Goal: Task Accomplishment & Management: Complete application form

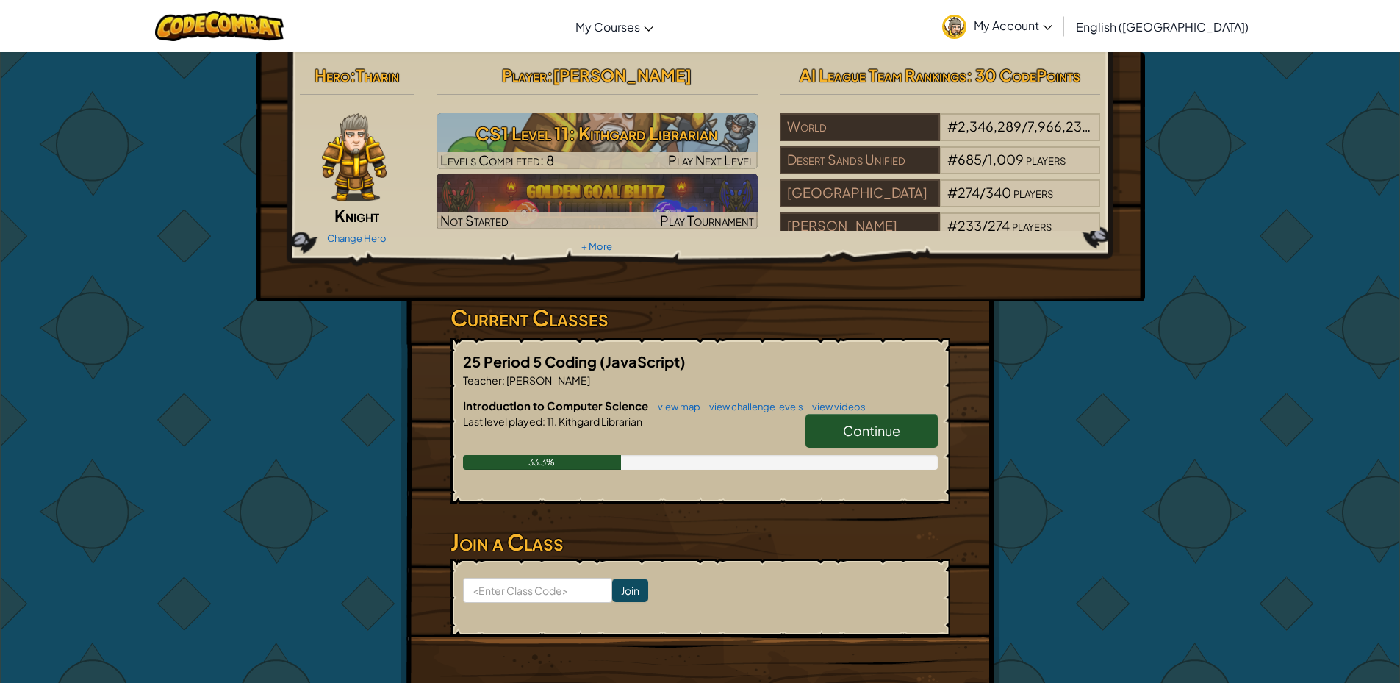
click at [826, 421] on link "Continue" at bounding box center [871, 431] width 132 height 34
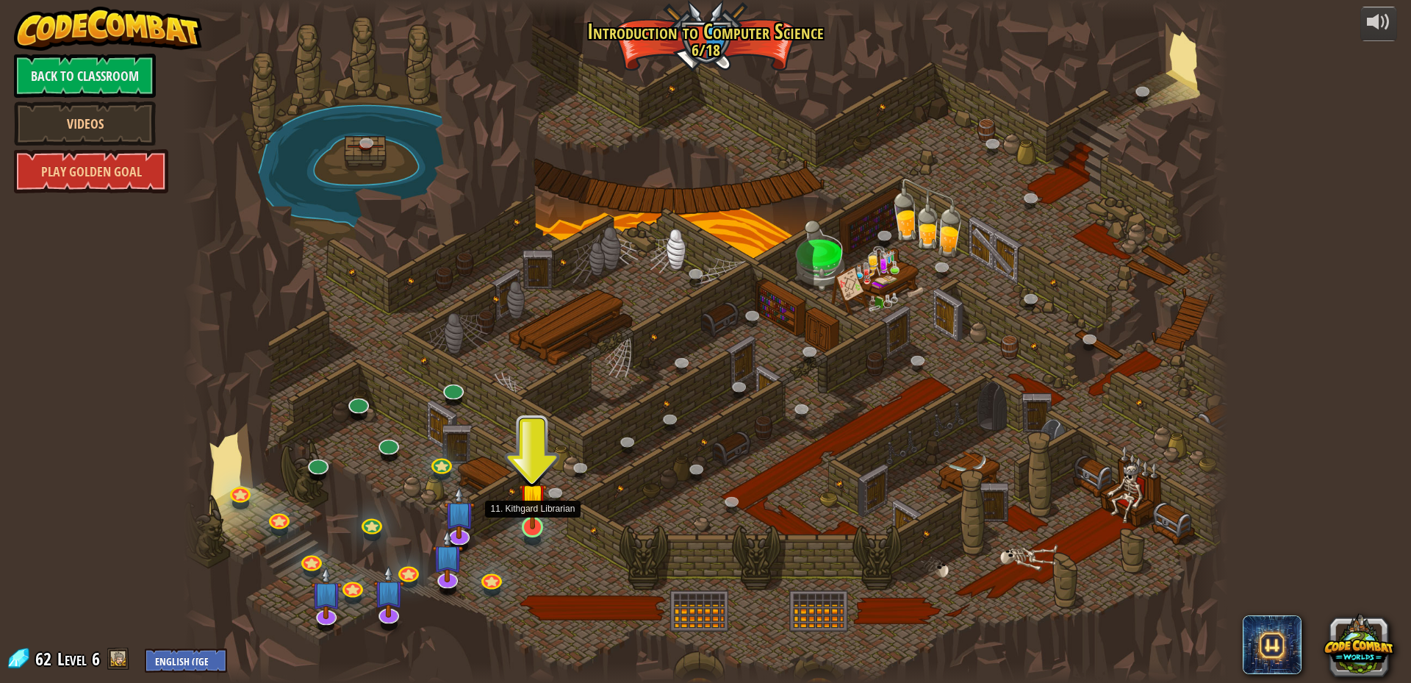
click at [540, 521] on img at bounding box center [533, 496] width 28 height 64
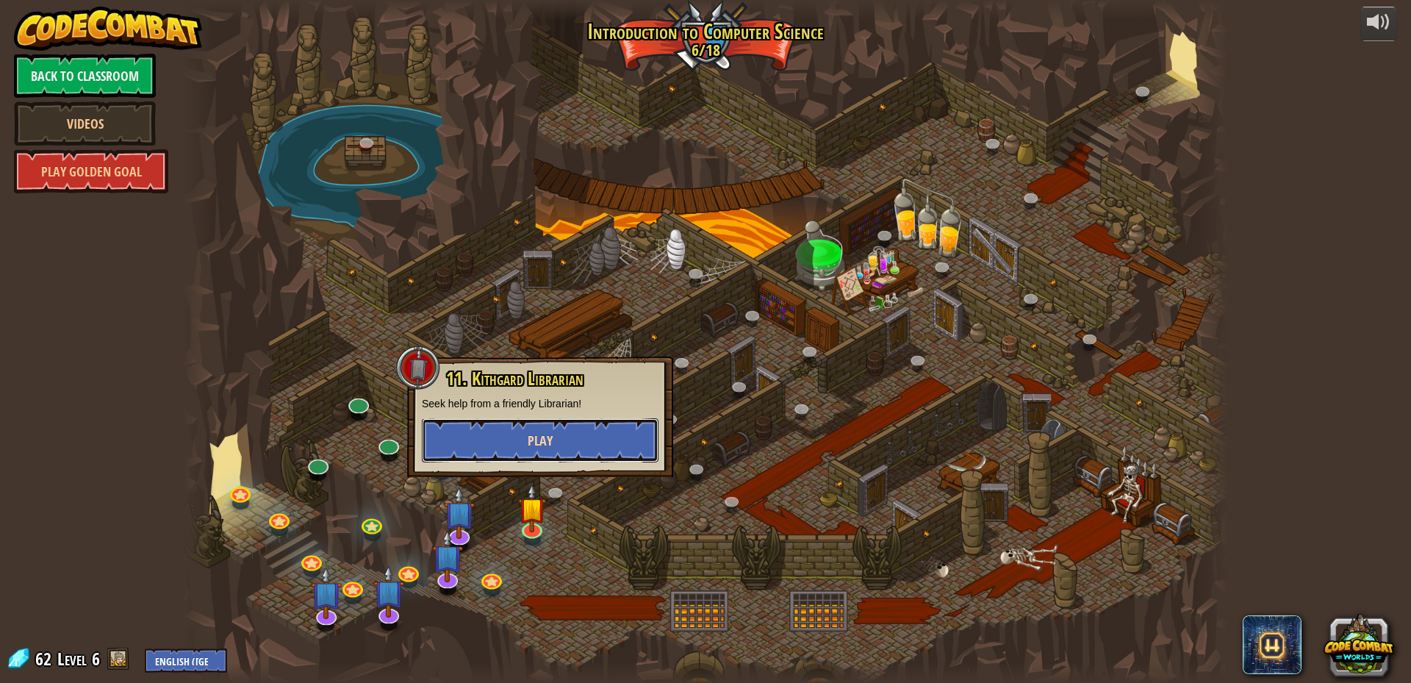
click at [503, 445] on button "Play" at bounding box center [540, 440] width 237 height 44
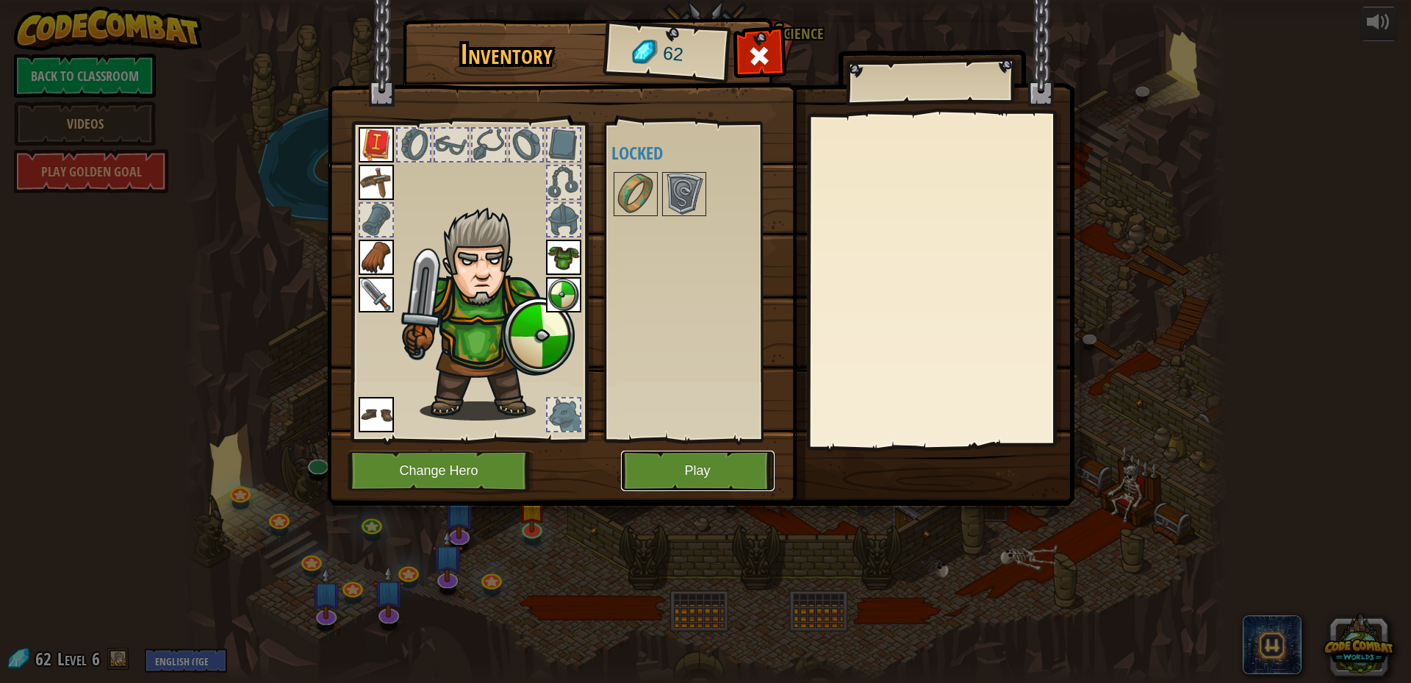
click at [668, 475] on button "Play" at bounding box center [698, 470] width 154 height 40
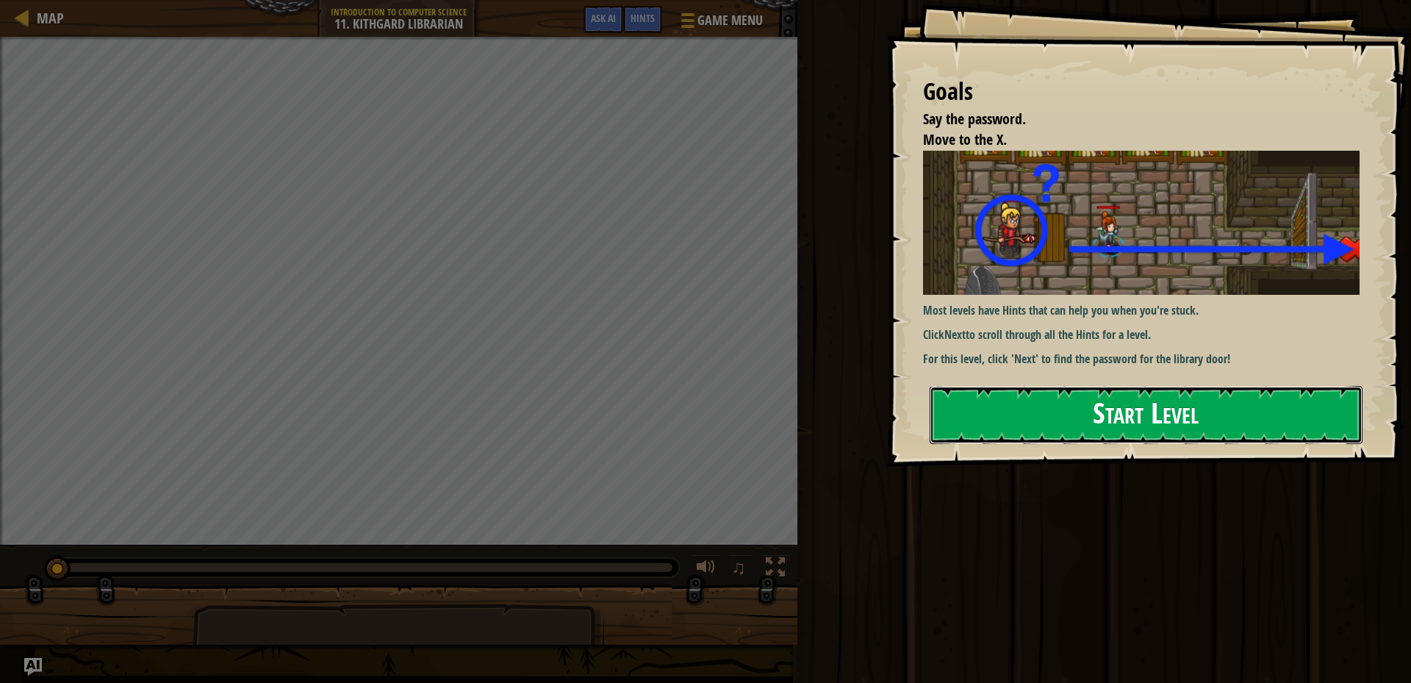
click at [1096, 386] on button "Start Level" at bounding box center [1145, 415] width 433 height 58
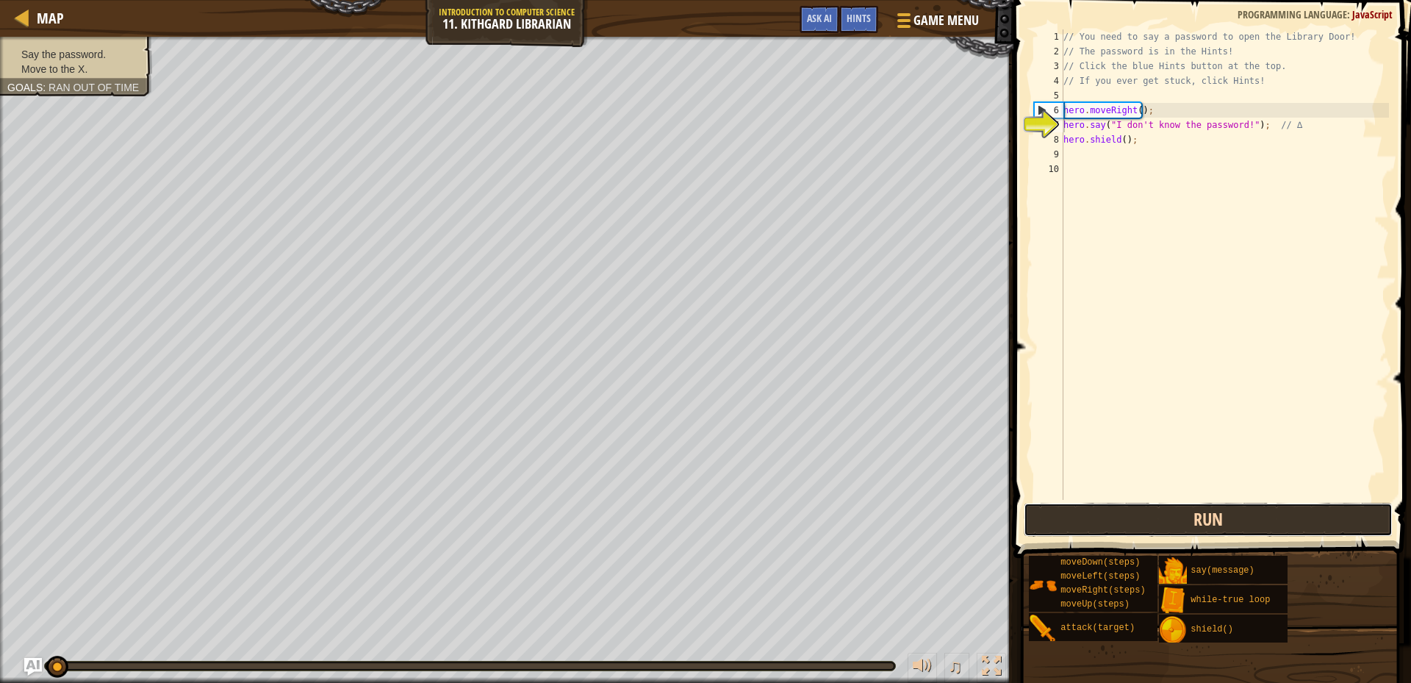
click at [1174, 522] on button "Run" at bounding box center [1207, 520] width 369 height 34
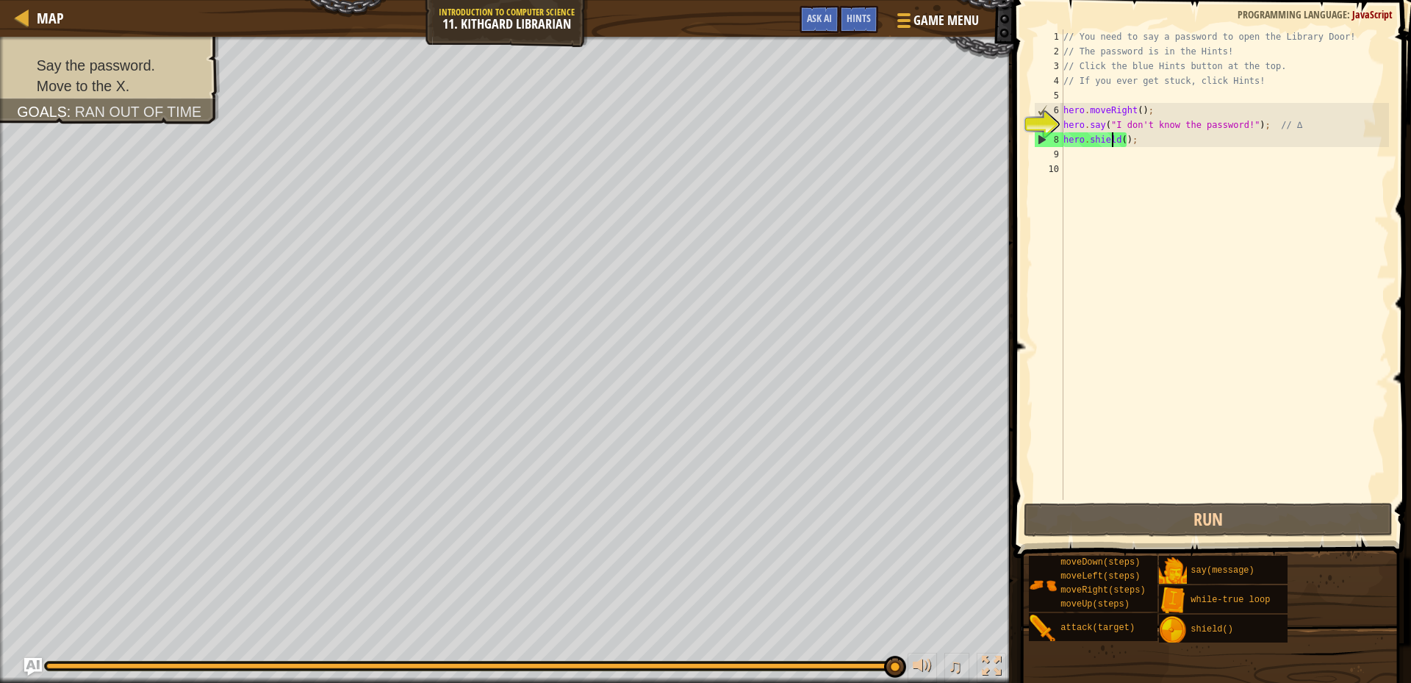
click at [1113, 141] on div "// You need to say a password to open the Library Door! // The password is in t…" at bounding box center [1224, 279] width 328 height 500
type textarea "hero.shield();"
click at [1078, 158] on div "// You need to say a password to open the Library Door! // The password is in t…" at bounding box center [1224, 279] width 328 height 500
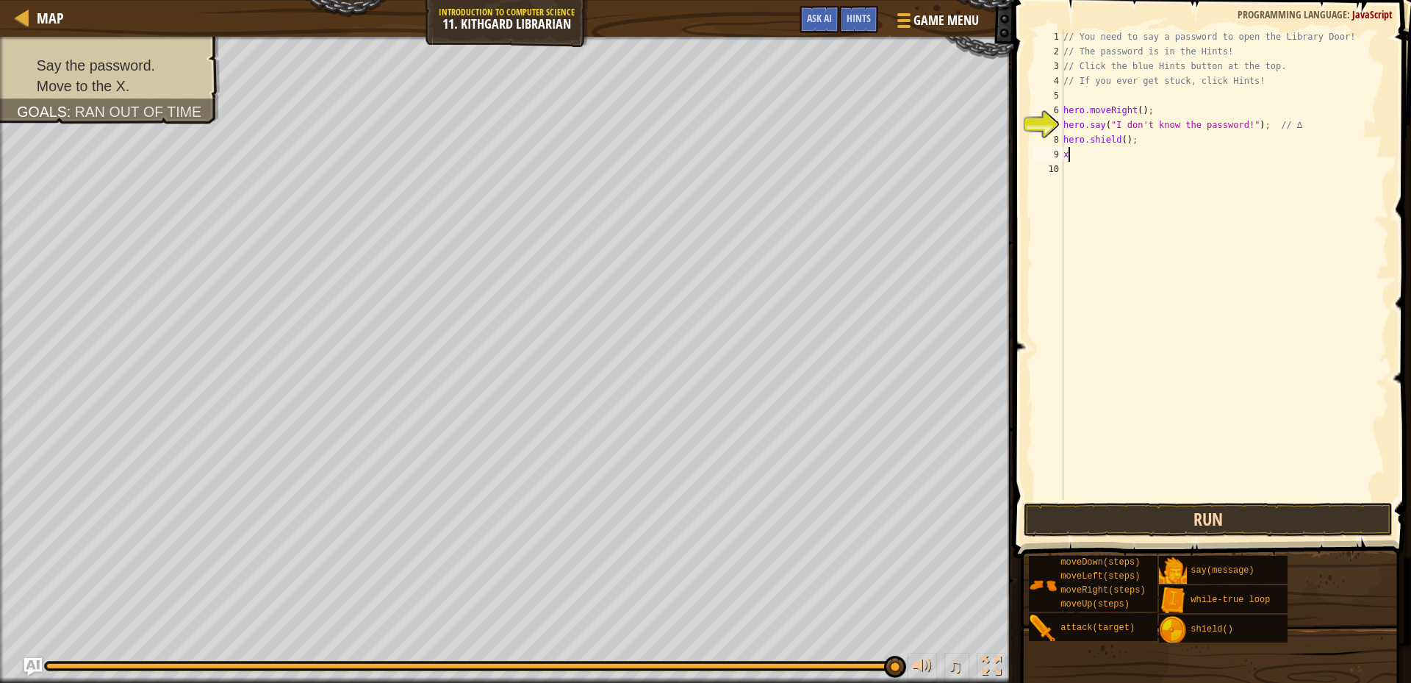
type textarea "x"
click at [1165, 525] on button "Run" at bounding box center [1207, 520] width 369 height 34
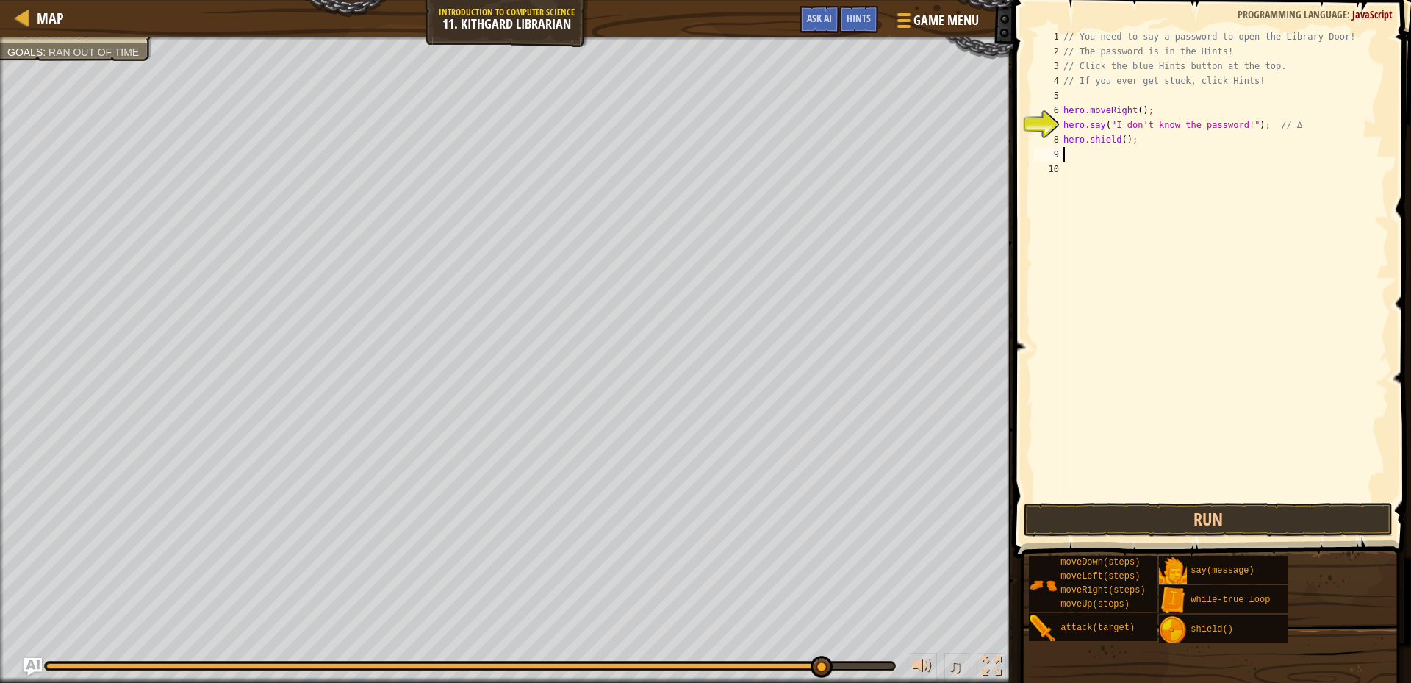
click at [1239, 123] on div "// You need to say a password to open the Library Door! // The password is in t…" at bounding box center [1224, 279] width 328 height 500
click at [1204, 515] on button "Run" at bounding box center [1207, 520] width 369 height 34
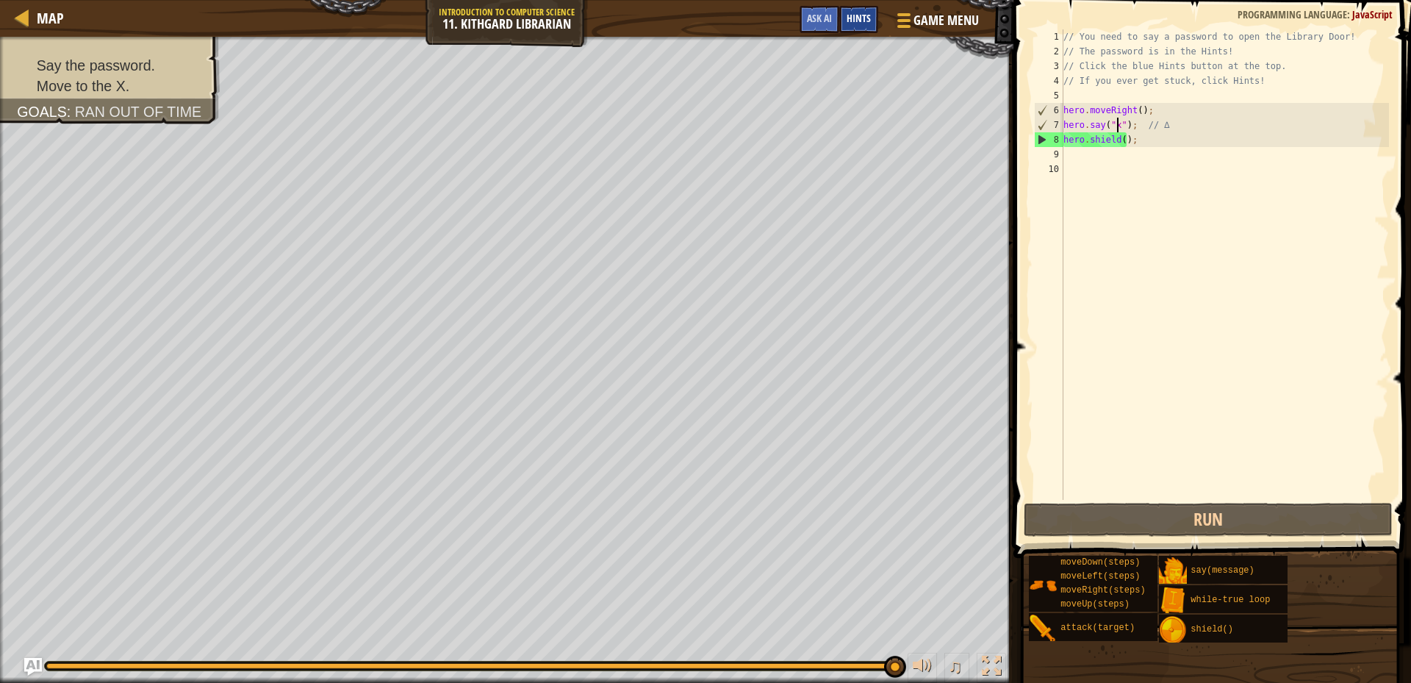
click at [854, 18] on span "Hints" at bounding box center [858, 18] width 24 height 14
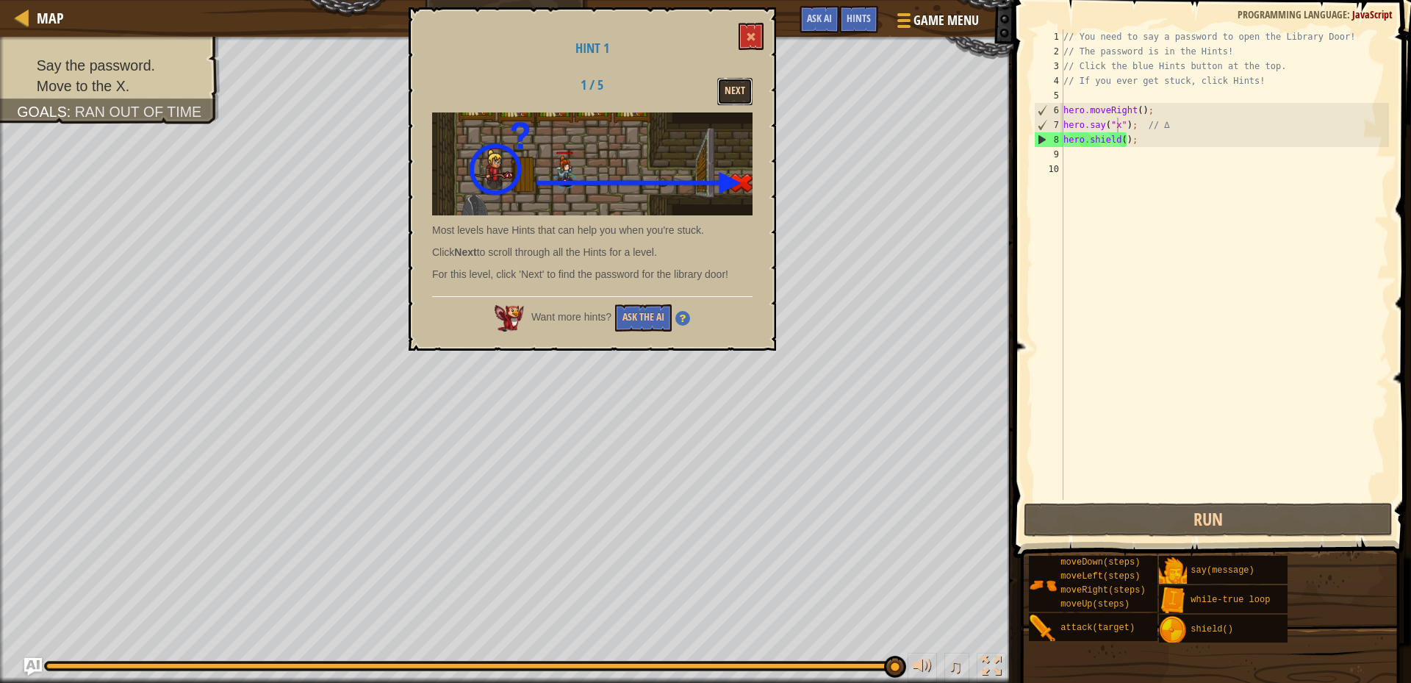
click at [730, 104] on button "Next" at bounding box center [734, 91] width 35 height 27
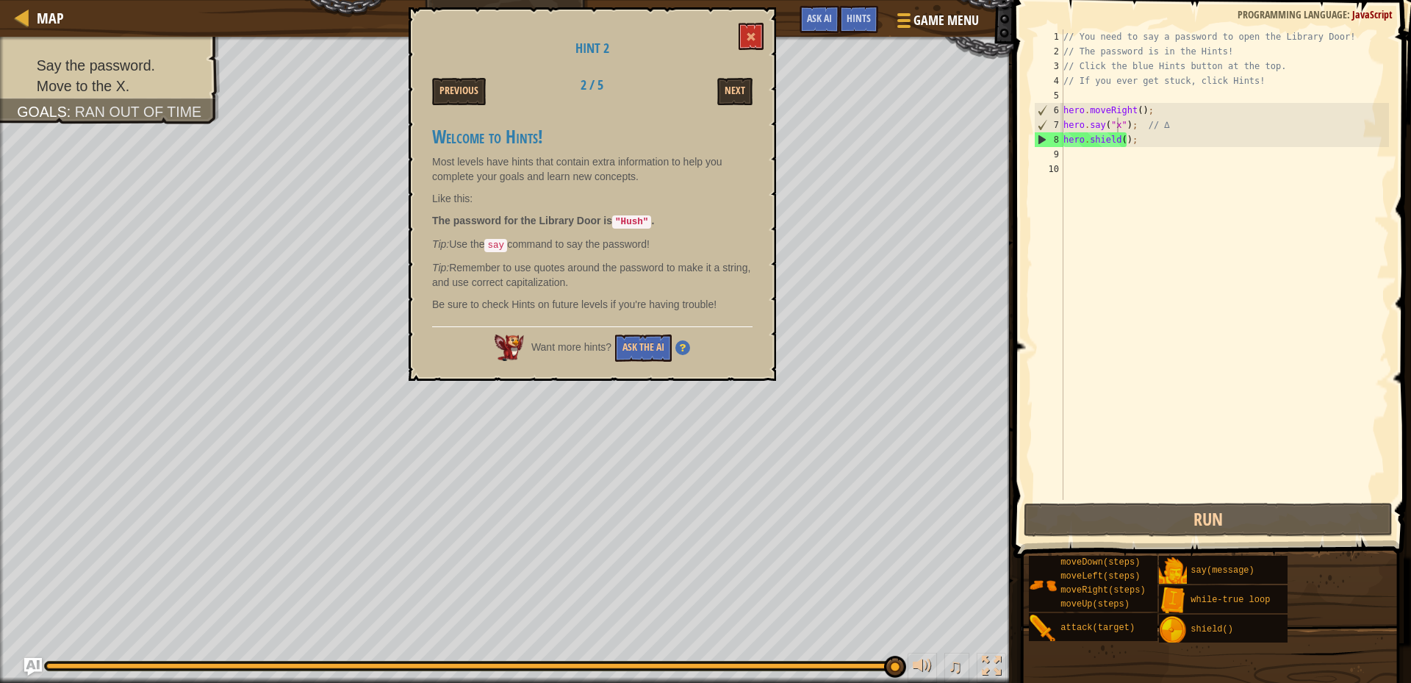
click at [1120, 126] on div "// You need to say a password to open the Library Door! // The password is in t…" at bounding box center [1224, 279] width 328 height 500
click at [1118, 126] on div "// You need to say a password to open the Library Door! // The password is in t…" at bounding box center [1224, 279] width 328 height 500
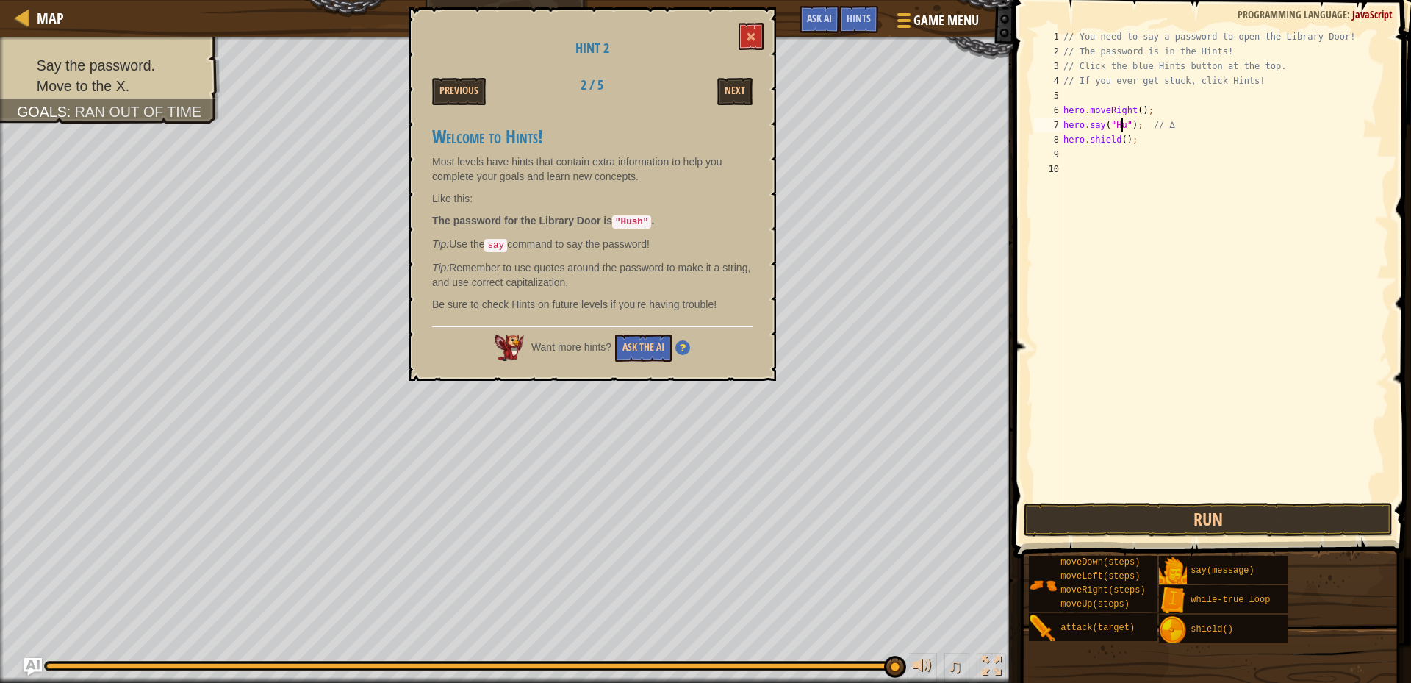
scroll to position [7, 5]
type textarea "hero.say("Hush"); // ∆"
click at [1162, 517] on button "Run" at bounding box center [1207, 520] width 369 height 34
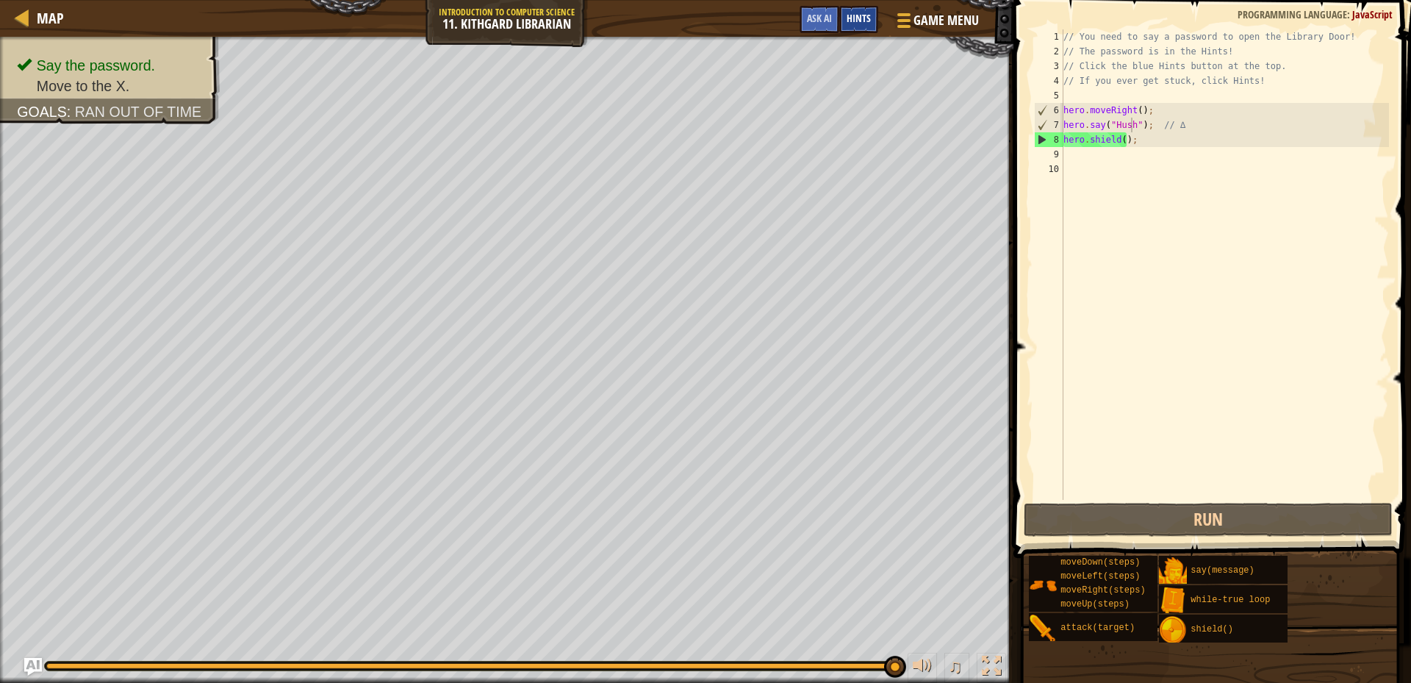
click at [855, 16] on span "Hints" at bounding box center [858, 18] width 24 height 14
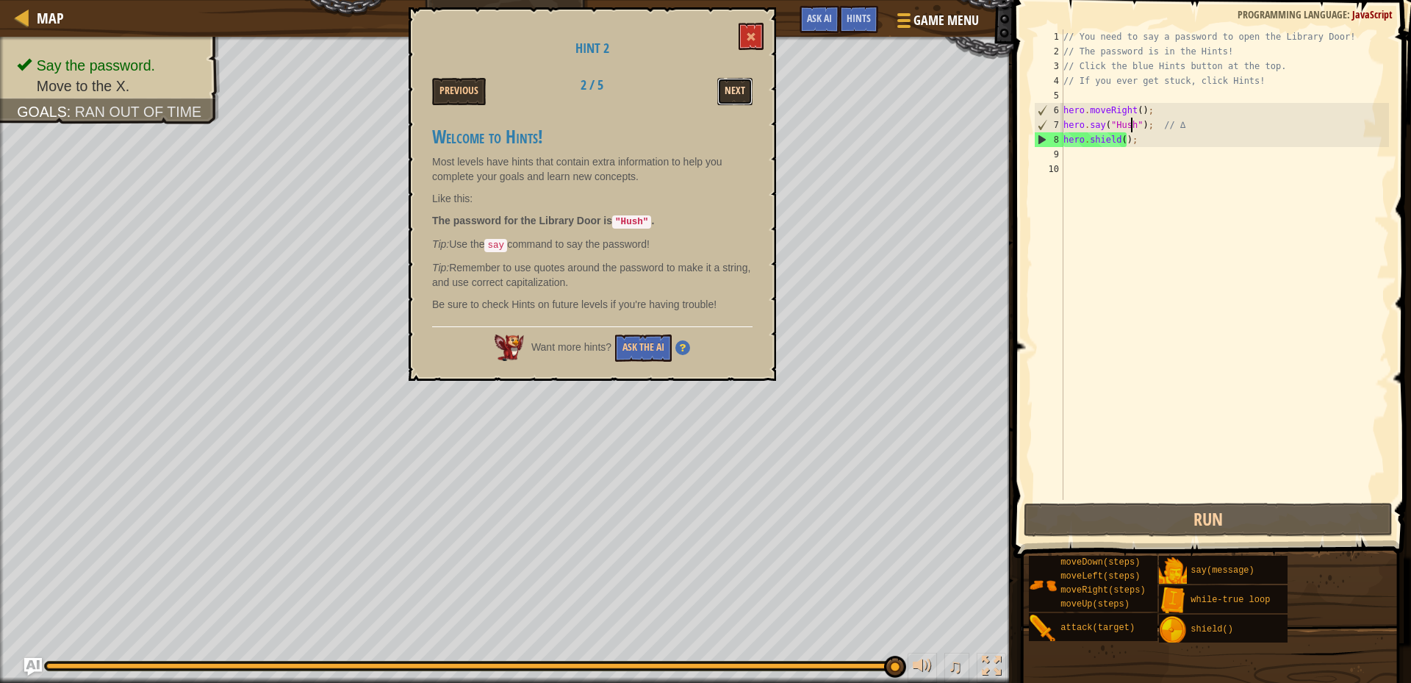
click at [731, 93] on button "Next" at bounding box center [734, 91] width 35 height 27
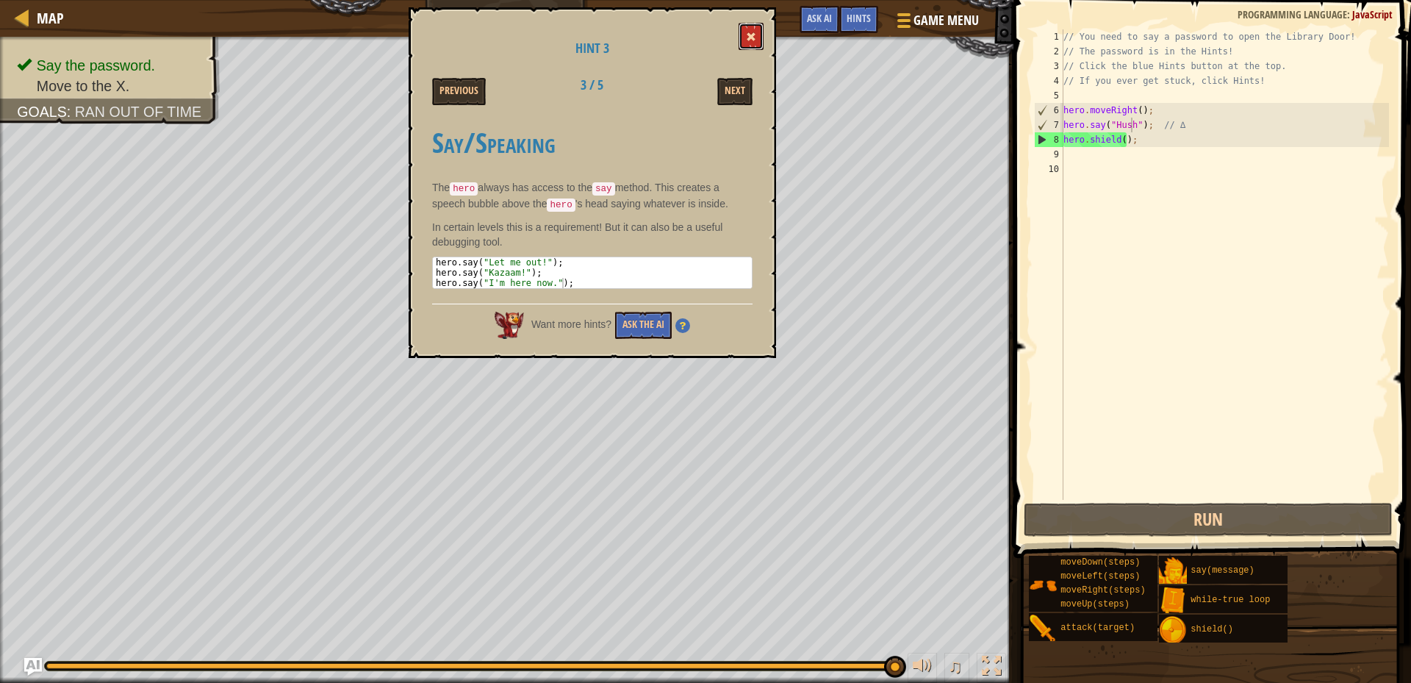
click at [755, 45] on button at bounding box center [750, 36] width 25 height 27
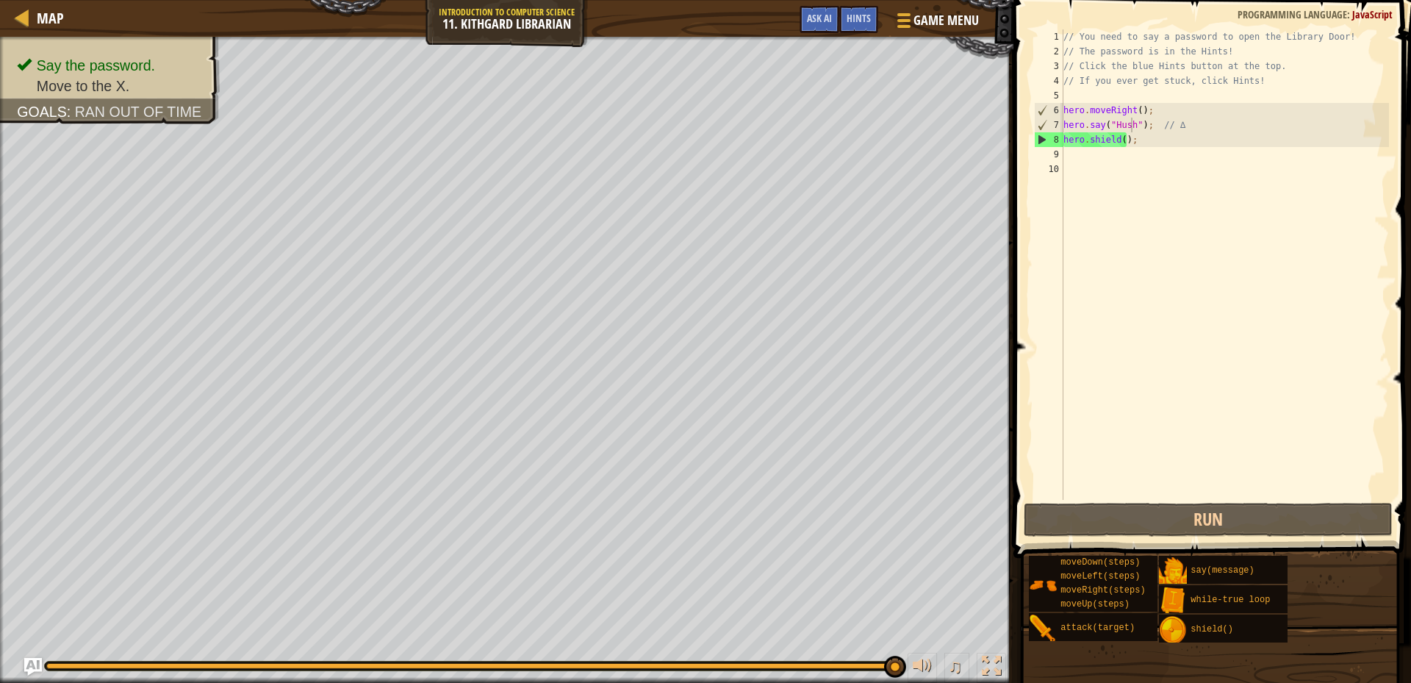
scroll to position [7, 0]
click at [1070, 159] on div "// You need to say a password to open the Library Door! // The password is in t…" at bounding box center [1224, 279] width 328 height 500
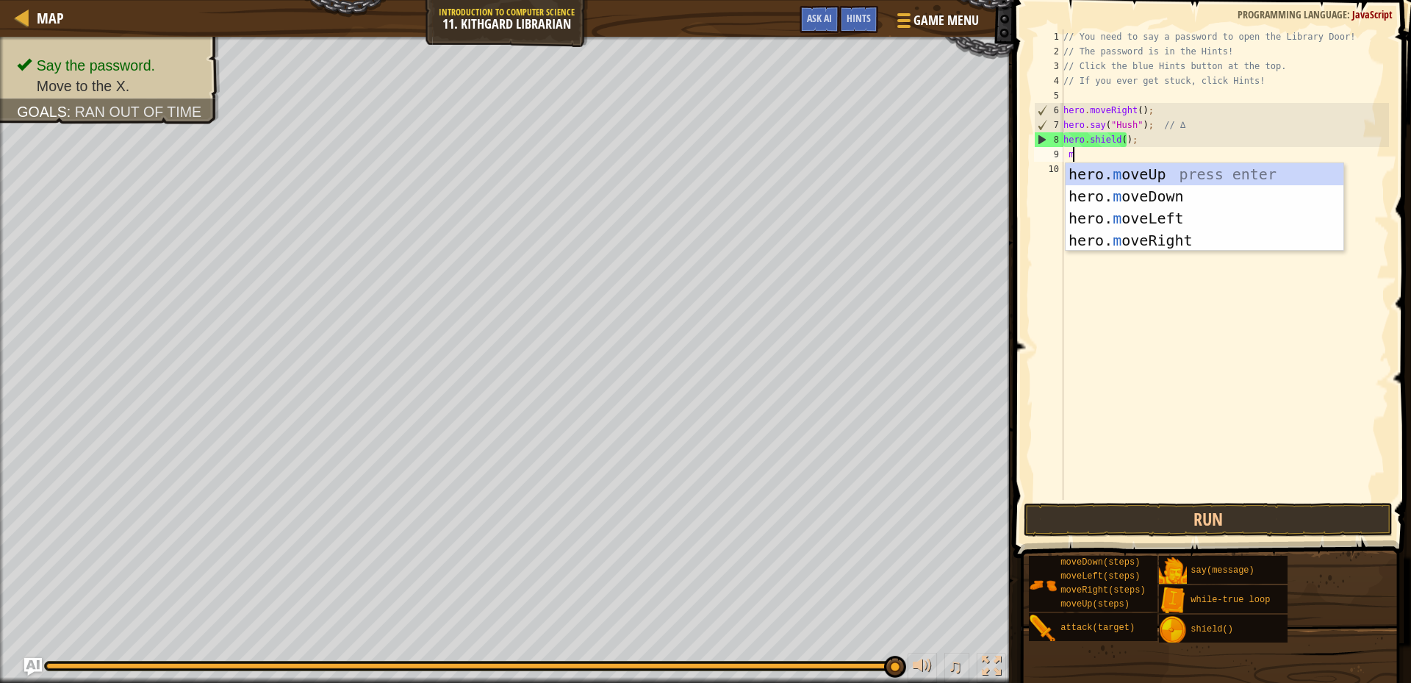
type textarea "mo"
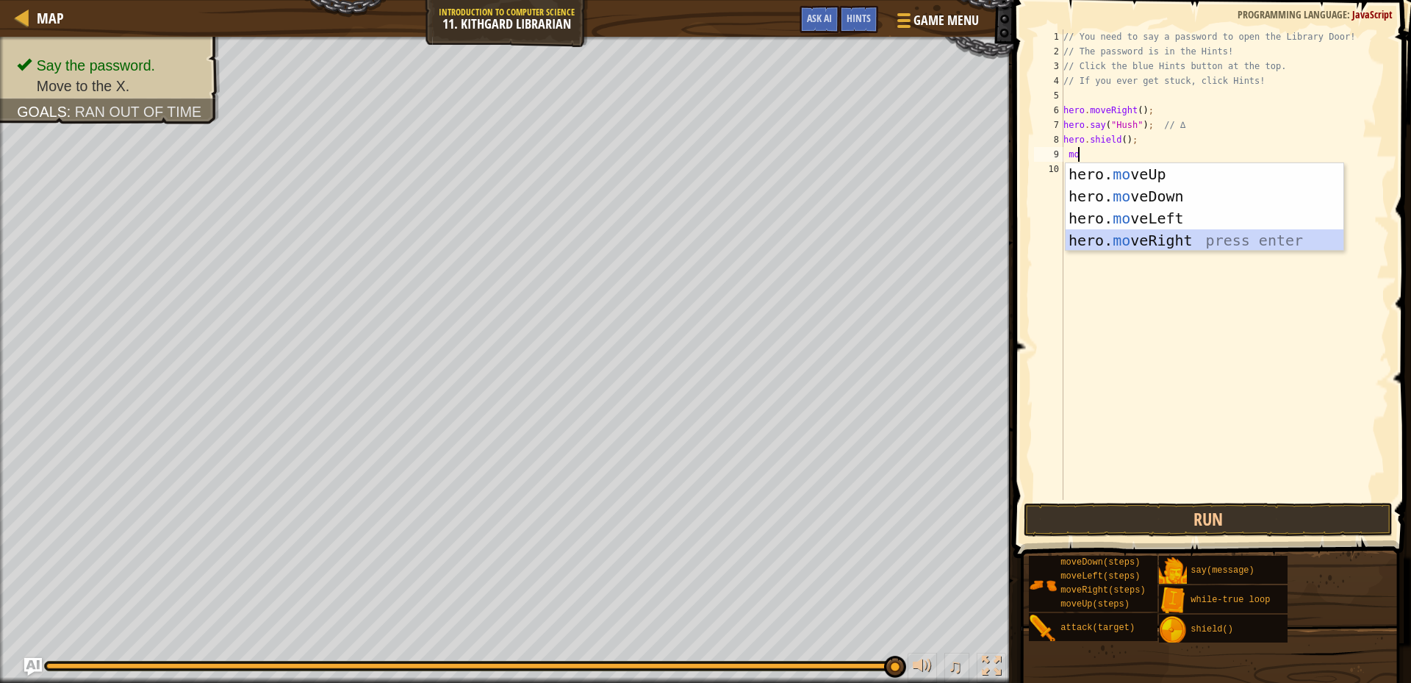
click at [1120, 236] on div "hero. mo veUp press enter hero. mo veDown press enter hero. mo veLeft press ent…" at bounding box center [1204, 229] width 278 height 132
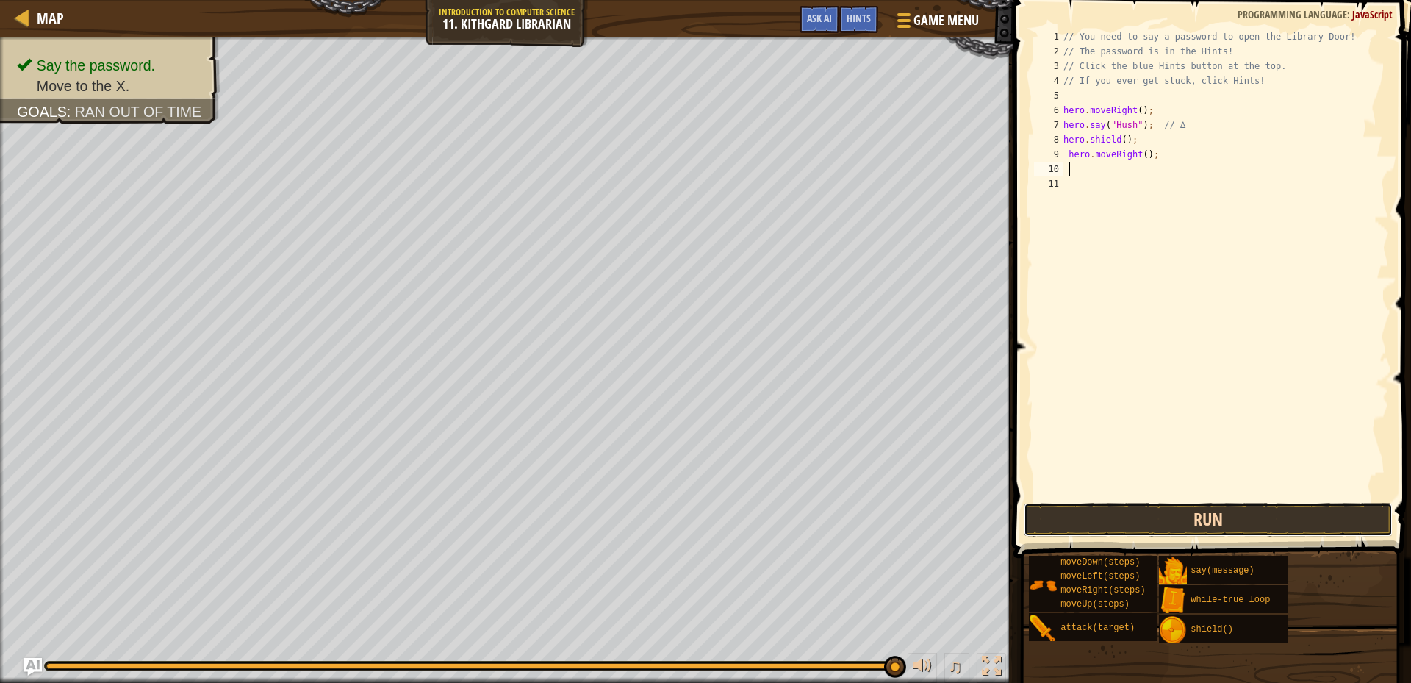
click at [1140, 521] on button "Run" at bounding box center [1207, 520] width 369 height 34
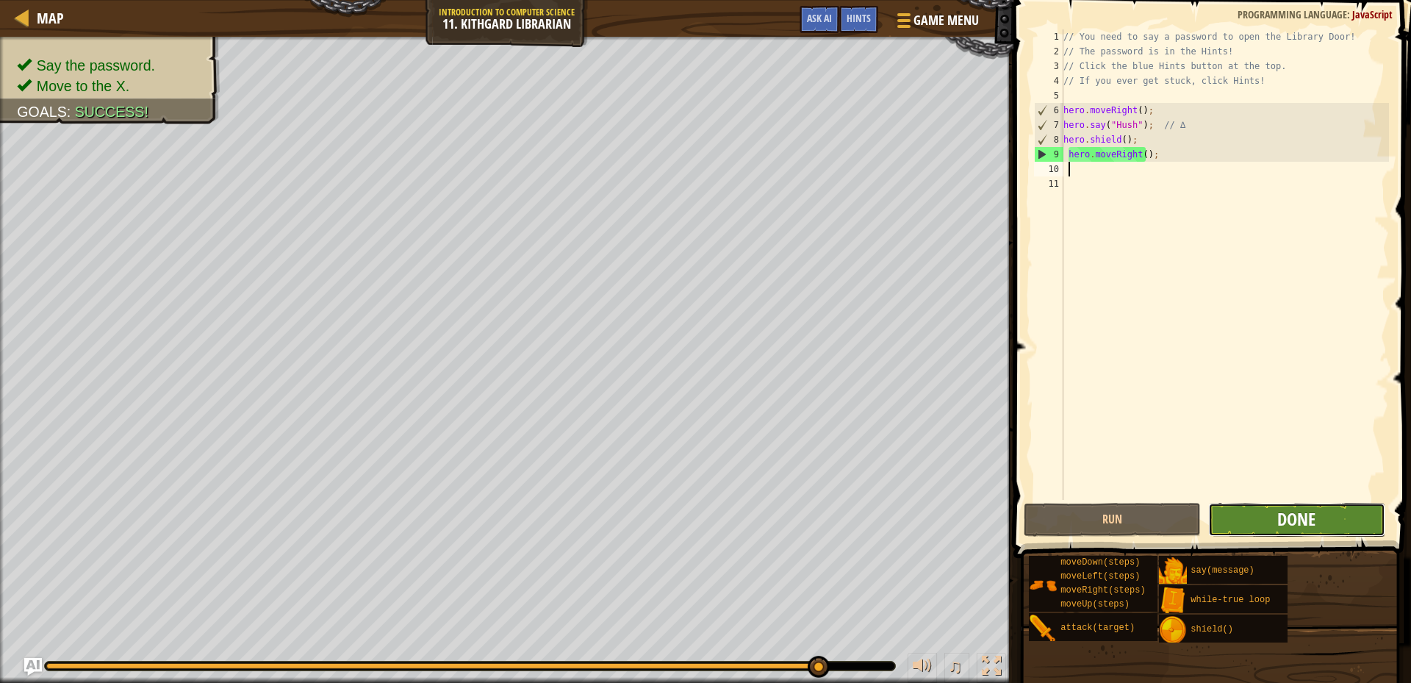
click at [1308, 512] on span "Done" at bounding box center [1296, 519] width 38 height 24
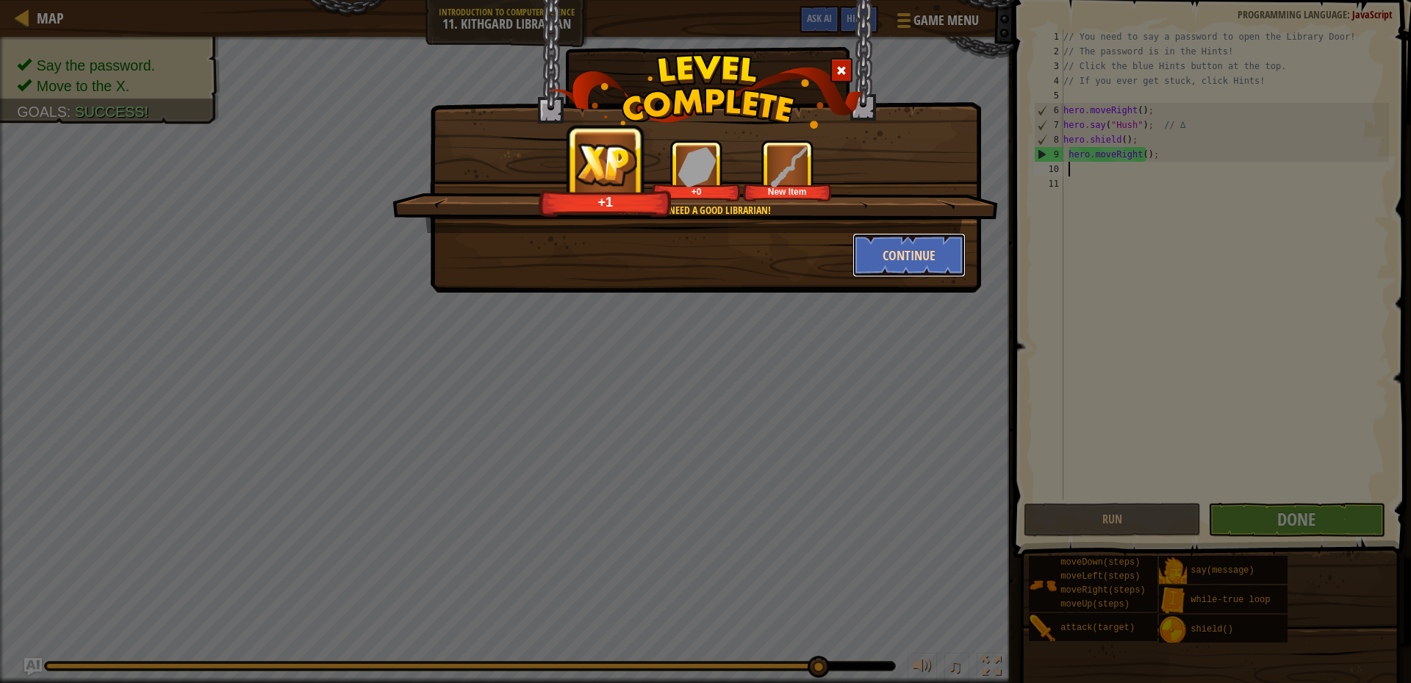
click at [889, 259] on button "Continue" at bounding box center [909, 255] width 114 height 44
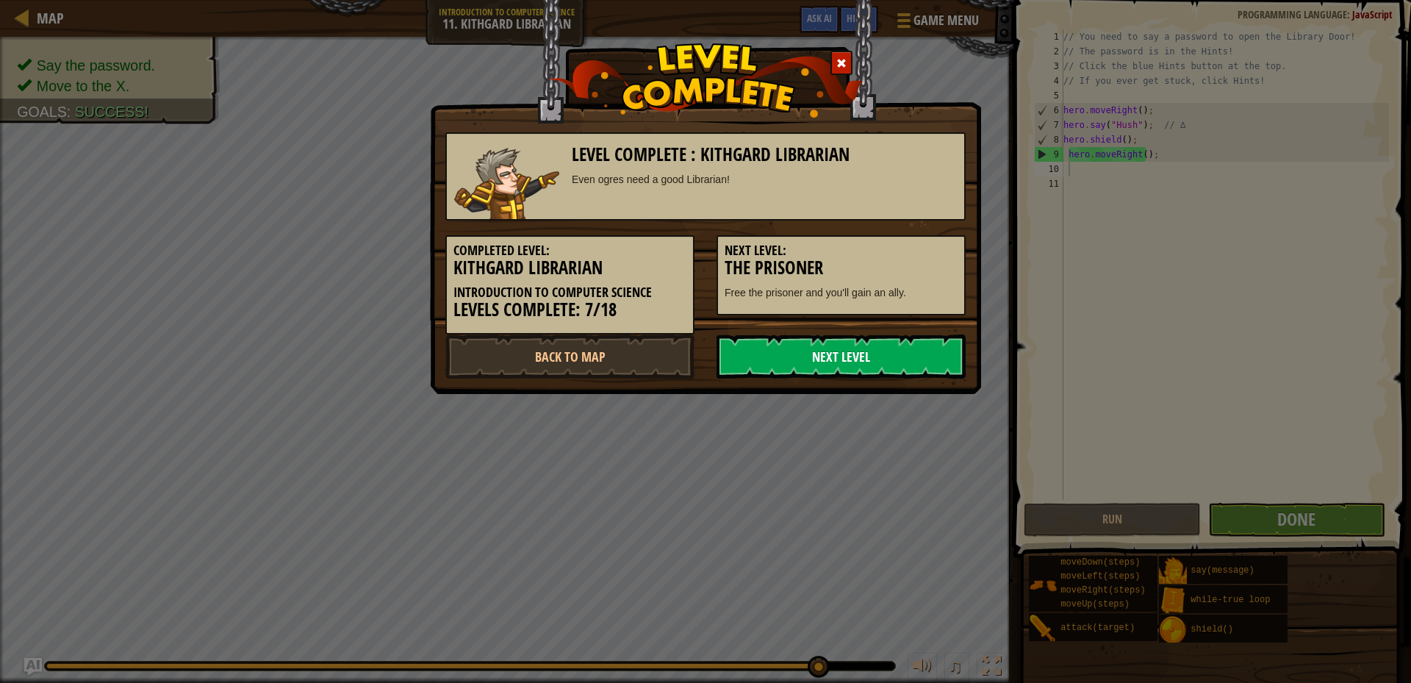
click at [816, 356] on link "Next Level" at bounding box center [840, 356] width 249 height 44
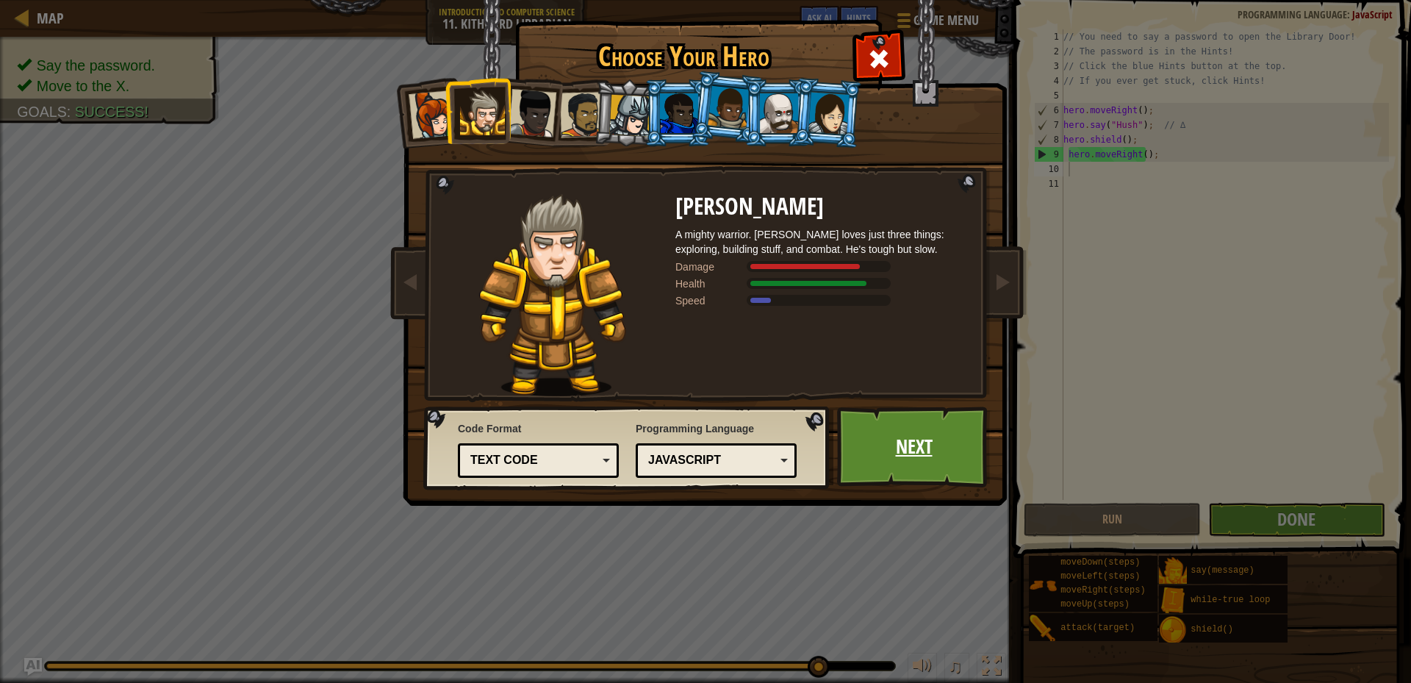
click at [907, 454] on link "Next" at bounding box center [914, 446] width 154 height 81
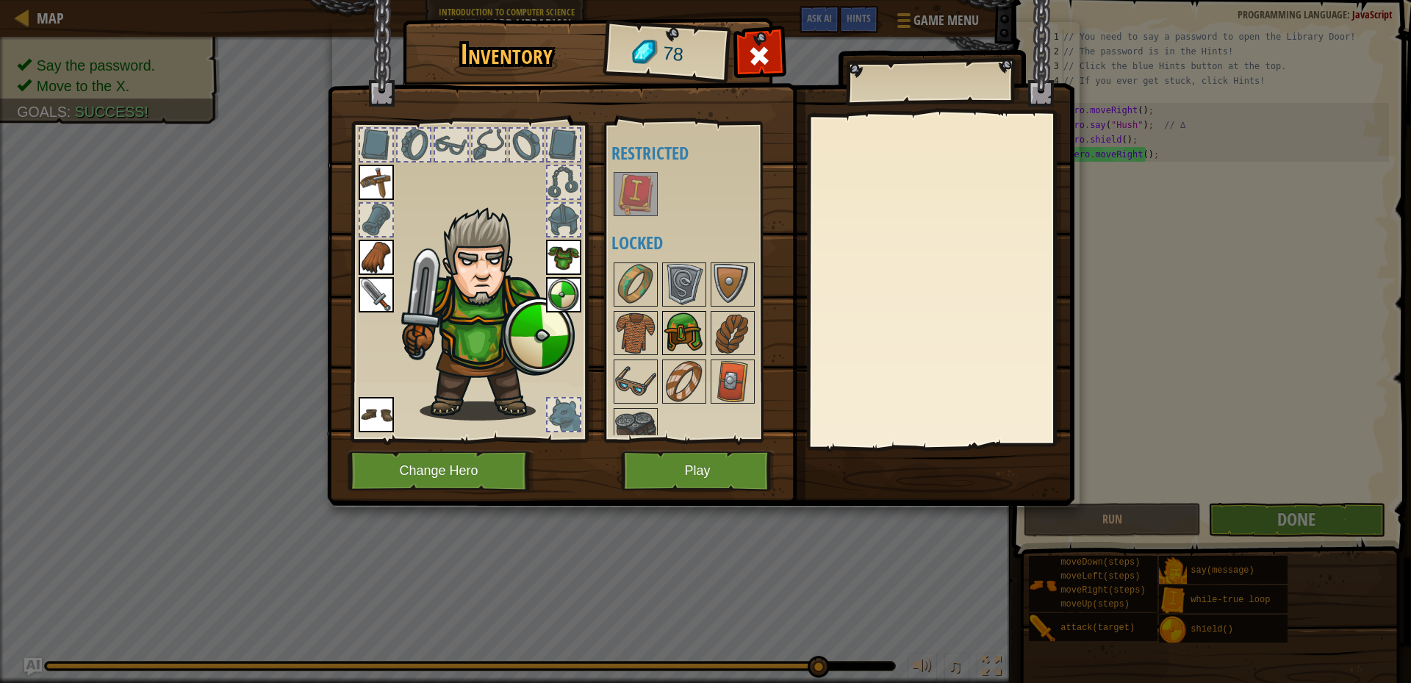
click at [674, 328] on img at bounding box center [683, 332] width 41 height 41
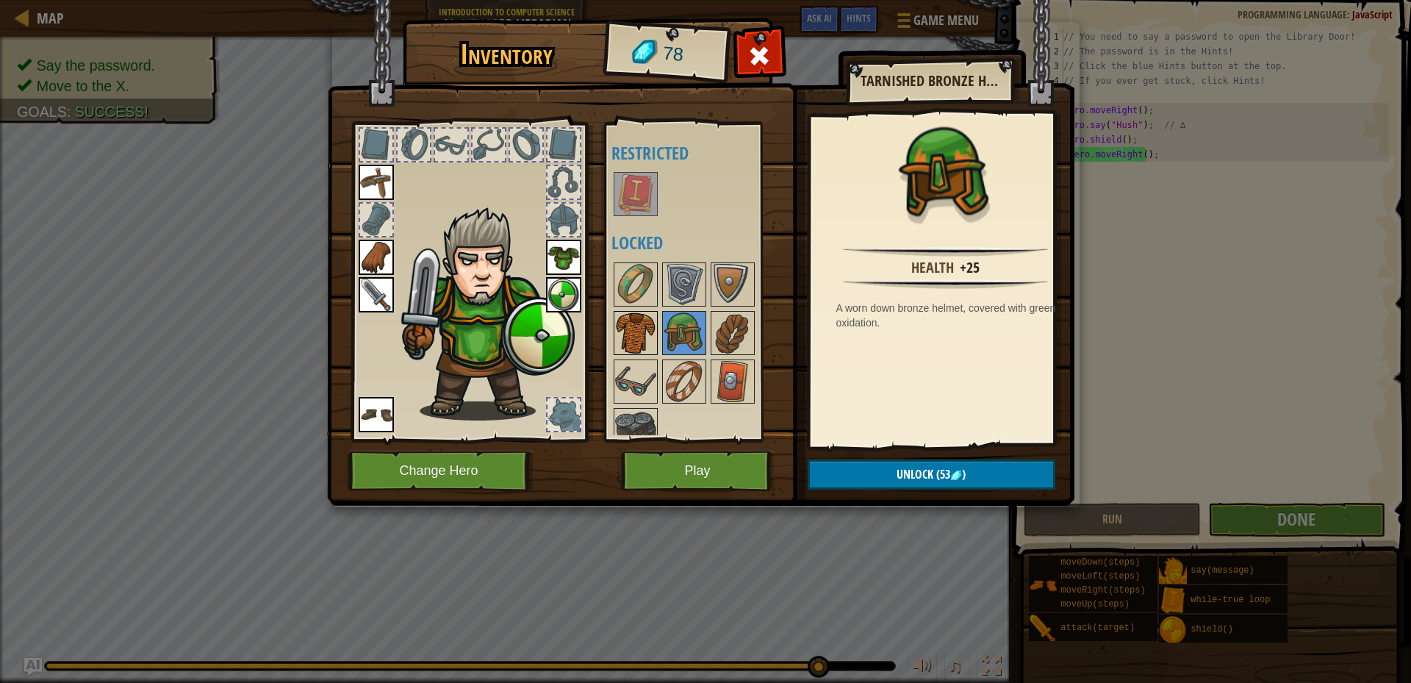
click at [638, 335] on img at bounding box center [635, 332] width 41 height 41
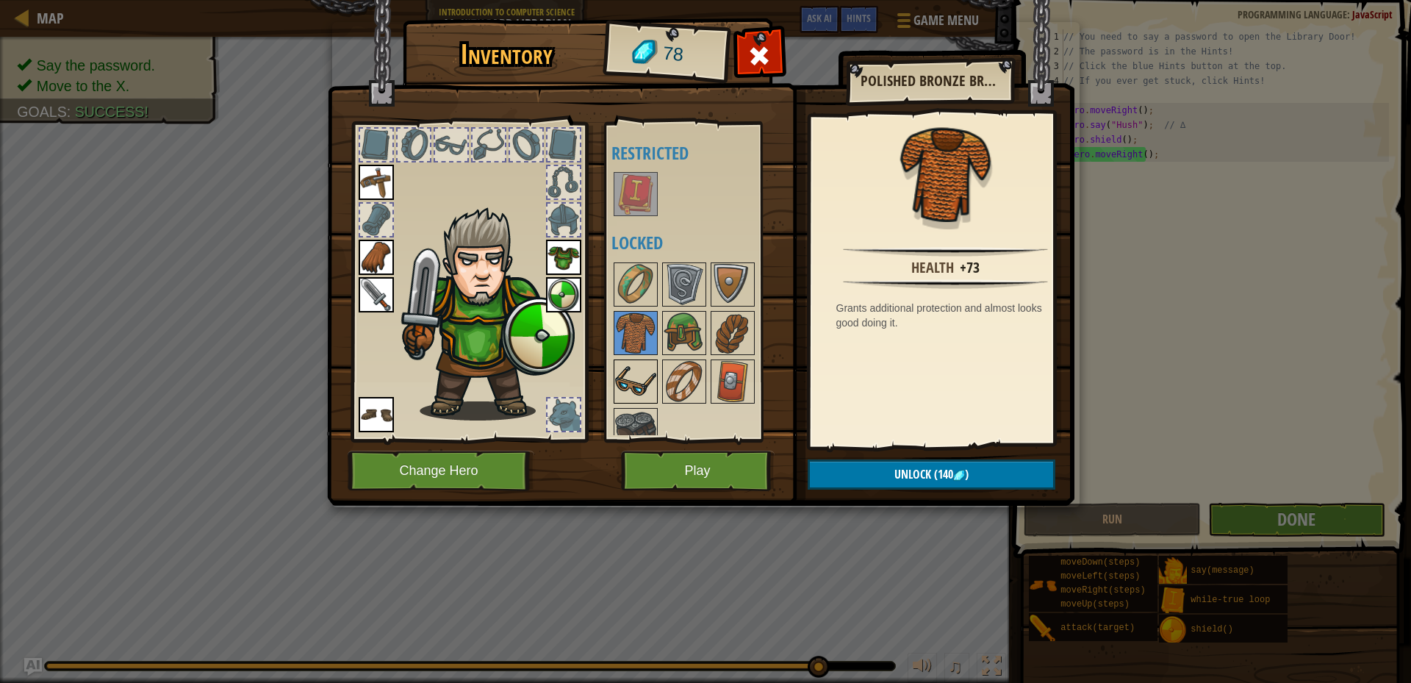
click at [643, 382] on img at bounding box center [635, 381] width 41 height 41
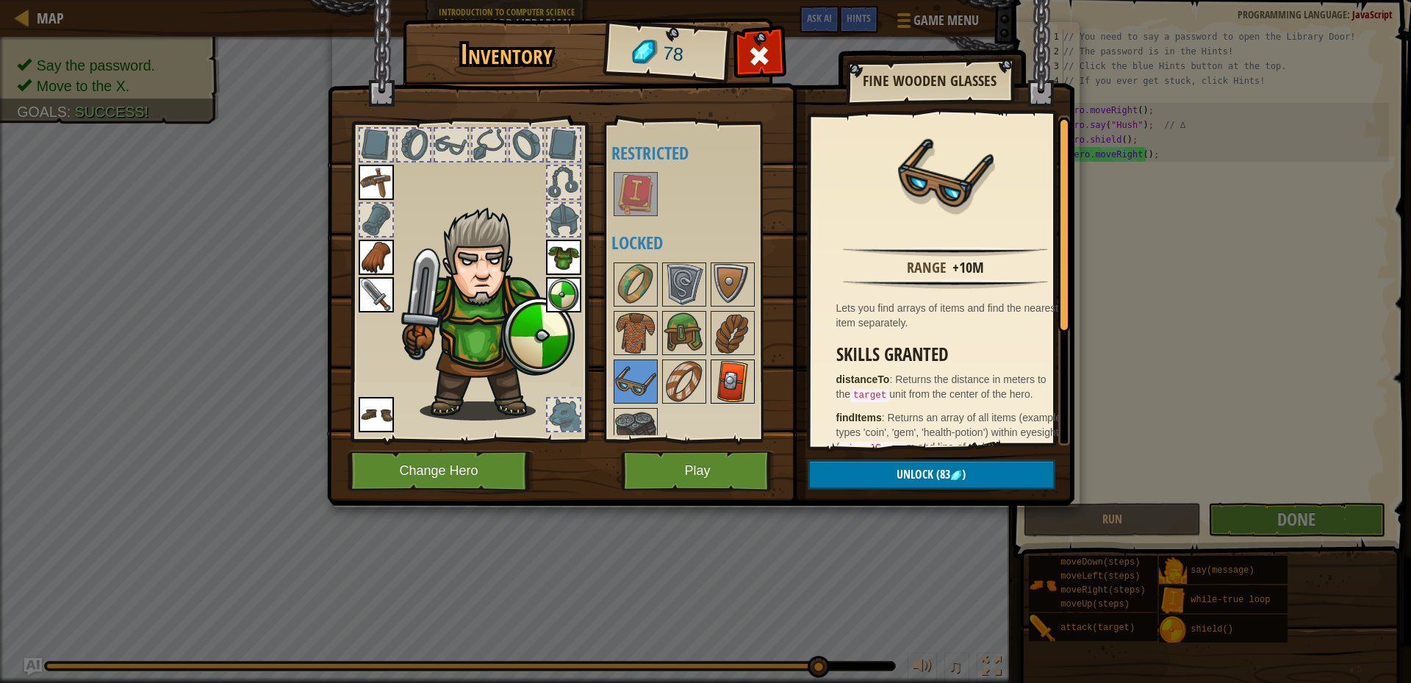
drag, startPoint x: 688, startPoint y: 334, endPoint x: 744, endPoint y: 379, distance: 72.2
click at [689, 334] on img at bounding box center [683, 332] width 41 height 41
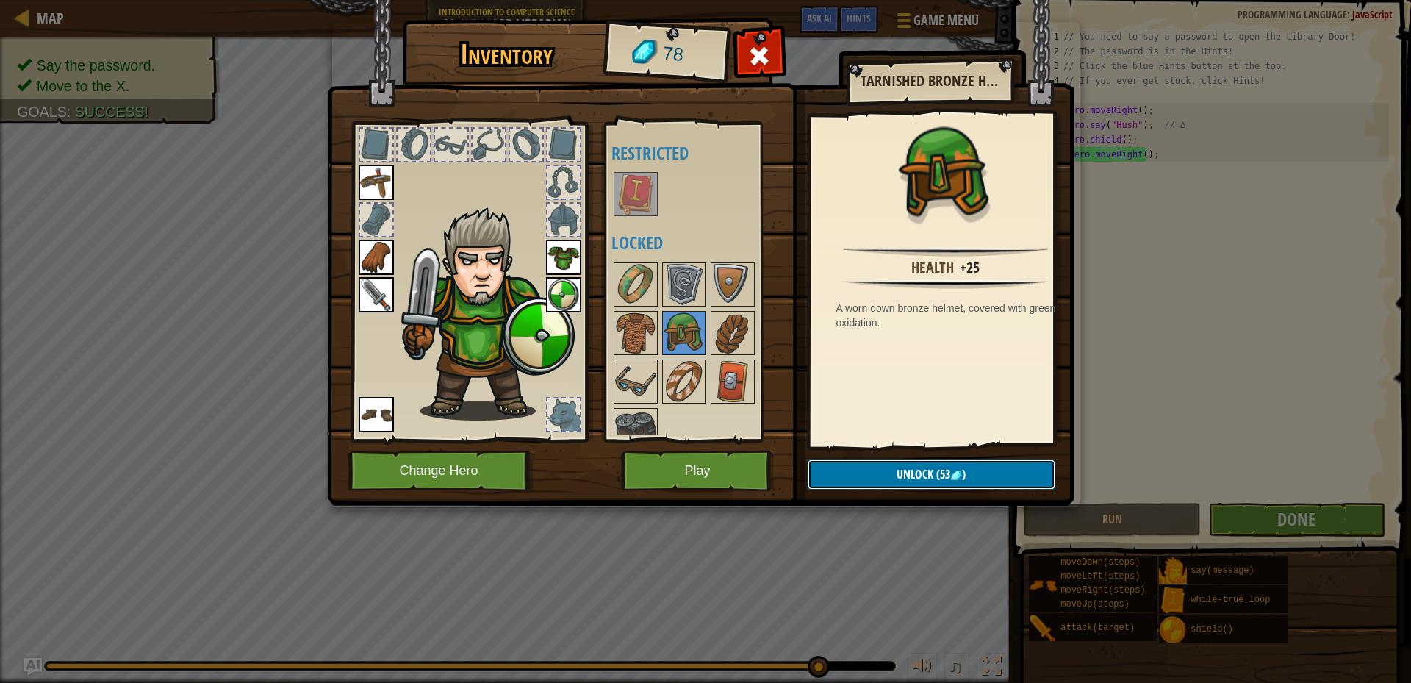
click at [868, 471] on button "Unlock (53 )" at bounding box center [931, 474] width 248 height 30
click at [867, 477] on button "Confirm" at bounding box center [931, 474] width 248 height 30
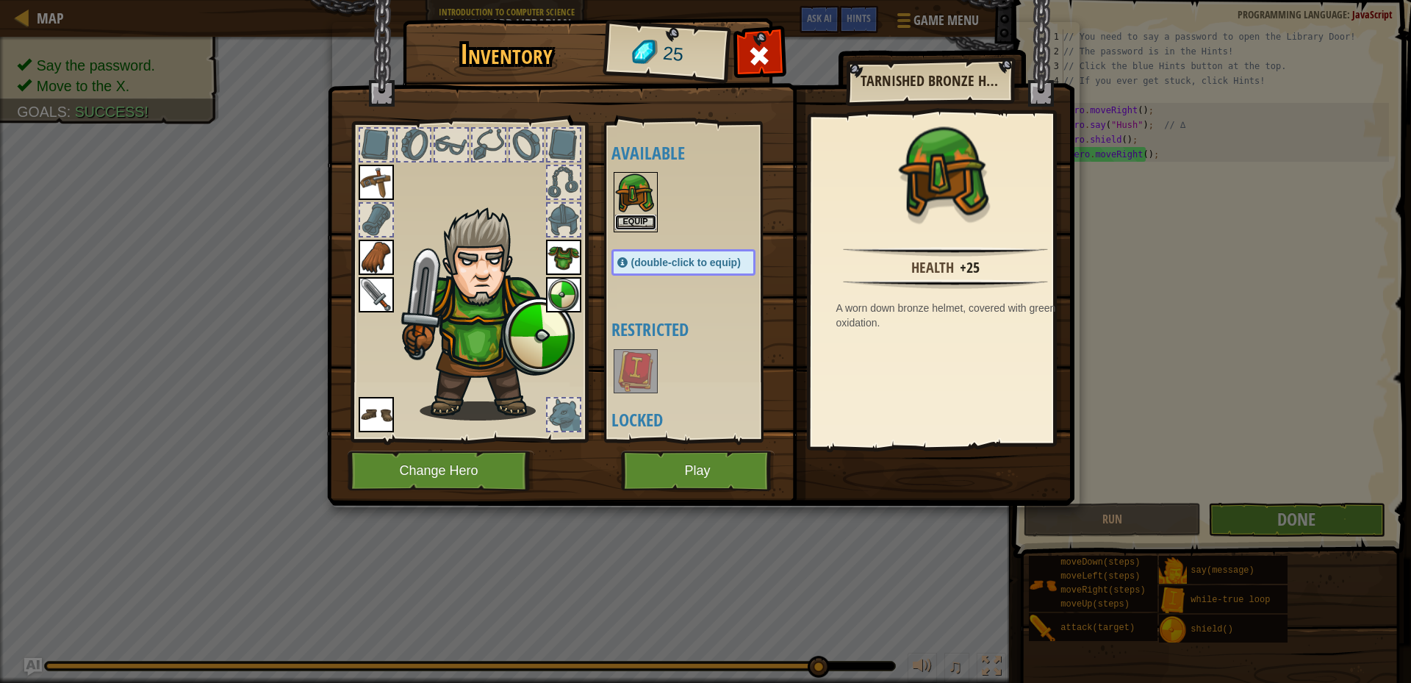
click at [630, 226] on button "Equip" at bounding box center [635, 222] width 41 height 15
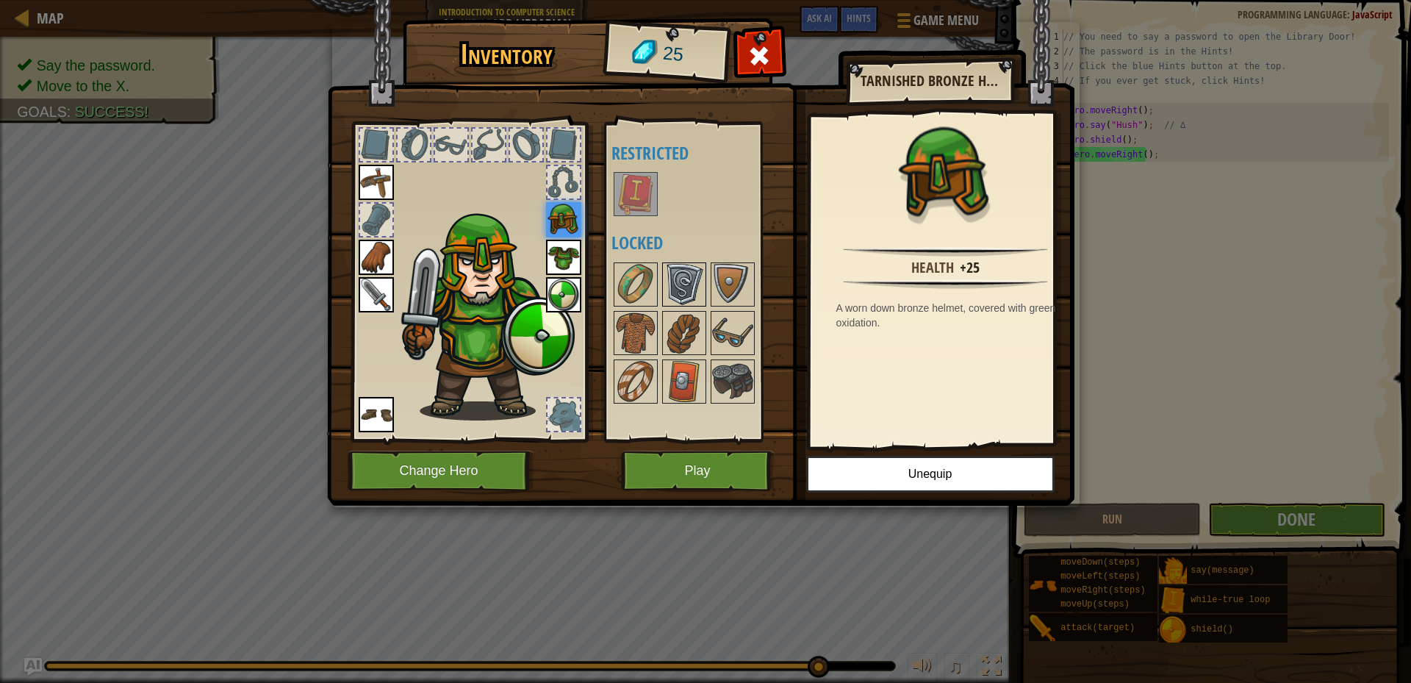
click at [677, 283] on img at bounding box center [683, 284] width 41 height 41
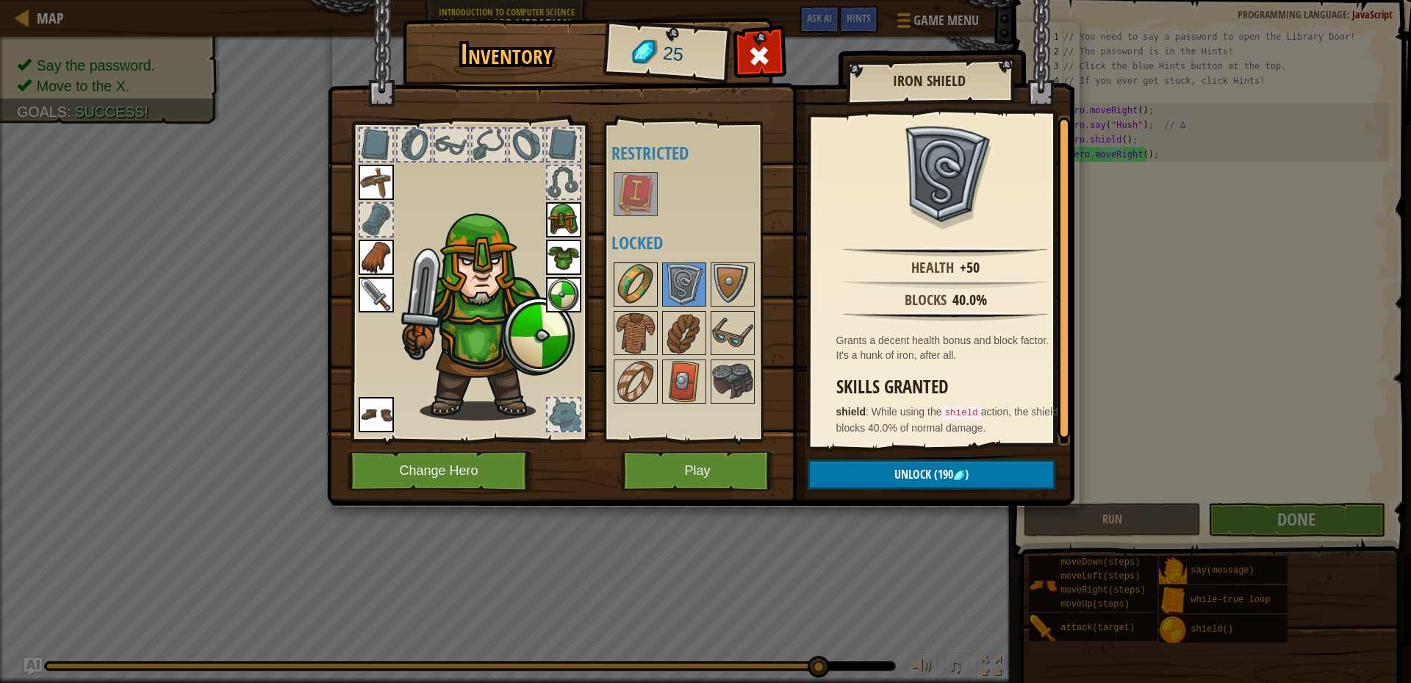
drag, startPoint x: 640, startPoint y: 279, endPoint x: 644, endPoint y: 288, distance: 9.9
click at [641, 286] on img at bounding box center [635, 284] width 41 height 41
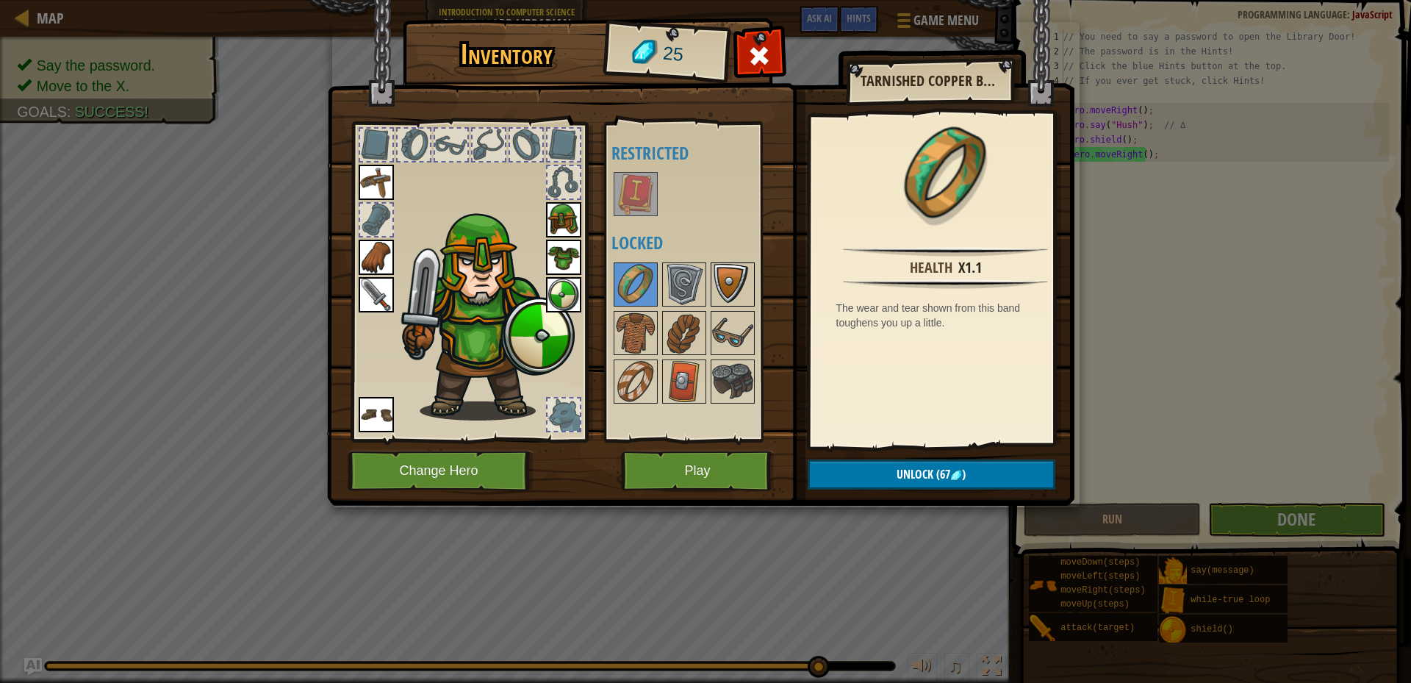
click at [732, 292] on img at bounding box center [732, 284] width 41 height 41
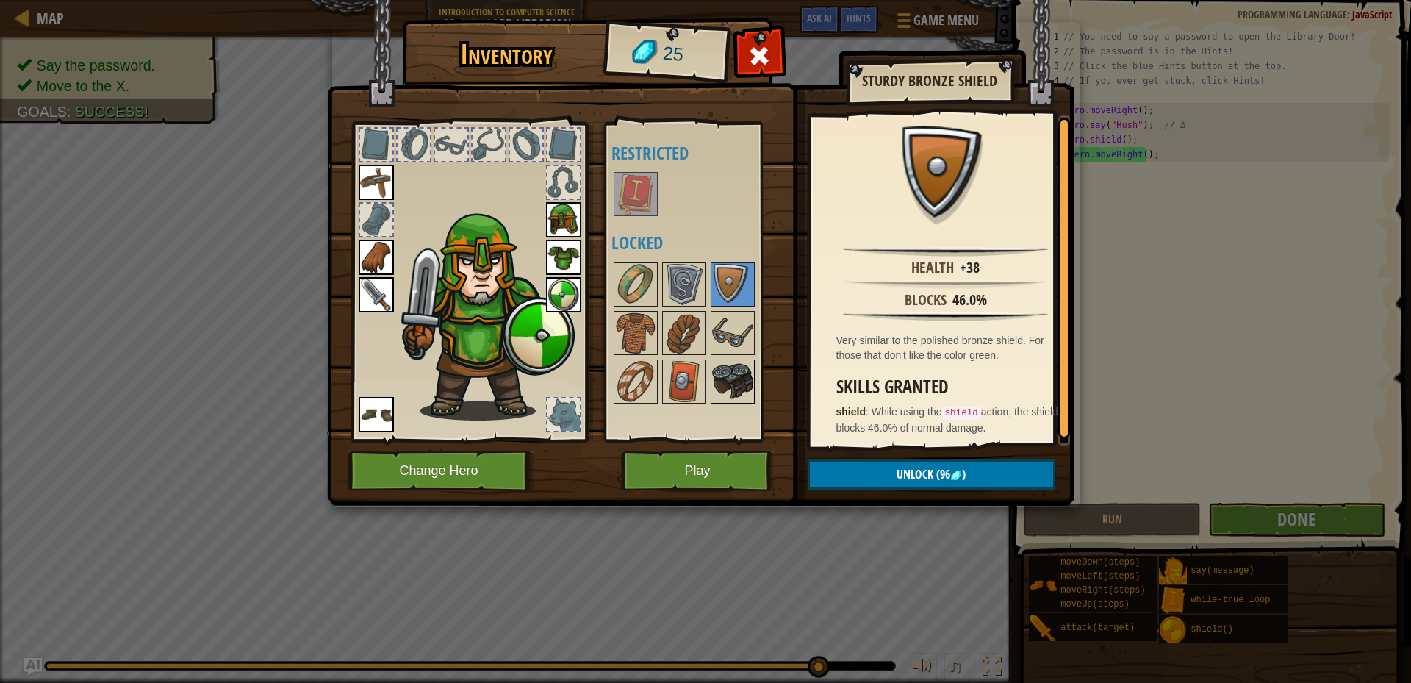
click at [727, 372] on img at bounding box center [732, 381] width 41 height 41
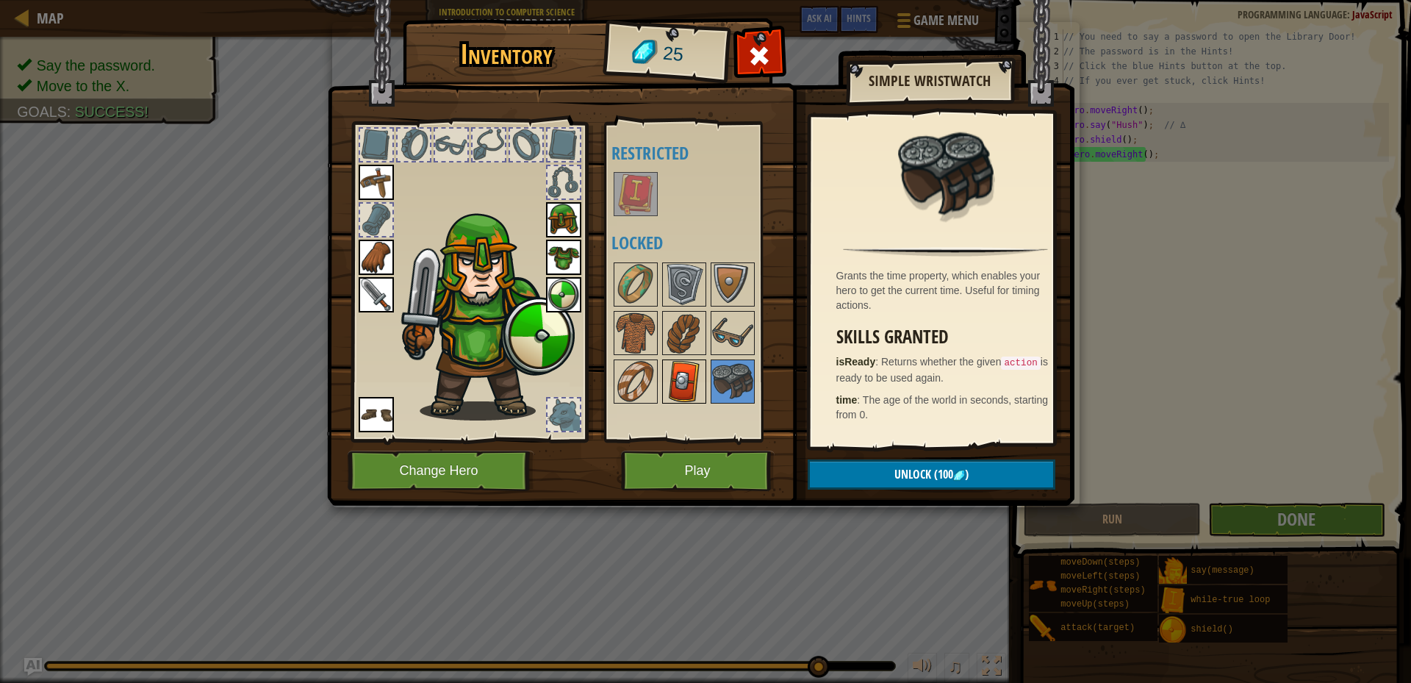
click at [703, 375] on div at bounding box center [684, 381] width 44 height 44
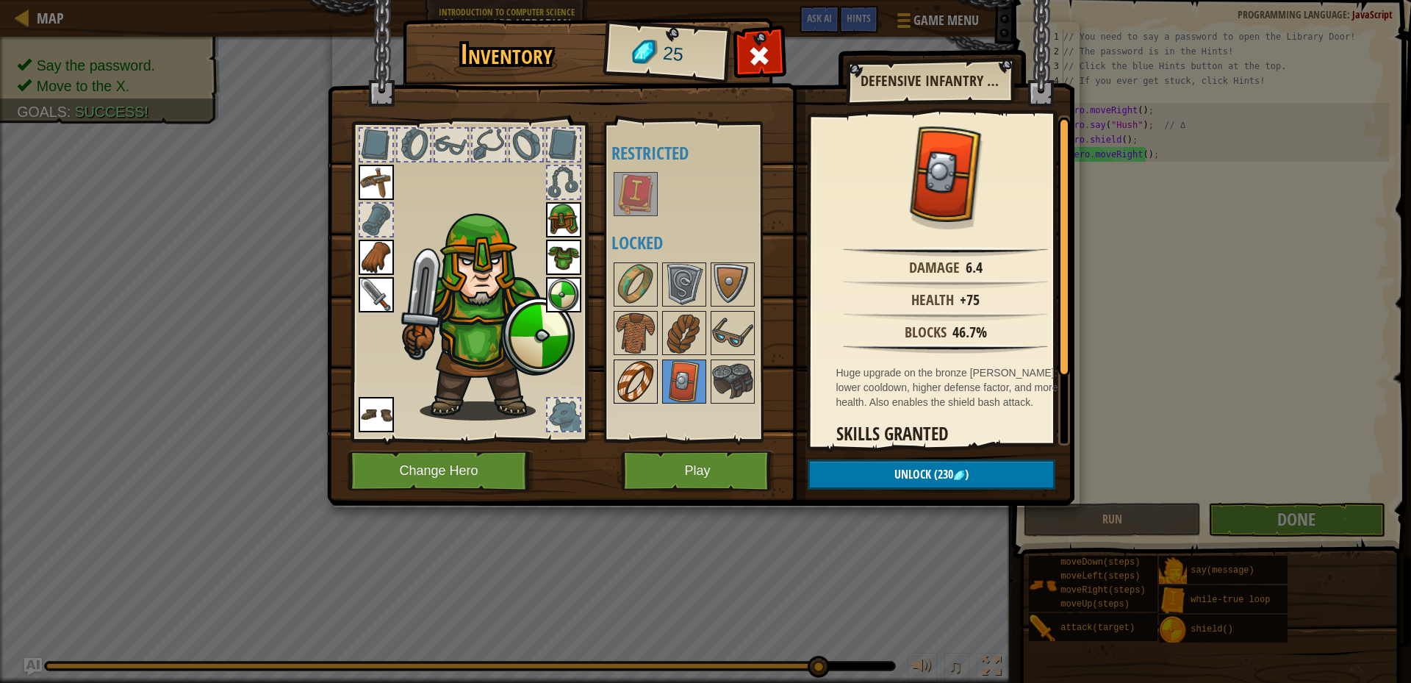
click at [630, 373] on img at bounding box center [635, 381] width 41 height 41
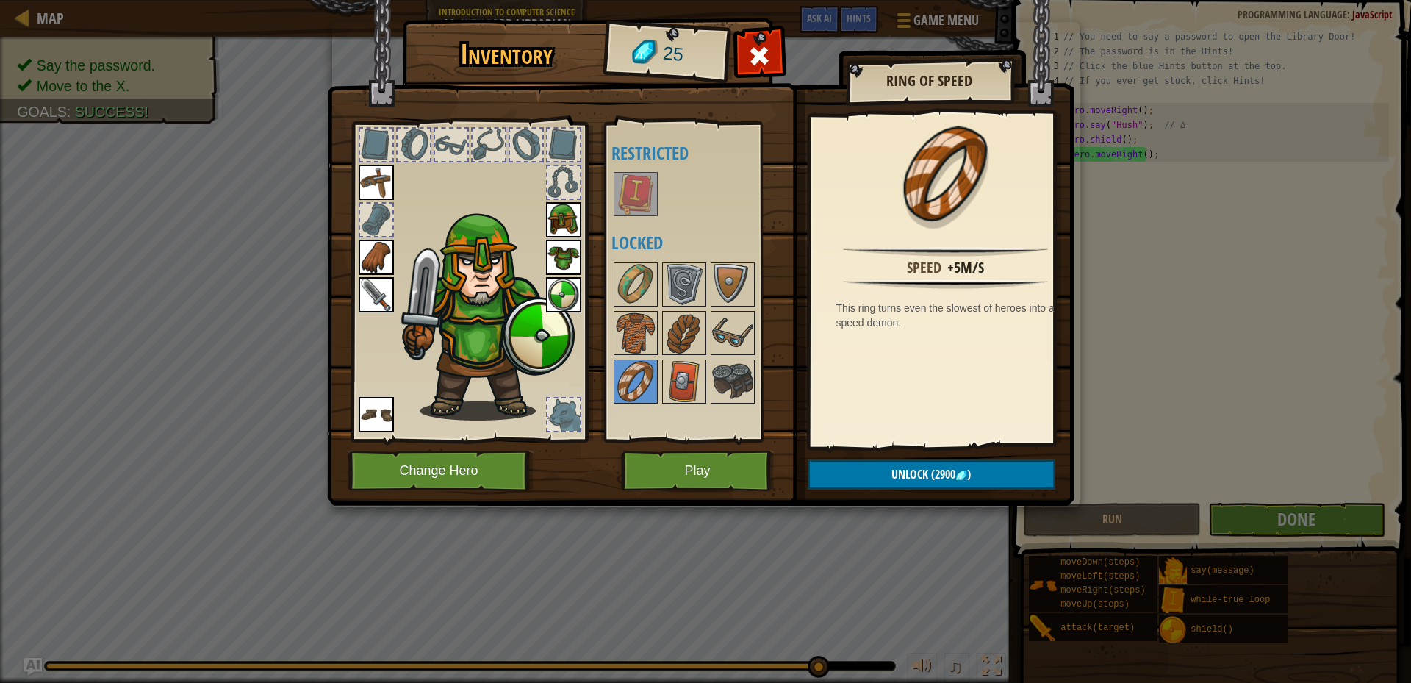
click at [698, 498] on img at bounding box center [700, 238] width 747 height 533
click at [698, 472] on button "Play" at bounding box center [698, 470] width 154 height 40
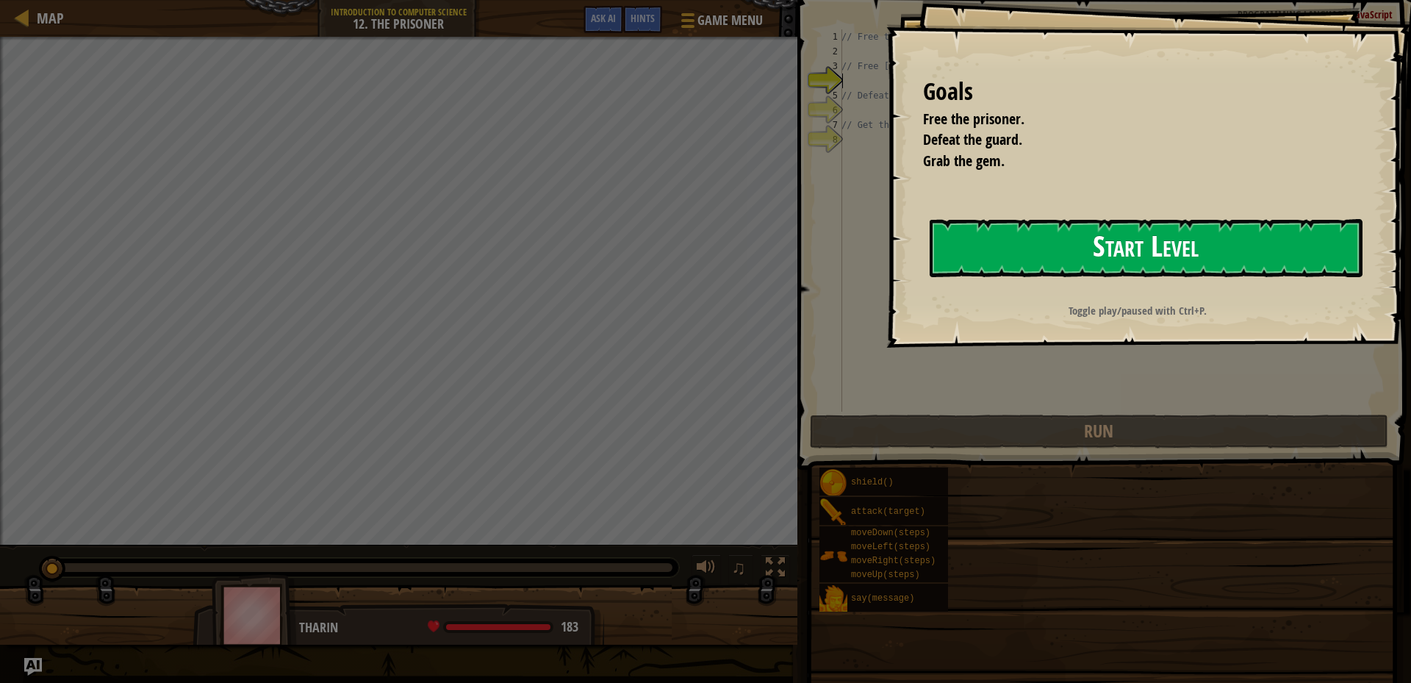
drag, startPoint x: 972, startPoint y: 241, endPoint x: 970, endPoint y: 227, distance: 14.0
click at [971, 232] on button "Start Level" at bounding box center [1145, 248] width 433 height 58
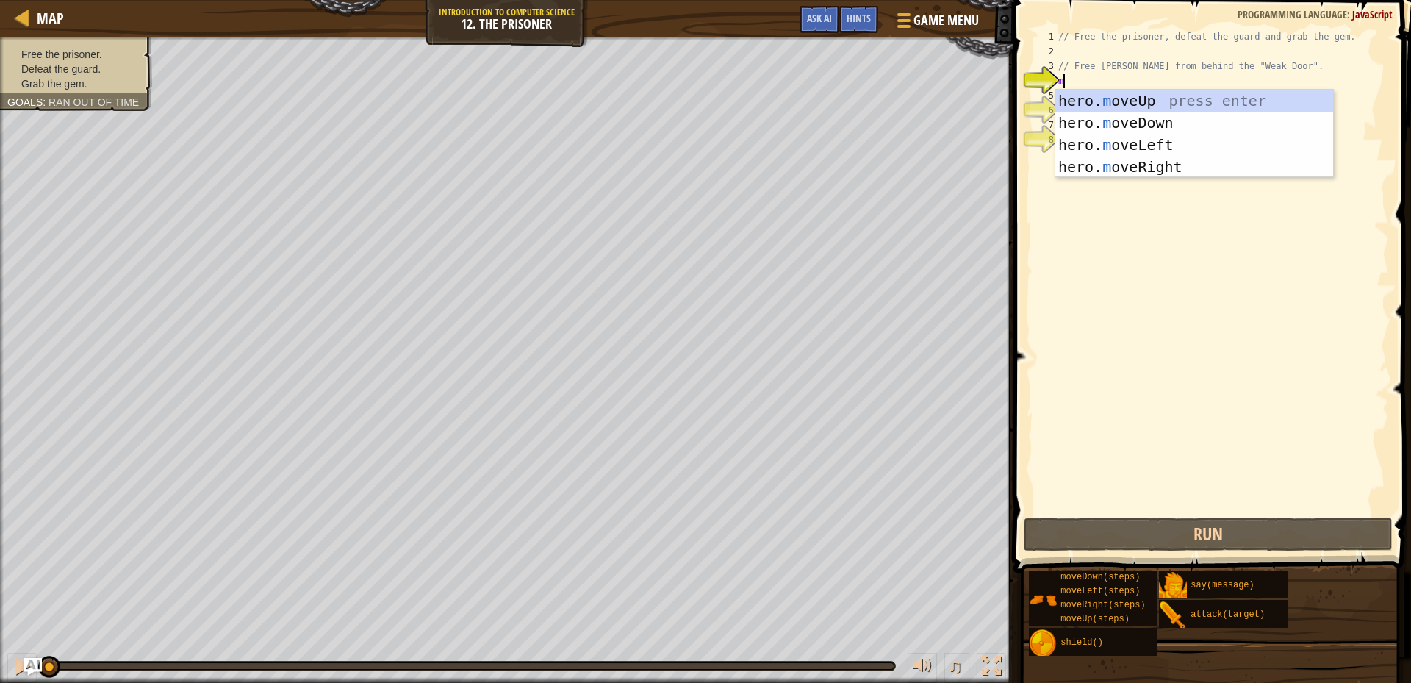
scroll to position [7, 0]
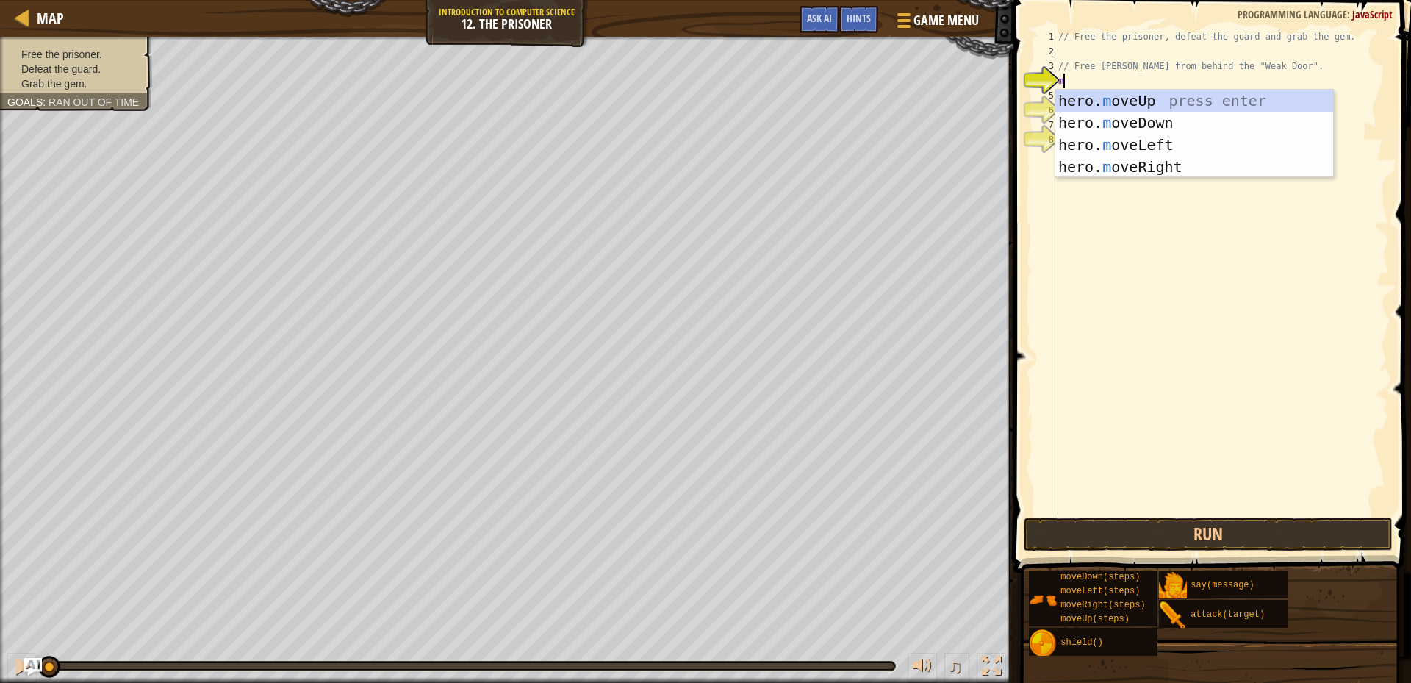
type textarea "mo"
click at [1159, 170] on div "hero. mo veUp press enter hero. mo veDown press enter hero. mo veLeft press ent…" at bounding box center [1194, 156] width 278 height 132
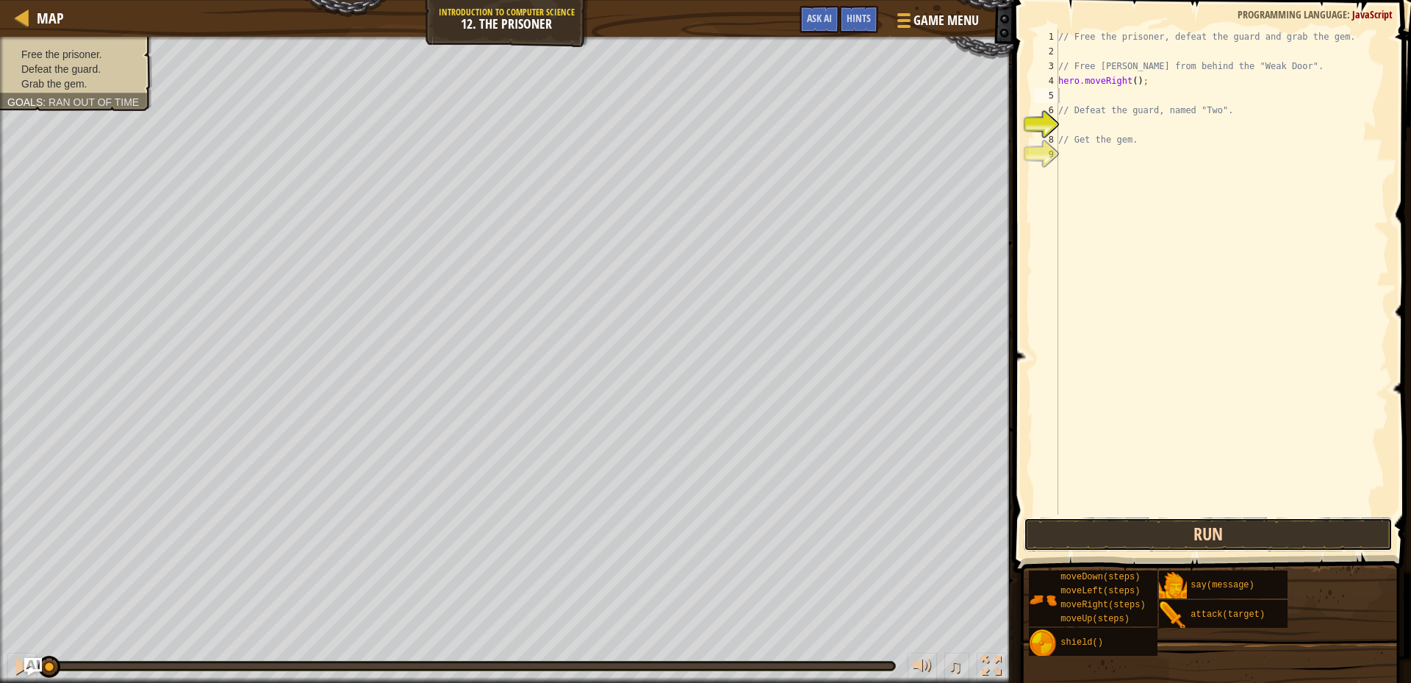
click at [1158, 525] on button "Run" at bounding box center [1207, 534] width 369 height 34
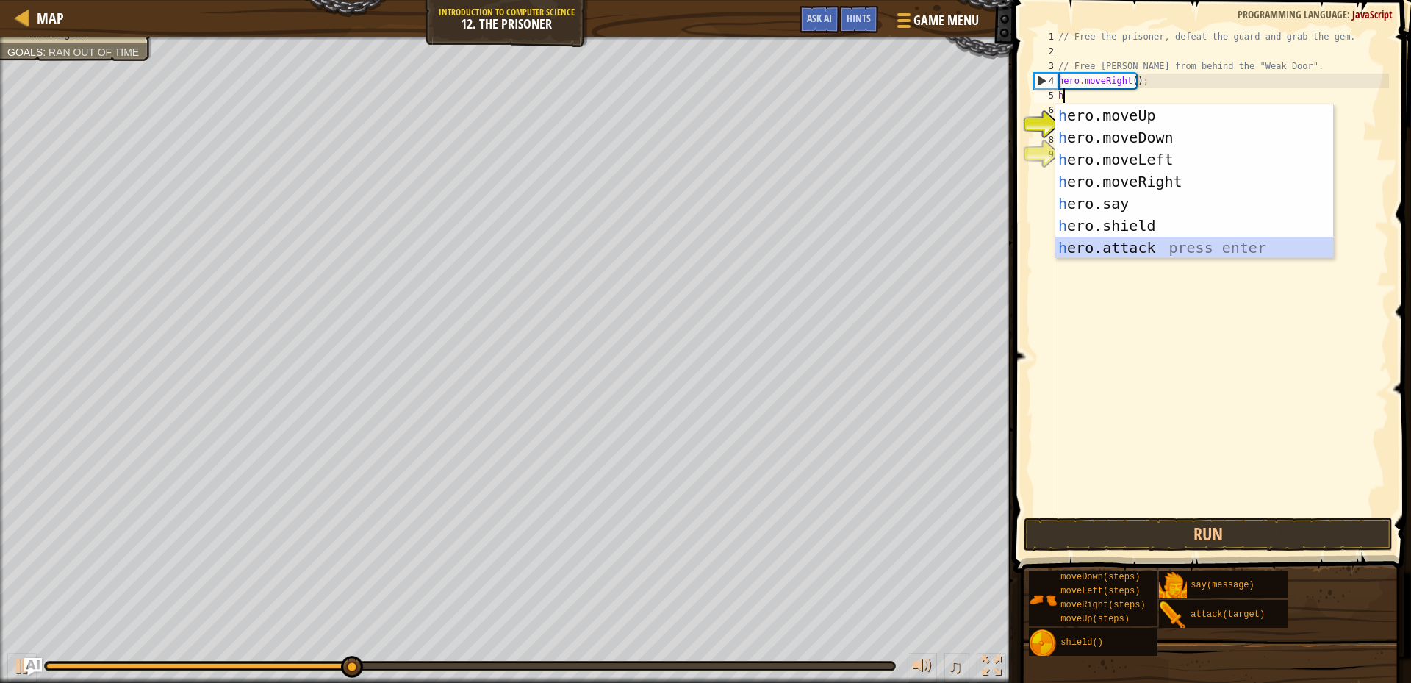
click at [1133, 248] on div "h ero.moveUp press enter h ero.moveDown press enter h ero.moveLeft press enter …" at bounding box center [1194, 203] width 278 height 198
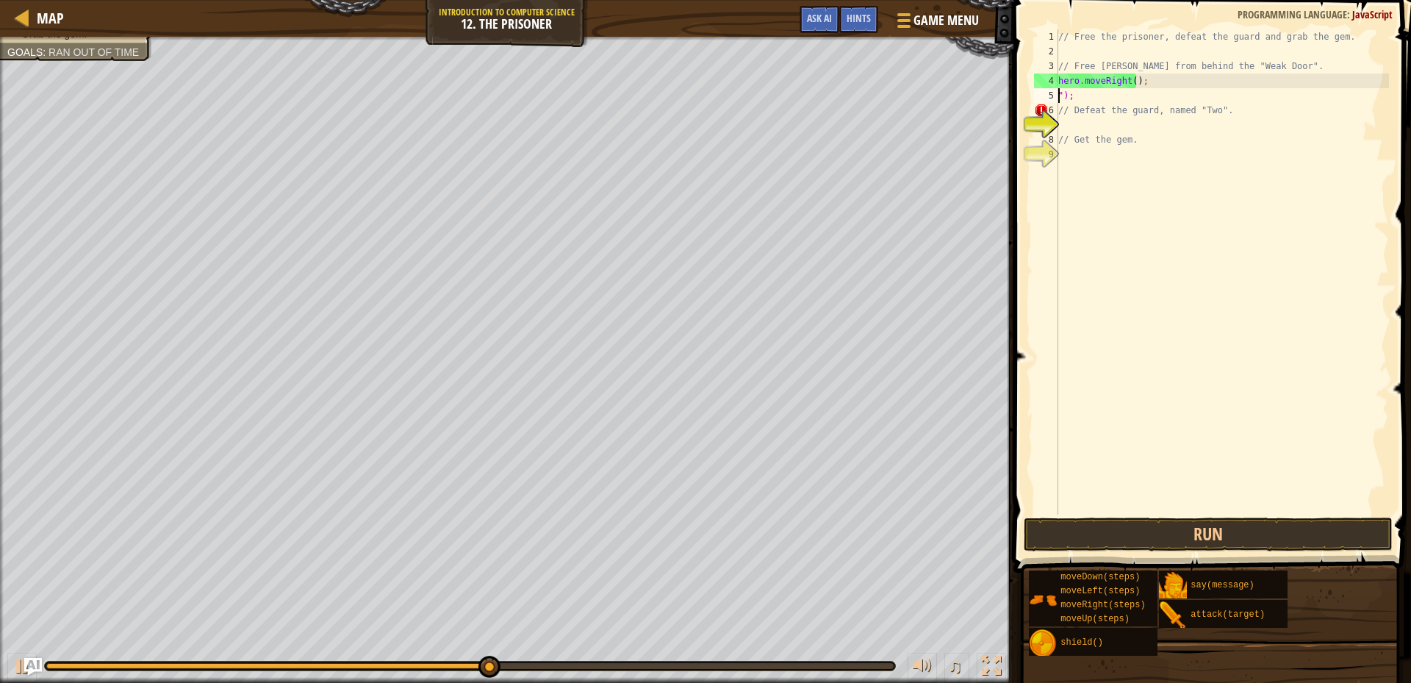
click at [1078, 94] on div "// Free the prisoner, defeat the guard and grab the gem. // Free [PERSON_NAME] …" at bounding box center [1222, 286] width 334 height 514
type textarea """
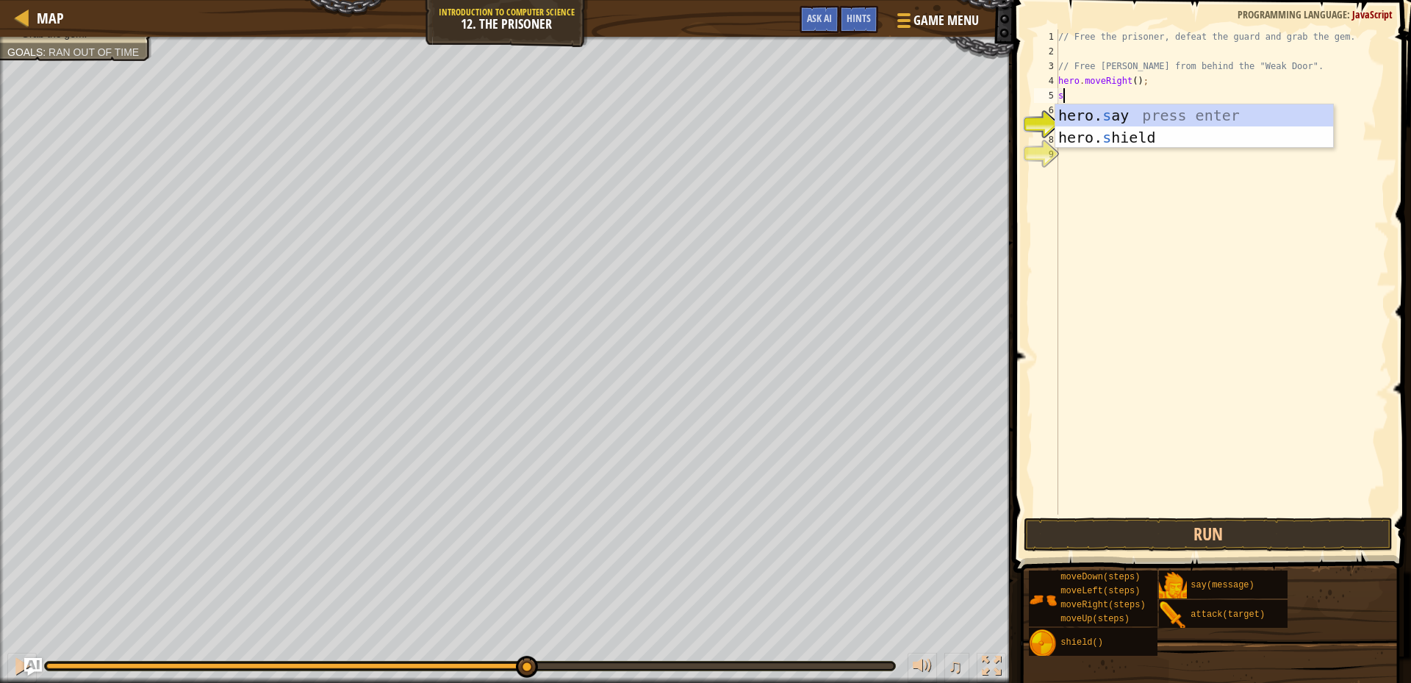
type textarea "sh"
click at [1147, 120] on div "hero. sh ield press enter" at bounding box center [1194, 137] width 278 height 66
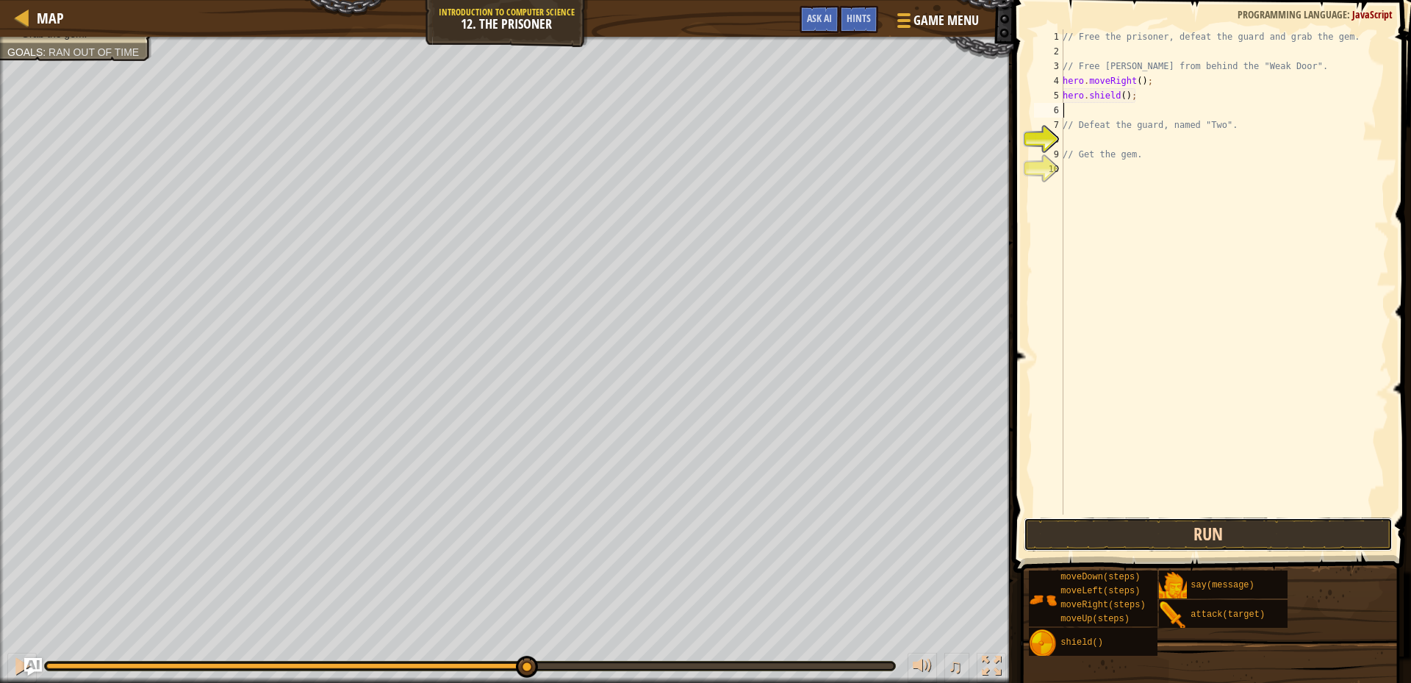
click at [1134, 526] on button "Run" at bounding box center [1207, 534] width 369 height 34
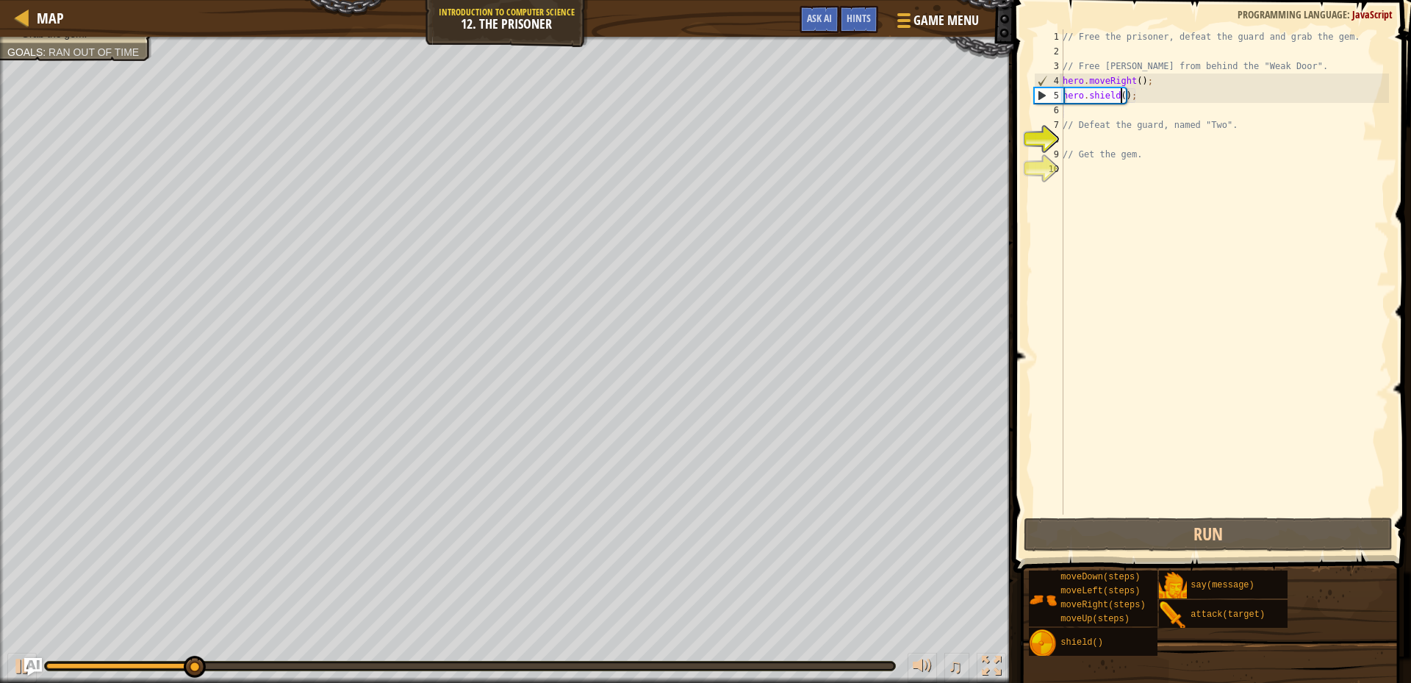
click at [1119, 95] on div "// Free the prisoner, defeat the guard and grab the gem. // Free [PERSON_NAME] …" at bounding box center [1223, 286] width 329 height 514
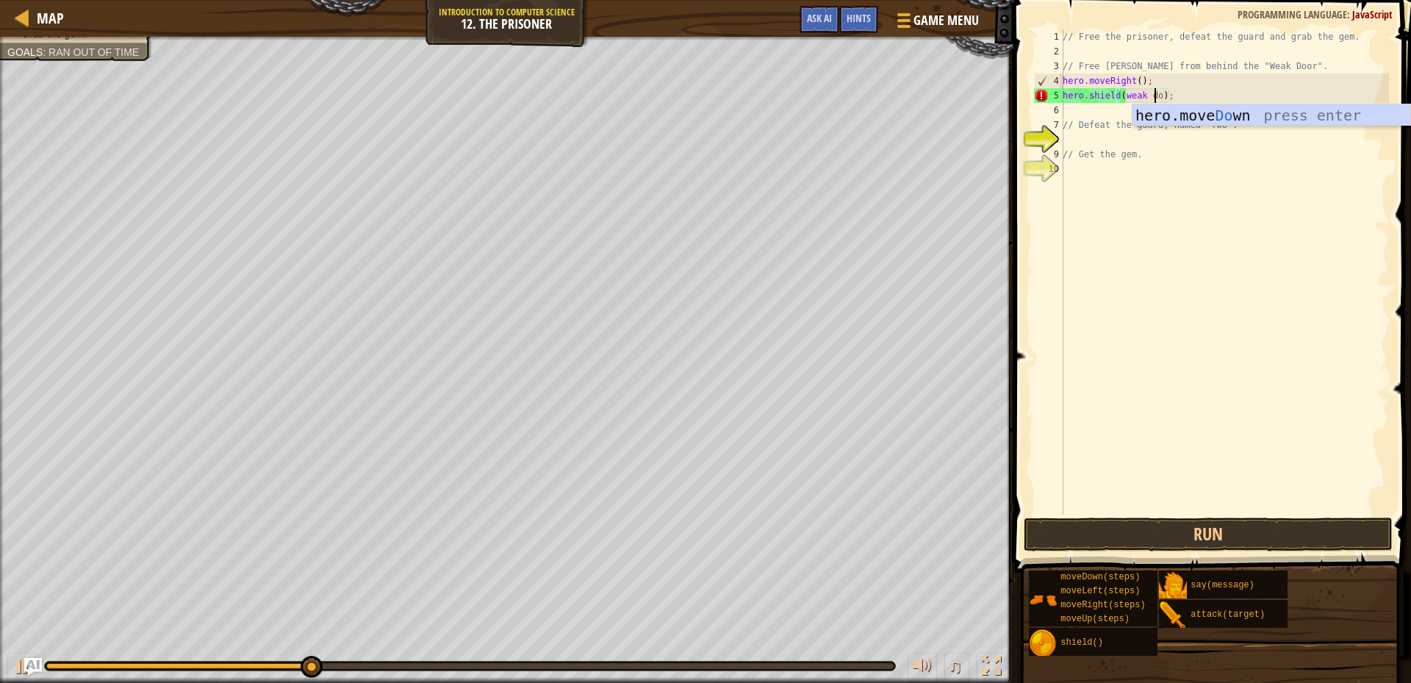
scroll to position [7, 8]
click at [1180, 537] on button "Run" at bounding box center [1207, 534] width 369 height 34
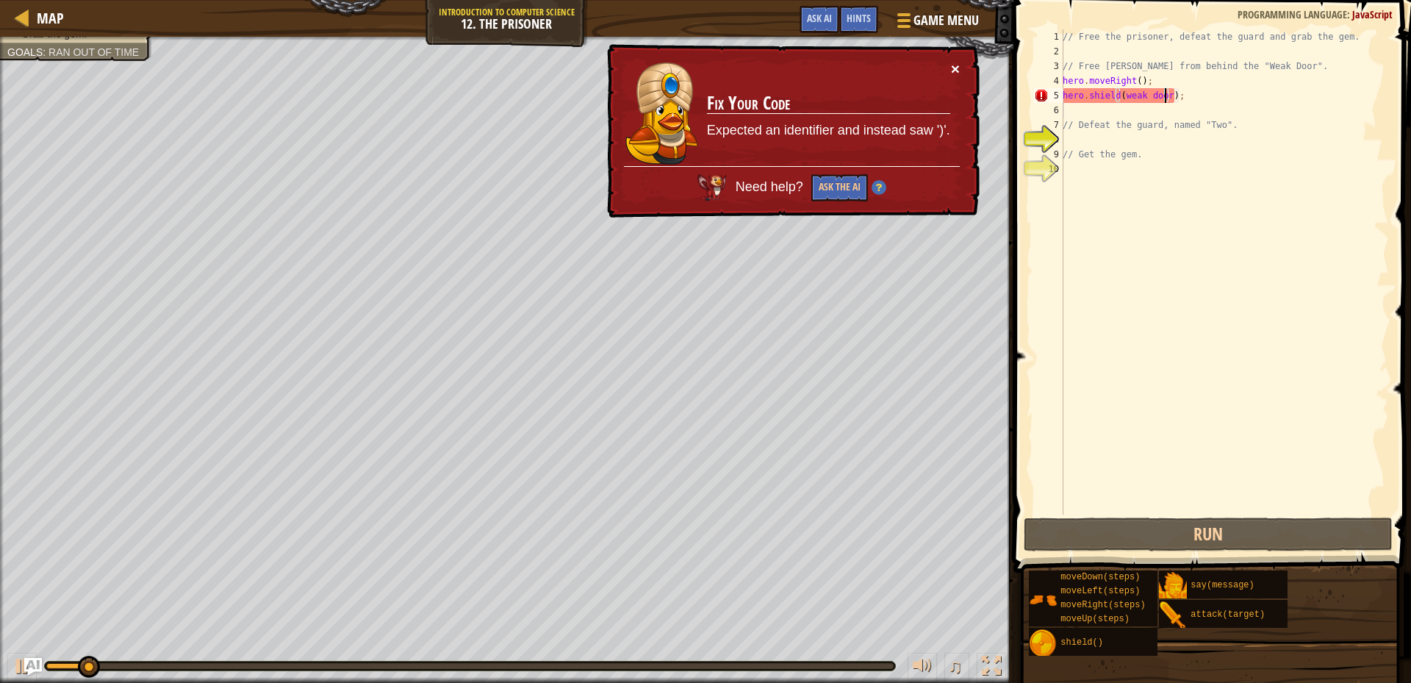
click at [959, 71] on button "×" at bounding box center [955, 68] width 9 height 15
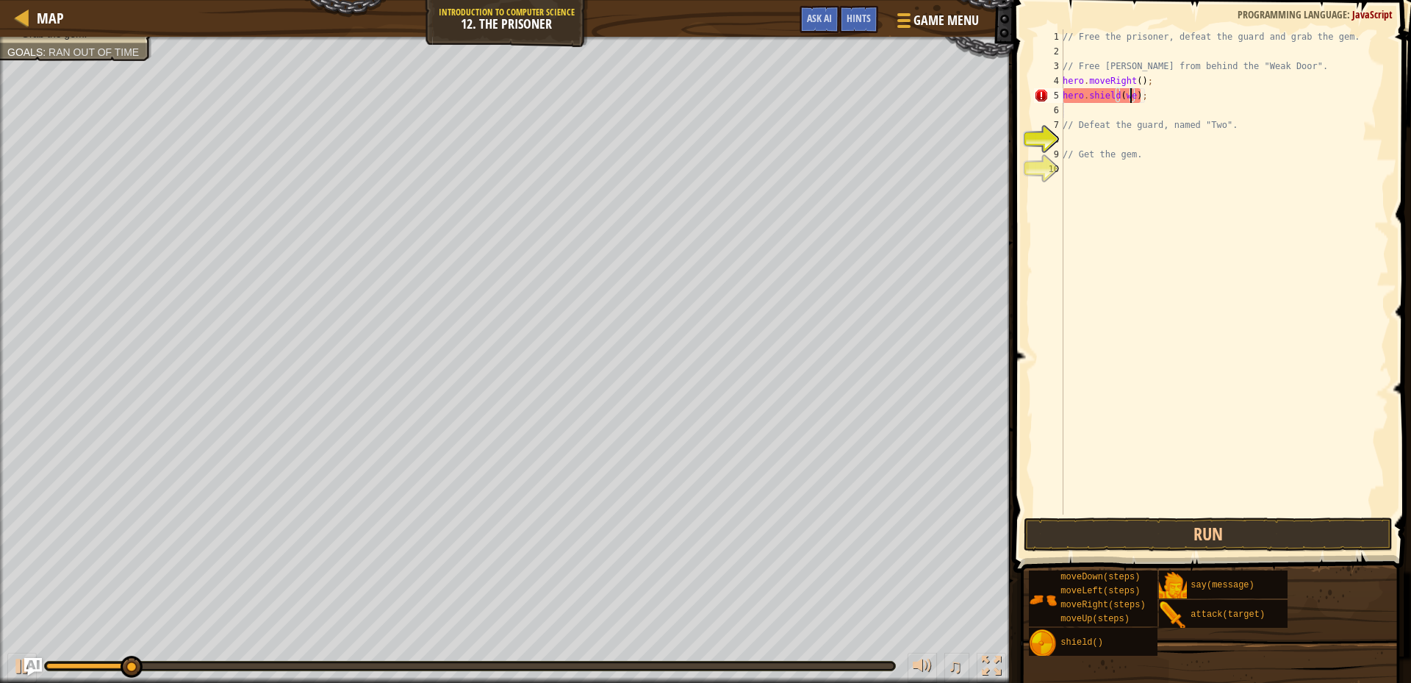
scroll to position [7, 5]
click at [1144, 102] on div "// Free the prisoner, defeat the guard and grab the gem. // Free [PERSON_NAME] …" at bounding box center [1223, 286] width 329 height 514
type textarea "h"
type textarea "a"
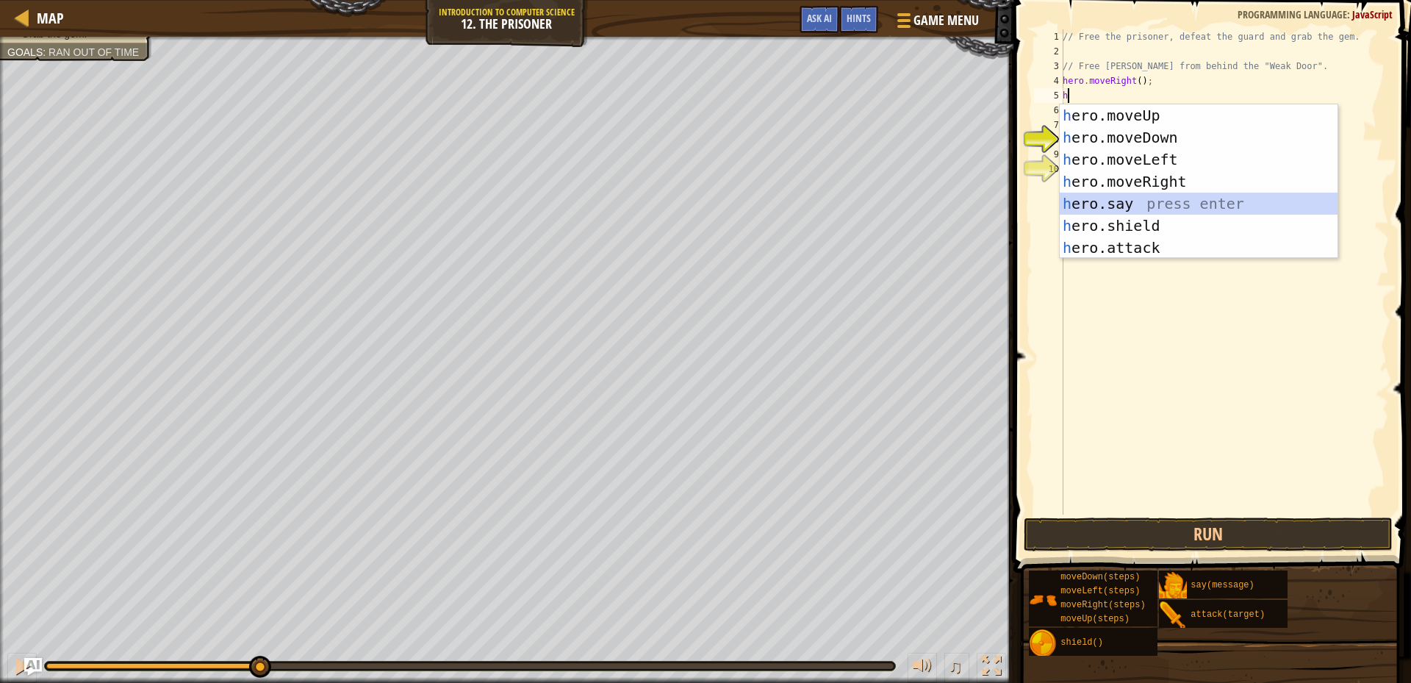
click at [1124, 205] on div "h ero.moveUp press enter h ero.moveDown press enter h ero.moveLeft press enter …" at bounding box center [1198, 203] width 278 height 198
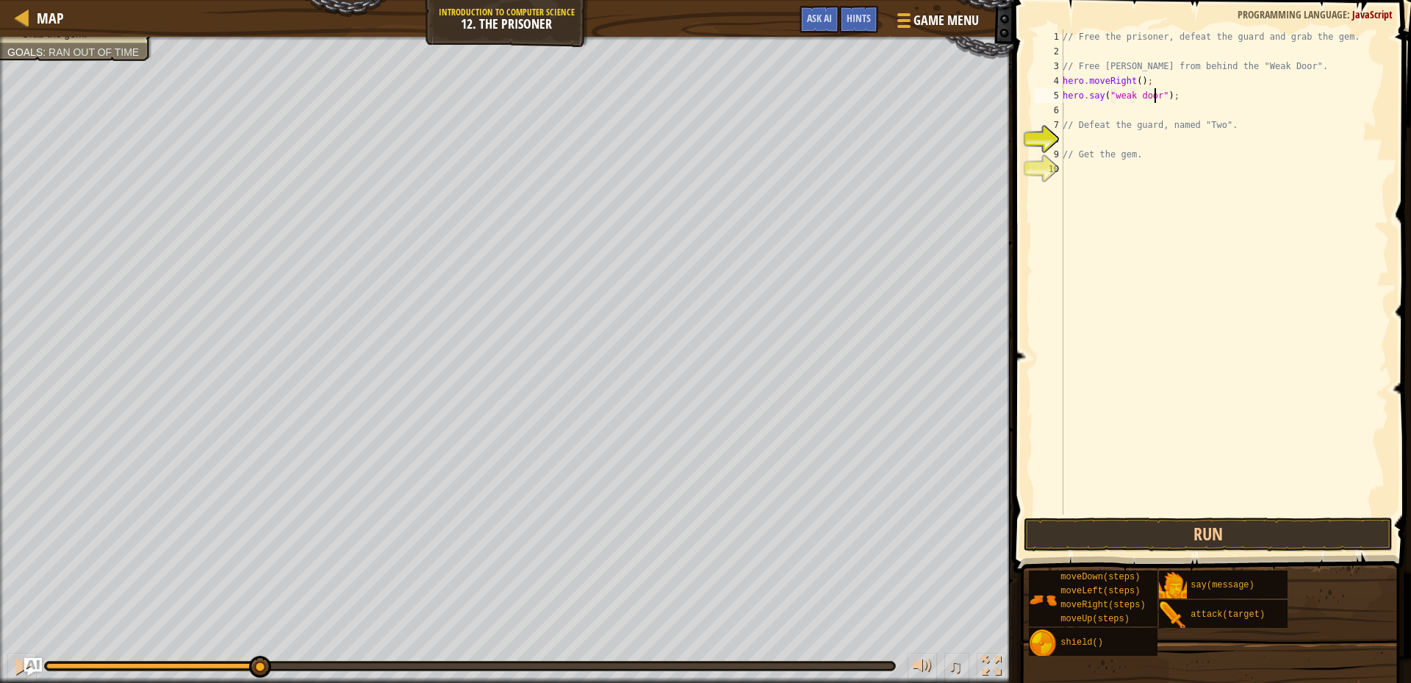
scroll to position [7, 7]
click at [1191, 533] on button "Run" at bounding box center [1207, 534] width 369 height 34
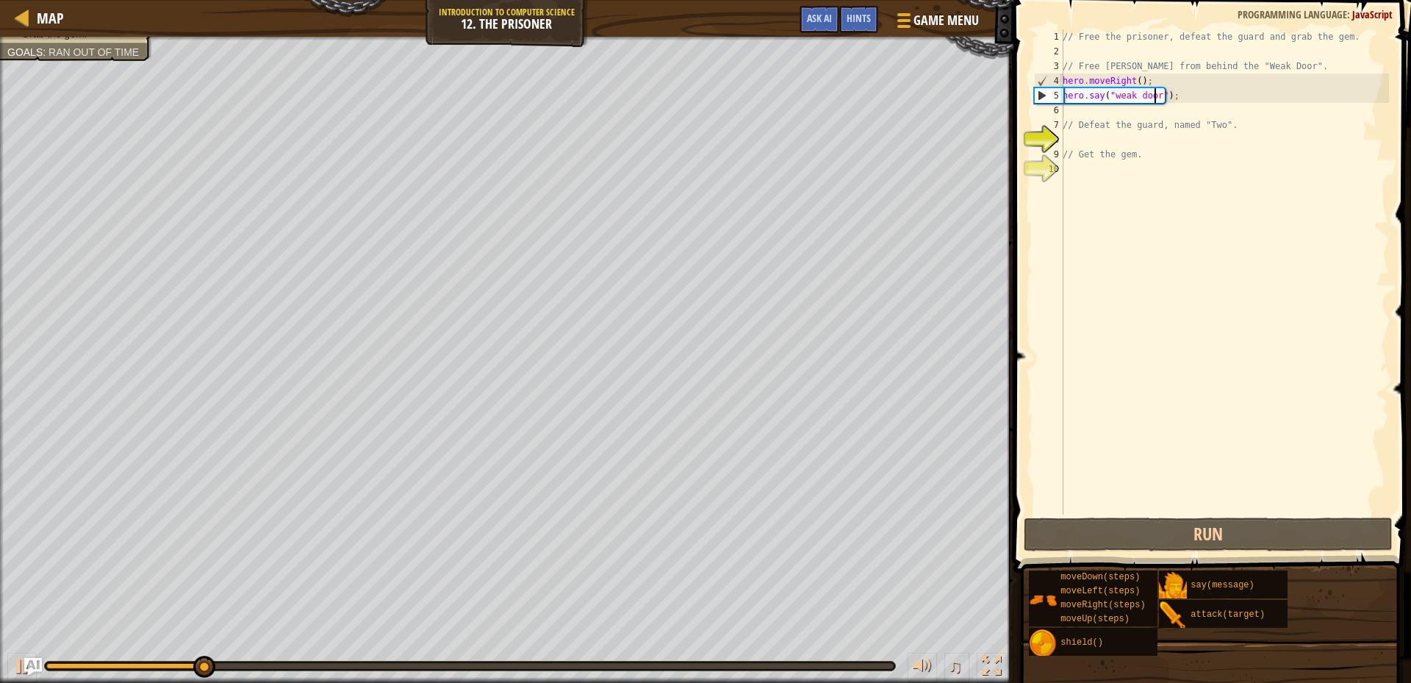
click at [1173, 96] on div "// Free the prisoner, defeat the guard and grab the gem. // Free [PERSON_NAME] …" at bounding box center [1223, 286] width 329 height 514
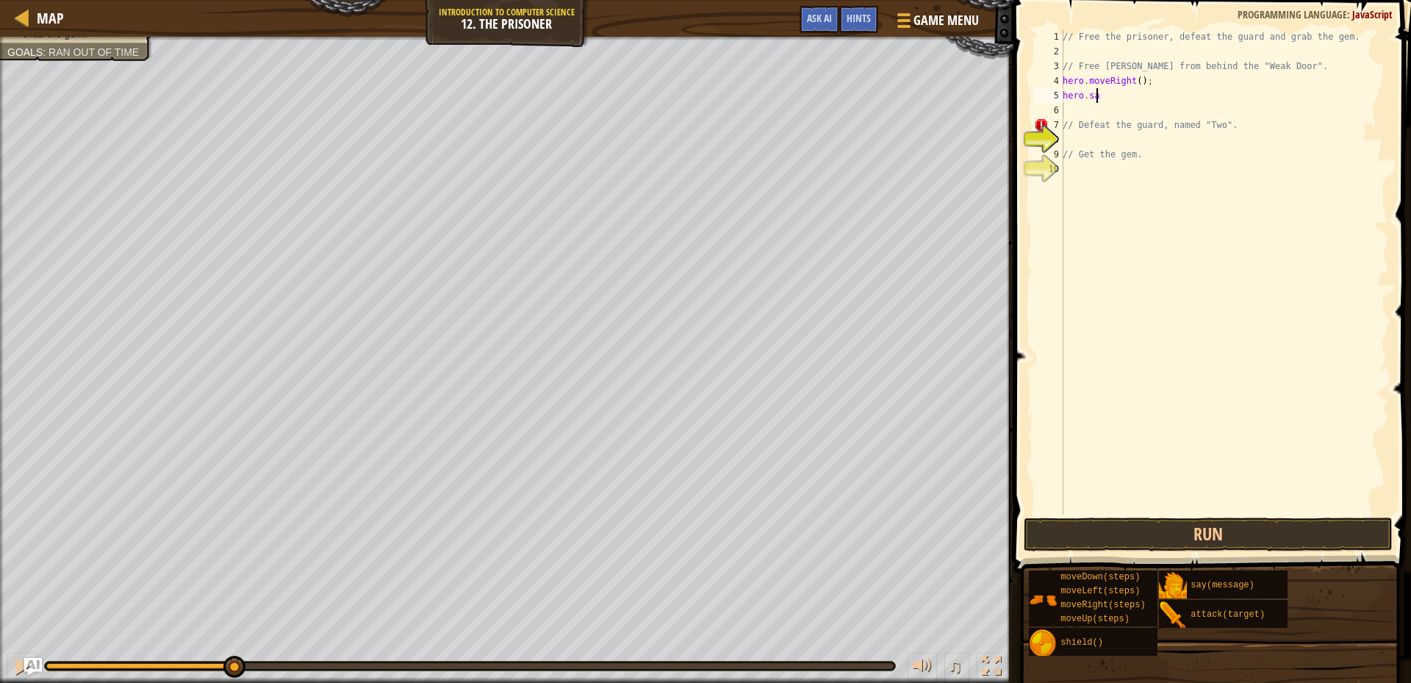
scroll to position [7, 1]
click at [1159, 110] on div "hero.a ttack press enter hero. s a y press enter" at bounding box center [1198, 148] width 278 height 88
click at [1130, 98] on div "// Free the prisoner, defeat the guard and grab the gem. // Free [PERSON_NAME] …" at bounding box center [1223, 286] width 329 height 514
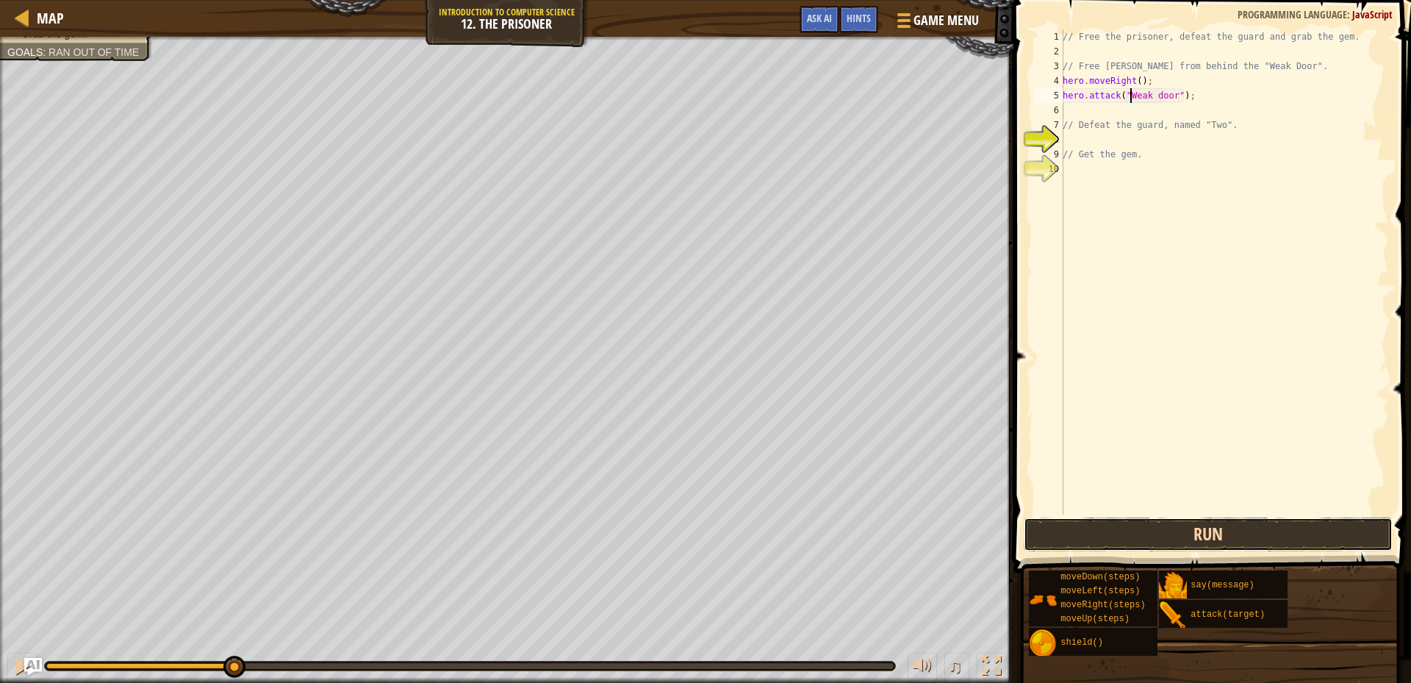
click at [1096, 541] on button "Run" at bounding box center [1207, 534] width 369 height 34
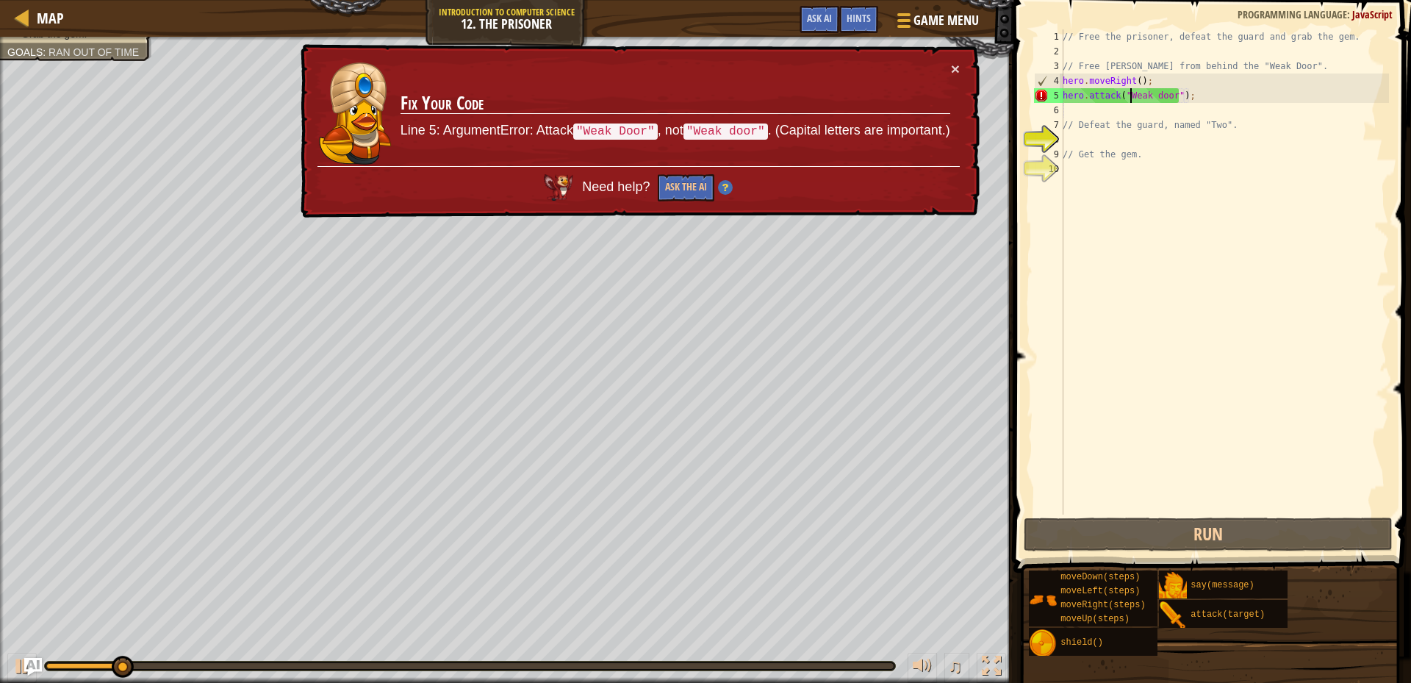
click at [1155, 97] on div "// Free the prisoner, defeat the guard and grab the gem. // Free [PERSON_NAME] …" at bounding box center [1223, 286] width 329 height 514
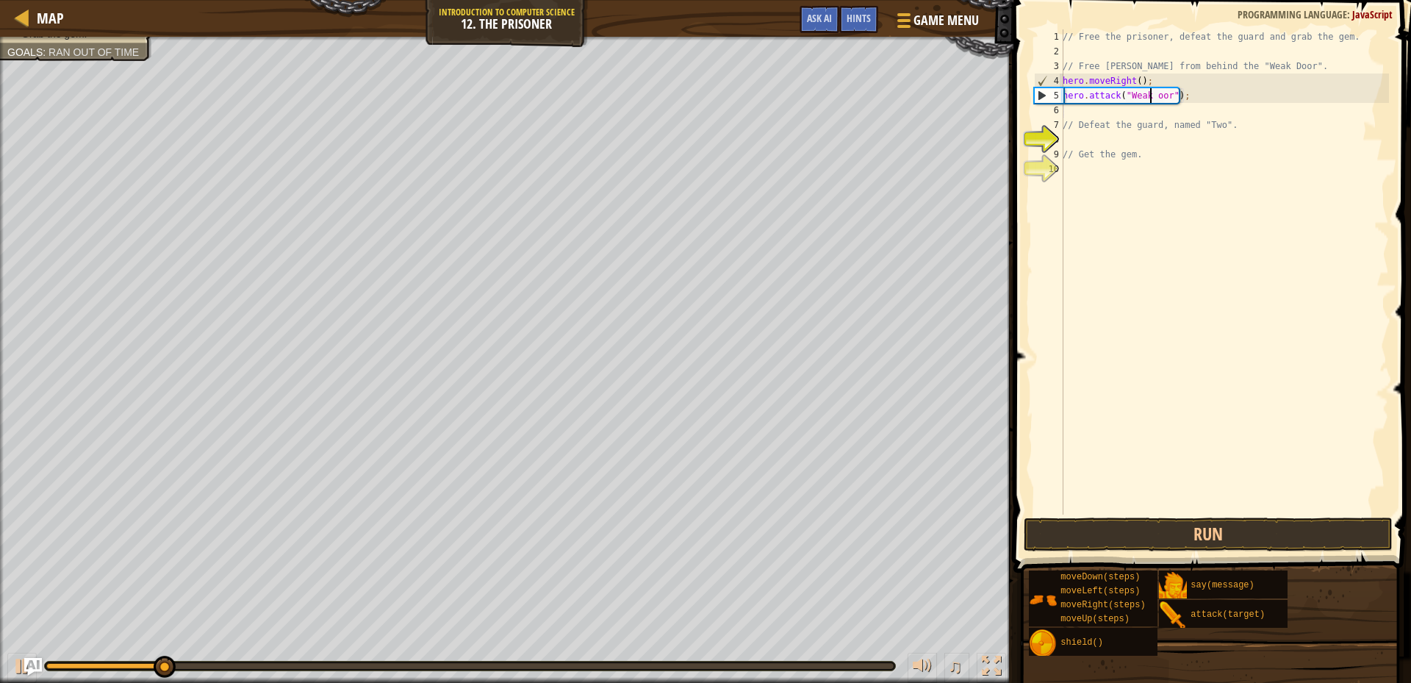
scroll to position [7, 7]
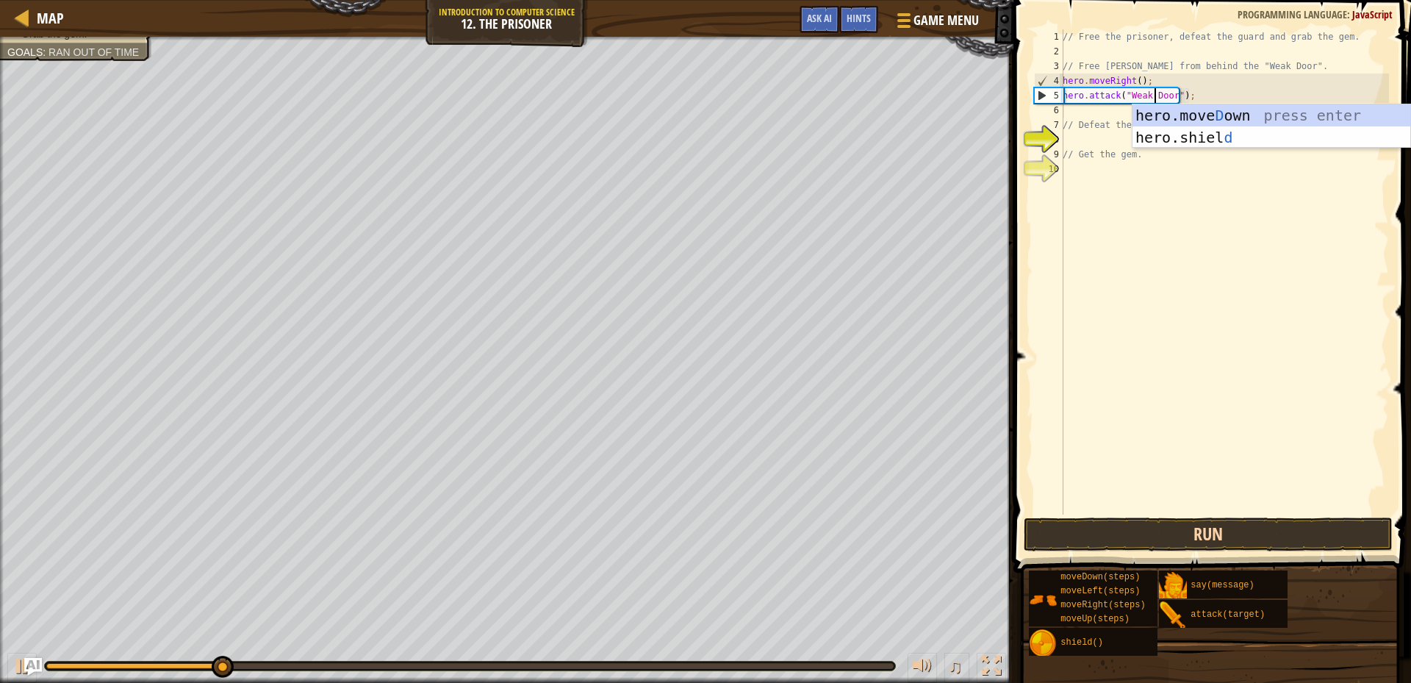
type textarea "hero.attack("Weak Door");"
click at [1128, 533] on button "Run" at bounding box center [1207, 534] width 369 height 34
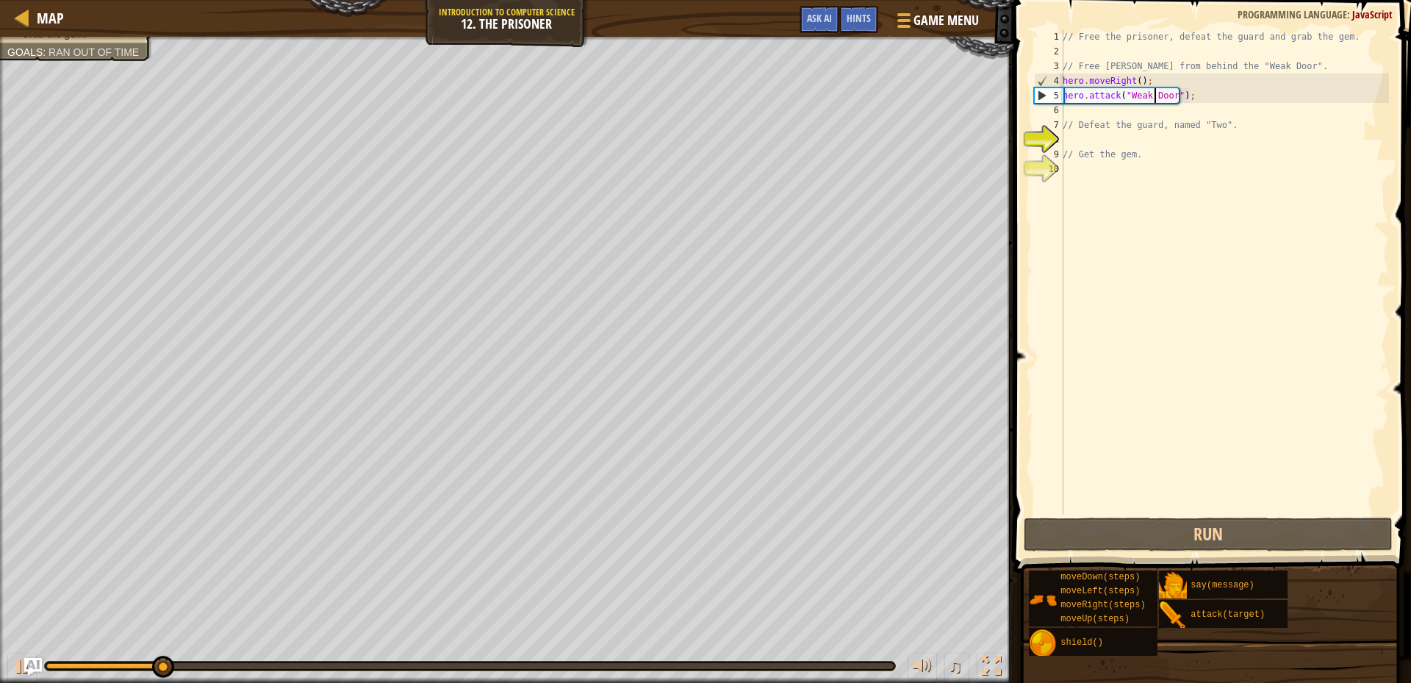
click at [1070, 116] on div "// Free the prisoner, defeat the guard and grab the gem. // Free [PERSON_NAME] …" at bounding box center [1223, 286] width 329 height 514
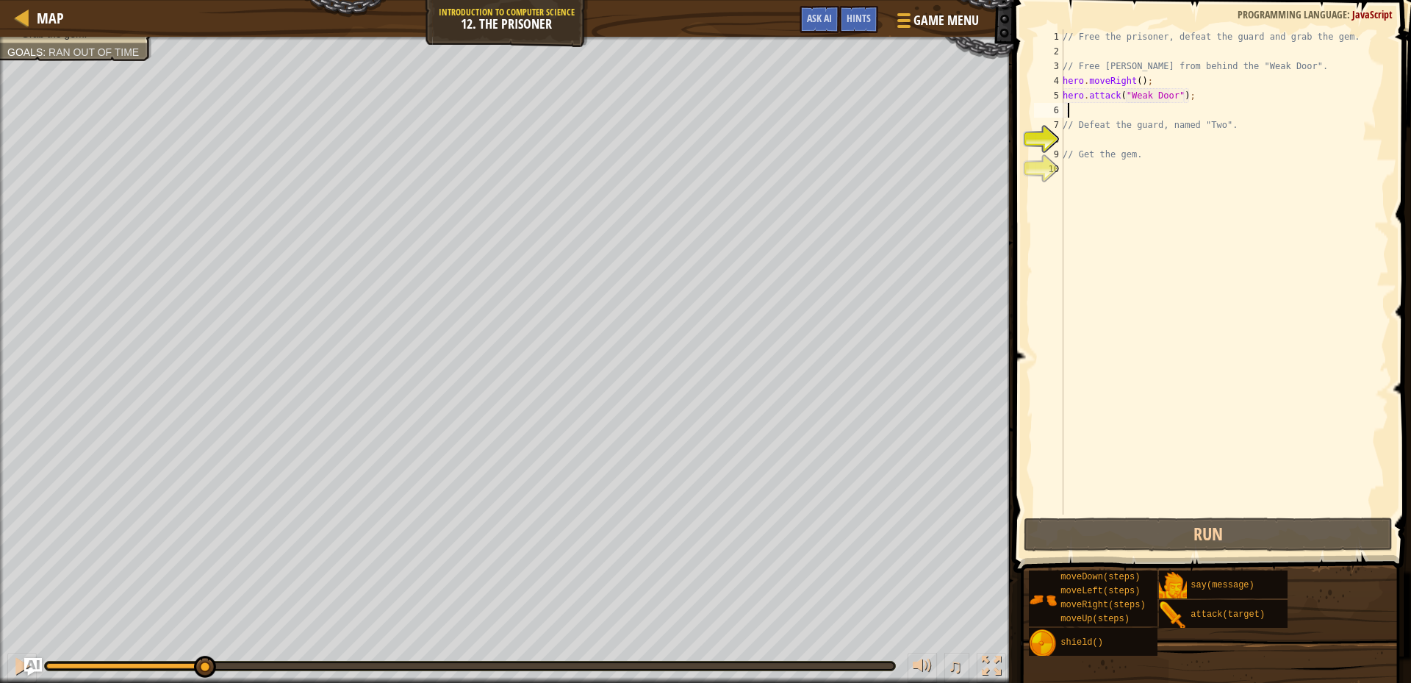
type textarea "m"
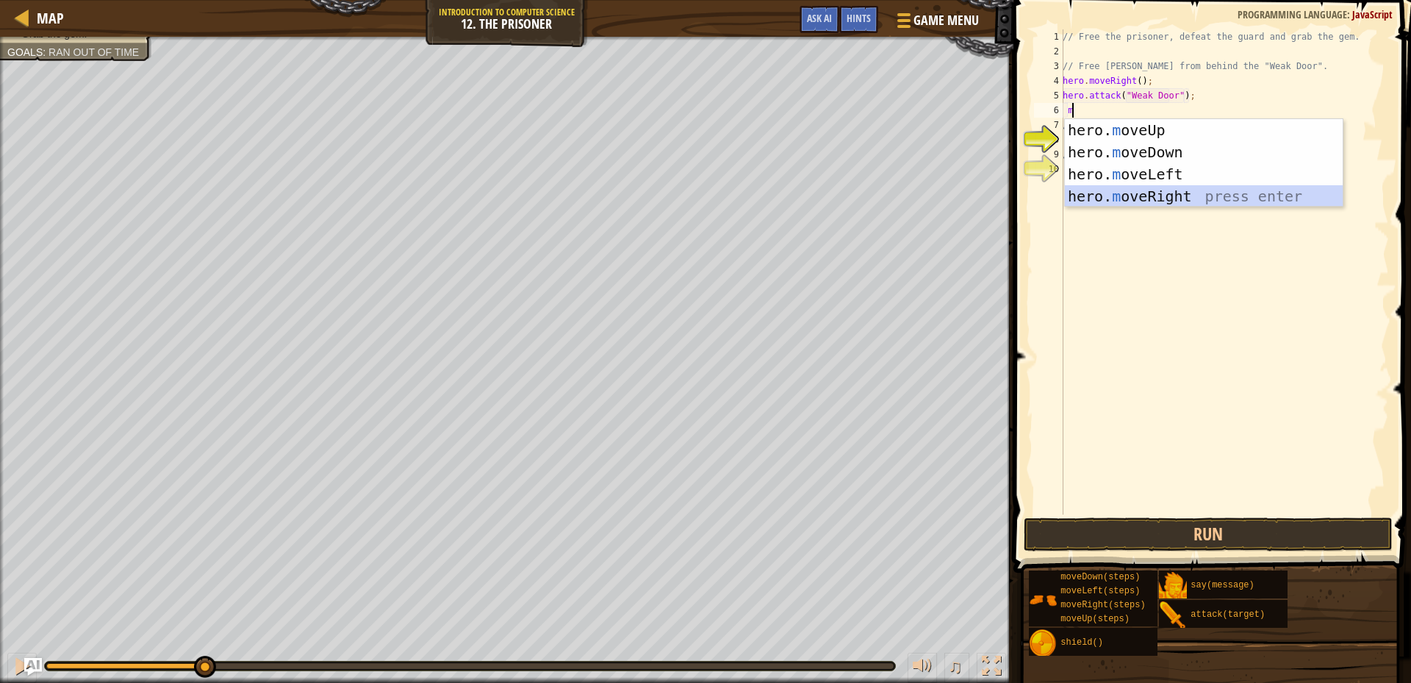
click at [1146, 192] on div "hero. m oveUp press enter hero. m oveDown press enter hero. m oveLeft press ent…" at bounding box center [1204, 185] width 278 height 132
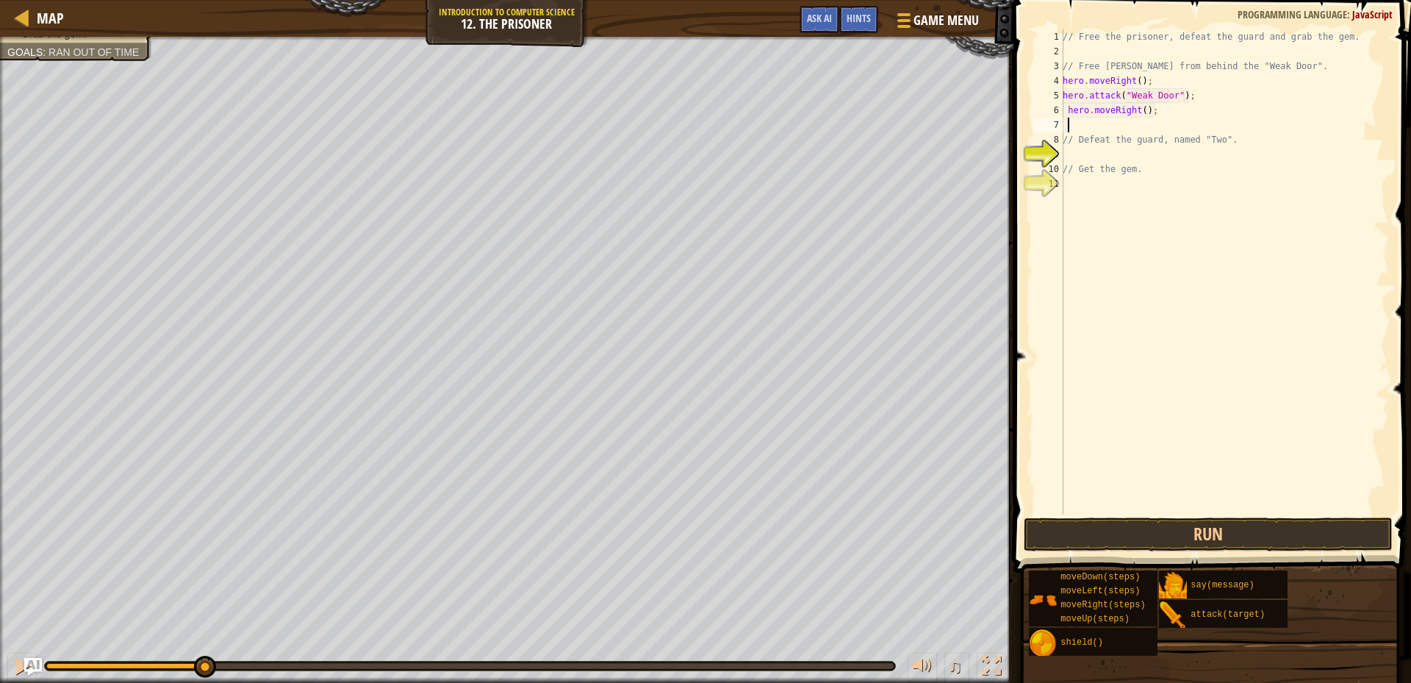
click at [1137, 108] on div "// Free the prisoner, defeat the guard and grab the gem. // Free [PERSON_NAME] …" at bounding box center [1223, 286] width 329 height 514
click at [1140, 107] on div "// Free the prisoner, defeat the guard and grab the gem. // Free [PERSON_NAME] …" at bounding box center [1223, 286] width 329 height 514
type textarea "hero.moveRight(2);"
click at [1178, 522] on button "Run" at bounding box center [1207, 534] width 369 height 34
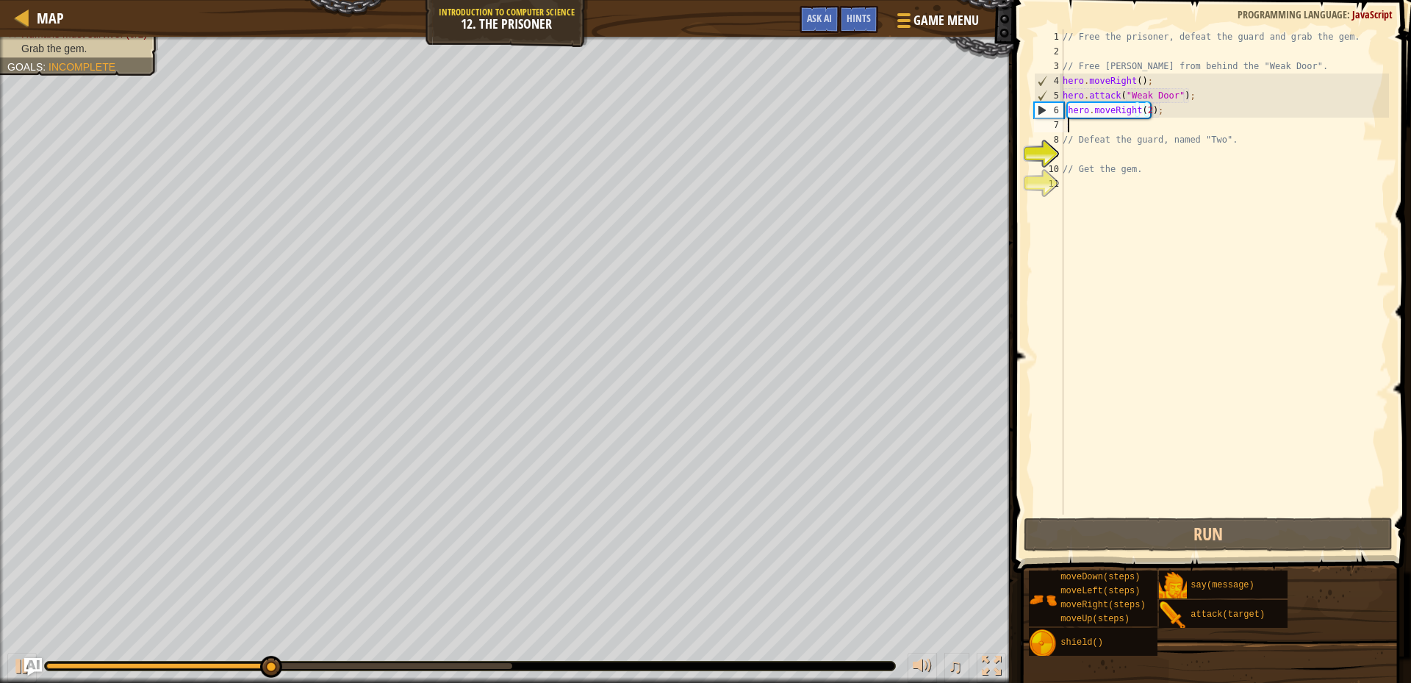
click at [1071, 132] on div "// Free the prisoner, defeat the guard and grab the gem. // Free [PERSON_NAME] …" at bounding box center [1223, 286] width 329 height 514
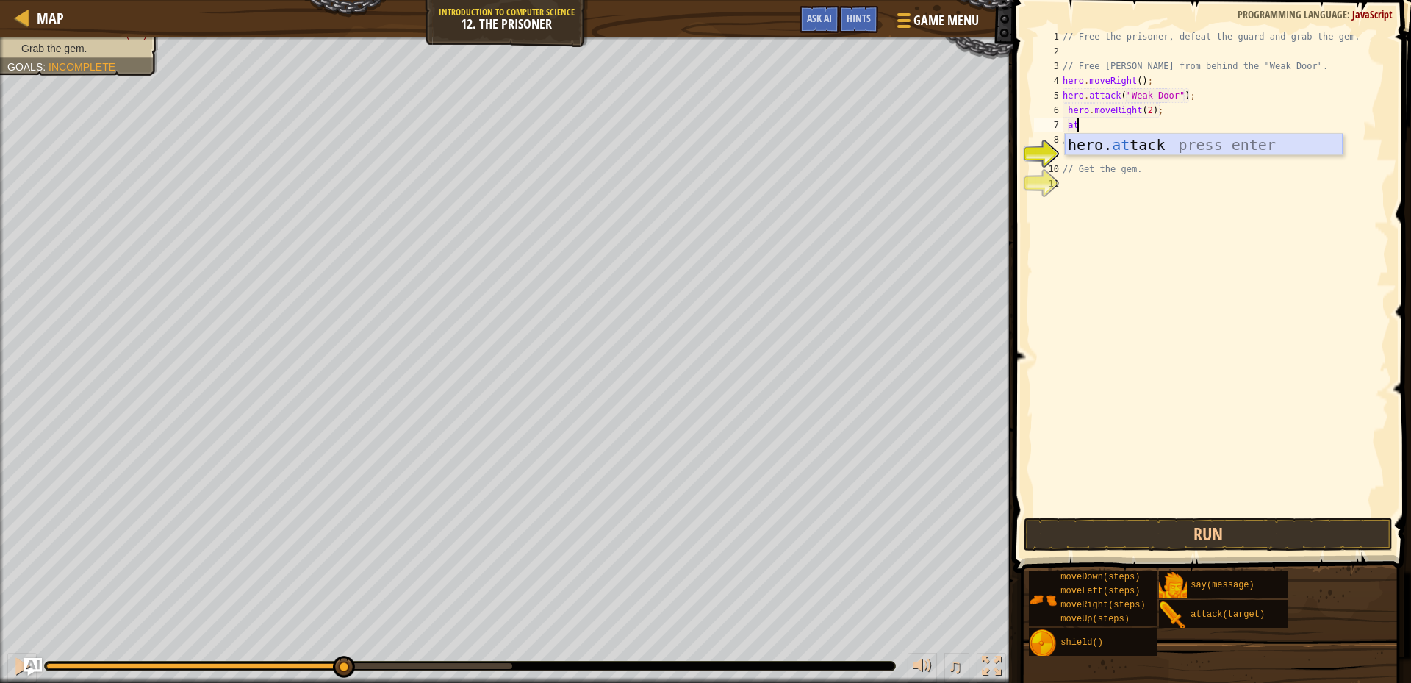
click at [1108, 154] on div "hero. at tack press enter" at bounding box center [1204, 167] width 278 height 66
click at [1143, 539] on button "Run" at bounding box center [1207, 534] width 369 height 34
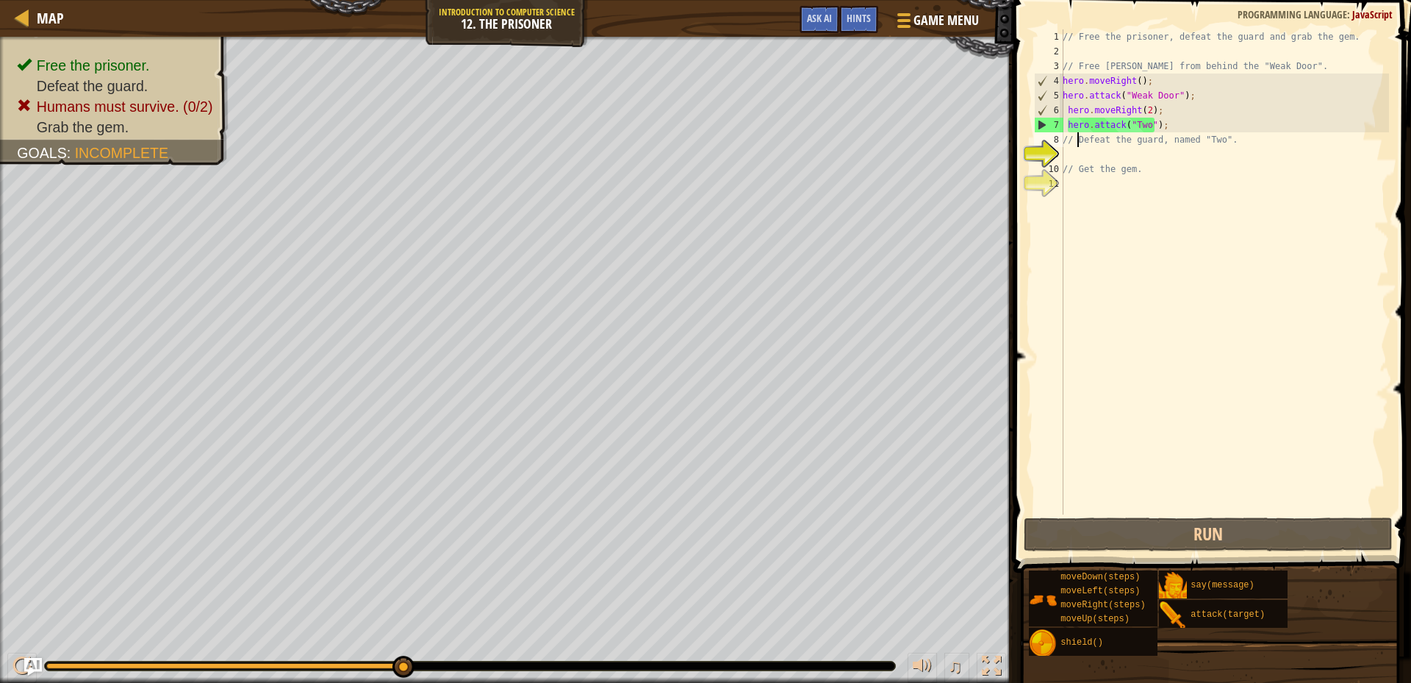
click at [1077, 145] on div "// Free the prisoner, defeat the guard and grab the gem. // Free [PERSON_NAME] …" at bounding box center [1223, 286] width 329 height 514
type textarea "// Defeat the guard, named "Two"."
click at [1066, 158] on div "// Free the prisoner, defeat the guard and grab the gem. // Free [PERSON_NAME] …" at bounding box center [1223, 286] width 329 height 514
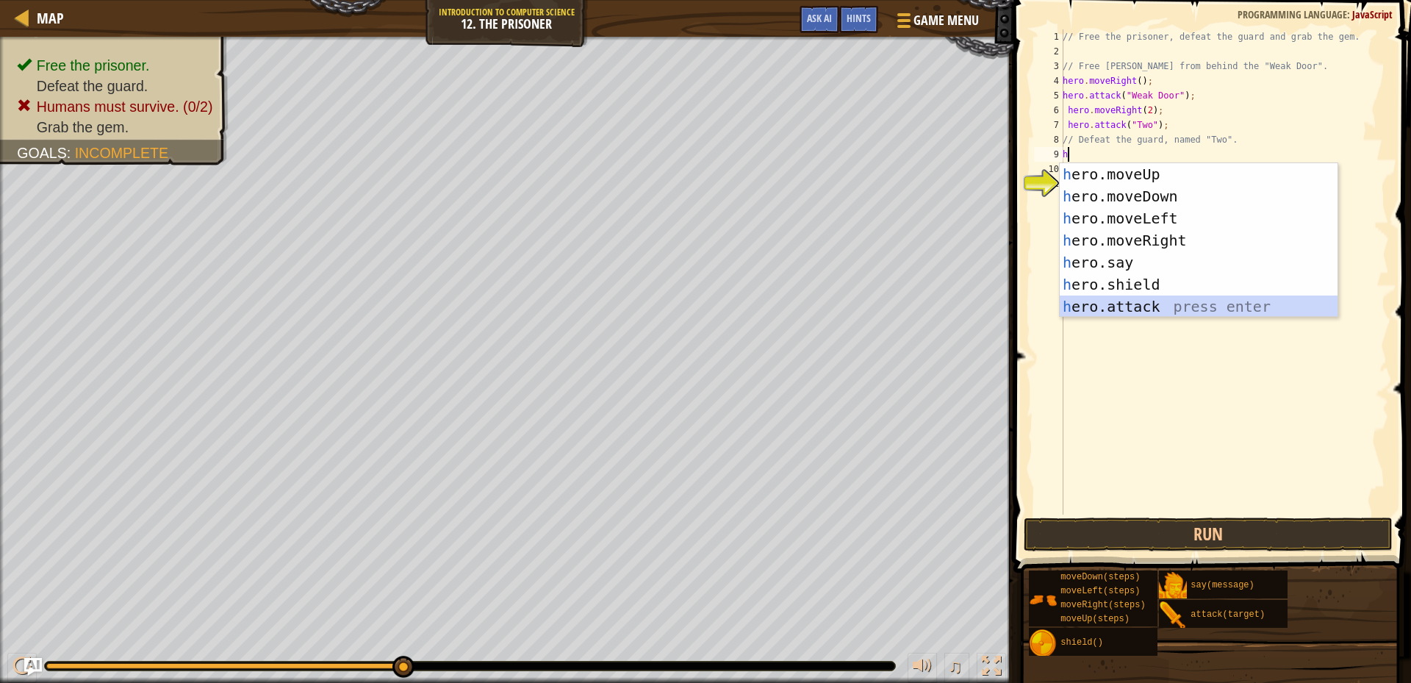
click at [1109, 303] on div "h ero.moveUp press enter h ero.moveDown press enter h ero.moveLeft press enter …" at bounding box center [1198, 262] width 278 height 198
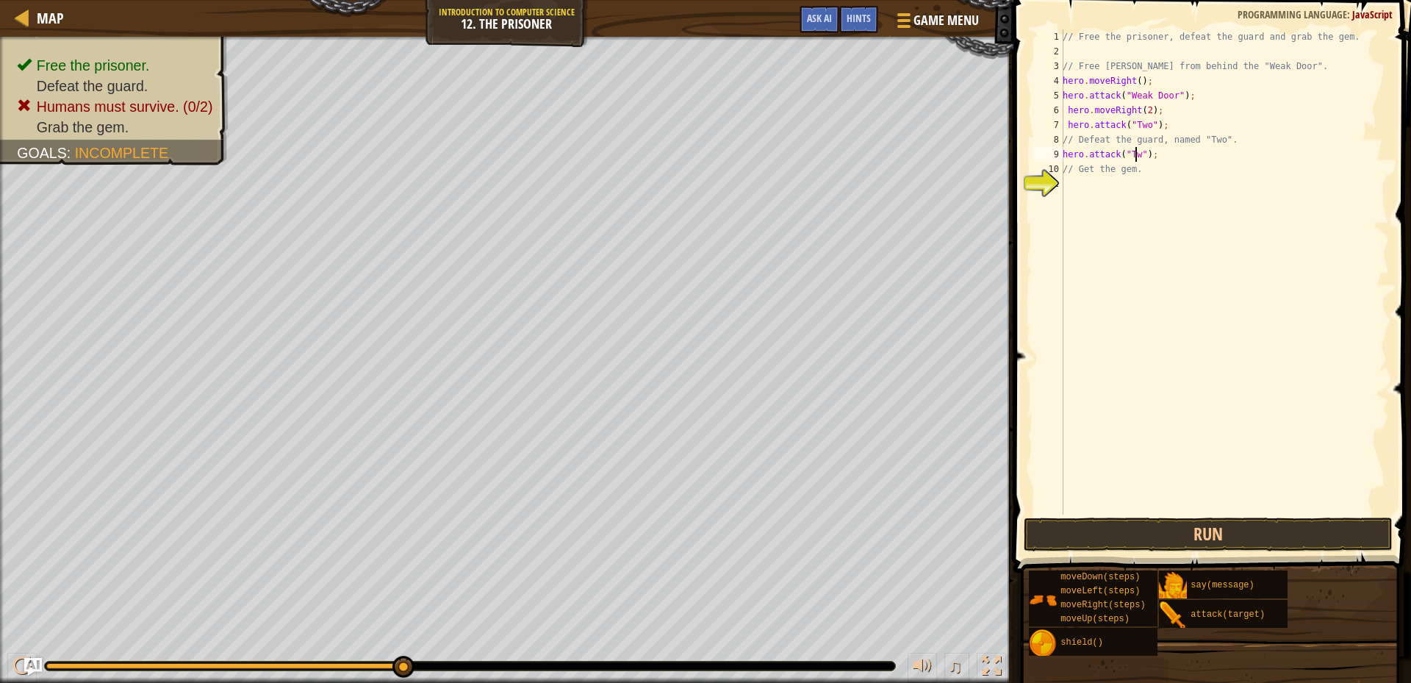
scroll to position [7, 6]
drag, startPoint x: 1186, startPoint y: 541, endPoint x: 1185, endPoint y: 530, distance: 11.1
click at [1188, 539] on button "Run" at bounding box center [1207, 534] width 369 height 34
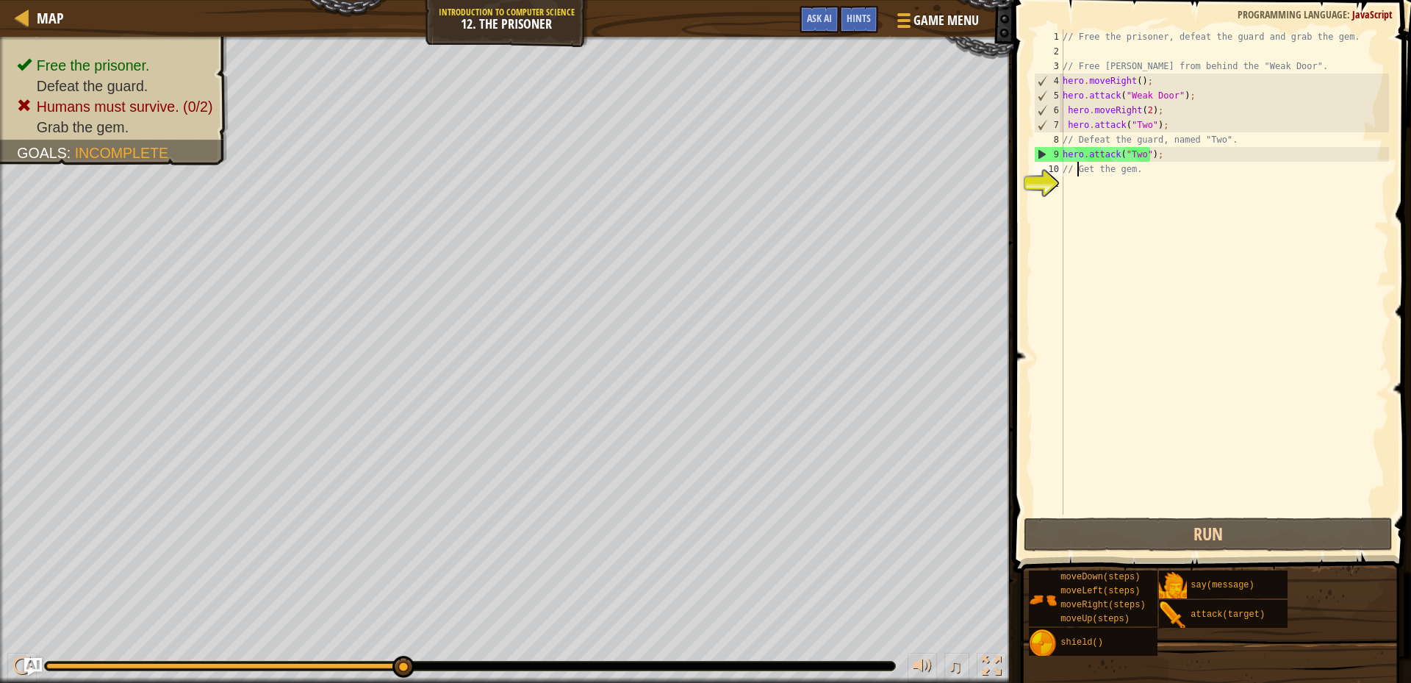
click at [1077, 175] on div "// Free the prisoner, defeat the guard and grab the gem. // Free [PERSON_NAME] …" at bounding box center [1223, 286] width 329 height 514
type textarea "// Get the gem."
click at [1069, 181] on div "// Free the prisoner, defeat the guard and grab the gem. // Free [PERSON_NAME] …" at bounding box center [1223, 286] width 329 height 514
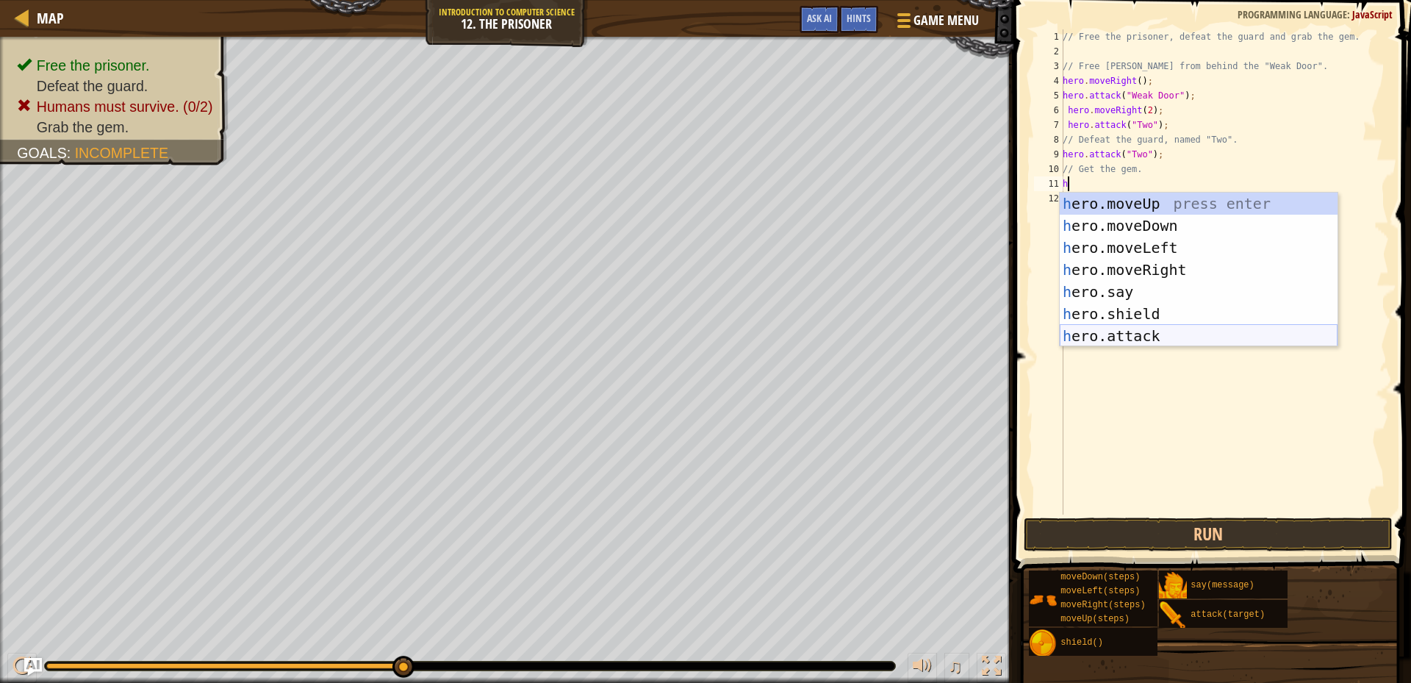
click at [1135, 333] on div "h ero.moveUp press enter h ero.moveDown press enter h ero.moveLeft press enter …" at bounding box center [1198, 291] width 278 height 198
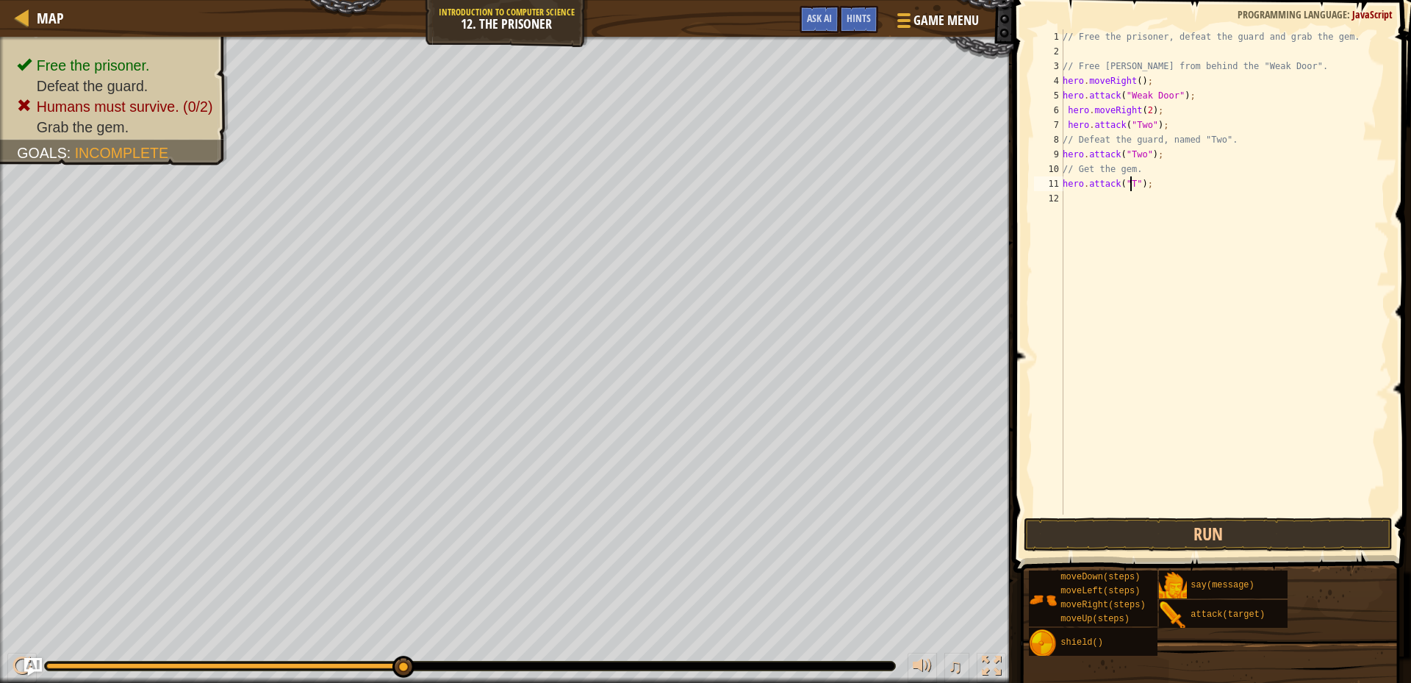
scroll to position [7, 6]
type textarea "hero.attack("Two");"
click at [1155, 533] on button "Run" at bounding box center [1207, 534] width 369 height 34
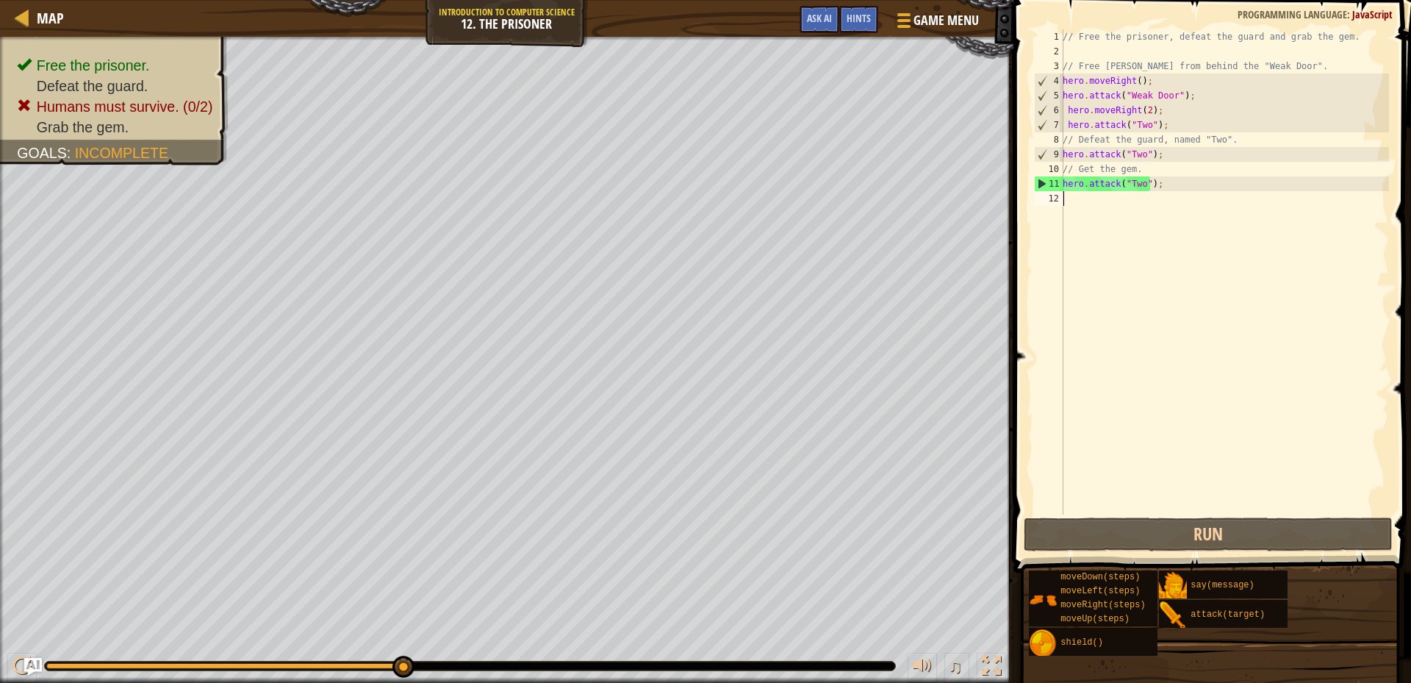
click at [1065, 203] on div "// Free the prisoner, defeat the guard and grab the gem. // Free [PERSON_NAME] …" at bounding box center [1223, 286] width 329 height 514
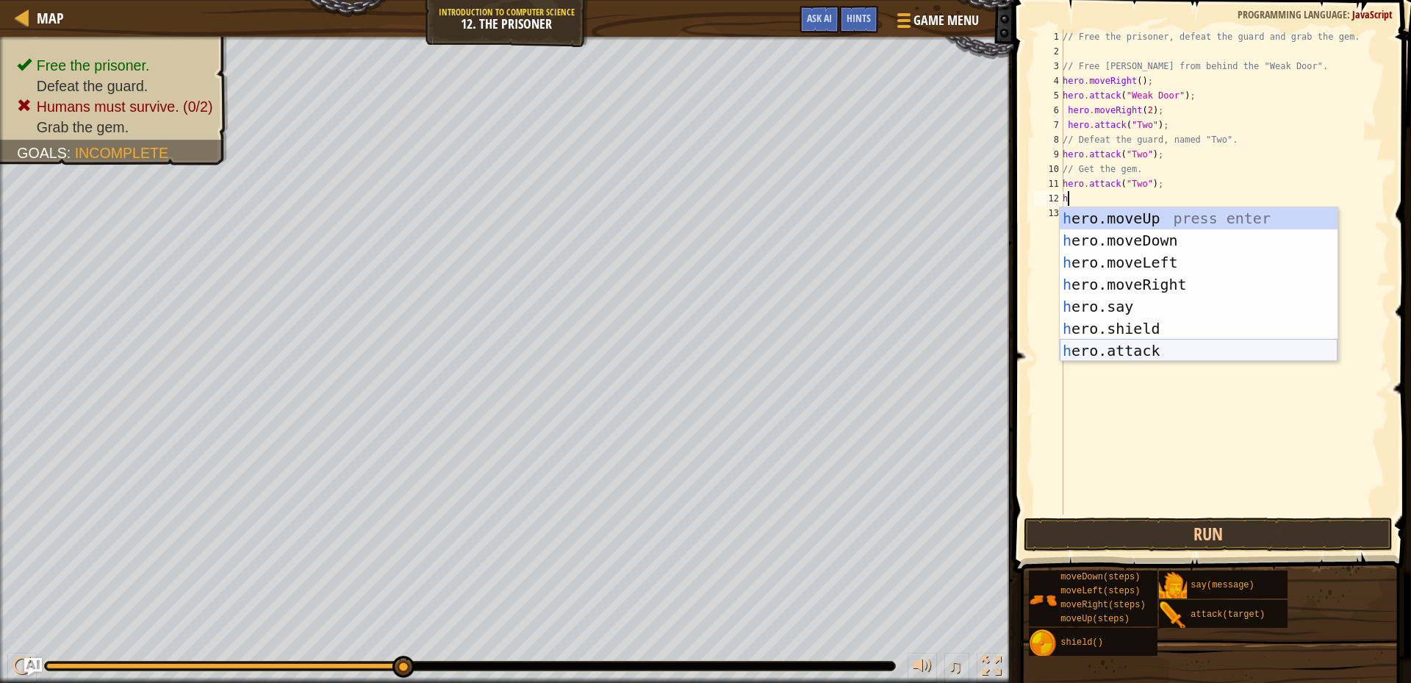
click at [1145, 343] on div "h ero.moveUp press enter h ero.moveDown press enter h ero.moveLeft press enter …" at bounding box center [1198, 306] width 278 height 198
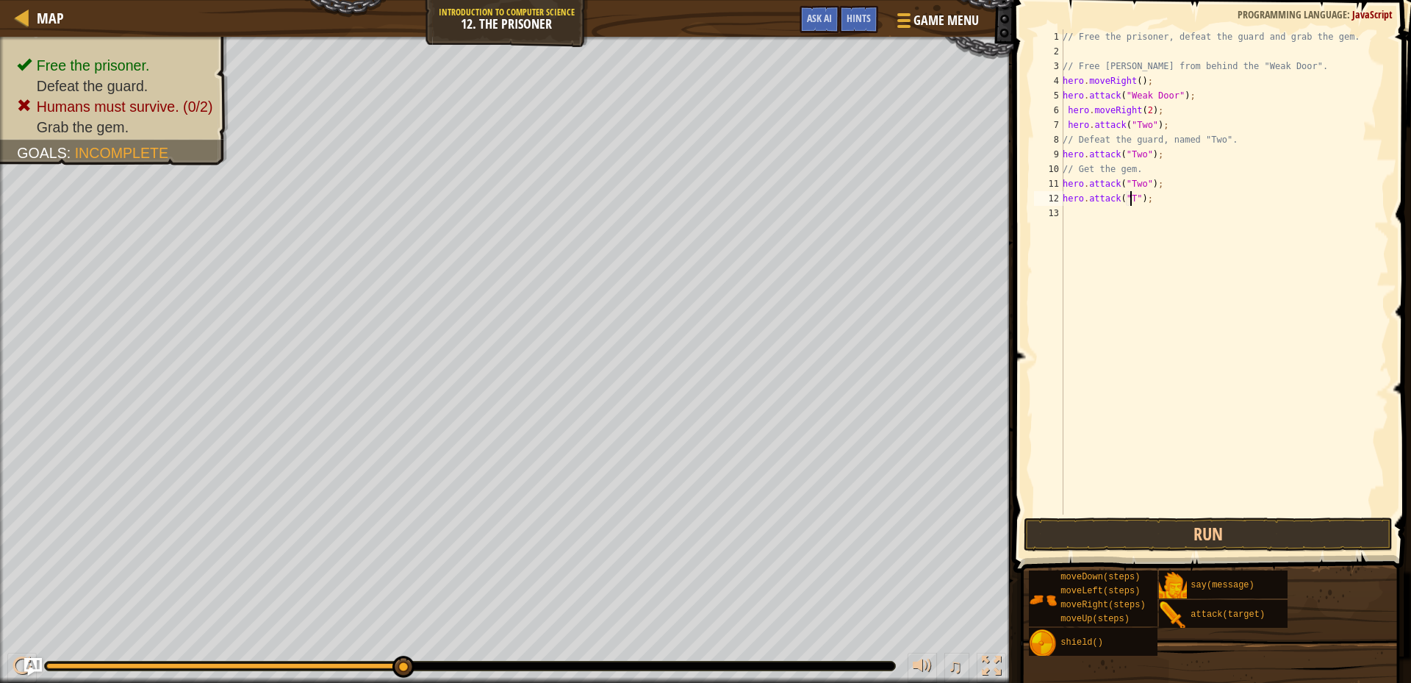
scroll to position [7, 6]
type textarea "hero.attack("Two");"
click at [1227, 539] on button "Run" at bounding box center [1207, 534] width 369 height 34
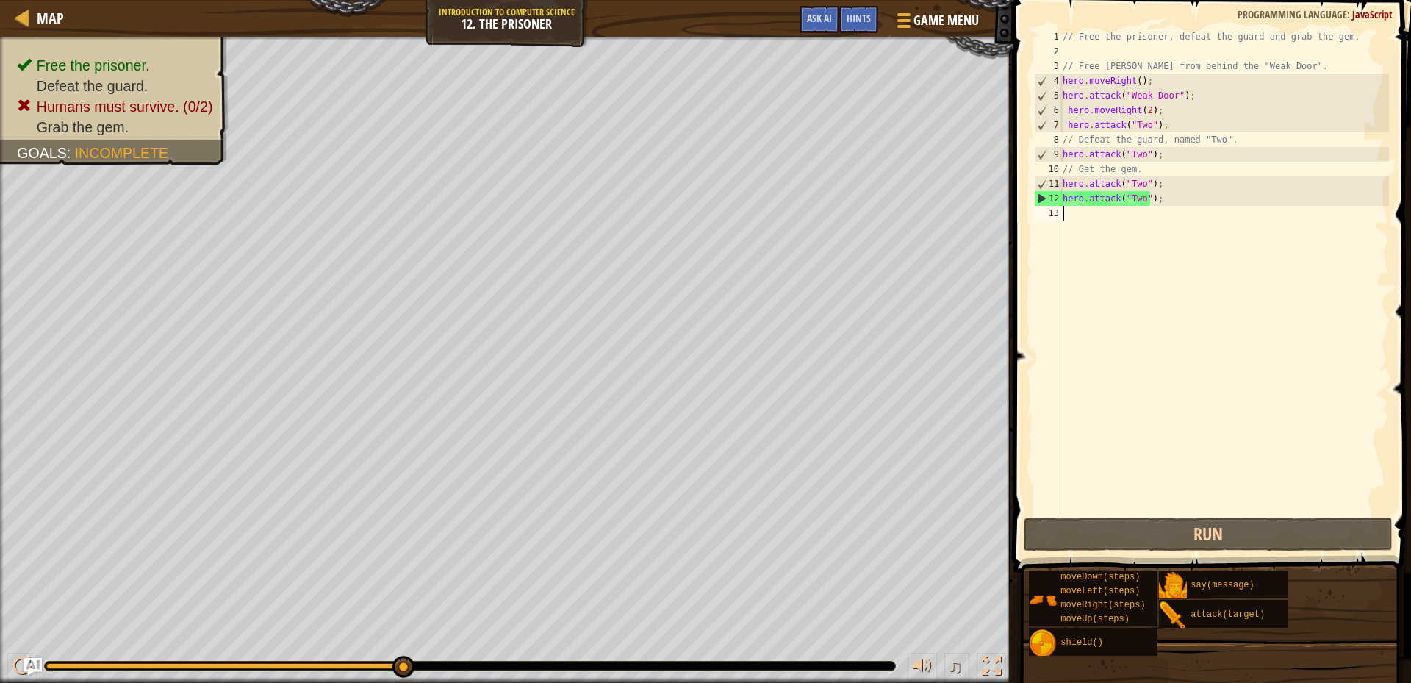
click at [1078, 213] on div "// Free the prisoner, defeat the guard and grab the gem. // Free [PERSON_NAME] …" at bounding box center [1223, 286] width 329 height 514
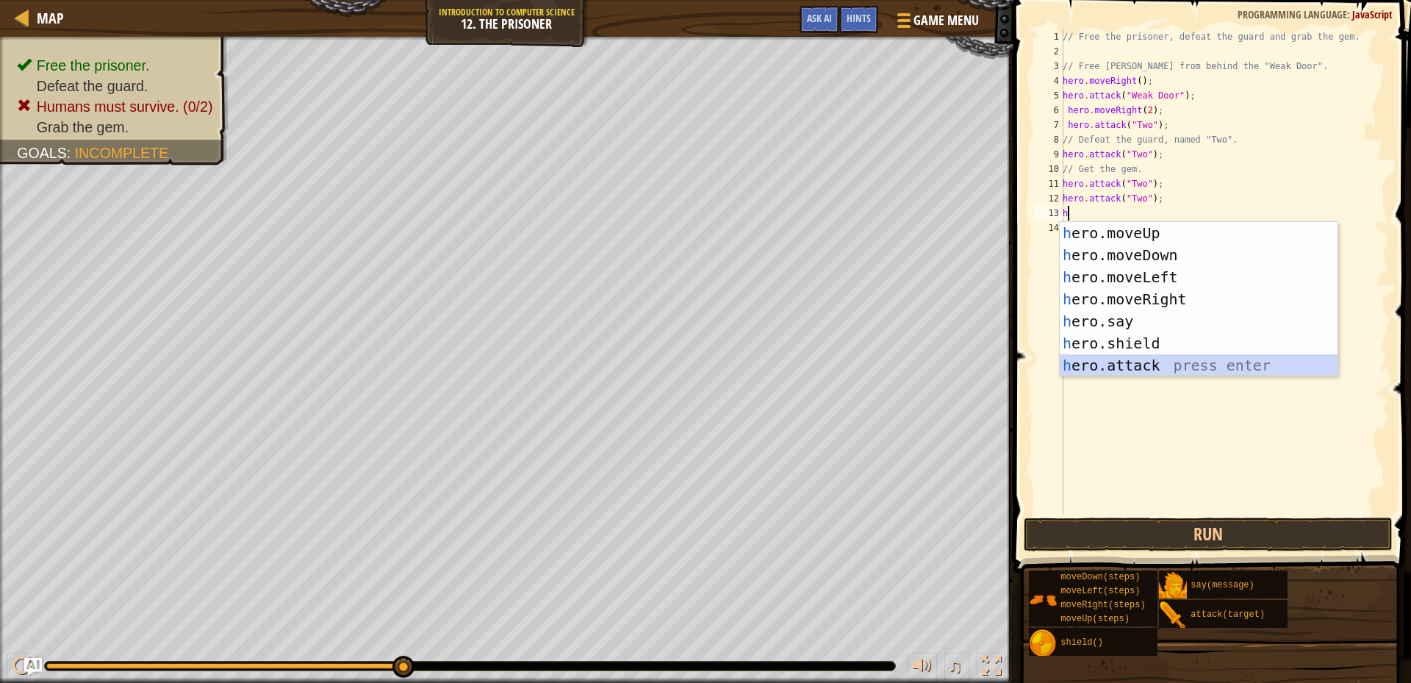
click at [1127, 365] on div "h ero.moveUp press enter h ero.moveDown press enter h ero.moveLeft press enter …" at bounding box center [1198, 321] width 278 height 198
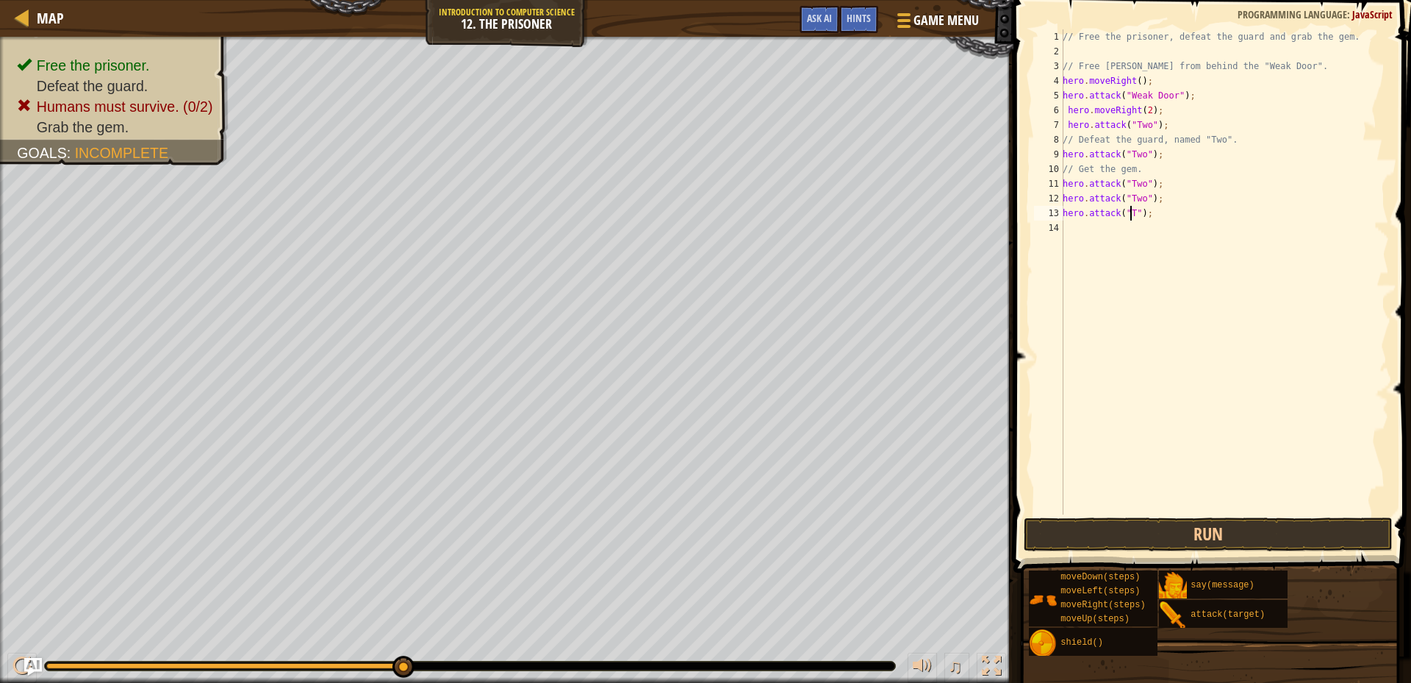
scroll to position [7, 6]
type textarea "hero.attack("Two");"
click at [1133, 536] on button "Run" at bounding box center [1207, 534] width 369 height 34
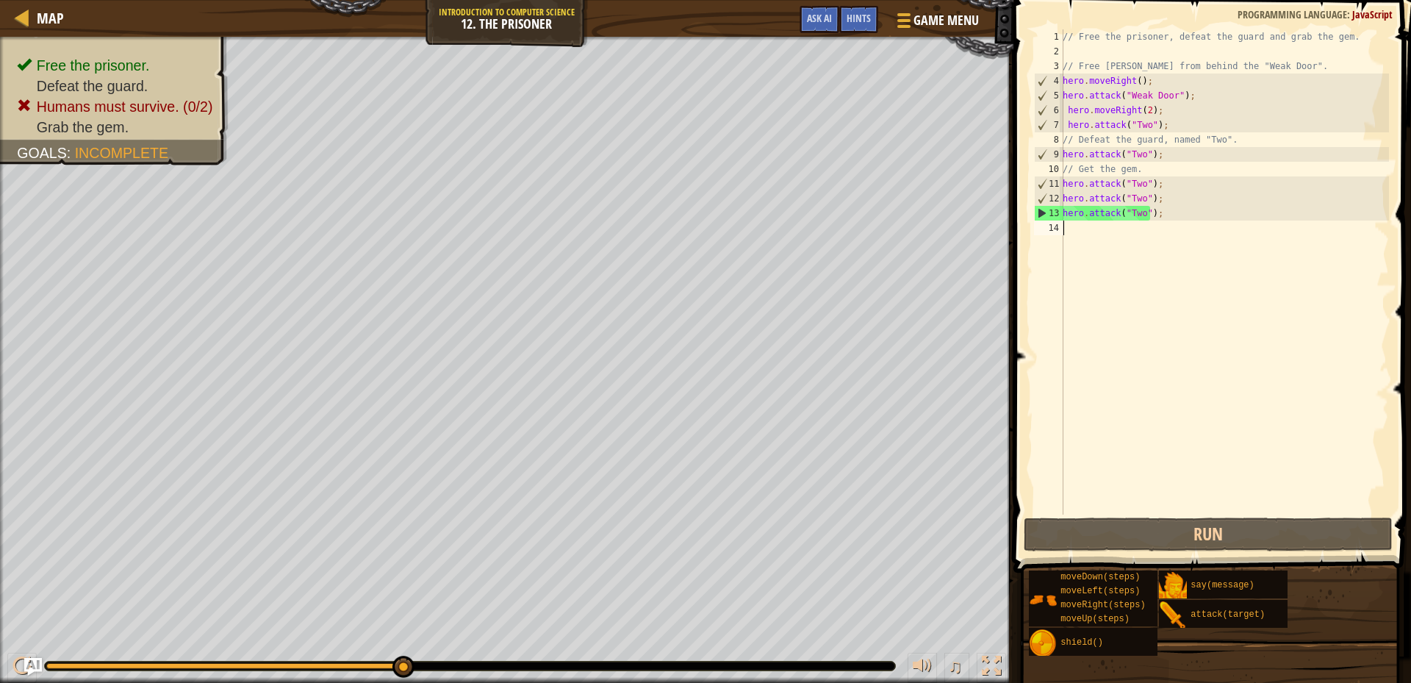
click at [1074, 227] on div "// Free the prisoner, defeat the guard and grab the gem. // Free [PERSON_NAME] …" at bounding box center [1223, 286] width 329 height 514
click at [1143, 215] on div "// Free the prisoner, defeat the guard and grab the gem. // Free [PERSON_NAME] …" at bounding box center [1223, 286] width 329 height 514
click at [1137, 212] on div "// Free the prisoner, defeat the guard and grab the gem. // Free [PERSON_NAME] …" at bounding box center [1223, 286] width 329 height 514
click at [1140, 213] on div "// Free the prisoner, defeat the guard and grab the gem. // Free [PERSON_NAME] …" at bounding box center [1223, 286] width 329 height 514
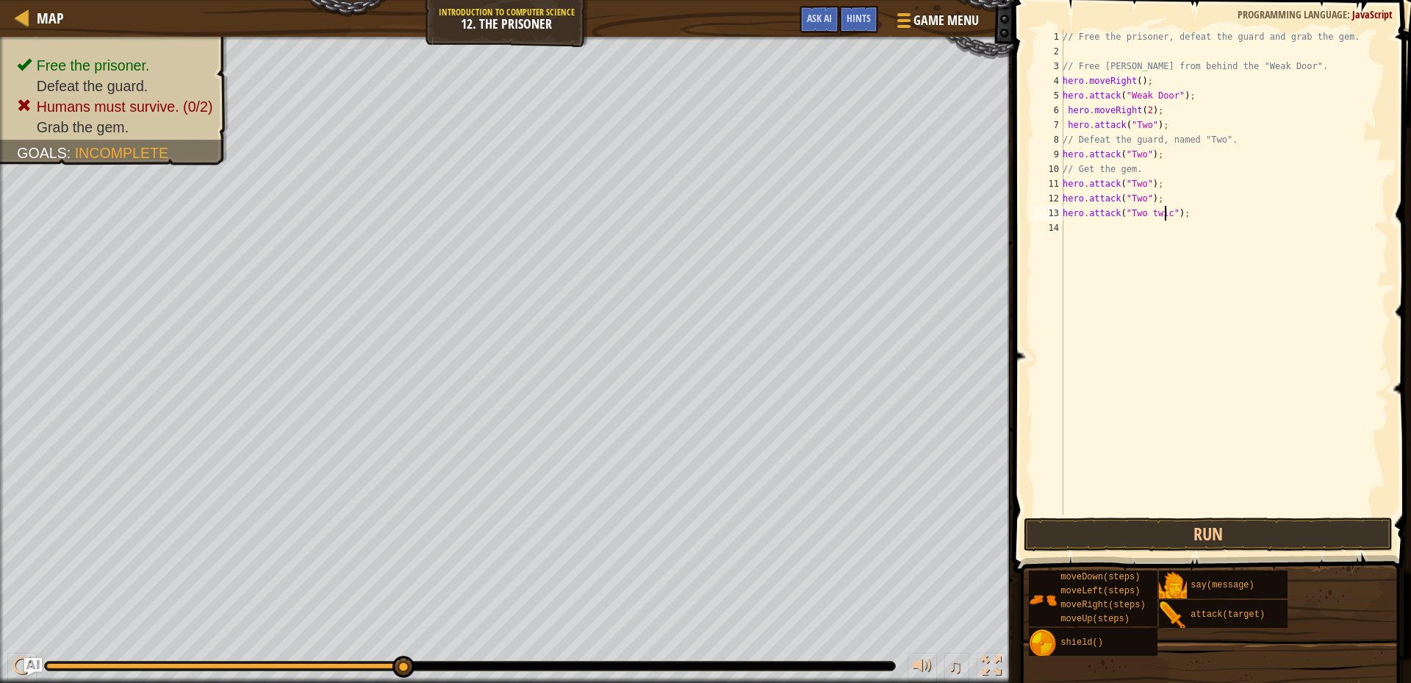
scroll to position [7, 9]
click at [1201, 532] on button "Run" at bounding box center [1207, 534] width 369 height 34
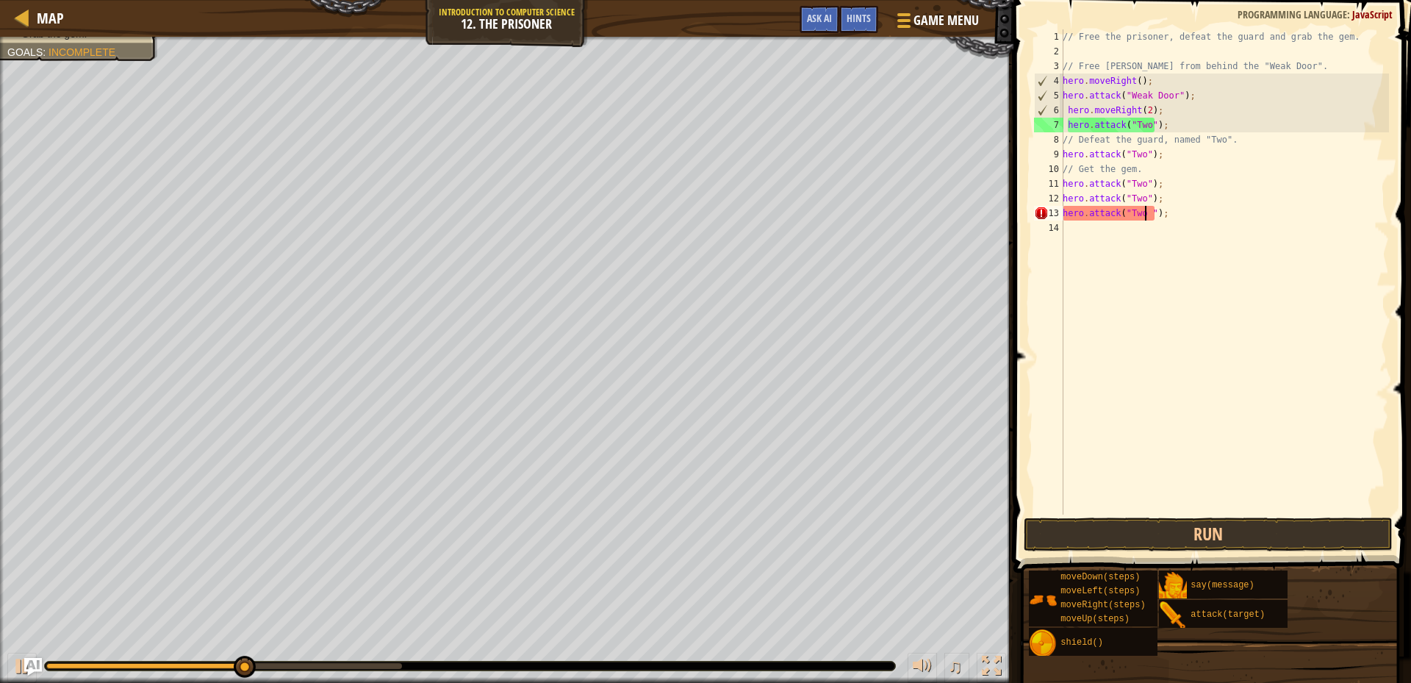
type textarea "hero.attack("Two");"
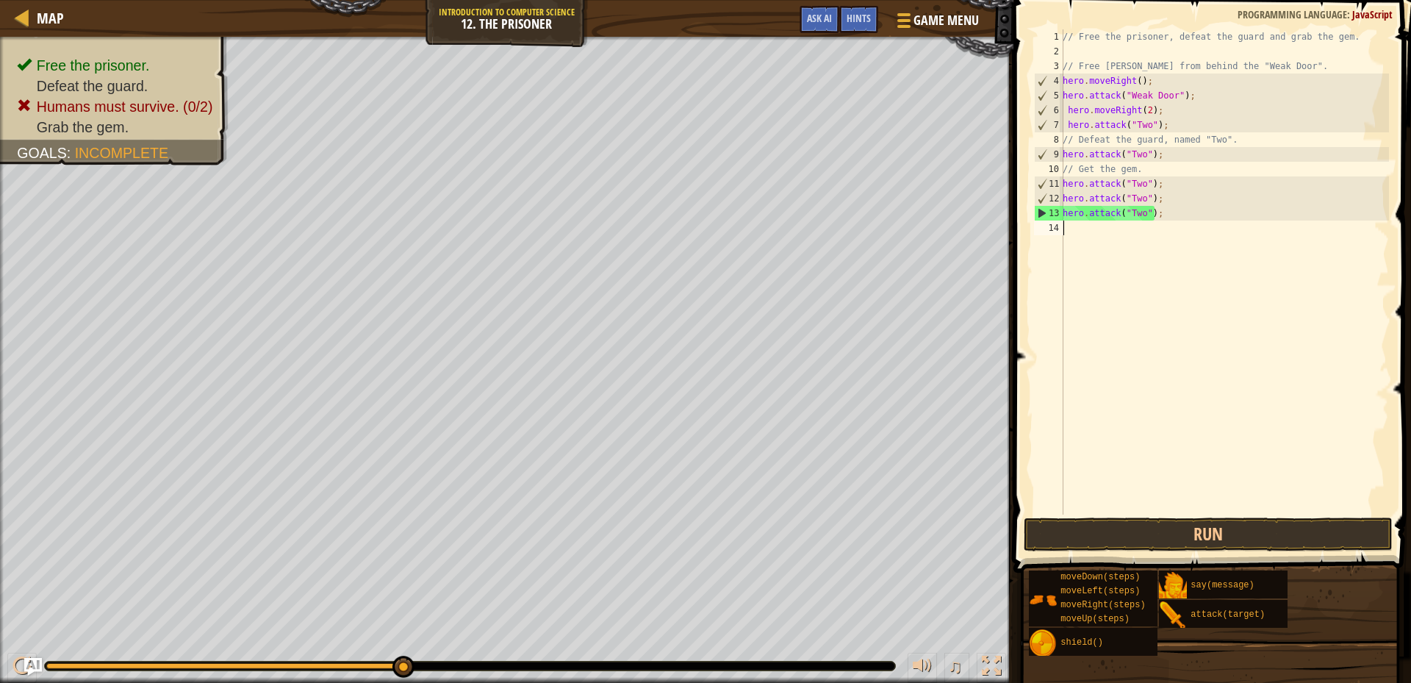
drag, startPoint x: 1069, startPoint y: 232, endPoint x: 1070, endPoint y: 217, distance: 15.4
click at [1070, 226] on div "// Free the prisoner, defeat the guard and grab the gem. // Free [PERSON_NAME] …" at bounding box center [1223, 286] width 329 height 514
click at [1075, 228] on div "// Free the prisoner, defeat the guard and grab the gem. // Free [PERSON_NAME] …" at bounding box center [1223, 286] width 329 height 514
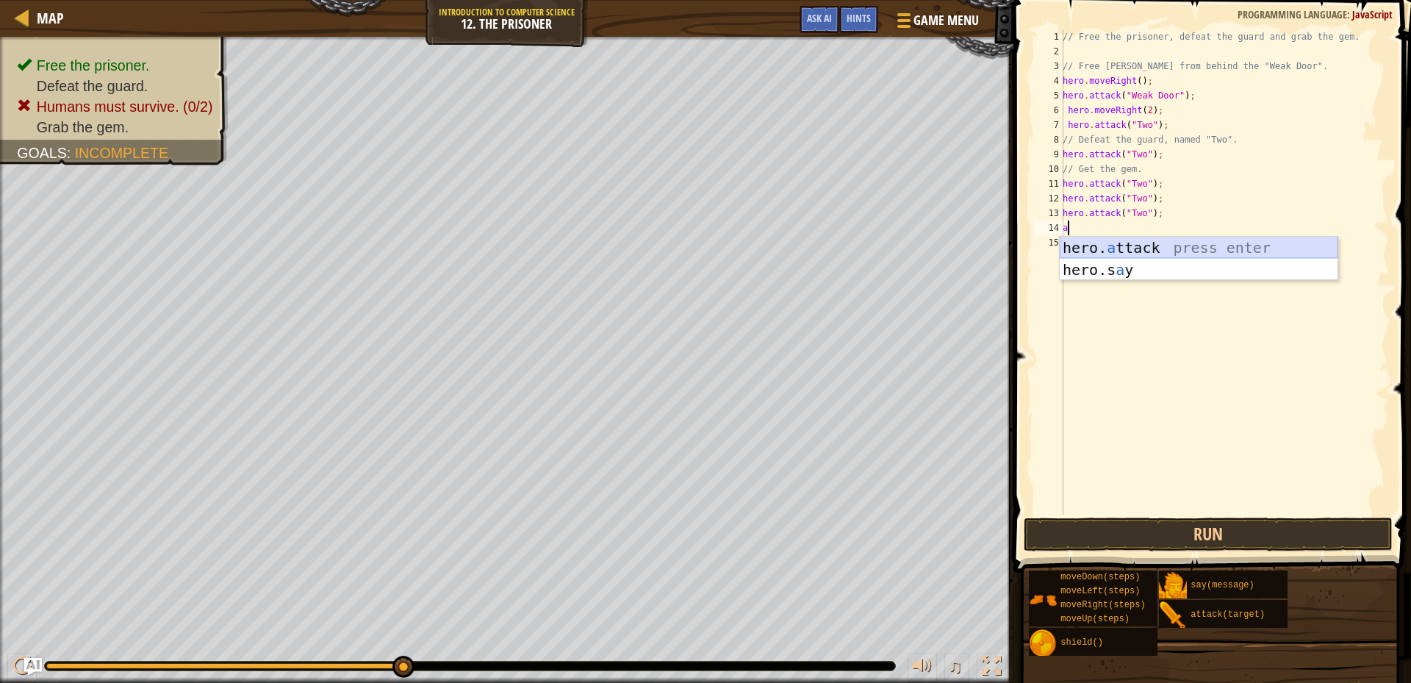
click at [1133, 248] on div "hero. a ttack press enter hero.s a y press enter" at bounding box center [1198, 281] width 278 height 88
type textarea "hero.attack("Two");"
click at [1064, 248] on div "// Free the prisoner, defeat the guard and grab the gem. // Free [PERSON_NAME] …" at bounding box center [1223, 286] width 329 height 514
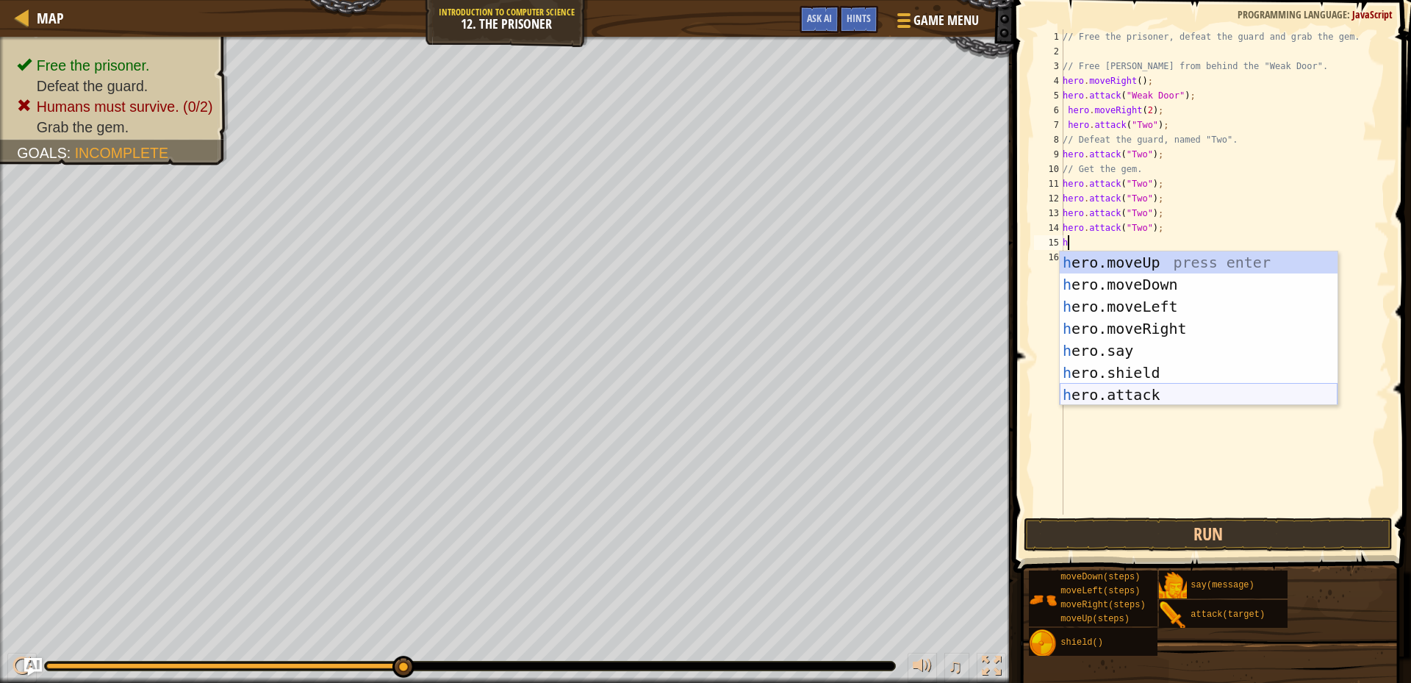
click at [1135, 389] on div "h ero.moveUp press enter h ero.moveDown press enter h ero.moveLeft press enter …" at bounding box center [1198, 350] width 278 height 198
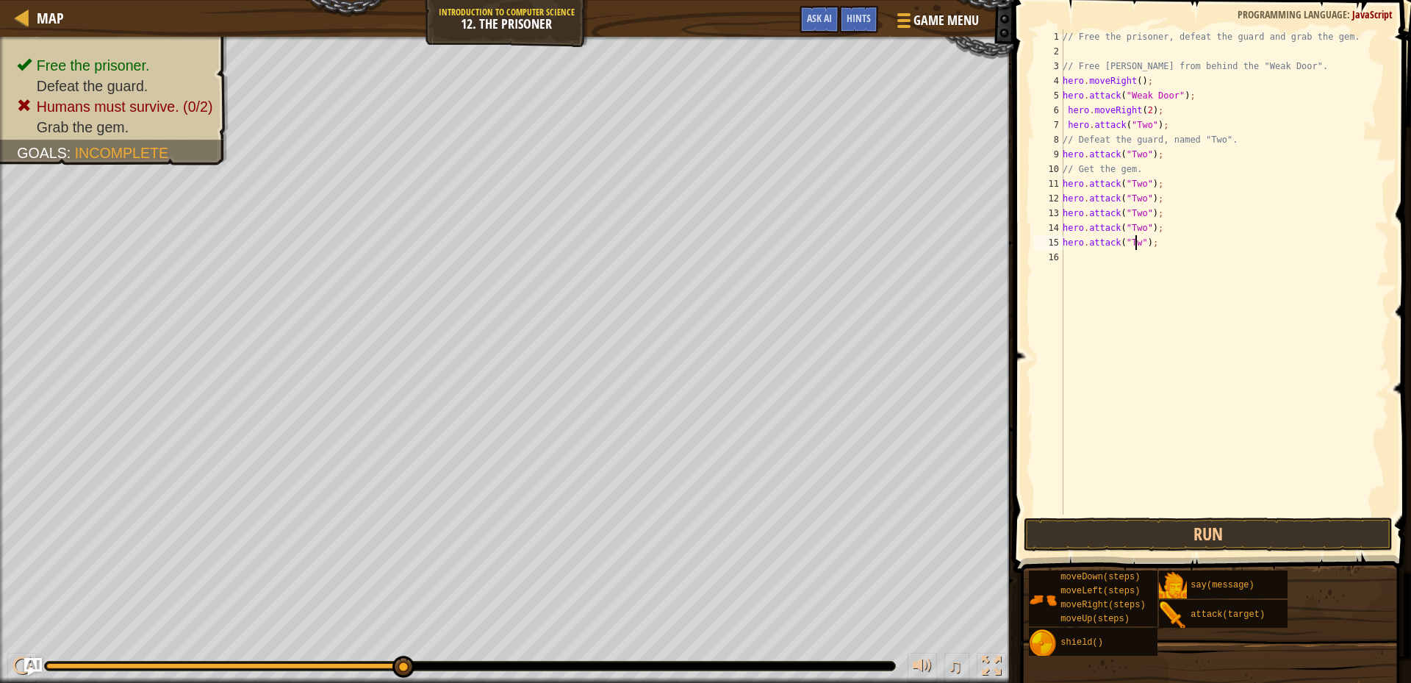
scroll to position [7, 6]
type textarea "hero.attack("Two");"
click at [1145, 527] on button "Run" at bounding box center [1207, 534] width 369 height 34
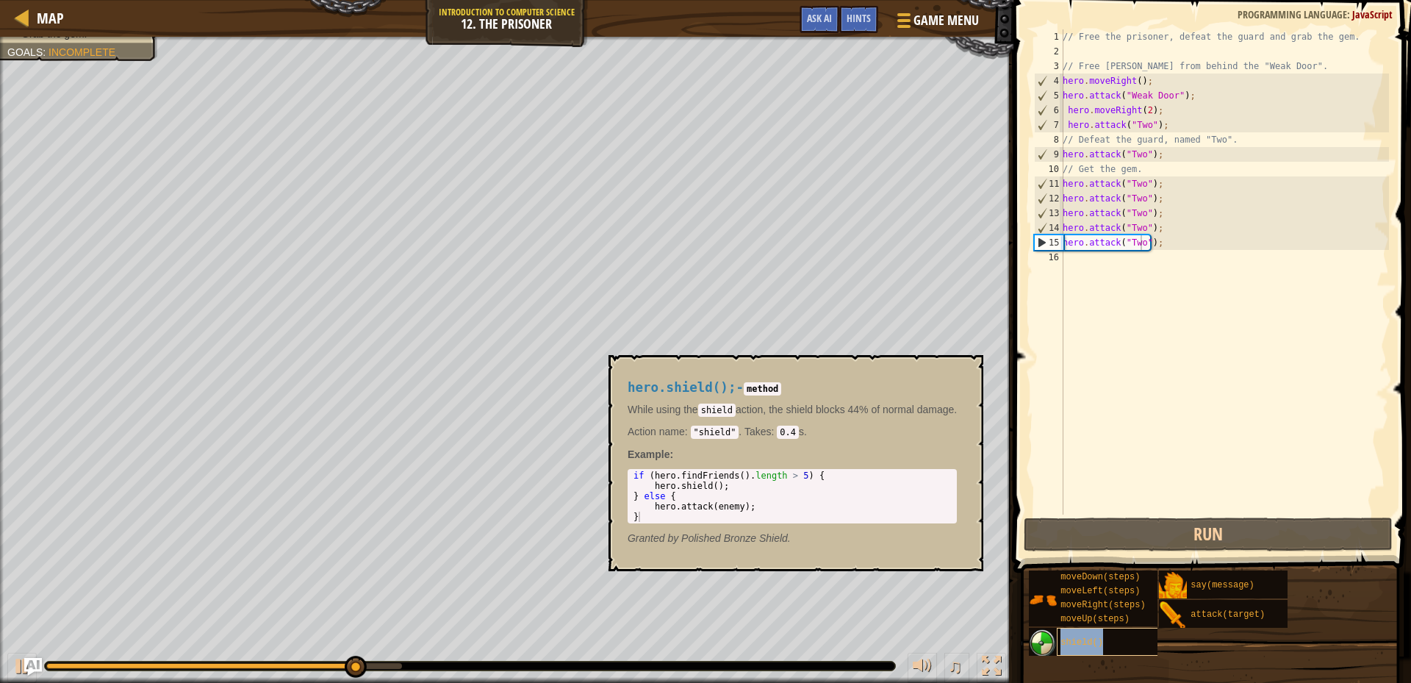
click at [1086, 642] on span "shield()" at bounding box center [1081, 642] width 43 height 10
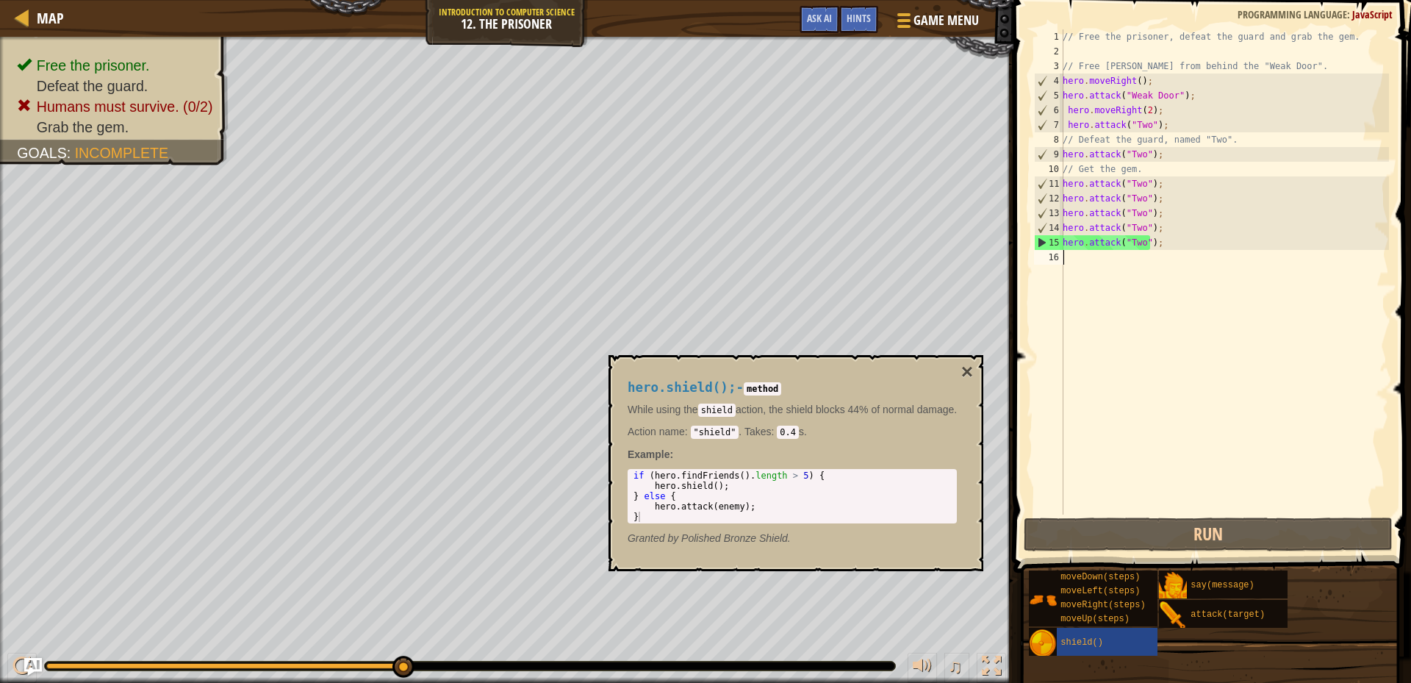
click at [1080, 261] on div "// Free the prisoner, defeat the guard and grab the gem. // Free [PERSON_NAME] …" at bounding box center [1223, 286] width 329 height 514
type textarea "h"
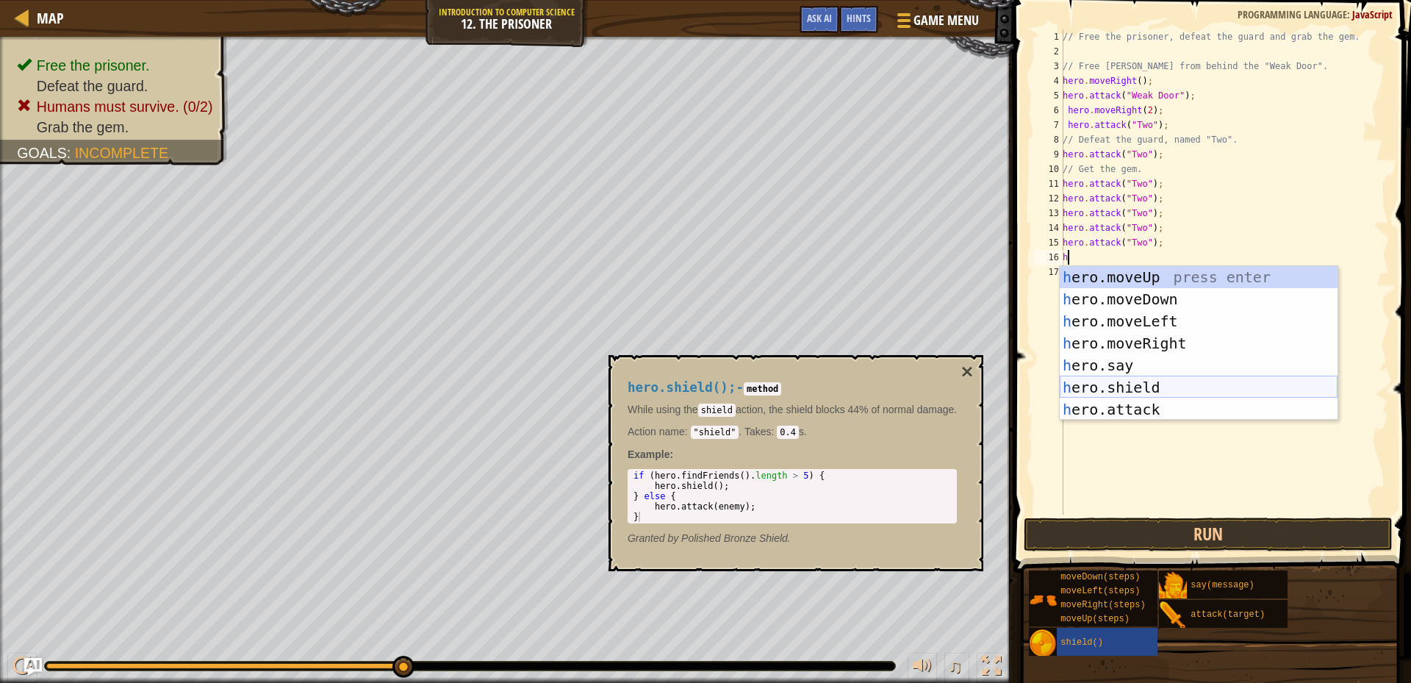
click at [1092, 383] on div "h ero.moveUp press enter h ero.moveDown press enter h ero.moveLeft press enter …" at bounding box center [1198, 365] width 278 height 198
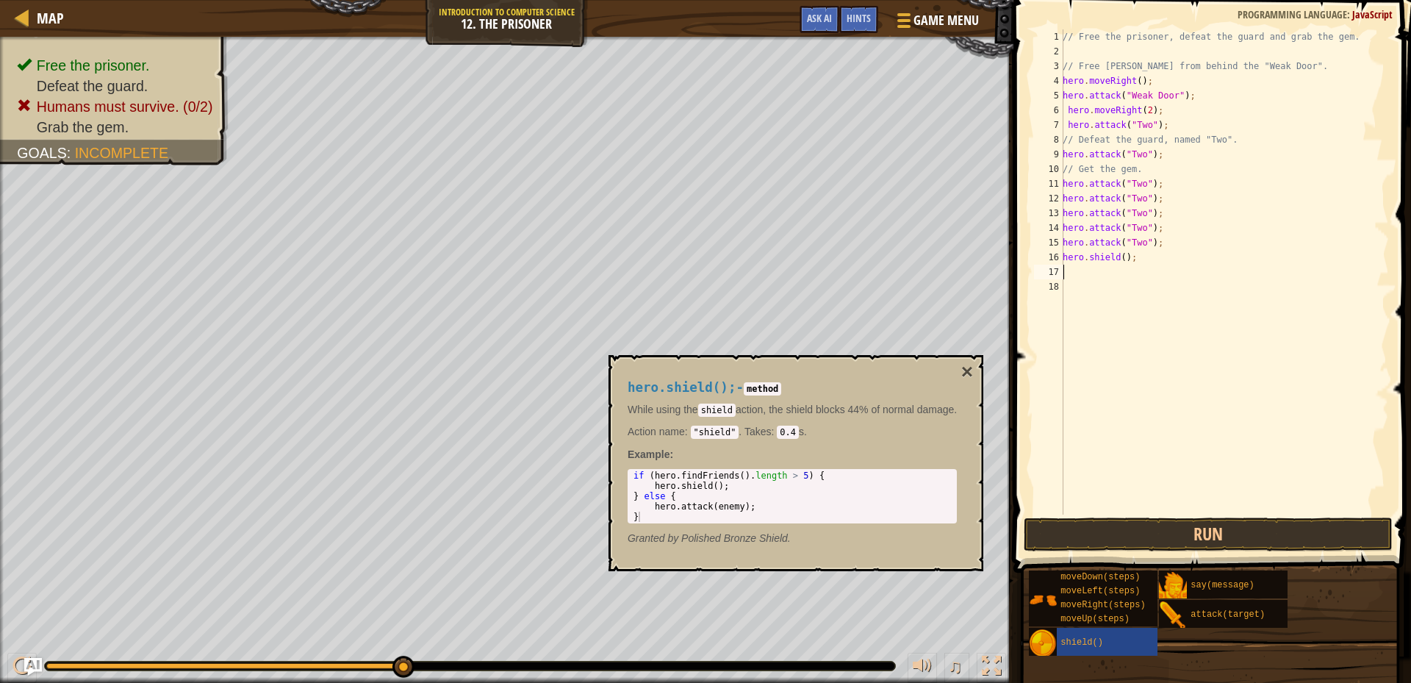
click at [1120, 257] on div "// Free the prisoner, defeat the guard and grab the gem. // Free [PERSON_NAME] …" at bounding box center [1223, 286] width 329 height 514
type textarea "hero.shield(2);"
click at [1170, 531] on button "Run" at bounding box center [1207, 534] width 369 height 34
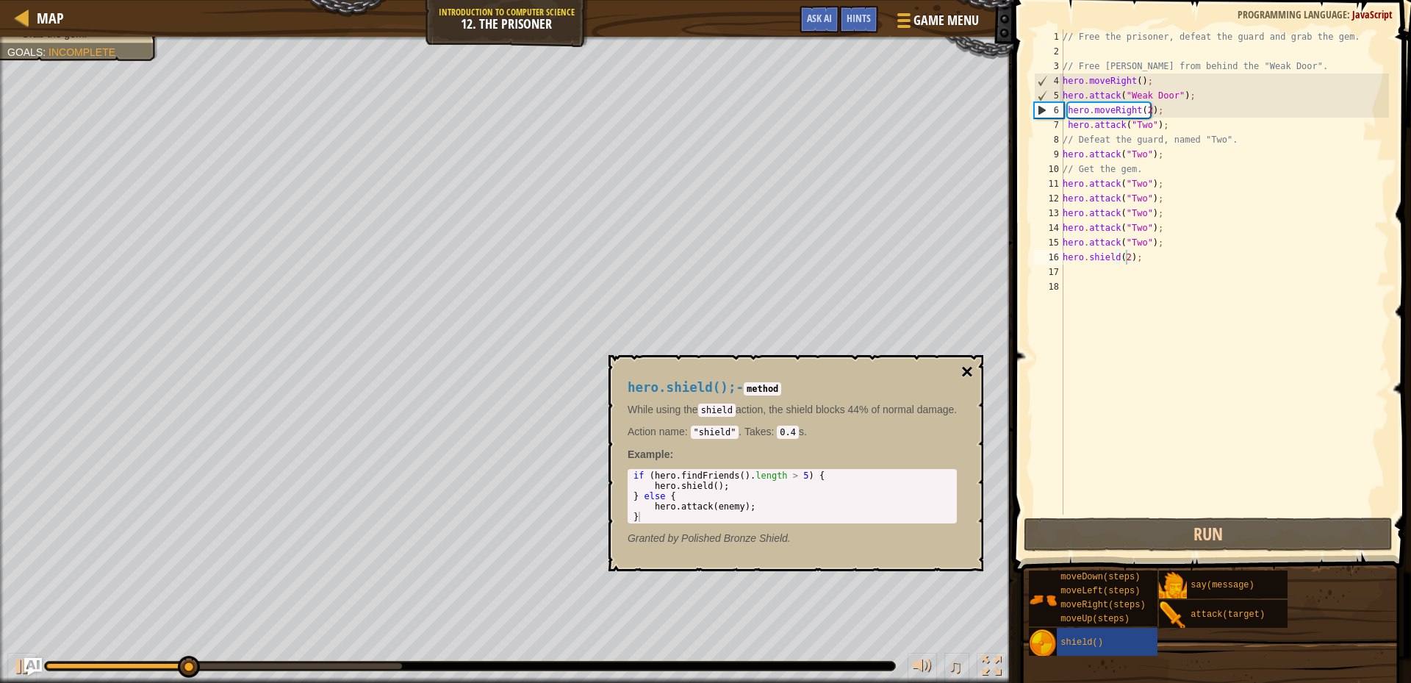
click at [971, 370] on button "×" at bounding box center [967, 371] width 12 height 21
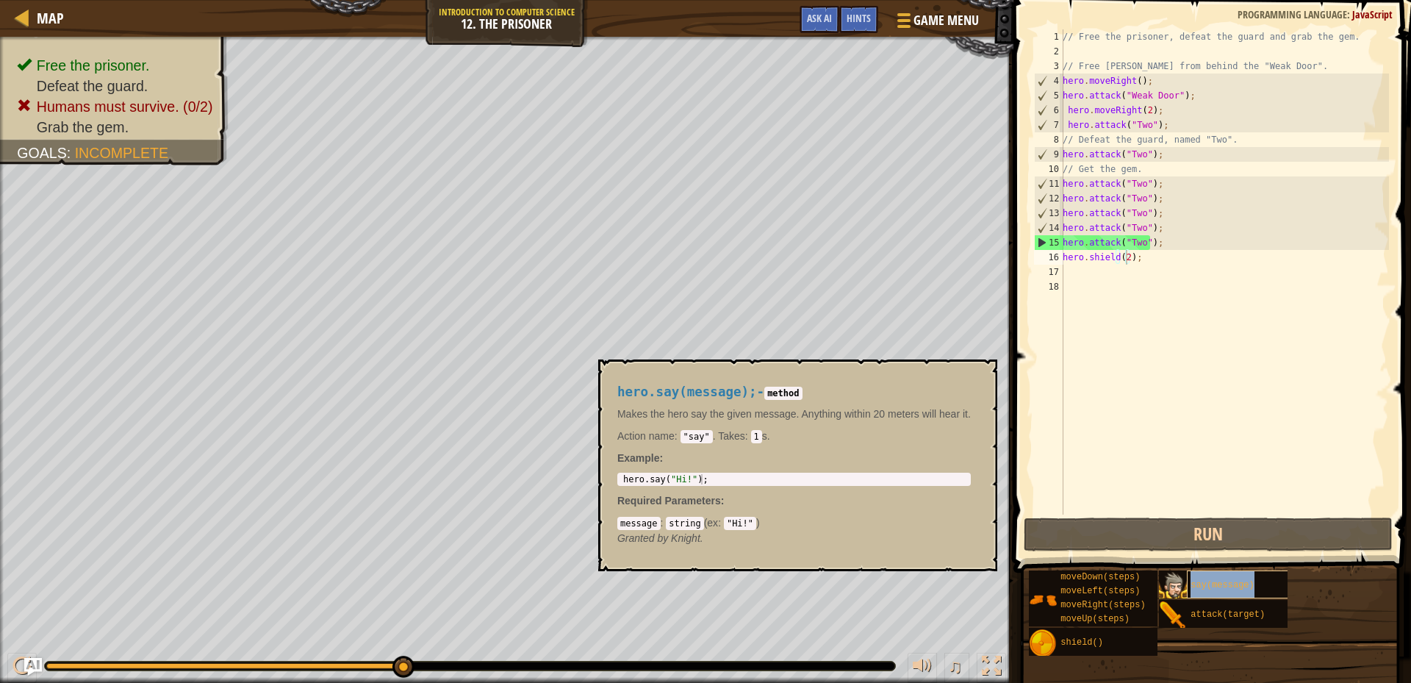
click at [1221, 588] on span "say(message)" at bounding box center [1221, 585] width 63 height 10
click at [1071, 269] on div "// Free the prisoner, defeat the guard and grab the gem. // Free [PERSON_NAME] …" at bounding box center [1223, 286] width 329 height 514
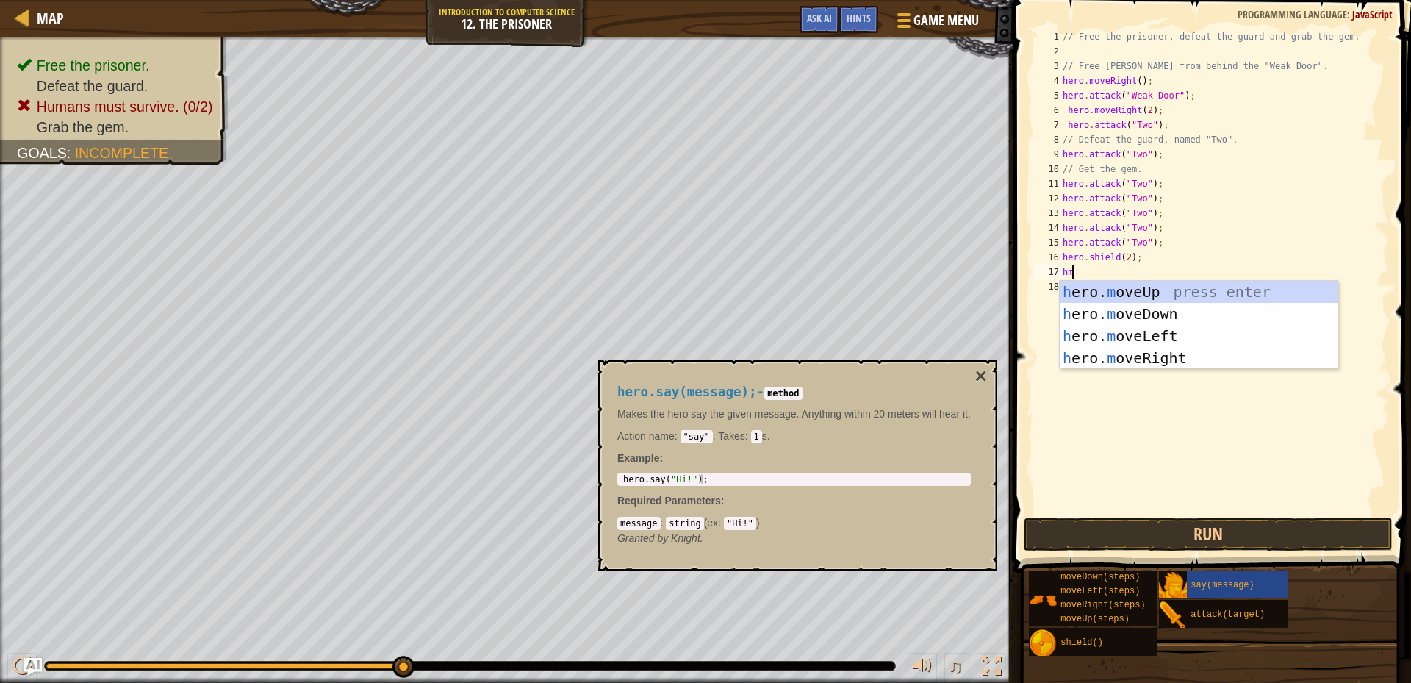
type textarea "h"
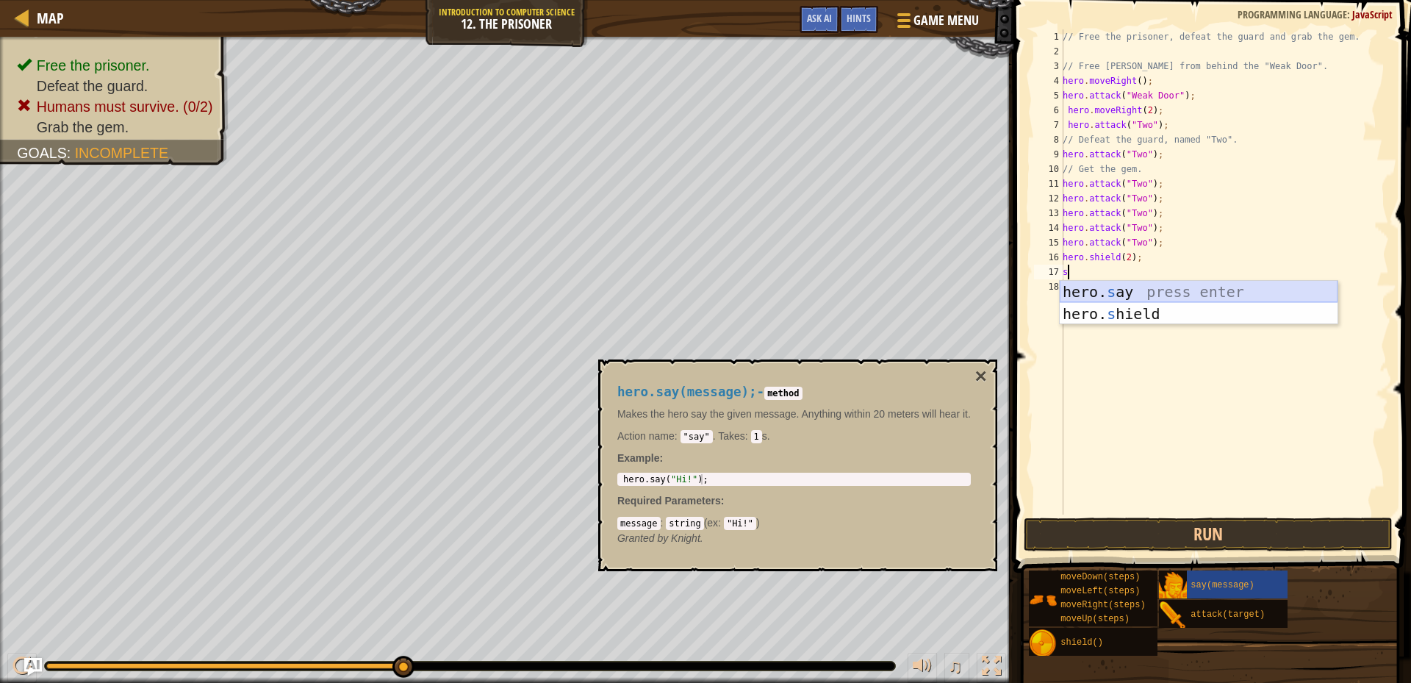
click at [1129, 293] on div "hero. s ay press enter hero. s hield press enter" at bounding box center [1198, 325] width 278 height 88
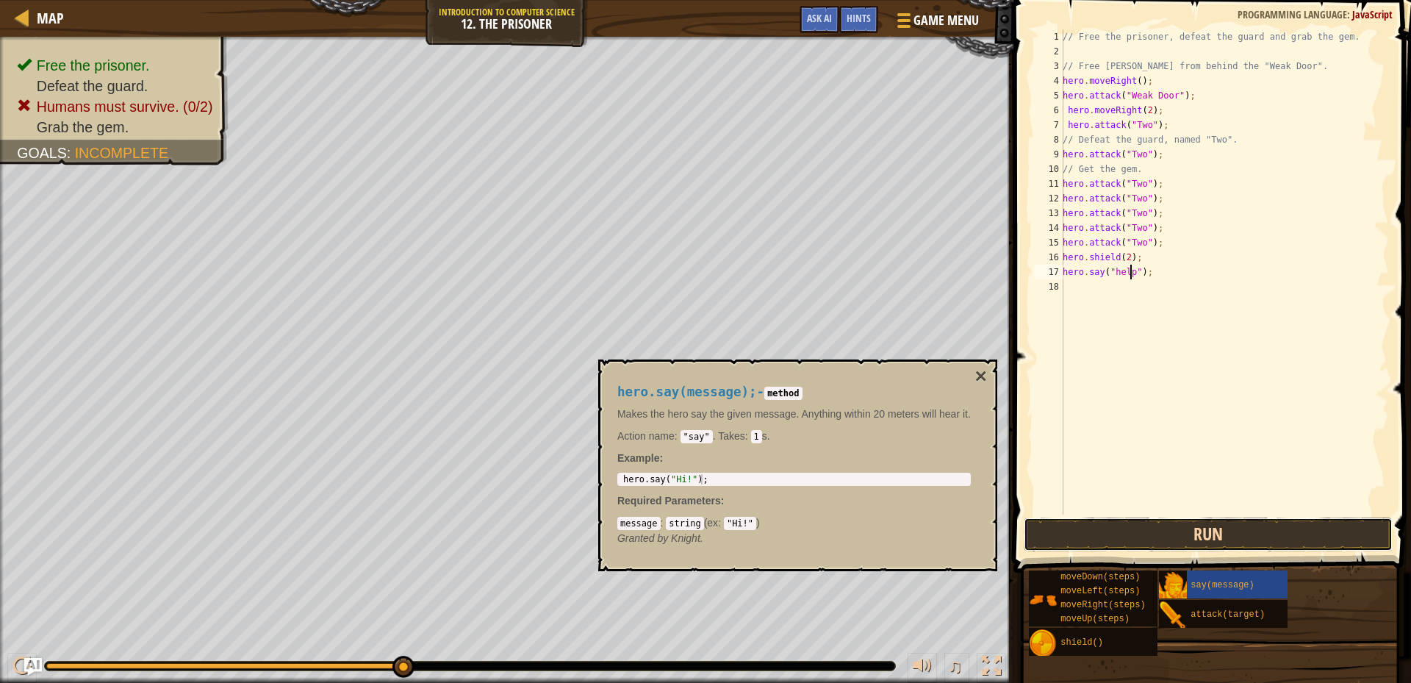
click at [1228, 540] on button "Run" at bounding box center [1207, 534] width 369 height 34
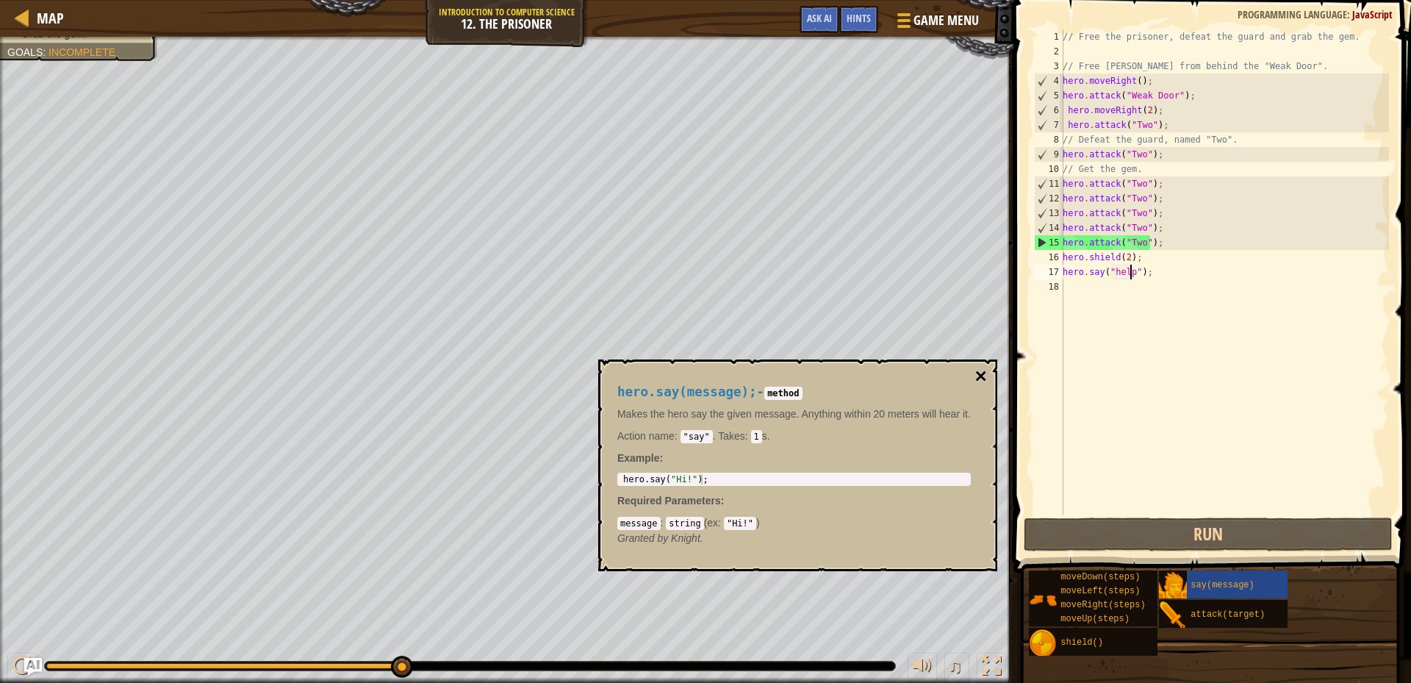
click at [976, 371] on button "×" at bounding box center [981, 376] width 12 height 21
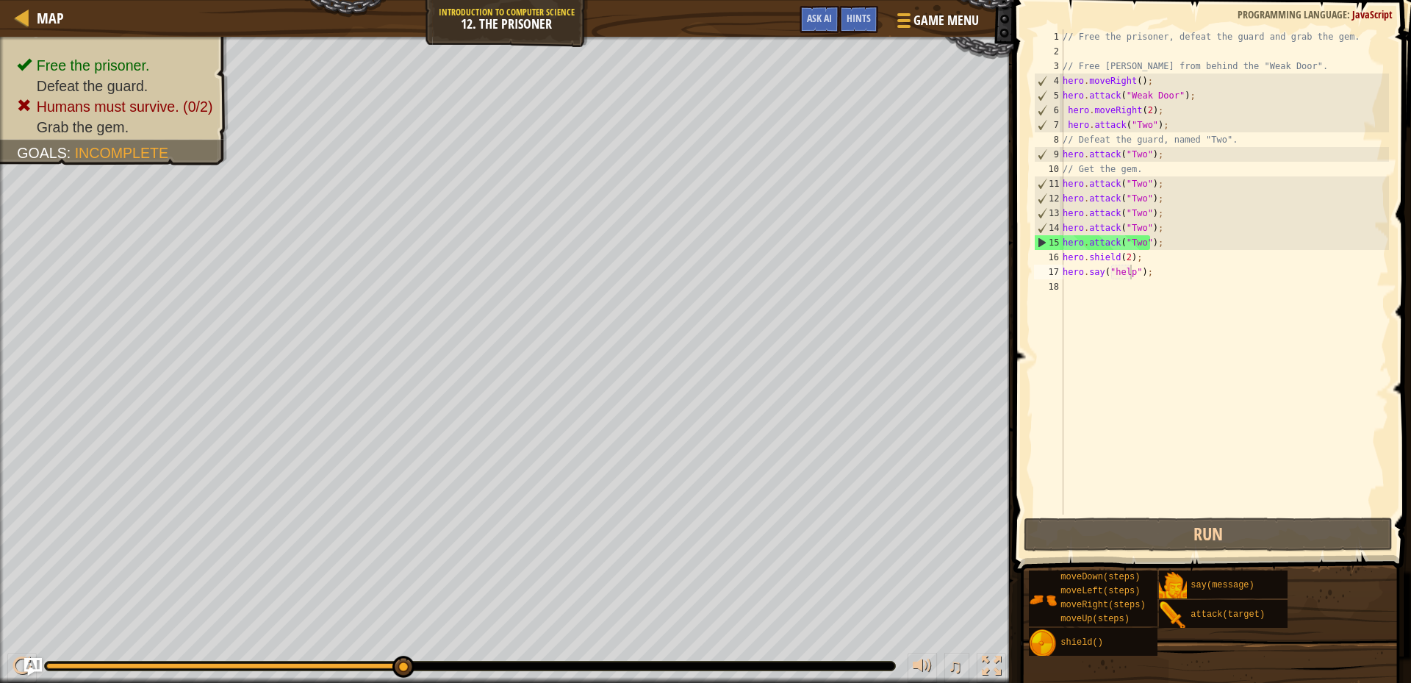
click at [1156, 273] on div "// Free the prisoner, defeat the guard and grab the gem. // Free [PERSON_NAME] …" at bounding box center [1223, 286] width 329 height 514
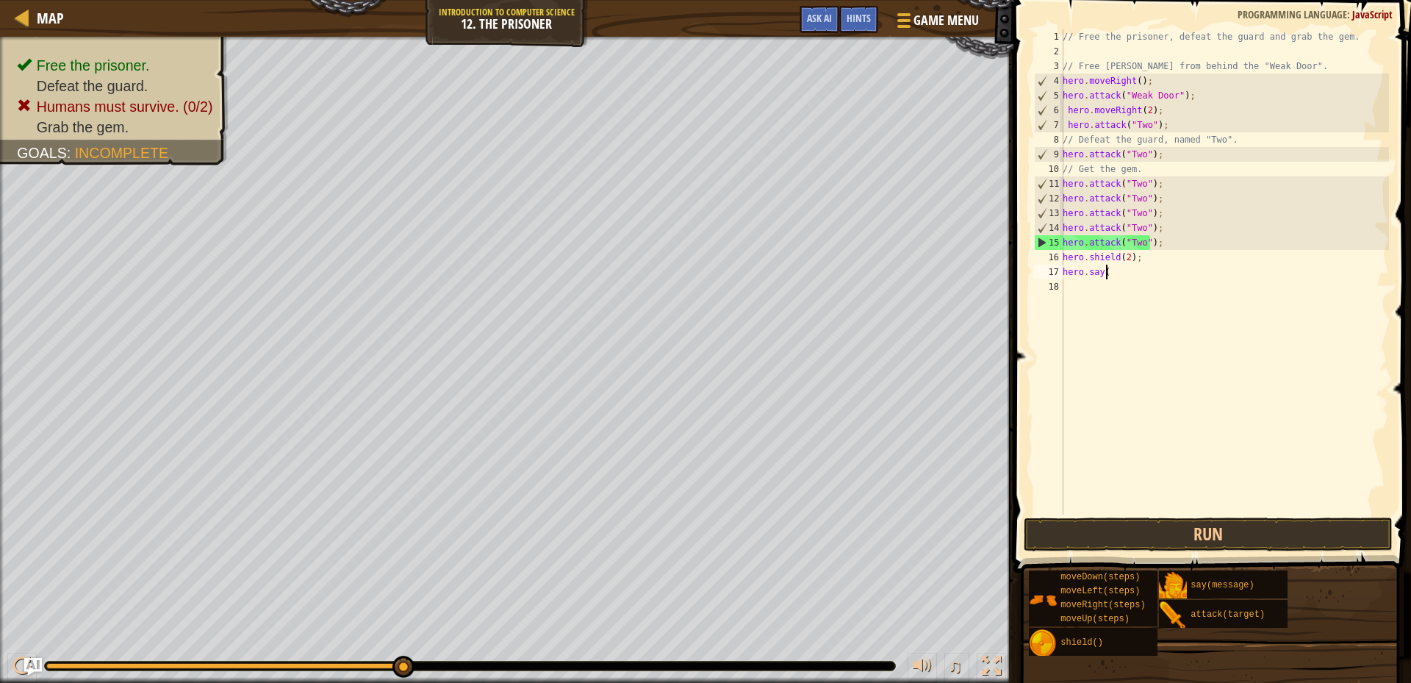
scroll to position [7, 1]
type textarea "h"
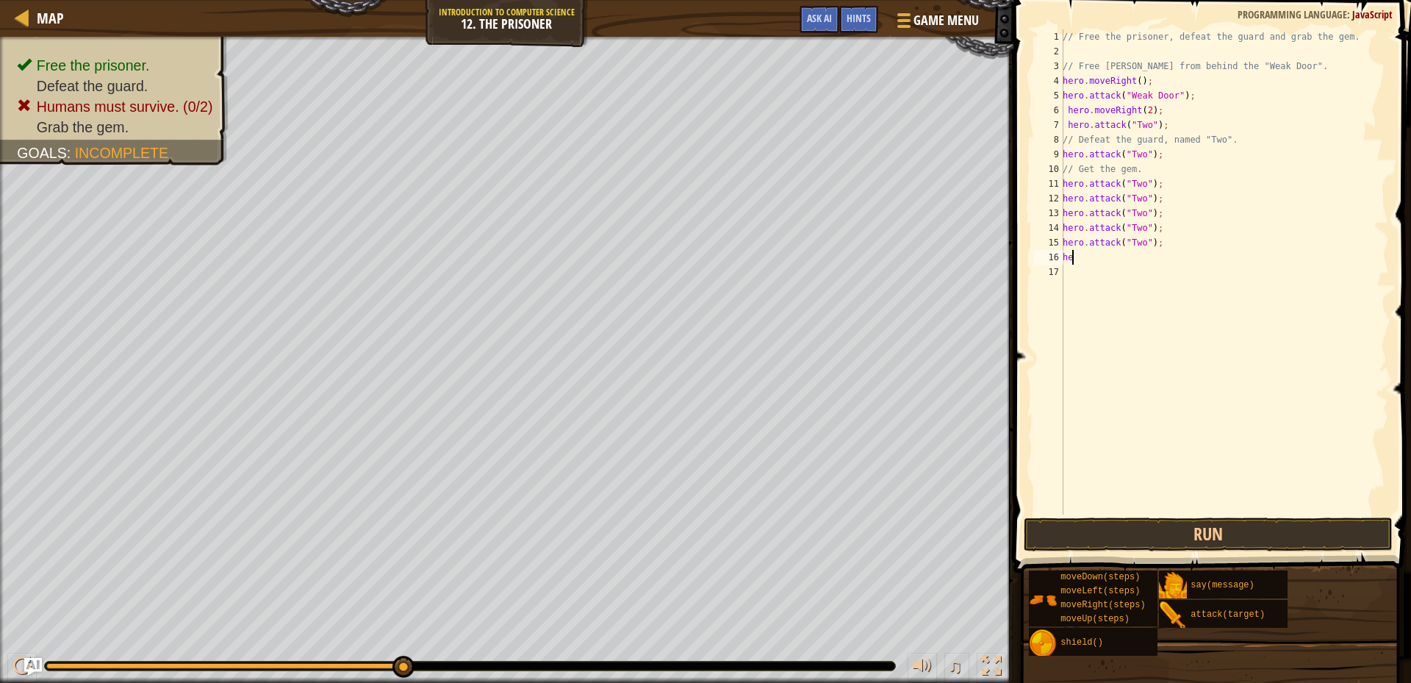
type textarea "h"
drag, startPoint x: 1062, startPoint y: 240, endPoint x: 1113, endPoint y: 237, distance: 50.7
click at [1113, 237] on div "1 2 3 4 5 6 7 8 9 10 11 12 13 14 15 16 17 // Free the prisoner, defeat the guar…" at bounding box center [1210, 271] width 358 height 485
click at [1095, 236] on div "// Free the prisoner, defeat the guard and grab the gem. // Free [PERSON_NAME] …" at bounding box center [1223, 271] width 329 height 485
type textarea "hero.attack("Two");"
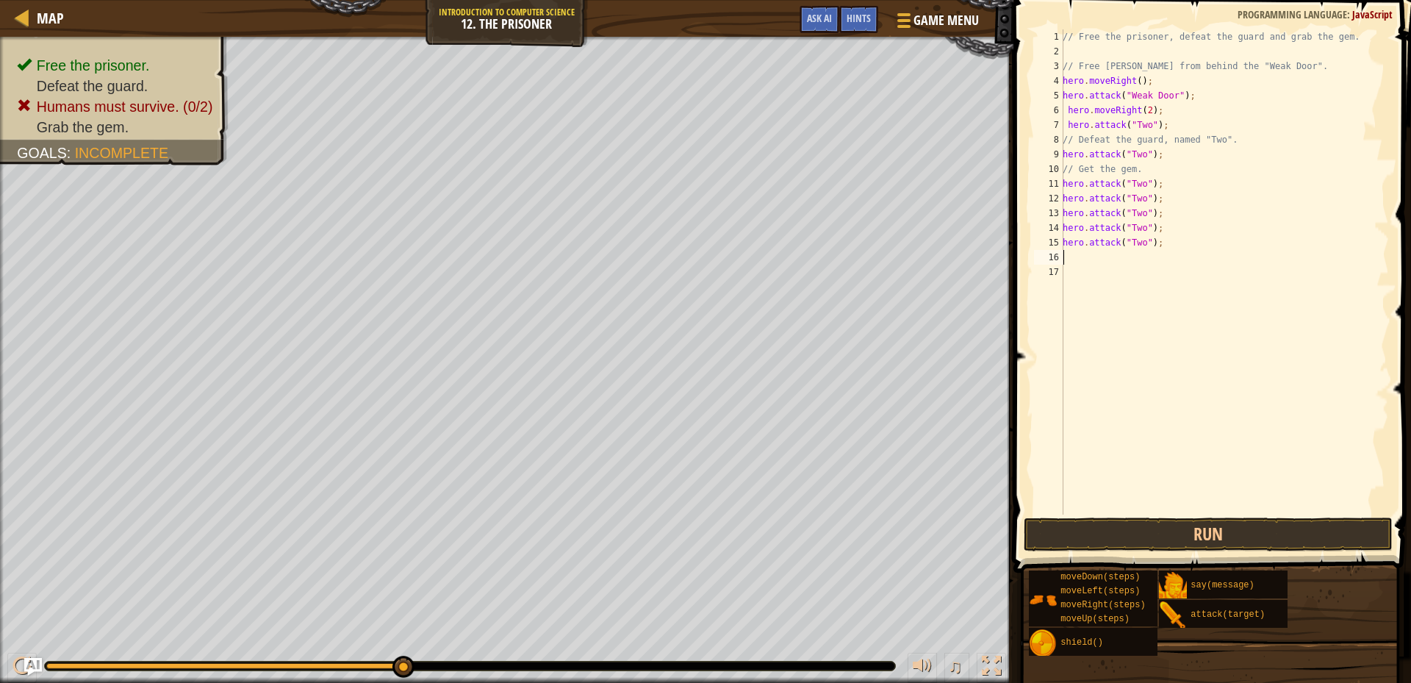
click at [1067, 262] on div "// Free the prisoner, defeat the guard and grab the gem. // Free [PERSON_NAME] …" at bounding box center [1223, 286] width 329 height 514
click at [1151, 275] on div "hero. a ttack press enter hero.s a y press enter" at bounding box center [1198, 310] width 278 height 88
type textarea "hero.attack("Two");"
click at [855, 17] on span "Hints" at bounding box center [858, 18] width 24 height 14
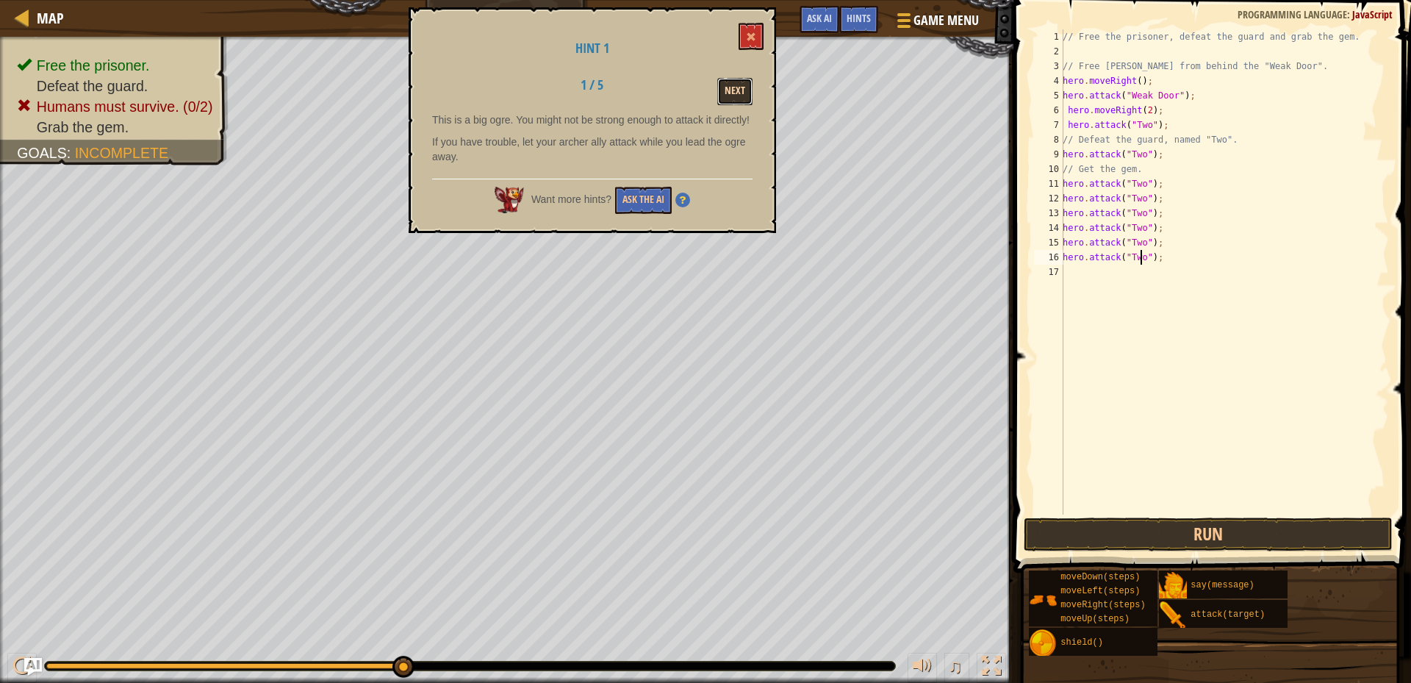
click at [725, 90] on button "Next" at bounding box center [734, 91] width 35 height 27
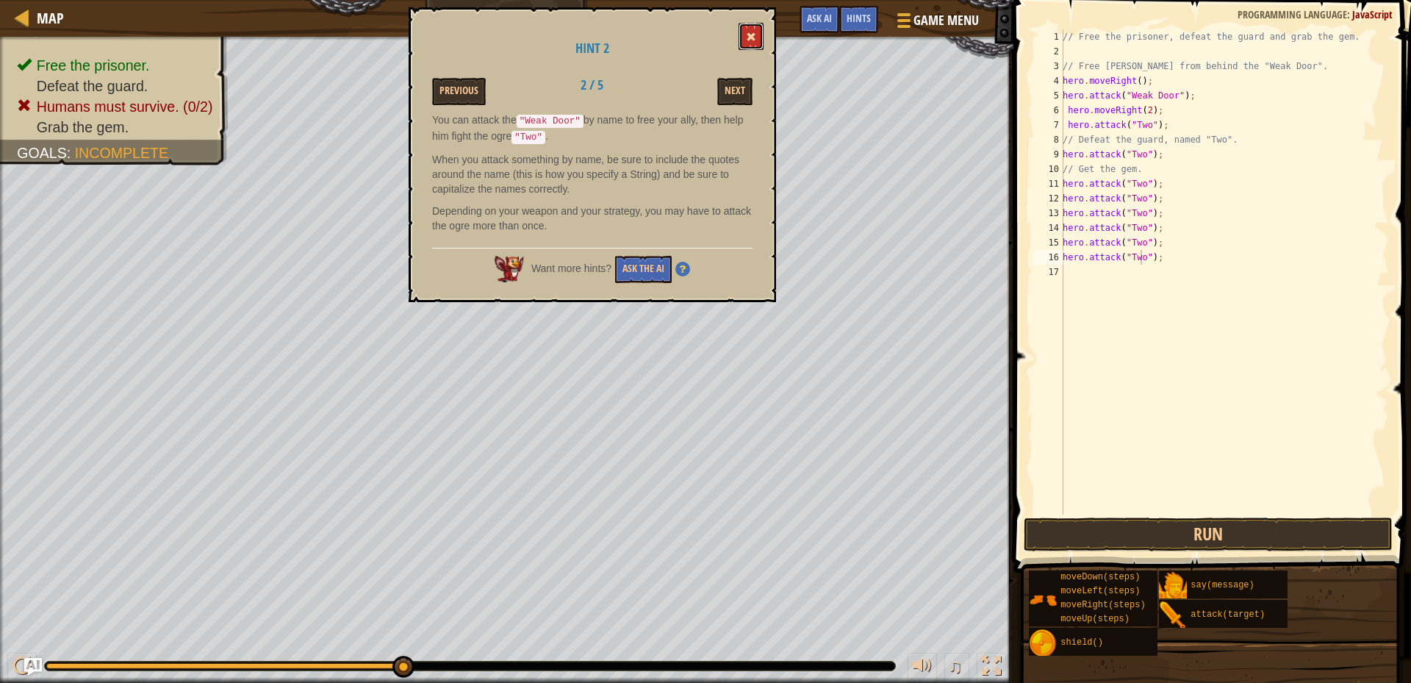
click at [741, 28] on button at bounding box center [750, 36] width 25 height 27
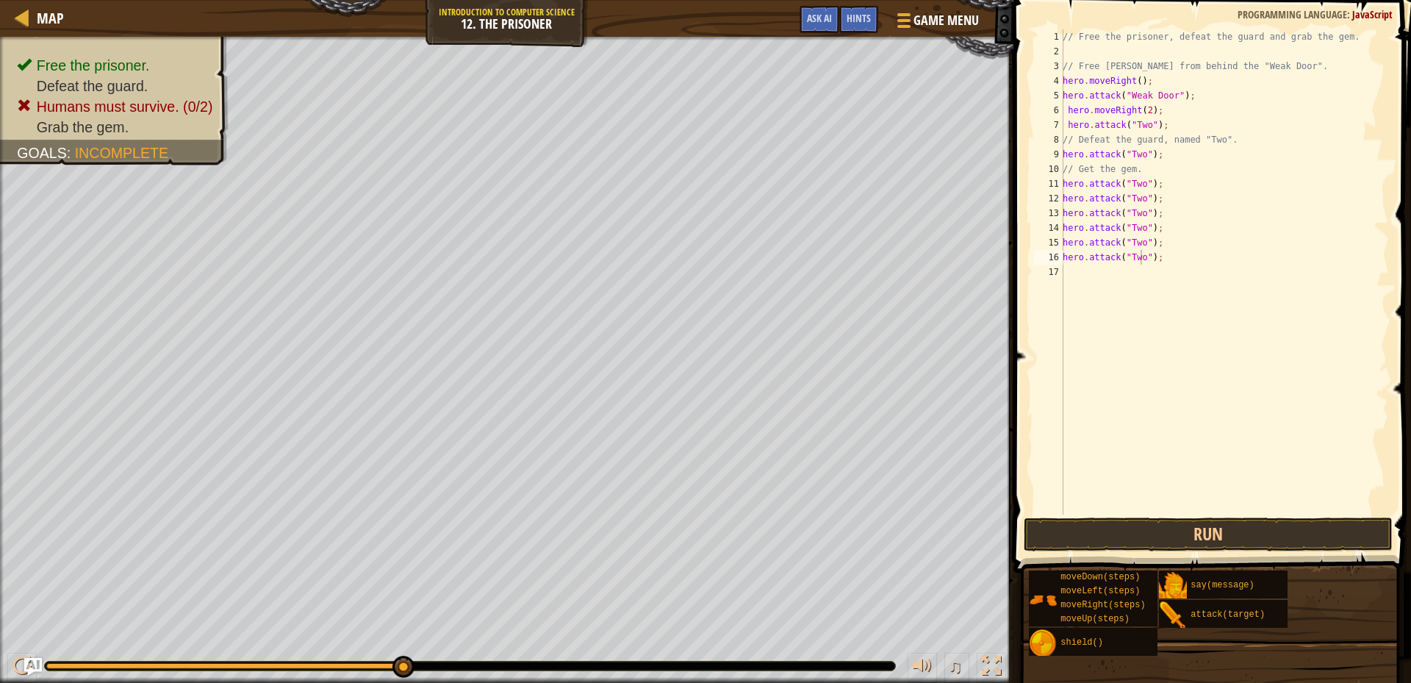
click at [1087, 516] on span at bounding box center [1213, 265] width 409 height 616
click at [1086, 530] on button "Run" at bounding box center [1207, 534] width 369 height 34
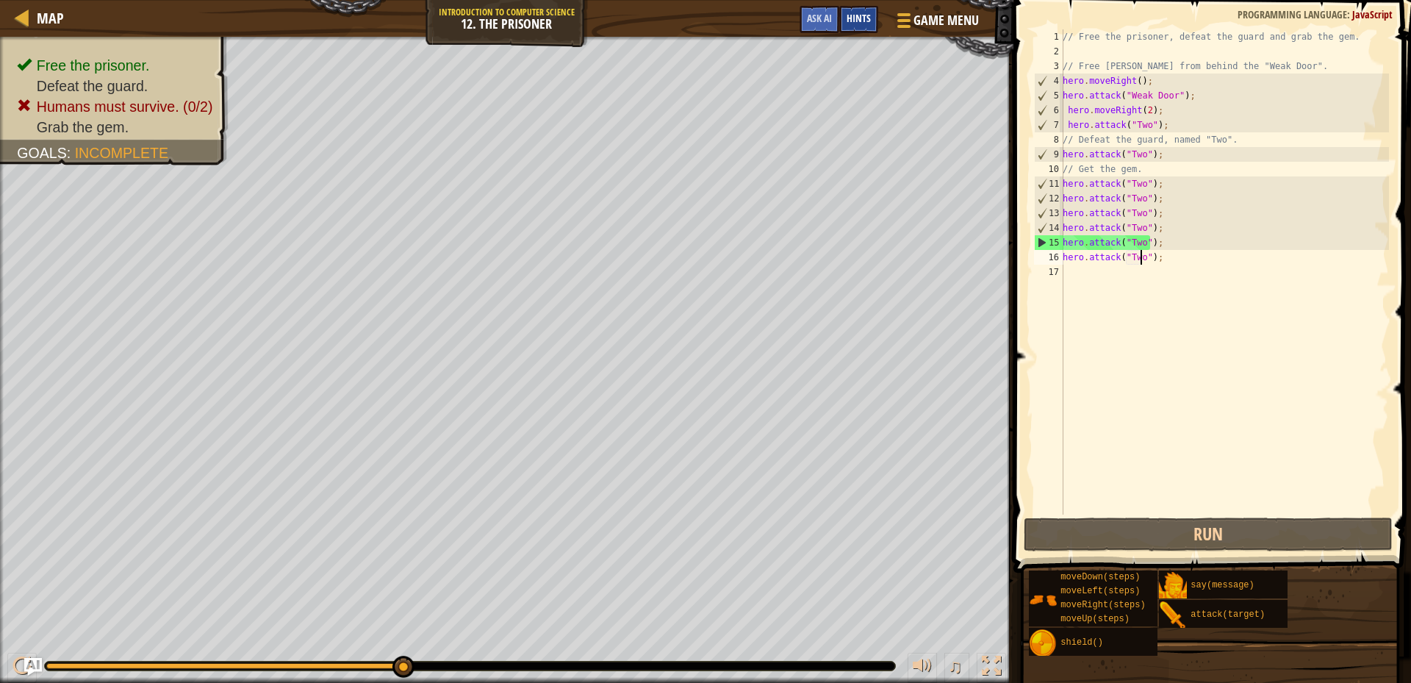
click at [855, 15] on span "Hints" at bounding box center [858, 18] width 24 height 14
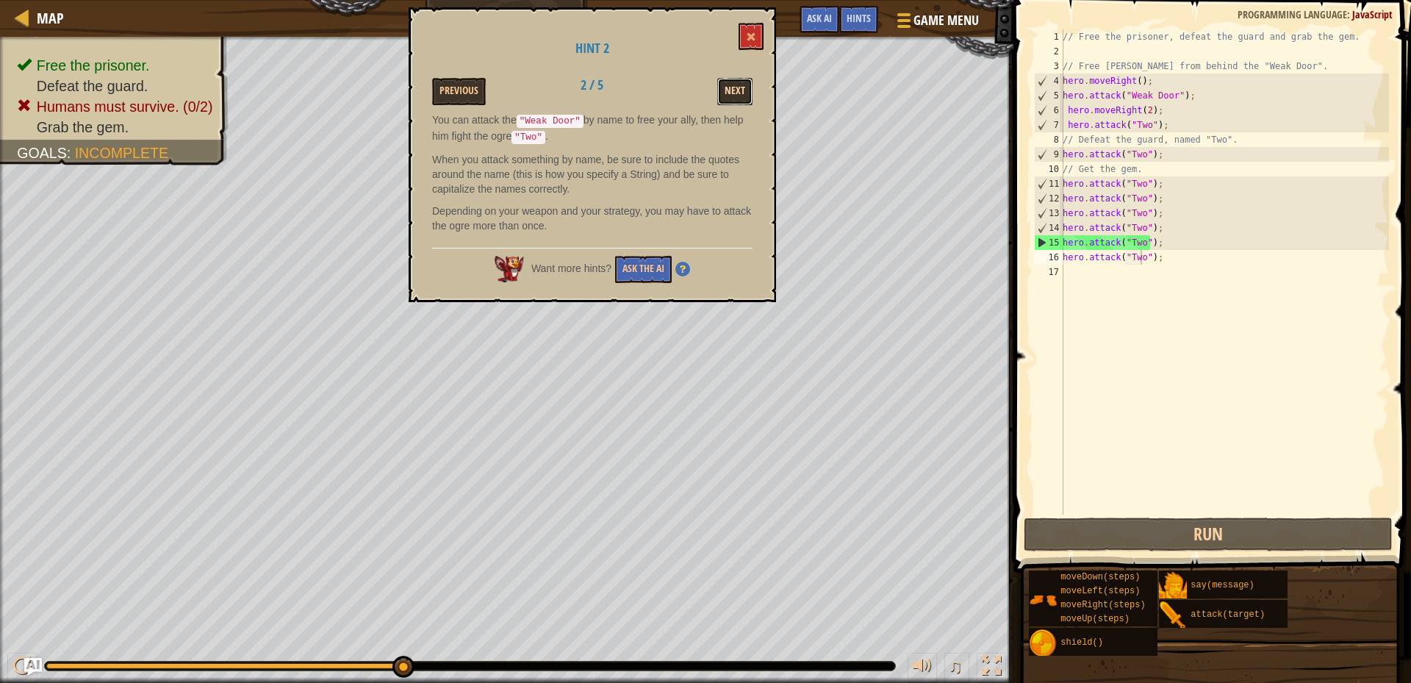
click at [727, 92] on button "Next" at bounding box center [734, 91] width 35 height 27
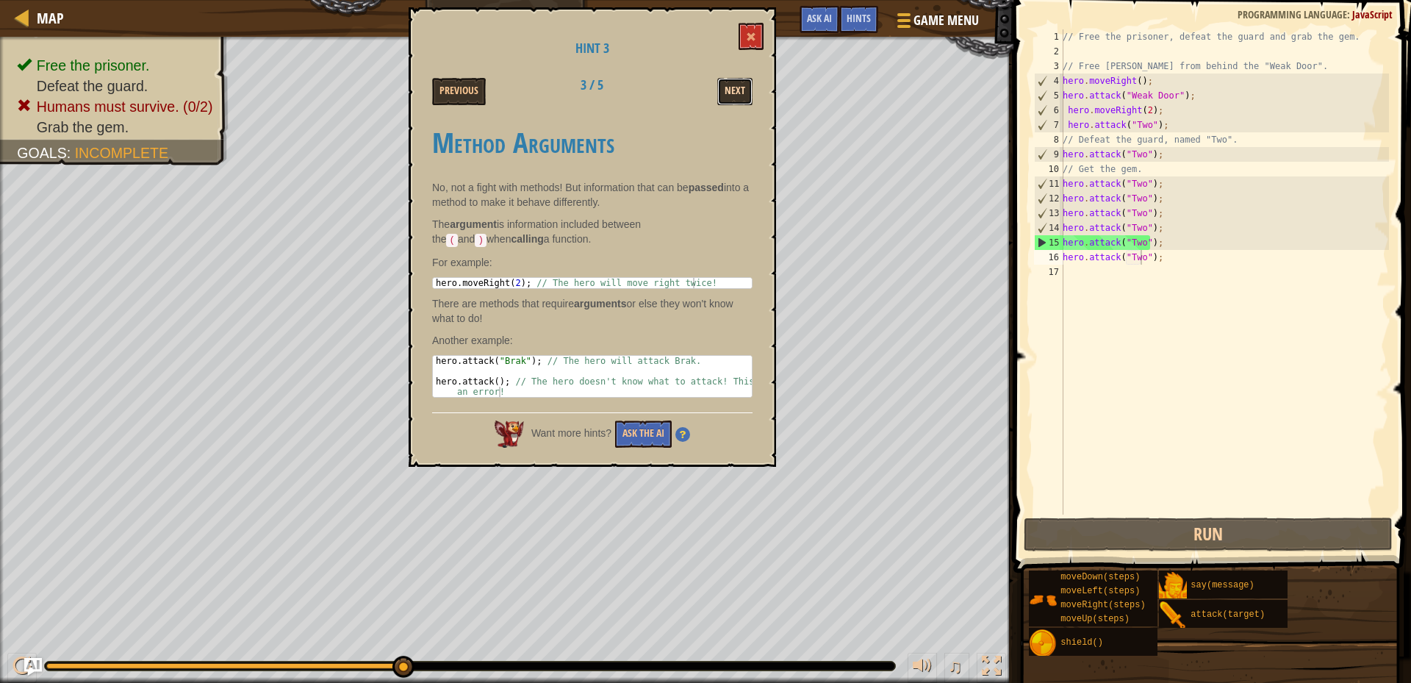
click at [743, 83] on button "Next" at bounding box center [734, 91] width 35 height 27
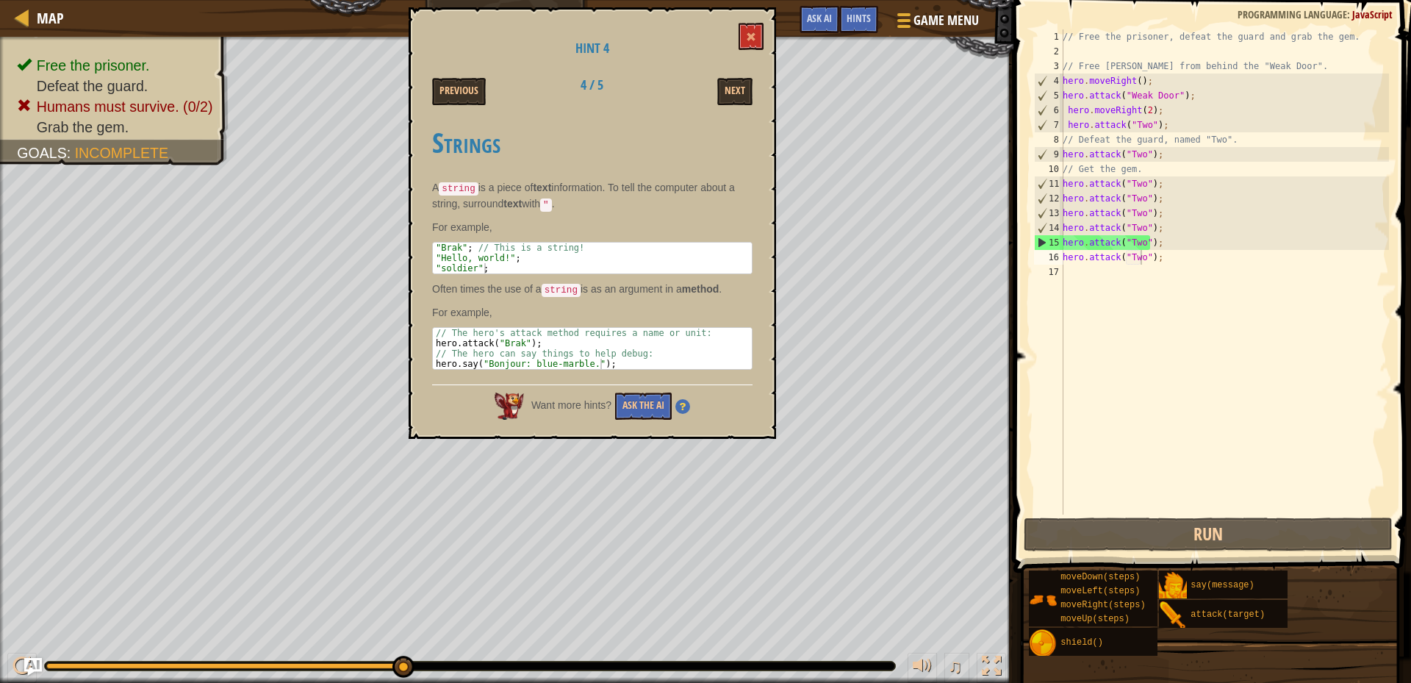
scroll to position [7, 0]
click at [1072, 272] on div "// Free the prisoner, defeat the guard and grab the gem. // Free [PERSON_NAME] …" at bounding box center [1223, 286] width 329 height 514
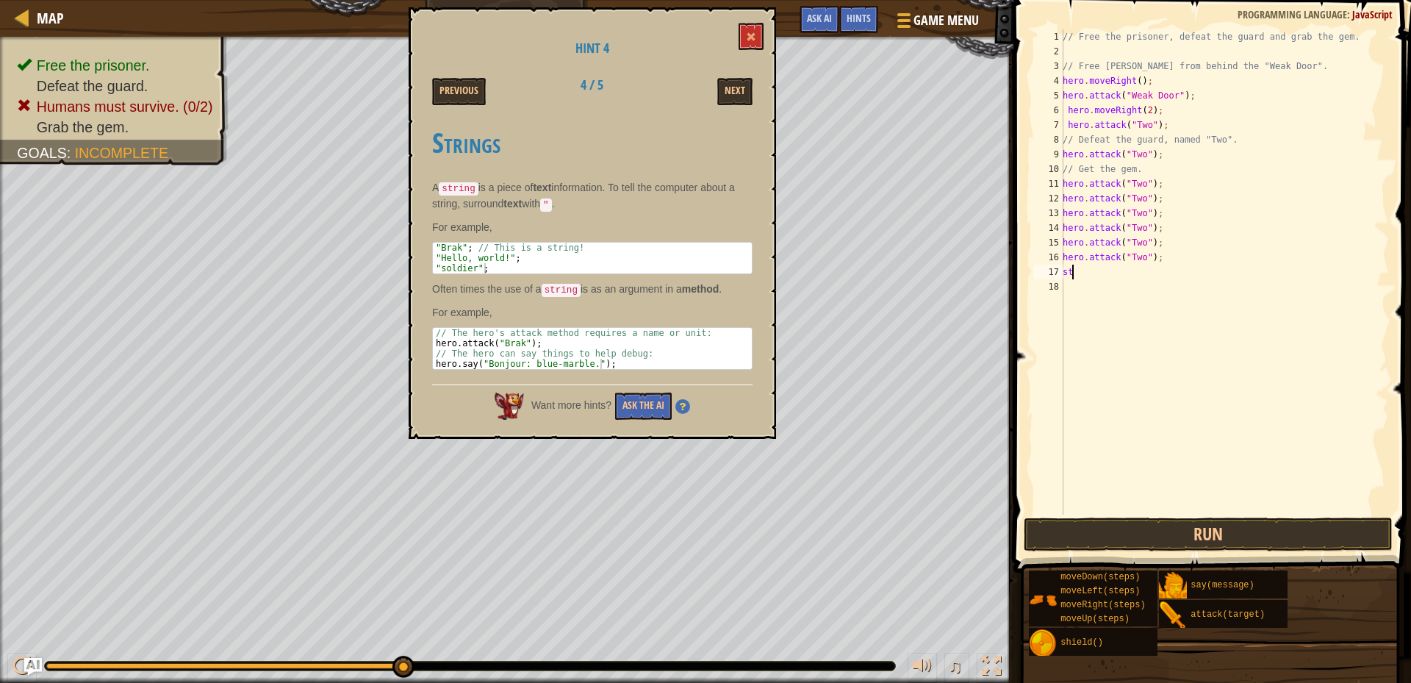
type textarea "s"
type textarea "h"
type textarea "hero.attack("Two")"
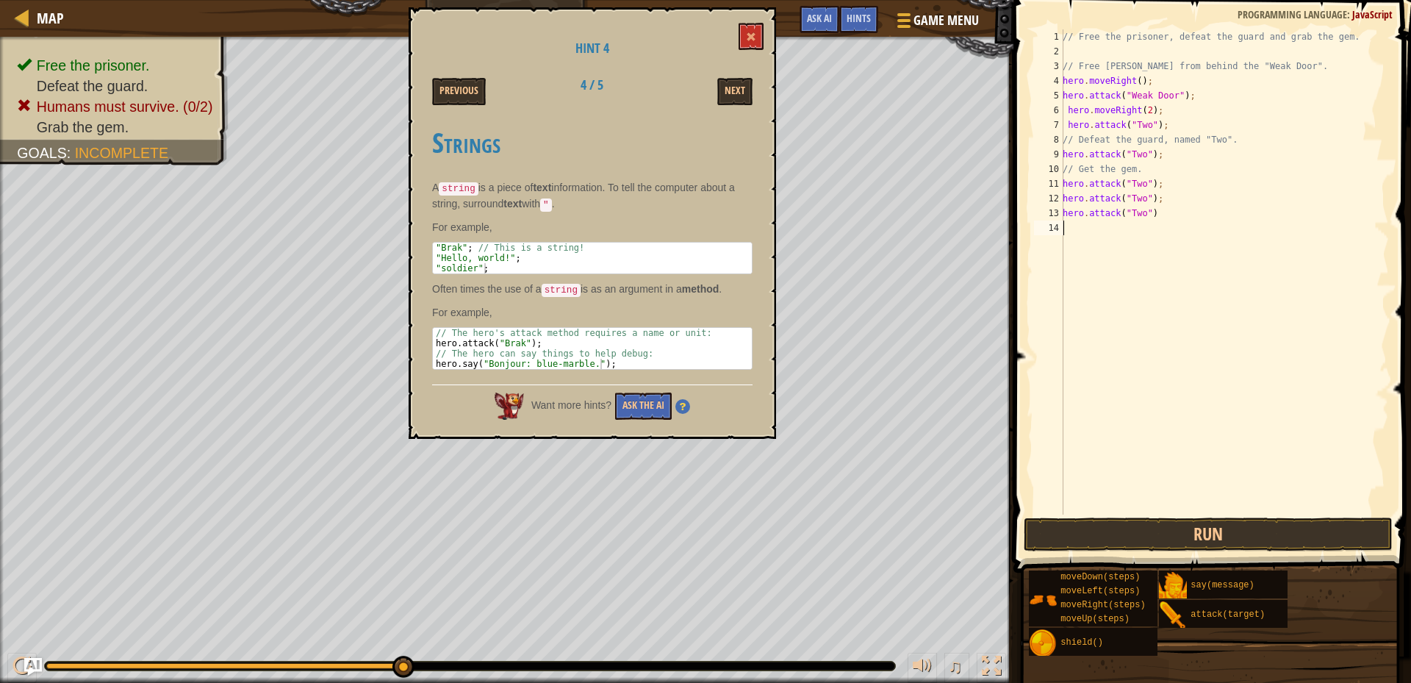
click at [1065, 227] on div "// Free the prisoner, defeat the guard and grab the gem. // Free [PERSON_NAME] …" at bounding box center [1223, 286] width 329 height 514
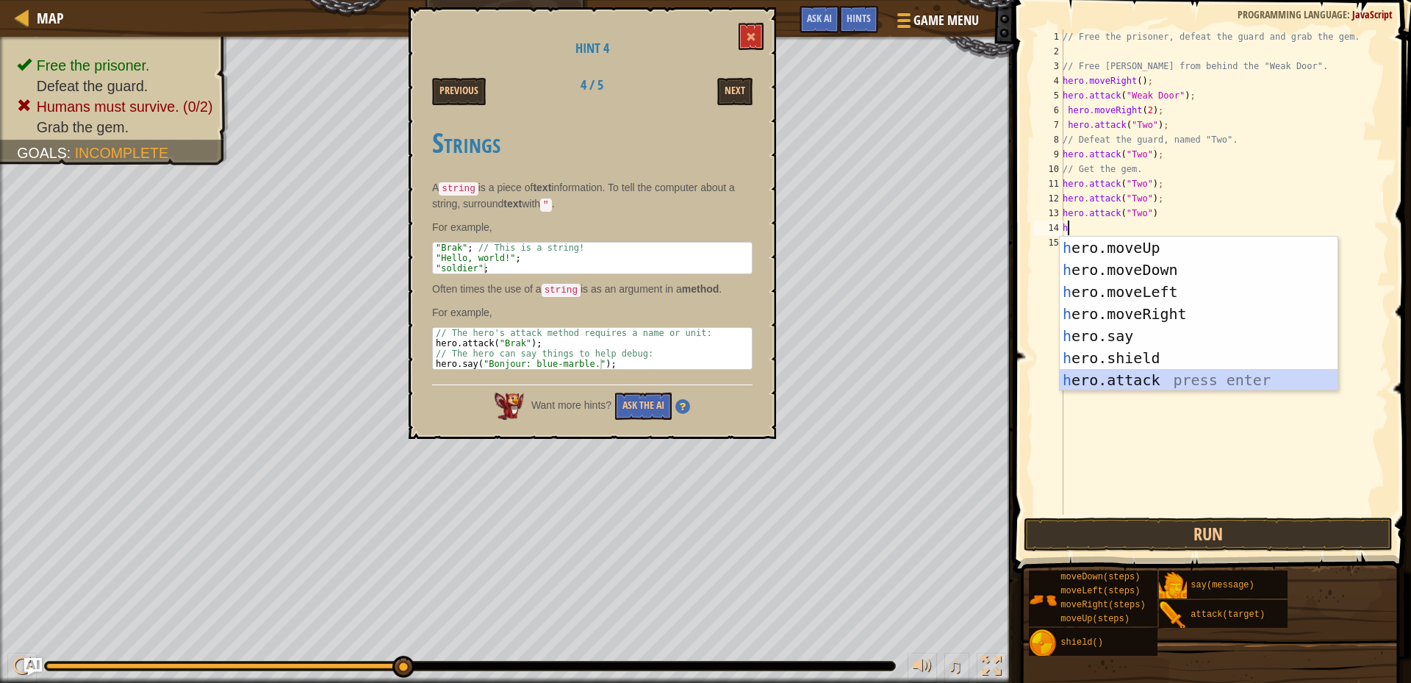
click at [1138, 381] on div "h ero.moveUp press enter h ero.moveDown press enter h ero.moveLeft press enter …" at bounding box center [1198, 336] width 278 height 198
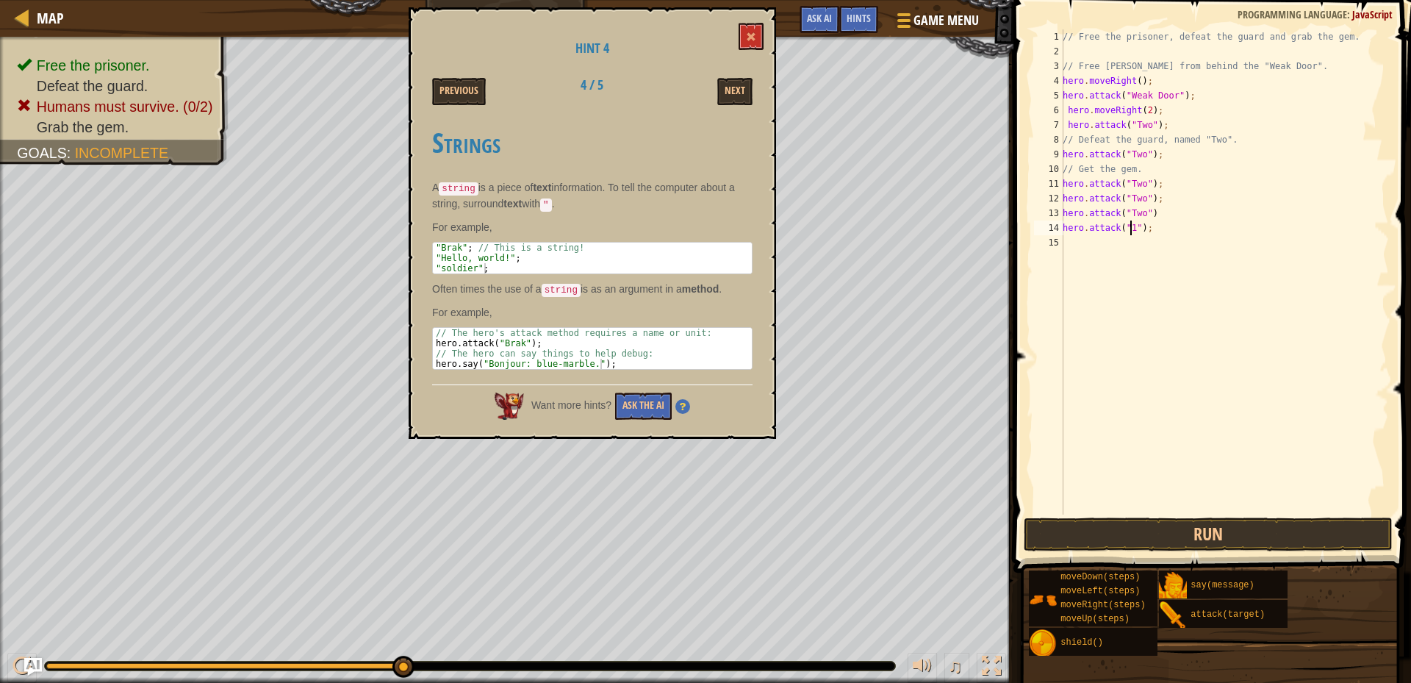
scroll to position [7, 6]
click at [1214, 530] on button "Run" at bounding box center [1207, 534] width 369 height 34
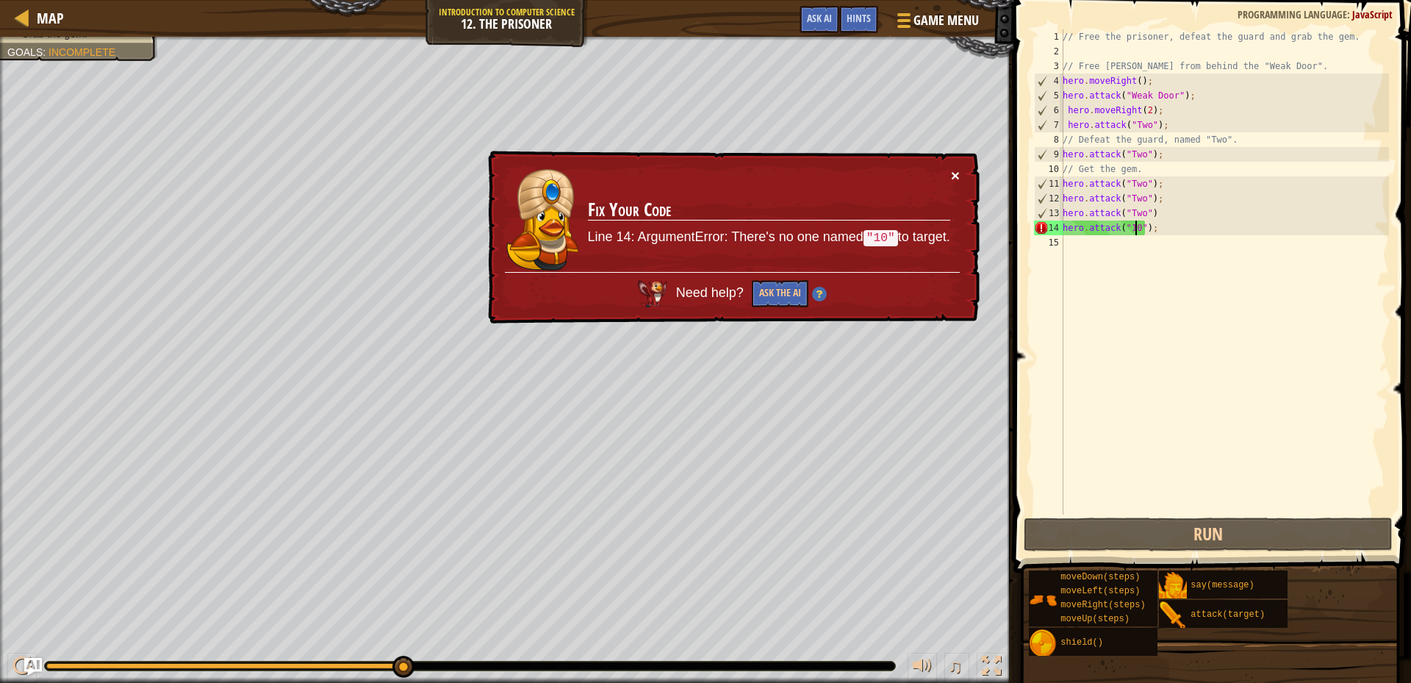
click at [952, 170] on button "×" at bounding box center [955, 175] width 9 height 15
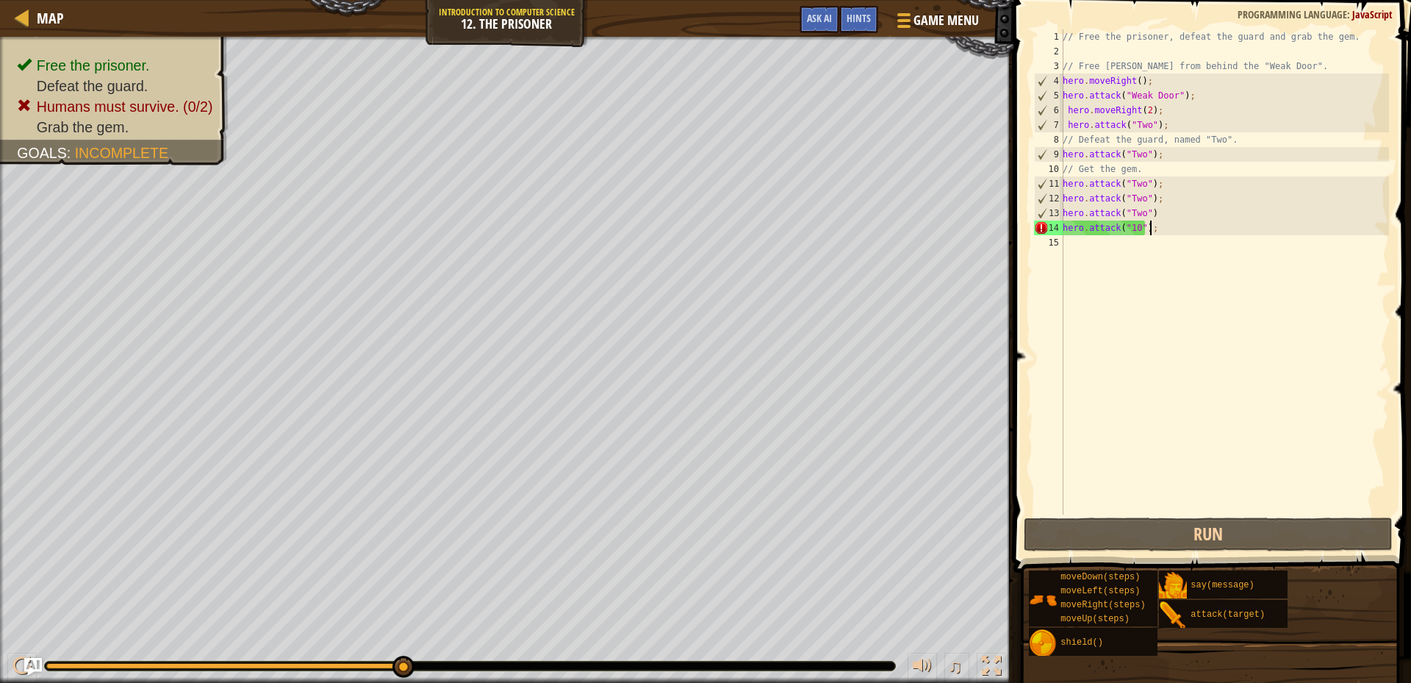
click at [1153, 225] on div "// Free the prisoner, defeat the guard and grab the gem. // Free [PERSON_NAME] …" at bounding box center [1223, 286] width 329 height 514
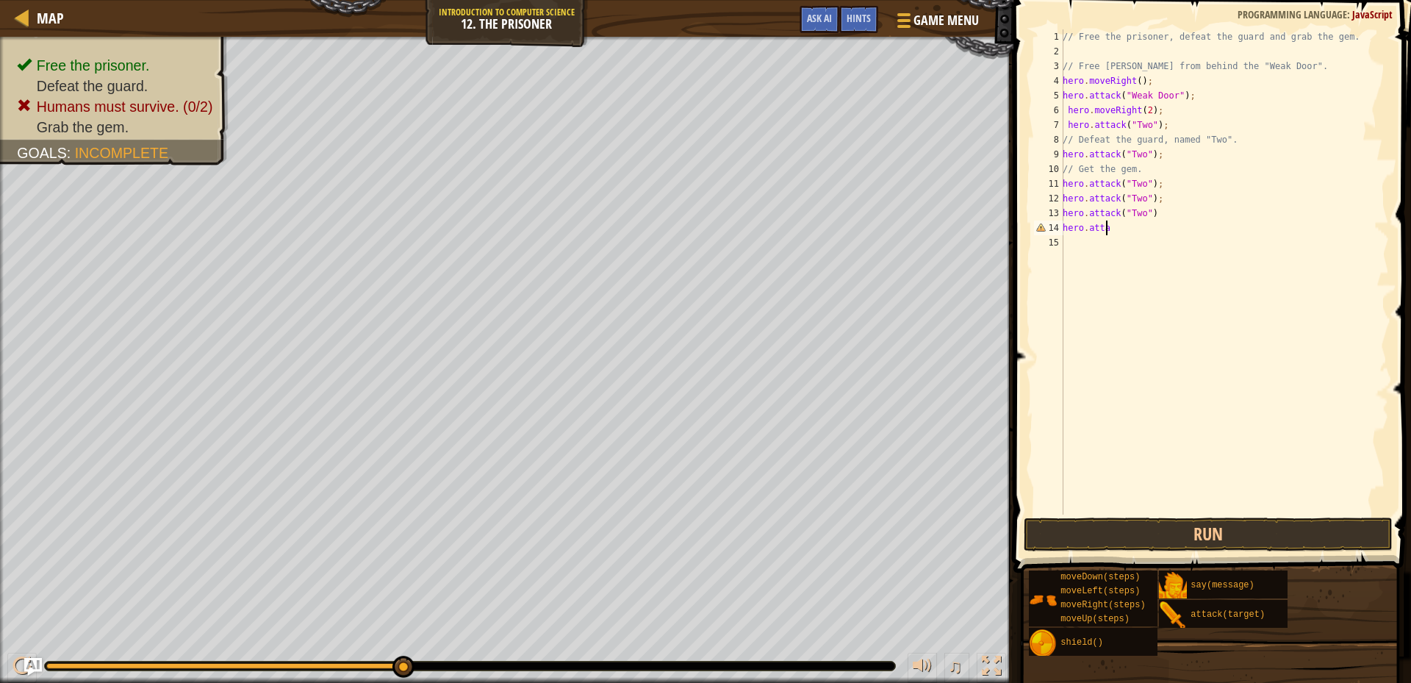
scroll to position [7, 1]
type textarea "h"
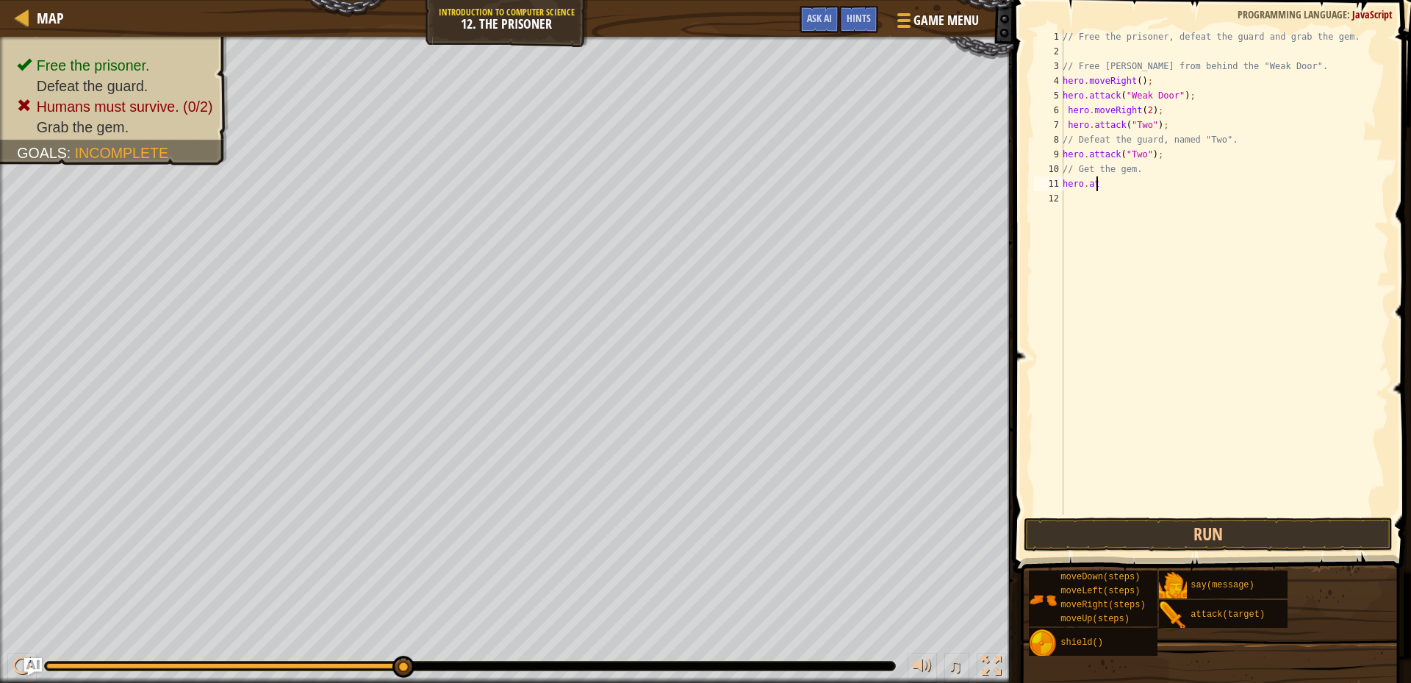
type textarea "h"
type textarea "/"
type textarea "h"
type textarea "/"
type textarea "h"
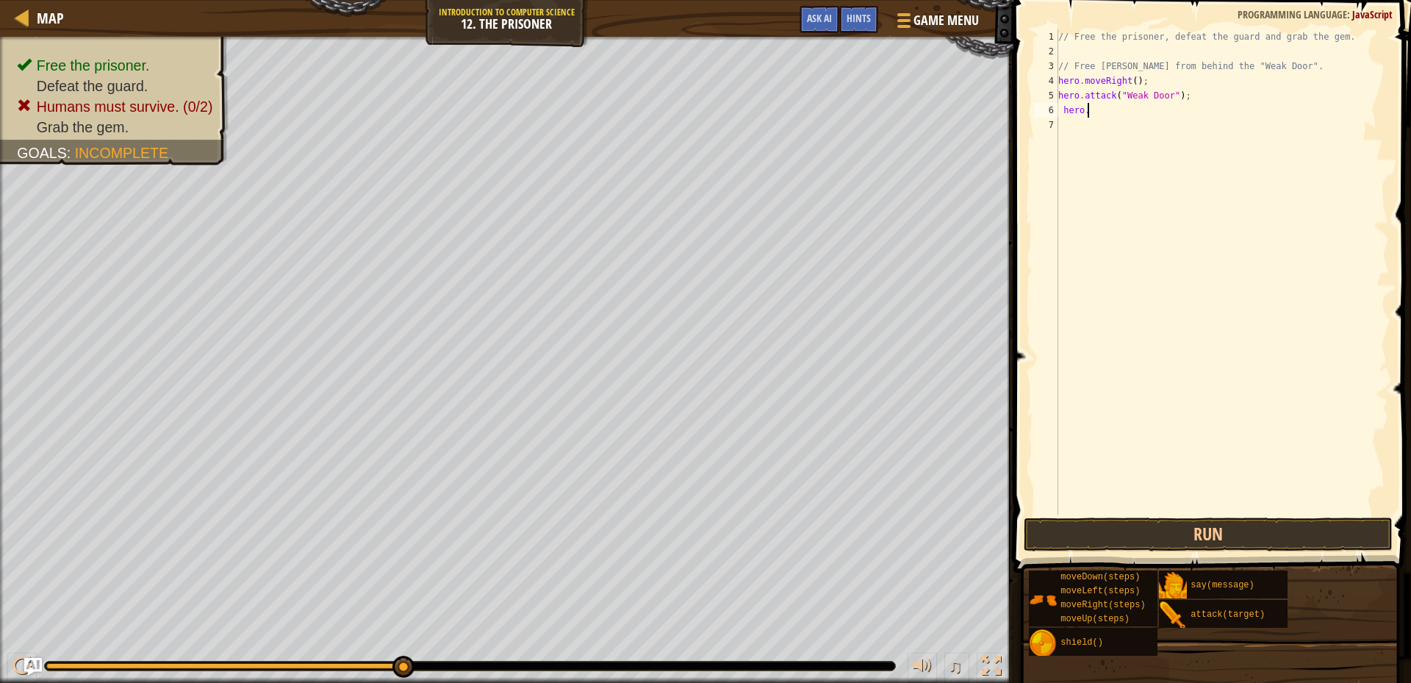
type textarea "h"
type textarea "/"
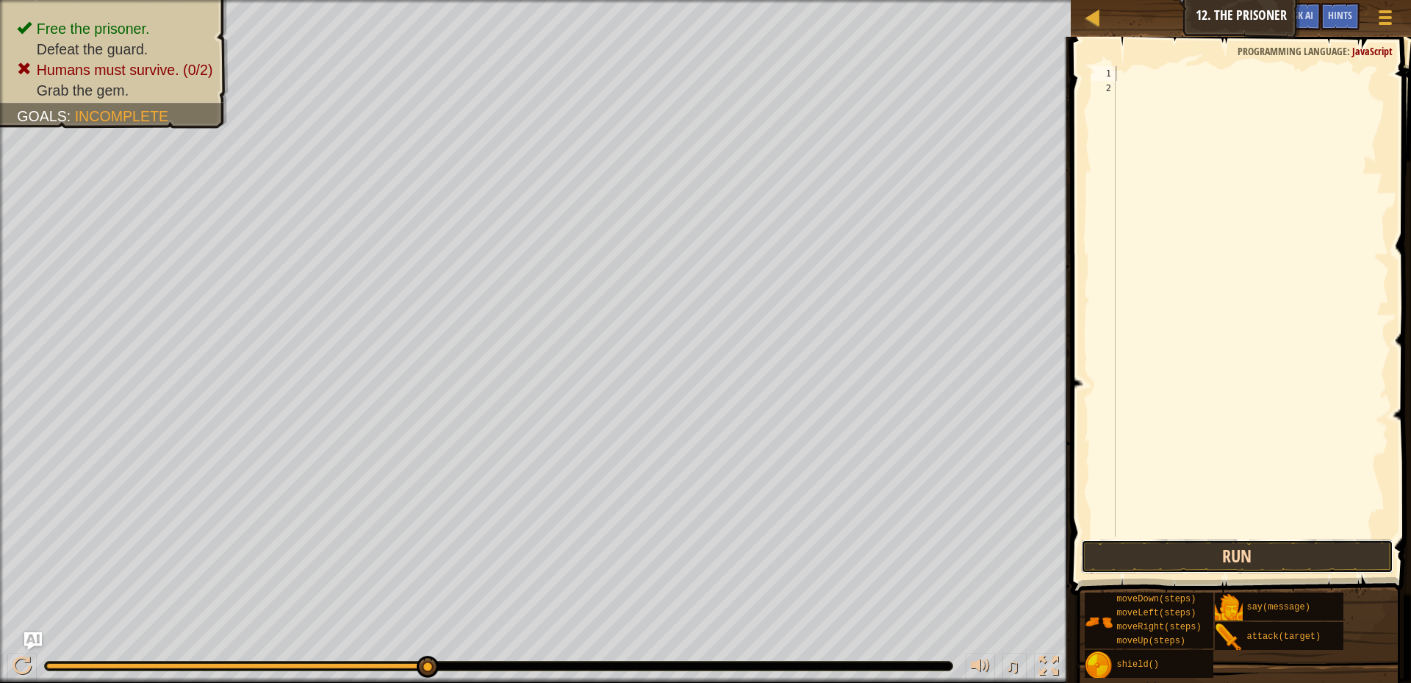
click at [1164, 561] on button "Run" at bounding box center [1237, 556] width 312 height 34
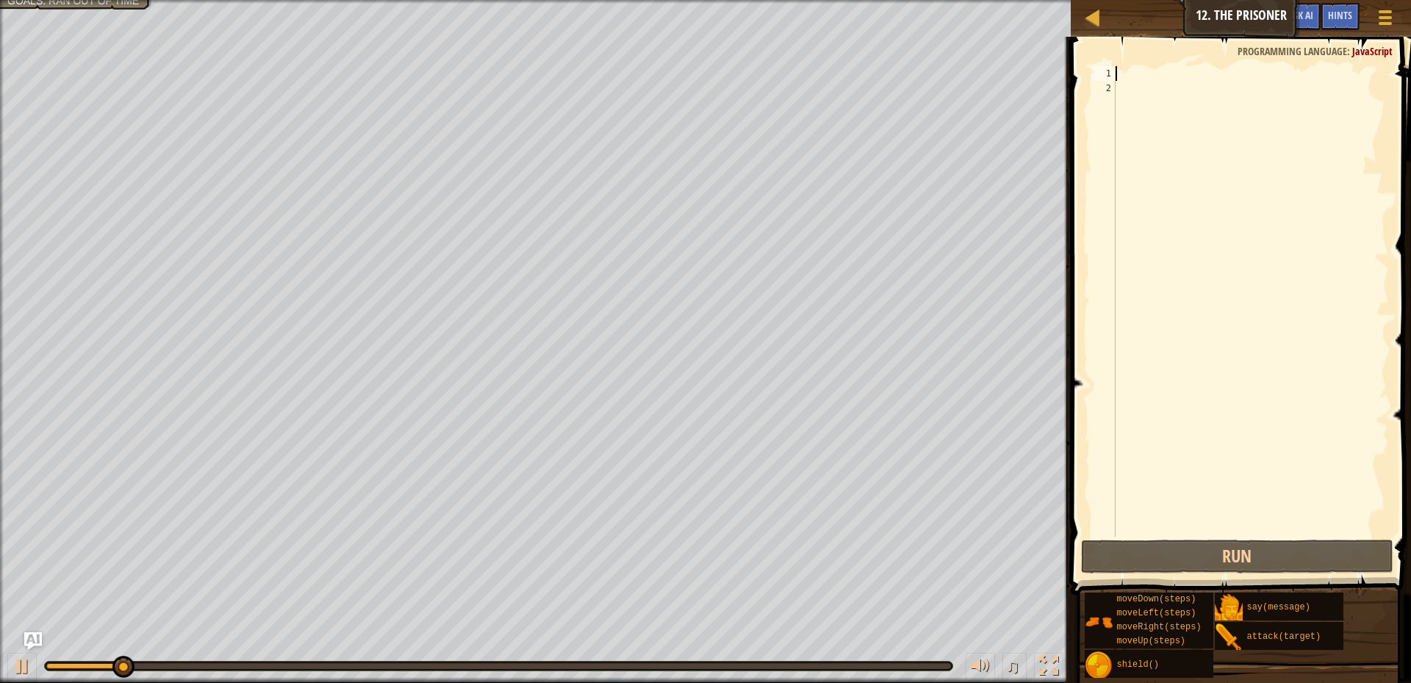
type textarea "r"
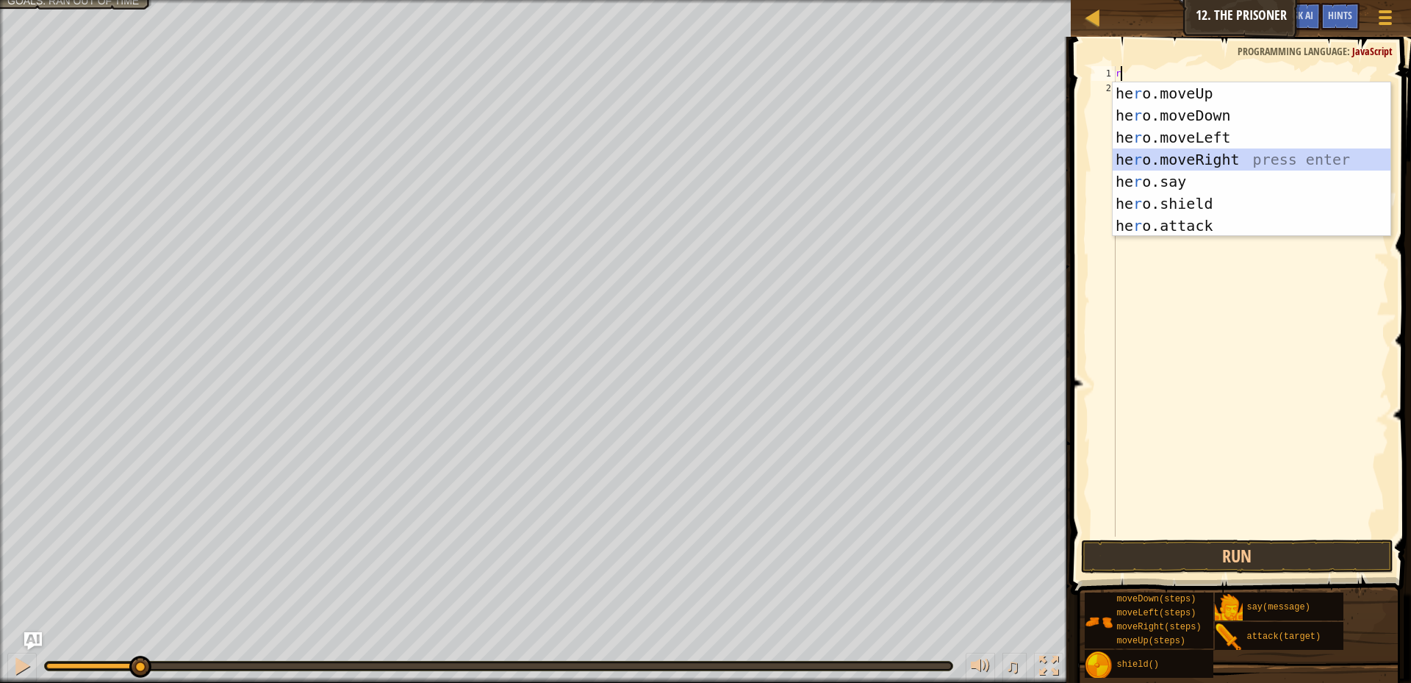
click at [1189, 162] on div "he r o.moveUp press enter he r o.moveDown press enter he r o.moveLeft press ent…" at bounding box center [1251, 181] width 278 height 198
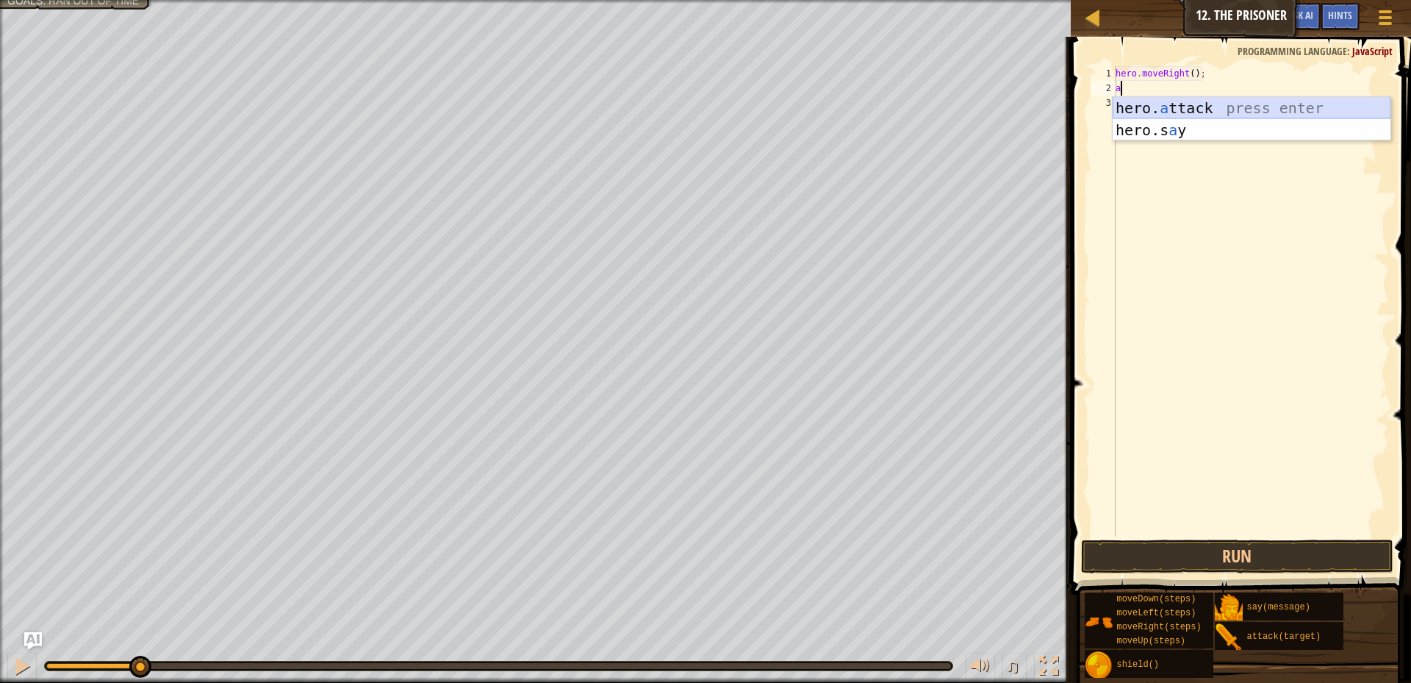
click at [1171, 110] on div "hero. a ttack press enter hero.s a y press enter" at bounding box center [1251, 141] width 278 height 88
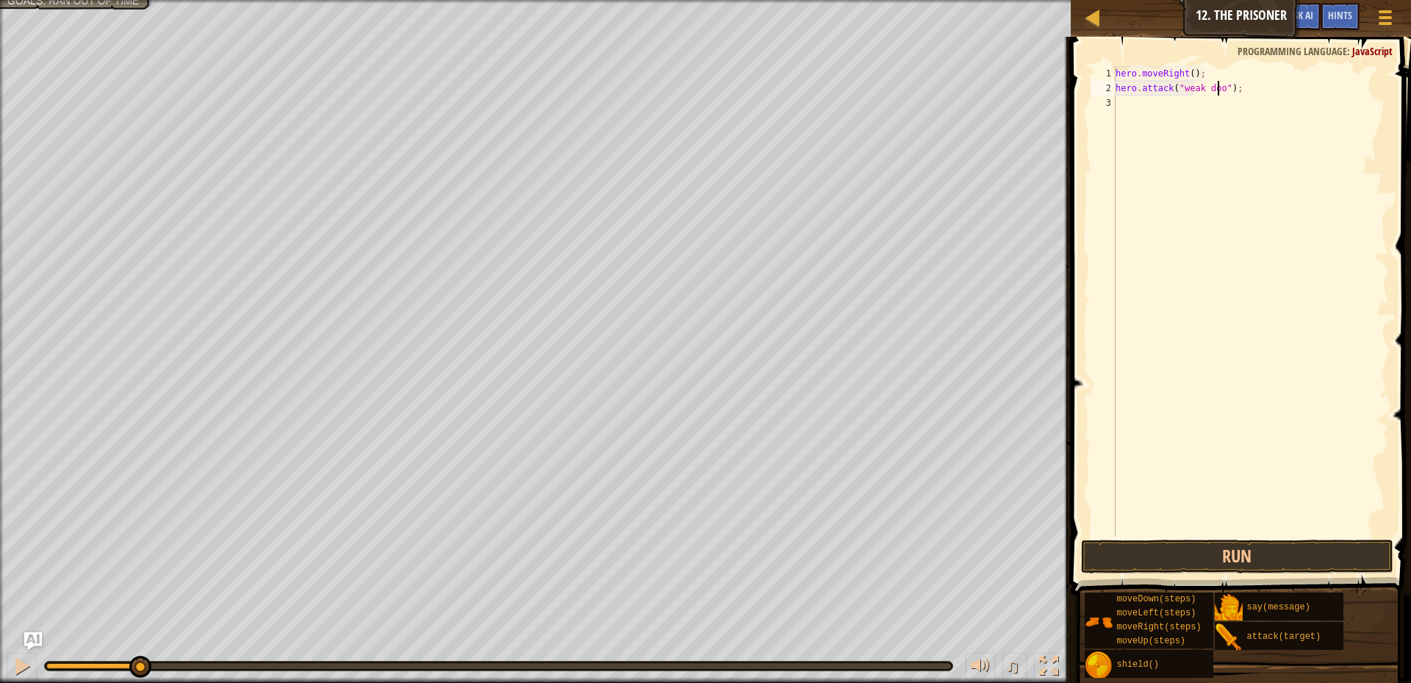
scroll to position [7, 10]
click at [1222, 558] on button "Run" at bounding box center [1237, 556] width 312 height 34
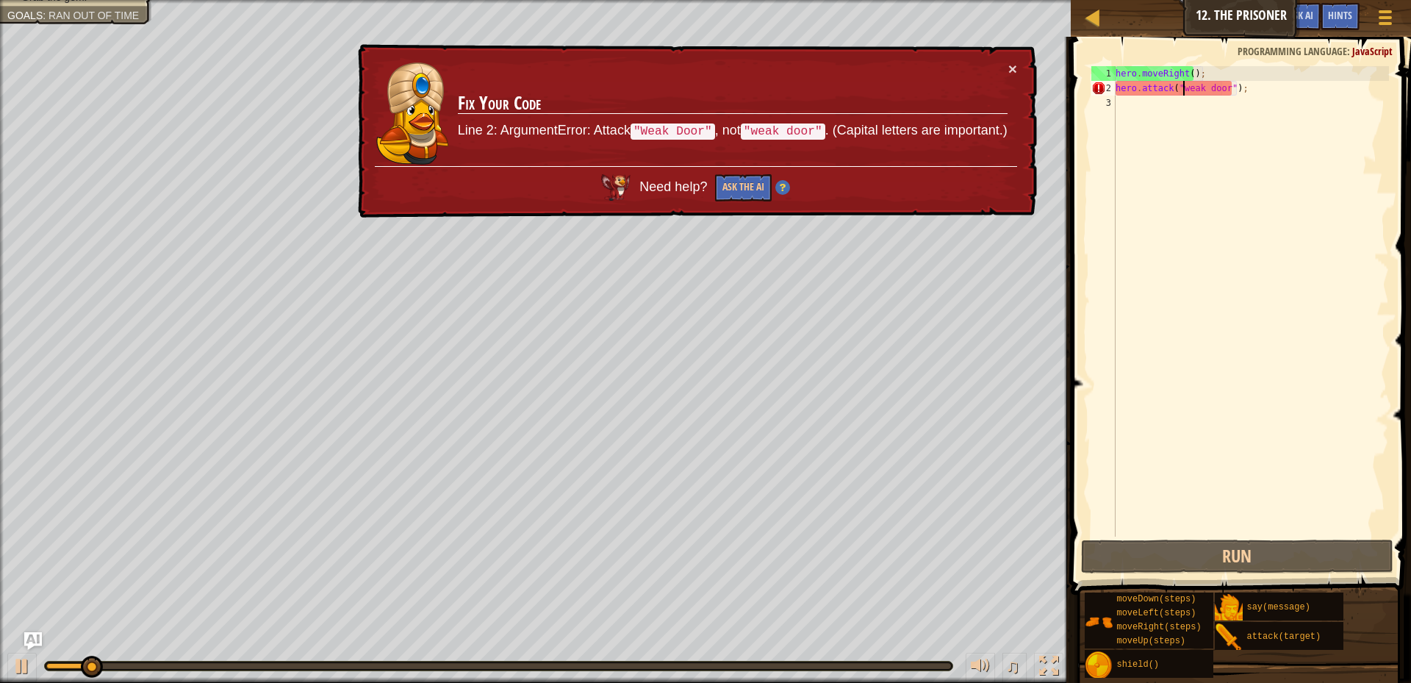
click at [1184, 89] on div "hero . moveRight ( ) ; hero . attack ( "weak door" ) ;" at bounding box center [1250, 316] width 276 height 500
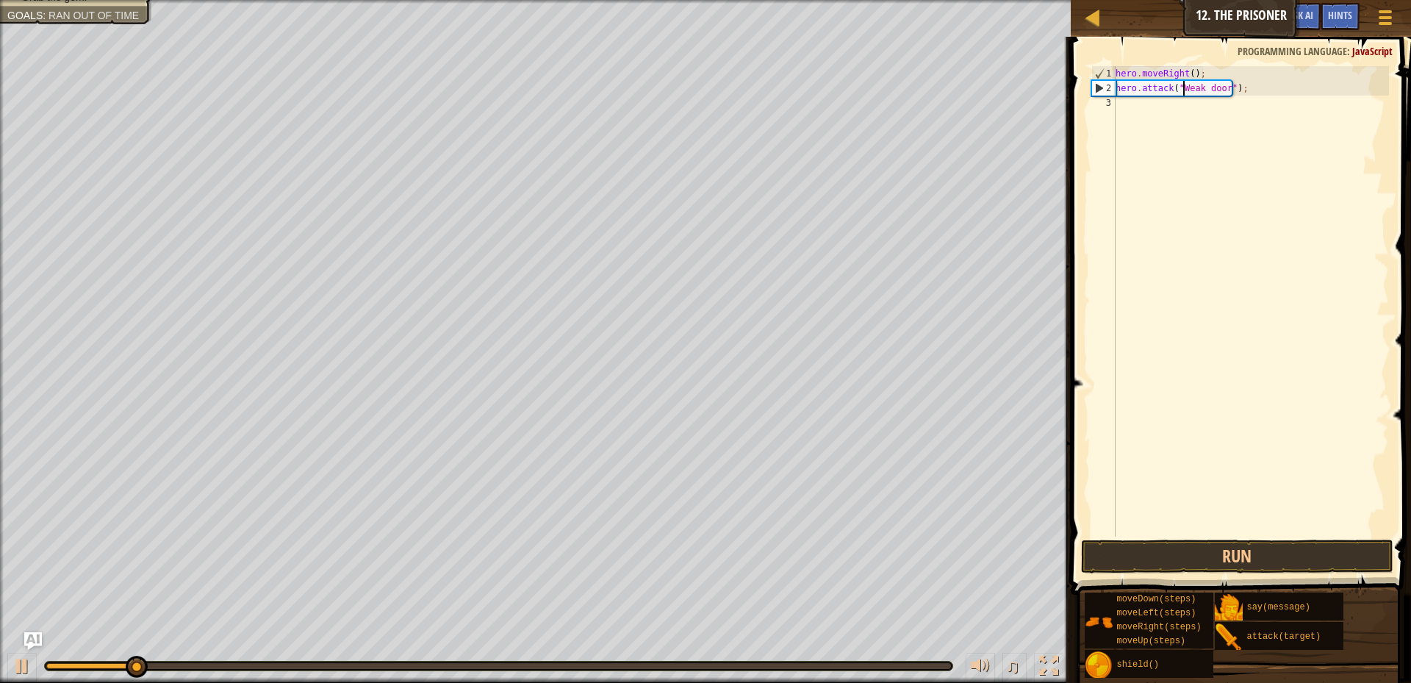
scroll to position [7, 6]
click at [1206, 89] on div "hero . moveRight ( ) ; hero . attack ( "Weak door" ) ;" at bounding box center [1250, 316] width 276 height 500
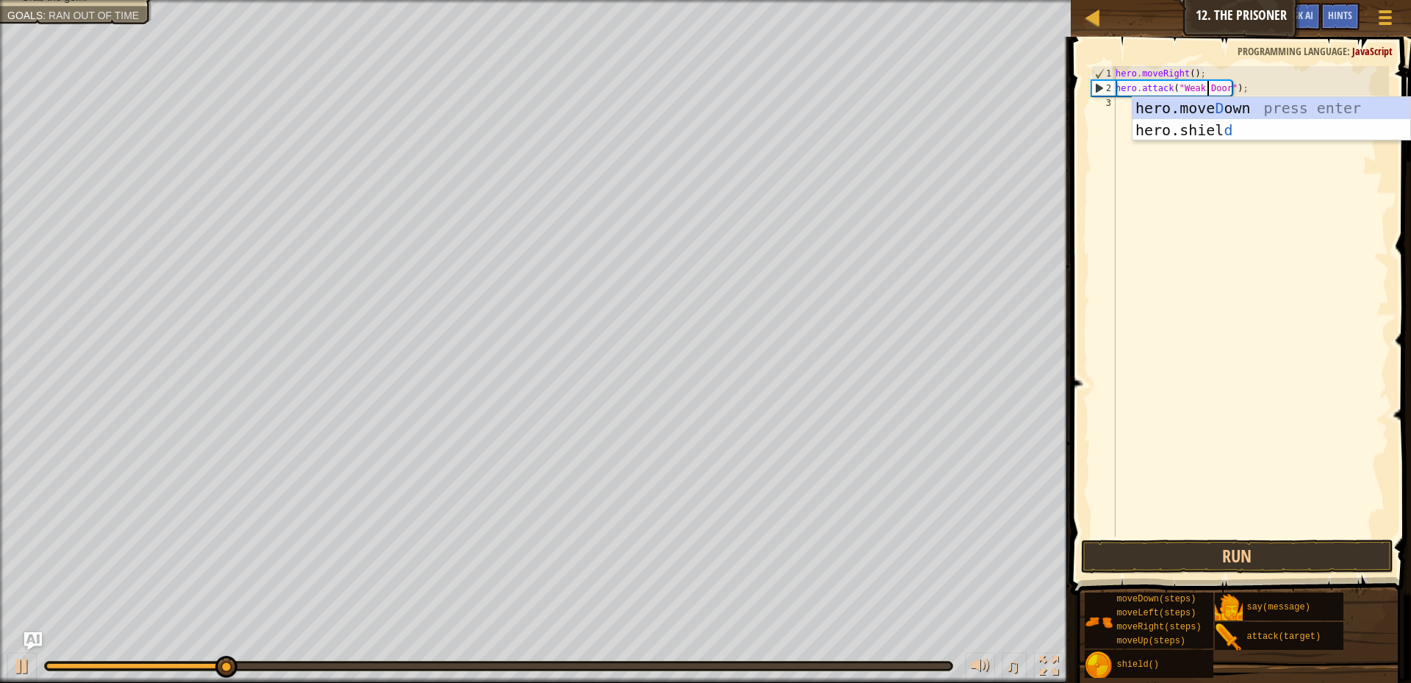
scroll to position [7, 8]
type textarea "hero.attack("Weak Door");"
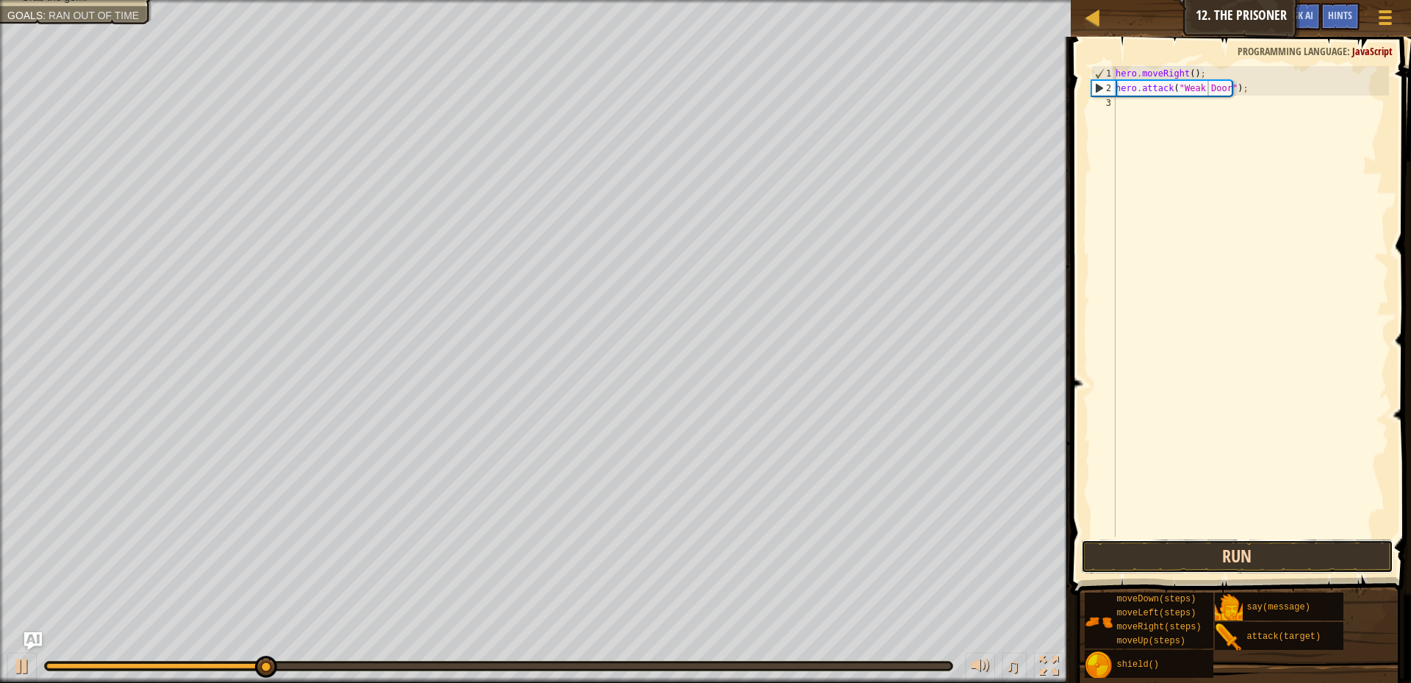
click at [1120, 551] on button "Run" at bounding box center [1237, 556] width 312 height 34
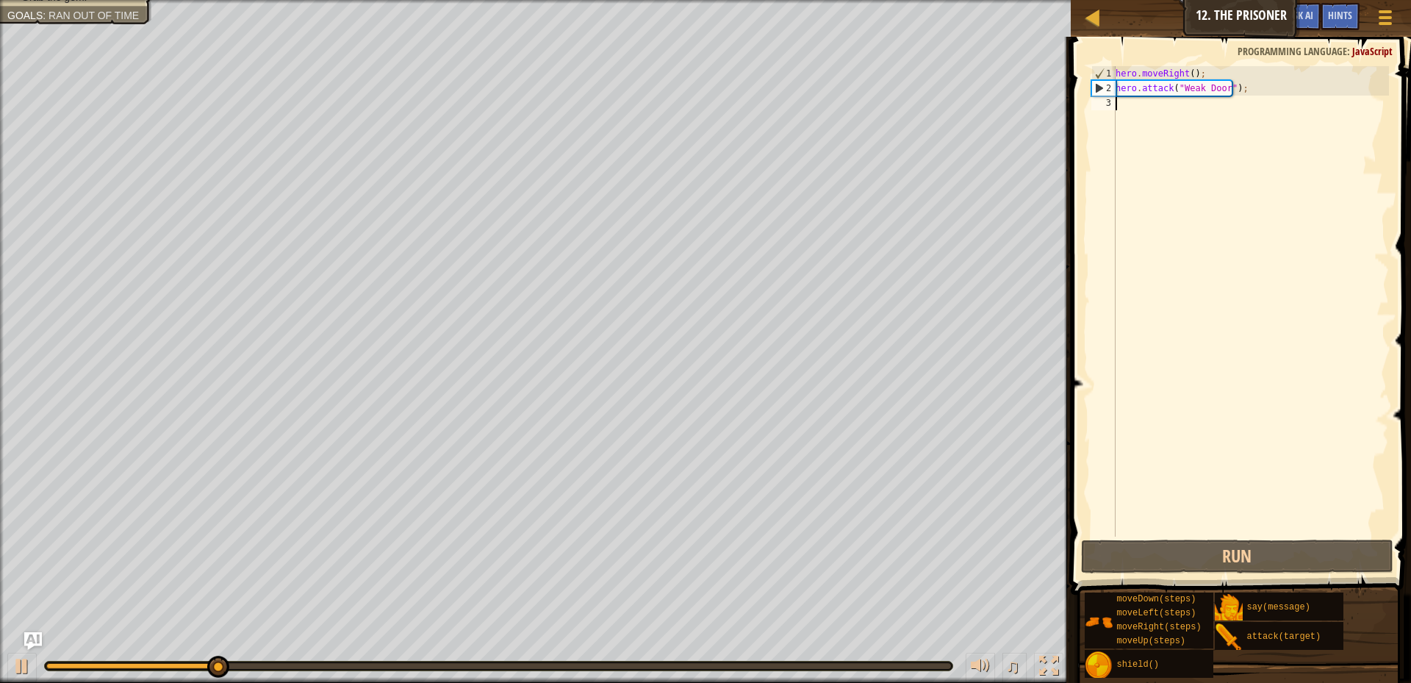
click at [1120, 107] on div "hero . moveRight ( ) ; hero . attack ( "Weak Door" ) ;" at bounding box center [1250, 316] width 276 height 500
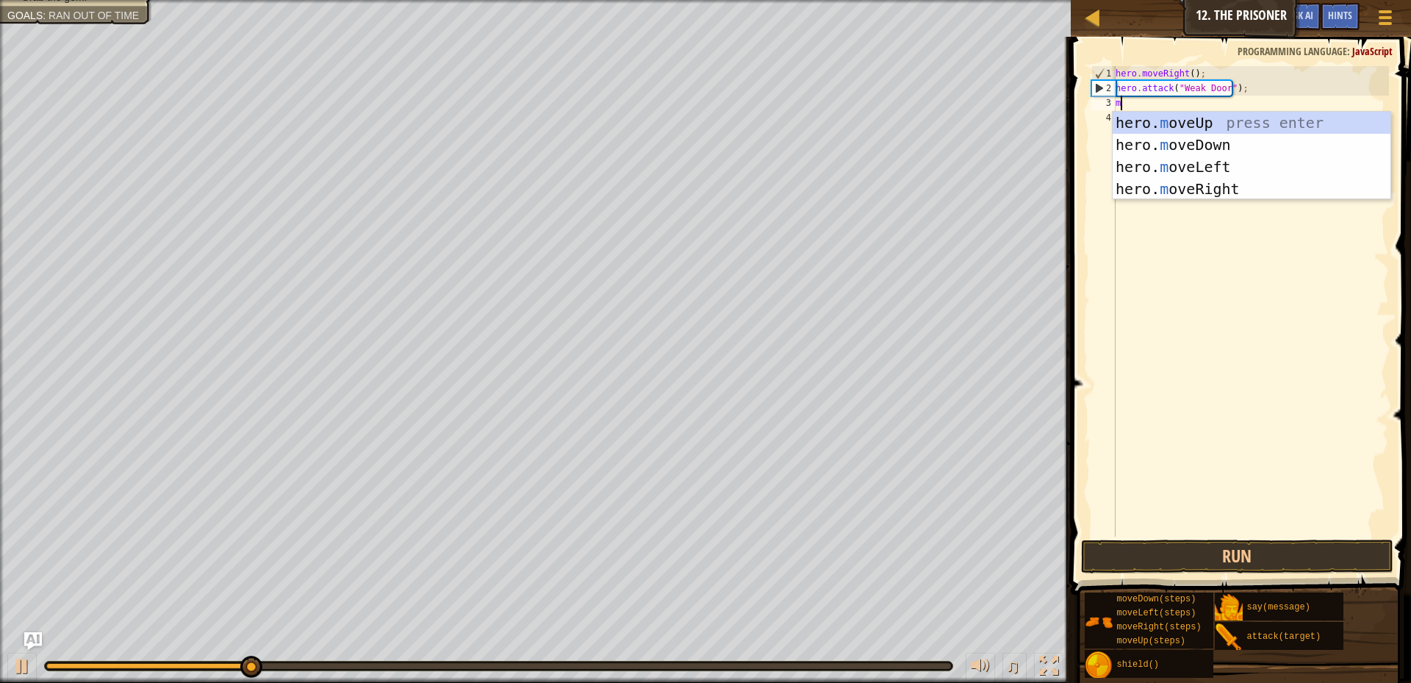
type textarea "mo"
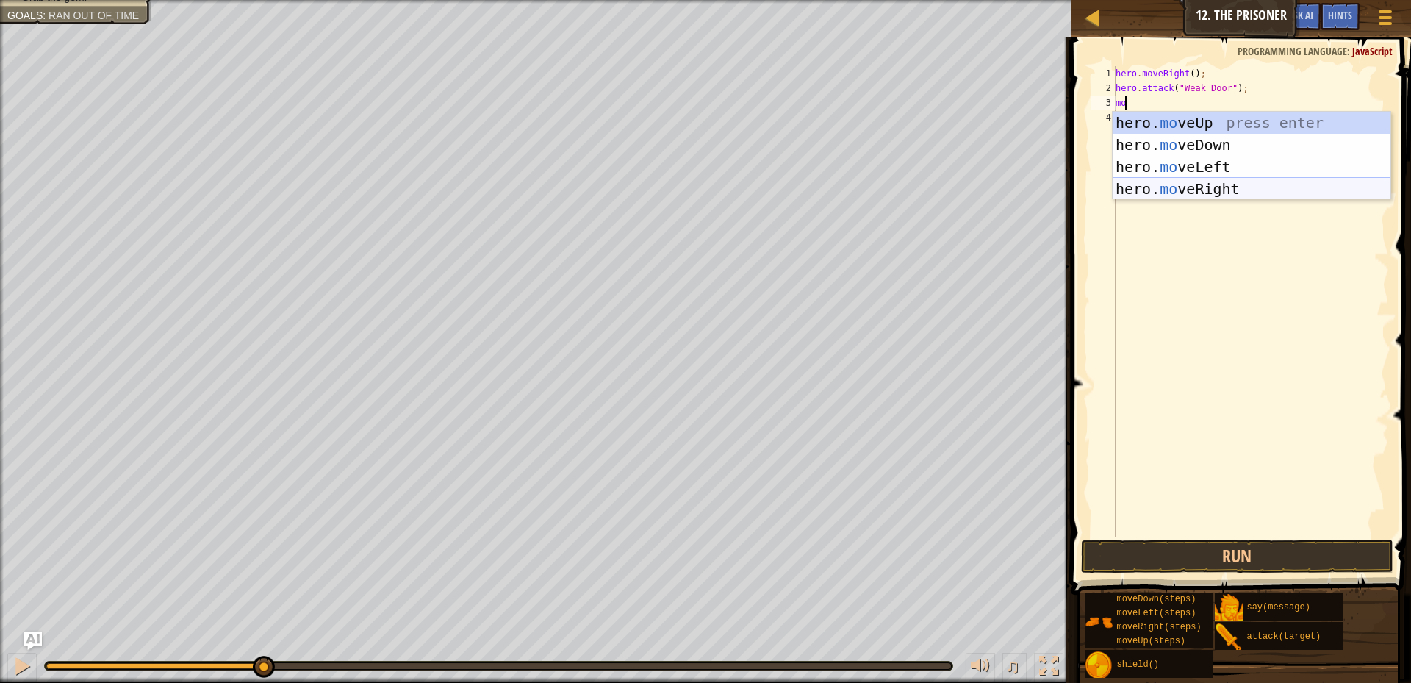
click at [1226, 190] on div "hero. mo veUp press enter hero. mo veDown press enter hero. mo veLeft press ent…" at bounding box center [1251, 178] width 278 height 132
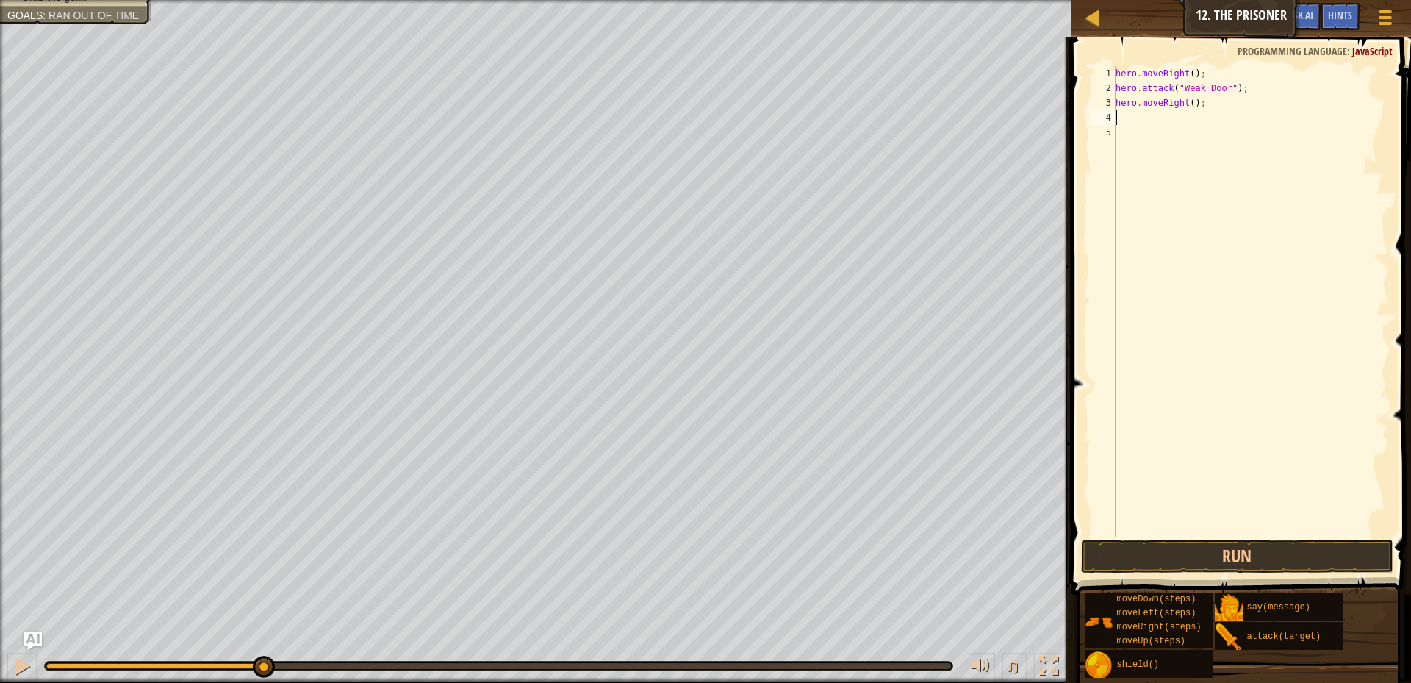
click at [1186, 105] on div "hero . moveRight ( ) ; hero . attack ( "Weak Door" ) ; hero . moveRight ( ) ;" at bounding box center [1250, 316] width 276 height 500
type textarea "hero.moveRight(3);"
click at [1126, 120] on div "hero . moveRight ( ) ; hero . attack ( "Weak Door" ) ; hero . moveRight ( 3 ) ;" at bounding box center [1250, 316] width 276 height 500
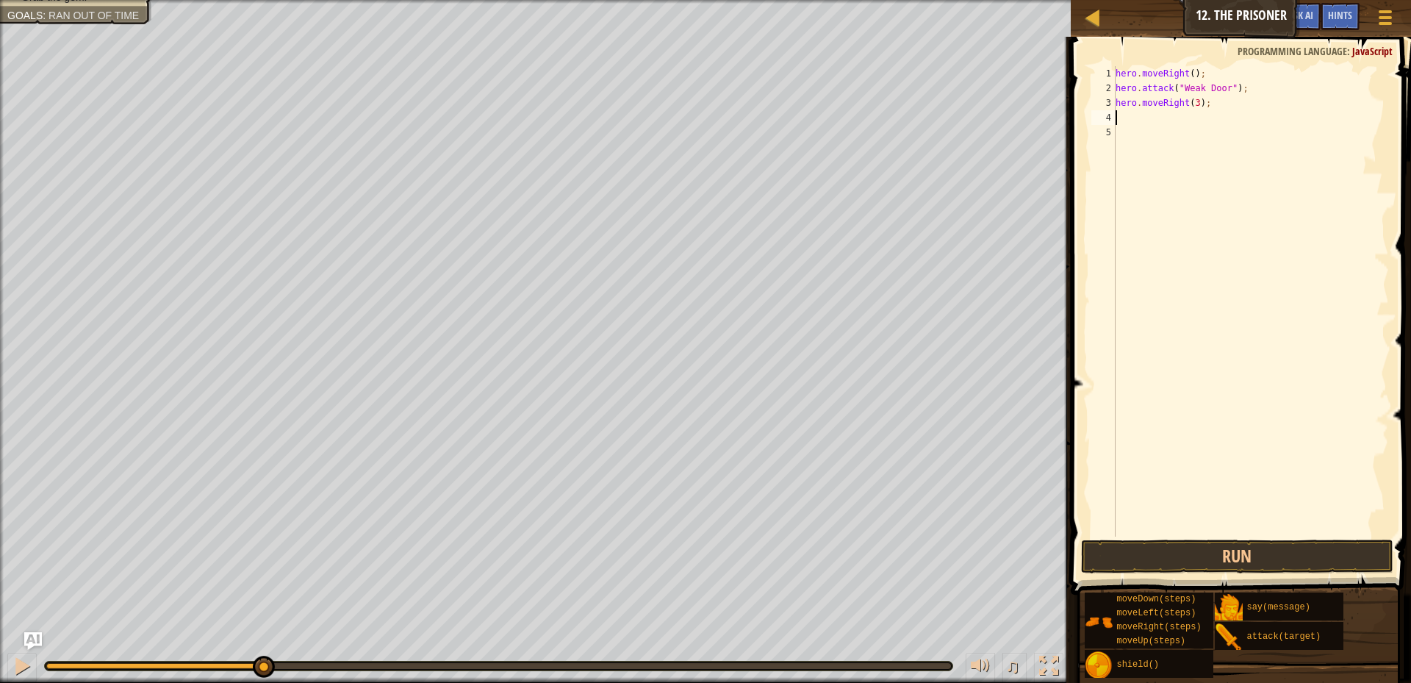
type textarea "m"
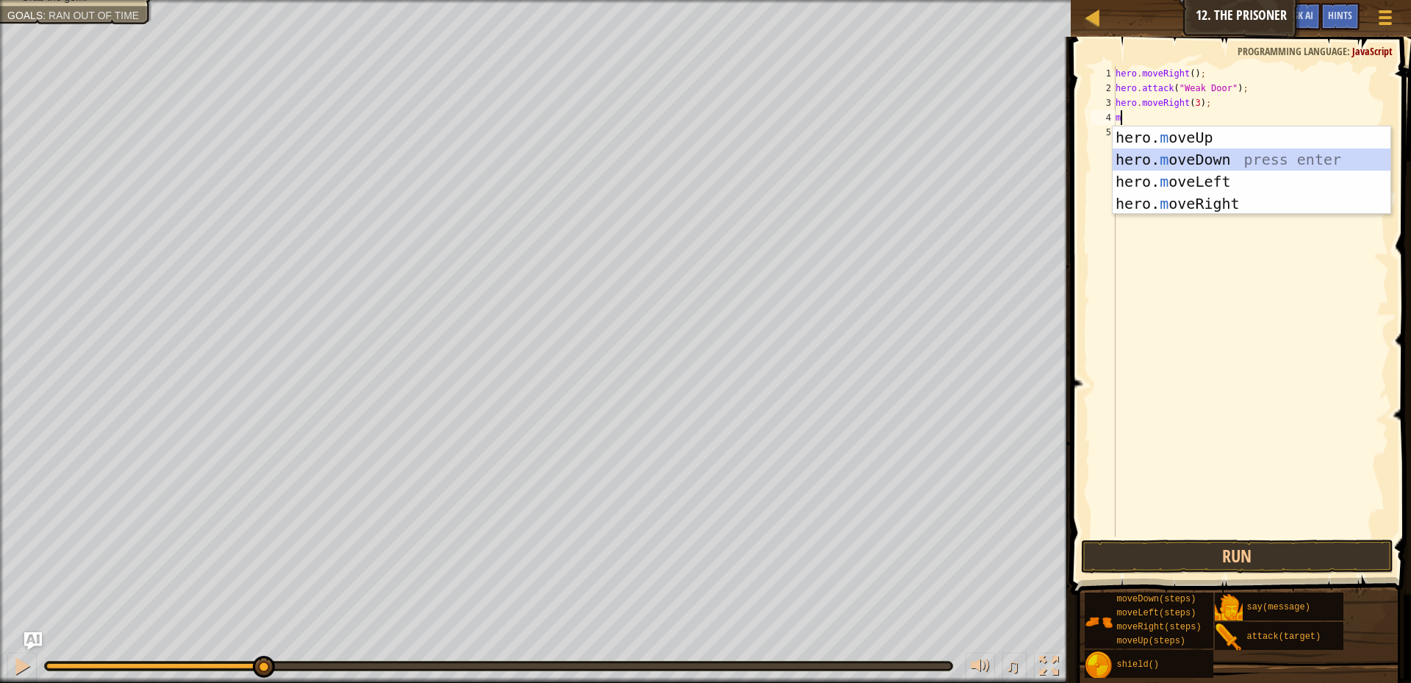
click at [1189, 156] on div "hero. m oveUp press enter hero. m oveDown press enter hero. m oveLeft press ent…" at bounding box center [1251, 192] width 278 height 132
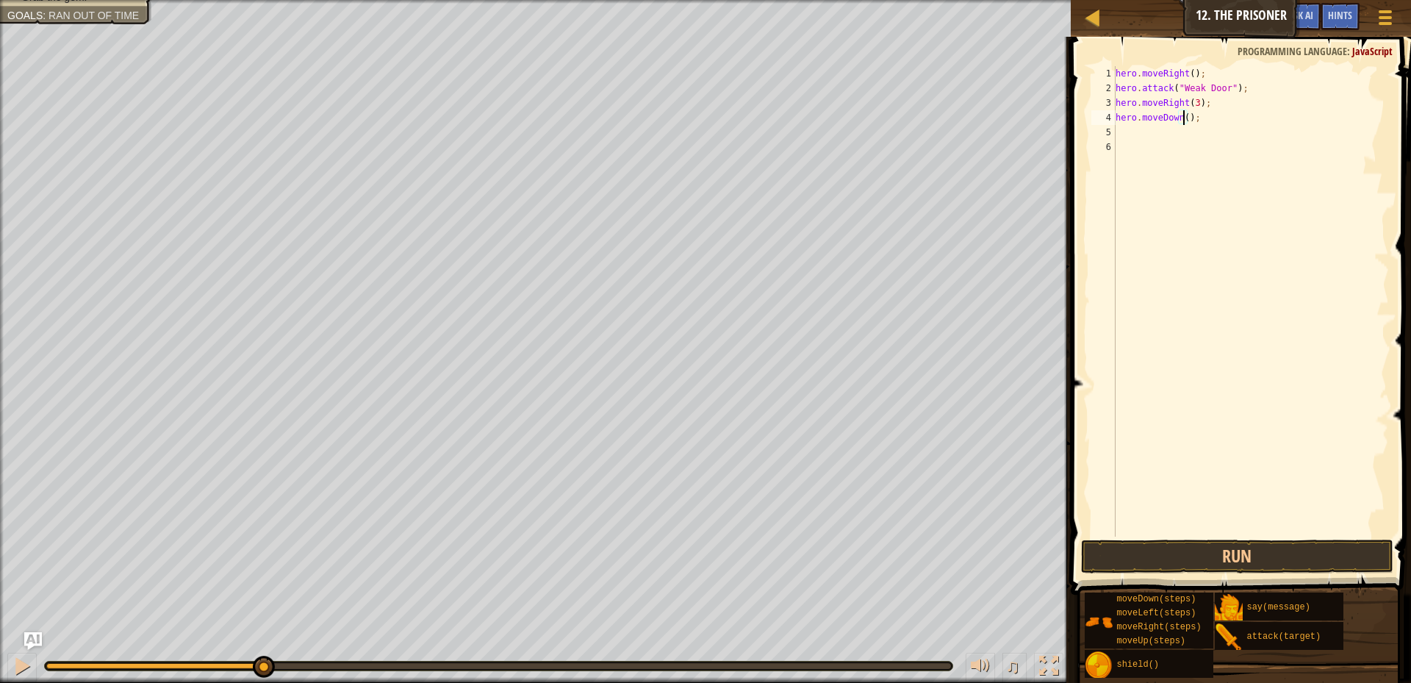
click at [1184, 115] on div "hero . moveRight ( ) ; hero . attack ( "Weak Door" ) ; hero . moveRight ( 3 ) ;…" at bounding box center [1250, 316] width 276 height 500
type textarea "hero.moveDown(3);"
click at [1211, 558] on button "Run" at bounding box center [1237, 556] width 312 height 34
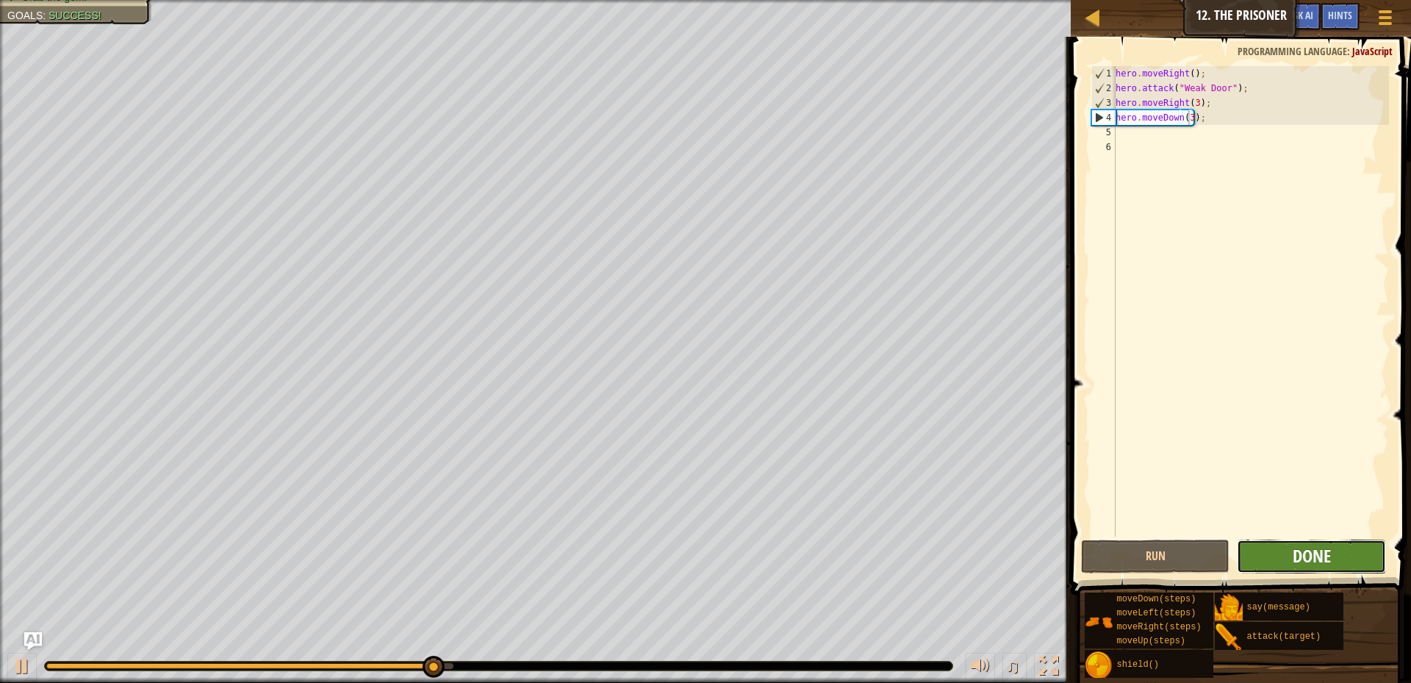
click at [1317, 558] on span "Done" at bounding box center [1311, 556] width 38 height 24
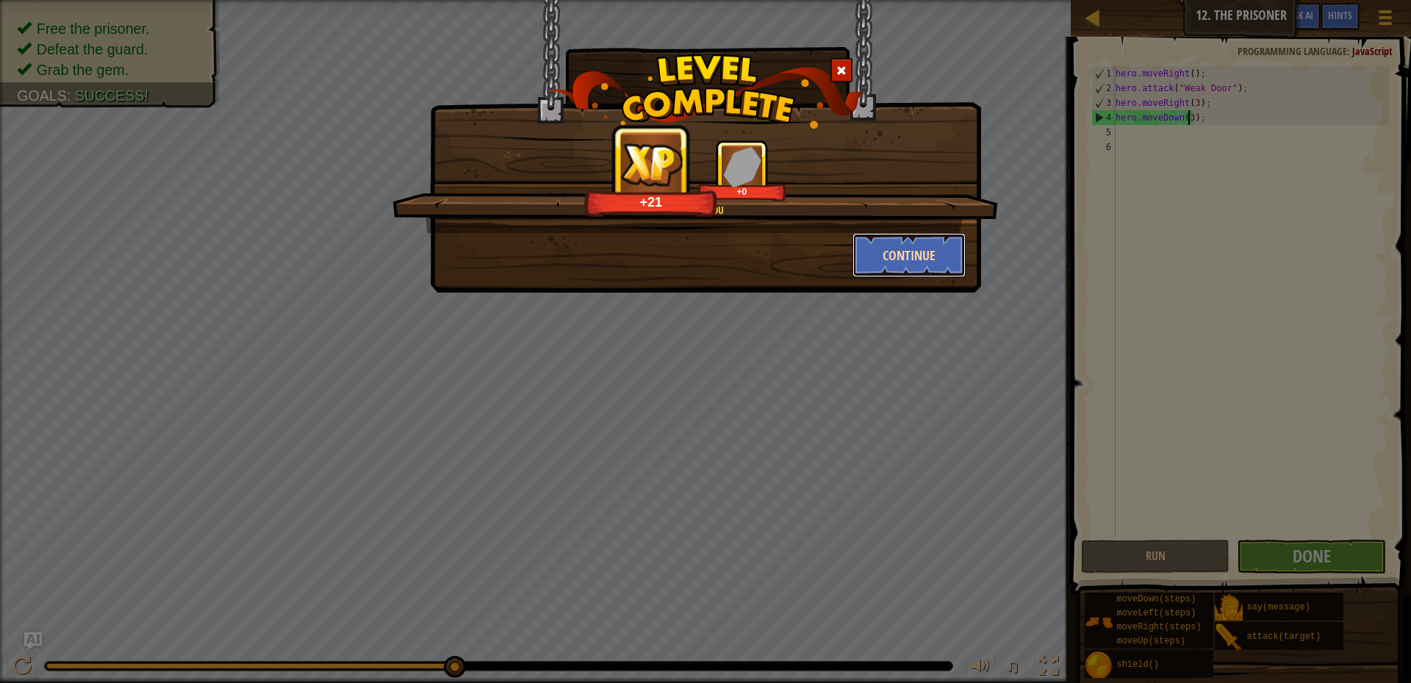
click at [892, 257] on button "Continue" at bounding box center [909, 255] width 114 height 44
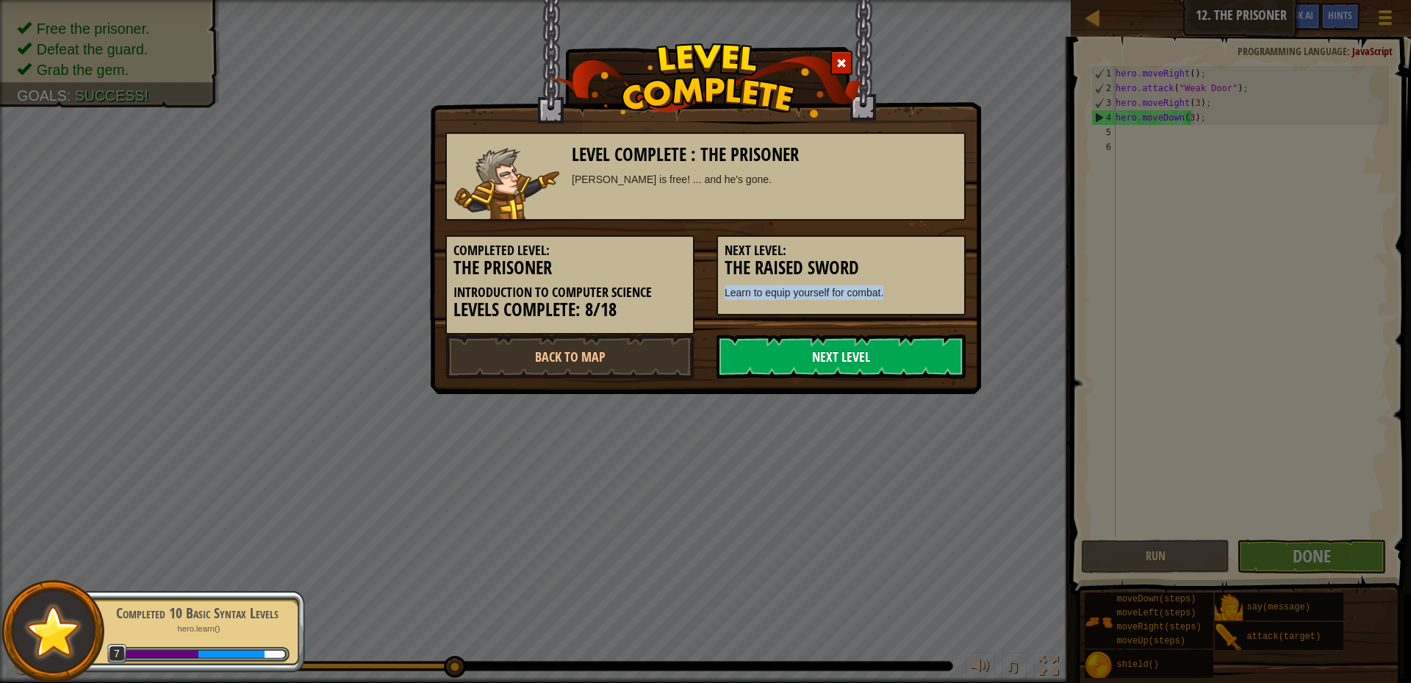
click at [854, 360] on link "Next Level" at bounding box center [840, 356] width 249 height 44
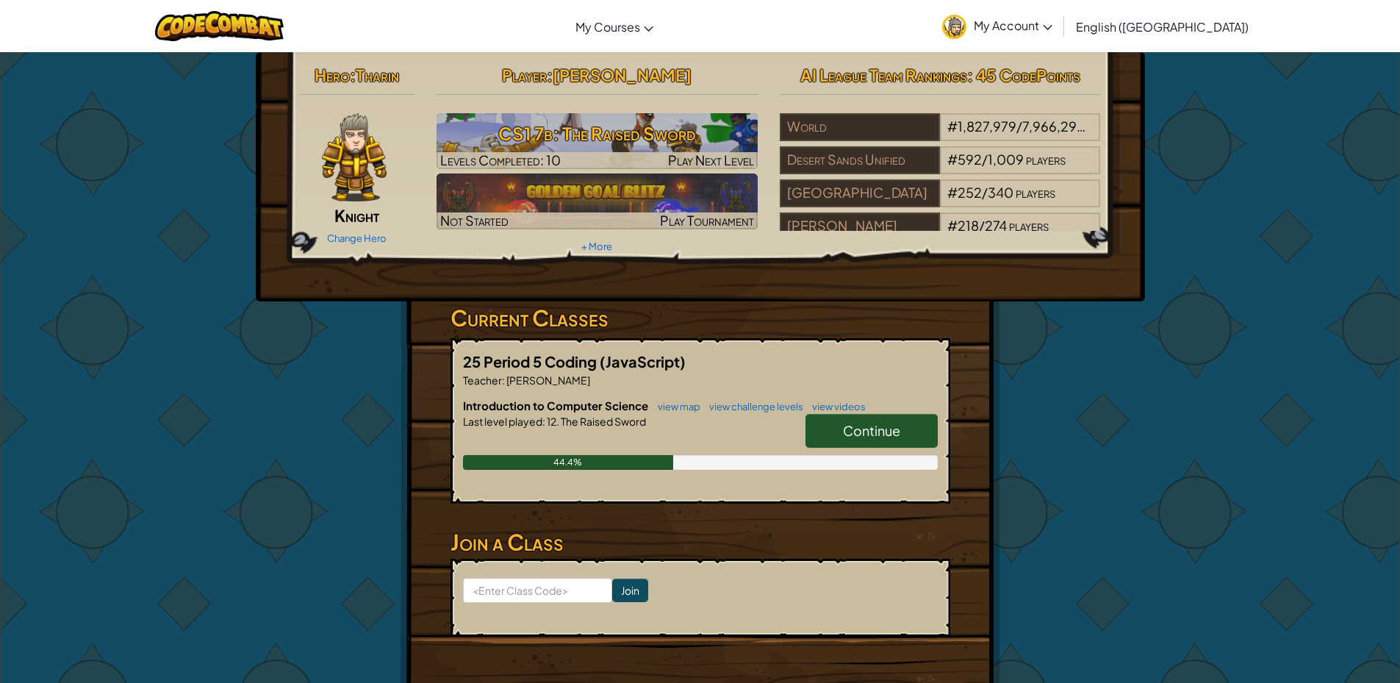
click at [853, 433] on span "Continue" at bounding box center [871, 430] width 57 height 17
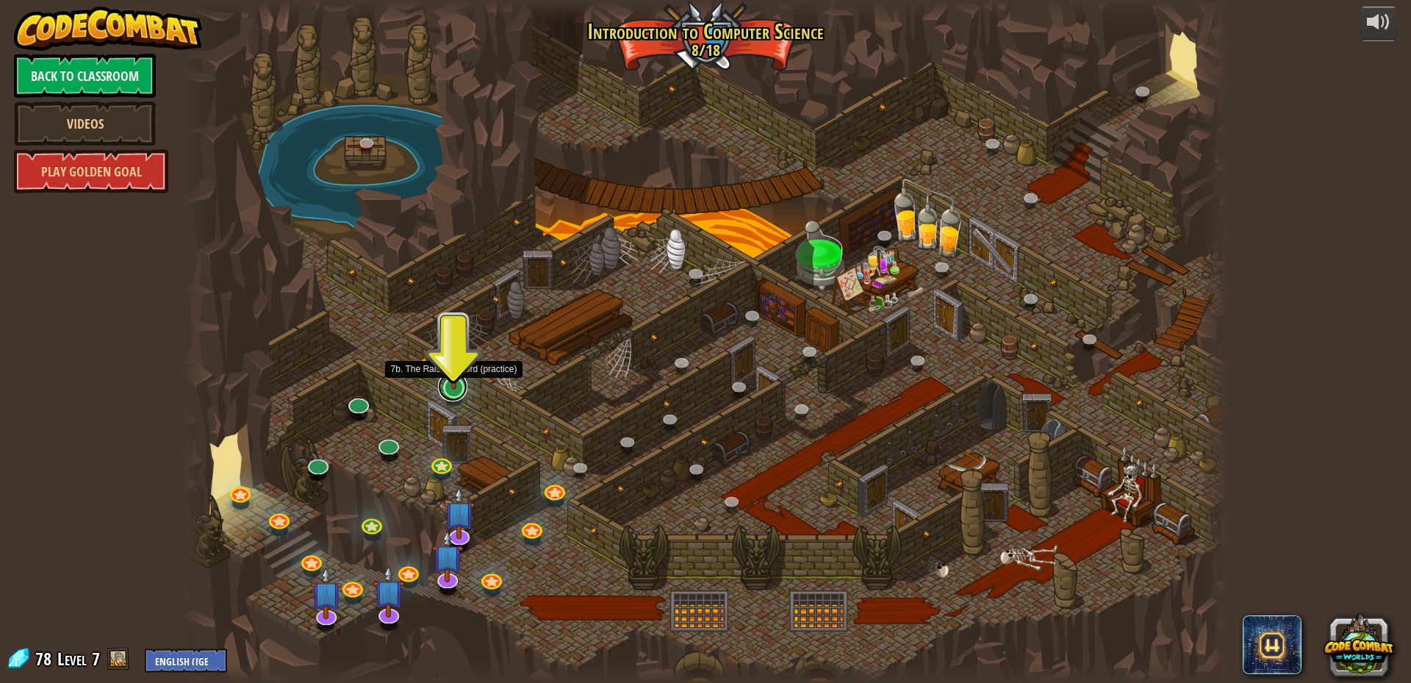
click at [443, 395] on link at bounding box center [452, 386] width 29 height 29
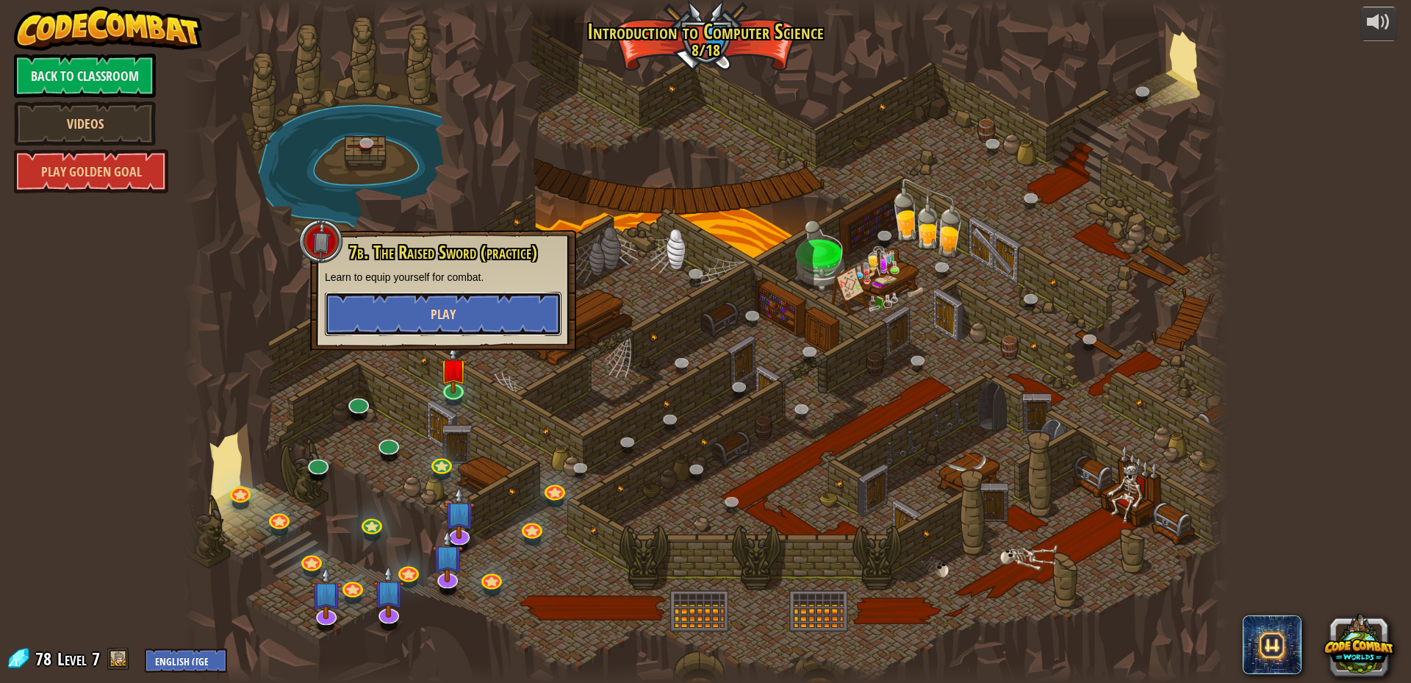
click at [452, 316] on span "Play" at bounding box center [443, 314] width 25 height 18
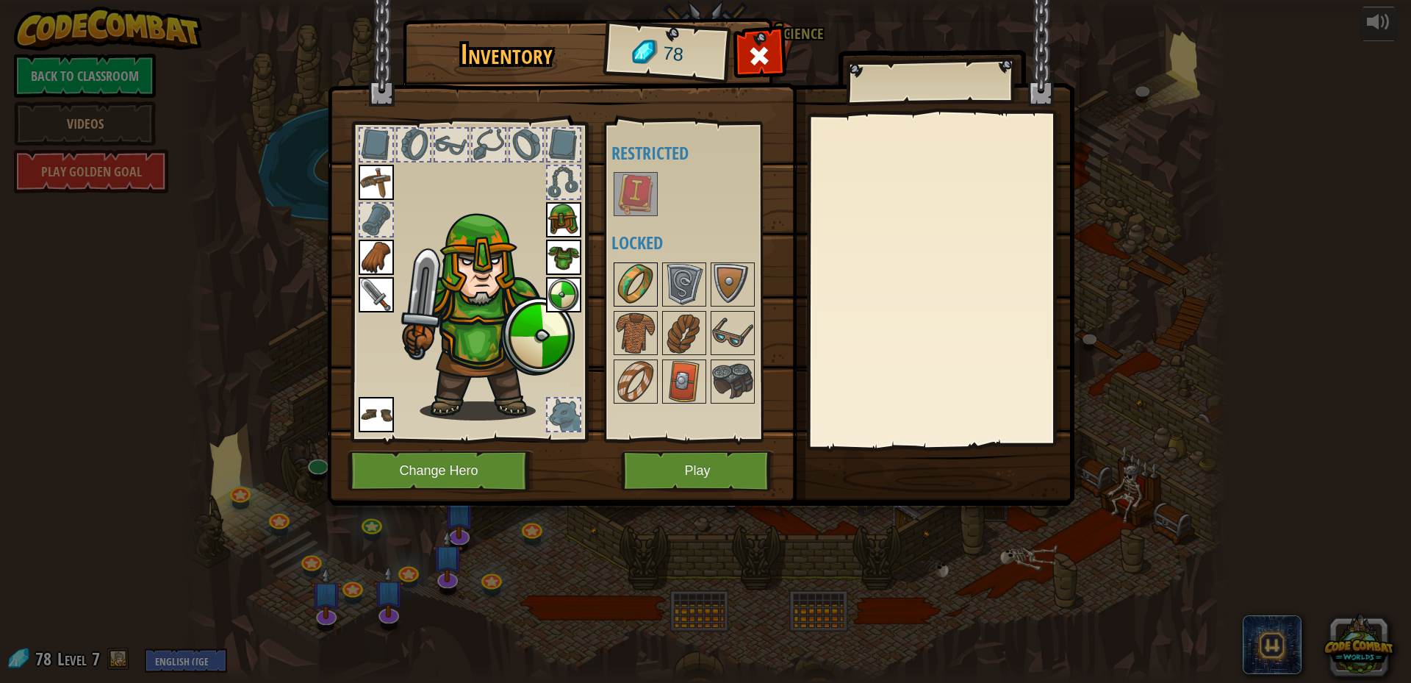
click at [624, 295] on img at bounding box center [635, 284] width 41 height 41
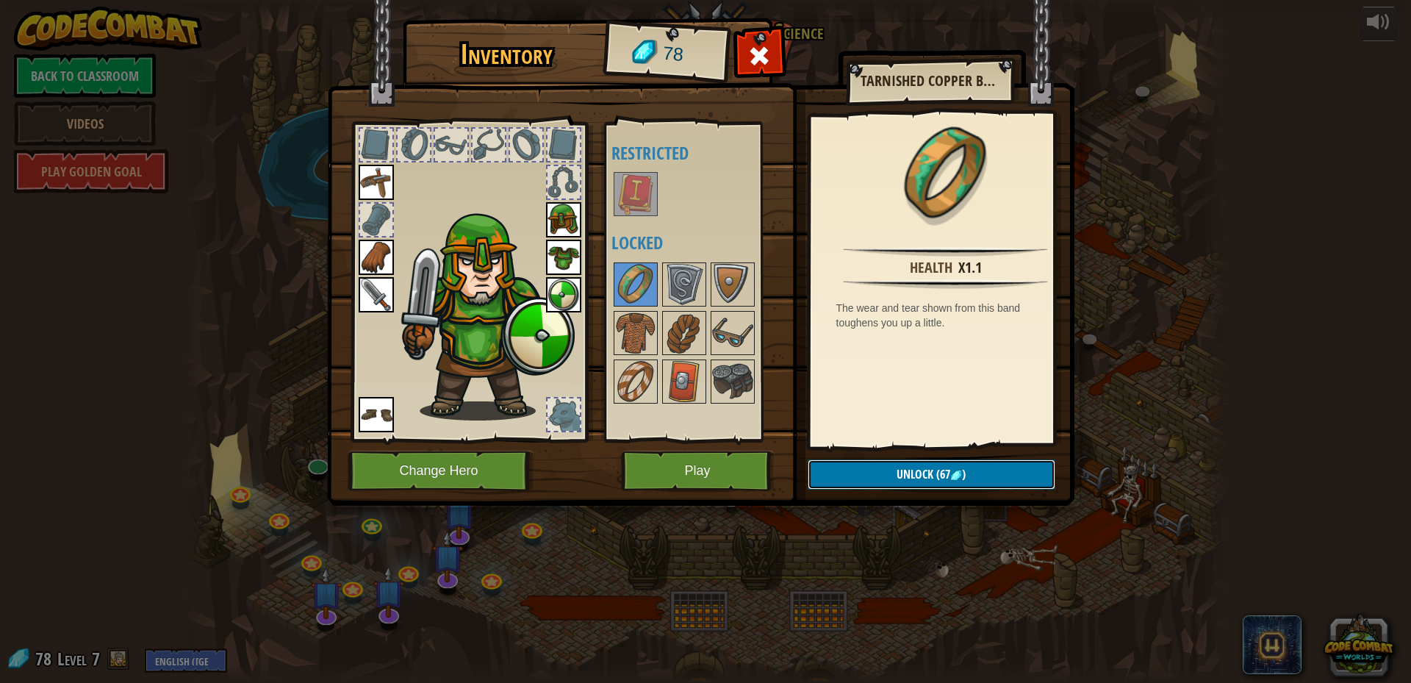
click at [892, 472] on button "Unlock (67 )" at bounding box center [931, 474] width 248 height 30
click at [868, 477] on button "Confirm" at bounding box center [931, 474] width 248 height 30
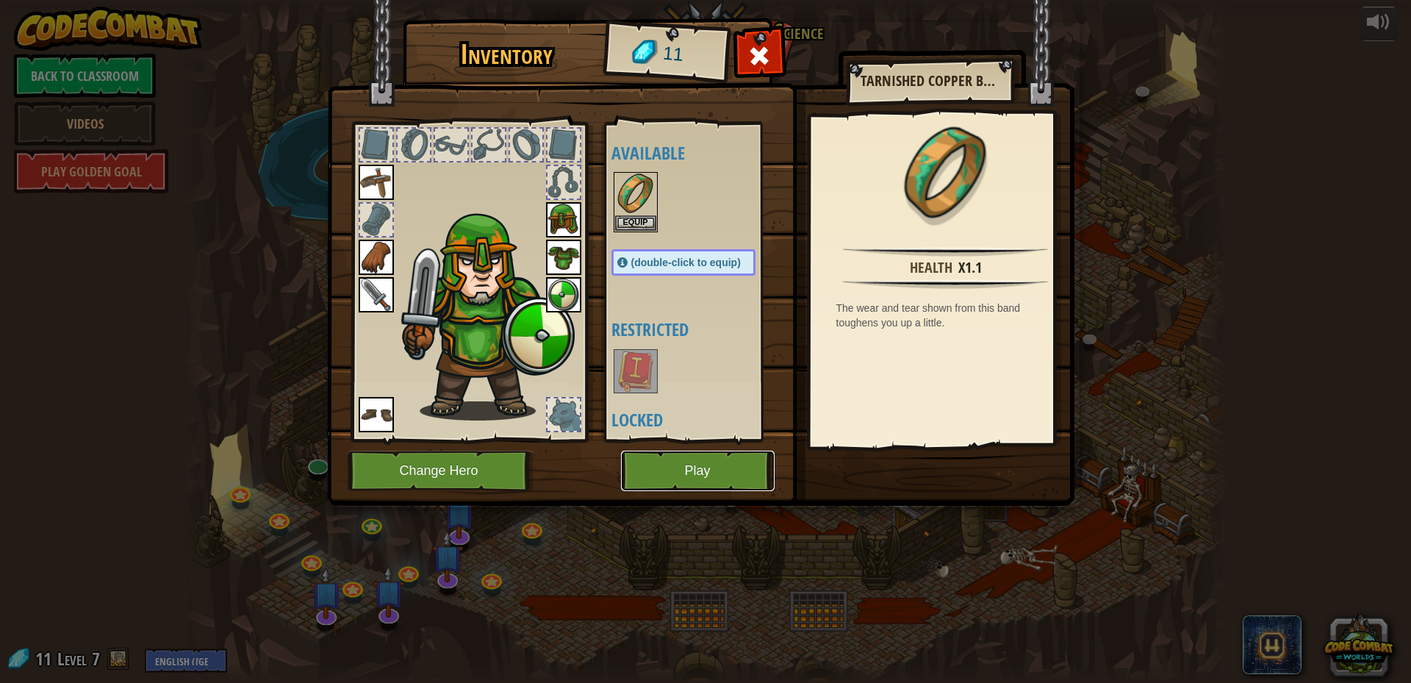
click at [727, 478] on button "Play" at bounding box center [698, 470] width 154 height 40
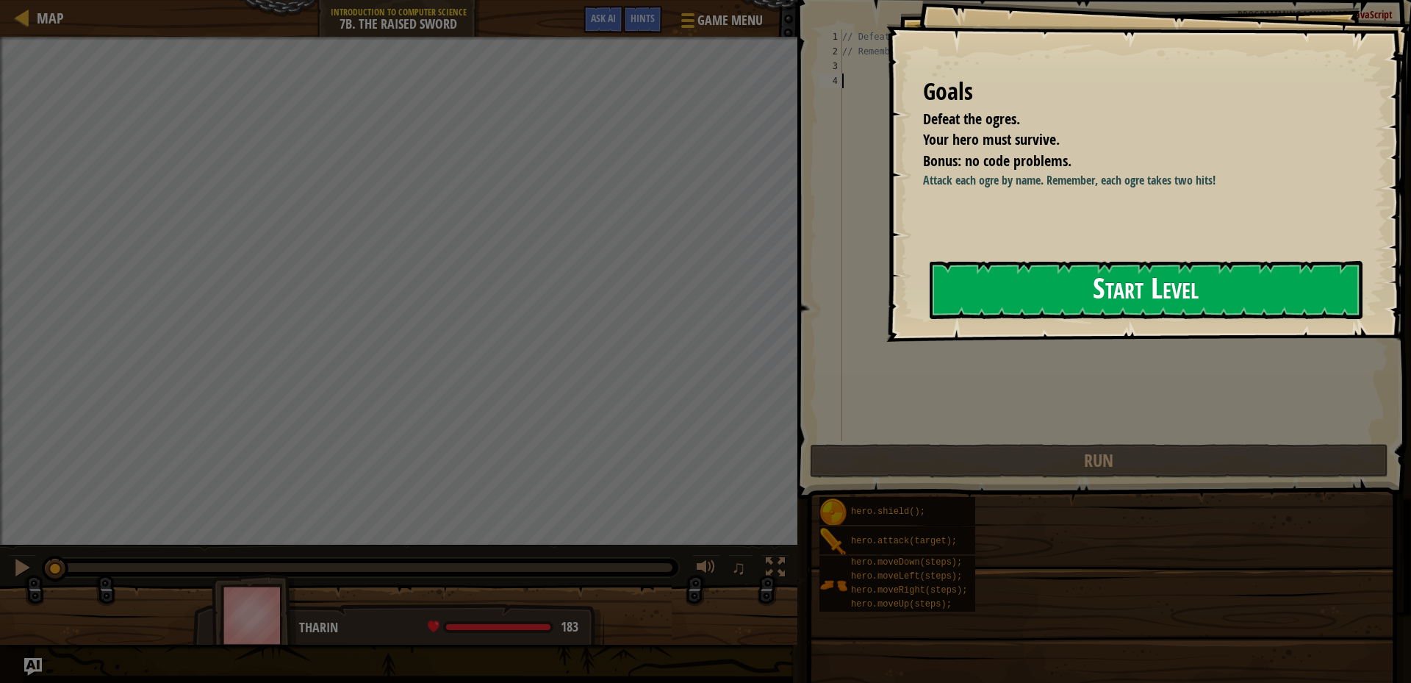
click at [1015, 291] on button "Start Level" at bounding box center [1145, 290] width 433 height 58
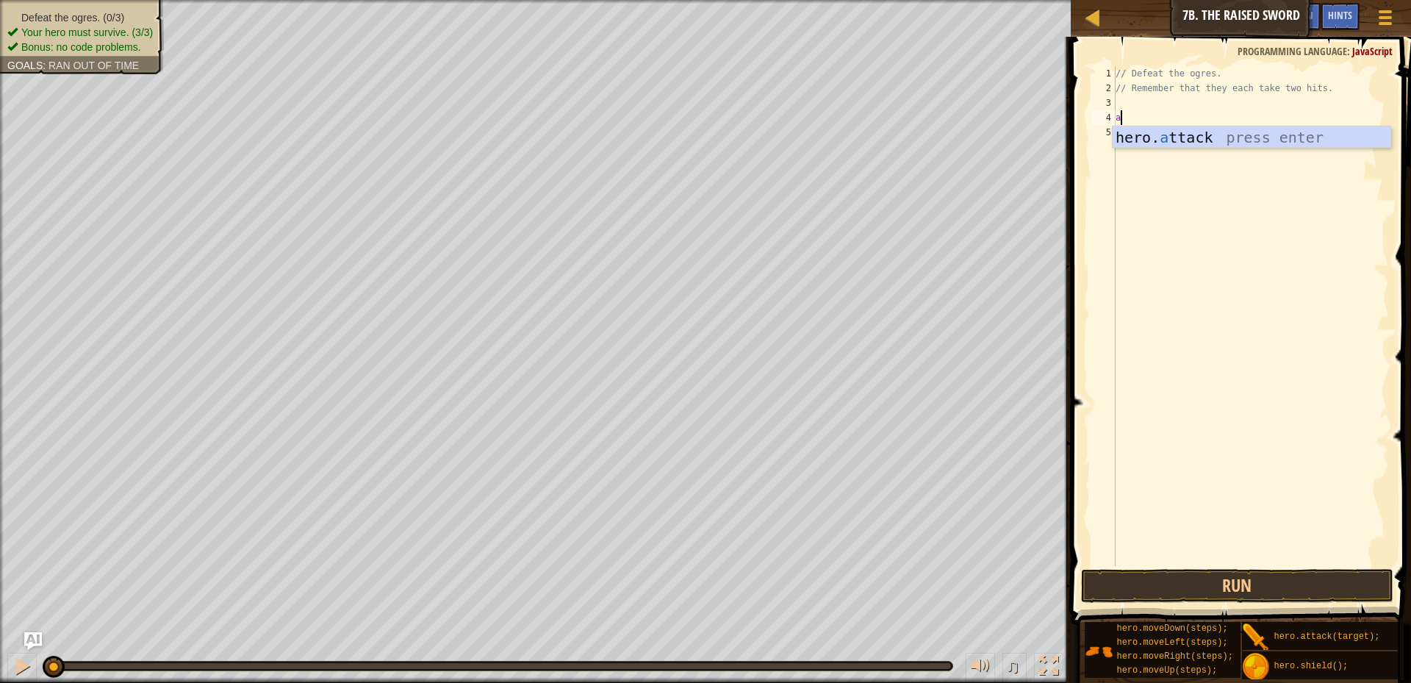
scroll to position [7, 0]
click at [1182, 143] on div "hero. a ttack press enter" at bounding box center [1251, 159] width 278 height 66
type textarea "hero.attack("Rig");"
click at [1119, 133] on div "// Defeat the ogres. // Remember that they each take two hits. hero . attack ( …" at bounding box center [1250, 330] width 276 height 529
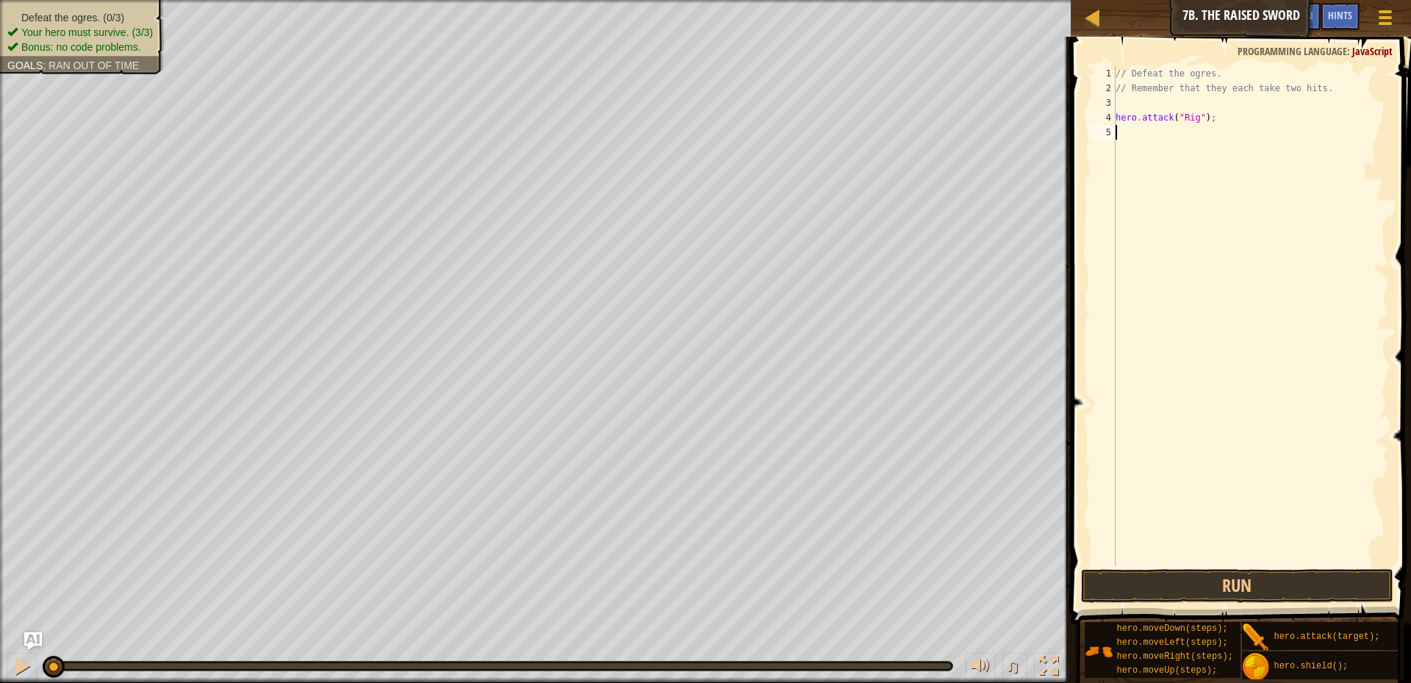
scroll to position [7, 0]
click at [1156, 144] on div "hero. a ttack press enter" at bounding box center [1251, 174] width 278 height 66
type textarea "hero.attack("Gurt");"
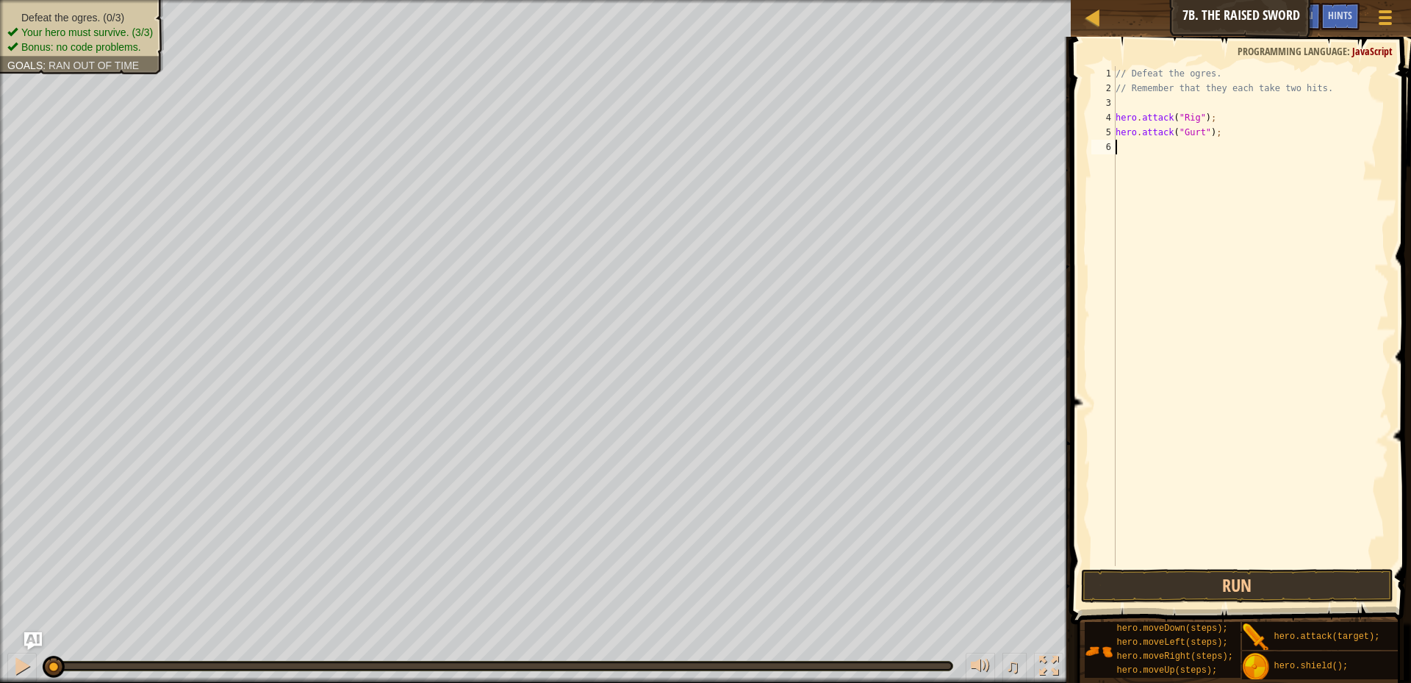
click at [1127, 146] on div "// Defeat the ogres. // Remember that they each take two hits. hero . attack ( …" at bounding box center [1250, 330] width 276 height 529
click at [1174, 169] on div "hero. a ttack press enter" at bounding box center [1251, 189] width 278 height 66
click at [1179, 581] on button "Run" at bounding box center [1237, 586] width 312 height 34
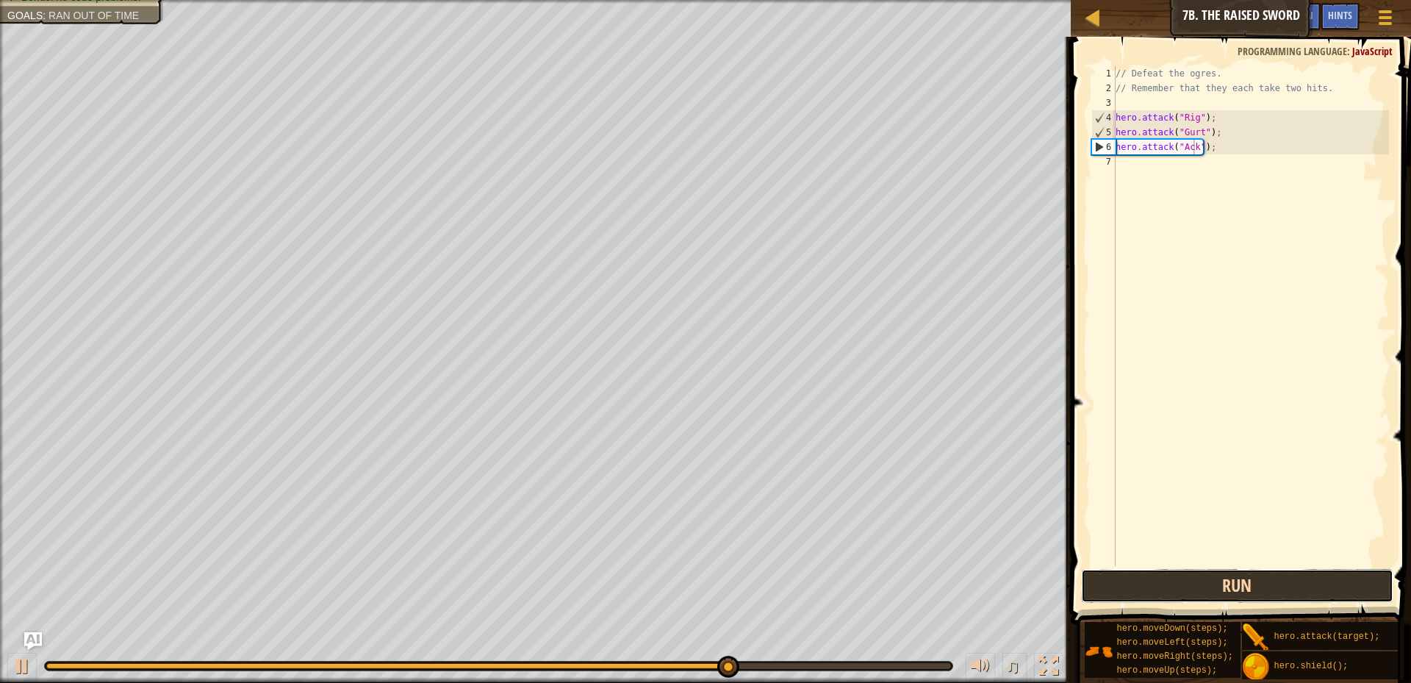
click at [1297, 587] on button "Run" at bounding box center [1237, 586] width 312 height 34
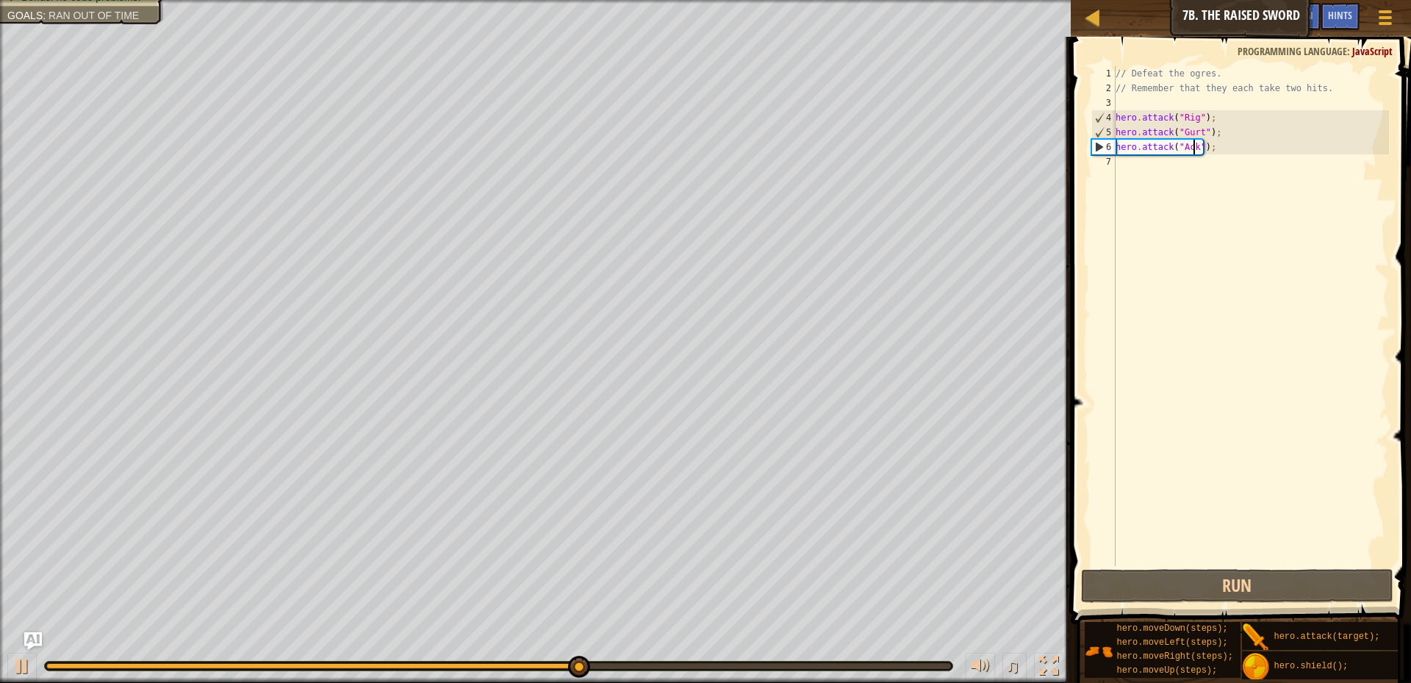
click at [1217, 151] on div "// Defeat the ogres. // Remember that they each take two hits. hero . attack ( …" at bounding box center [1250, 330] width 276 height 529
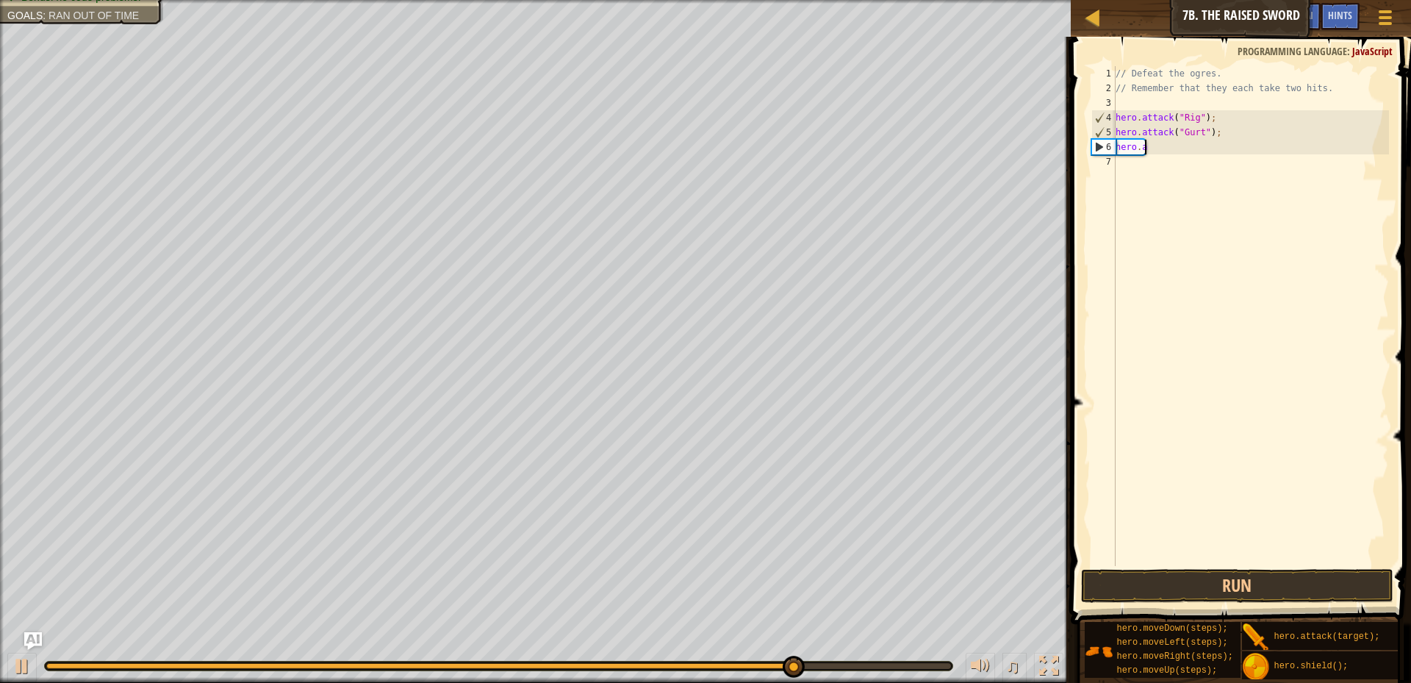
scroll to position [7, 0]
type textarea "h"
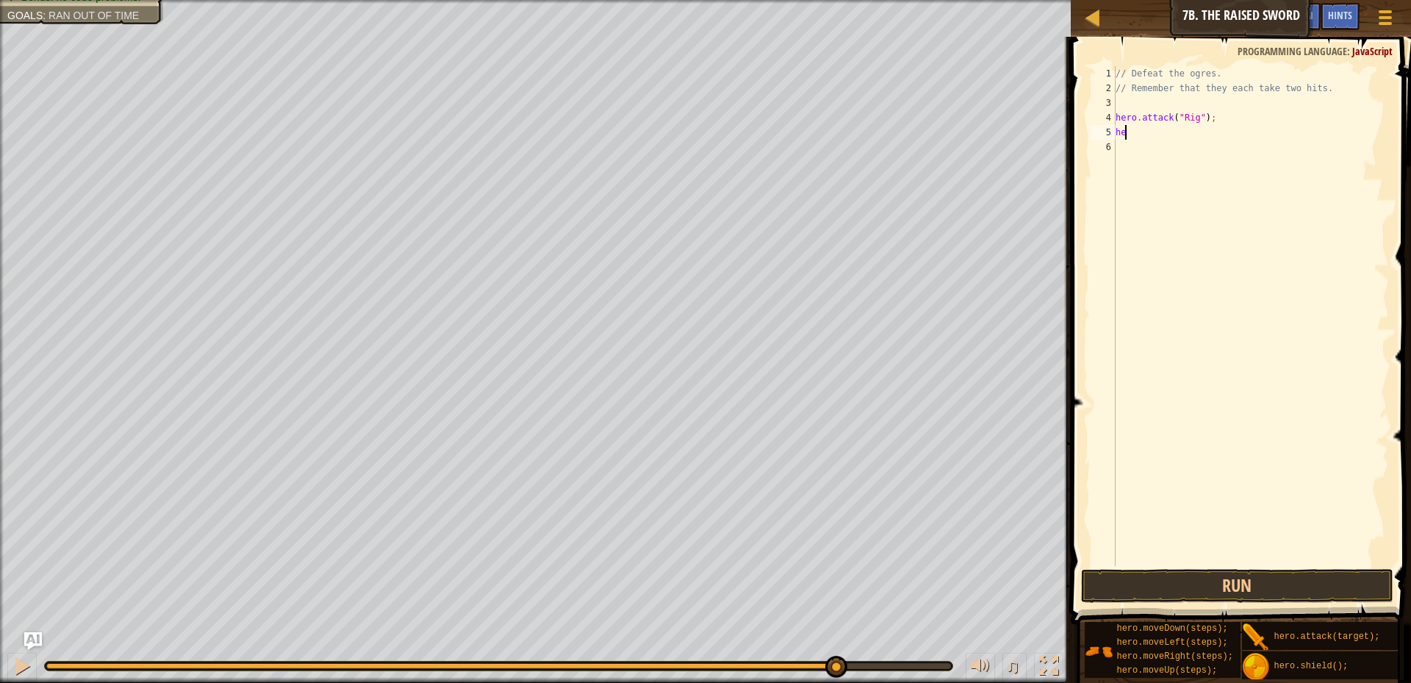
type textarea "h"
click at [1159, 150] on div "hero. a ttack press enter" at bounding box center [1251, 174] width 278 height 66
type textarea "hero.attack("Rig");"
click at [1145, 573] on button "Run" at bounding box center [1237, 586] width 312 height 34
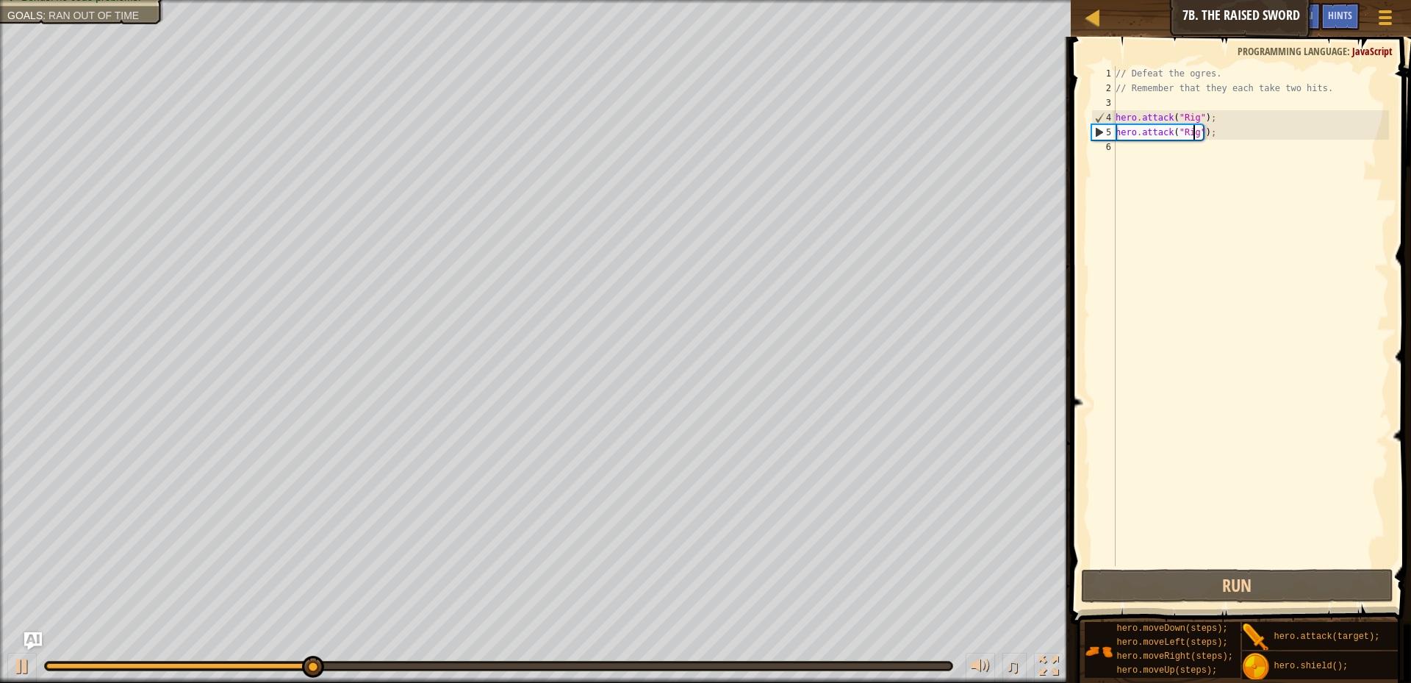
click at [1130, 151] on div "// Defeat the ogres. // Remember that they each take two hits. hero . attack ( …" at bounding box center [1250, 330] width 276 height 529
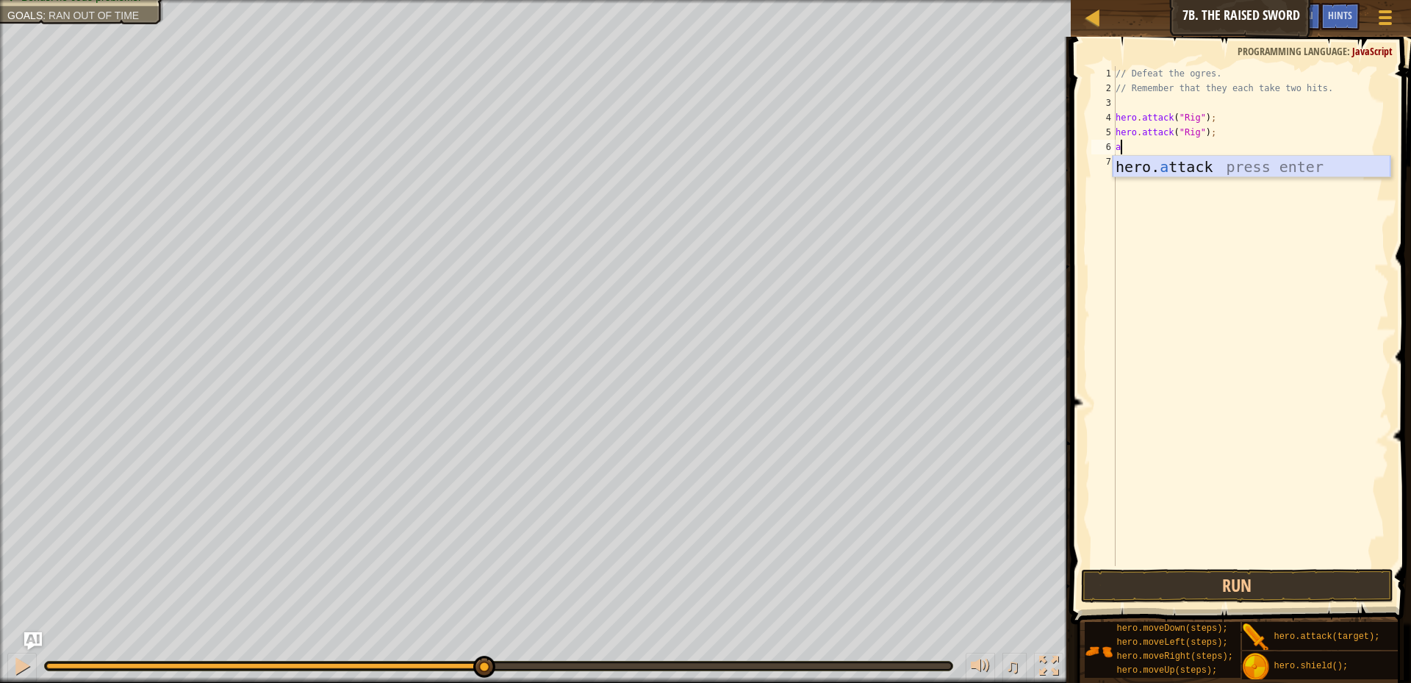
click at [1166, 173] on div "hero. a ttack press enter" at bounding box center [1251, 189] width 278 height 66
type textarea "hero.attack("Gurt");"
click at [1133, 168] on div "// Defeat the ogres. // Remember that they each take two hits. hero . attack ( …" at bounding box center [1250, 330] width 276 height 529
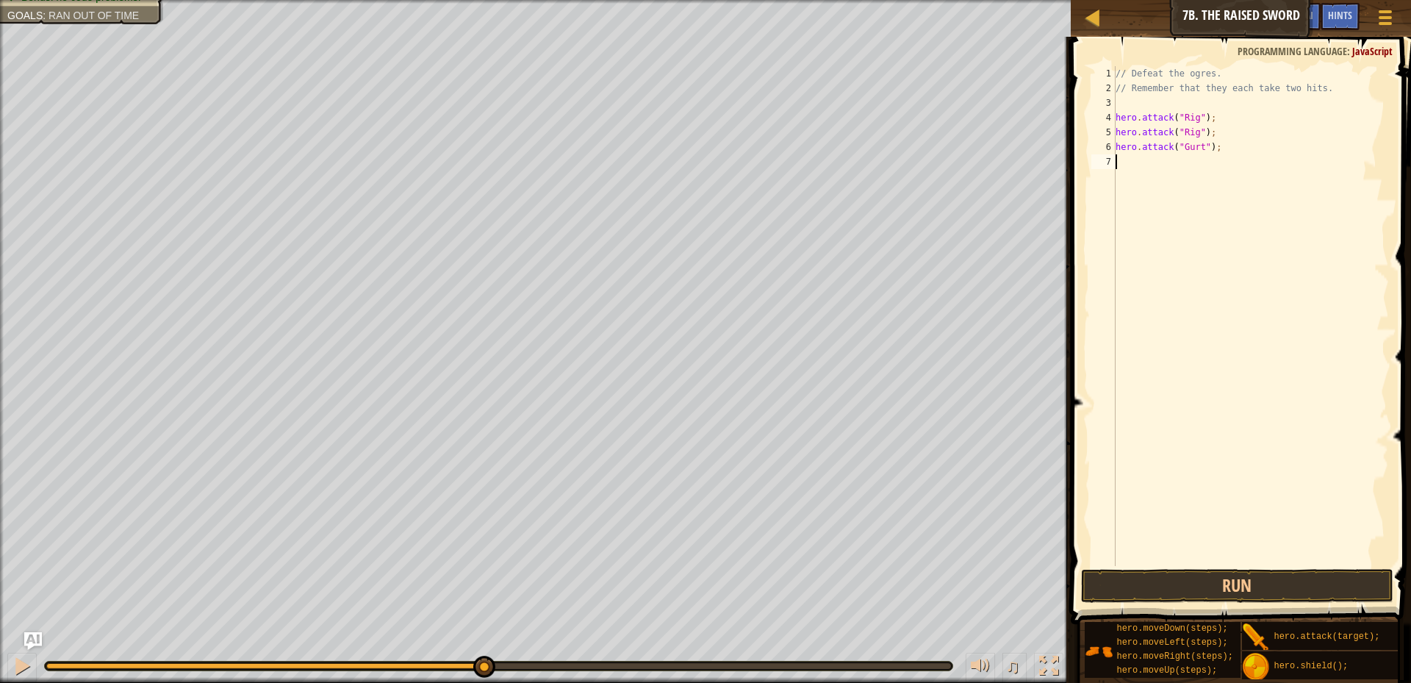
scroll to position [7, 0]
type textarea "a"
click at [1175, 190] on div "// Defeat the ogres. // Remember that they each take two hits. hero . attack ( …" at bounding box center [1250, 330] width 276 height 529
click at [1123, 159] on div "// Defeat the ogres. // Remember that they each take two hits. hero . attack ( …" at bounding box center [1250, 330] width 276 height 529
click at [1186, 185] on div "hero. at tack press enter" at bounding box center [1251, 203] width 278 height 66
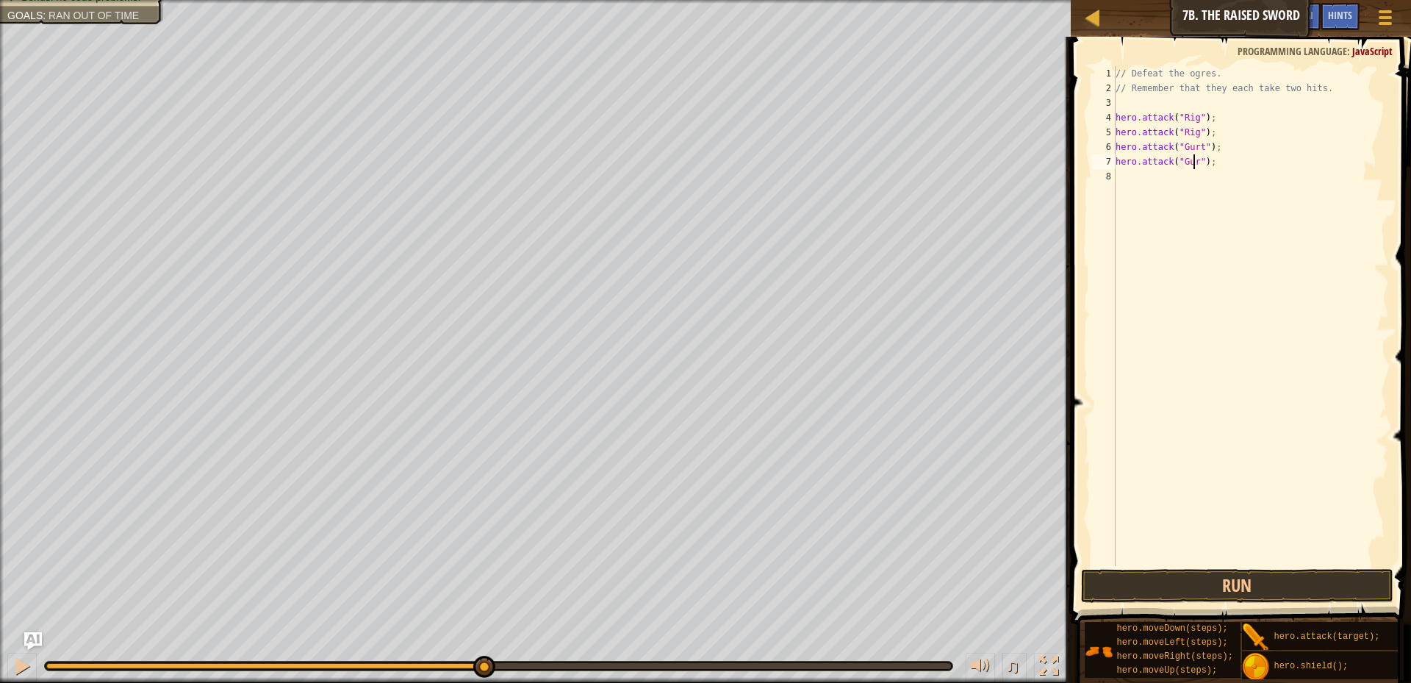
type textarea "hero.attack("Gurt");"
click at [1123, 179] on div "// Defeat the ogres. // Remember that they each take two hits. hero . attack ( …" at bounding box center [1250, 330] width 276 height 529
type textarea "a"
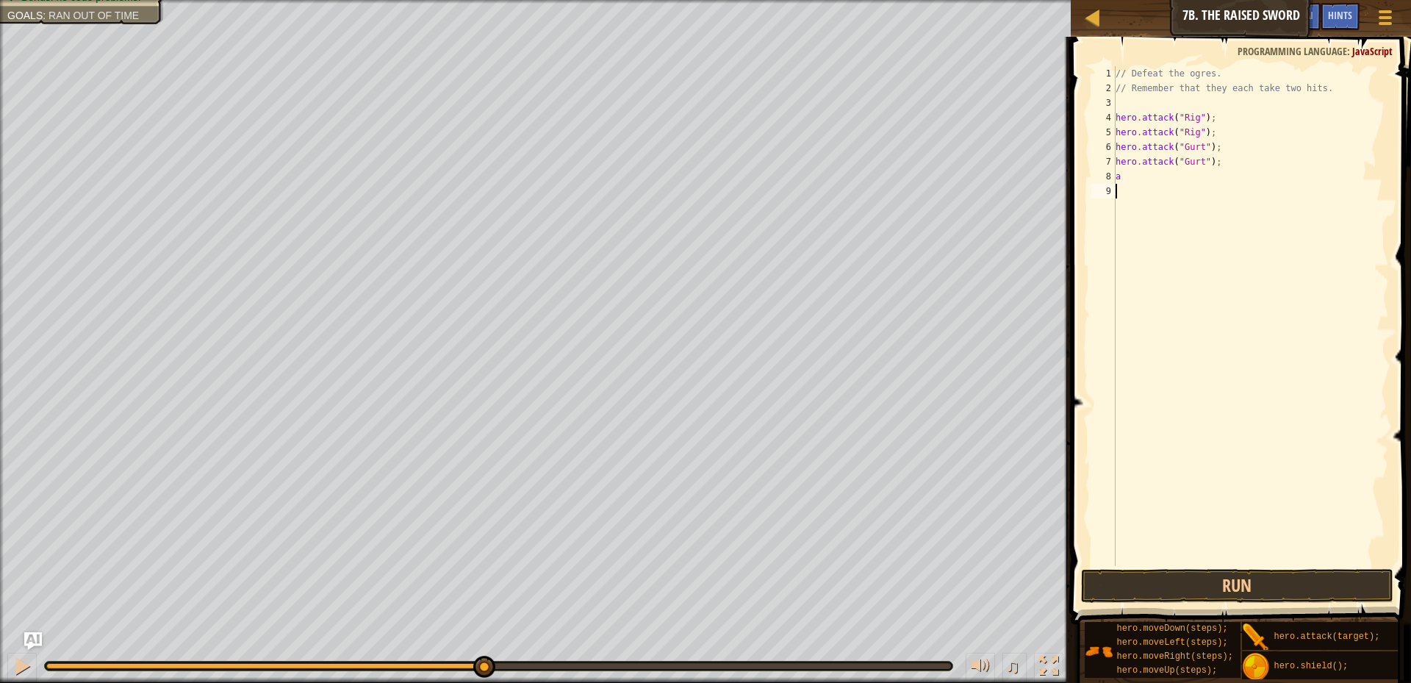
click at [1135, 213] on div "// Defeat the ogres. // Remember that they each take two hits. hero . attack ( …" at bounding box center [1250, 330] width 276 height 529
click at [1139, 176] on div "// Defeat the ogres. // Remember that they each take two hits. hero . attack ( …" at bounding box center [1250, 330] width 276 height 529
click at [1175, 197] on div "hero. at tack press enter" at bounding box center [1251, 218] width 278 height 66
type textarea "hero.attack("Ack");"
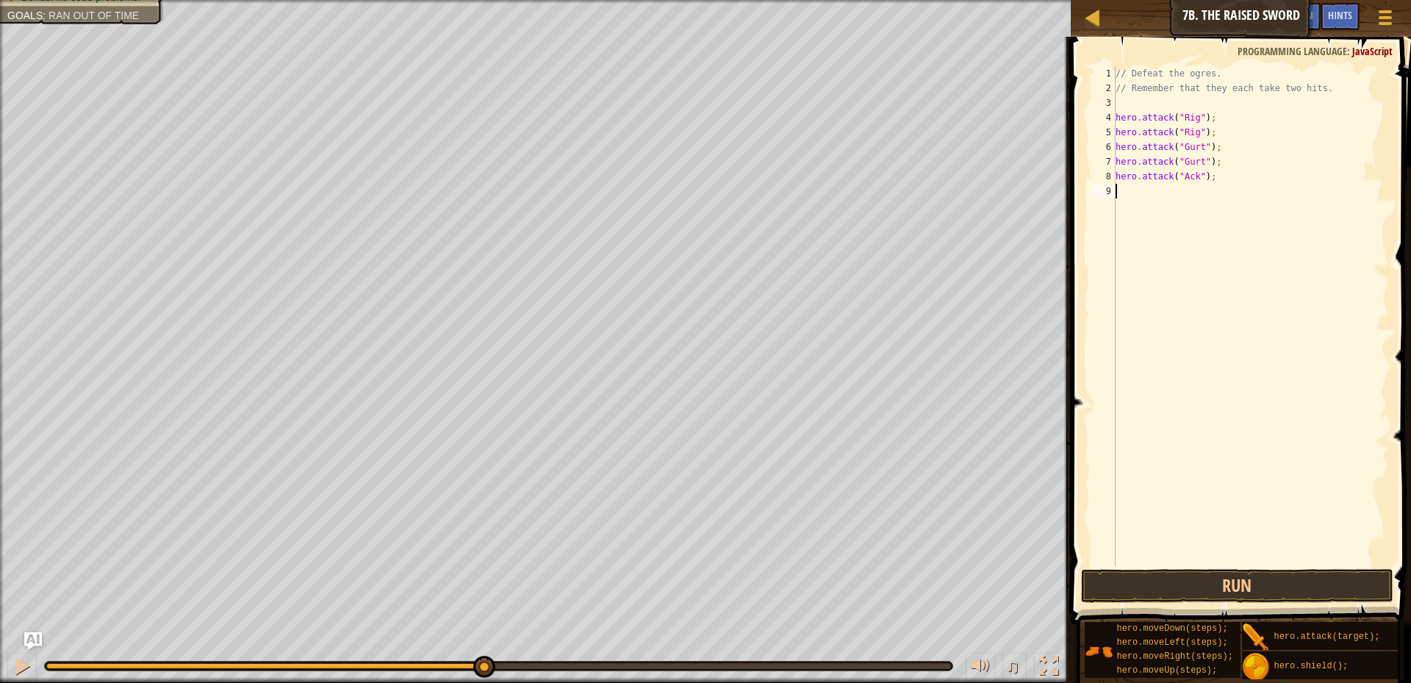
click at [1120, 189] on div "// Defeat the ogres. // Remember that they each take two hits. hero . attack ( …" at bounding box center [1250, 330] width 276 height 529
click at [1184, 212] on div "hero. a ttack press enter" at bounding box center [1251, 233] width 278 height 66
type textarea "hero.attack("Ack");"
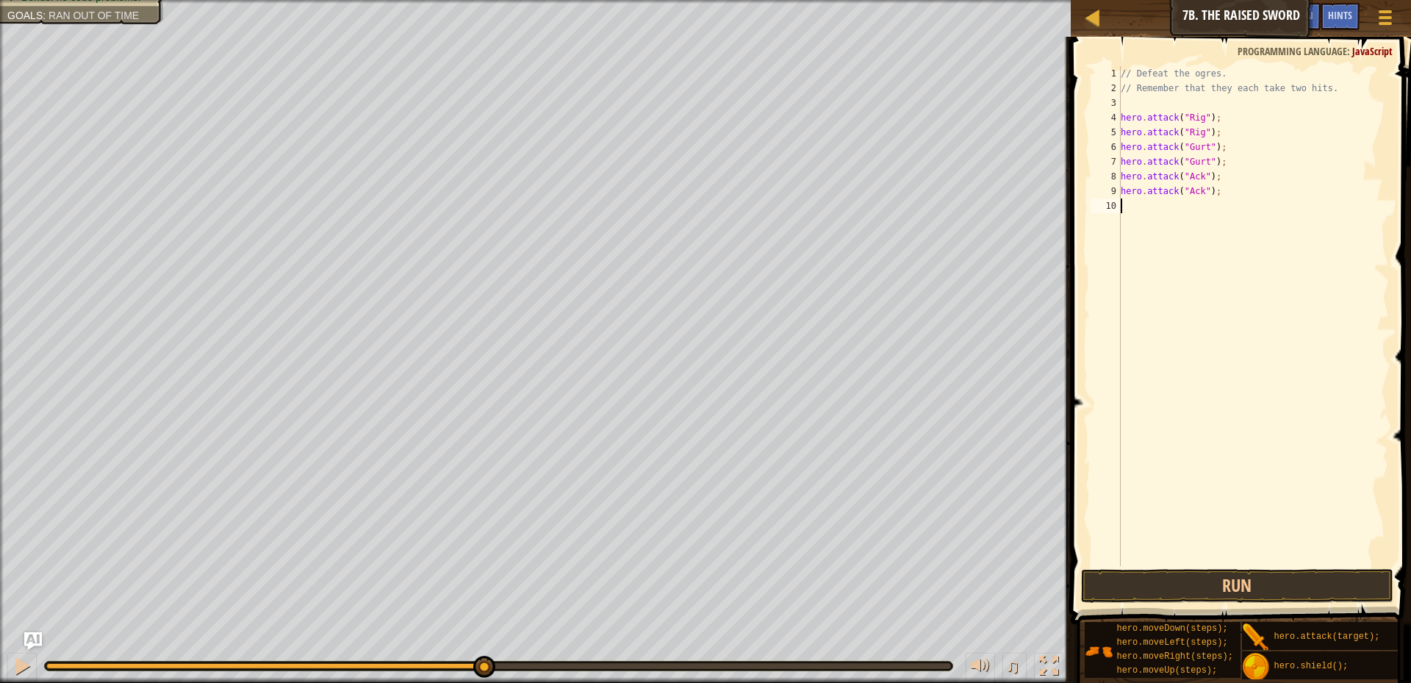
click at [1130, 209] on div "// Defeat the ogres. // Remember that they each take two hits. hero . attack ( …" at bounding box center [1253, 330] width 272 height 529
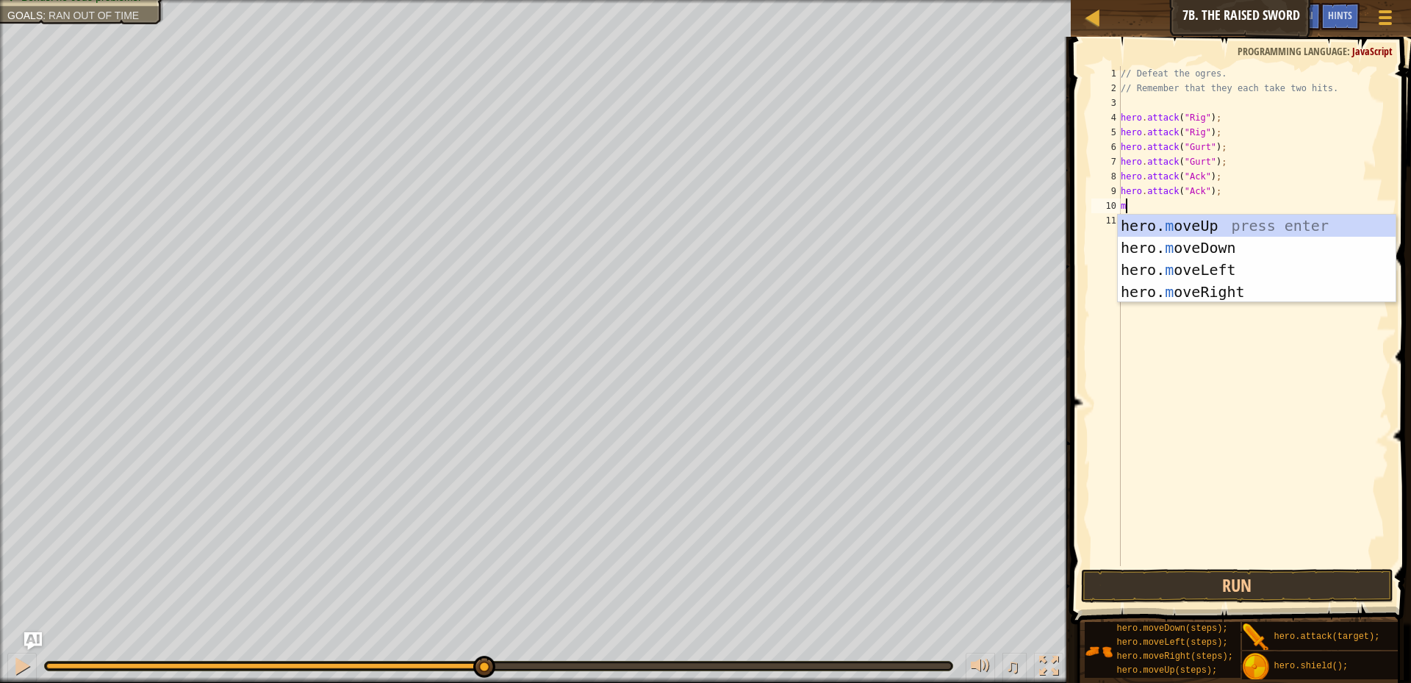
type textarea "mo"
click at [1169, 292] on div "hero. mo veUp press enter hero. mo veDown press enter hero. mo veLeft press ent…" at bounding box center [1256, 281] width 278 height 132
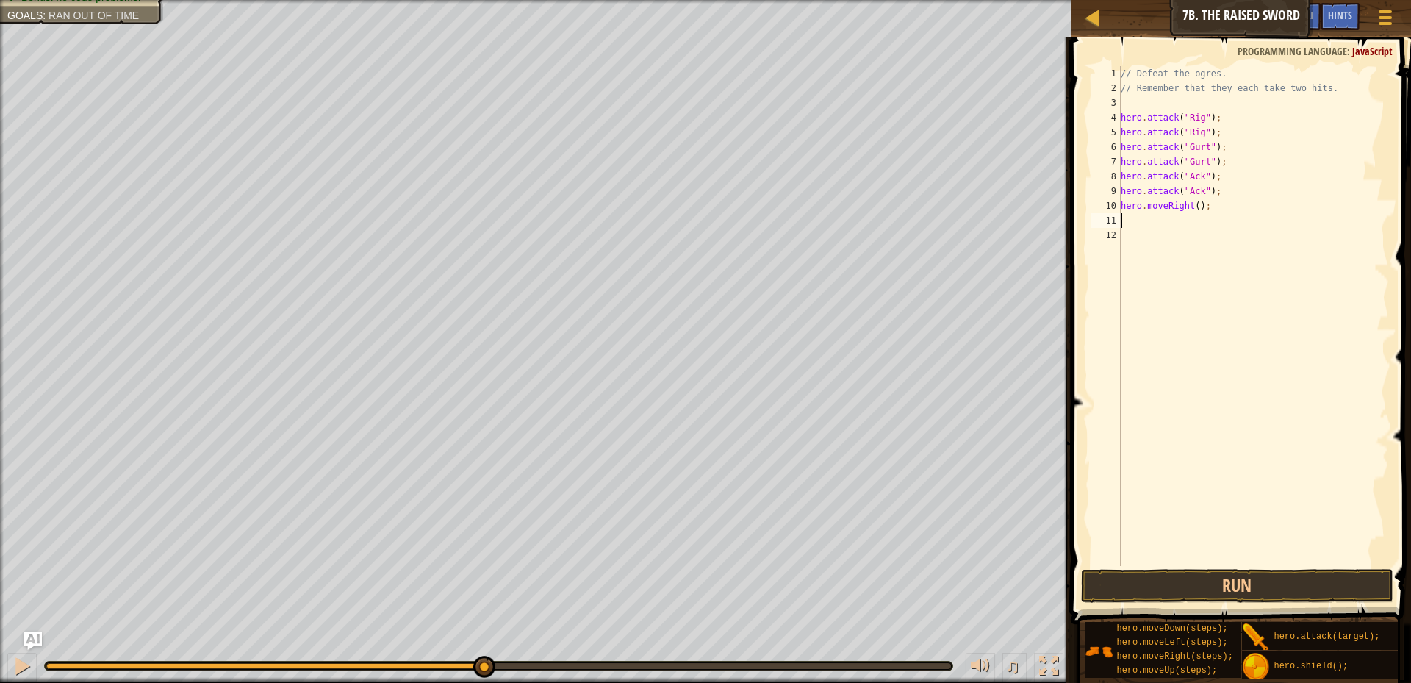
click at [1192, 204] on div "// Defeat the ogres. // Remember that they each take two hits. hero . attack ( …" at bounding box center [1253, 330] width 272 height 529
type textarea "hero.moveRight(2);"
drag, startPoint x: 1180, startPoint y: 588, endPoint x: 1186, endPoint y: 601, distance: 14.1
click at [1186, 601] on button "Run" at bounding box center [1237, 586] width 312 height 34
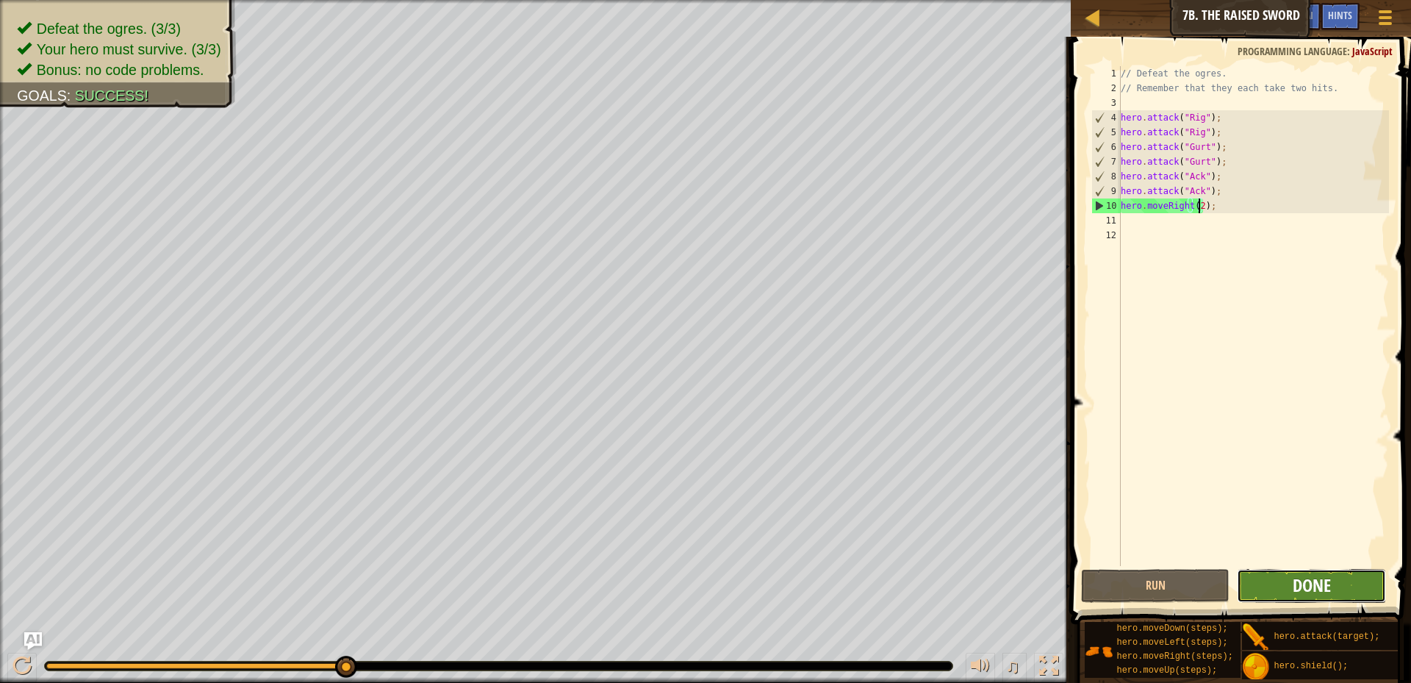
click at [1300, 591] on span "Done" at bounding box center [1311, 585] width 38 height 24
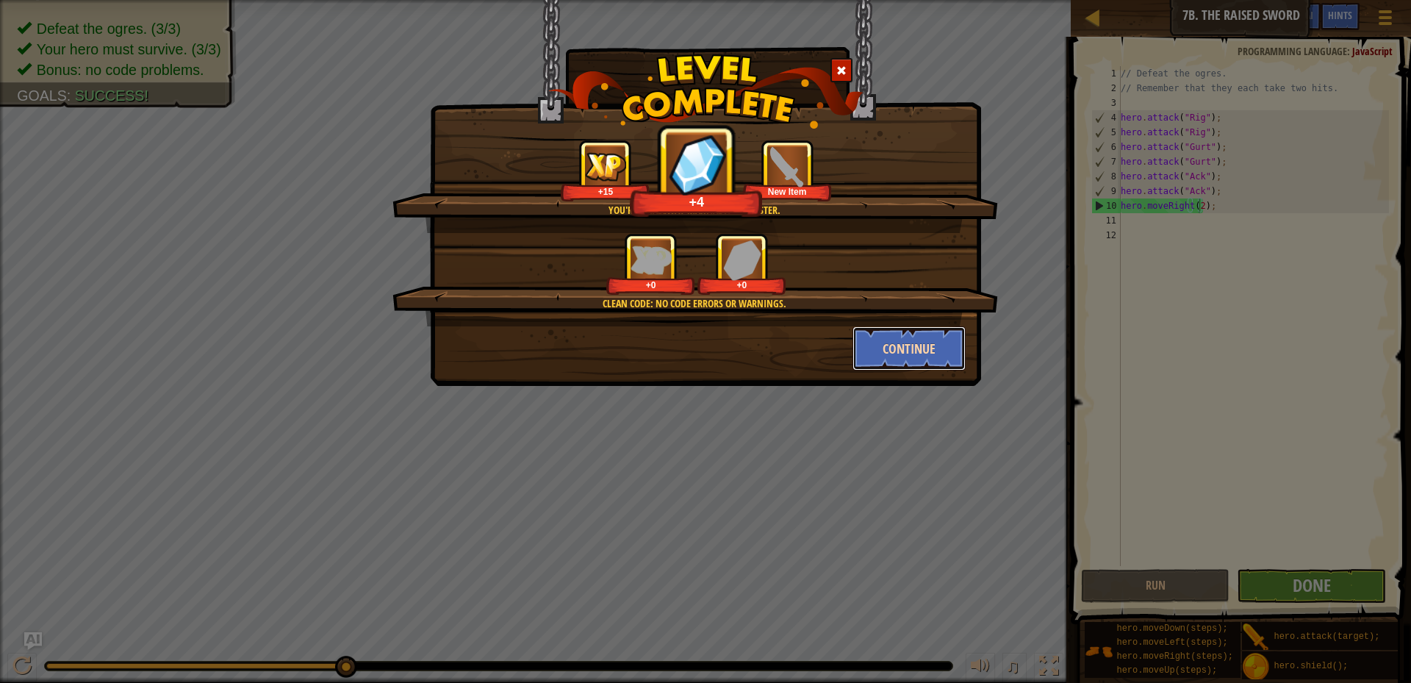
click at [946, 357] on button "Continue" at bounding box center [909, 348] width 114 height 44
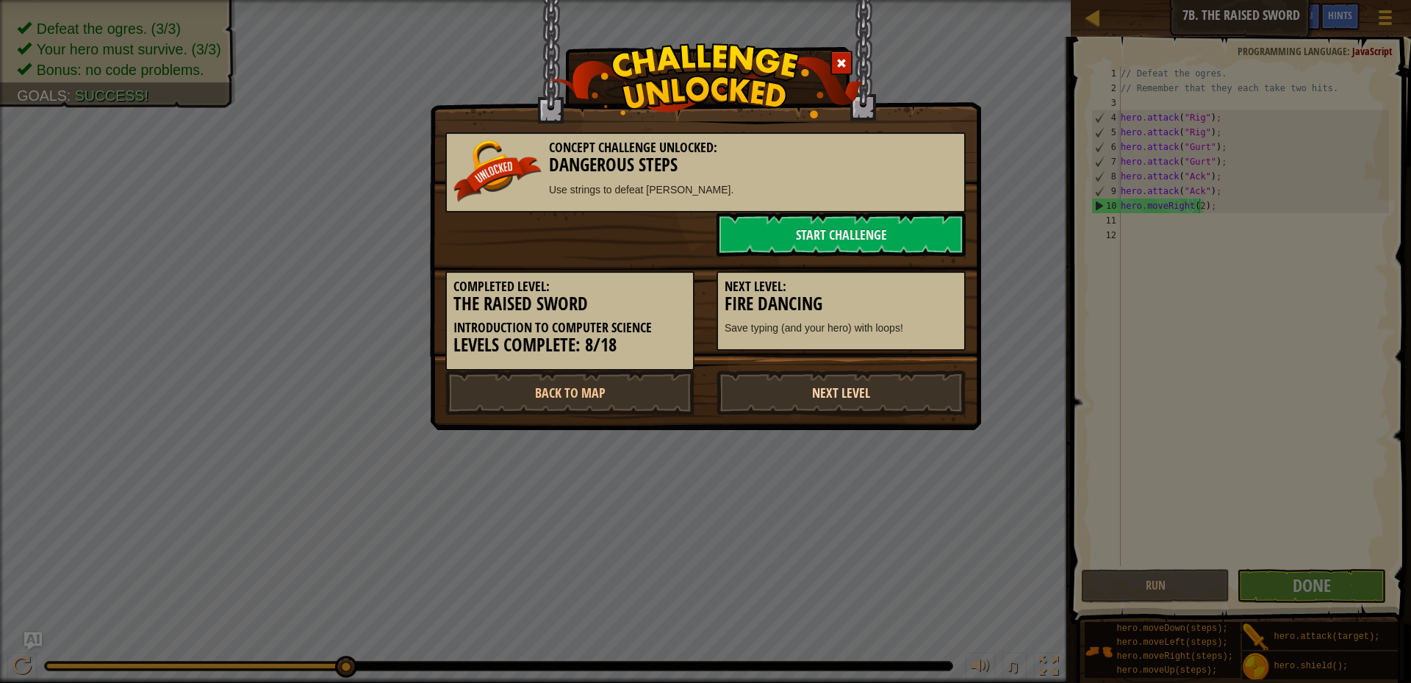
click at [891, 384] on link "Next Level" at bounding box center [840, 392] width 249 height 44
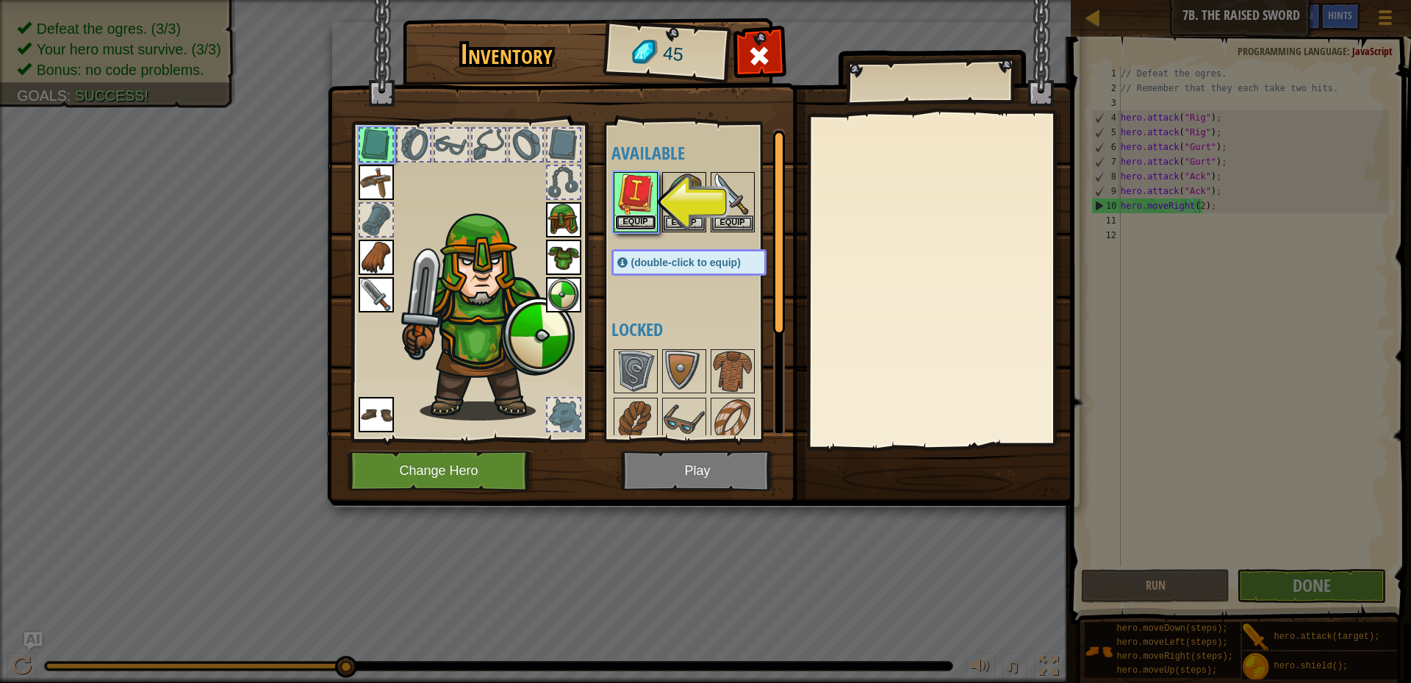
click at [633, 225] on button "Equip" at bounding box center [635, 222] width 41 height 15
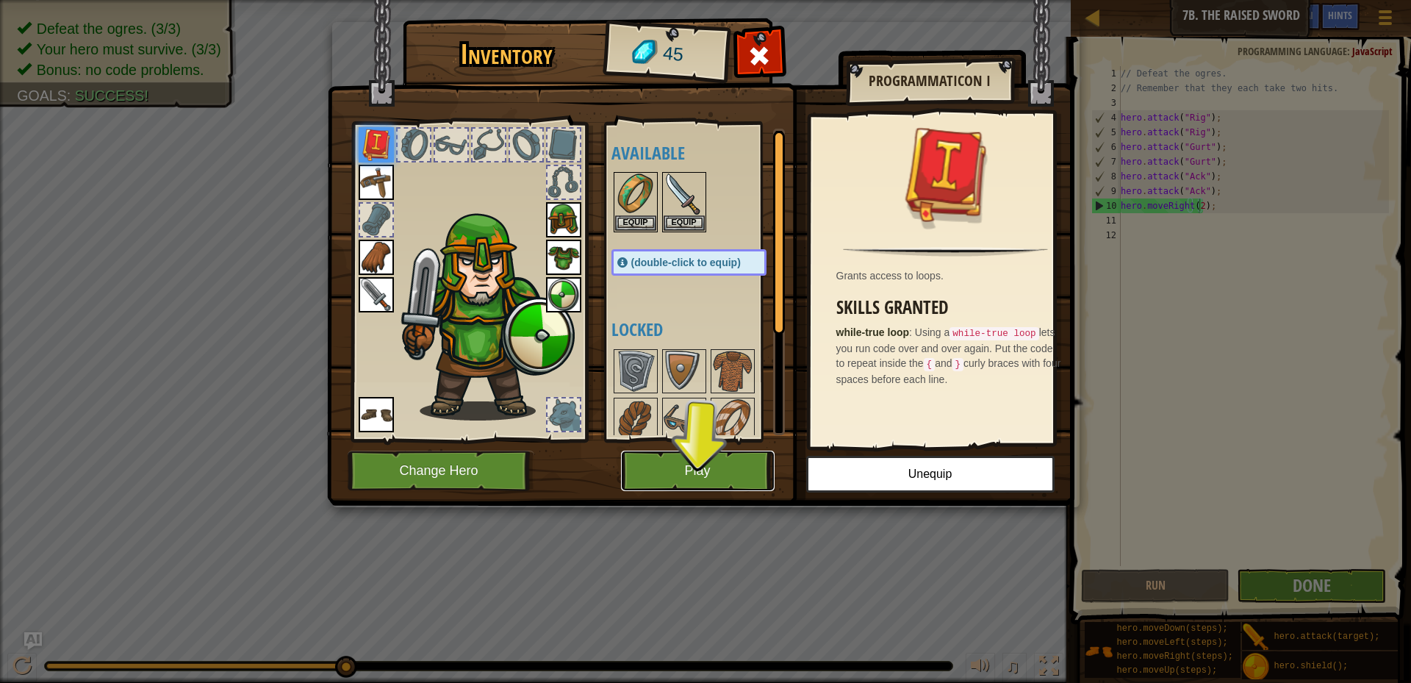
click at [677, 471] on button "Play" at bounding box center [698, 470] width 154 height 40
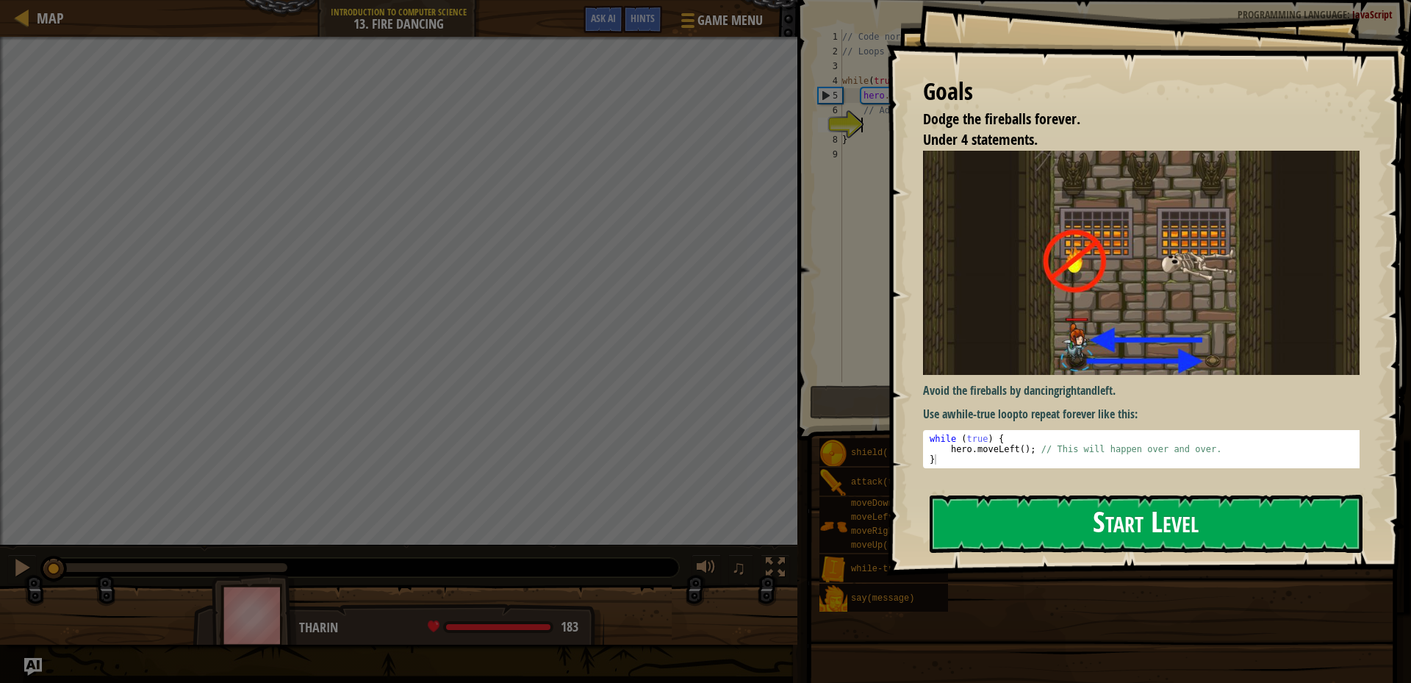
click at [1026, 494] on button "Start Level" at bounding box center [1145, 523] width 433 height 58
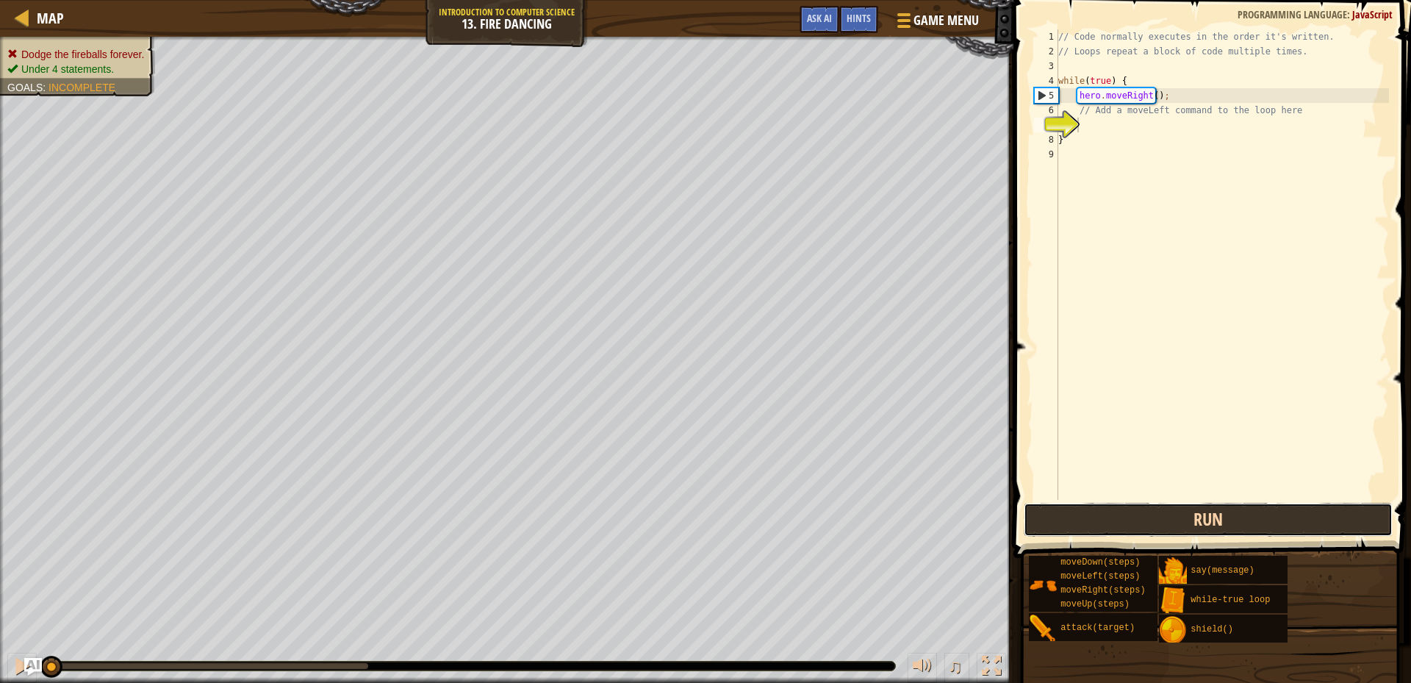
click at [1150, 515] on button "Run" at bounding box center [1207, 520] width 369 height 34
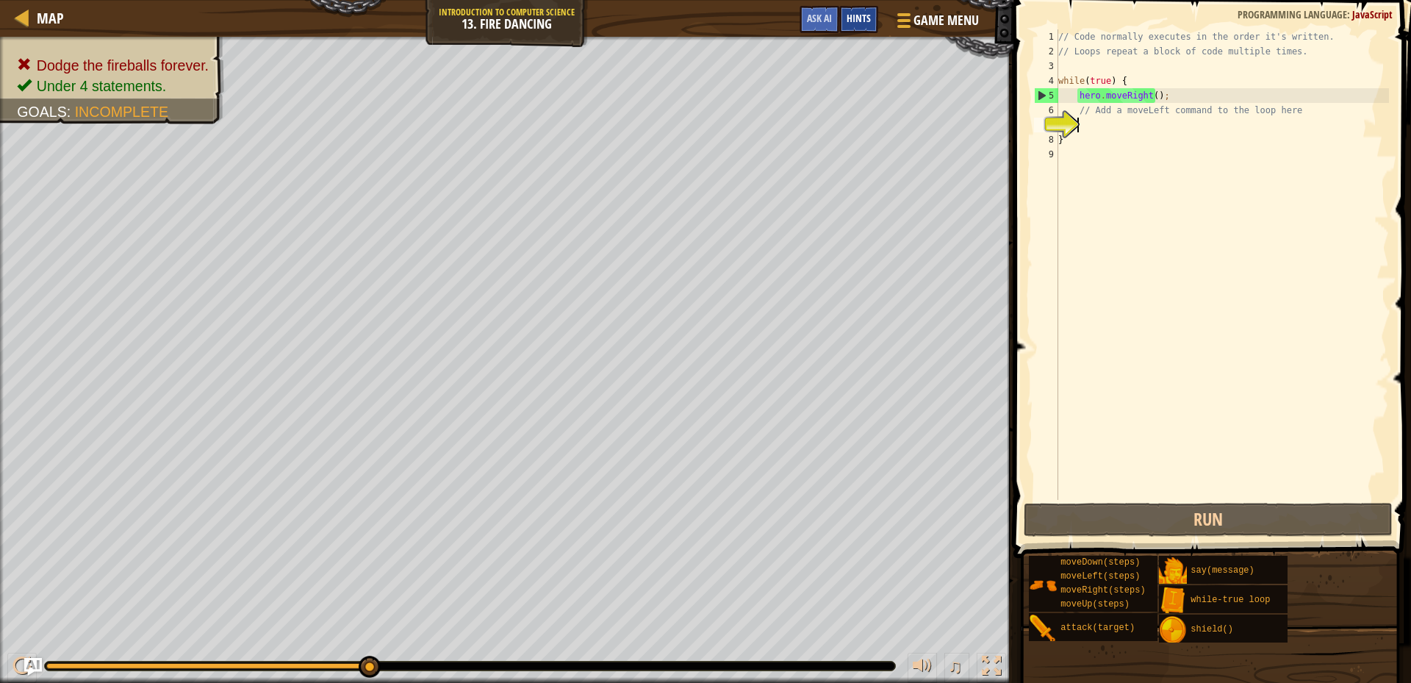
click at [858, 19] on span "Hints" at bounding box center [858, 18] width 24 height 14
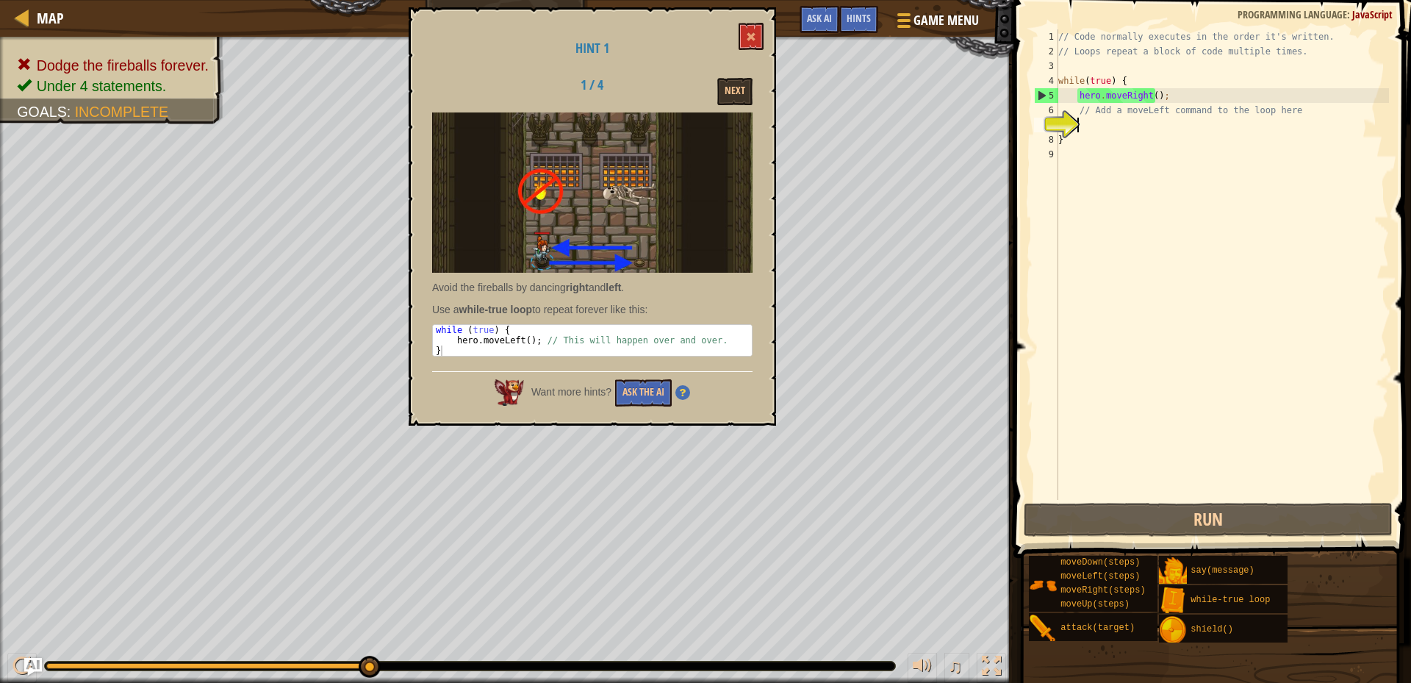
click at [707, 87] on div "Next" at bounding box center [706, 91] width 114 height 27
click at [734, 92] on button "Next" at bounding box center [734, 91] width 35 height 27
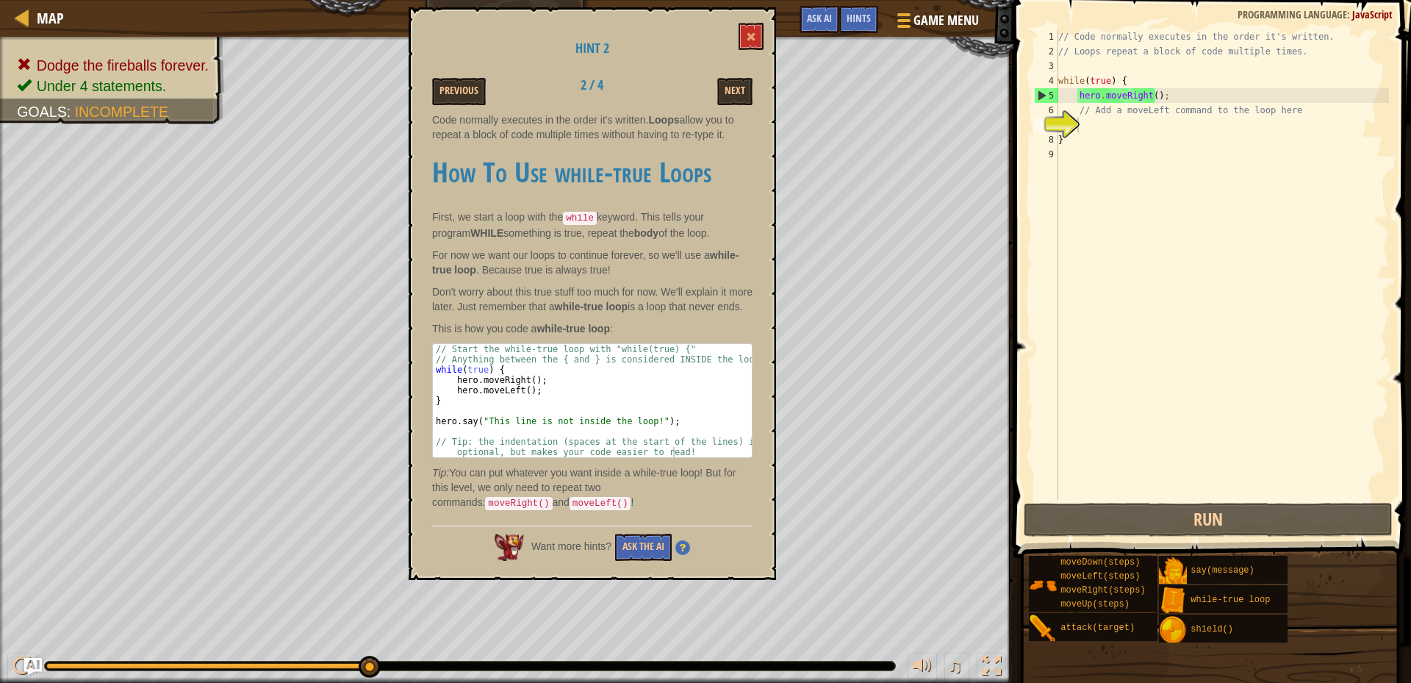
drag, startPoint x: 1078, startPoint y: 129, endPoint x: 1084, endPoint y: 118, distance: 12.5
click at [1083, 122] on div "1 2 3 4 5 6 7 8 9 // Code normally executes in the order it's written. // Loops…" at bounding box center [1210, 264] width 358 height 470
type textarea "w"
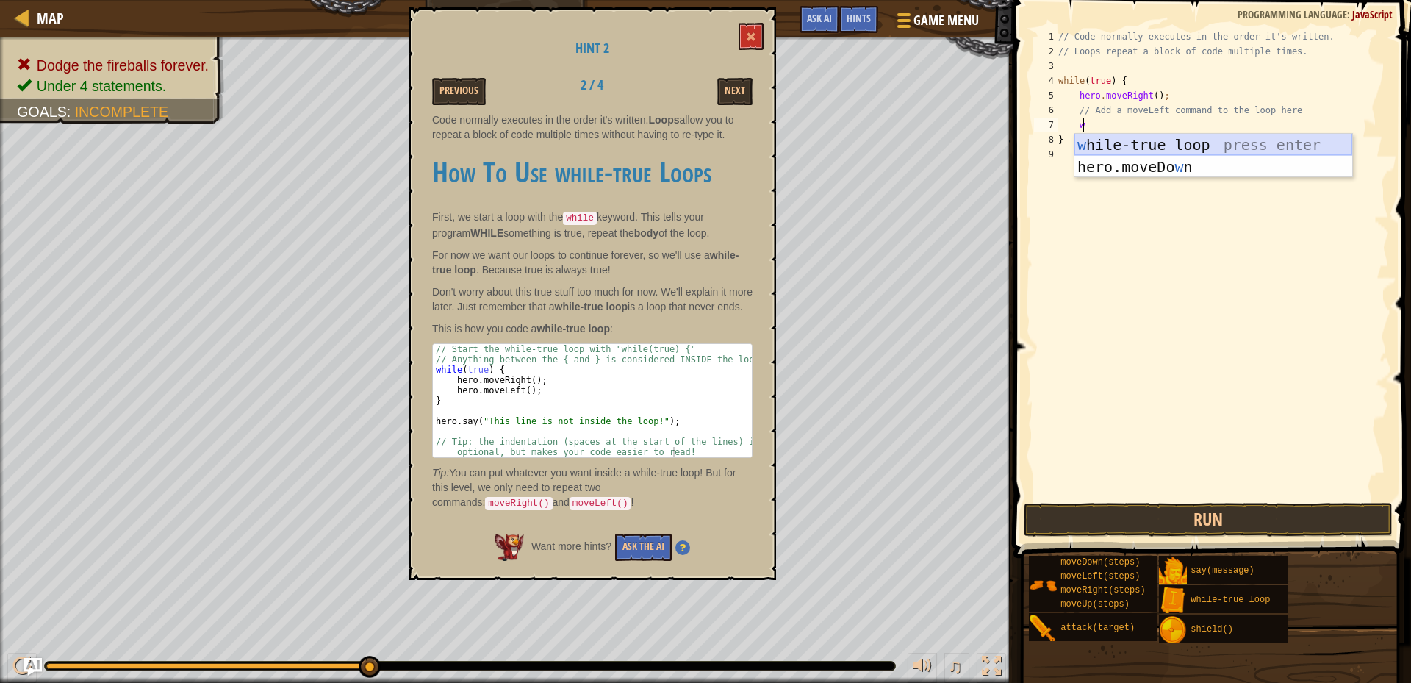
click at [1123, 140] on div "w [PERSON_NAME]-true loop press enter hero.moveDo w n press enter" at bounding box center [1213, 178] width 278 height 88
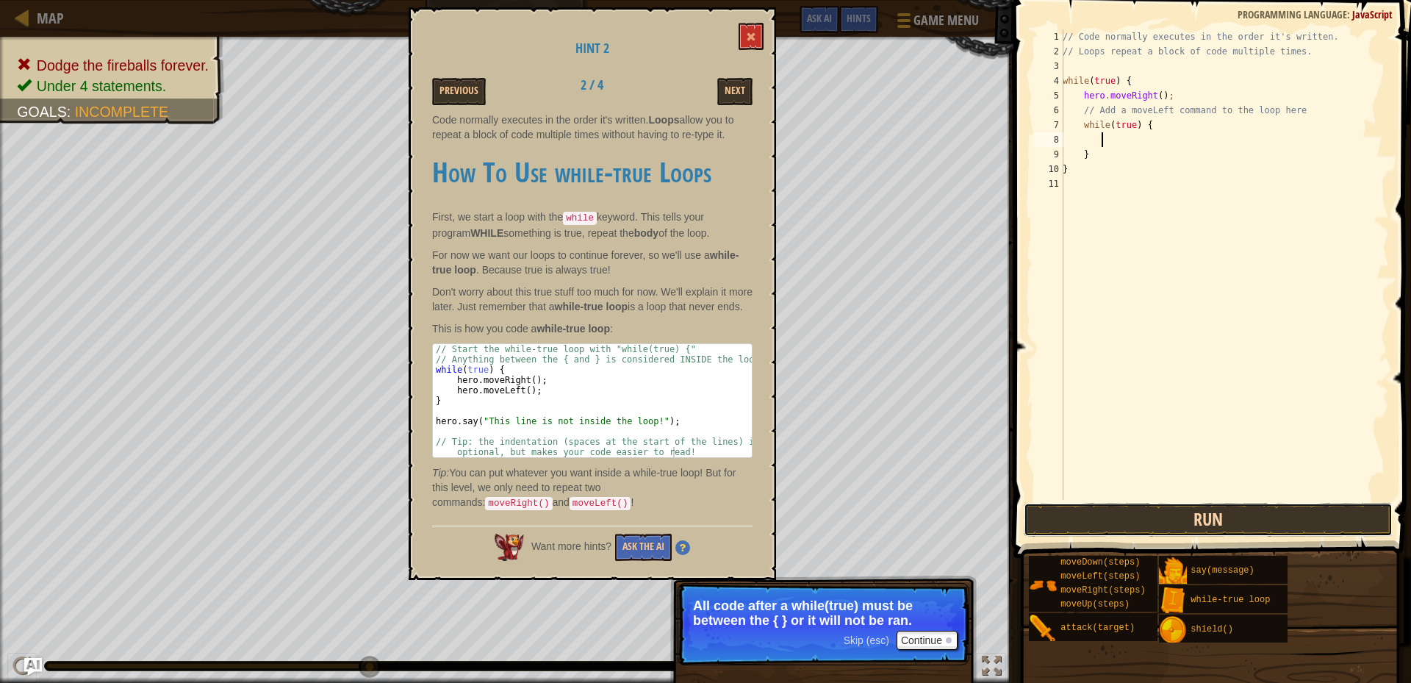
click at [1087, 511] on button "Run" at bounding box center [1207, 520] width 369 height 34
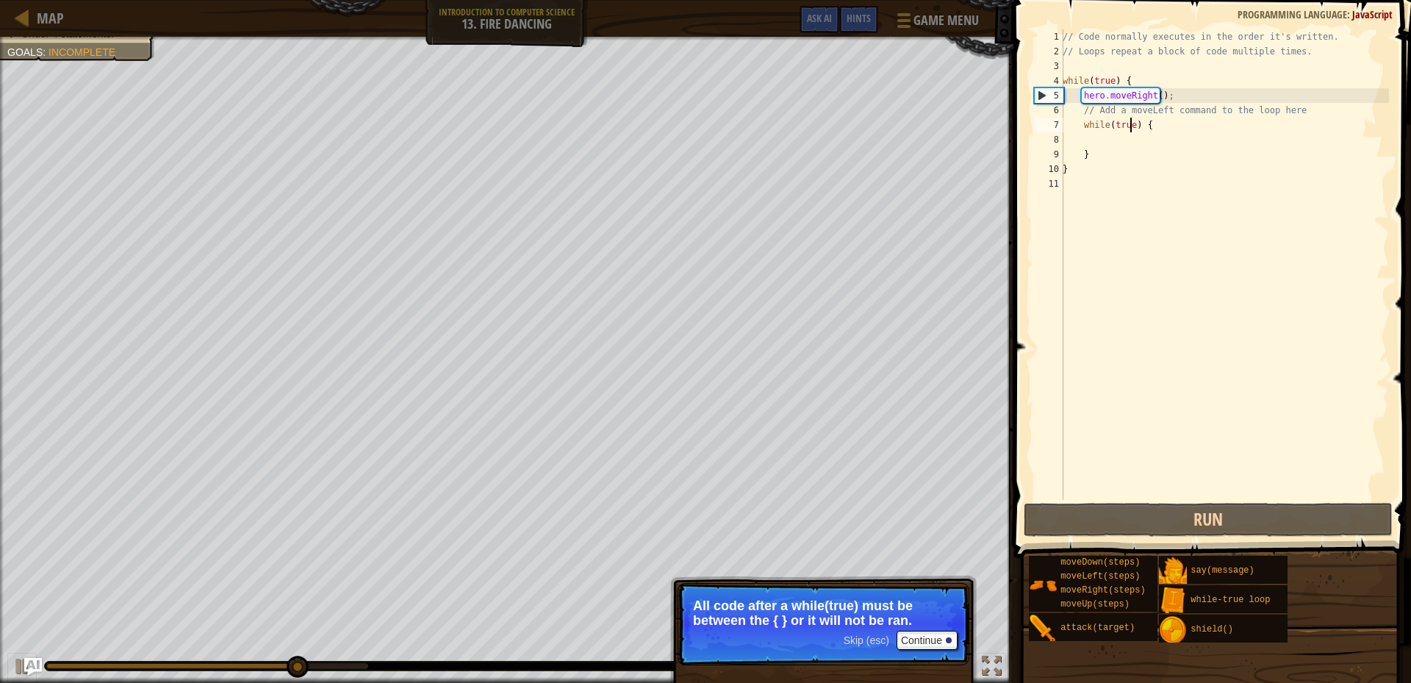
drag, startPoint x: 1131, startPoint y: 123, endPoint x: 1138, endPoint y: 140, distance: 18.4
click at [1133, 128] on div "// Code normally executes in the order it's written. // Loops repeat a block of…" at bounding box center [1223, 279] width 329 height 500
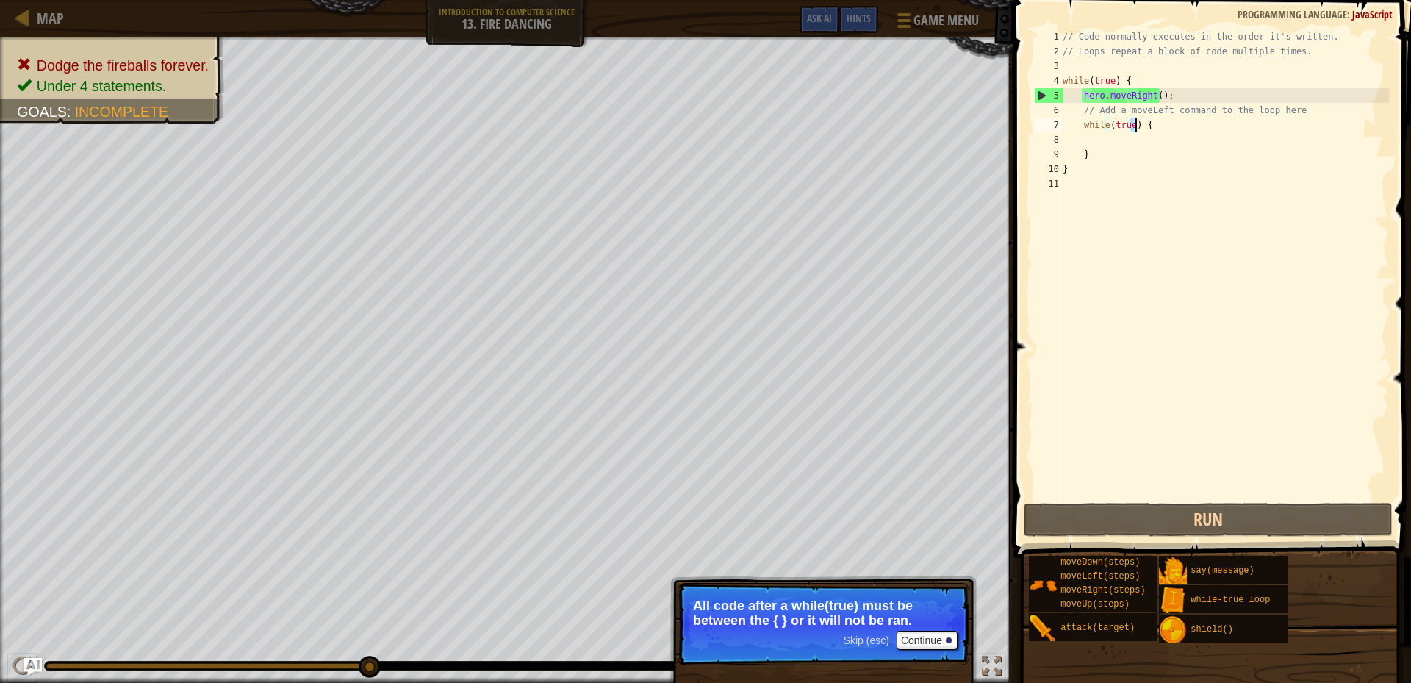
click at [1126, 127] on div "// Code normally executes in the order it's written. // Loops repeat a block of…" at bounding box center [1223, 279] width 329 height 500
click at [1130, 126] on div "// Code normally executes in the order it's written. // Loops repeat a block of…" at bounding box center [1223, 279] width 329 height 500
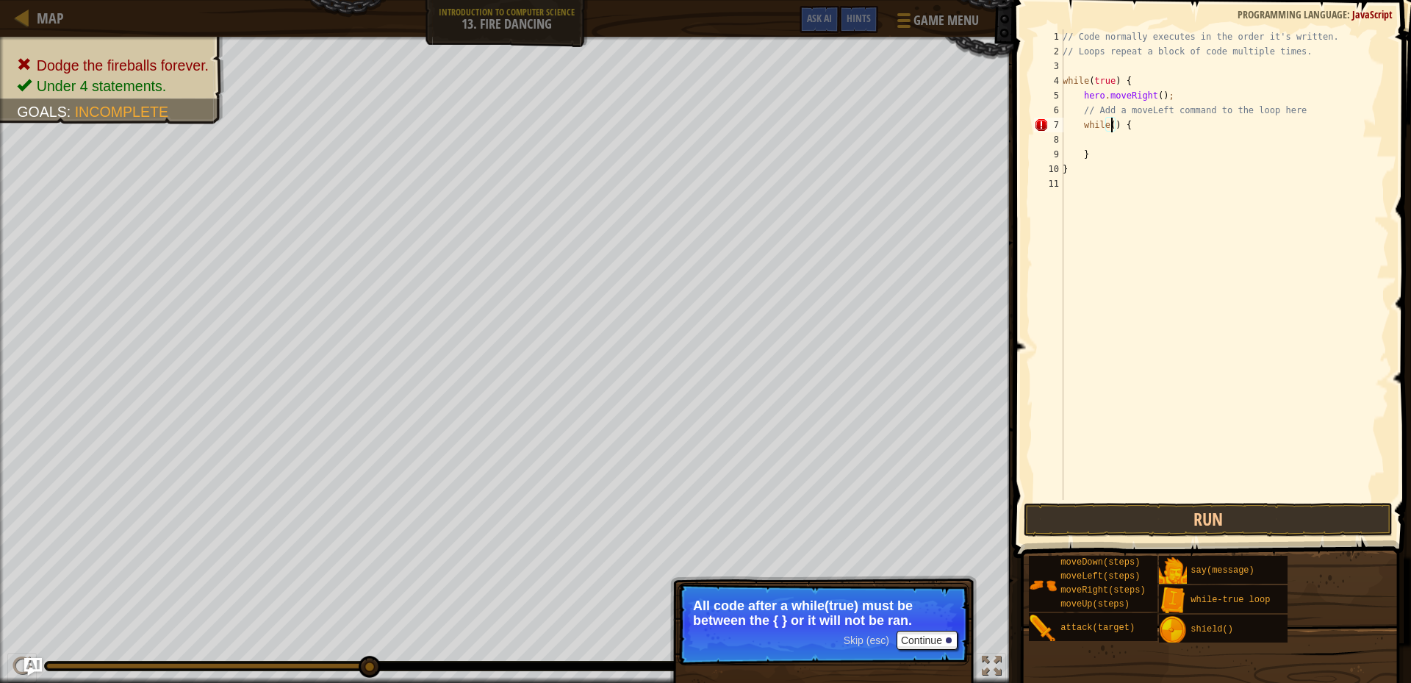
scroll to position [7, 4]
click at [1170, 525] on button "Run" at bounding box center [1207, 520] width 369 height 34
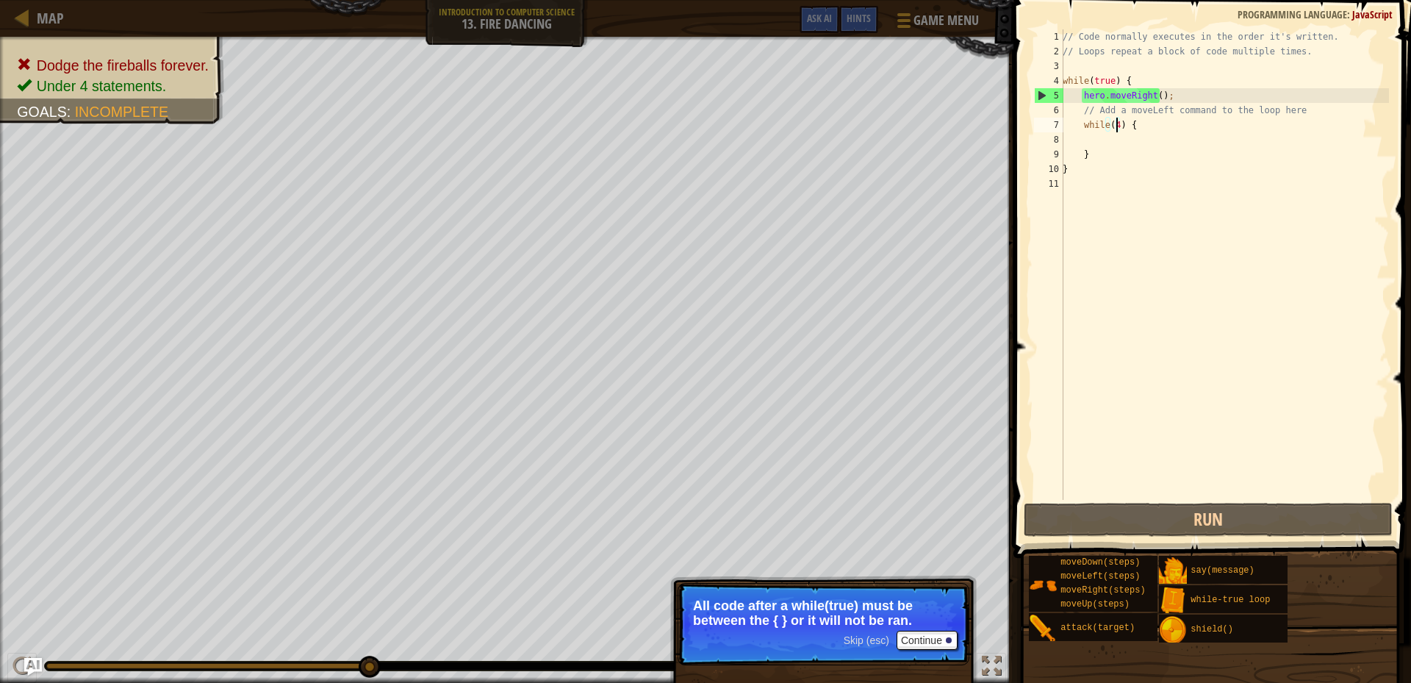
drag, startPoint x: 1131, startPoint y: 123, endPoint x: 1126, endPoint y: 142, distance: 19.6
click at [1131, 126] on div "// Code normally executes in the order it's written. // Loops repeat a block of…" at bounding box center [1223, 279] width 329 height 500
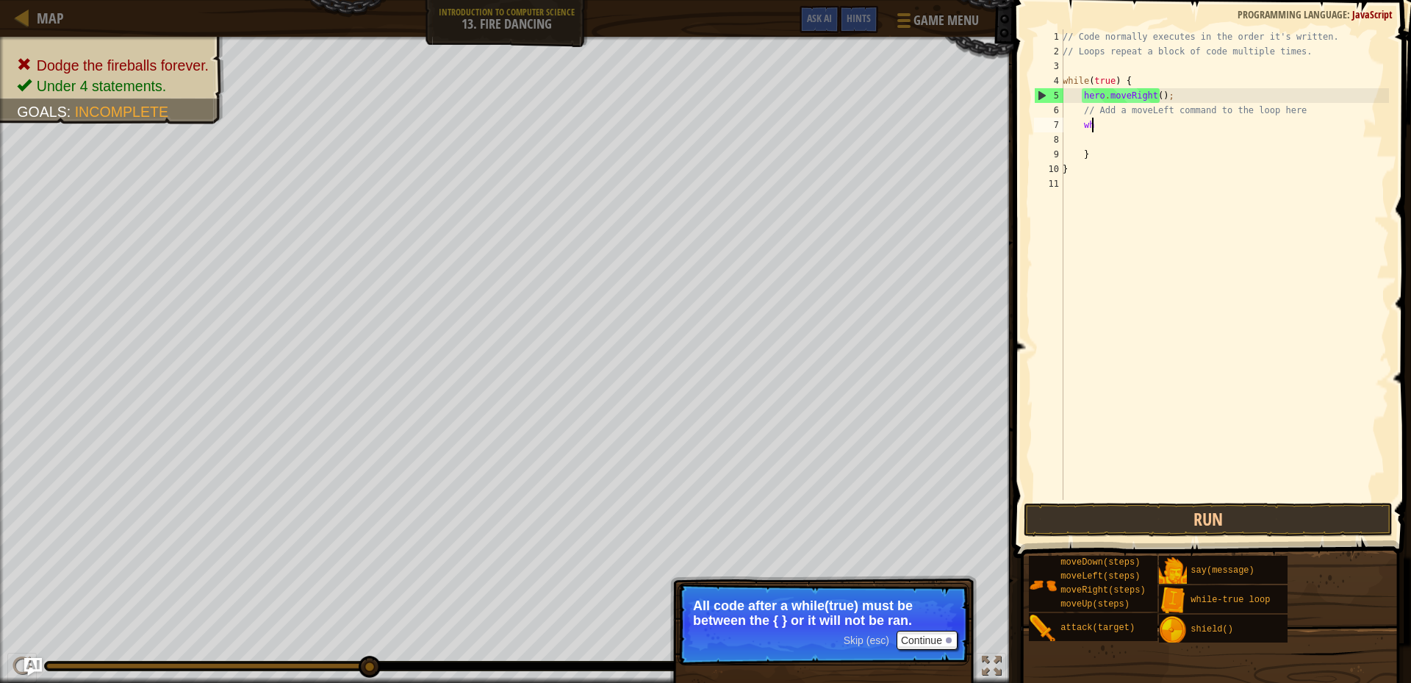
type textarea "w"
type textarea "h"
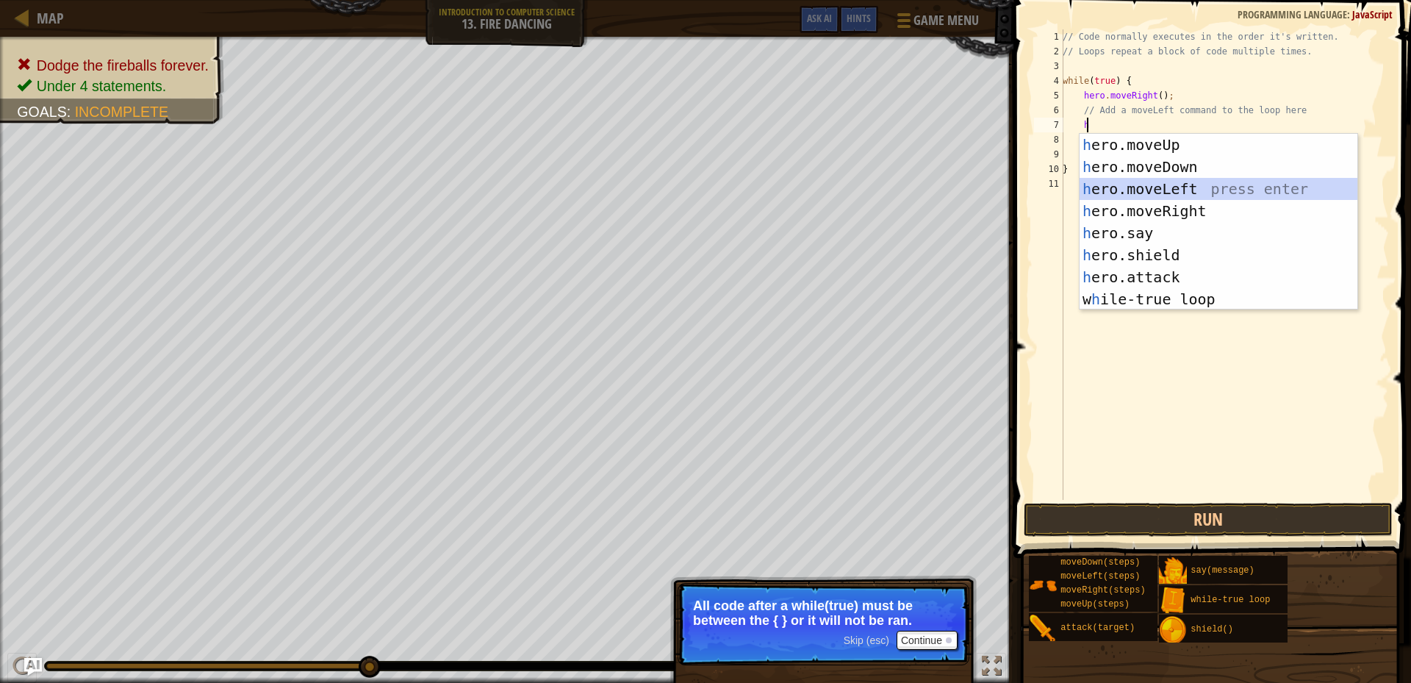
click at [1166, 187] on div "h ero.moveUp press enter h ero.moveDown press enter h ero.moveLeft press enter …" at bounding box center [1218, 244] width 278 height 220
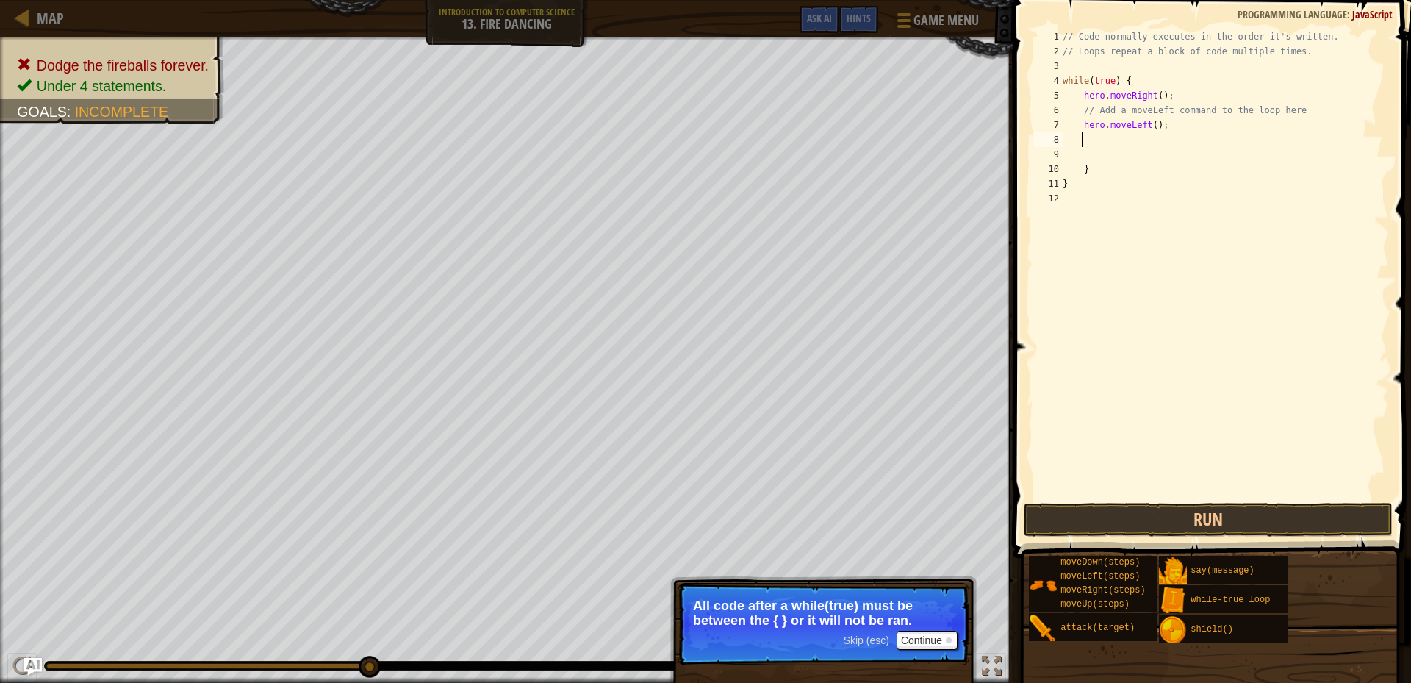
type textarea "h"
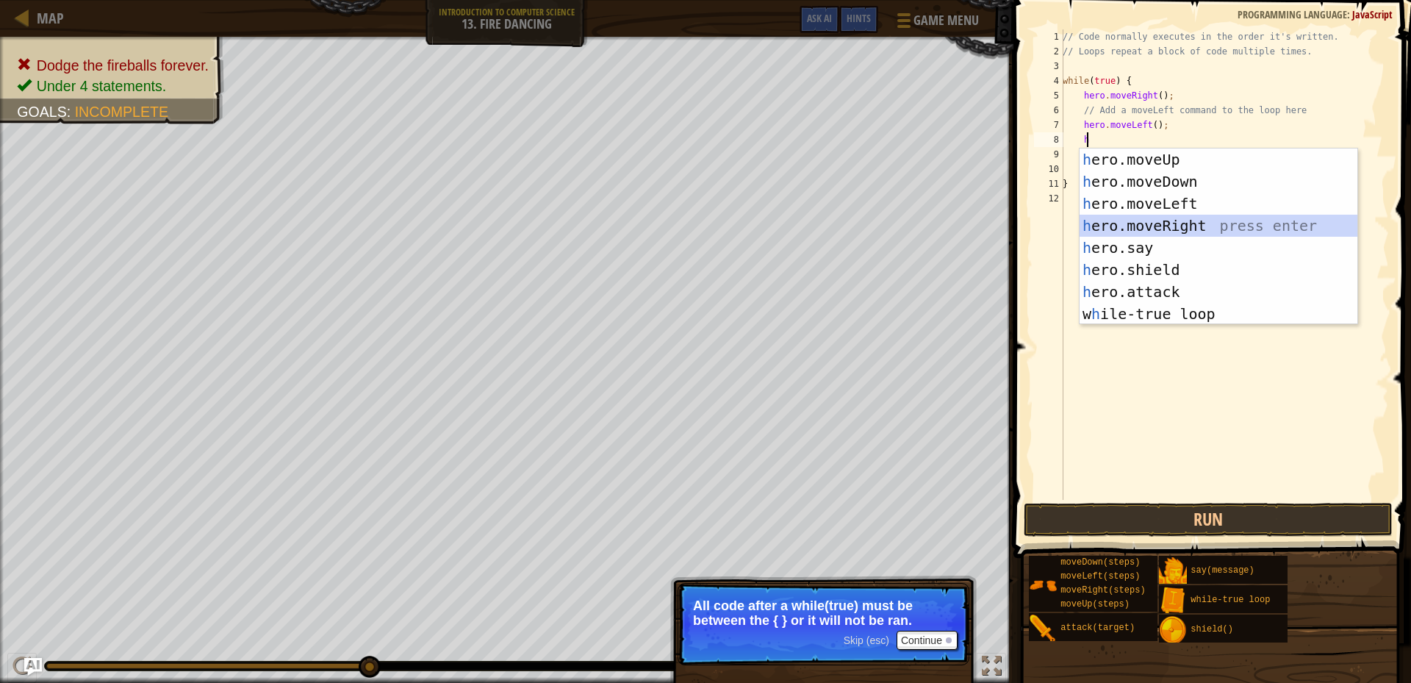
click at [1159, 225] on div "h ero.moveUp press enter h ero.moveDown press enter h ero.moveLeft press enter …" at bounding box center [1218, 258] width 278 height 220
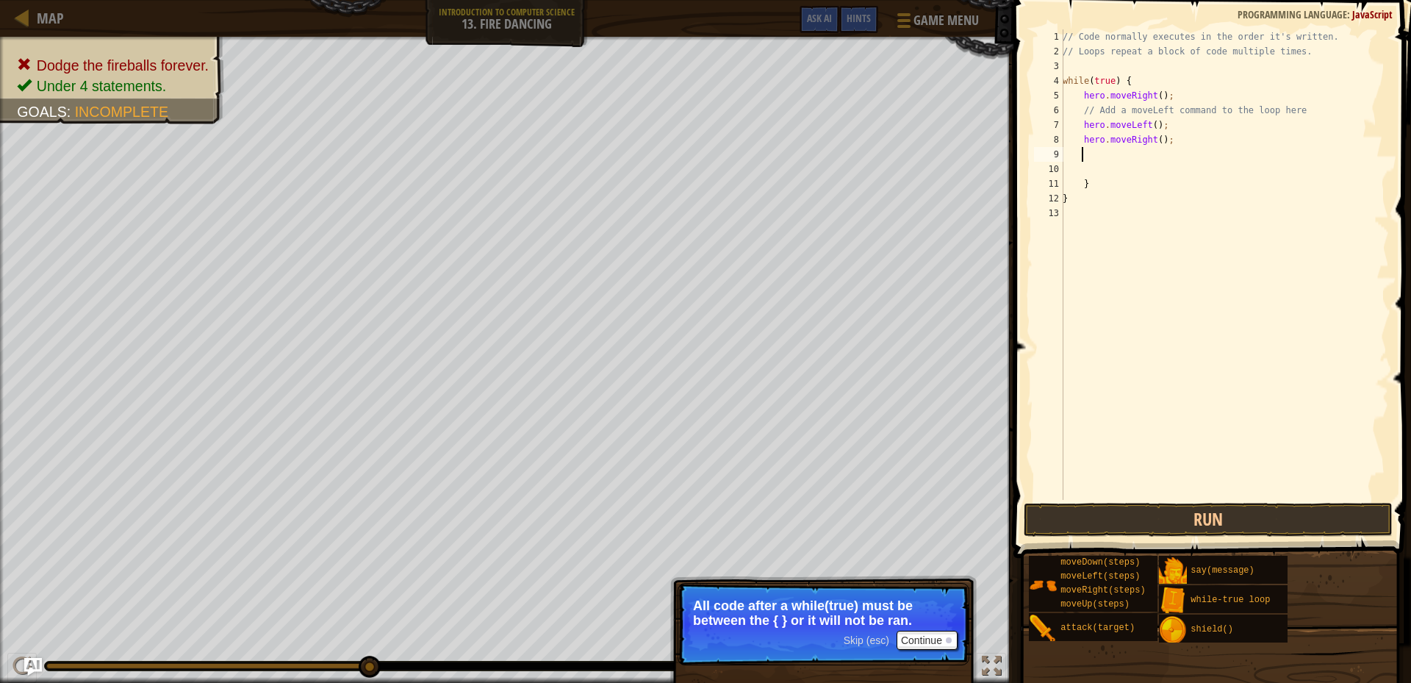
type textarea "h"
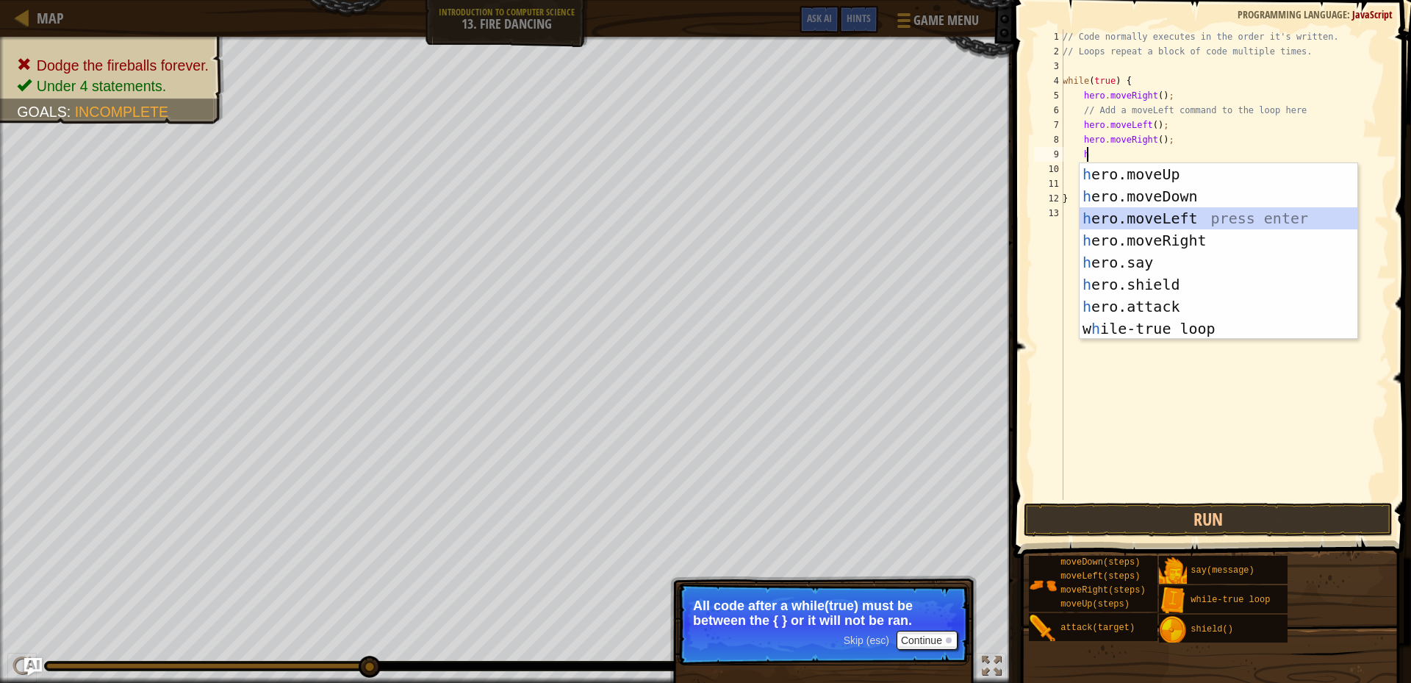
click at [1166, 215] on div "h ero.moveUp press enter h ero.moveDown press enter h ero.moveLeft press enter …" at bounding box center [1218, 273] width 278 height 220
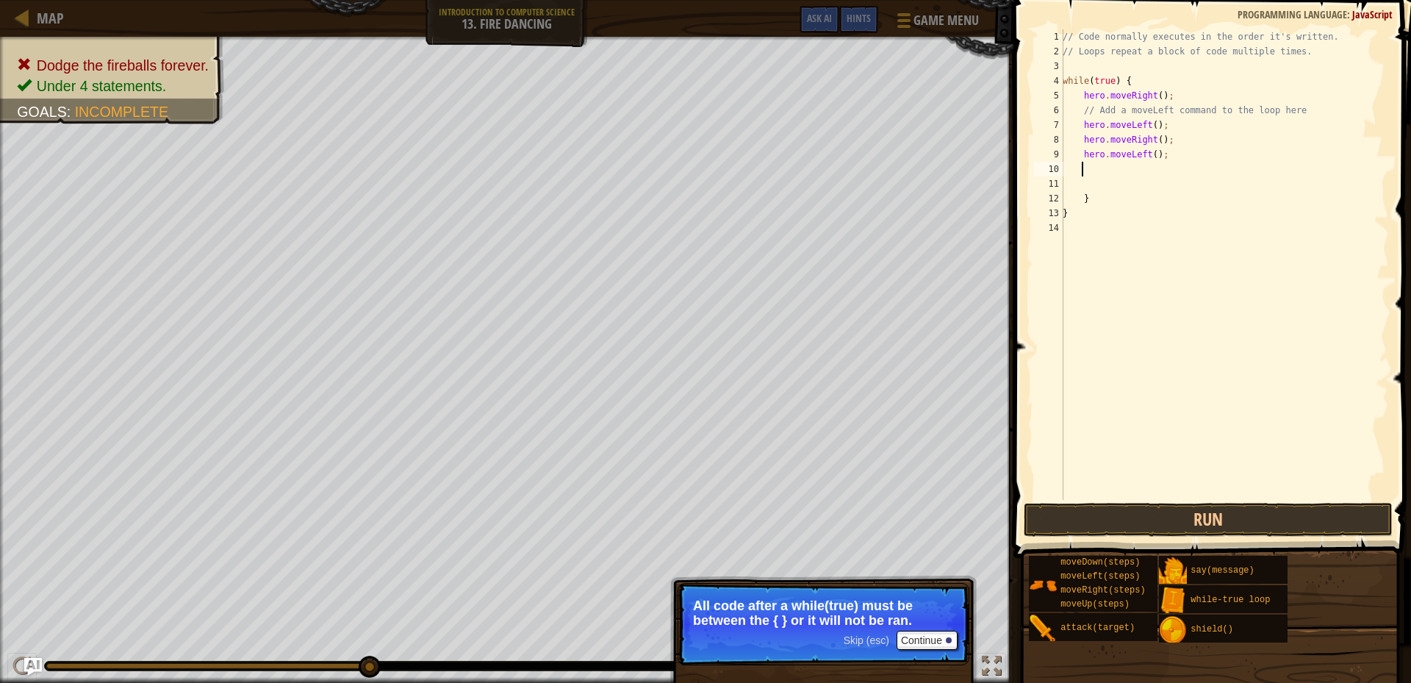
type textarea "h"
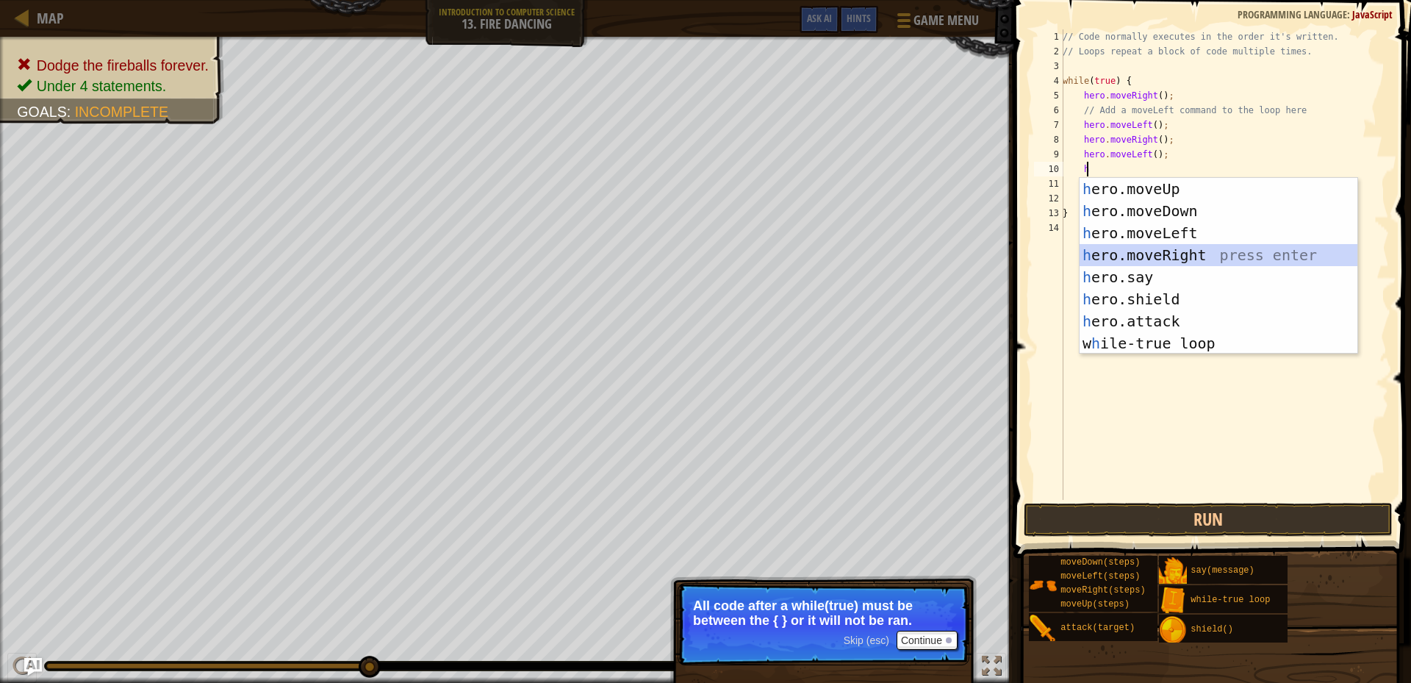
click at [1164, 254] on div "h ero.moveUp press enter h ero.moveDown press enter h ero.moveLeft press enter …" at bounding box center [1218, 288] width 278 height 220
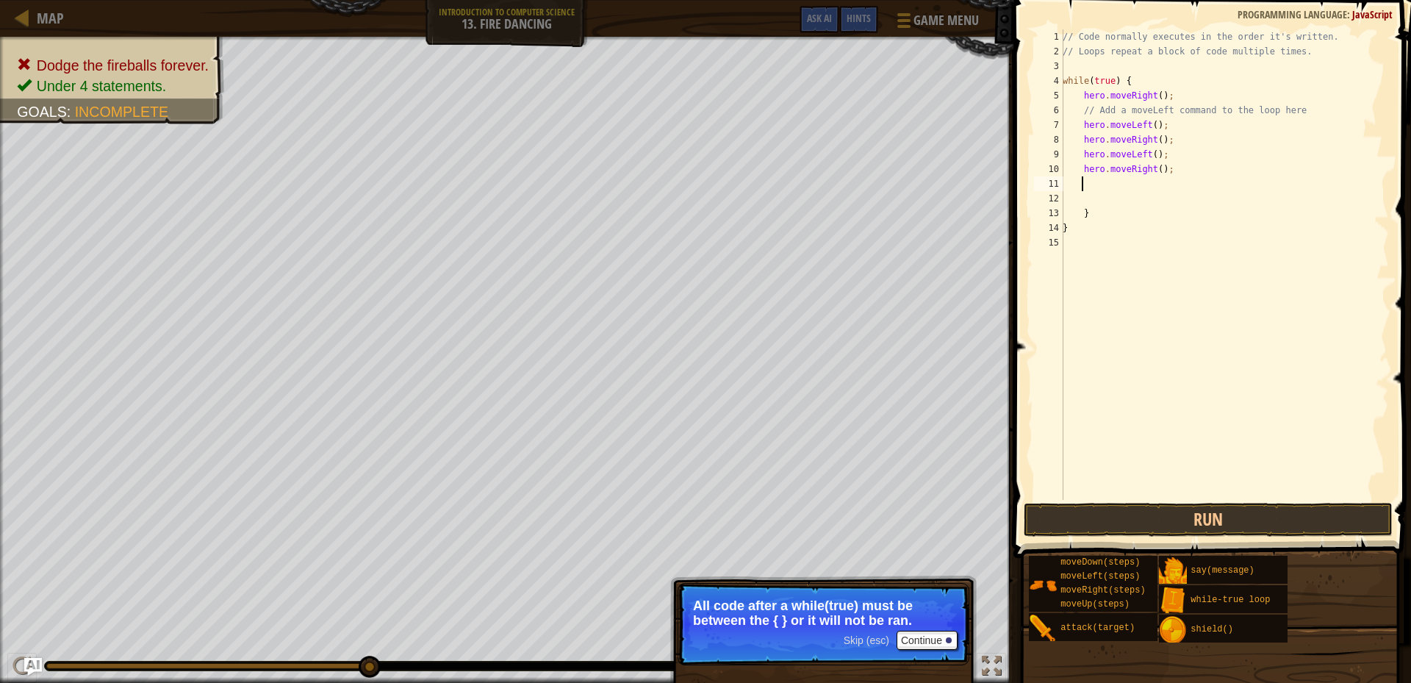
type textarea "h"
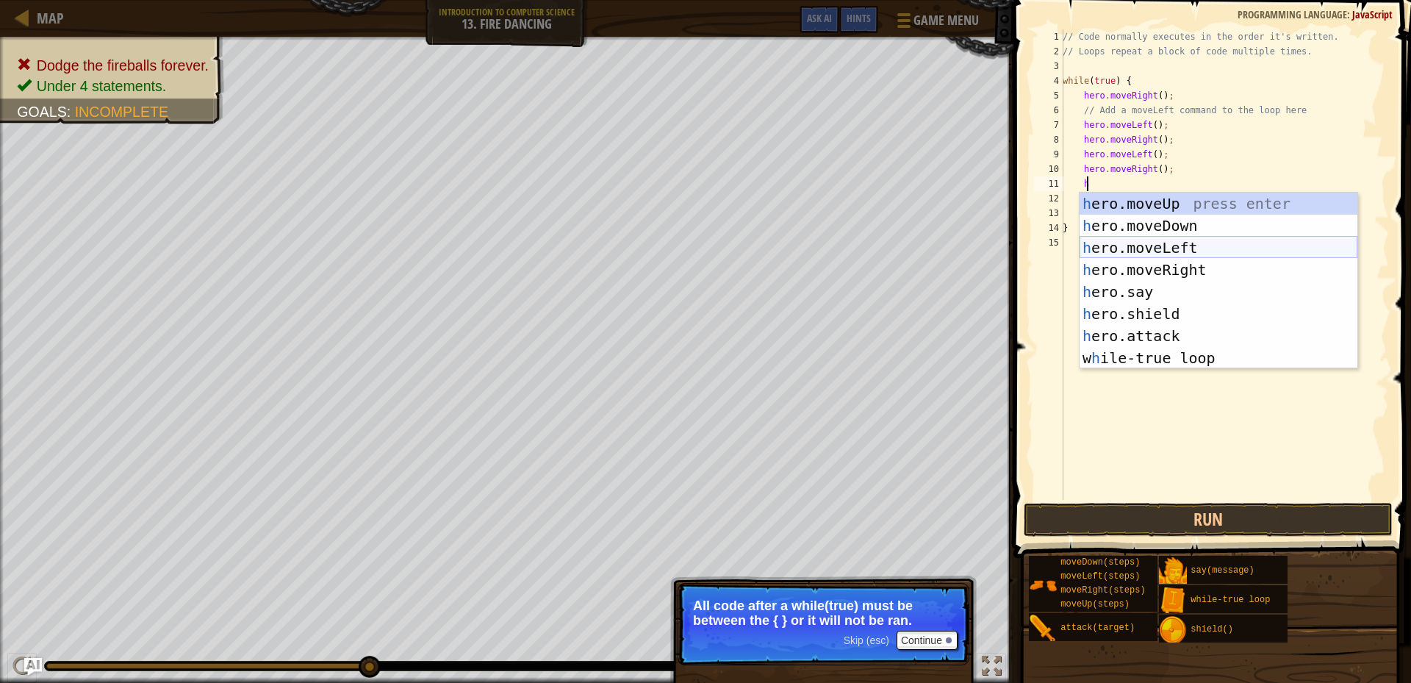
click at [1154, 251] on div "h ero.moveUp press enter h ero.moveDown press enter h ero.moveLeft press enter …" at bounding box center [1218, 302] width 278 height 220
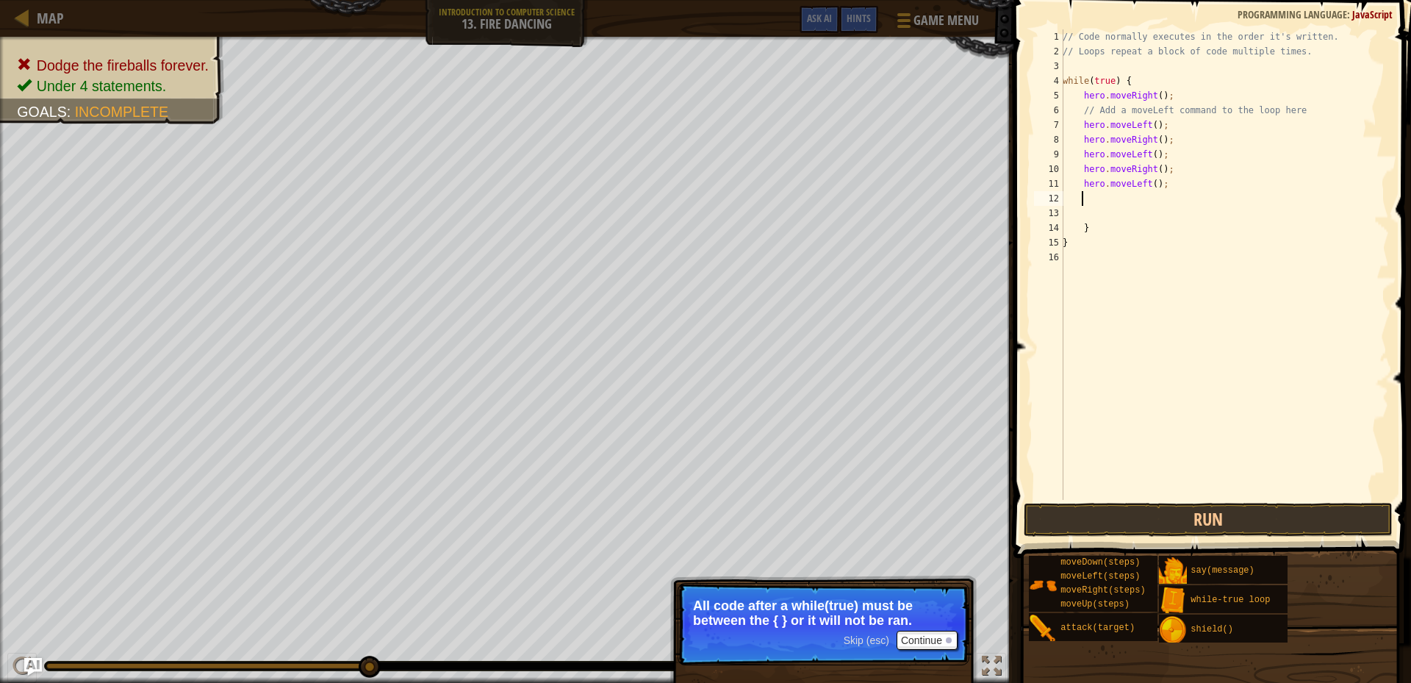
type textarea "h"
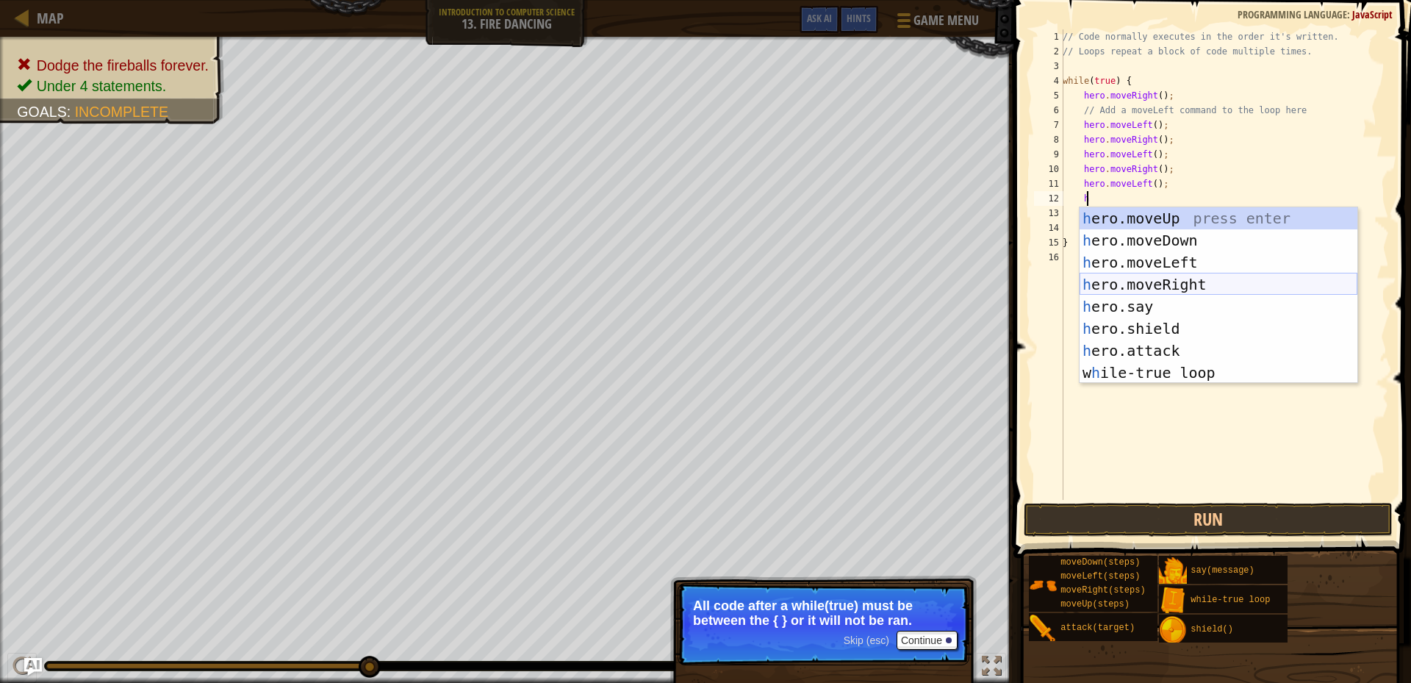
click at [1161, 279] on div "h ero.moveUp press enter h ero.moveDown press enter h ero.moveLeft press enter …" at bounding box center [1218, 317] width 278 height 220
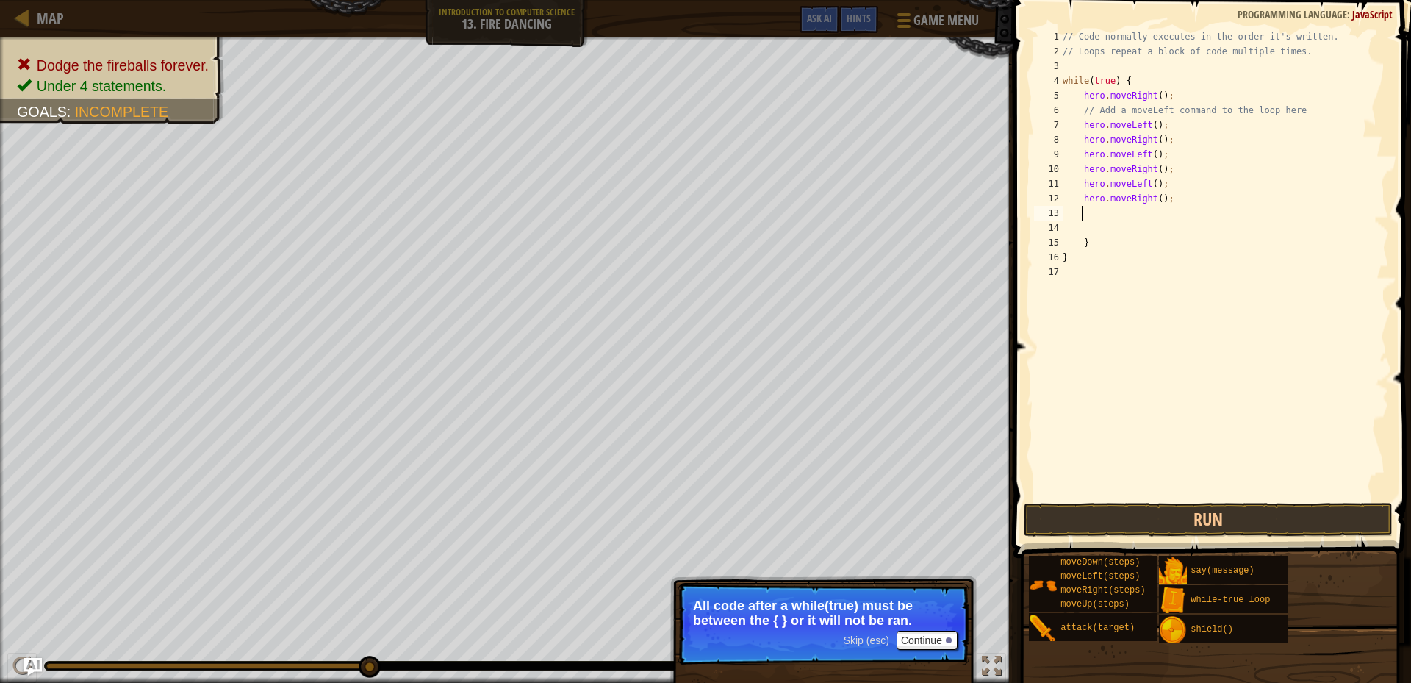
type textarea "h"
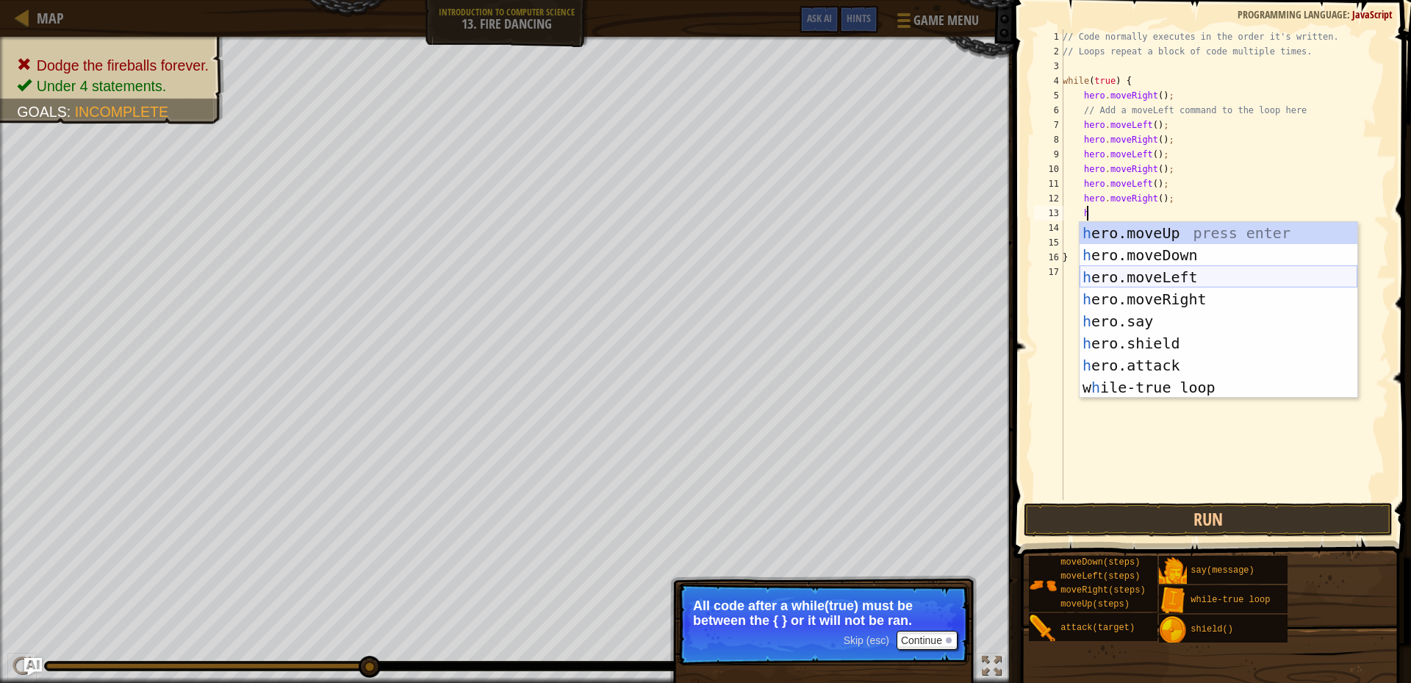
click at [1150, 273] on div "h ero.moveUp press enter h ero.moveDown press enter h ero.moveLeft press enter …" at bounding box center [1218, 332] width 278 height 220
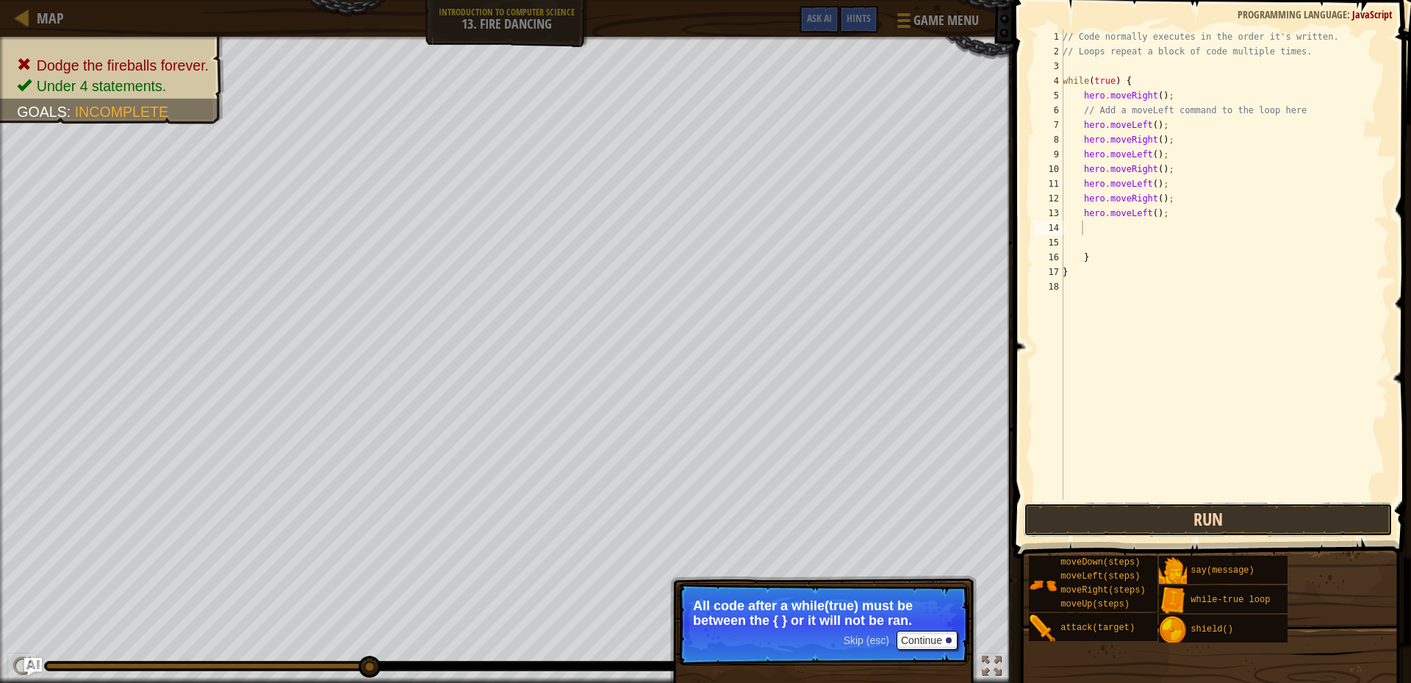
click at [1197, 519] on button "Run" at bounding box center [1207, 520] width 369 height 34
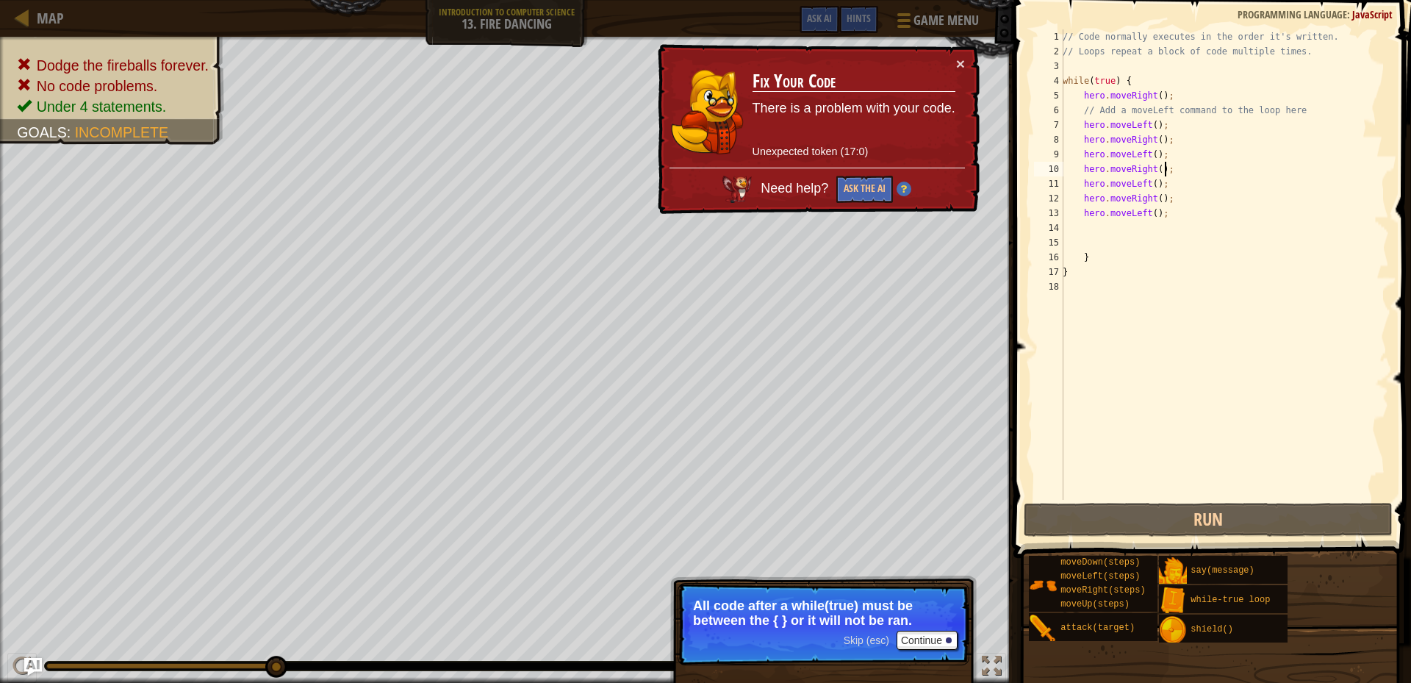
click at [1175, 169] on div "// Code normally executes in the order it's written. // Loops repeat a block of…" at bounding box center [1223, 279] width 329 height 500
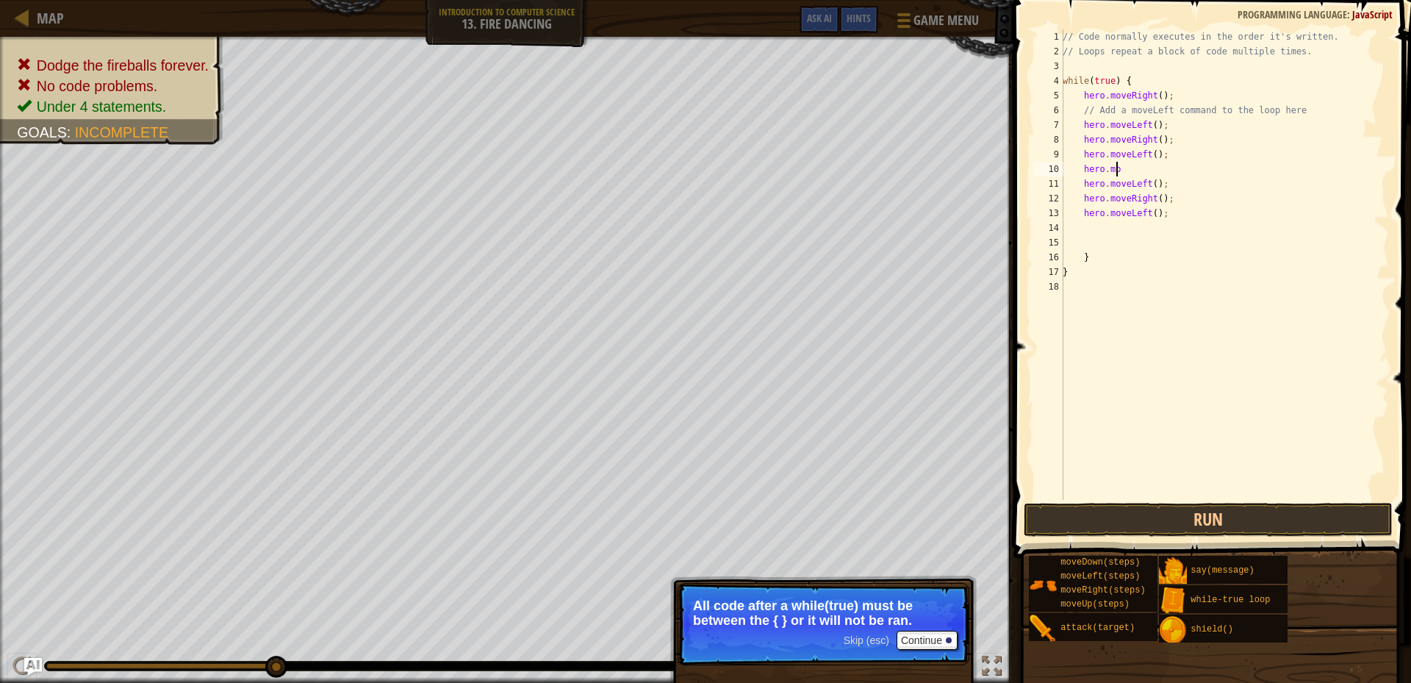
type textarea "h"
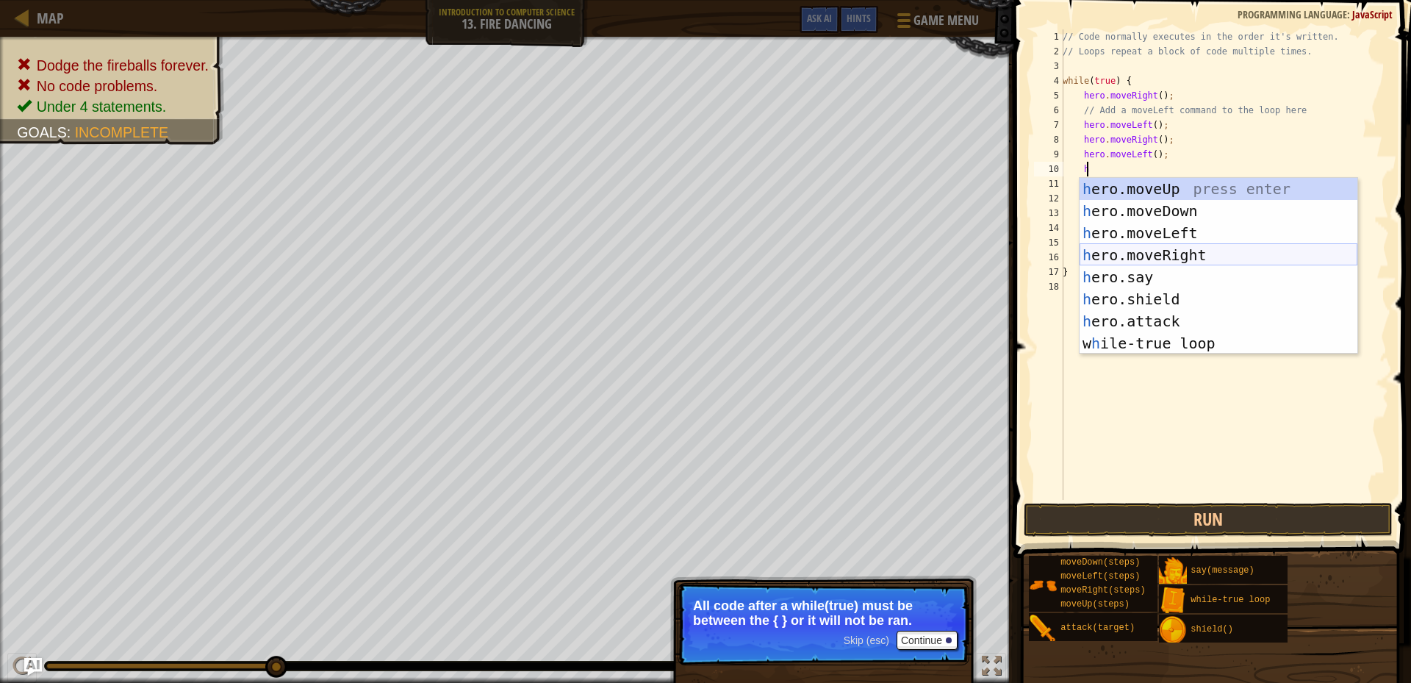
click at [1186, 261] on div "h ero.moveUp press enter h ero.moveDown press enter h ero.moveLeft press enter …" at bounding box center [1218, 288] width 278 height 220
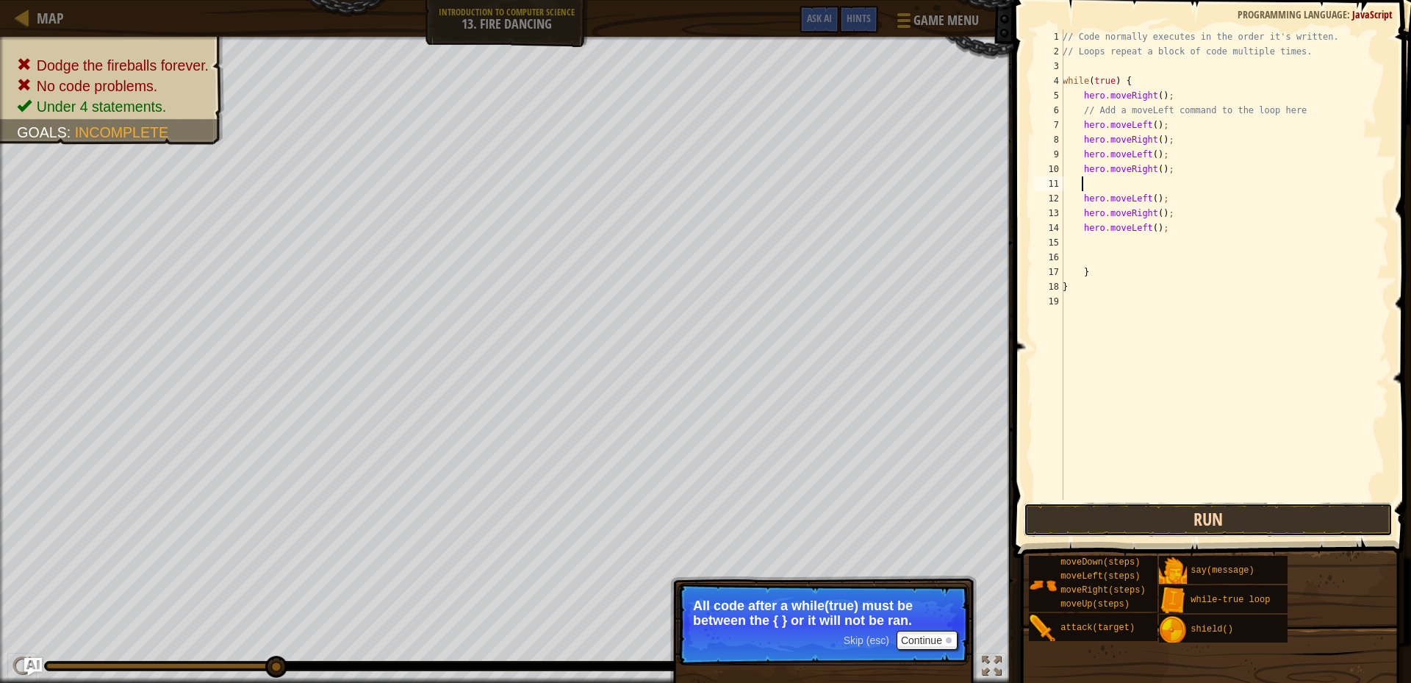
click at [1165, 513] on button "Run" at bounding box center [1207, 520] width 369 height 34
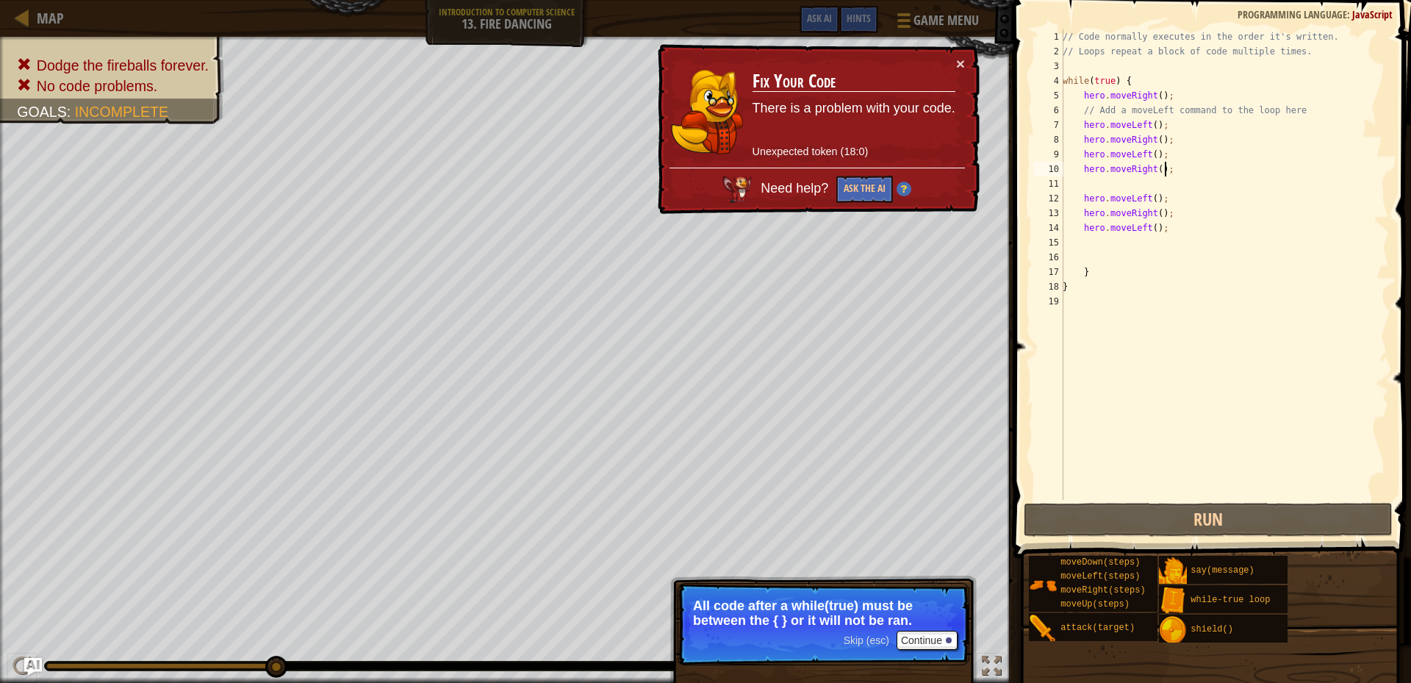
click at [1227, 172] on div "// Code normally executes in the order it's written. // Loops repeat a block of…" at bounding box center [1223, 279] width 329 height 500
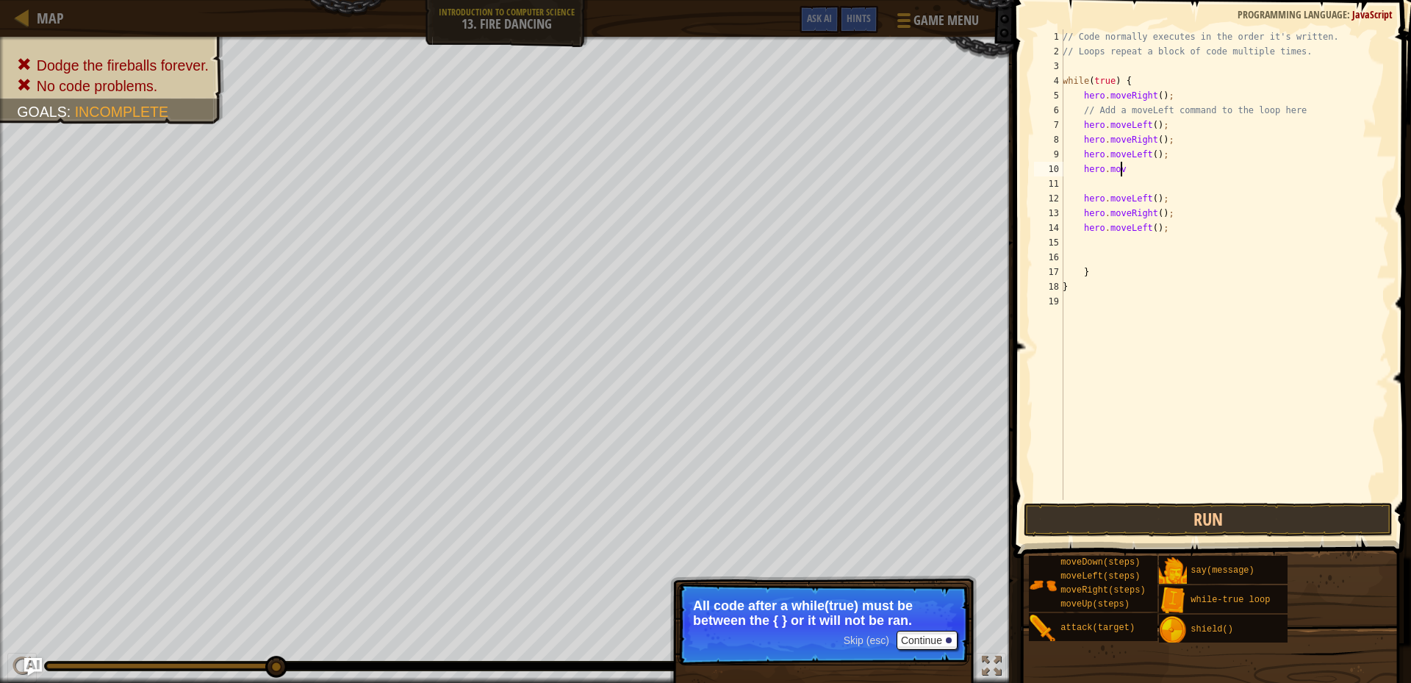
type textarea "h"
click at [1211, 521] on button "Run" at bounding box center [1207, 520] width 369 height 34
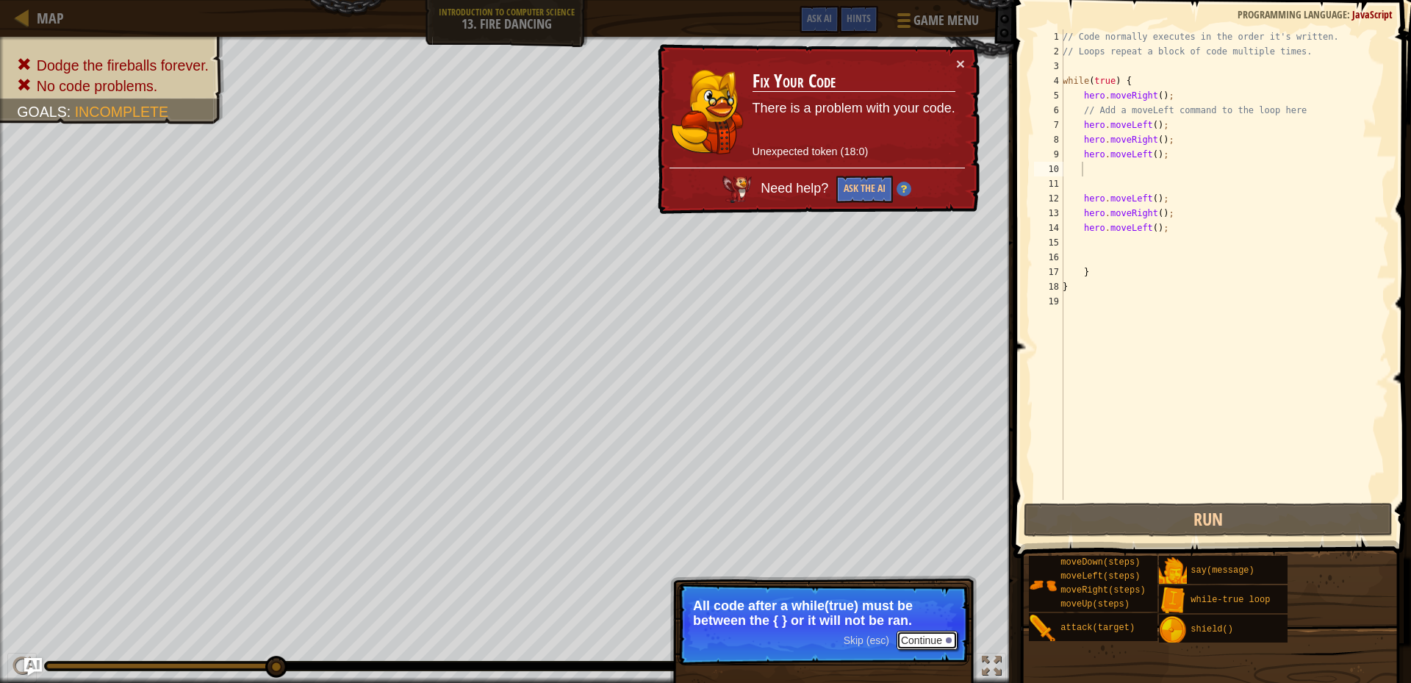
click at [929, 642] on button "Continue" at bounding box center [926, 639] width 61 height 19
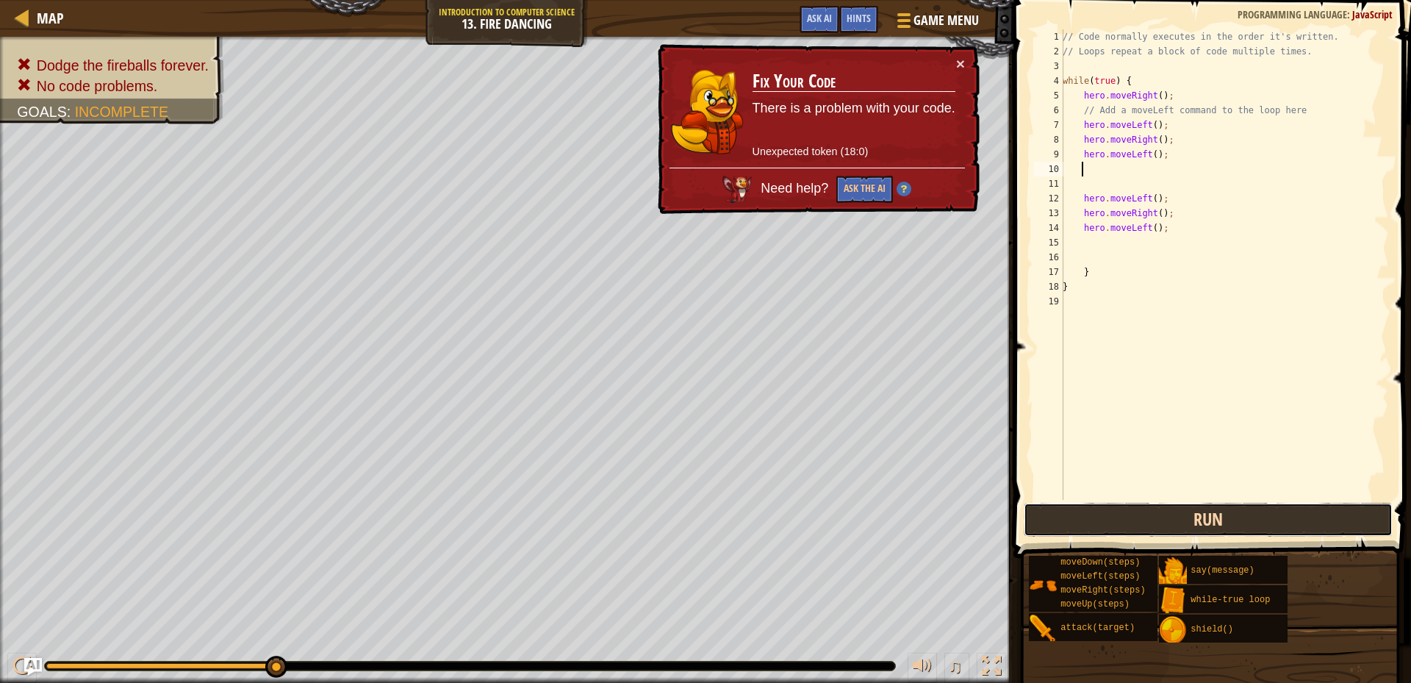
click at [1144, 511] on button "Run" at bounding box center [1207, 520] width 369 height 34
click at [1198, 230] on div "// Code normally executes in the order it's written. // Loops repeat a block of…" at bounding box center [1223, 279] width 329 height 500
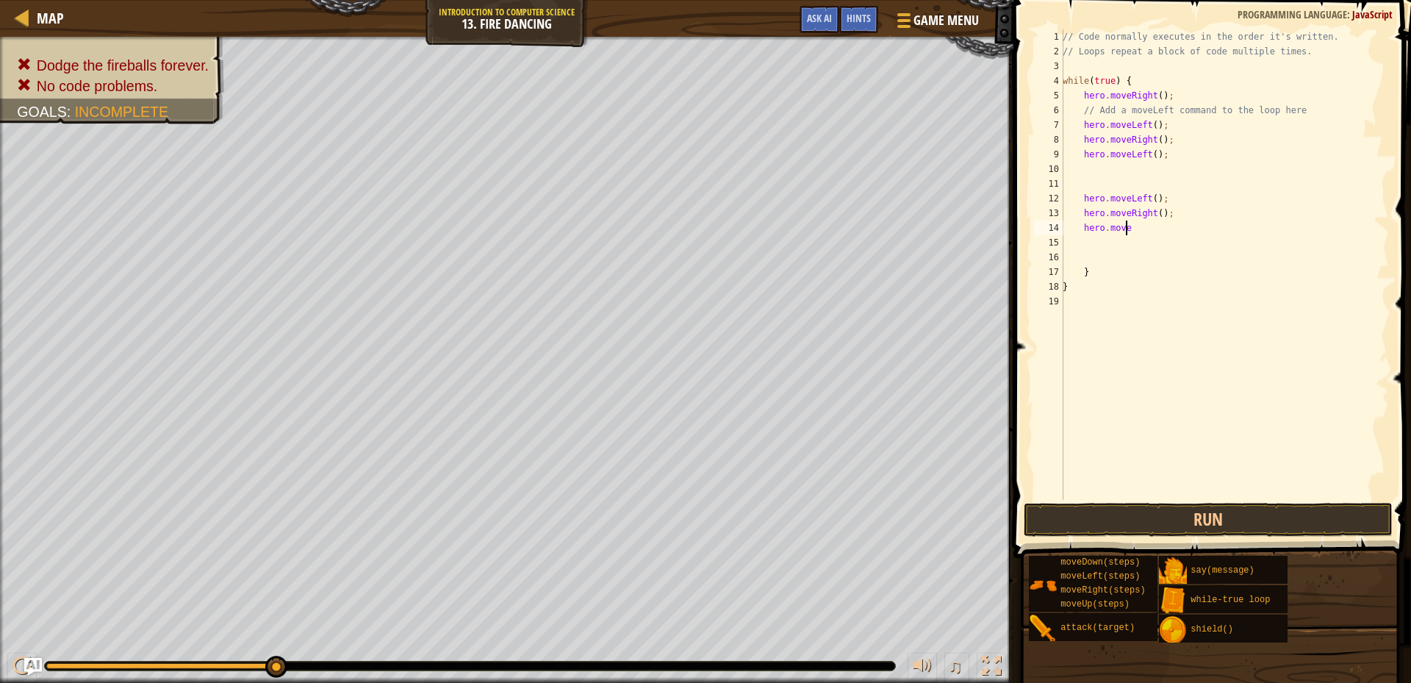
type textarea "h"
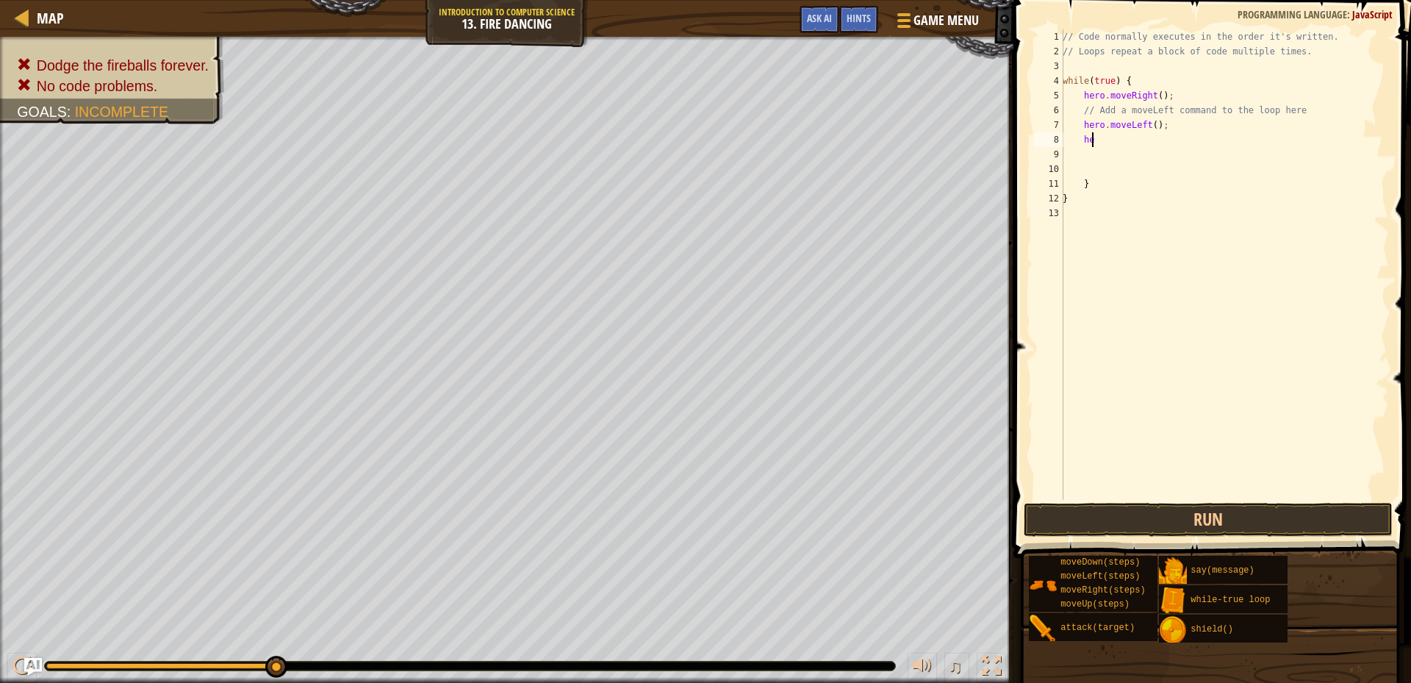
type textarea "h"
click at [1096, 173] on div "// Code normally executes in the order it's written. // Loops repeat a block of…" at bounding box center [1223, 279] width 329 height 500
type textarea "}"
drag, startPoint x: 1090, startPoint y: 181, endPoint x: 1080, endPoint y: 194, distance: 16.3
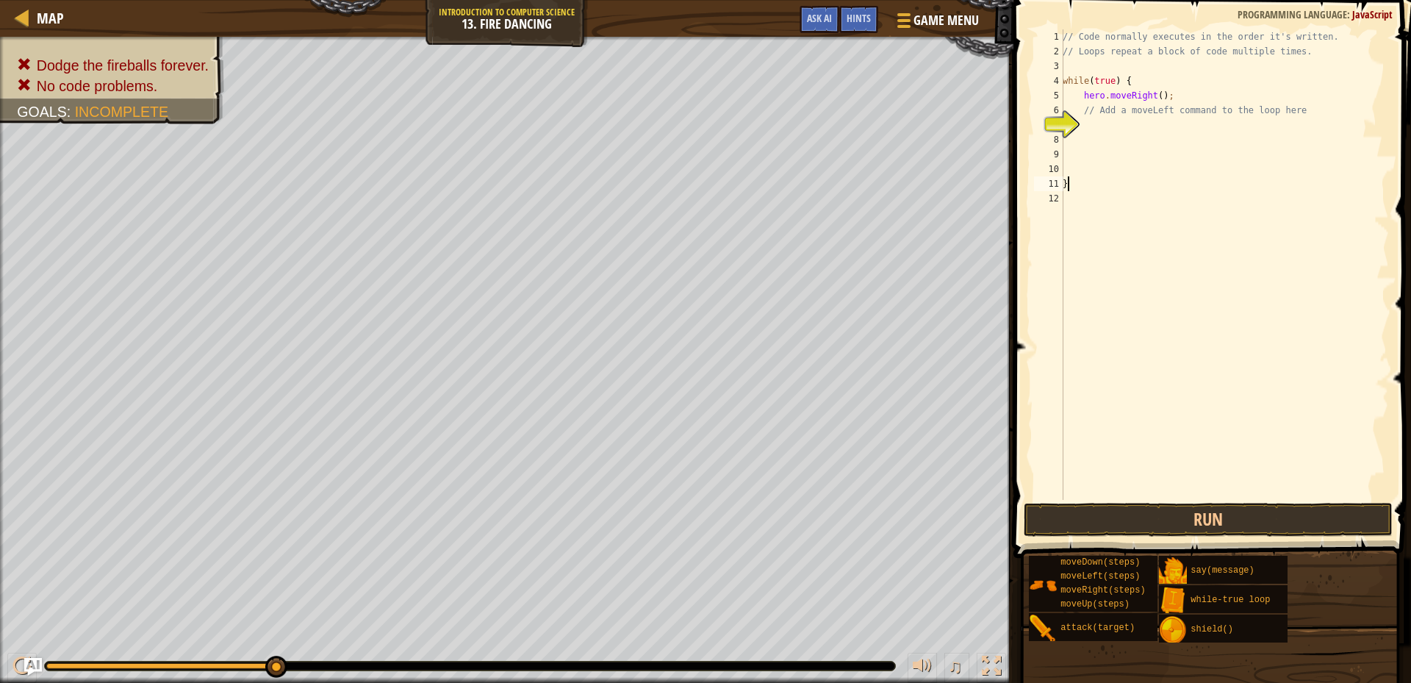
click at [1081, 192] on div "// Code normally executes in the order it's written. // Loops repeat a block of…" at bounding box center [1223, 279] width 329 height 500
type textarea "}"
click at [1081, 131] on div "// Code normally executes in the order it's written. // Loops repeat a block of…" at bounding box center [1223, 279] width 329 height 500
type textarea "w"
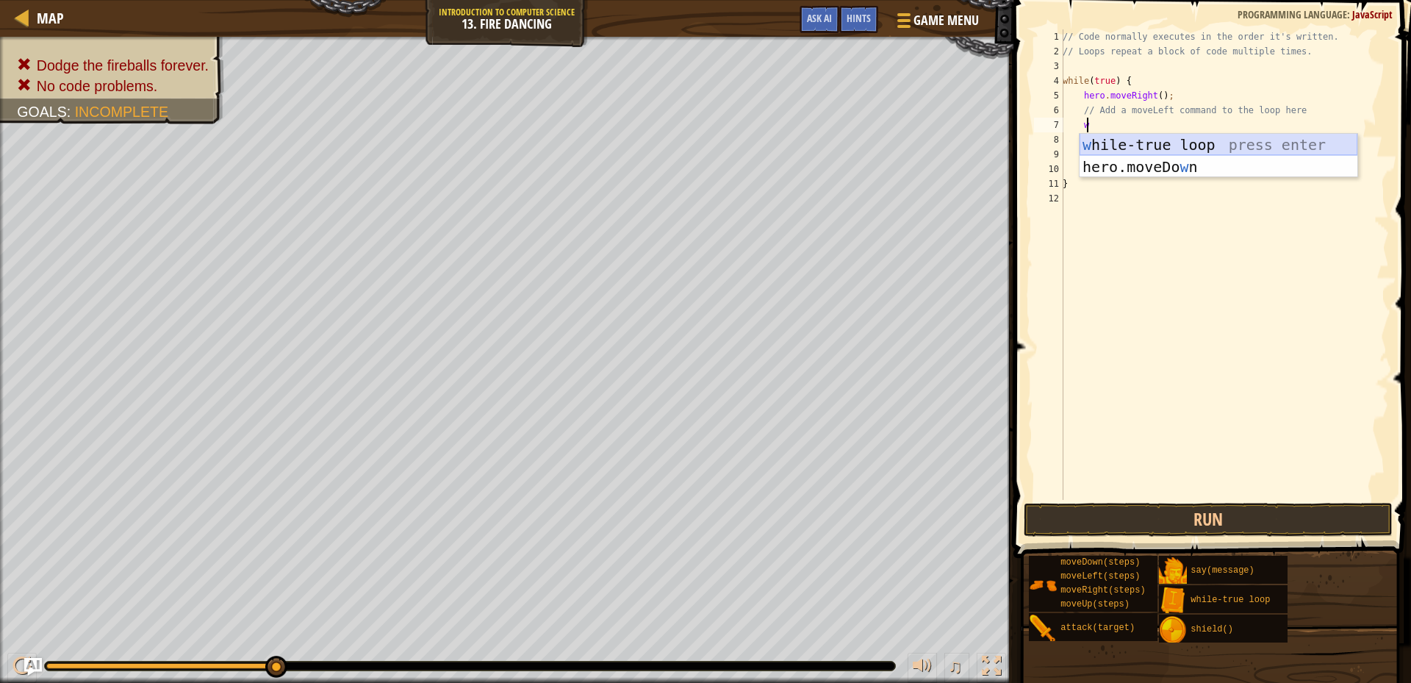
click at [1150, 141] on div "w [PERSON_NAME]-true loop press enter hero.moveDo w n press enter" at bounding box center [1218, 178] width 278 height 88
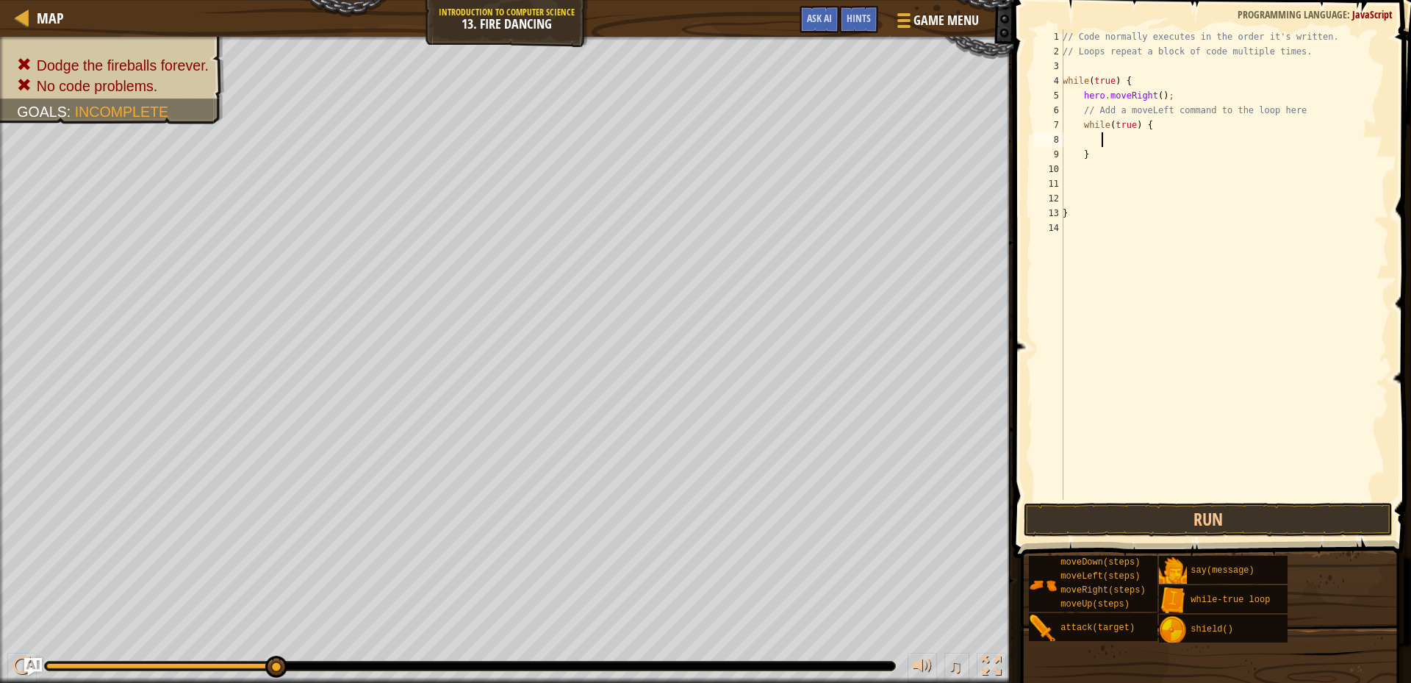
click at [1126, 126] on div "// Code normally executes in the order it's written. // Loops repeat a block of…" at bounding box center [1223, 279] width 329 height 500
click at [1131, 126] on div "// Code normally executes in the order it's written. // Loops repeat a block of…" at bounding box center [1223, 279] width 329 height 500
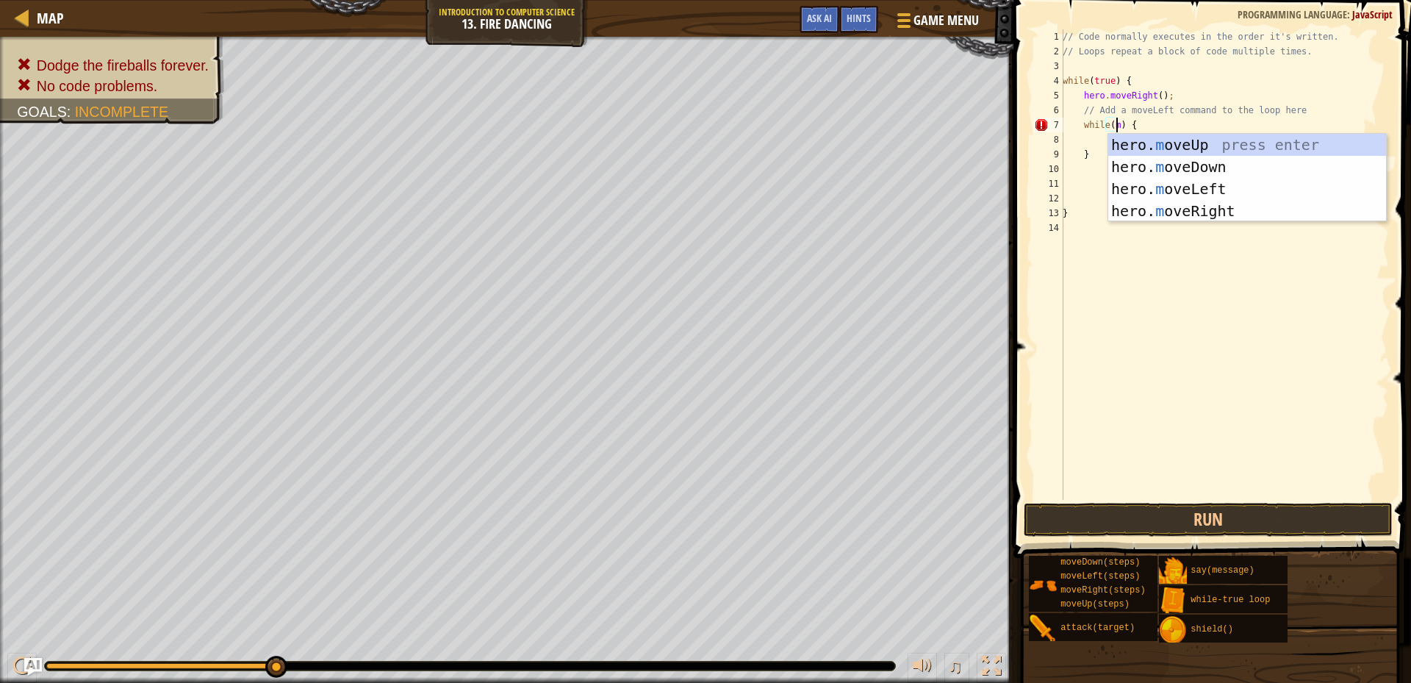
scroll to position [7, 4]
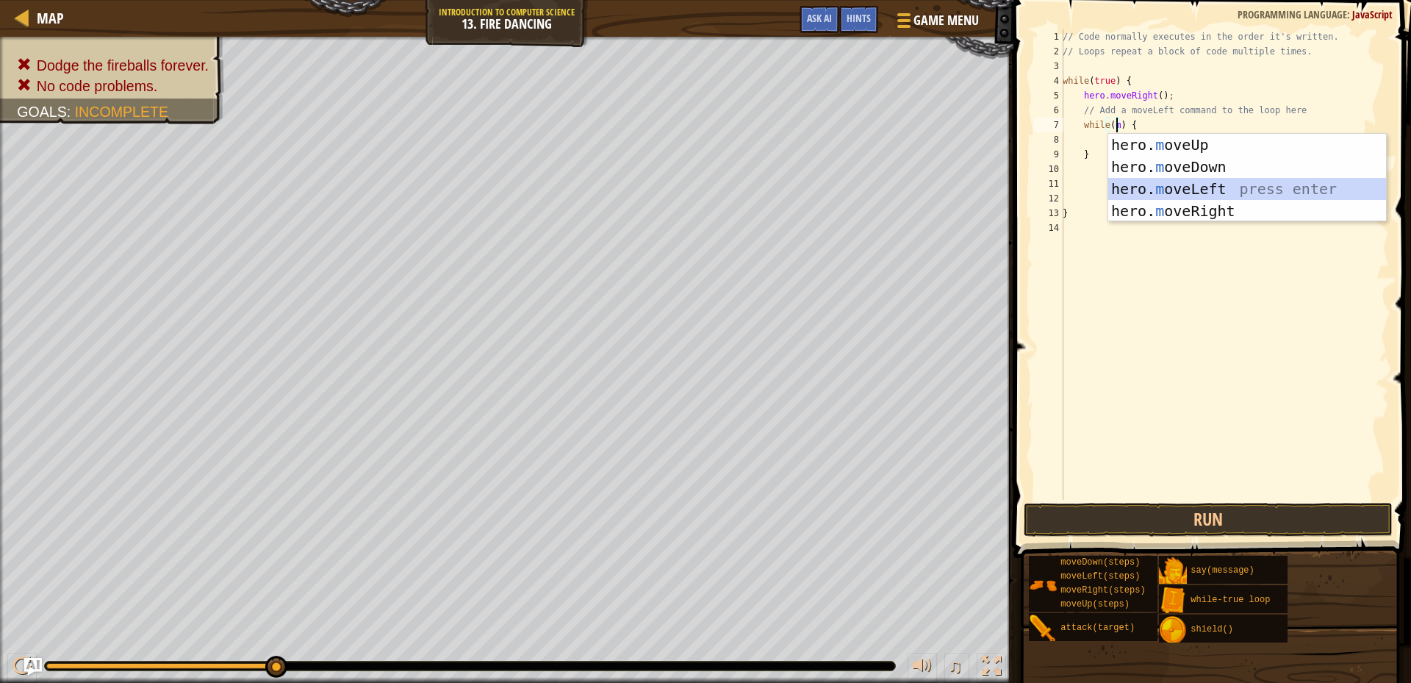
click at [1207, 192] on div "hero. m oveUp press enter hero. m oveDown press enter hero. m oveLeft press ent…" at bounding box center [1247, 200] width 278 height 132
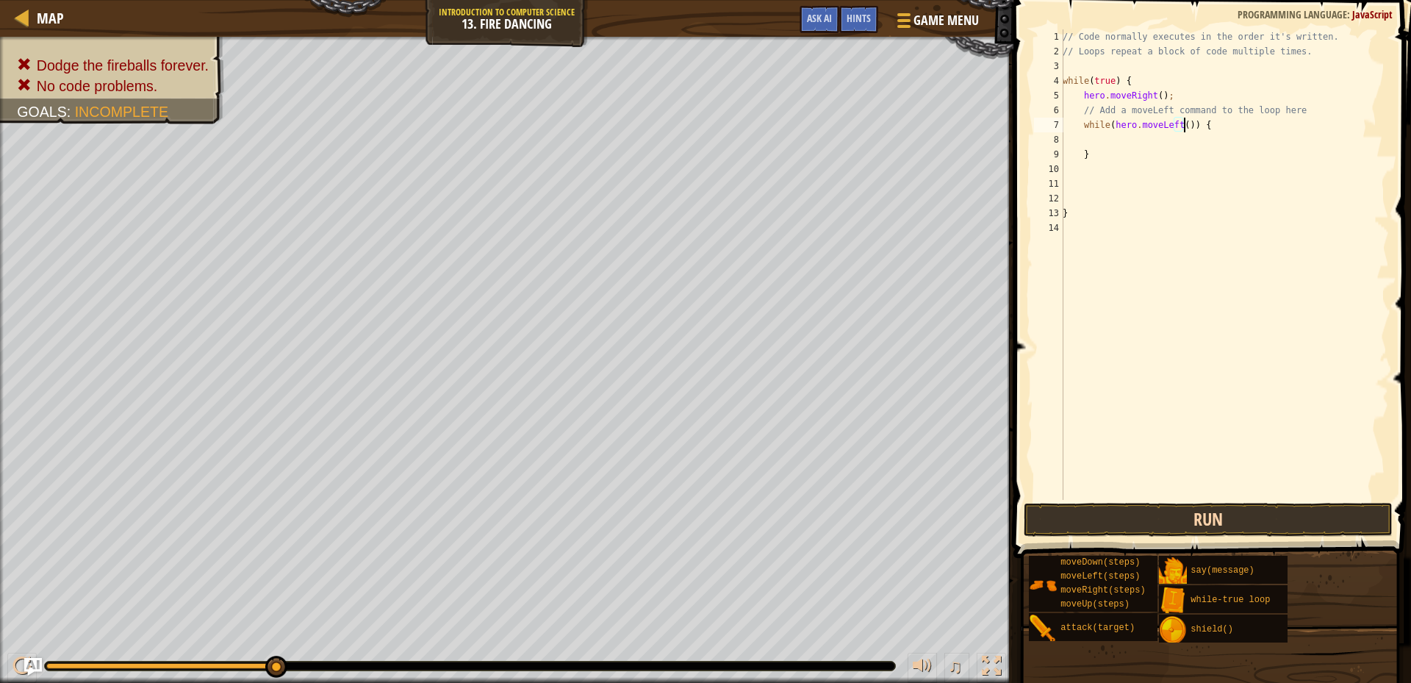
type textarea "while(hero.moveLeft()) {"
click at [1150, 506] on button "Run" at bounding box center [1207, 520] width 369 height 34
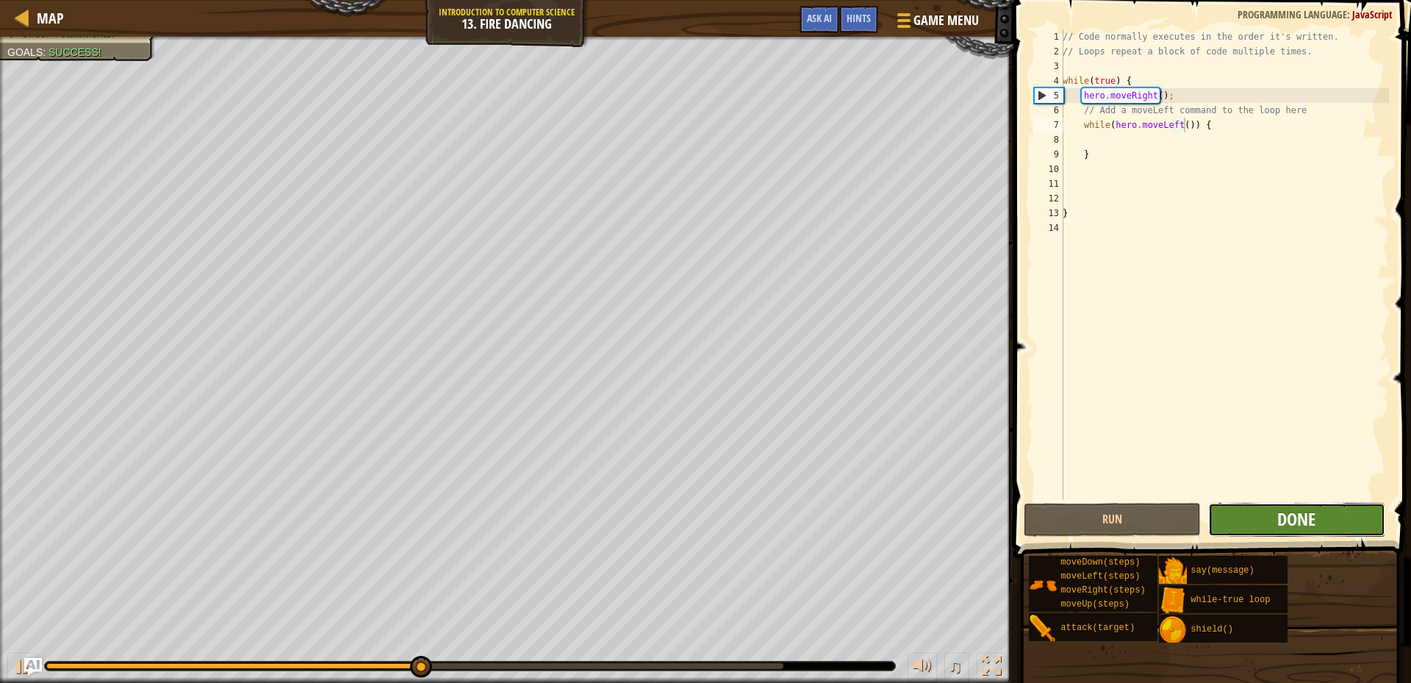
click at [1297, 527] on span "Done" at bounding box center [1296, 519] width 38 height 24
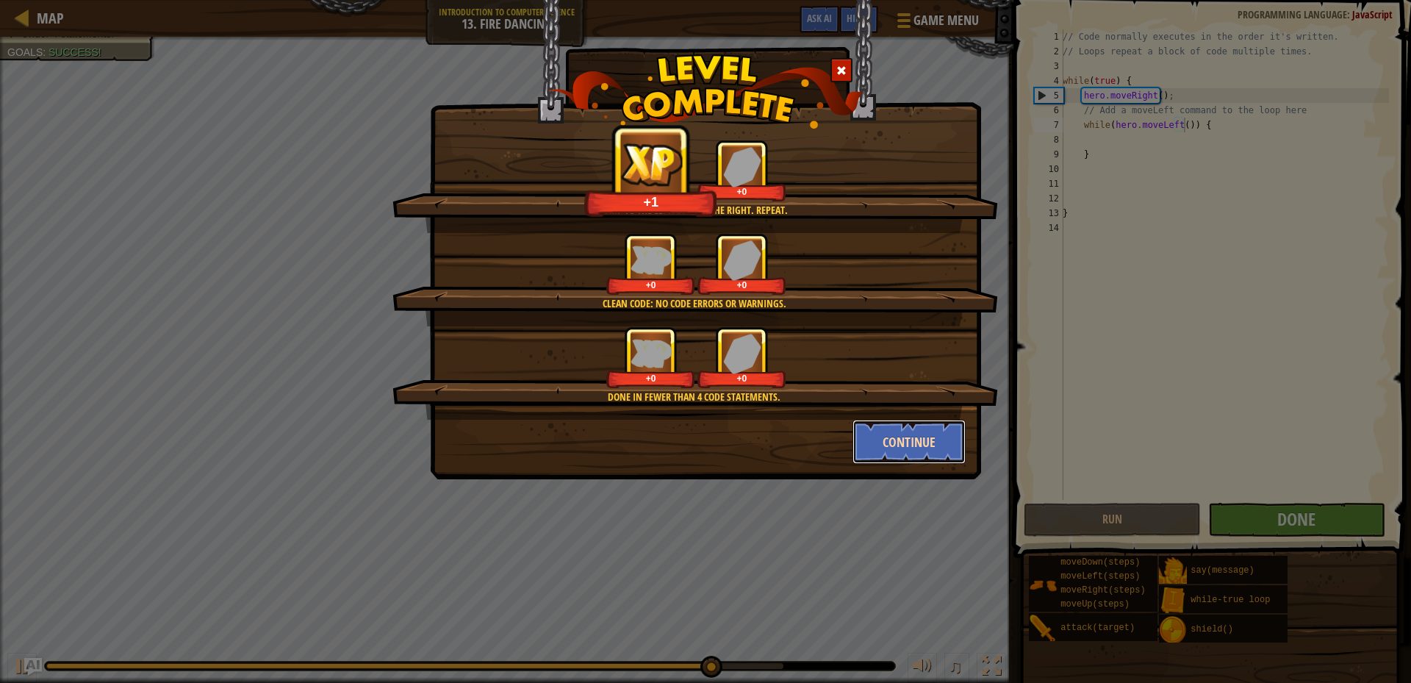
click at [898, 442] on button "Continue" at bounding box center [909, 441] width 114 height 44
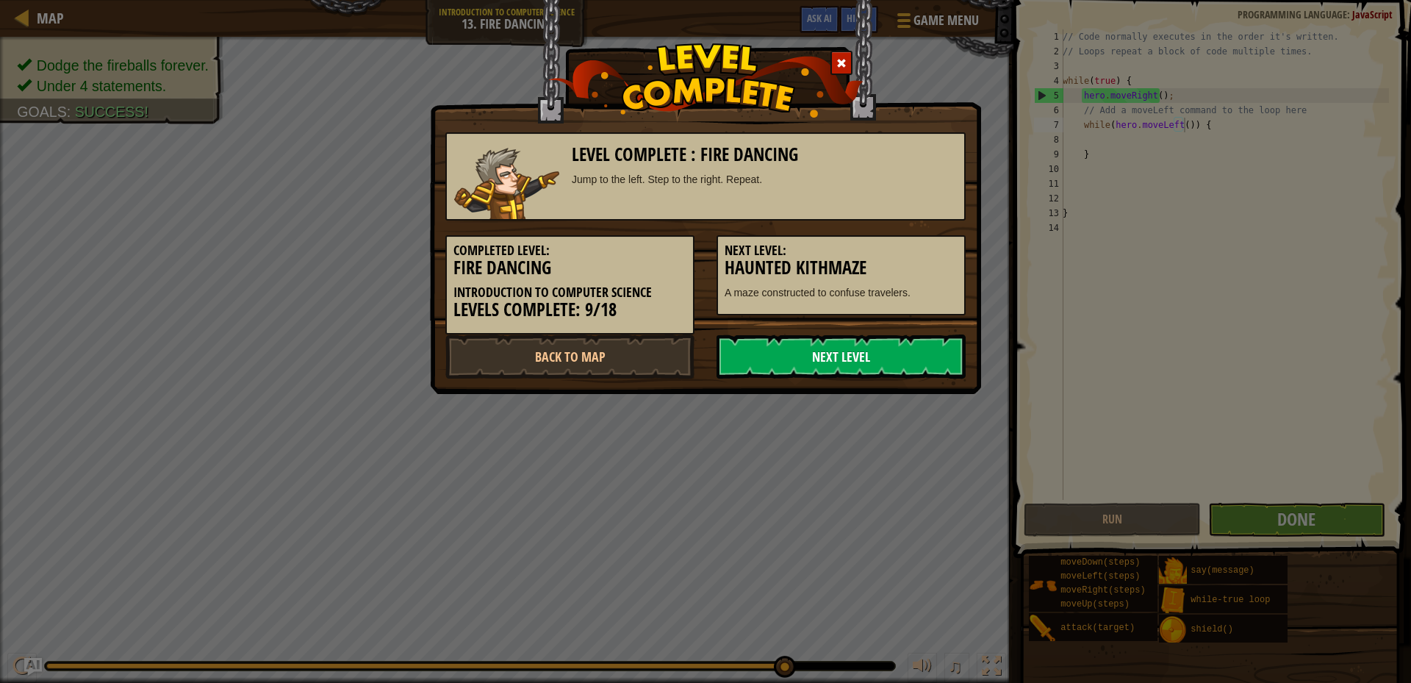
click at [867, 365] on link "Next Level" at bounding box center [840, 356] width 249 height 44
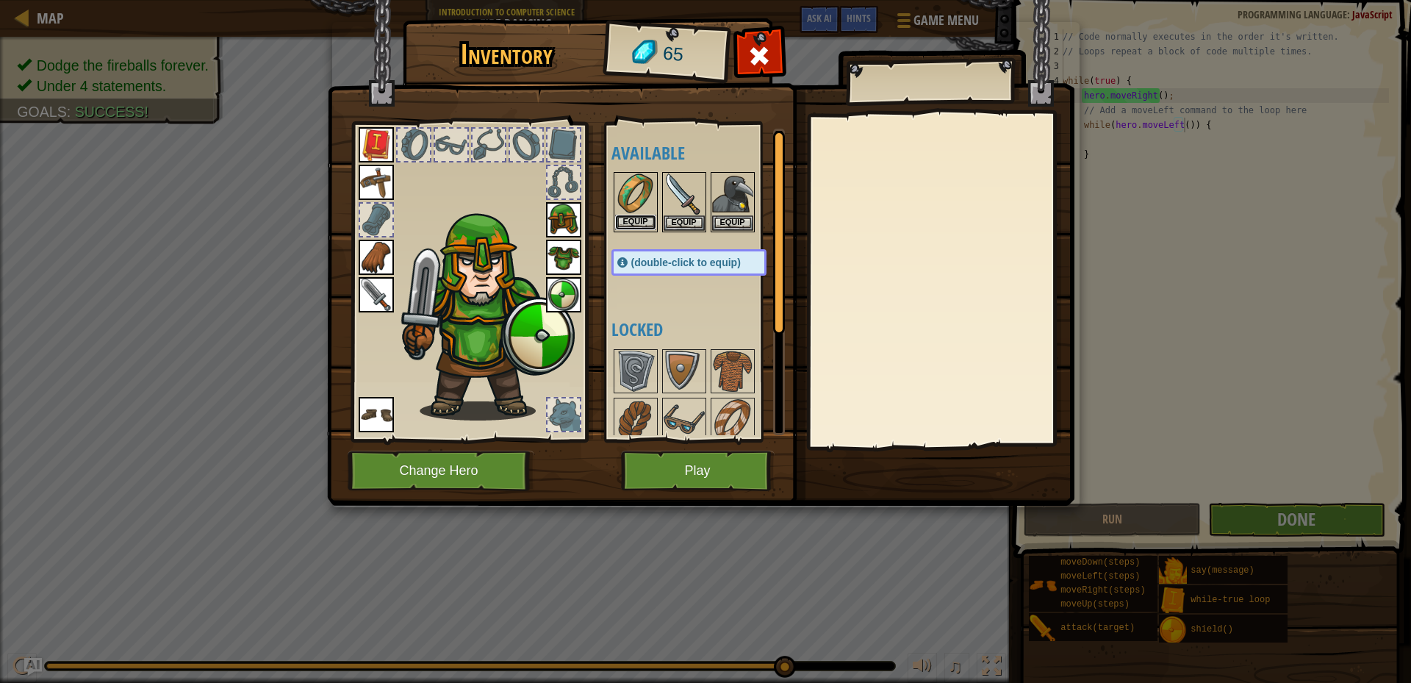
click at [640, 226] on button "Equip" at bounding box center [635, 222] width 41 height 15
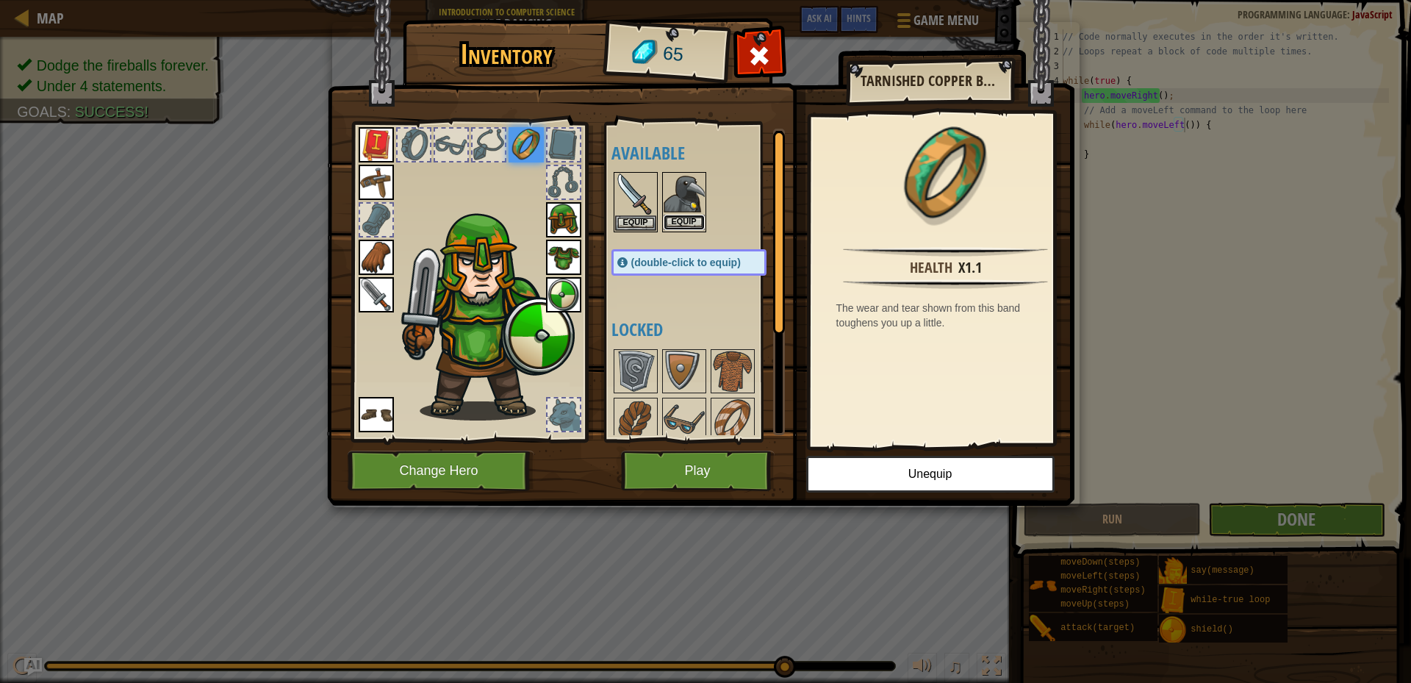
click at [671, 220] on button "Equip" at bounding box center [683, 222] width 41 height 15
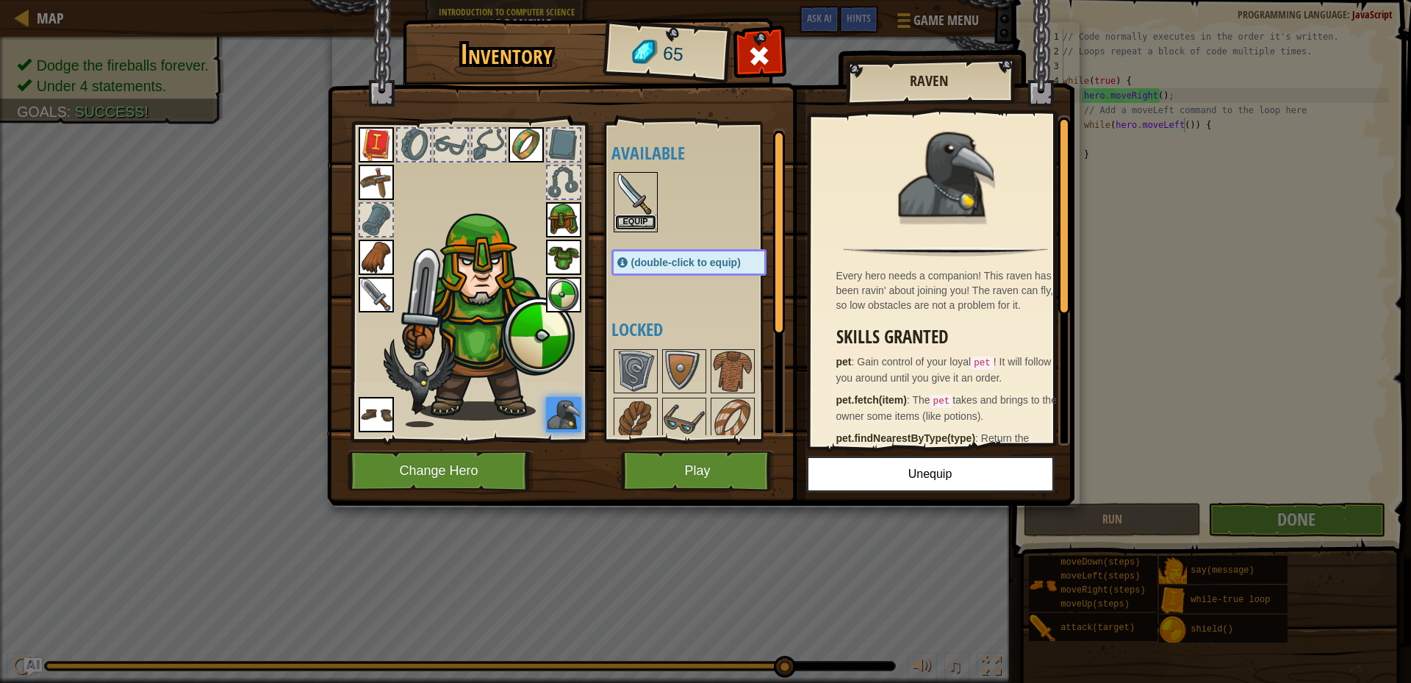
click at [635, 223] on button "Equip" at bounding box center [635, 222] width 41 height 15
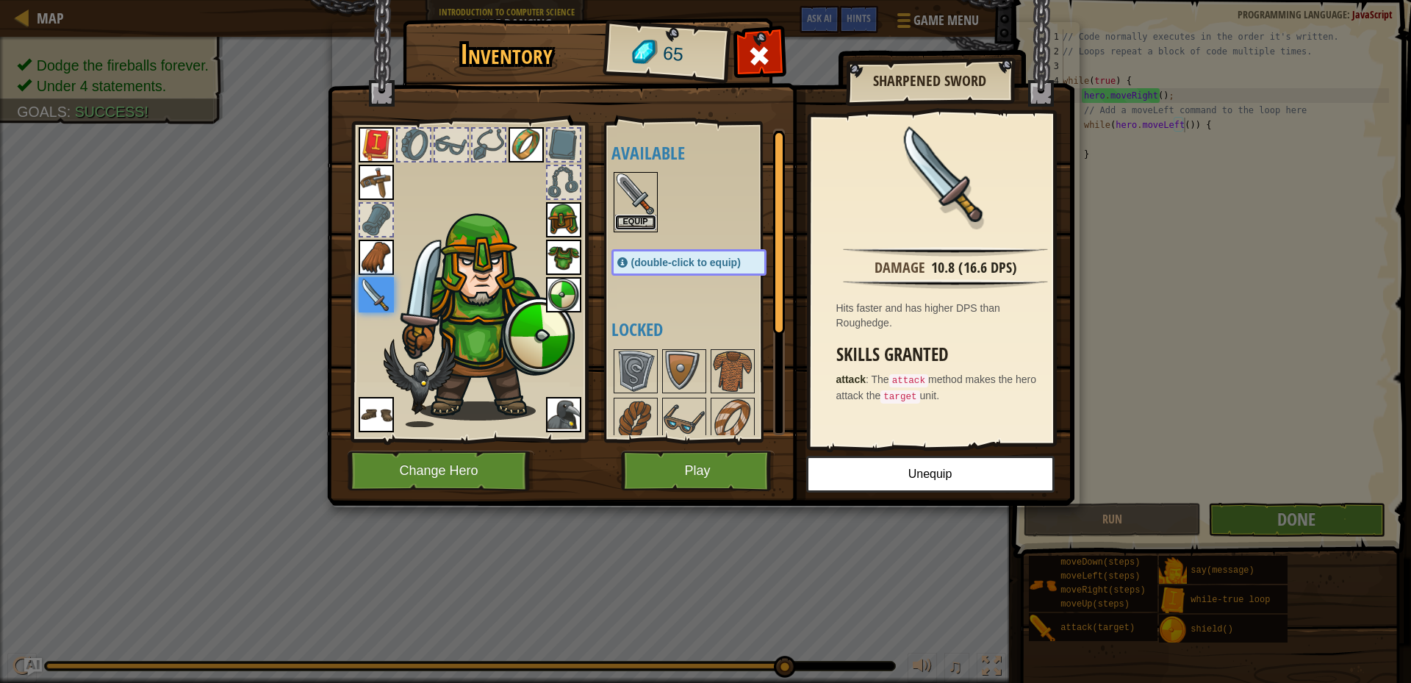
click at [627, 220] on button "Equip" at bounding box center [635, 222] width 41 height 15
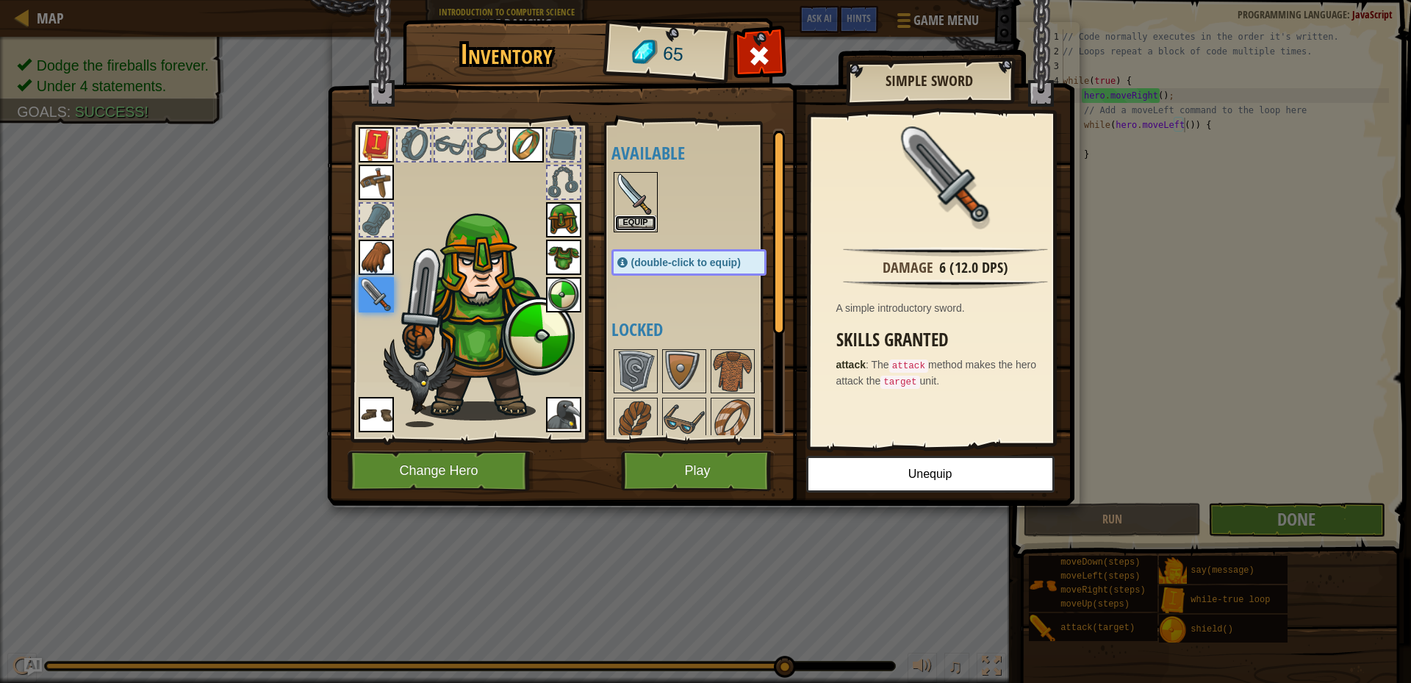
click at [627, 220] on button "Equip" at bounding box center [635, 222] width 41 height 15
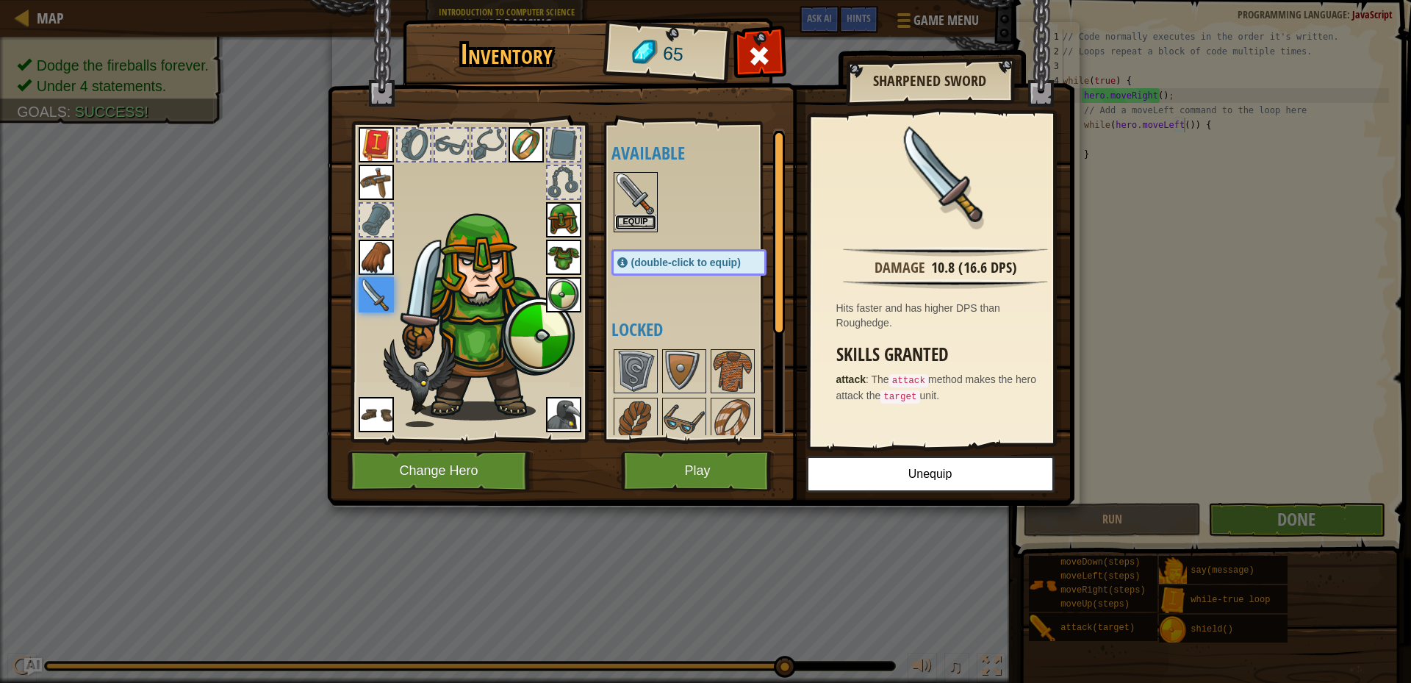
click at [627, 221] on button "Equip" at bounding box center [635, 222] width 41 height 15
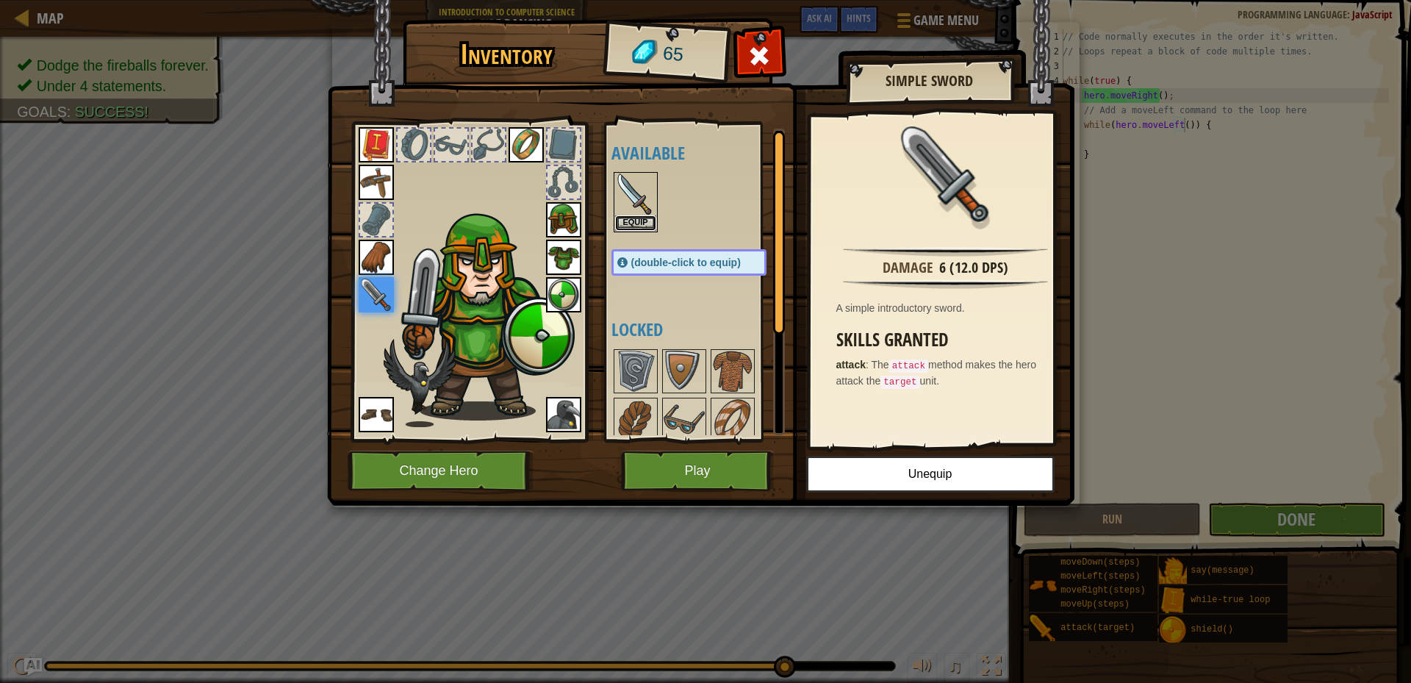
click at [627, 221] on button "Equip" at bounding box center [635, 222] width 41 height 15
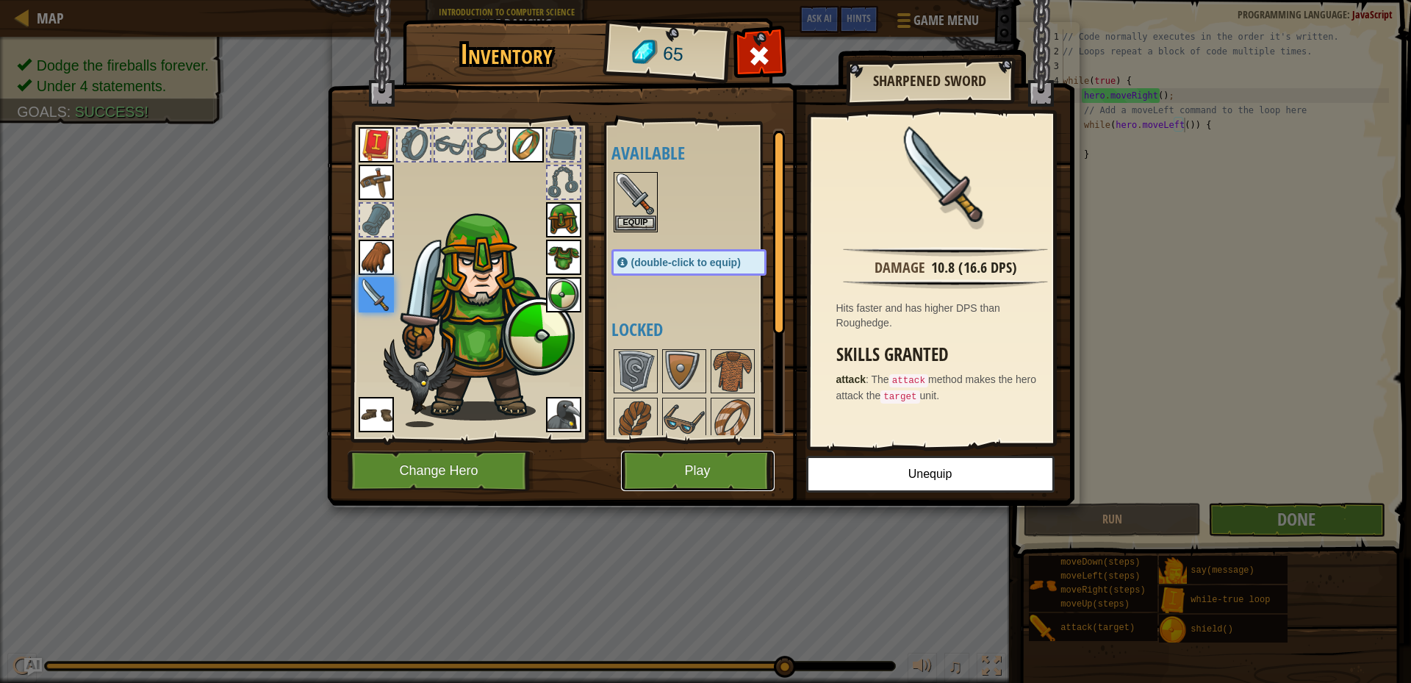
click at [677, 471] on button "Play" at bounding box center [698, 470] width 154 height 40
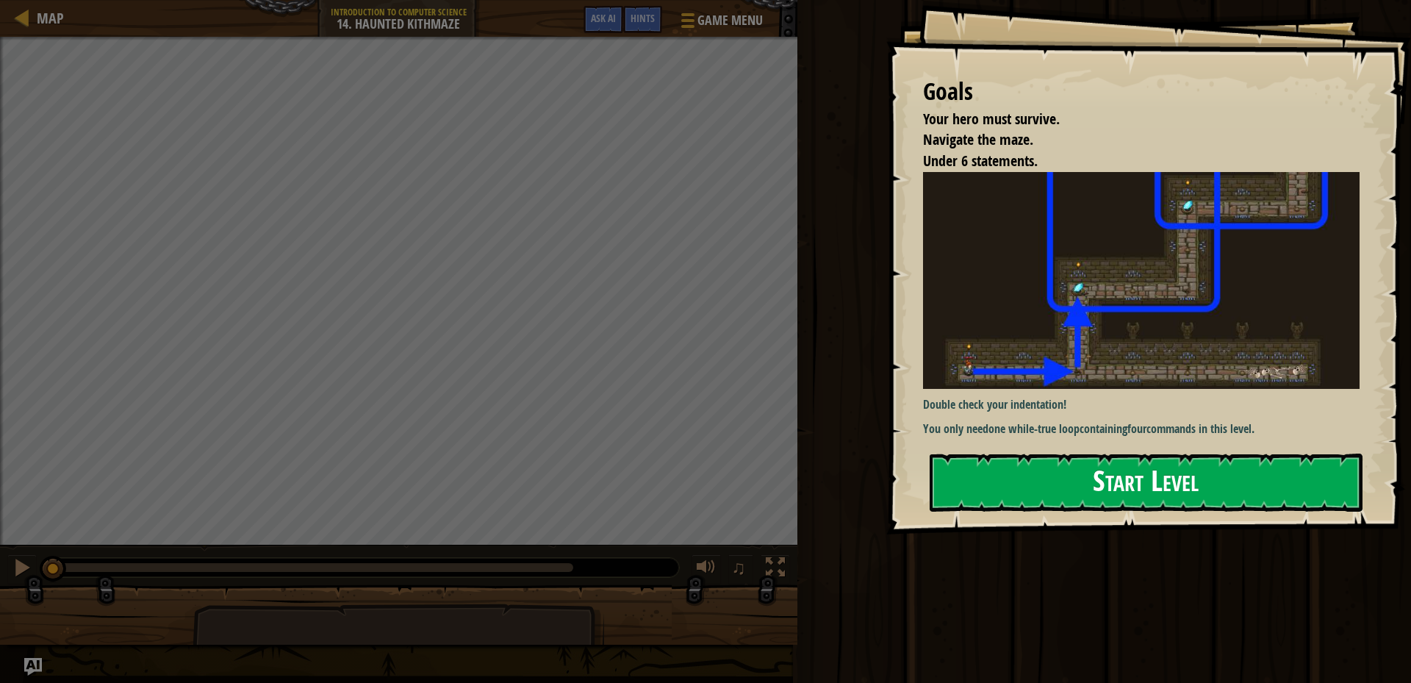
click at [1110, 490] on button "Start Level" at bounding box center [1145, 482] width 433 height 58
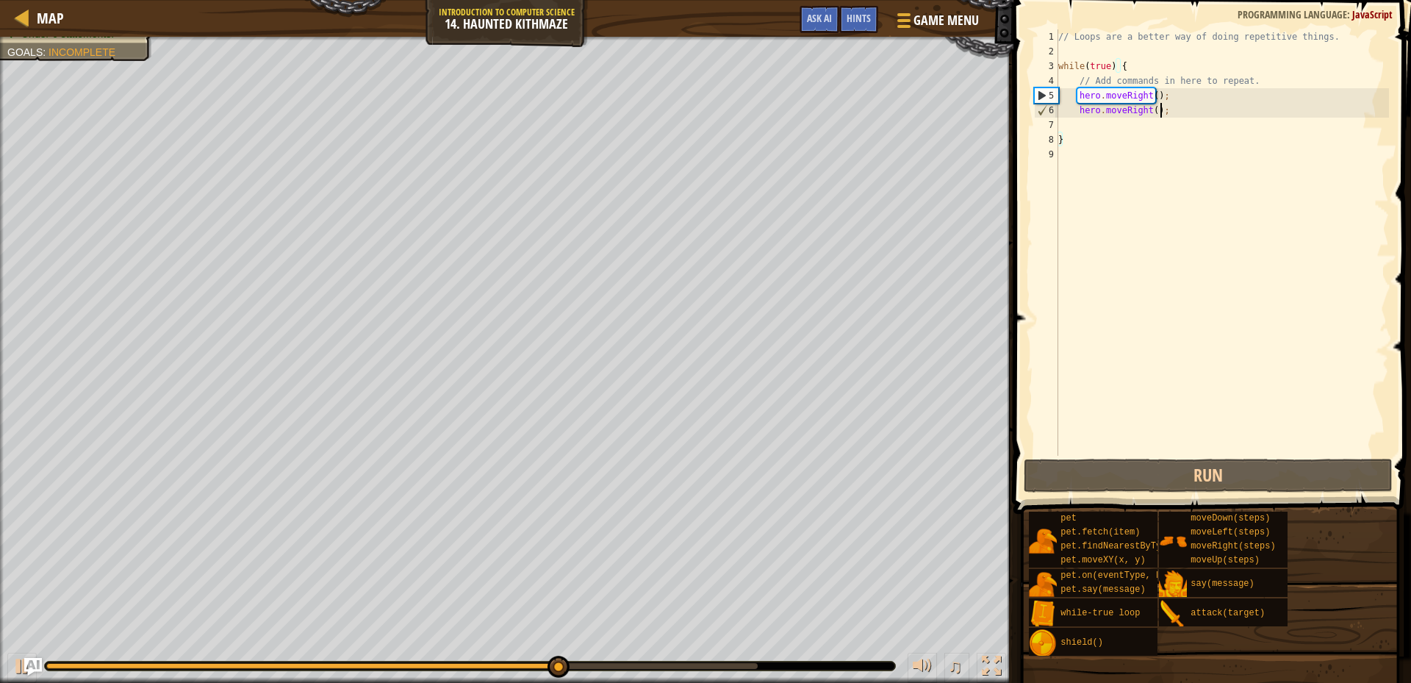
click at [1180, 111] on div "// Loops are a better way of doing repetitive things. while ( true ) { // Add c…" at bounding box center [1222, 256] width 334 height 455
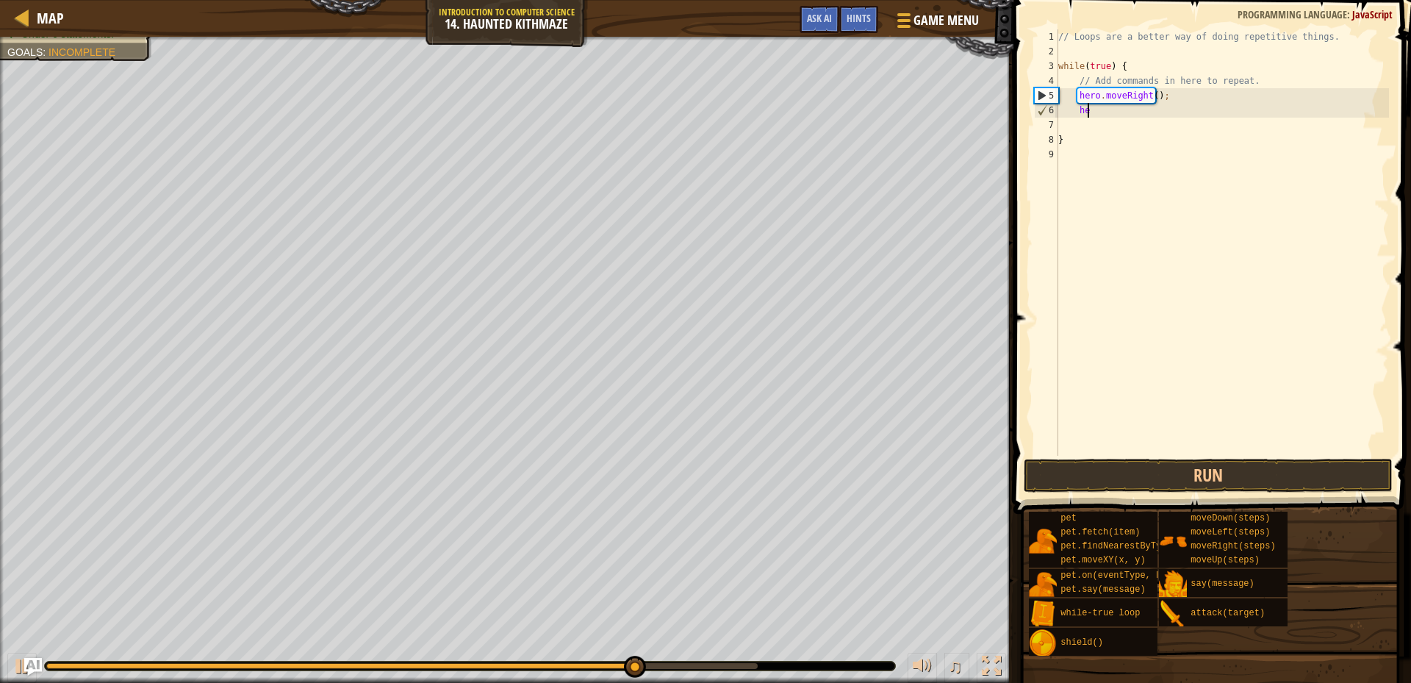
type textarea "h"
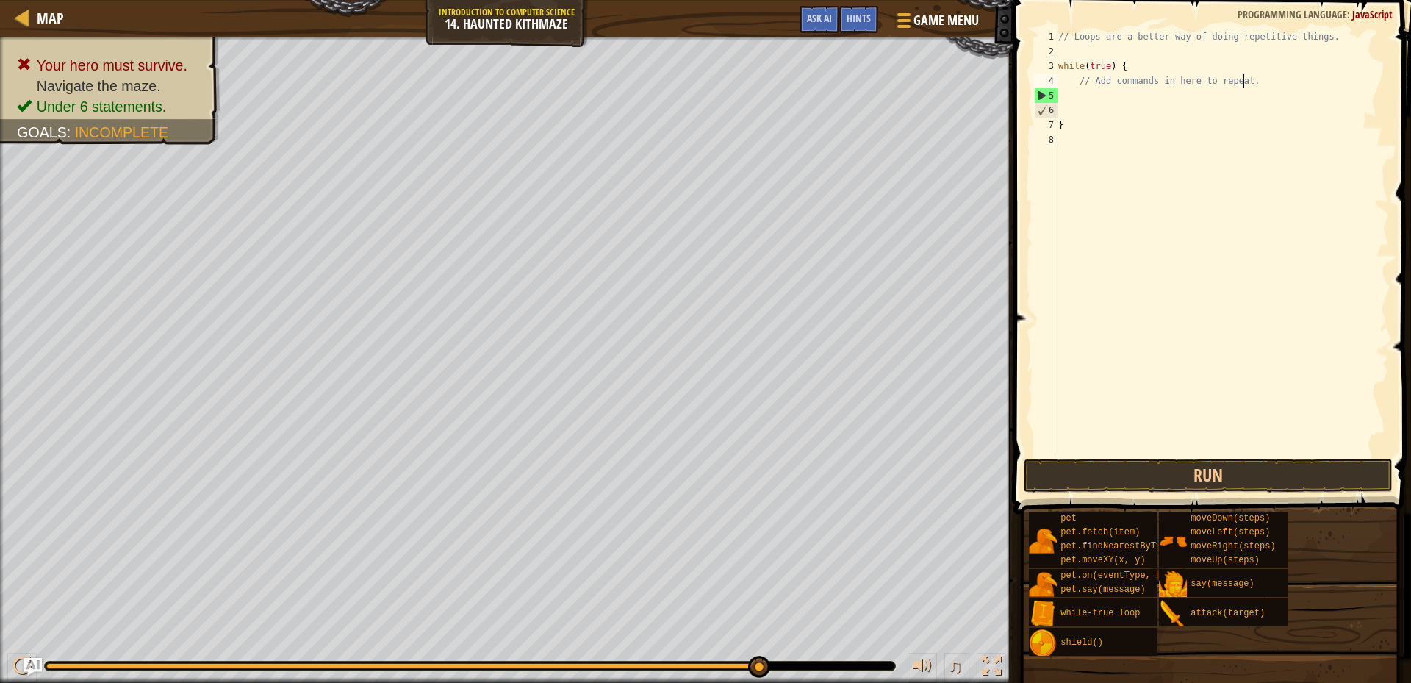
click at [1250, 79] on div "// Loops are a better way of doing repetitive things. while ( true ) { // Add c…" at bounding box center [1222, 256] width 334 height 455
type textarea "/"
type textarea "w"
type textarea "/"
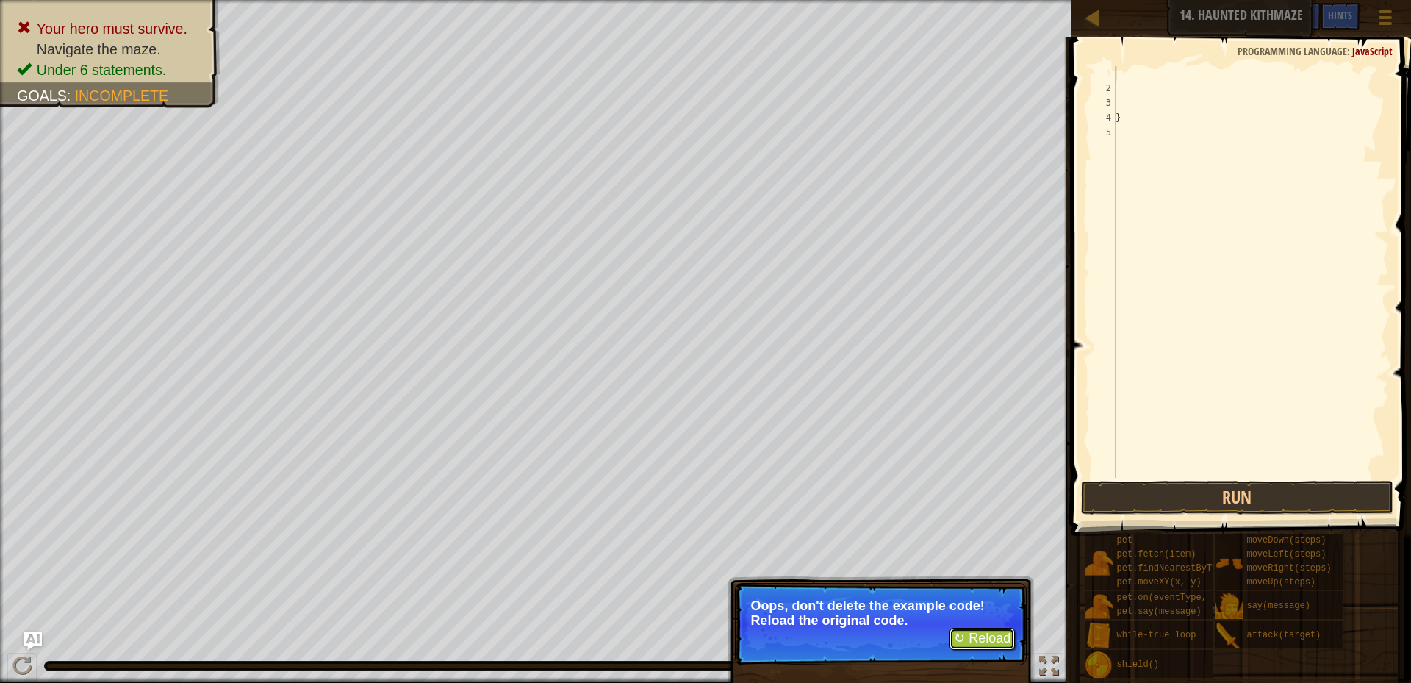
click at [979, 644] on button "↻ Reload" at bounding box center [981, 638] width 65 height 22
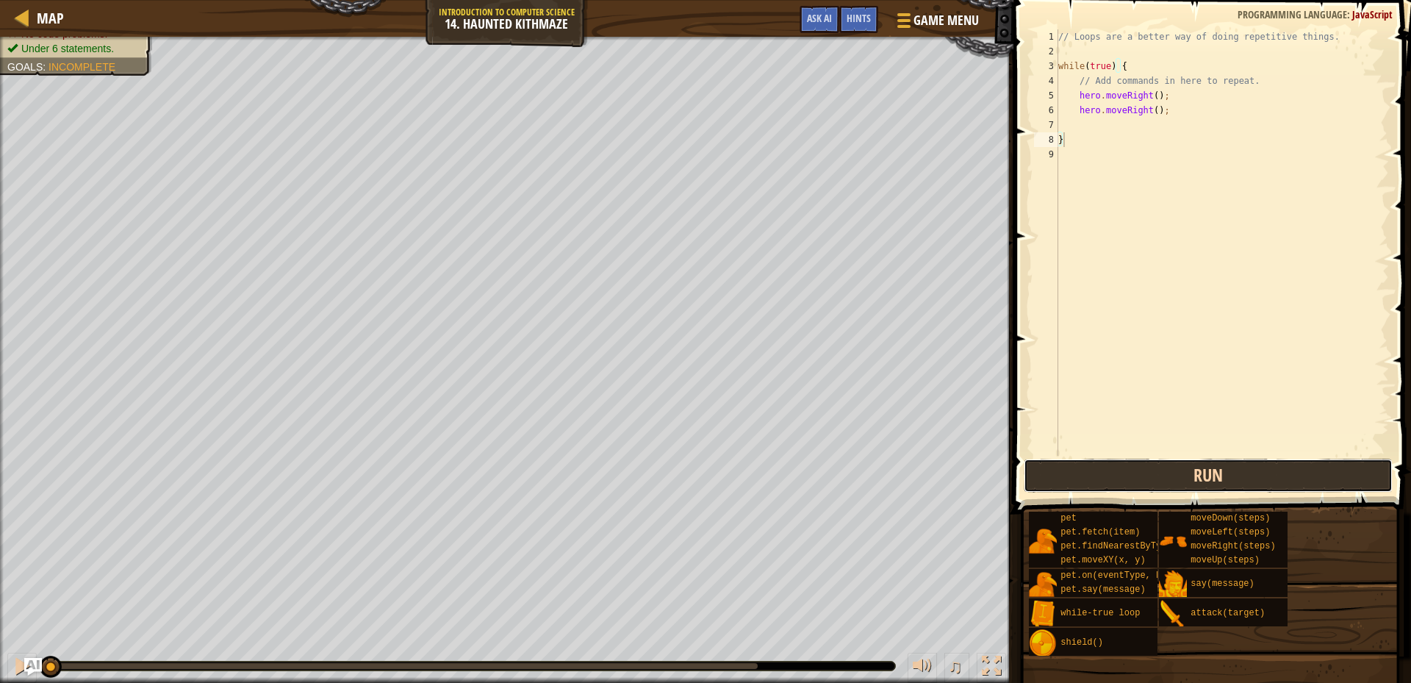
click at [1119, 478] on button "Run" at bounding box center [1207, 475] width 369 height 34
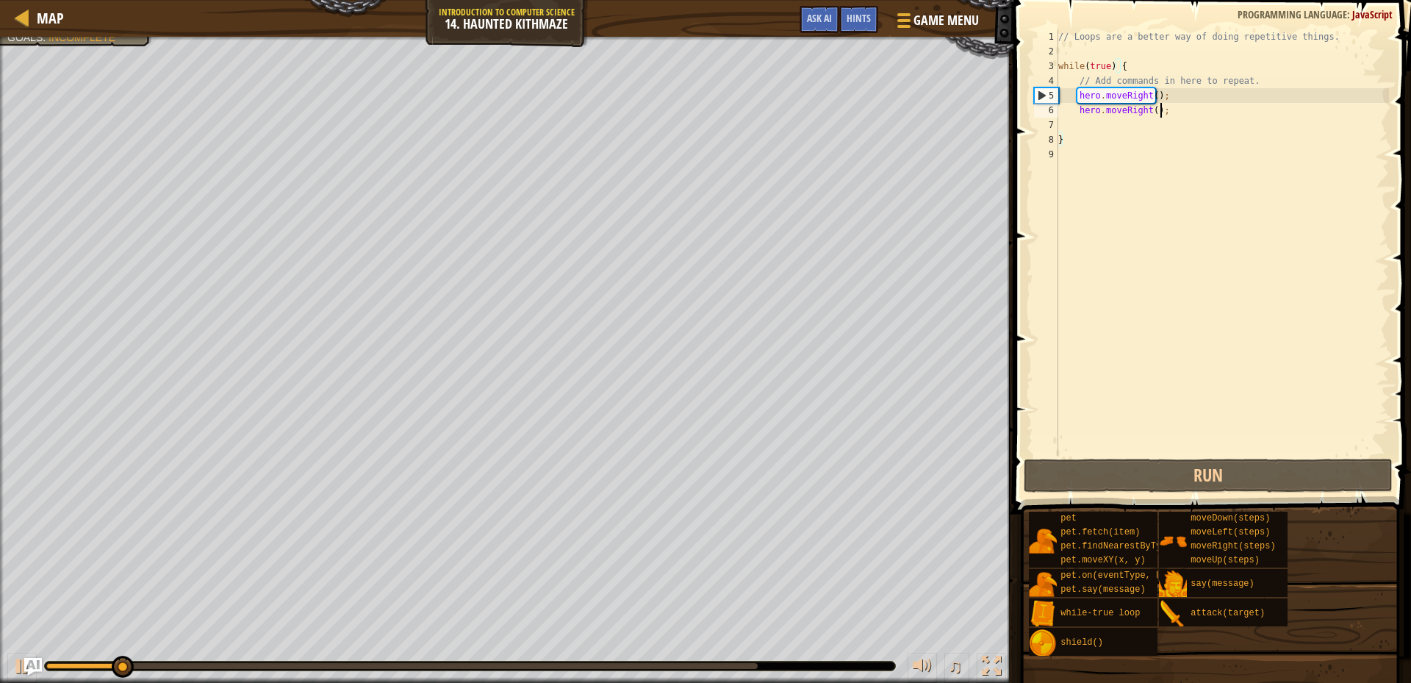
click at [1159, 112] on div "// Loops are a better way of doing repetitive things. while ( true ) { // Add c…" at bounding box center [1222, 256] width 334 height 455
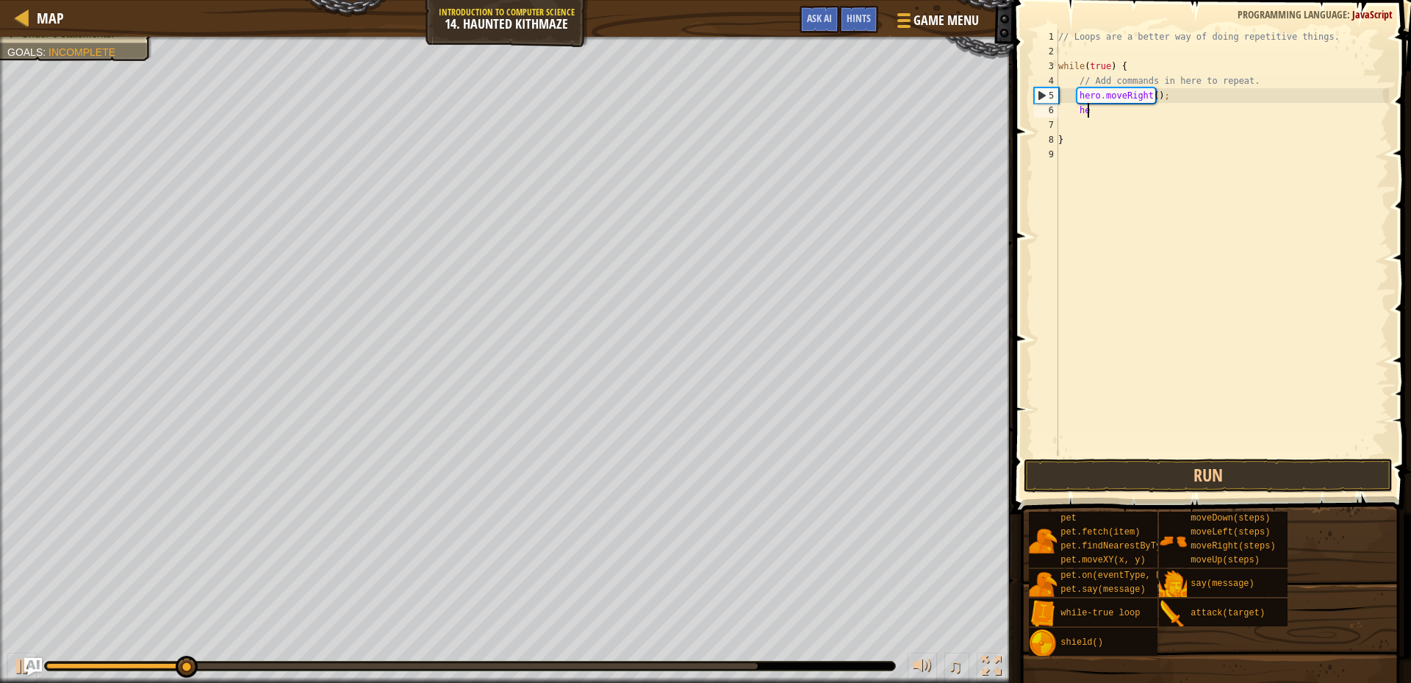
type textarea "h"
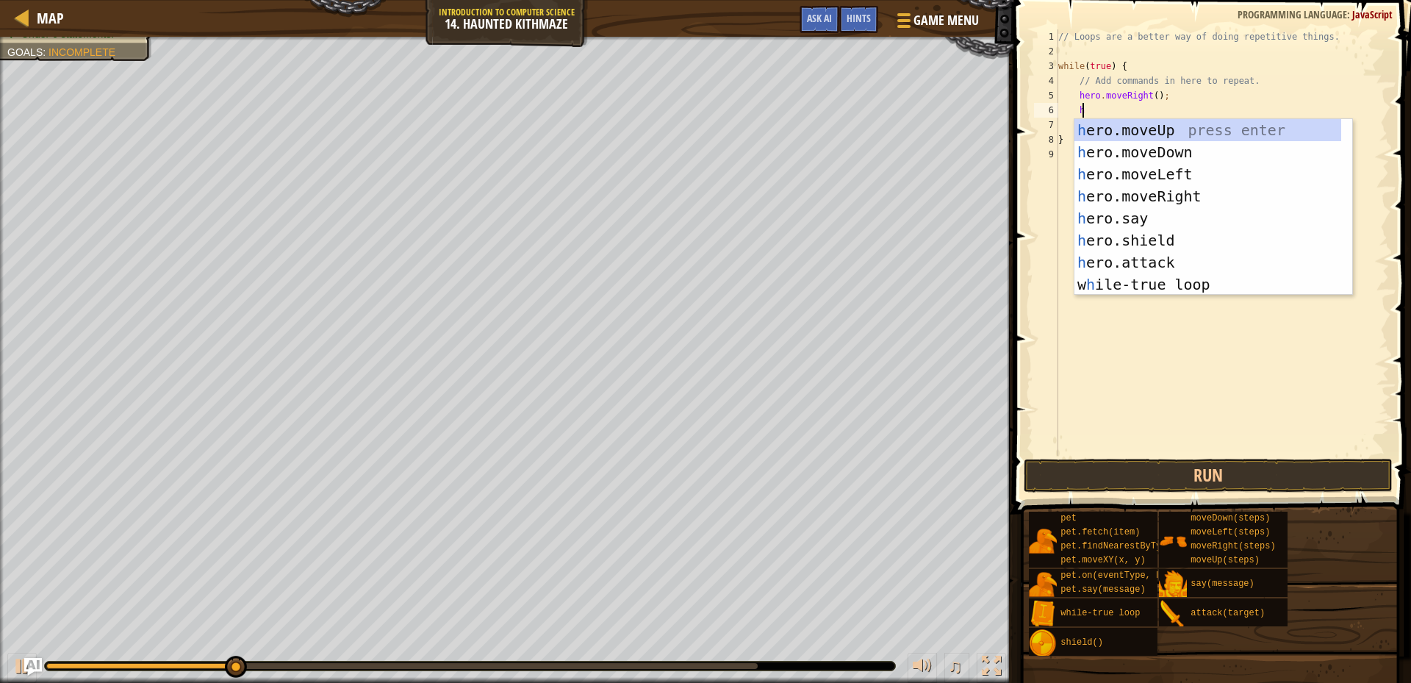
scroll to position [7, 1]
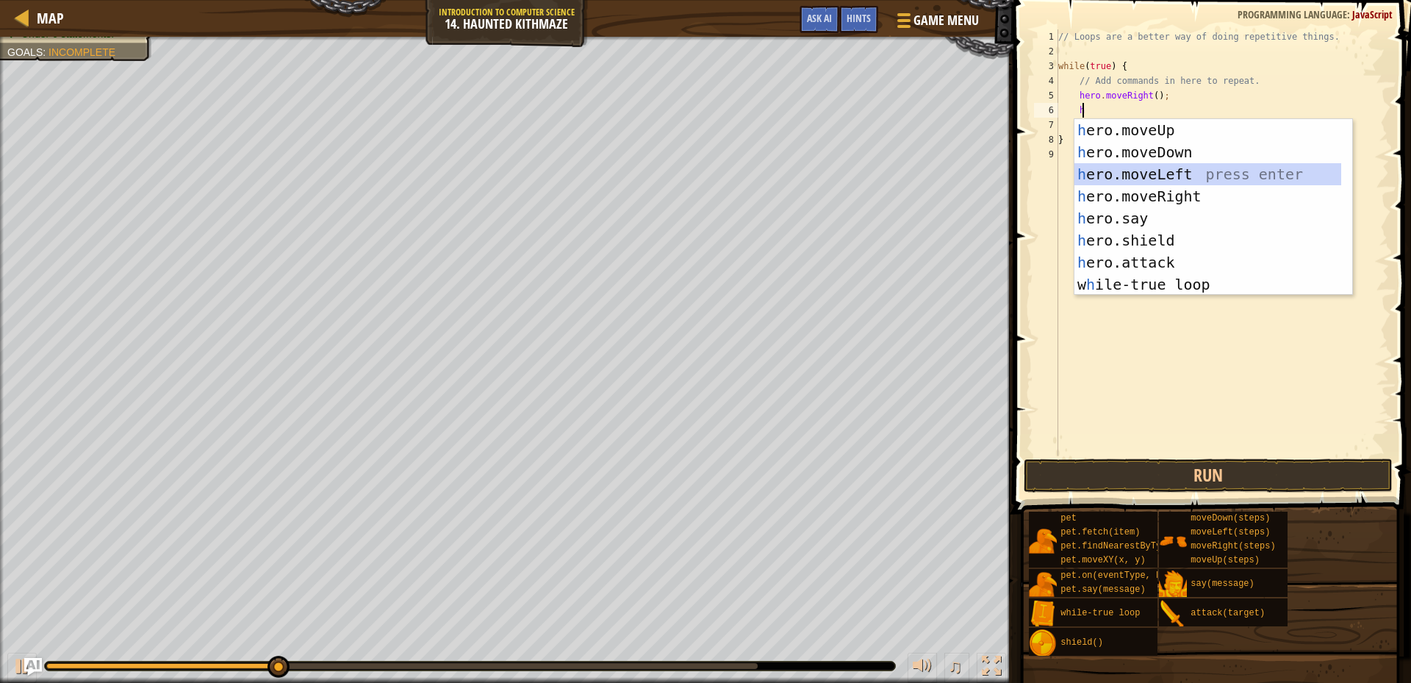
click at [1173, 164] on div "h ero.moveUp press enter h ero.moveDown press enter h ero.moveLeft press enter …" at bounding box center [1207, 229] width 267 height 220
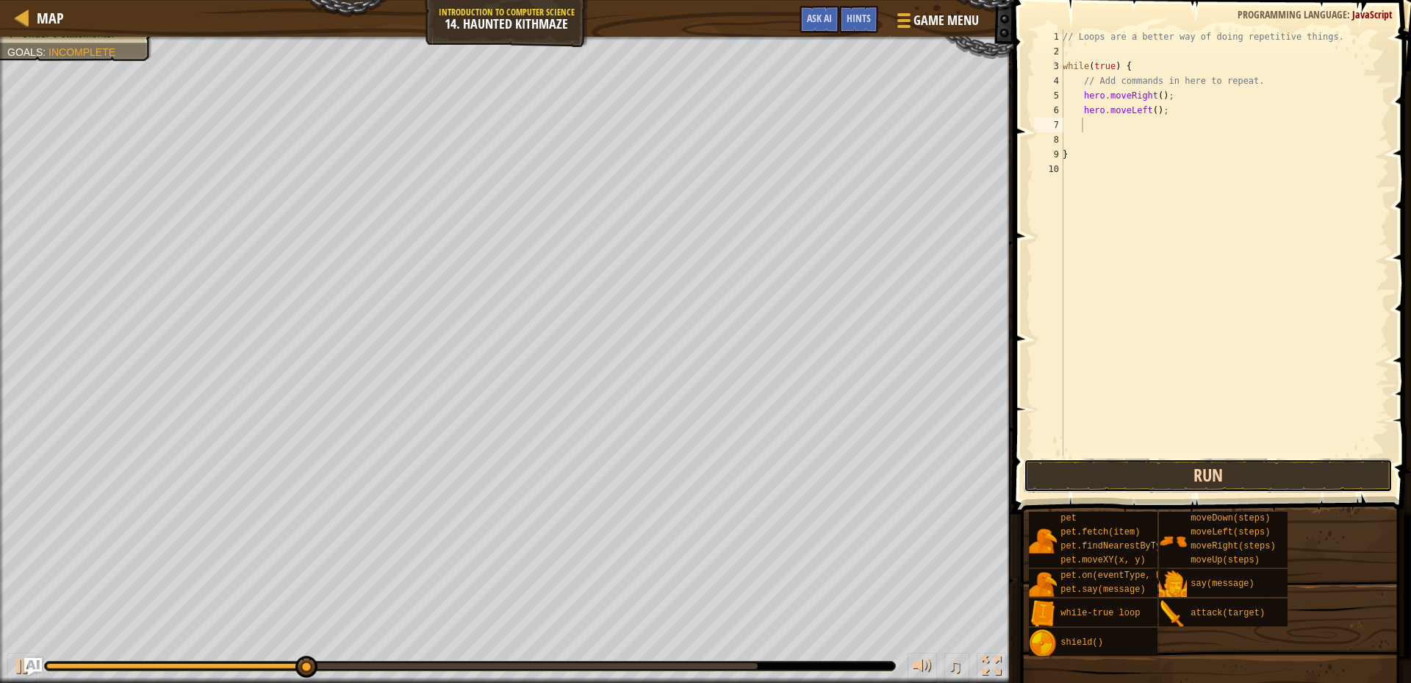
click at [1144, 480] on button "Run" at bounding box center [1207, 475] width 369 height 34
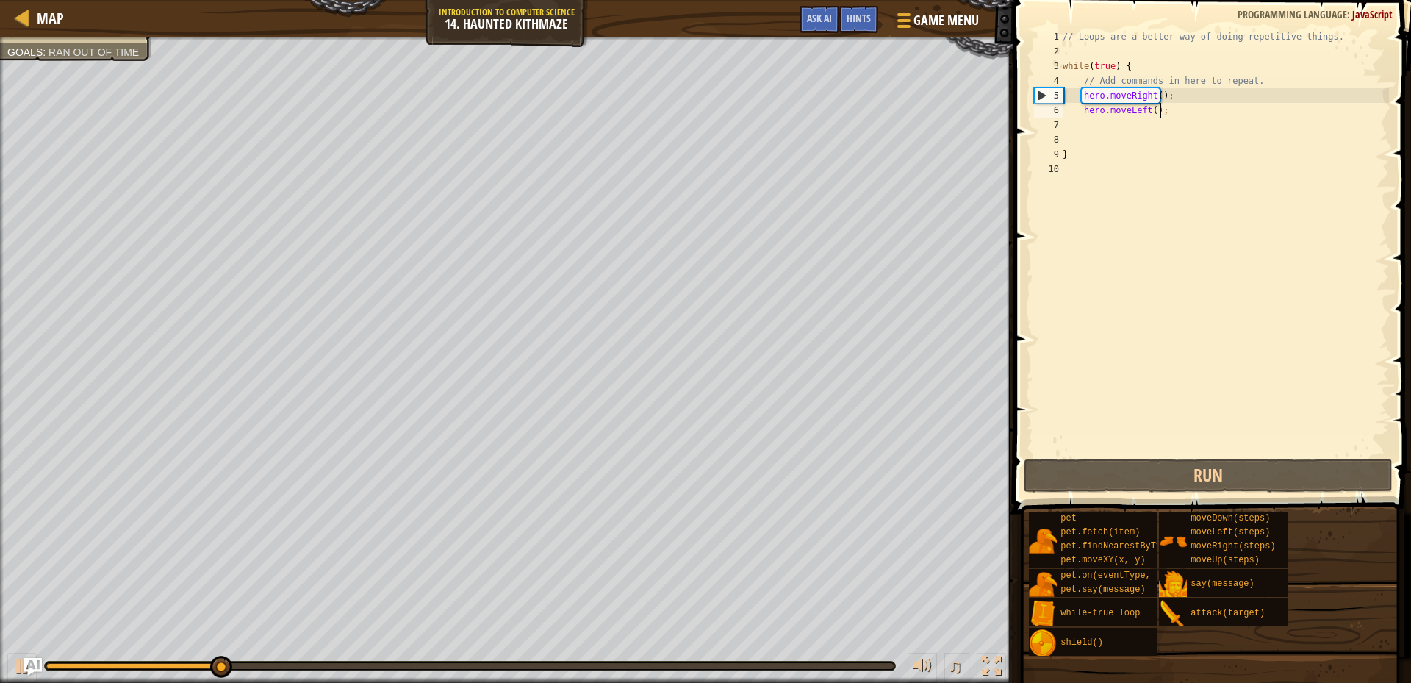
click at [1159, 112] on div "// Loops are a better way of doing repetitive things. while ( true ) { // Add c…" at bounding box center [1223, 256] width 329 height 455
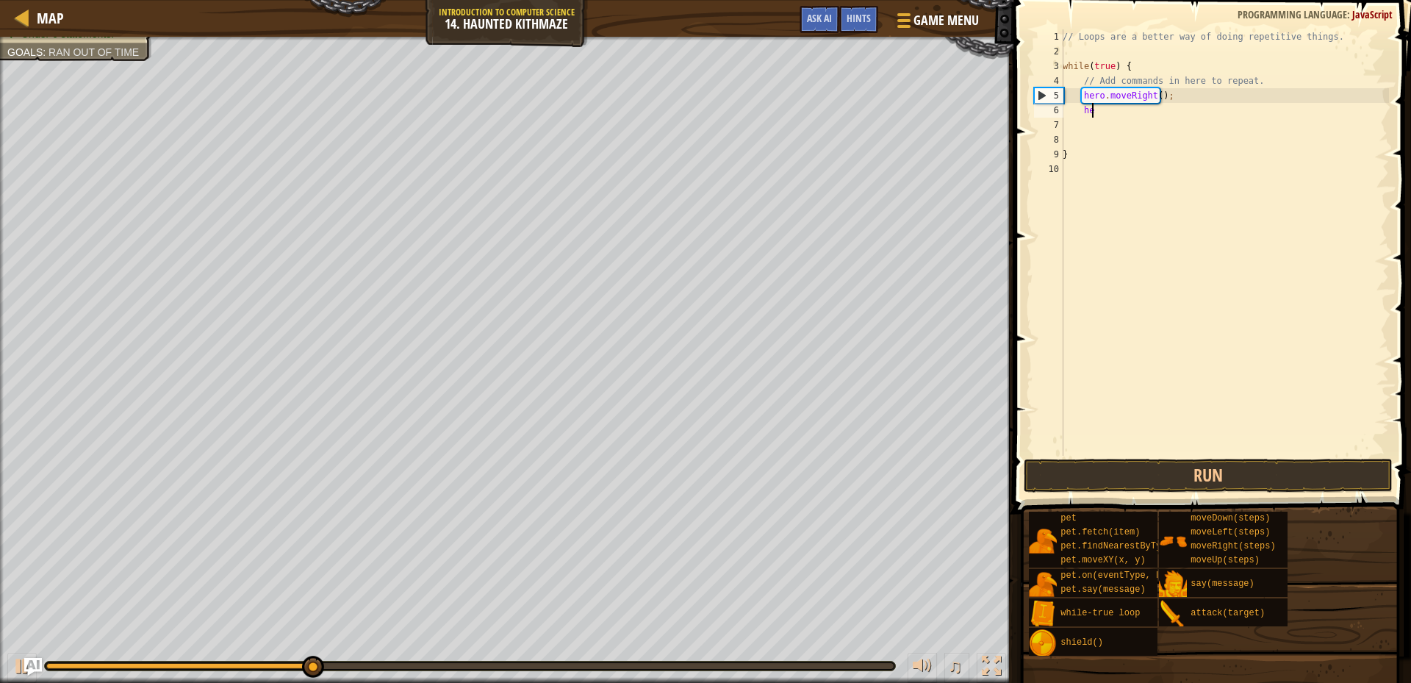
type textarea "h"
click at [1153, 96] on div "// Loops are a better way of doing repetitive things. while ( true ) { // Add c…" at bounding box center [1223, 256] width 329 height 455
type textarea "hero.moveRight(2);"
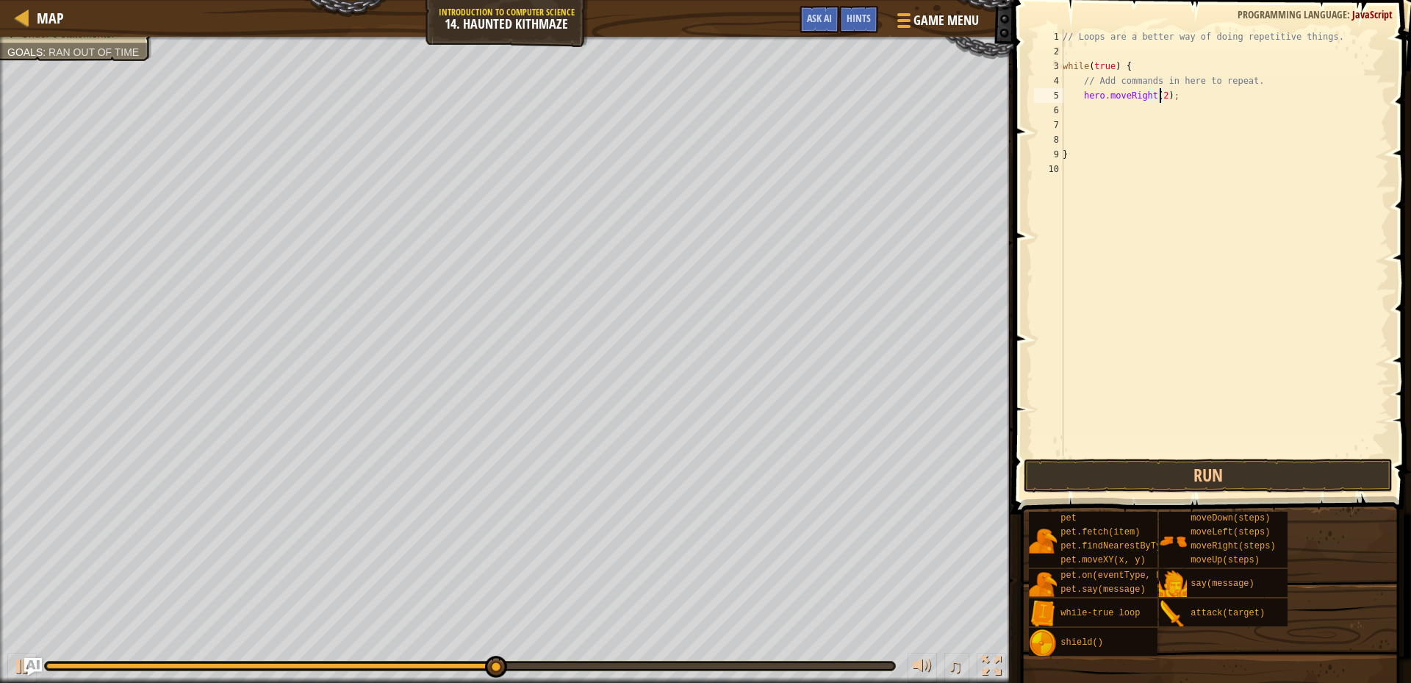
click at [1081, 112] on div "// Loops are a better way of doing repetitive things. while ( true ) { // Add c…" at bounding box center [1223, 256] width 329 height 455
type textarea "m"
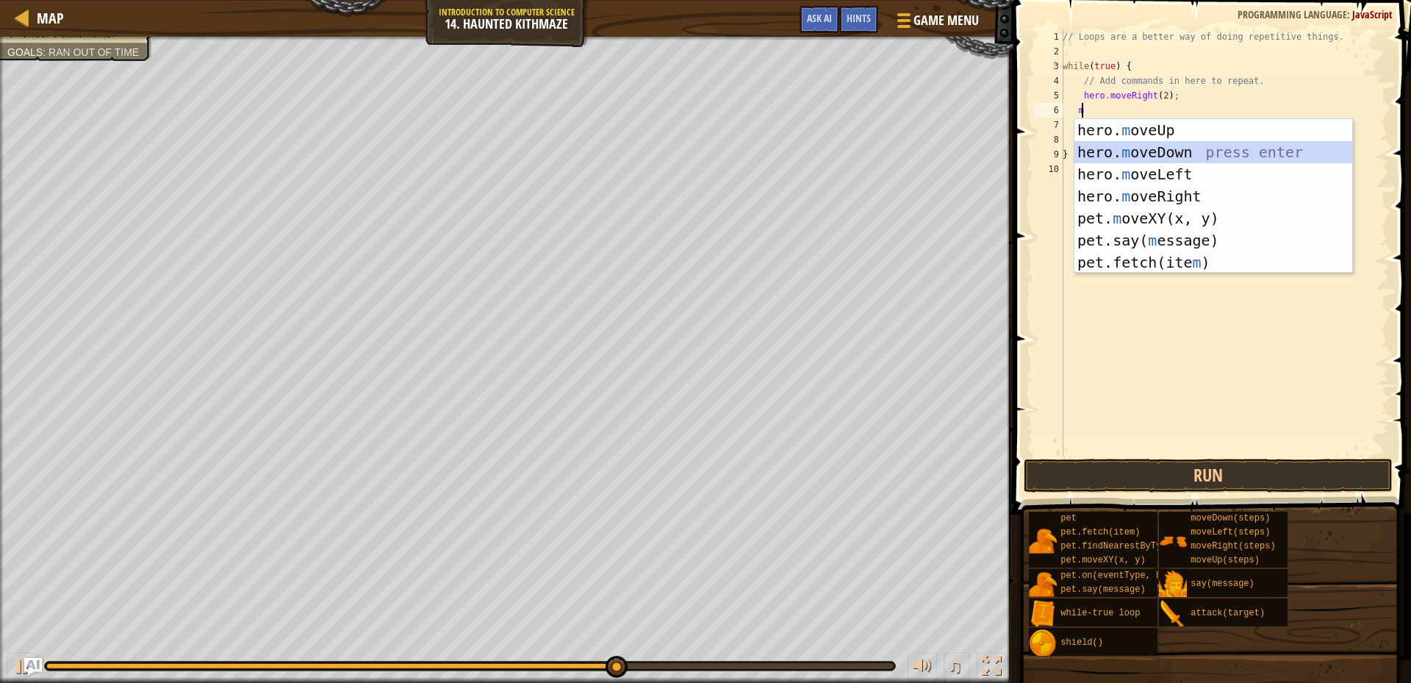
click at [1180, 144] on div "hero. m oveUp press enter hero. m oveDown press enter hero. m oveLeft press ent…" at bounding box center [1213, 218] width 278 height 198
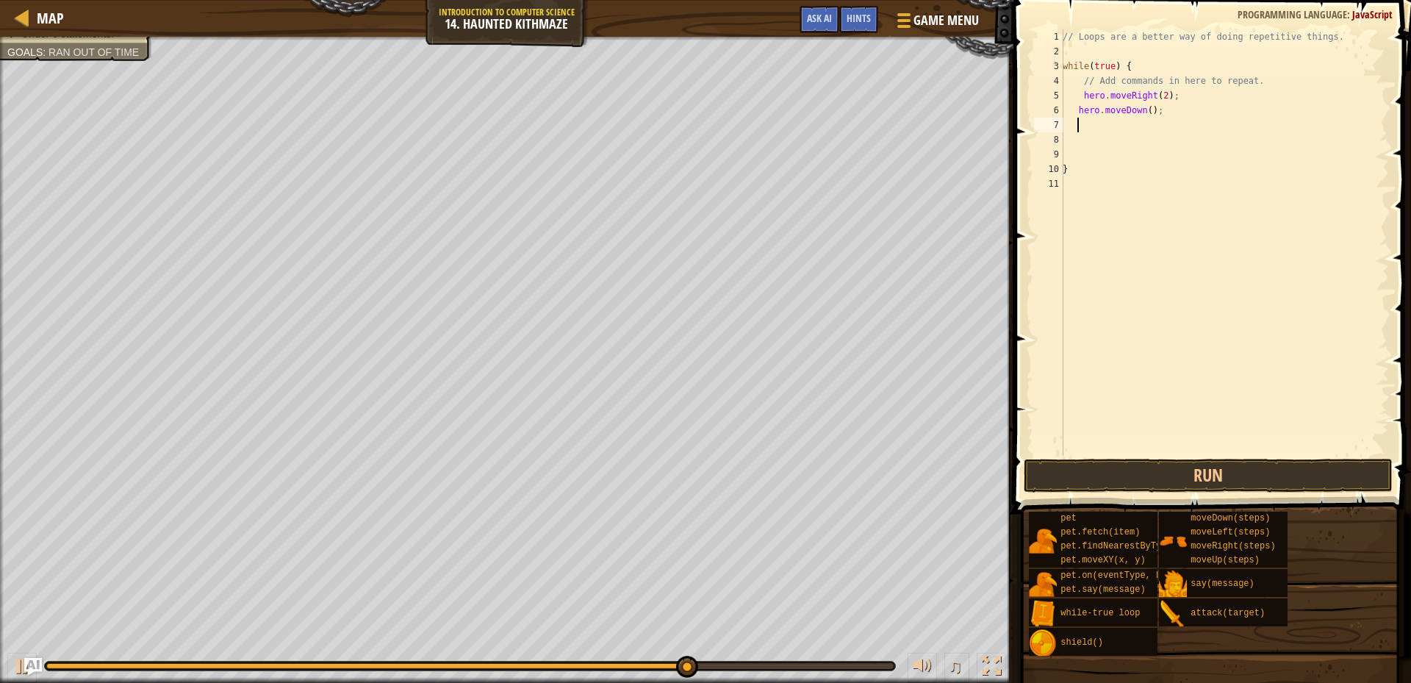
type textarea "2"
click at [1145, 109] on div "// Loops are a better way of doing repetitive things. while ( true ) { // Add c…" at bounding box center [1223, 256] width 329 height 455
click at [1173, 460] on button "Run" at bounding box center [1207, 475] width 369 height 34
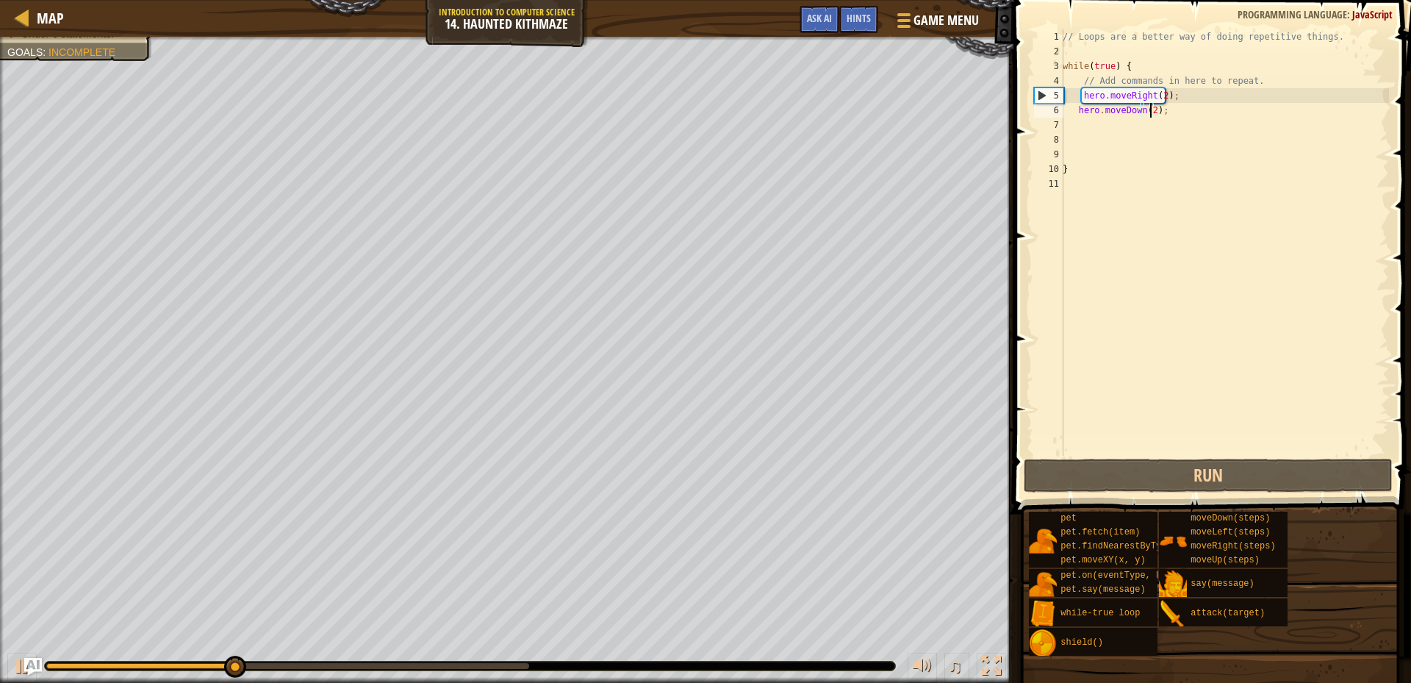
click at [1141, 113] on div "// Loops are a better way of doing repetitive things. while ( true ) { // Add c…" at bounding box center [1223, 256] width 329 height 455
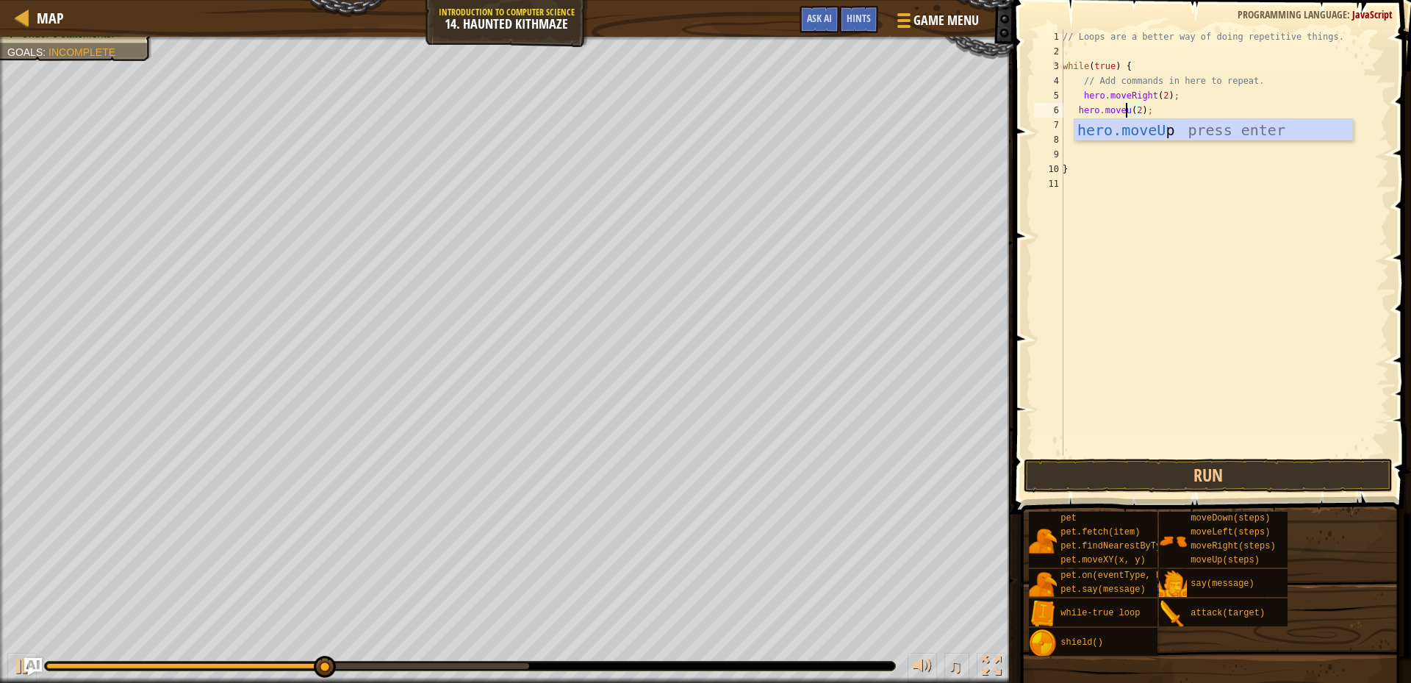
scroll to position [7, 5]
click at [1145, 129] on div "hero.moveU p press enter" at bounding box center [1213, 152] width 278 height 66
click at [1201, 465] on button "Run" at bounding box center [1207, 475] width 369 height 34
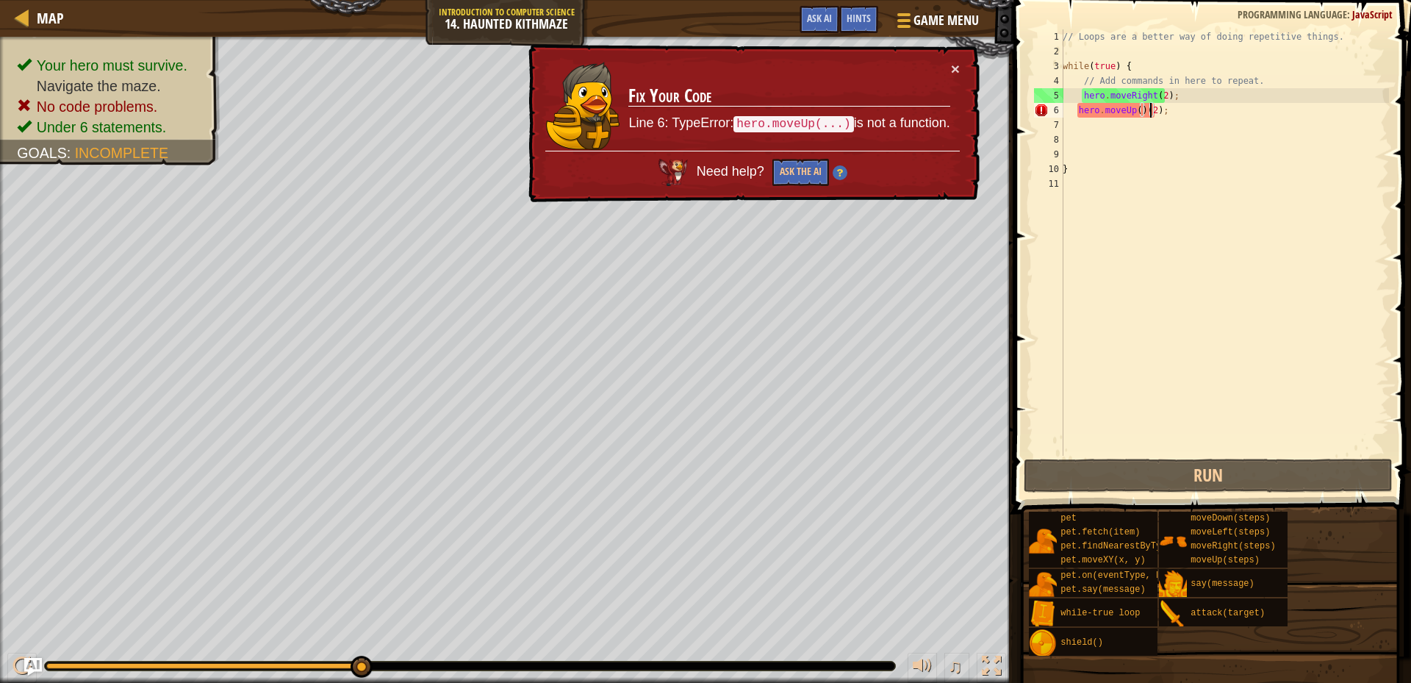
drag, startPoint x: 1150, startPoint y: 112, endPoint x: 1145, endPoint y: 161, distance: 48.8
click at [1150, 114] on div "// Loops are a better way of doing repetitive things. while ( true ) { // Add c…" at bounding box center [1223, 256] width 329 height 455
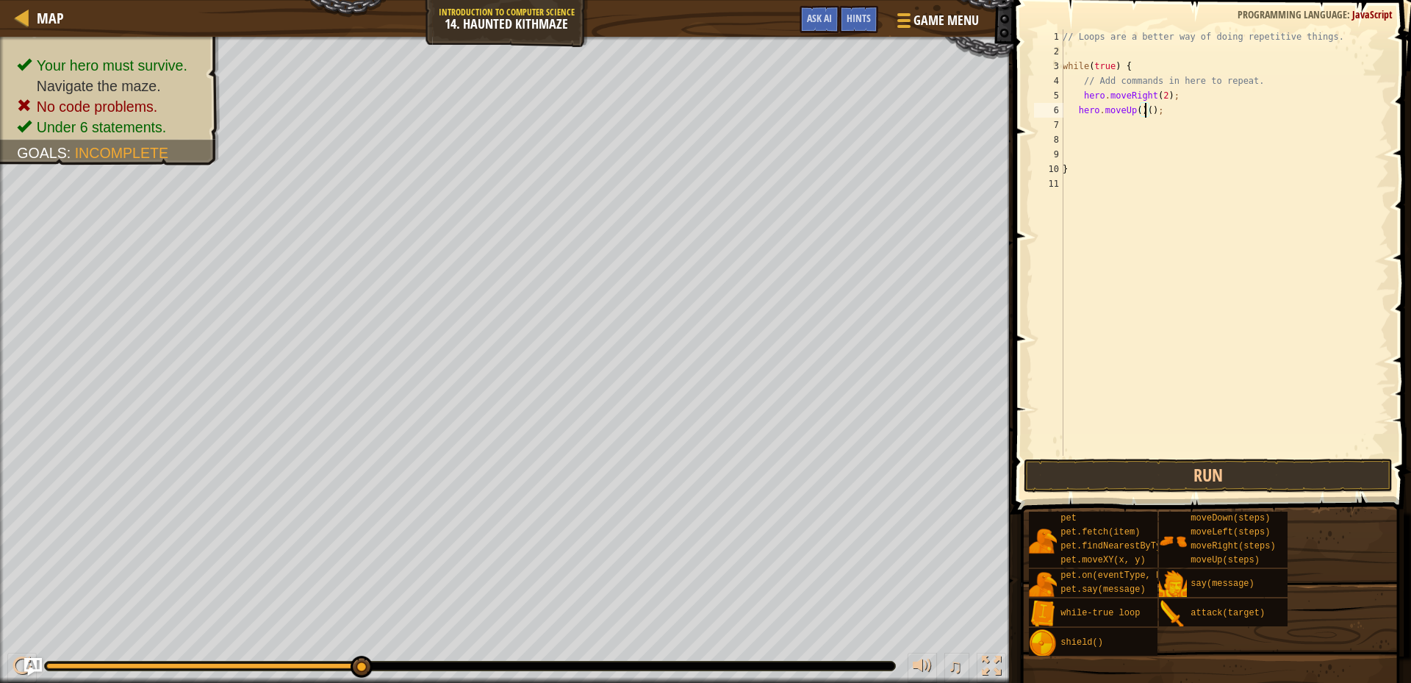
click at [1162, 112] on div "// Loops are a better way of doing repetitive things. while ( true ) { // Add c…" at bounding box center [1223, 256] width 329 height 455
click at [1134, 107] on div "// Loops are a better way of doing repetitive things. while ( true ) { // Add c…" at bounding box center [1223, 256] width 329 height 455
drag, startPoint x: 1144, startPoint y: 111, endPoint x: 1150, endPoint y: 134, distance: 23.7
click at [1145, 111] on div "// Loops are a better way of doing repetitive things. while ( true ) { // Add c…" at bounding box center [1223, 256] width 329 height 455
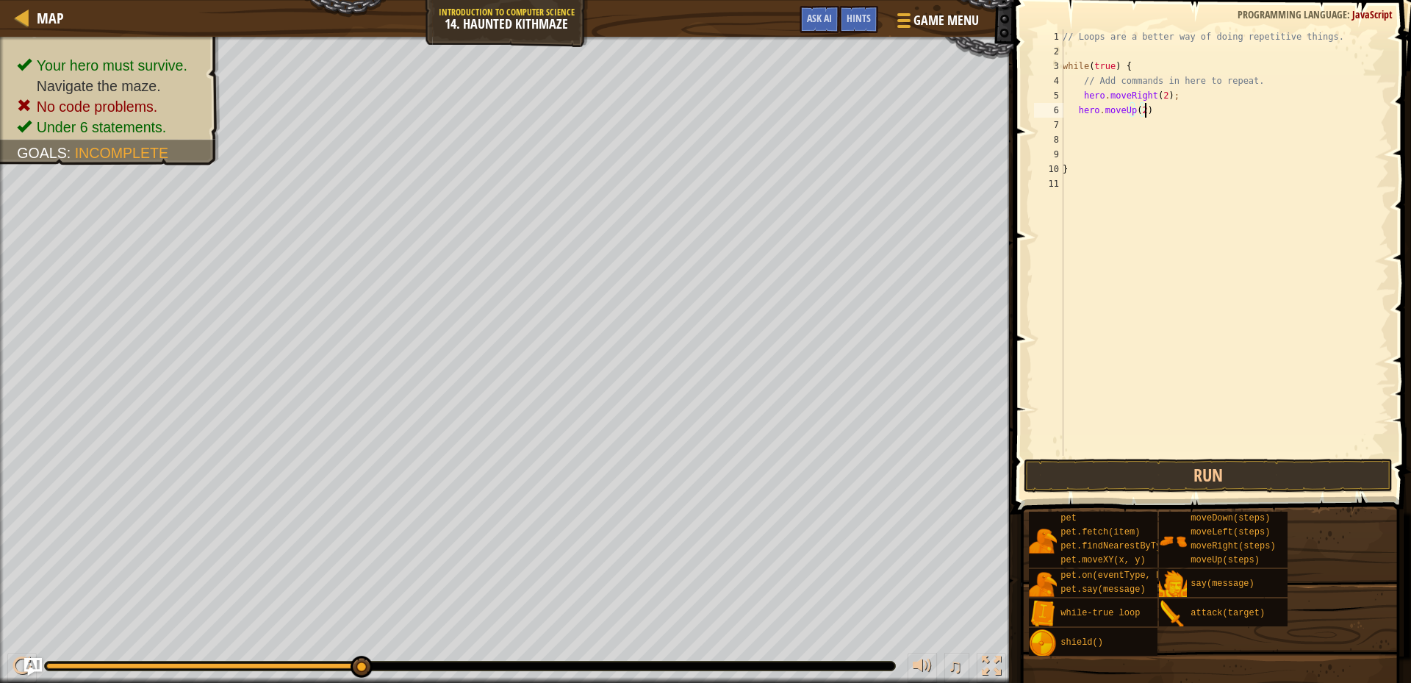
type textarea "hero.moveUp(2);"
click at [1088, 124] on div "// Loops are a better way of doing repetitive things. while ( true ) { // Add c…" at bounding box center [1223, 256] width 329 height 455
type textarea "h"
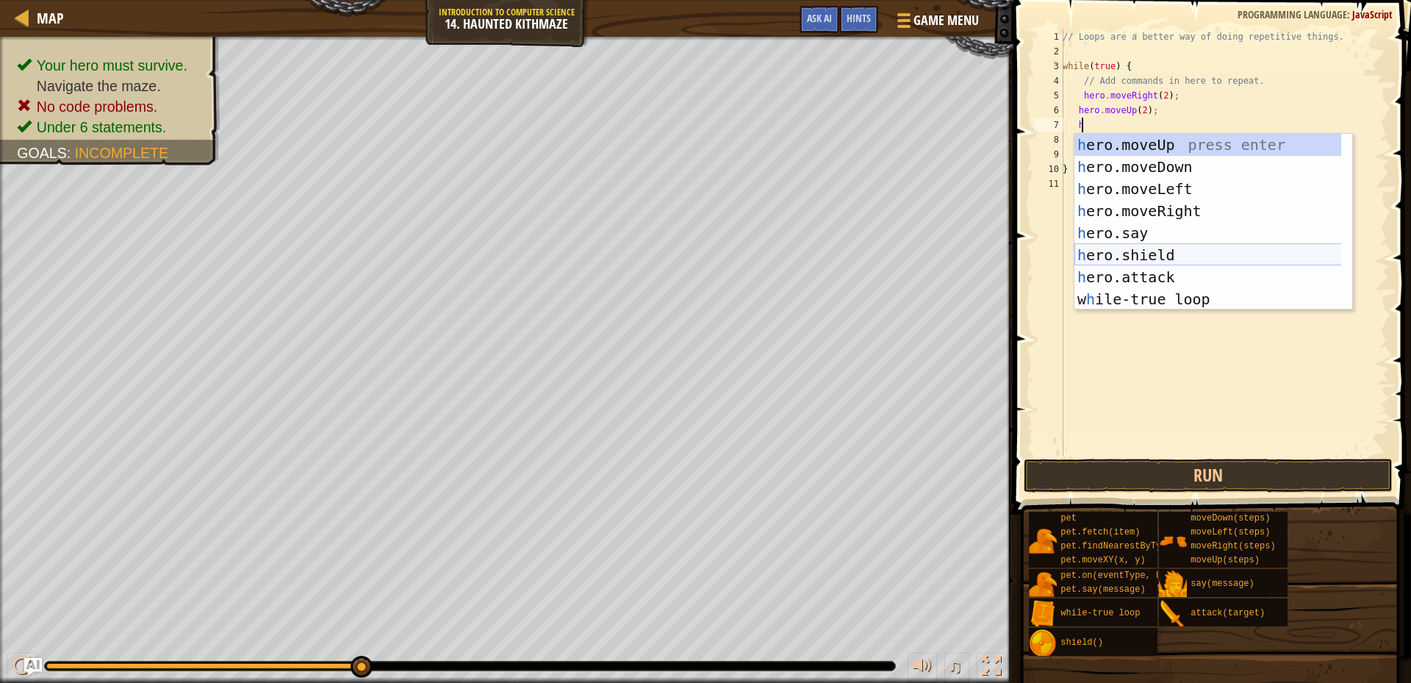
click at [1156, 258] on div "h ero.moveUp press enter h ero.moveDown press enter h ero.moveLeft press enter …" at bounding box center [1213, 244] width 278 height 220
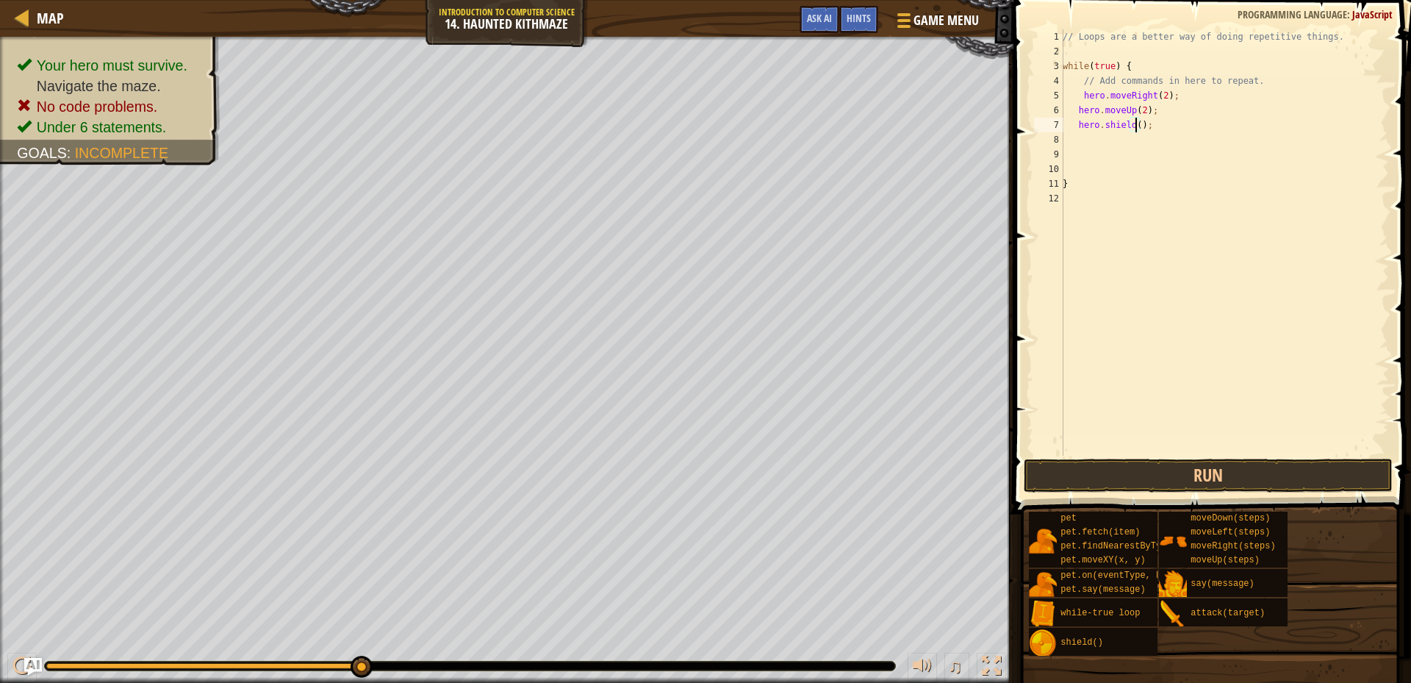
click at [1134, 123] on div "// Loops are a better way of doing repetitive things. while ( true ) { // Add c…" at bounding box center [1223, 256] width 329 height 455
type textarea "hero.shield(2);"
click at [1135, 464] on button "Run" at bounding box center [1207, 475] width 369 height 34
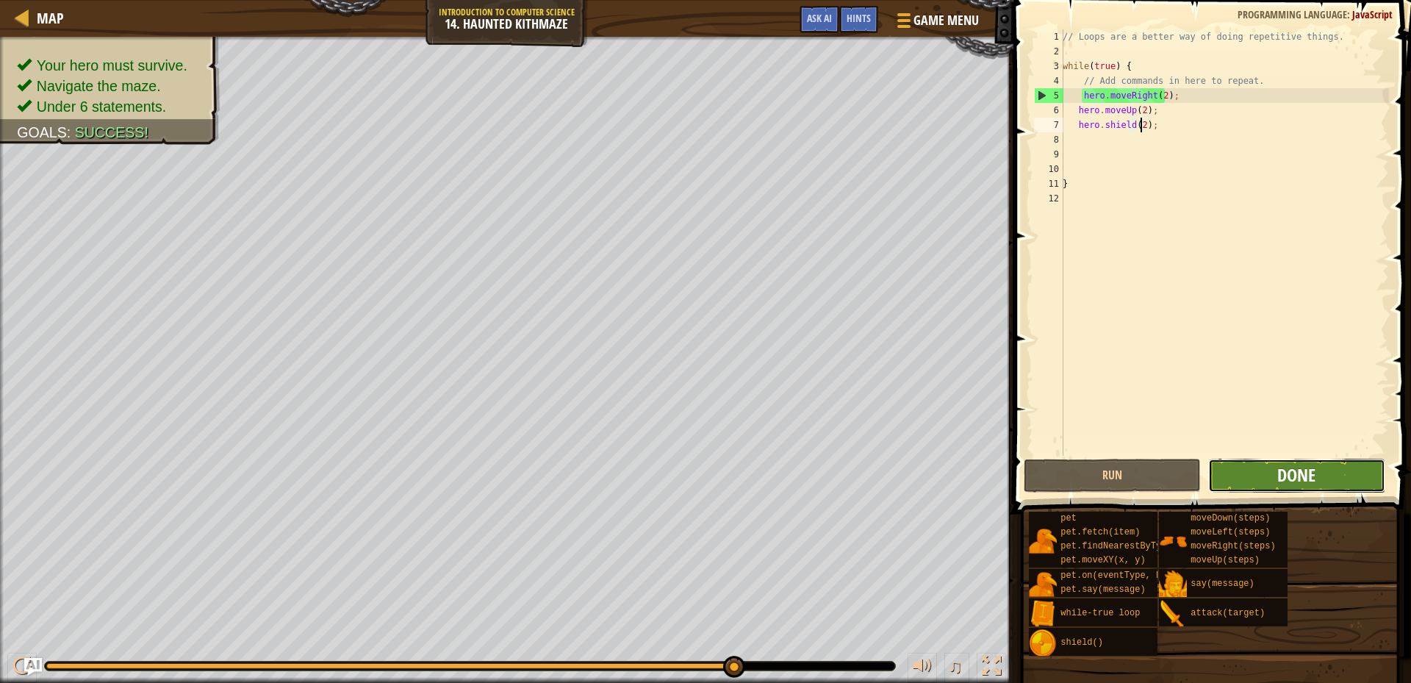
click at [1290, 478] on span "Done" at bounding box center [1296, 475] width 38 height 24
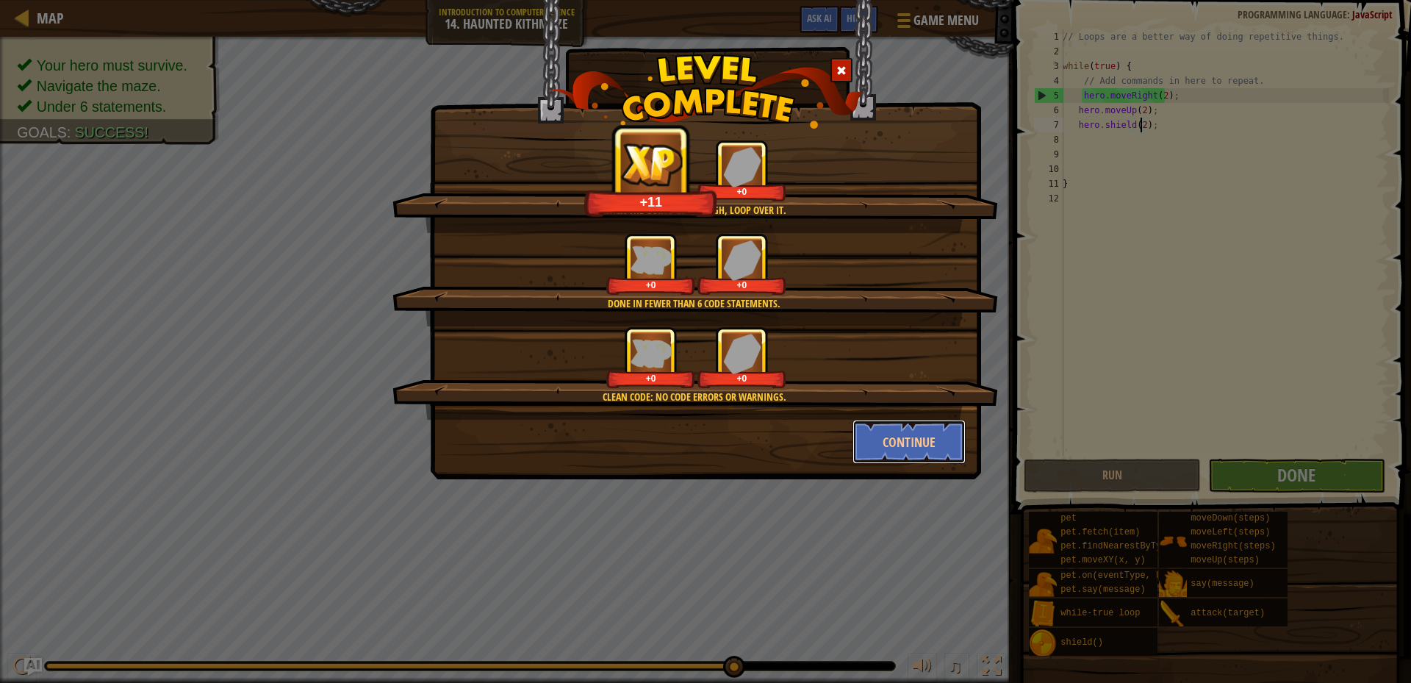
drag, startPoint x: 890, startPoint y: 442, endPoint x: 904, endPoint y: 491, distance: 50.7
click at [895, 431] on button "Continue" at bounding box center [909, 441] width 114 height 44
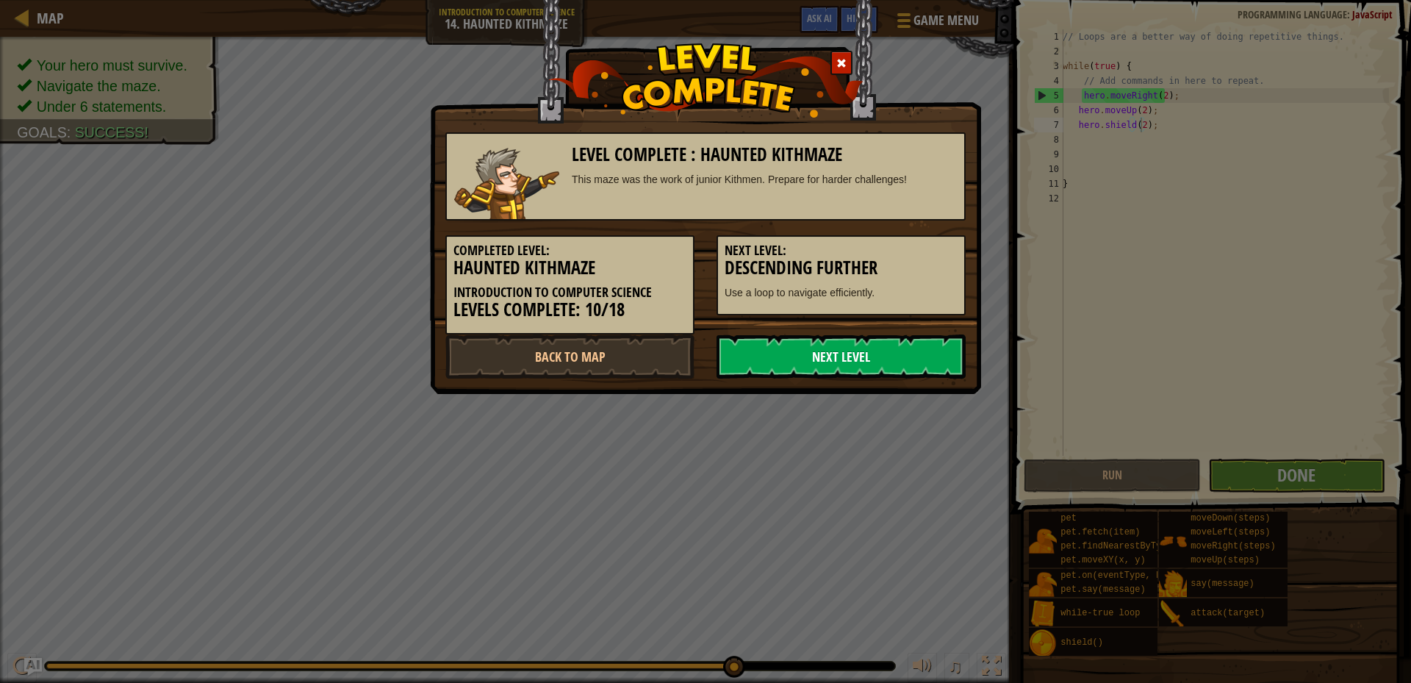
click at [879, 349] on link "Next Level" at bounding box center [840, 356] width 249 height 44
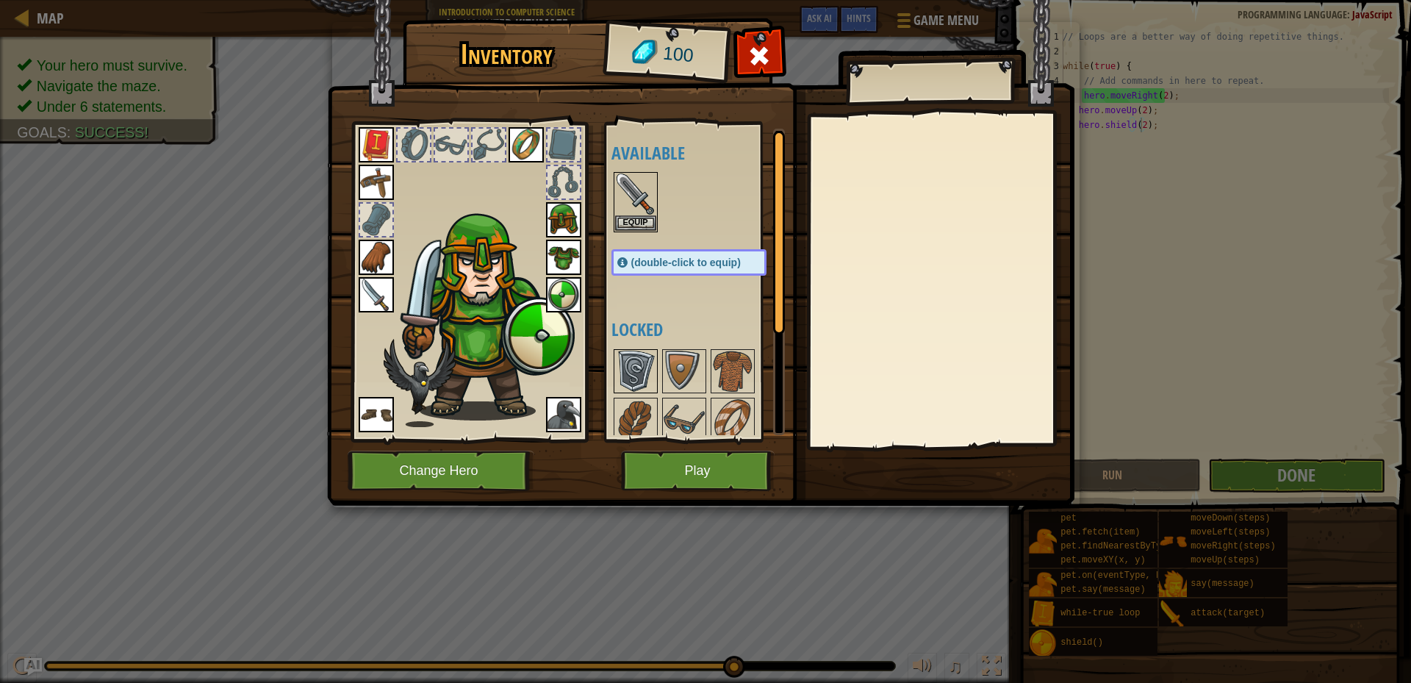
click at [637, 371] on img at bounding box center [635, 370] width 41 height 41
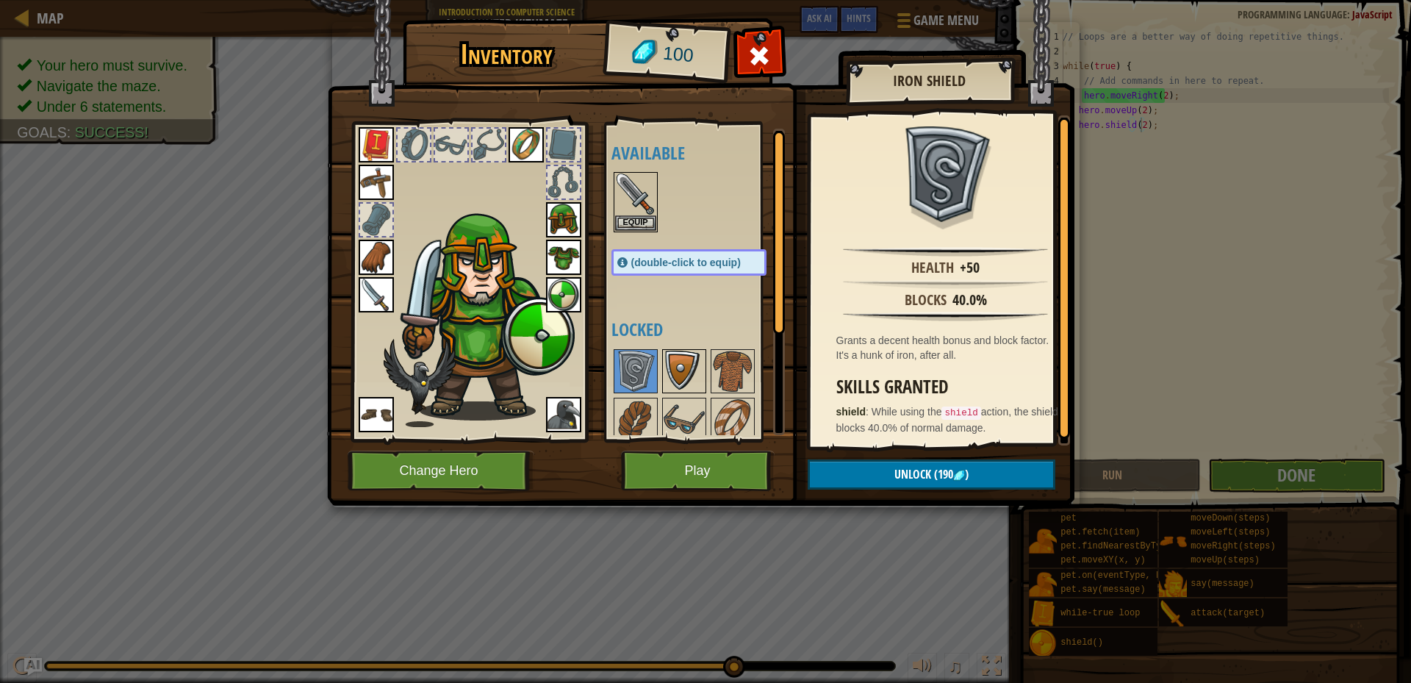
click at [665, 372] on img at bounding box center [683, 370] width 41 height 41
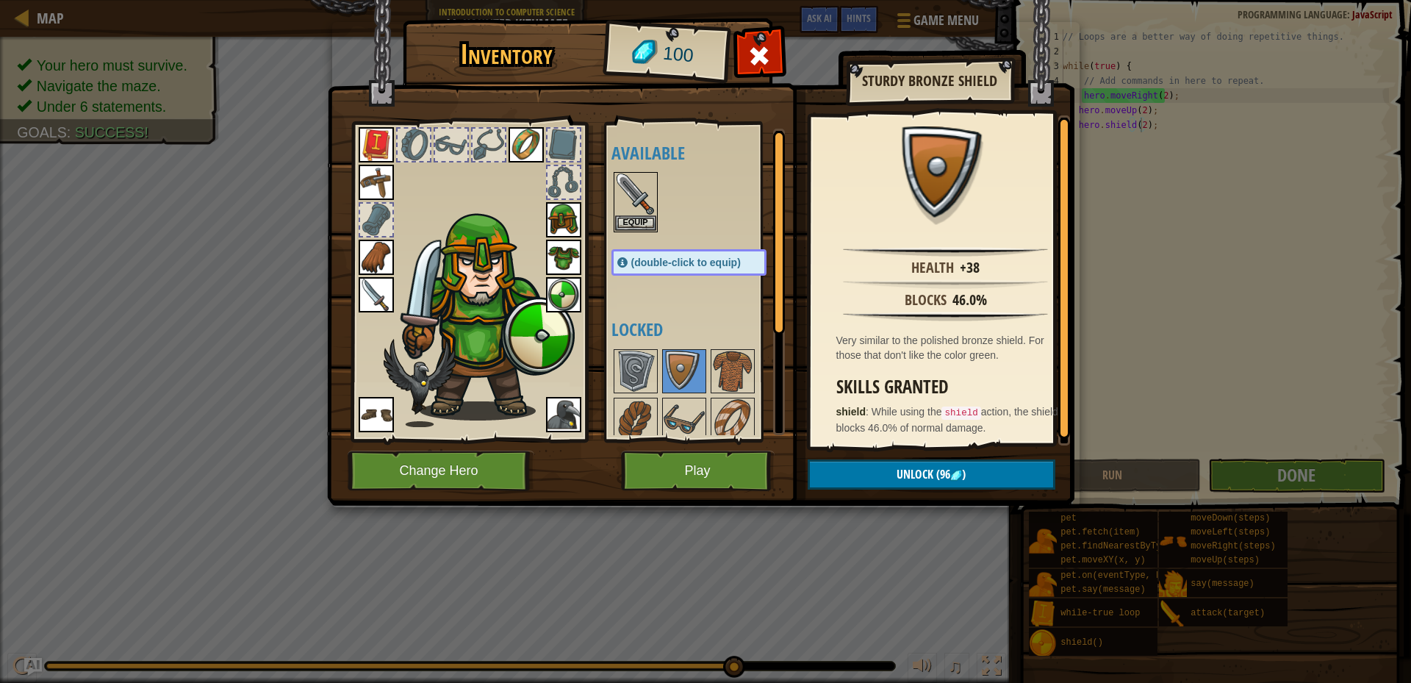
click at [560, 280] on img at bounding box center [563, 294] width 35 height 35
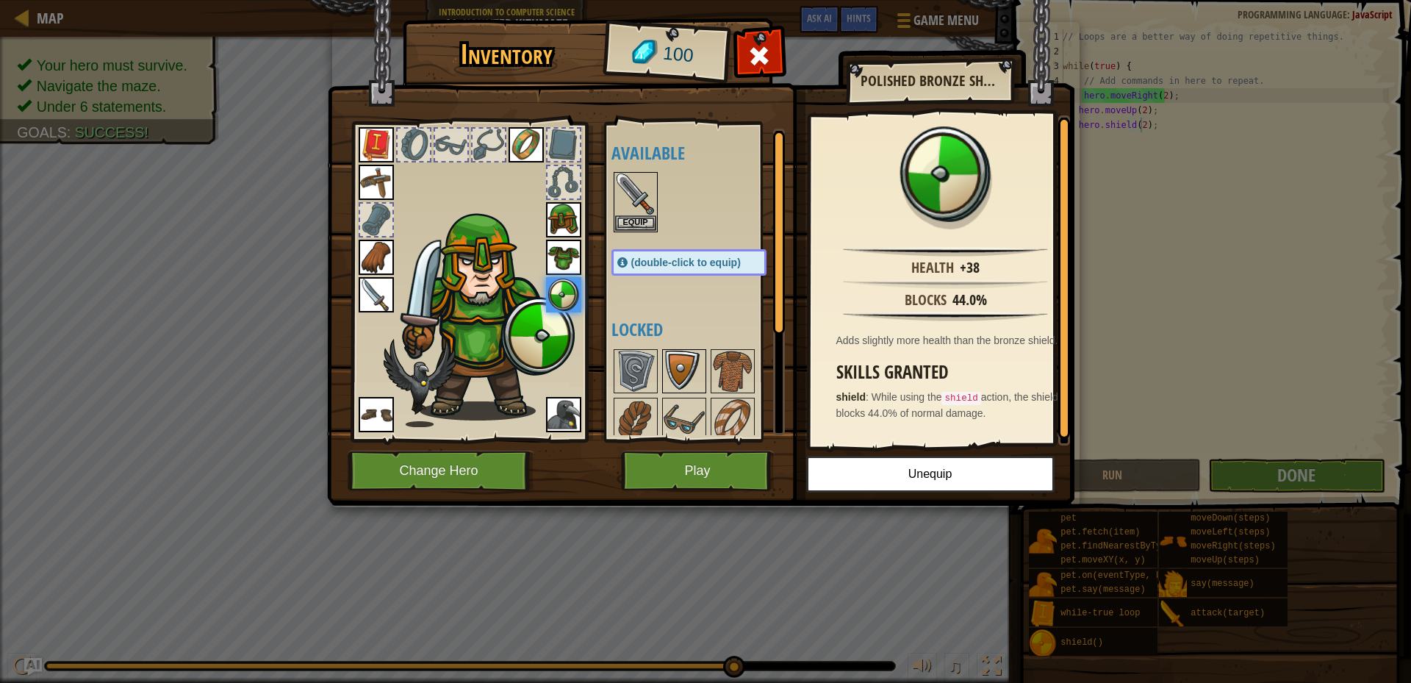
click at [682, 361] on img at bounding box center [683, 370] width 41 height 41
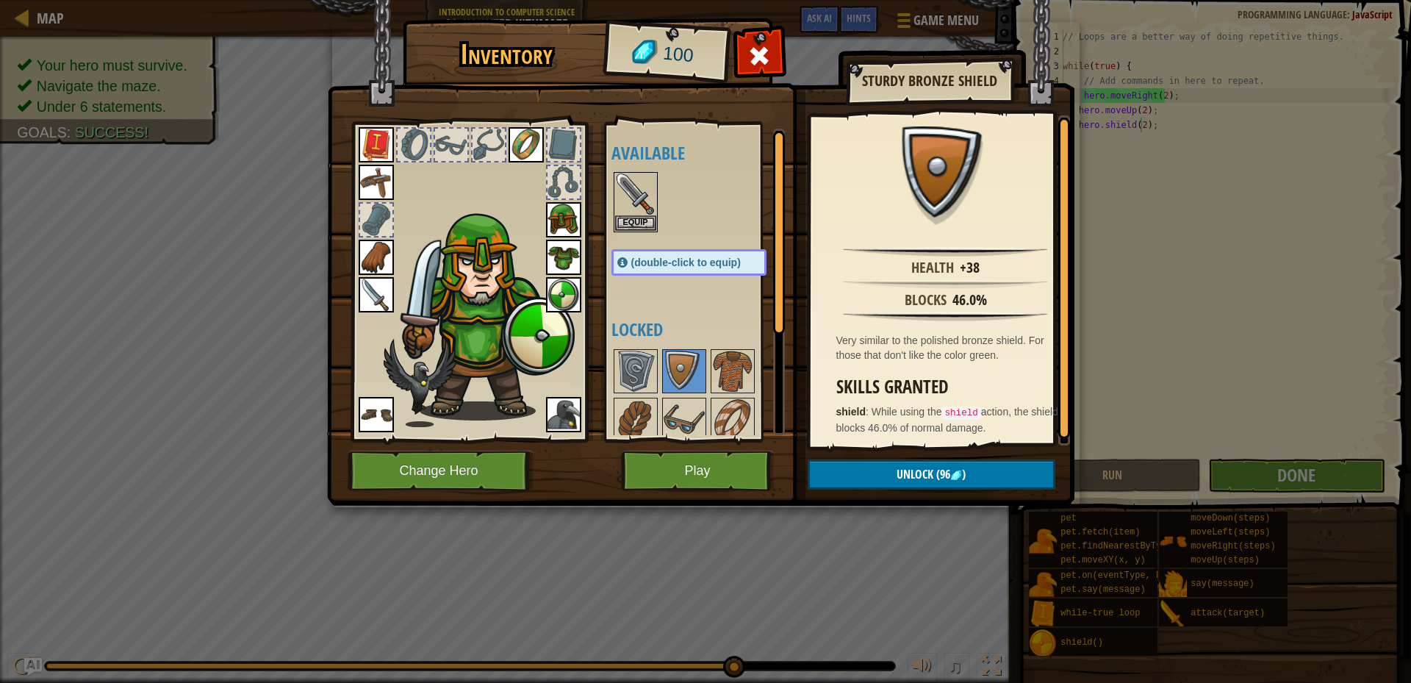
click at [552, 289] on img at bounding box center [563, 294] width 35 height 35
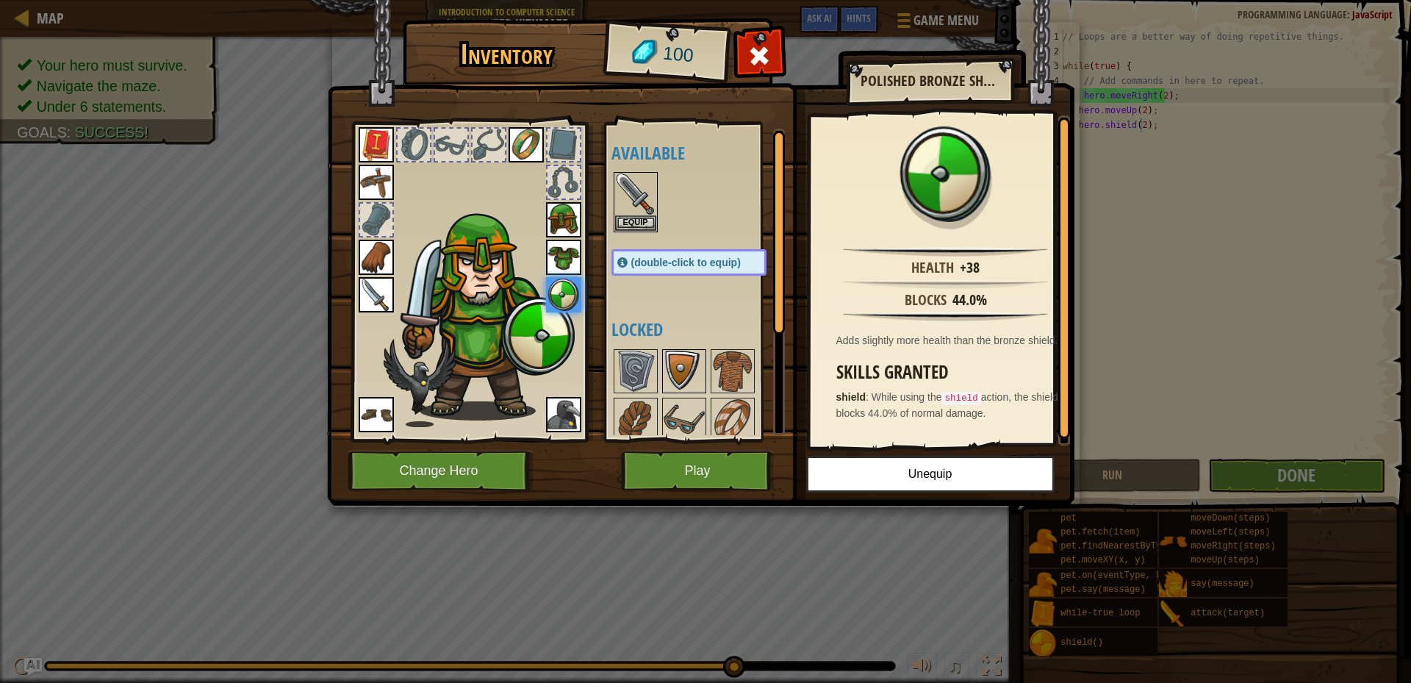
click at [675, 361] on img at bounding box center [683, 370] width 41 height 41
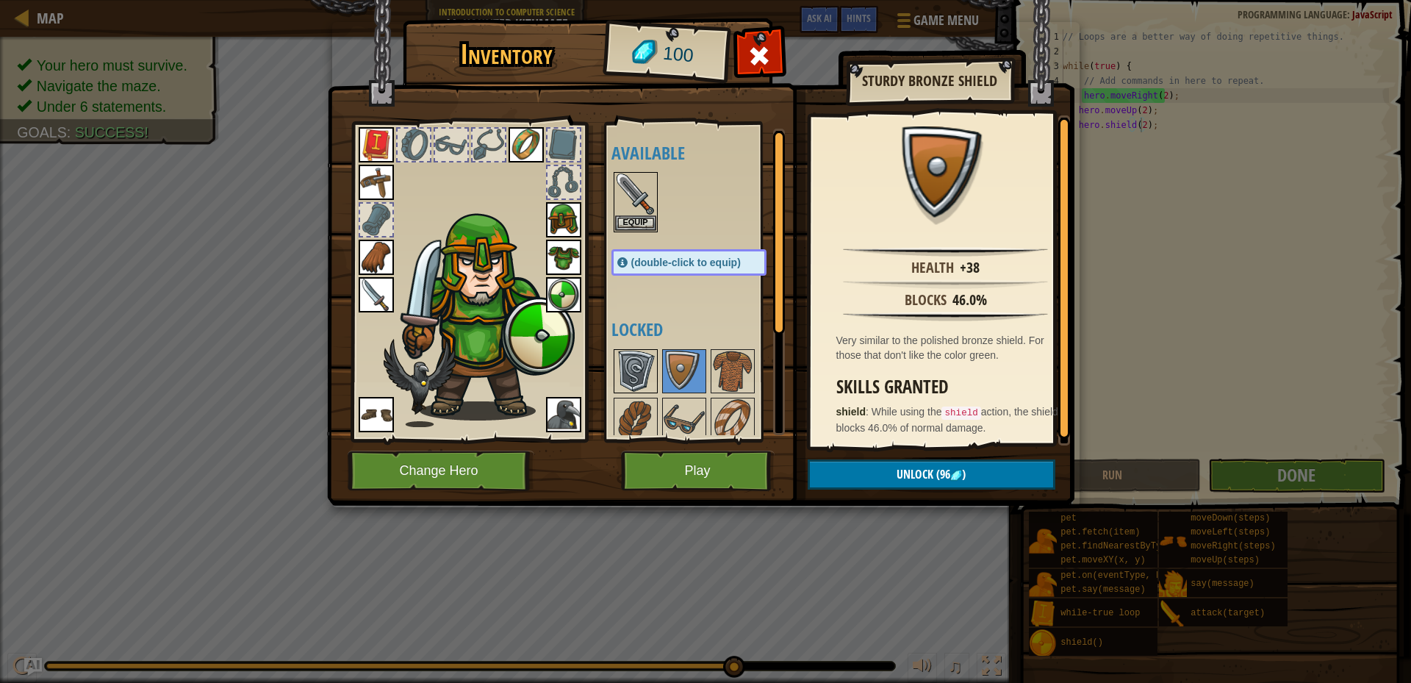
click at [649, 367] on img at bounding box center [635, 370] width 41 height 41
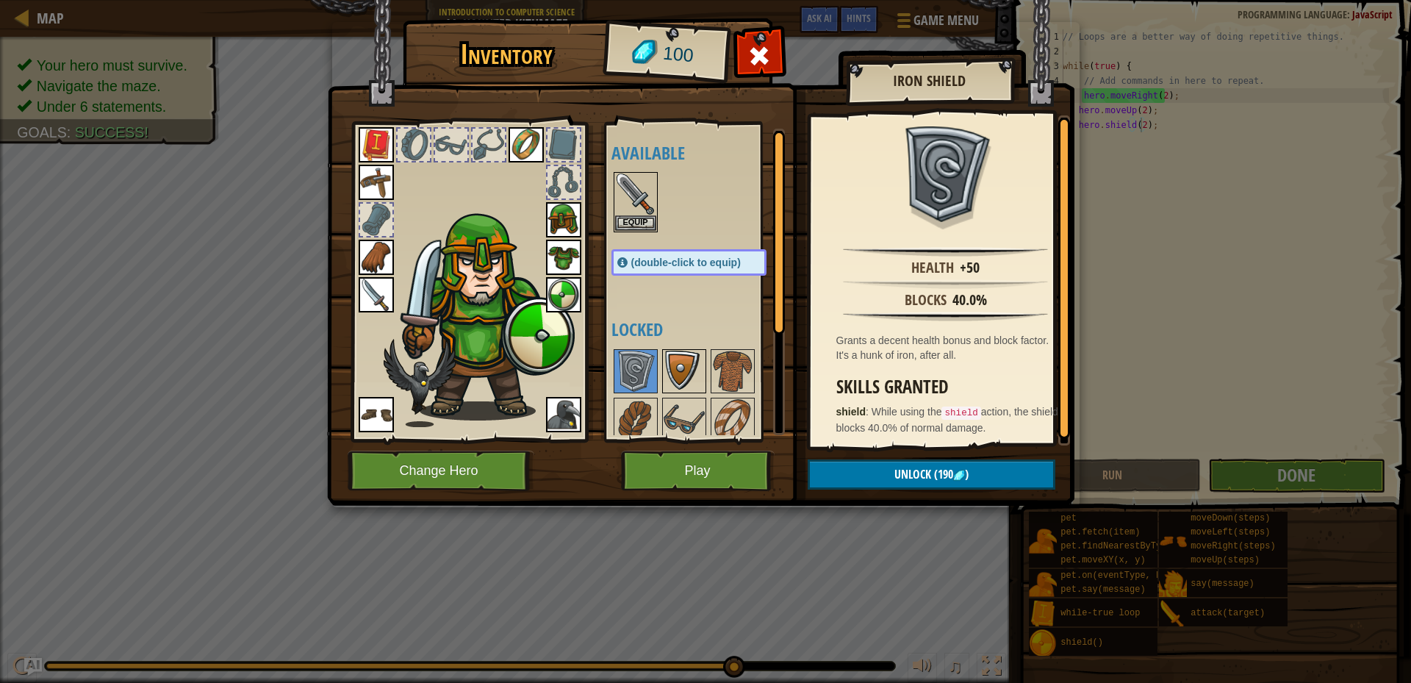
click at [671, 363] on img at bounding box center [683, 370] width 41 height 41
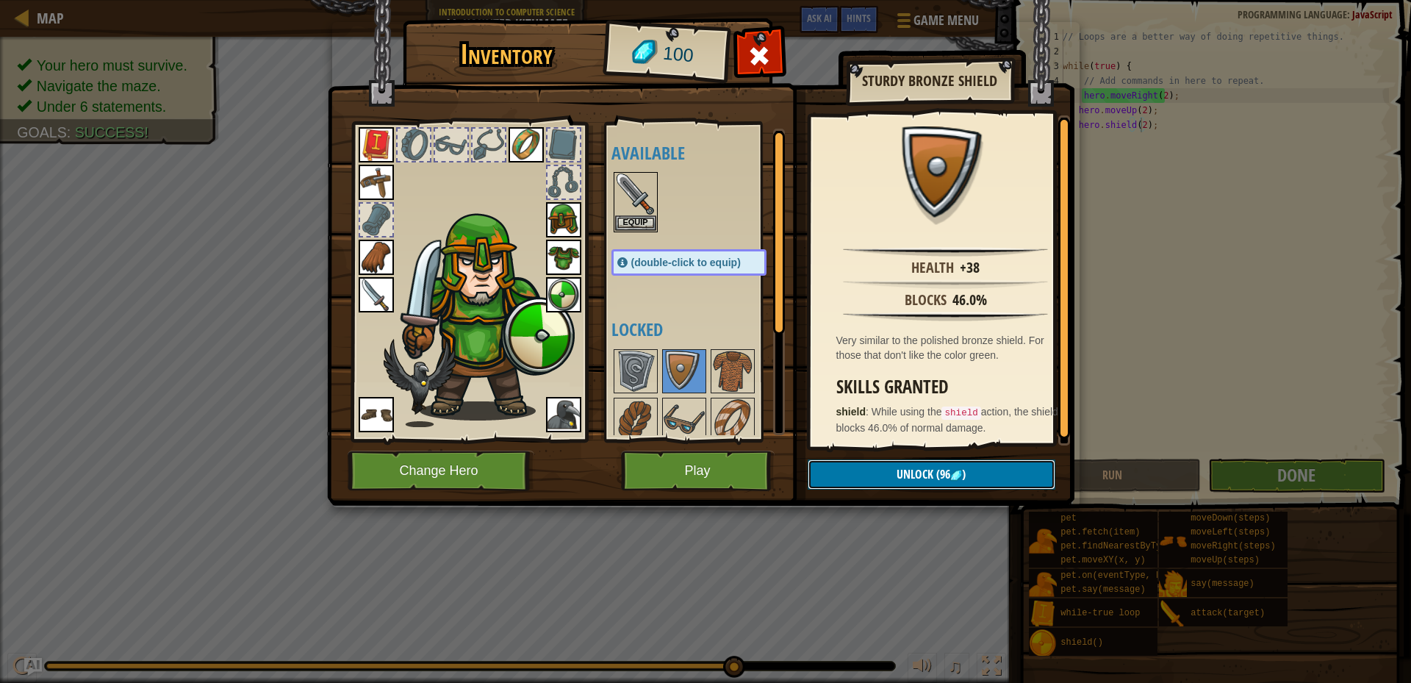
click at [893, 467] on button "Unlock (96 )" at bounding box center [931, 474] width 248 height 30
click at [896, 473] on button "Confirm" at bounding box center [931, 474] width 248 height 30
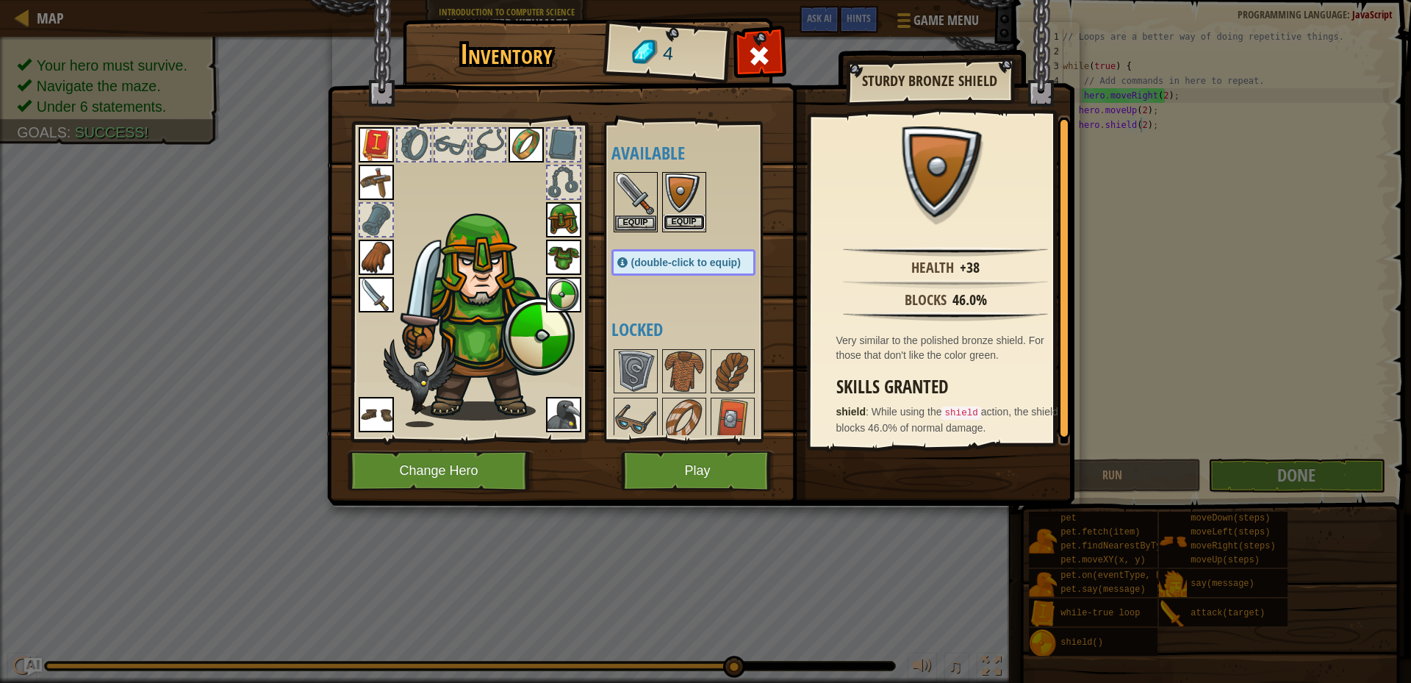
click at [690, 225] on button "Equip" at bounding box center [683, 222] width 41 height 15
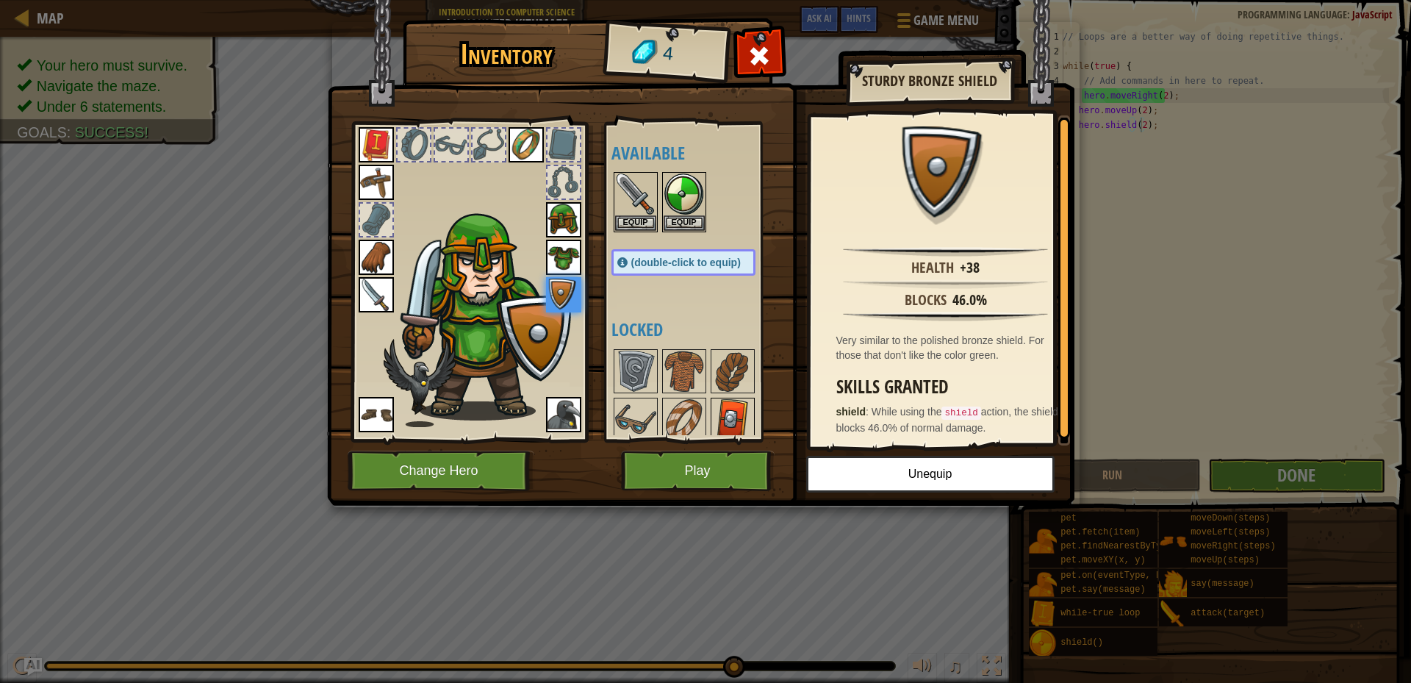
click at [723, 408] on img at bounding box center [732, 419] width 41 height 41
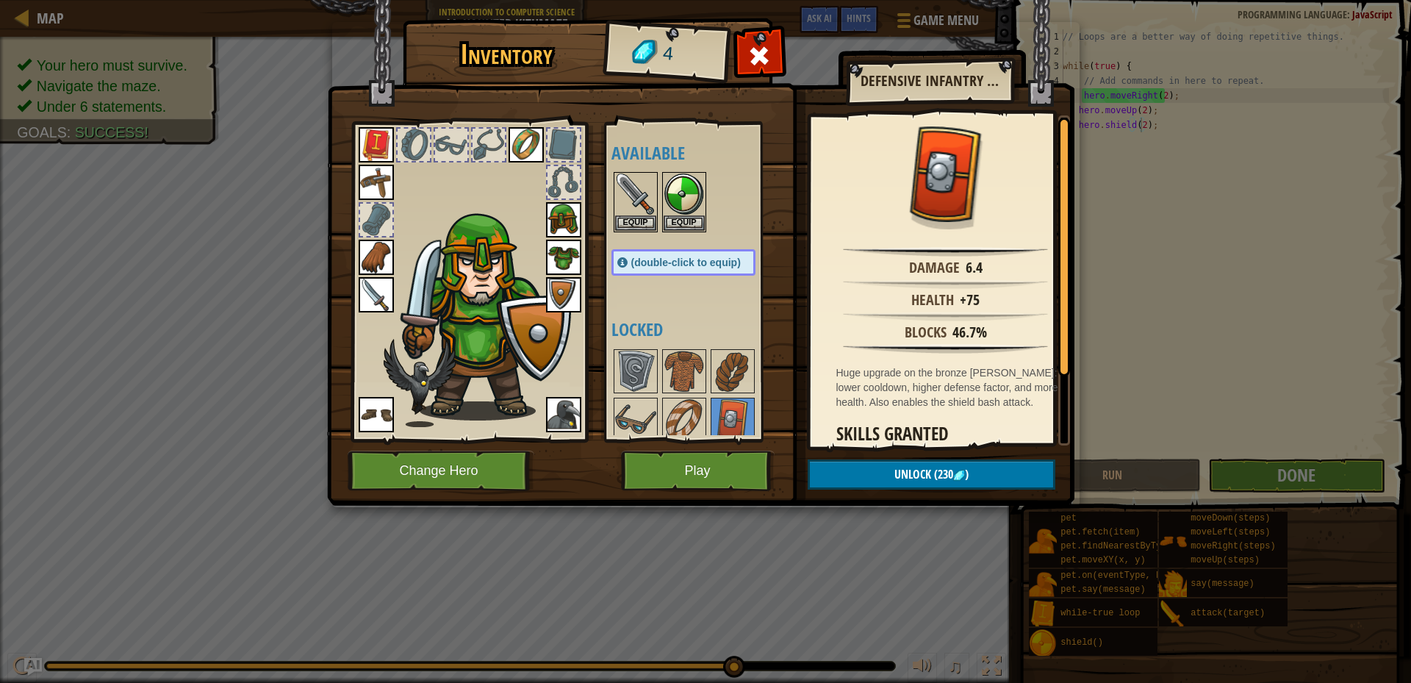
drag, startPoint x: 1108, startPoint y: 260, endPoint x: 1116, endPoint y: 231, distance: 30.5
click at [1116, 231] on div "Inventory 4 Available Equip Equip Equip Equip Equip Equip Equip Equip Equip Equ…" at bounding box center [705, 341] width 1411 height 683
click at [707, 480] on button "Play" at bounding box center [698, 470] width 154 height 40
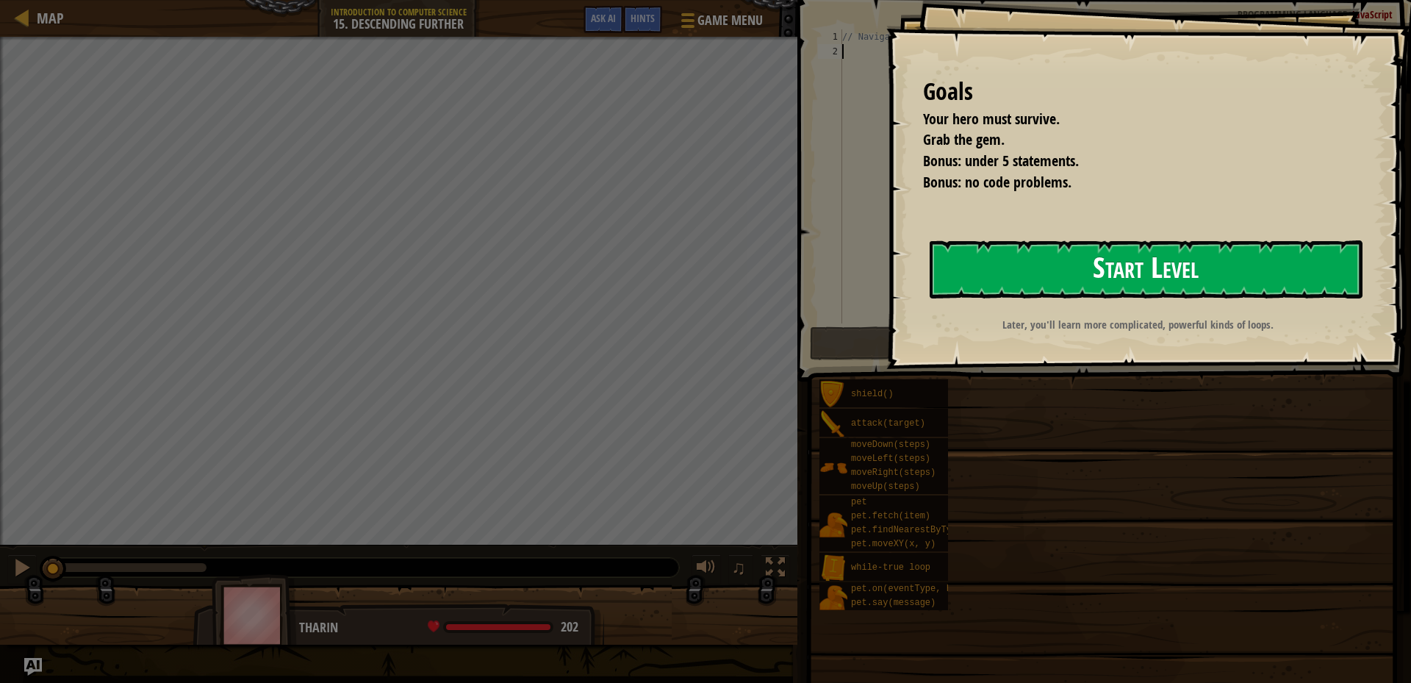
click at [1112, 279] on button "Start Level" at bounding box center [1145, 269] width 433 height 58
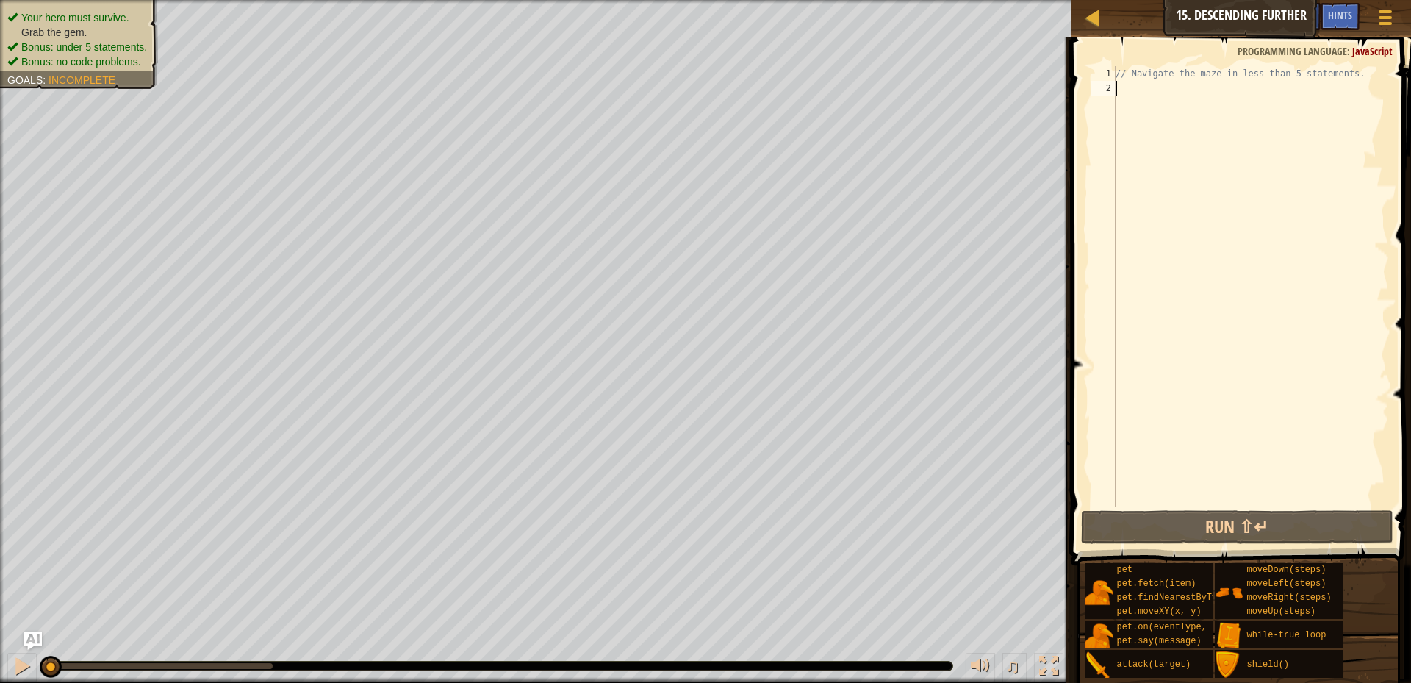
type textarea "m"
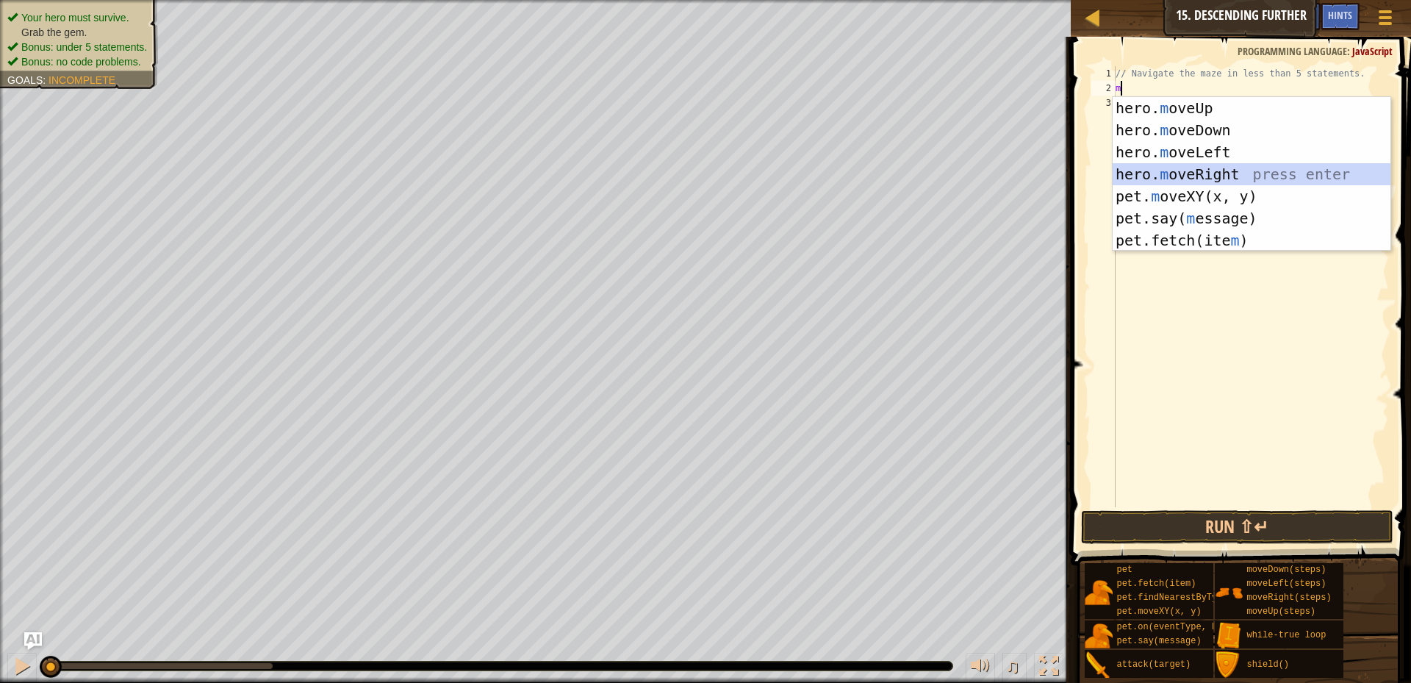
click at [1193, 173] on div "hero. m oveUp press enter hero. m oveDown press enter hero. m oveLeft press ent…" at bounding box center [1251, 196] width 278 height 198
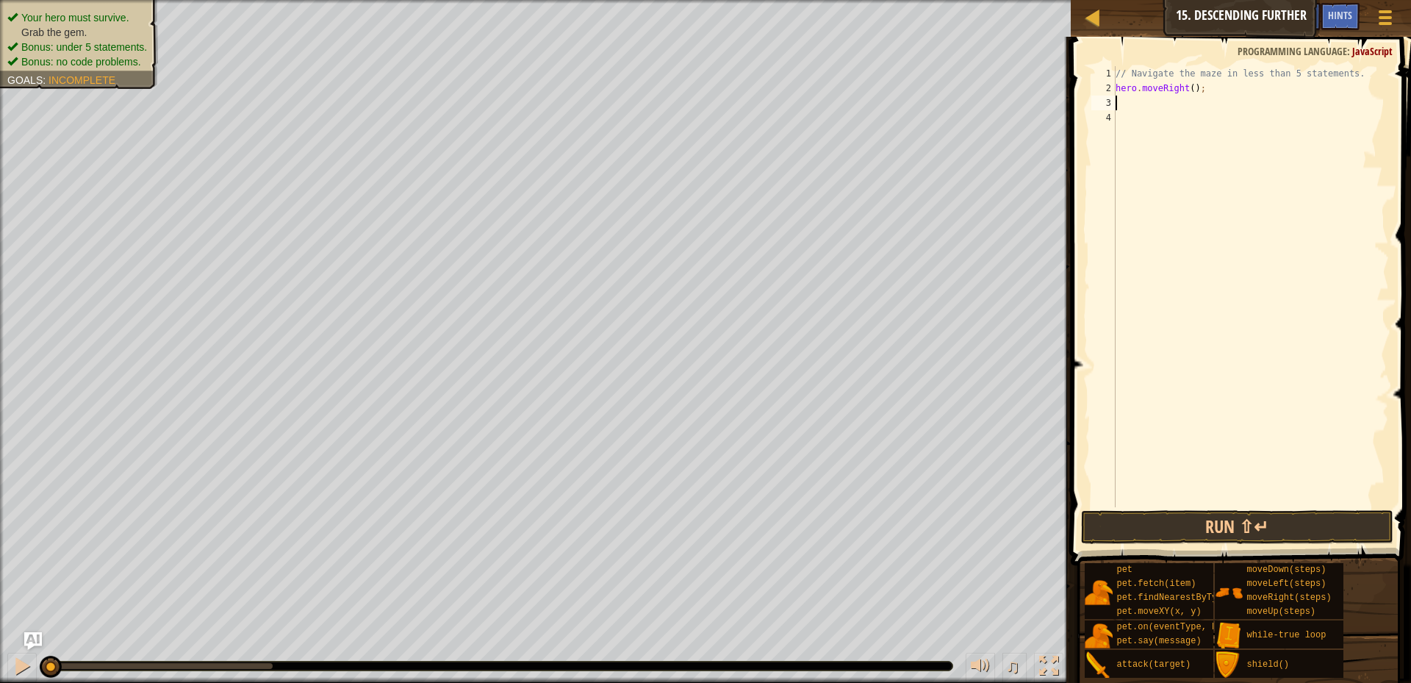
click at [1187, 89] on div "// Navigate the maze in less than 5 statements. hero . moveRight ( ) ;" at bounding box center [1250, 301] width 276 height 470
type textarea "hero.moveRight(2);"
click at [1131, 100] on div "// Navigate the maze in less than 5 statements. hero . moveRight ( 2 ) ;" at bounding box center [1250, 301] width 276 height 470
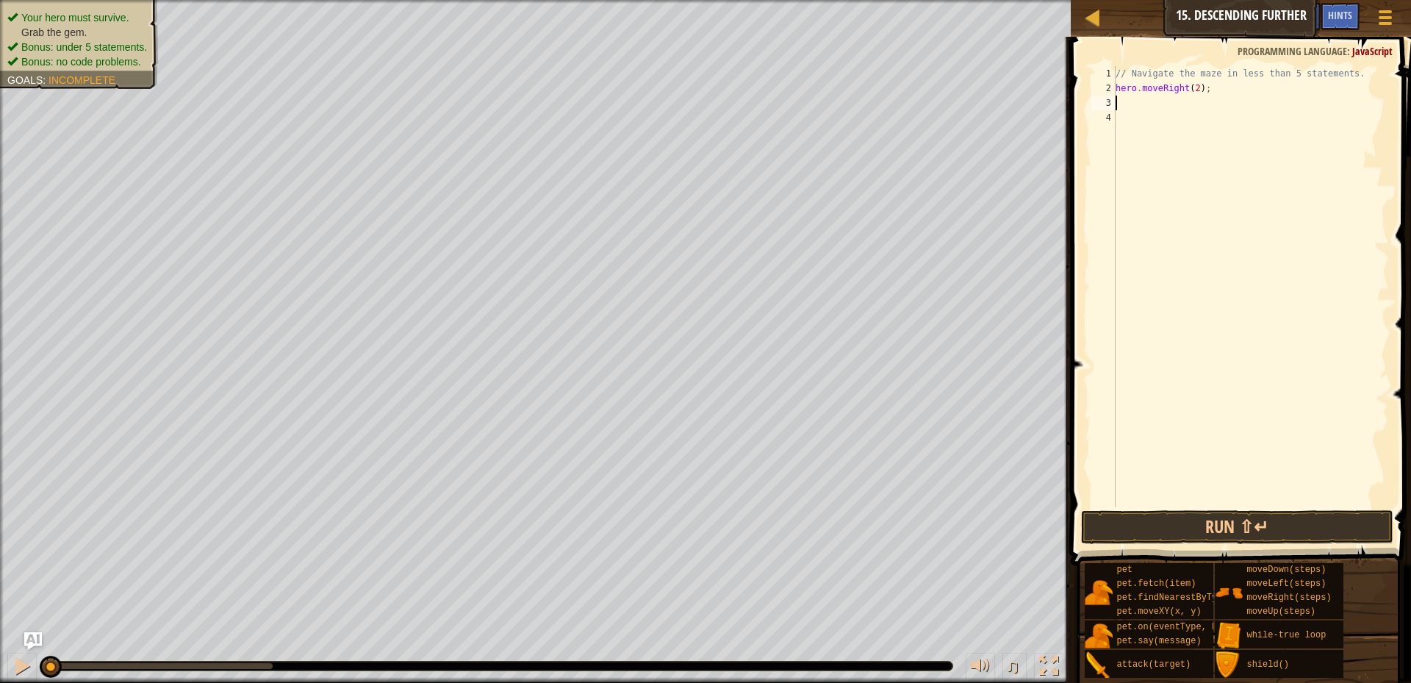
type textarea "s"
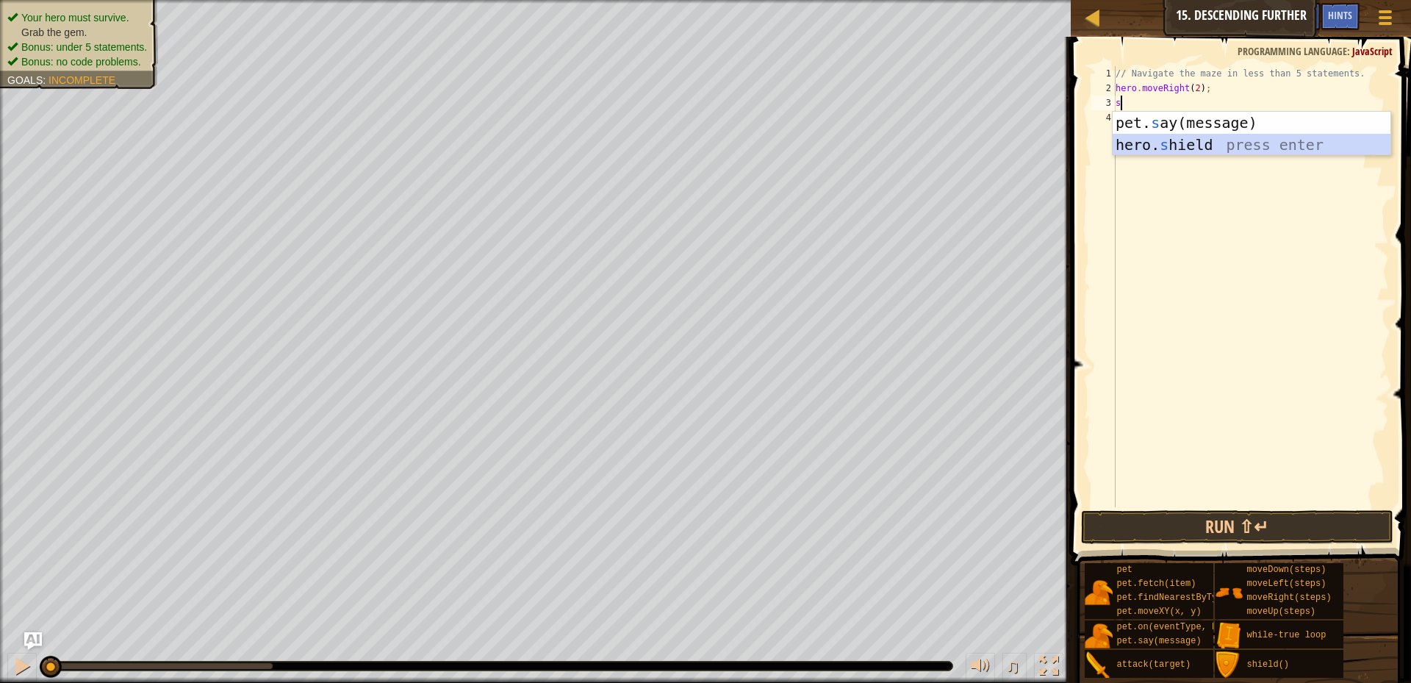
click at [1242, 148] on div "pet. s ay(message) press enter hero. s hield press enter" at bounding box center [1251, 156] width 278 height 88
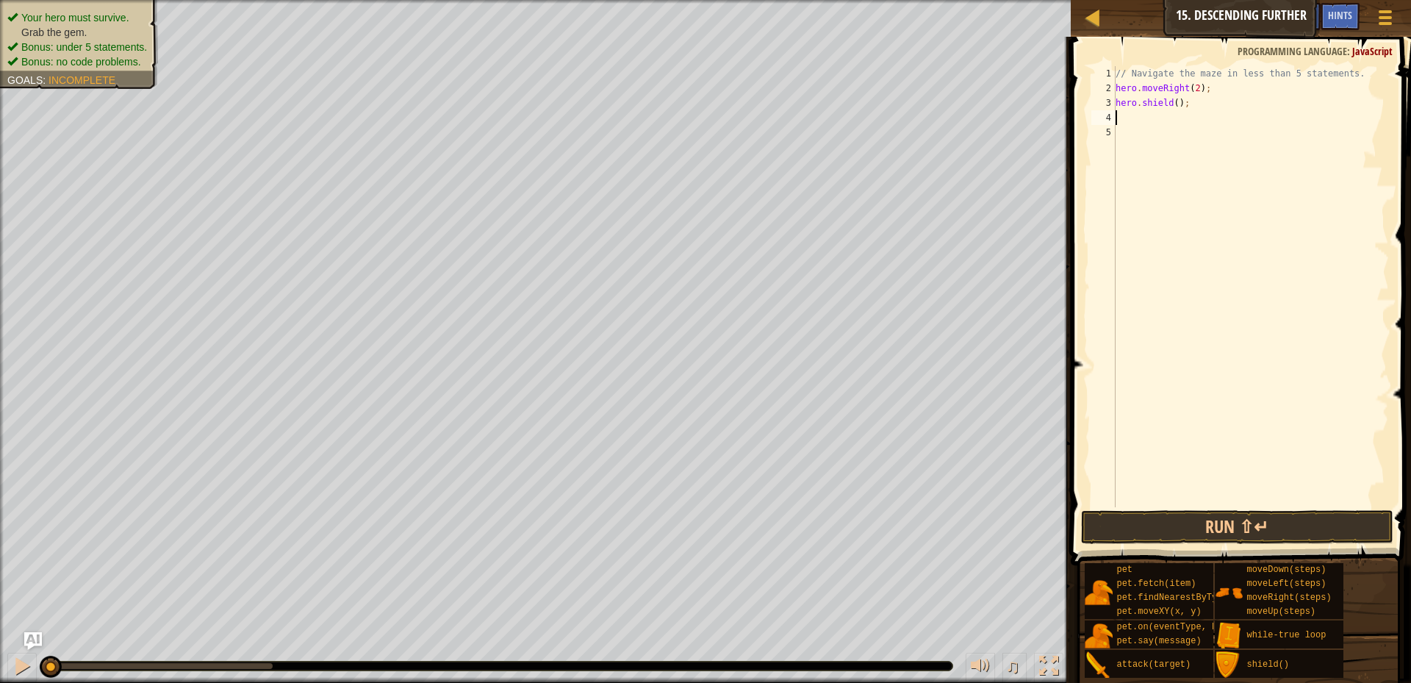
click at [1175, 102] on div "// Navigate the maze in less than 5 statements. hero . moveRight ( 2 ) ; hero .…" at bounding box center [1250, 301] width 276 height 470
type textarea "hero.shield(2);"
click at [1130, 117] on div "// Navigate the maze in less than 5 statements. hero . moveRight ( 2 ) ; hero .…" at bounding box center [1250, 301] width 276 height 470
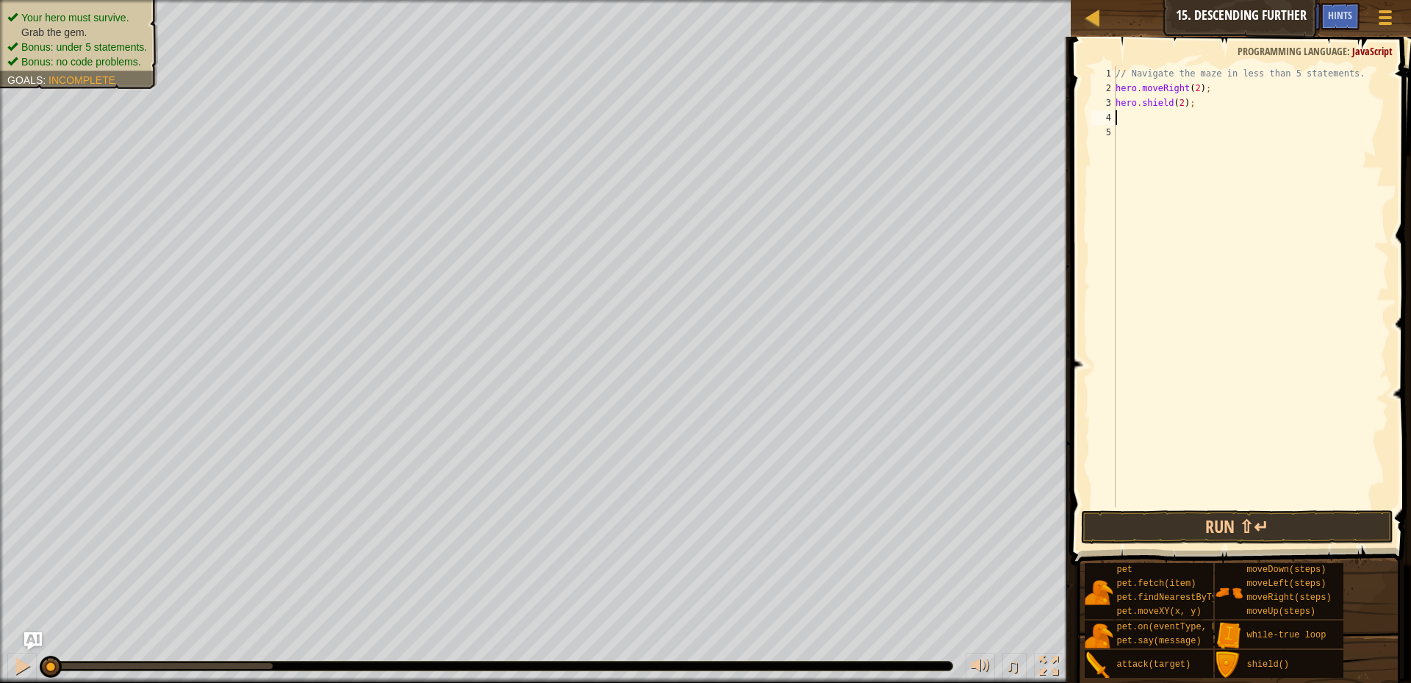
type textarea "m"
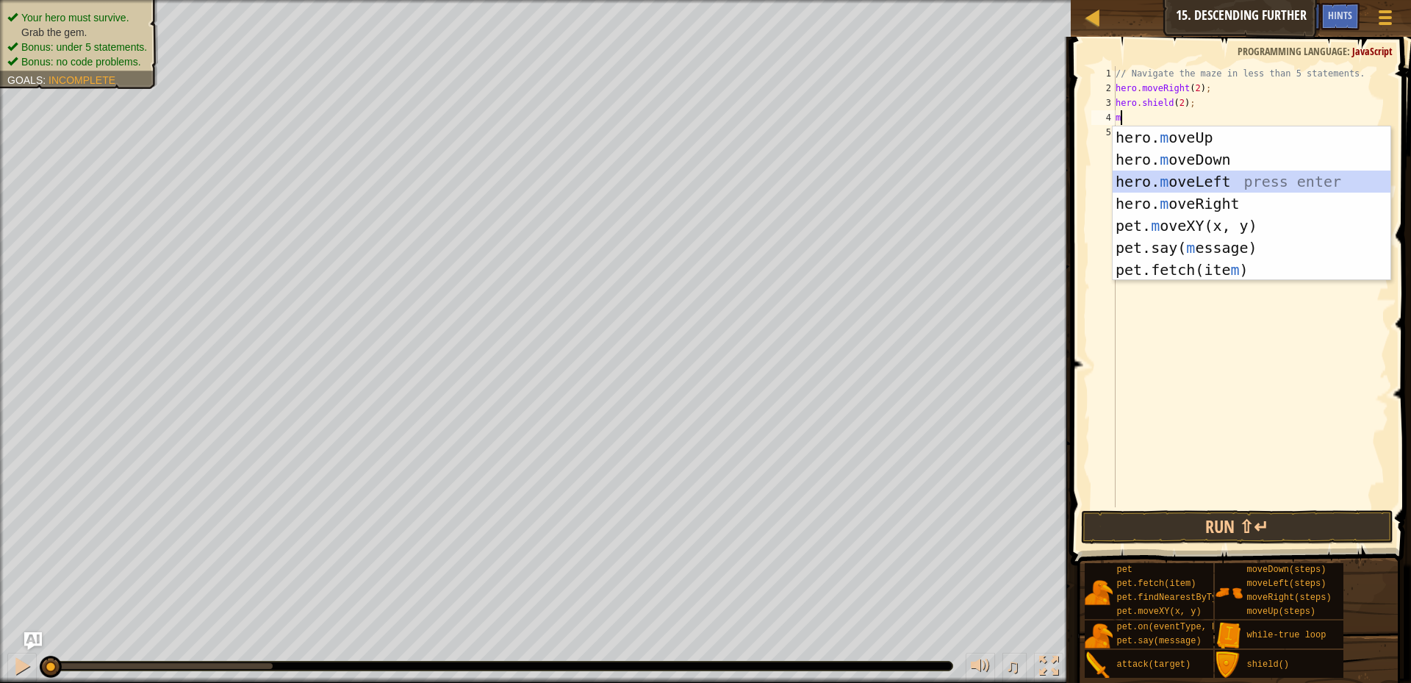
click at [1217, 182] on div "hero. m oveUp press enter hero. m oveDown press enter hero. m oveLeft press ent…" at bounding box center [1251, 225] width 278 height 198
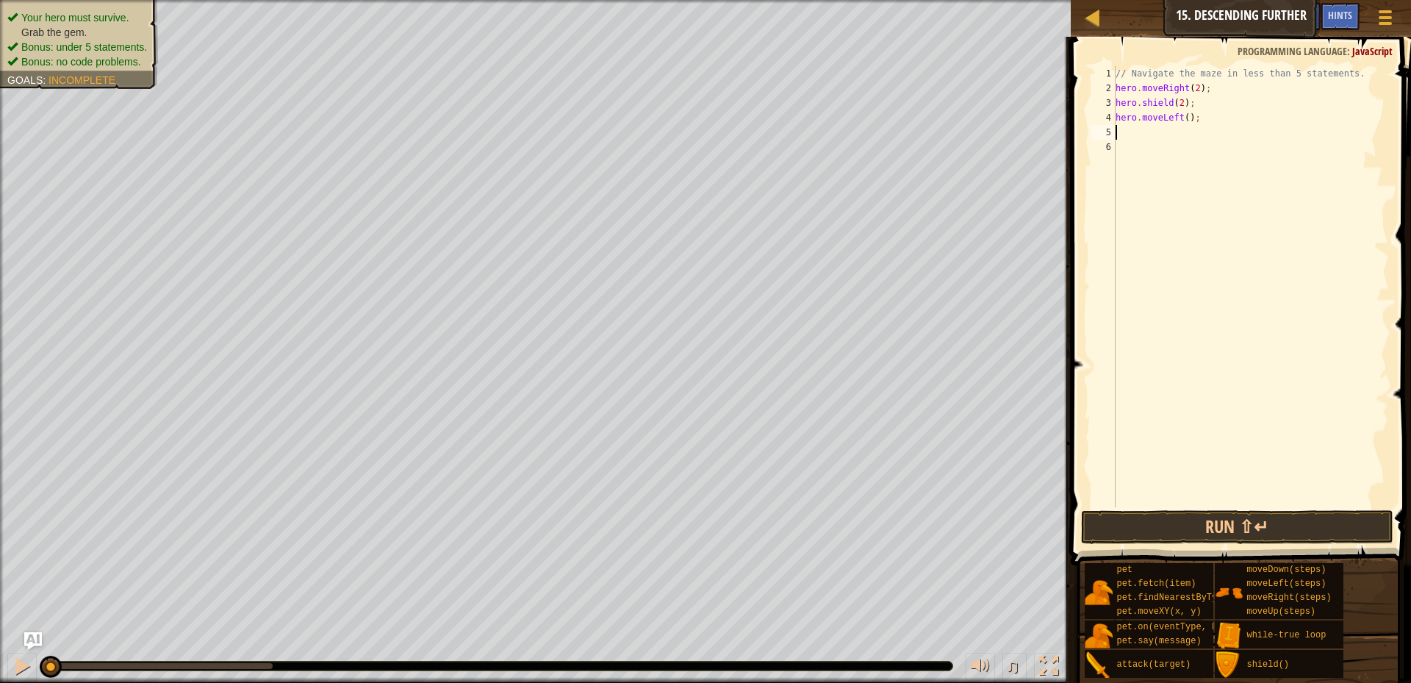
type textarea "s"
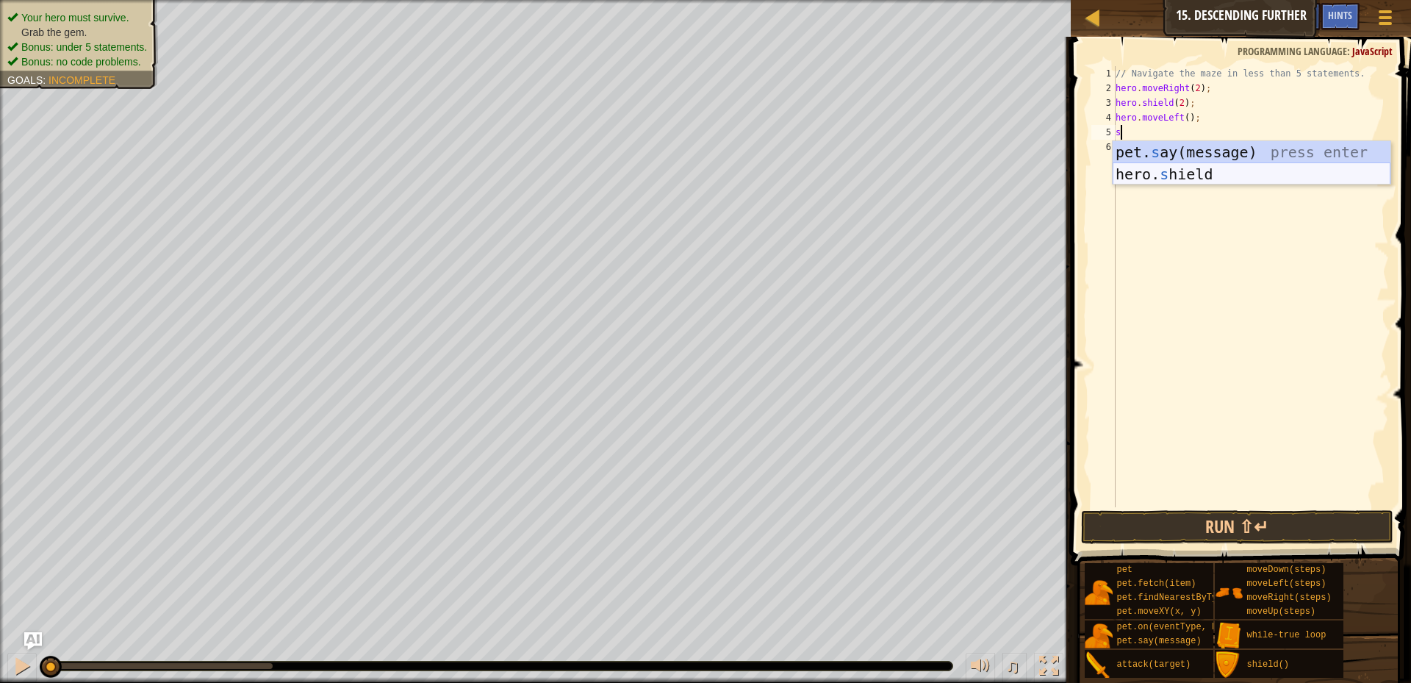
click at [1196, 175] on div "pet. s ay(message) press enter hero. s hield press enter" at bounding box center [1251, 185] width 278 height 88
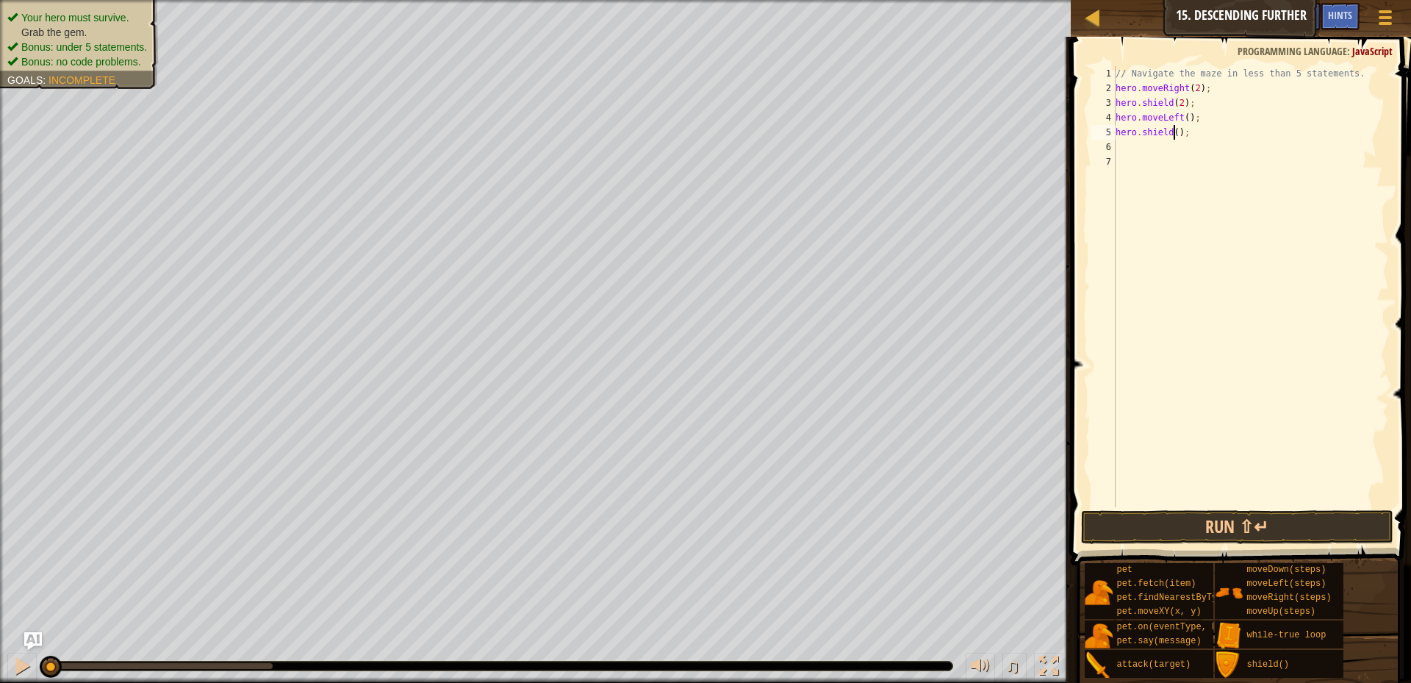
click at [1172, 132] on div "// Navigate the maze in less than 5 statements. hero . moveRight ( 2 ) ; hero .…" at bounding box center [1250, 301] width 276 height 470
type textarea "hero.shield(1);"
click at [1123, 144] on div "// Navigate the maze in less than 5 statements. hero . moveRight ( 2 ) ; hero .…" at bounding box center [1250, 301] width 276 height 470
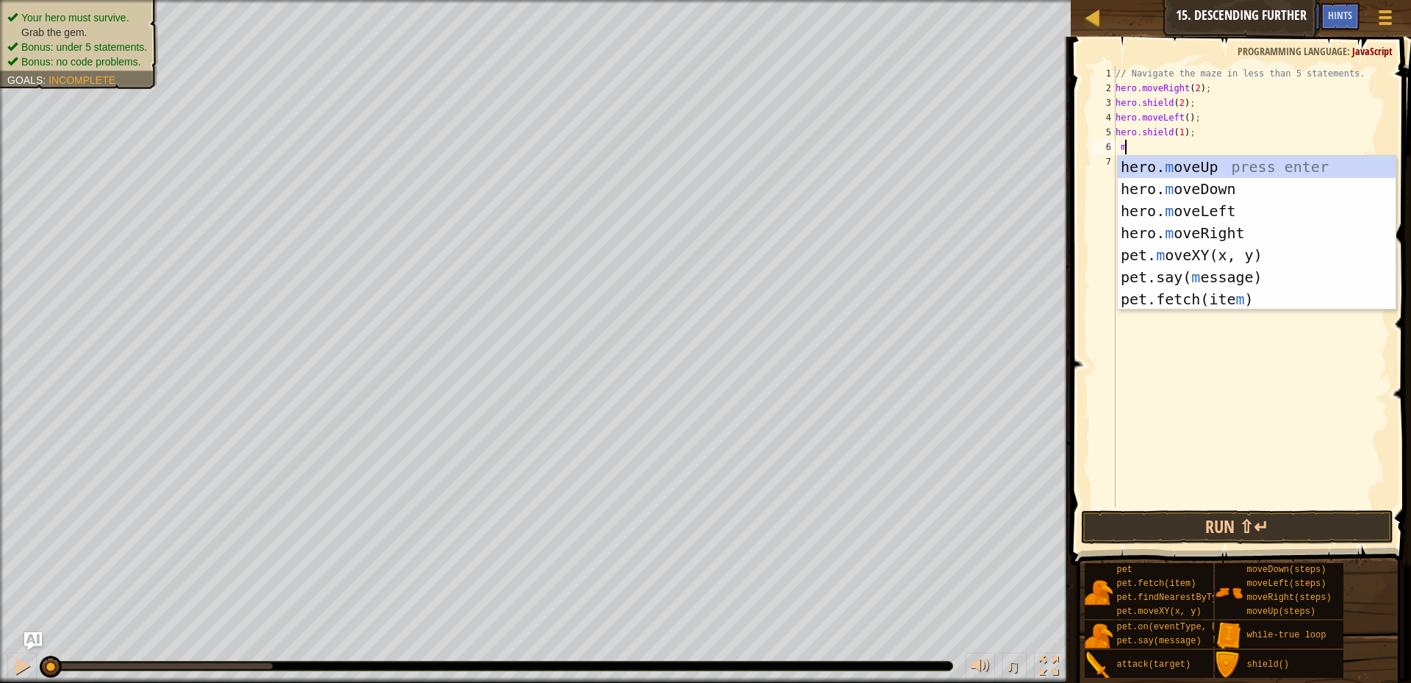
type textarea "mo"
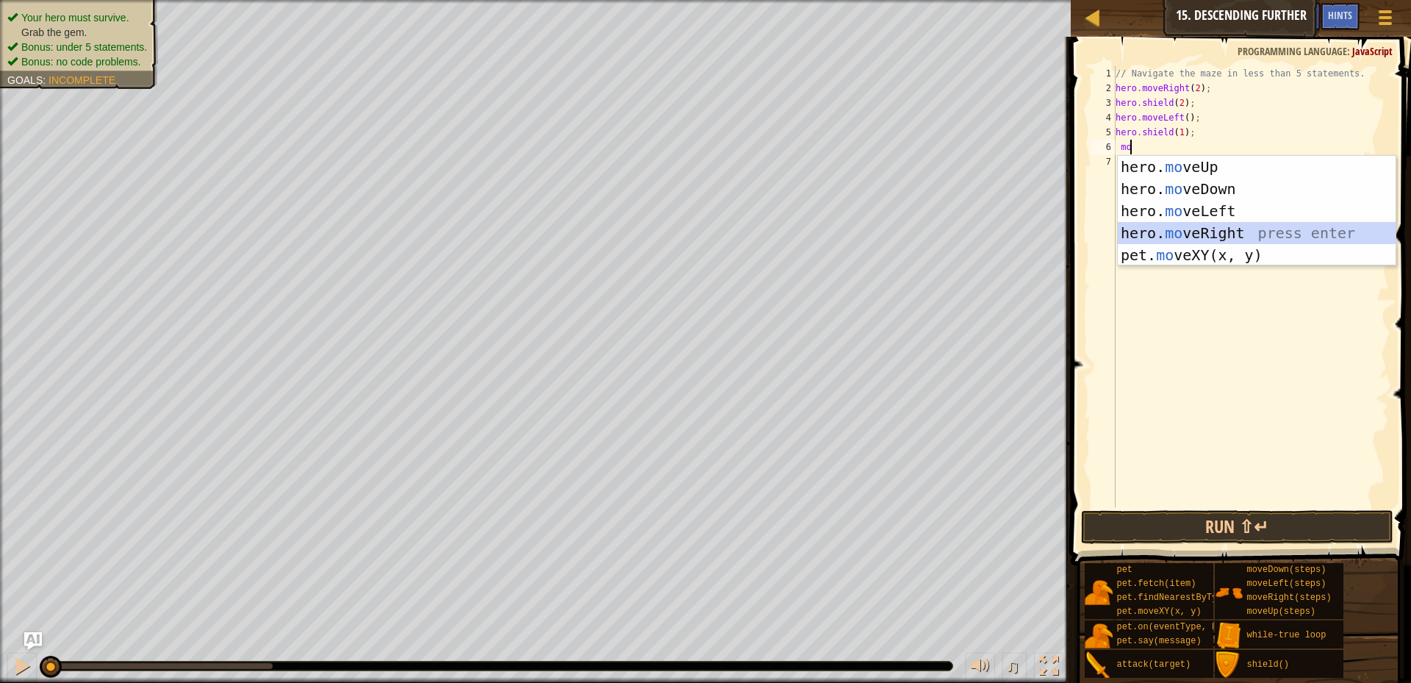
click at [1222, 237] on div "hero. mo veUp press enter hero. mo veDown press enter hero. mo veLeft press ent…" at bounding box center [1256, 233] width 278 height 154
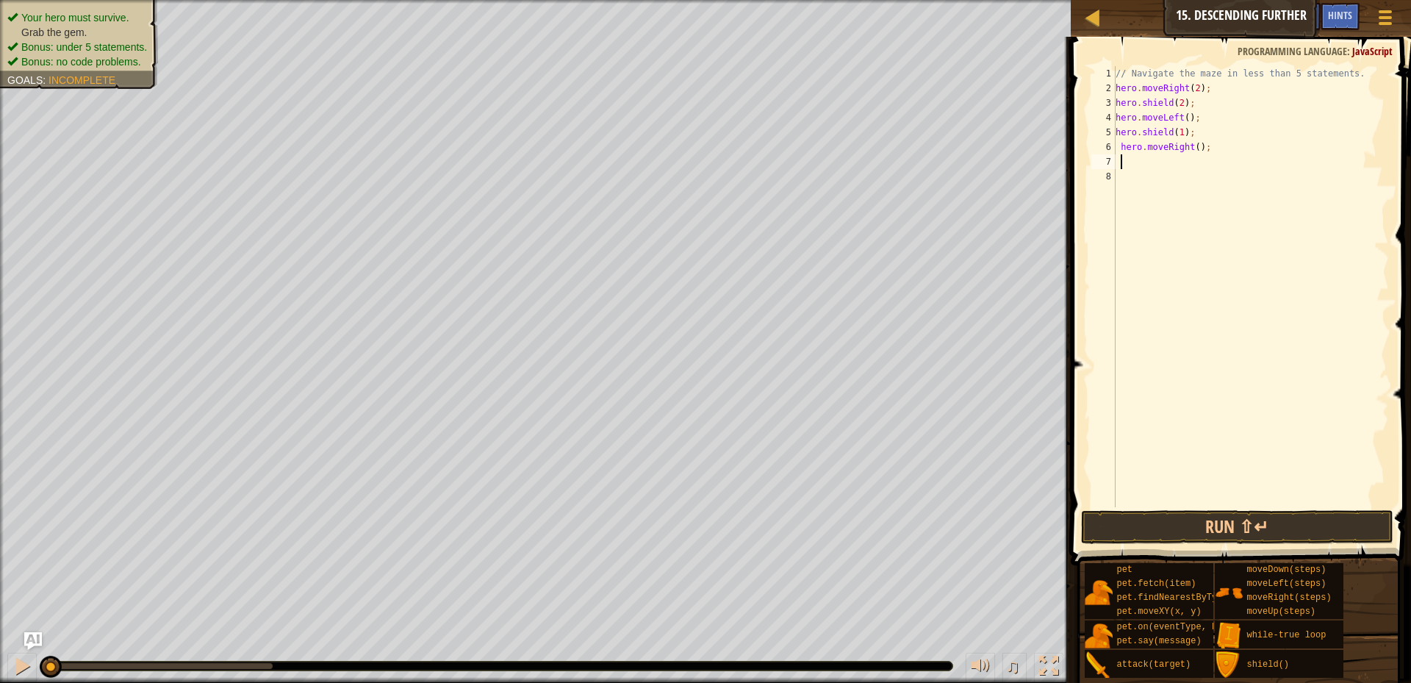
scroll to position [7, 0]
click at [1190, 145] on div "// Navigate the maze in less than 5 statements. hero . moveRight ( 2 ) ; hero .…" at bounding box center [1250, 301] width 276 height 470
click at [1191, 146] on div "// Navigate the maze in less than 5 statements. hero . moveRight ( 2 ) ; hero .…" at bounding box center [1250, 301] width 276 height 470
type textarea "hero.moveRight(2);"
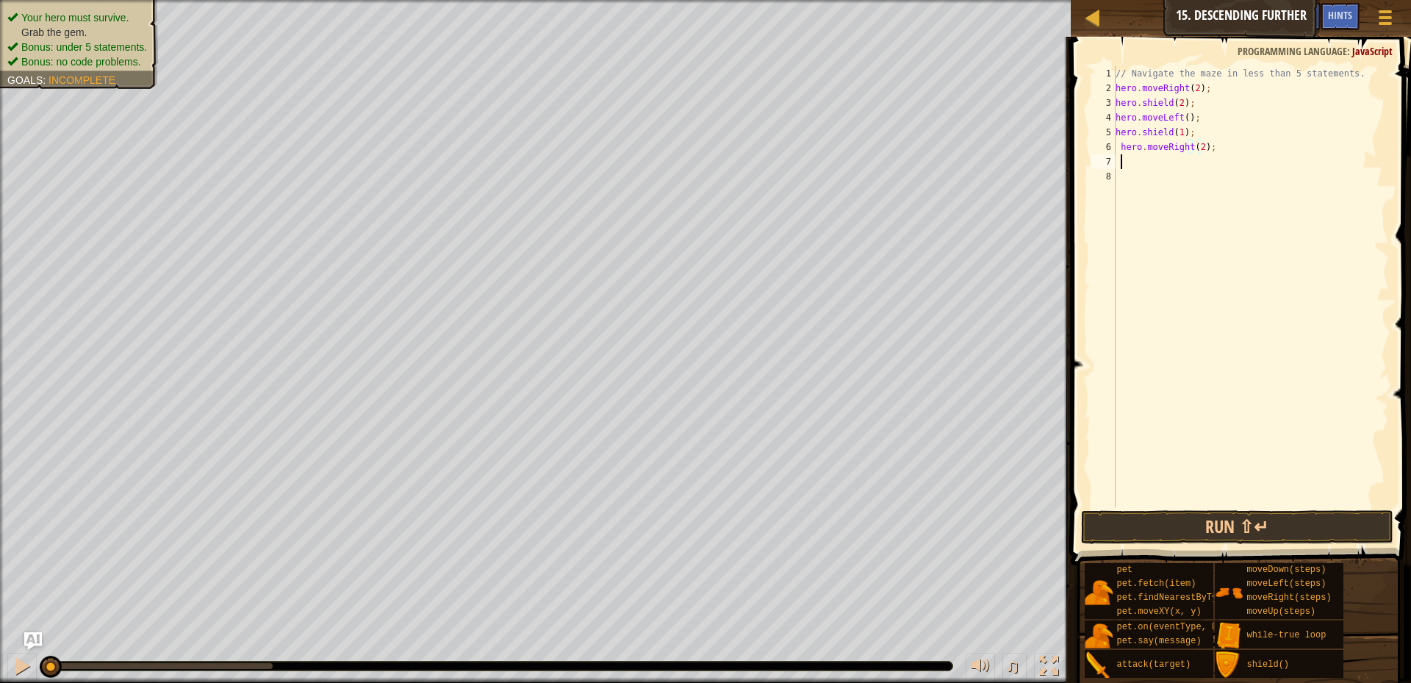
click at [1127, 162] on div "// Navigate the maze in less than 5 statements. hero . moveRight ( 2 ) ; hero .…" at bounding box center [1250, 301] width 276 height 470
type textarea "s"
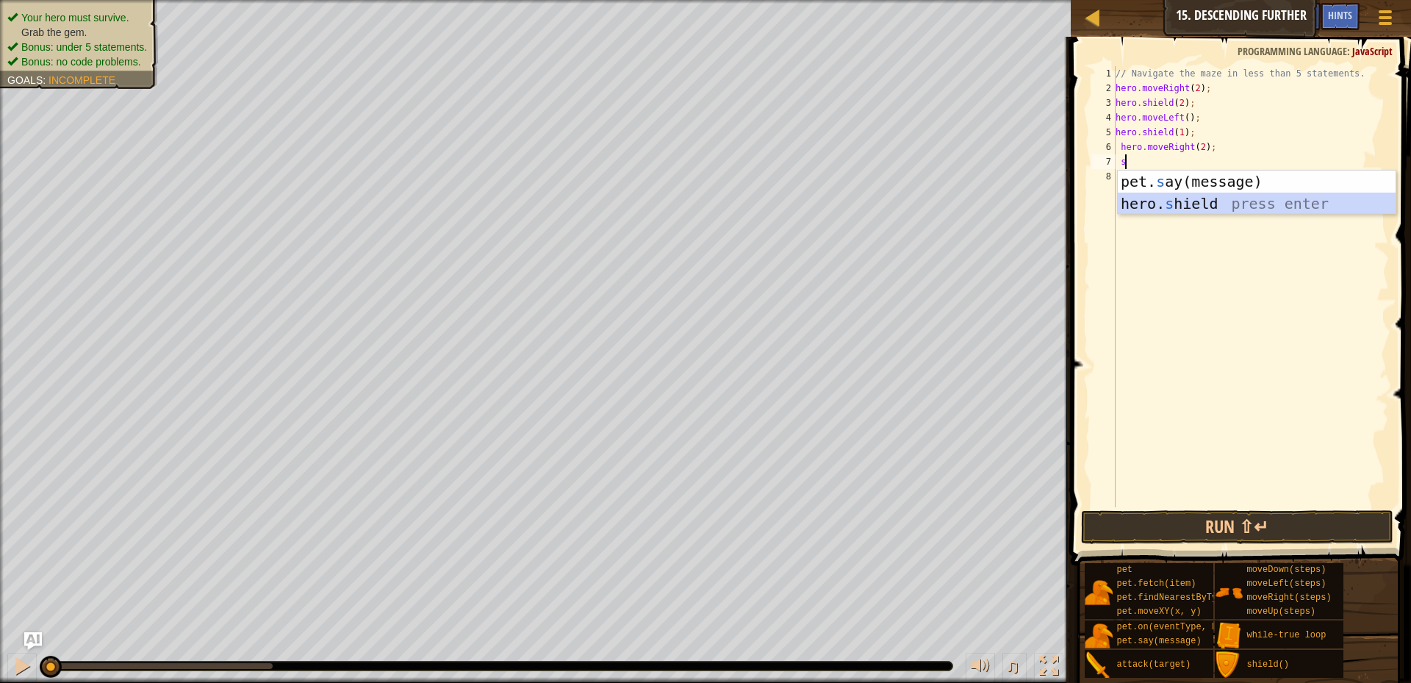
click at [1166, 200] on div "pet. s ay(message) press enter hero. s hield press enter" at bounding box center [1256, 214] width 278 height 88
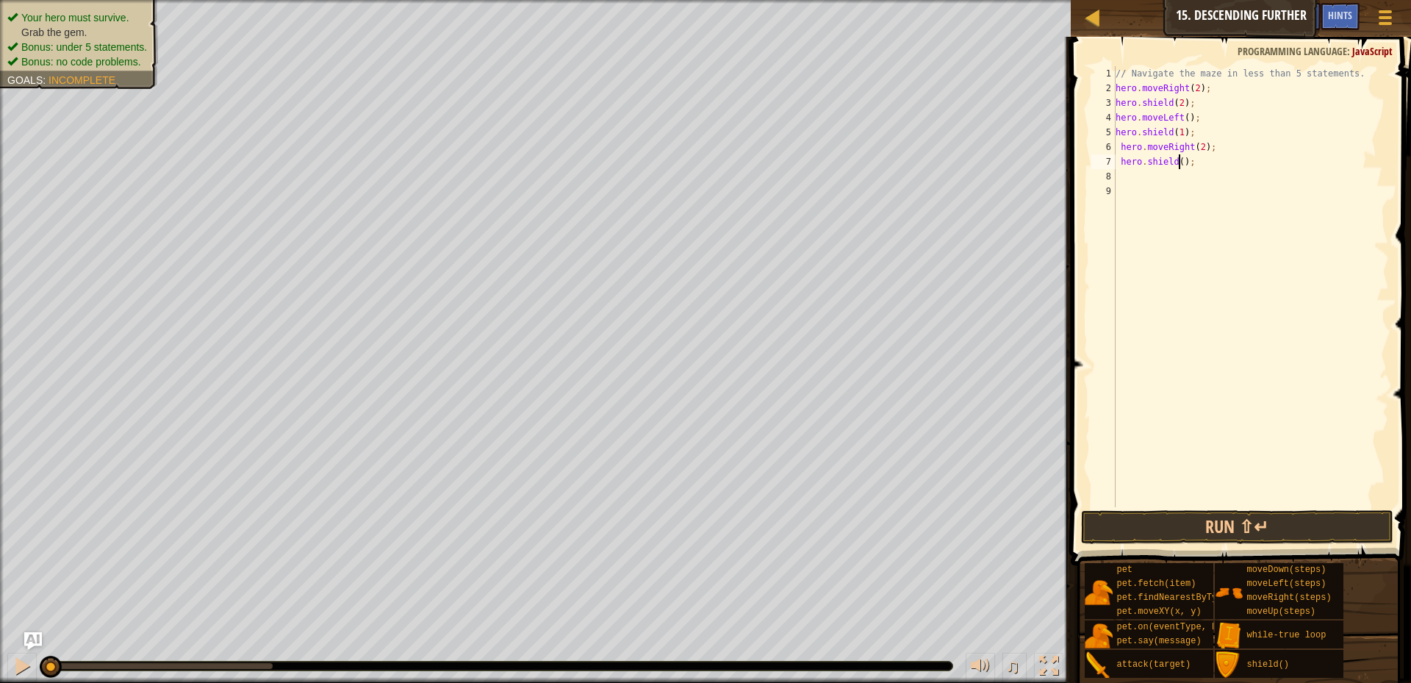
click at [1178, 163] on div "// Navigate the maze in less than 5 statements. hero . moveRight ( 2 ) ; hero .…" at bounding box center [1250, 301] width 276 height 470
type textarea "hero.shield(2);"
click at [1123, 177] on div "// Navigate the maze in less than 5 statements. hero . moveRight ( 2 ) ; hero .…" at bounding box center [1250, 301] width 276 height 470
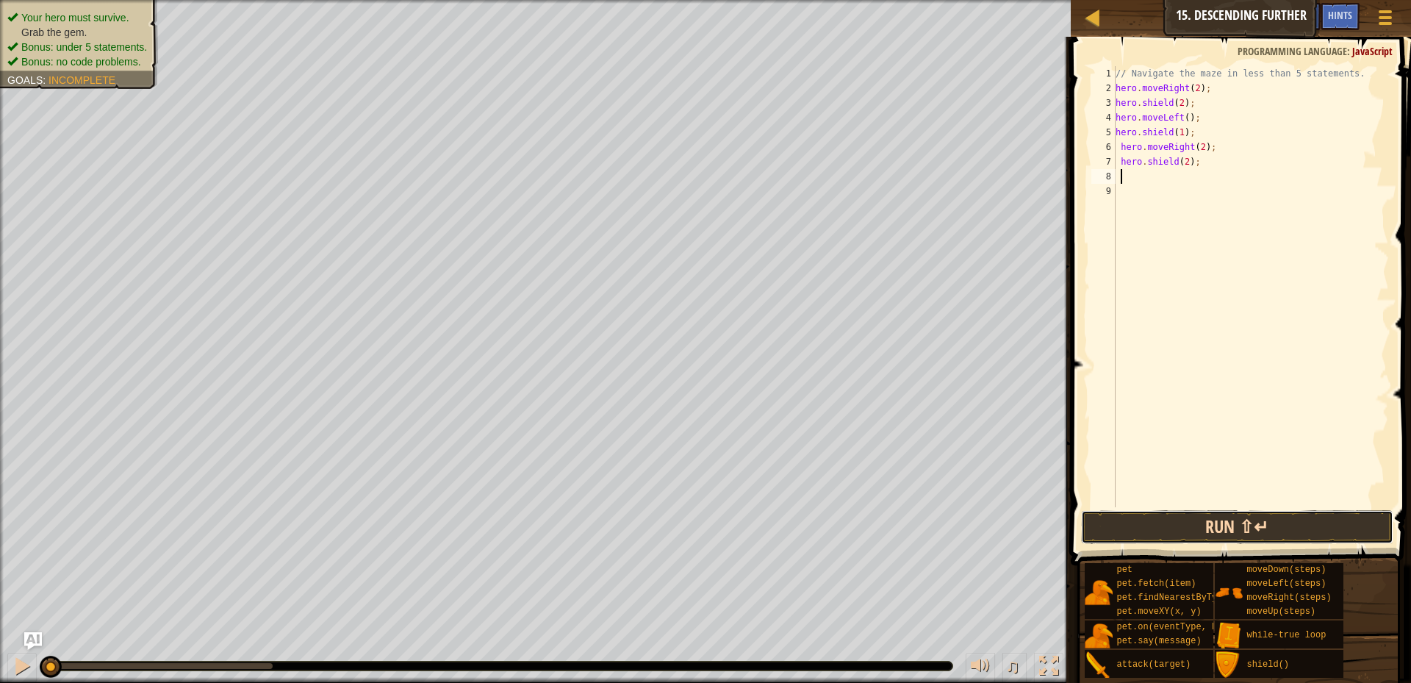
click at [1175, 519] on button "Run ⇧↵" at bounding box center [1237, 527] width 312 height 34
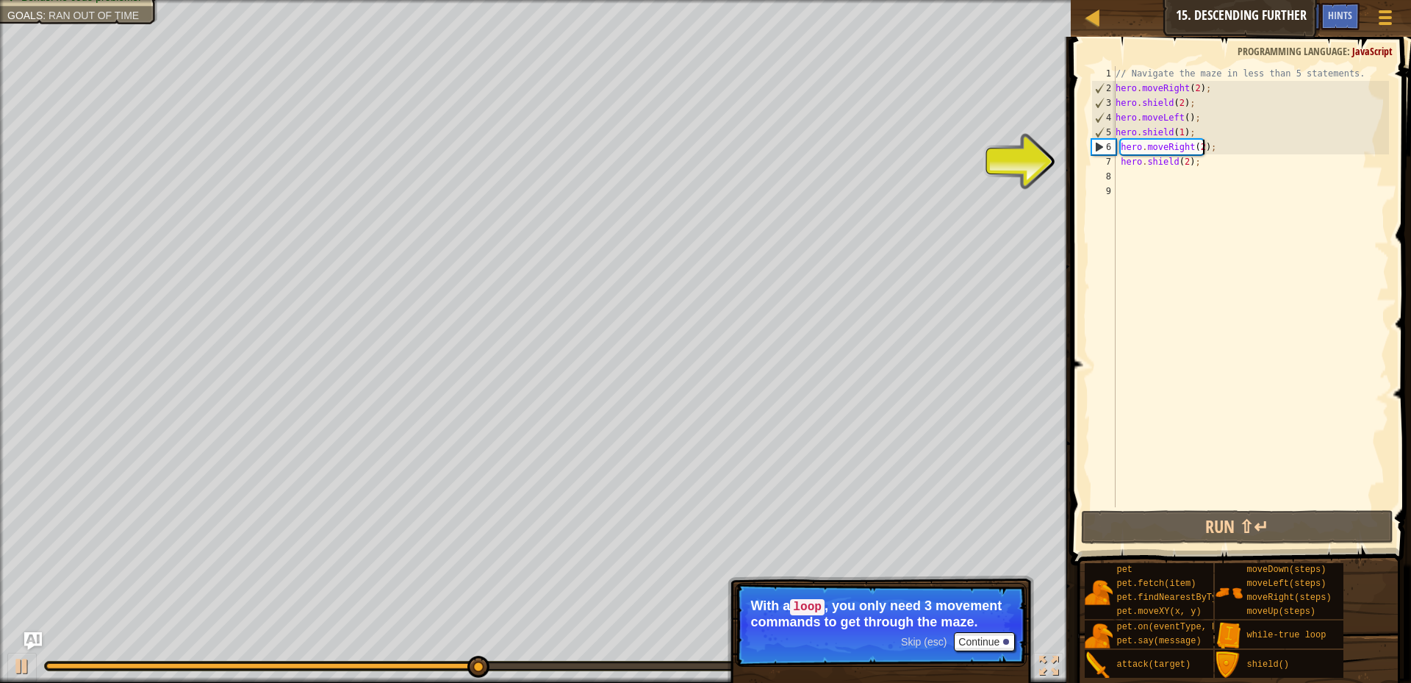
click at [1203, 151] on div "// Navigate the maze in less than 5 statements. hero . moveRight ( 2 ) ; hero .…" at bounding box center [1250, 301] width 276 height 470
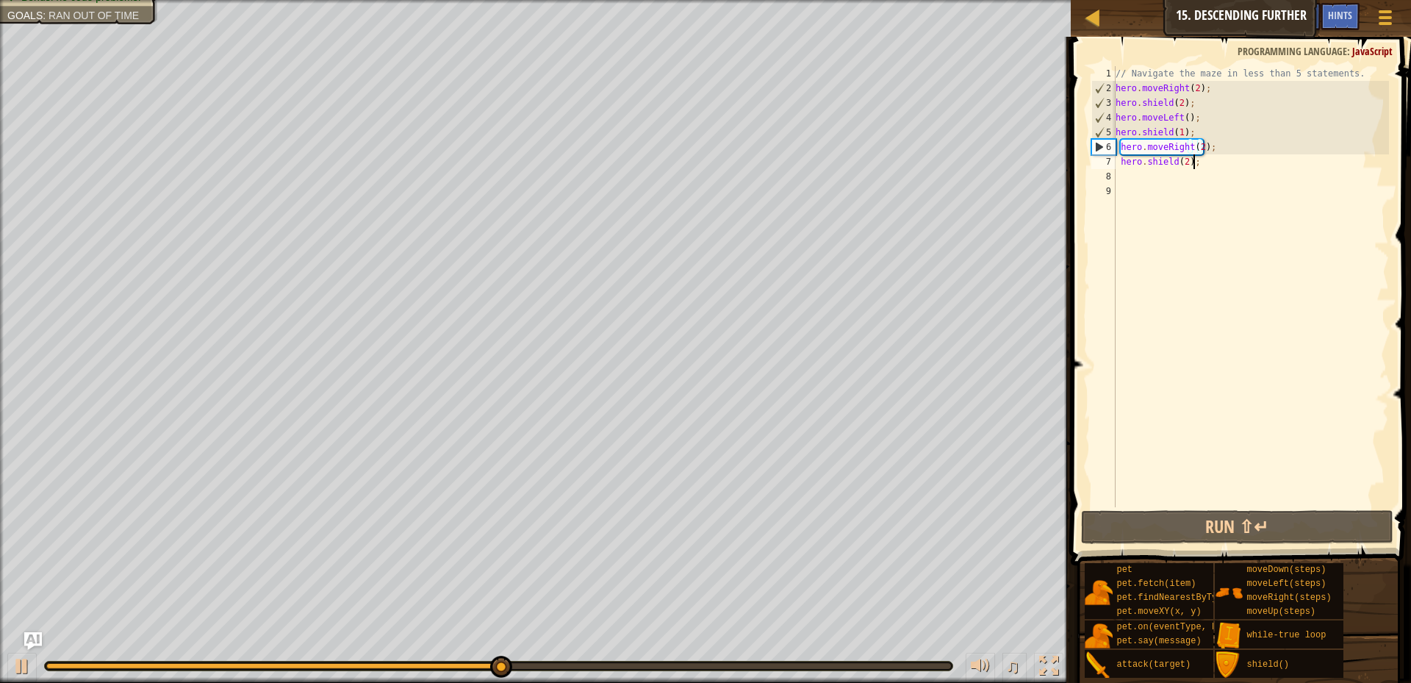
click at [1212, 167] on div "// Navigate the maze in less than 5 statements. hero . moveRight ( 2 ) ; hero .…" at bounding box center [1250, 301] width 276 height 470
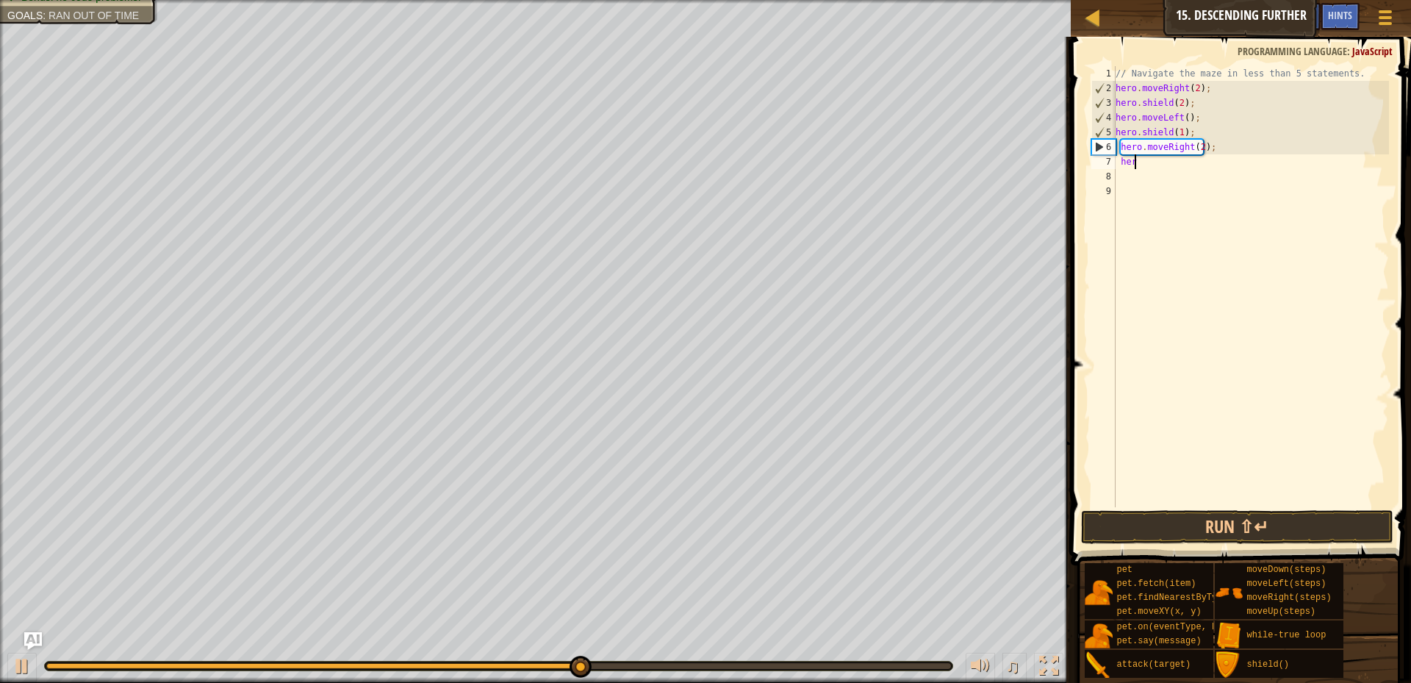
type textarea "h"
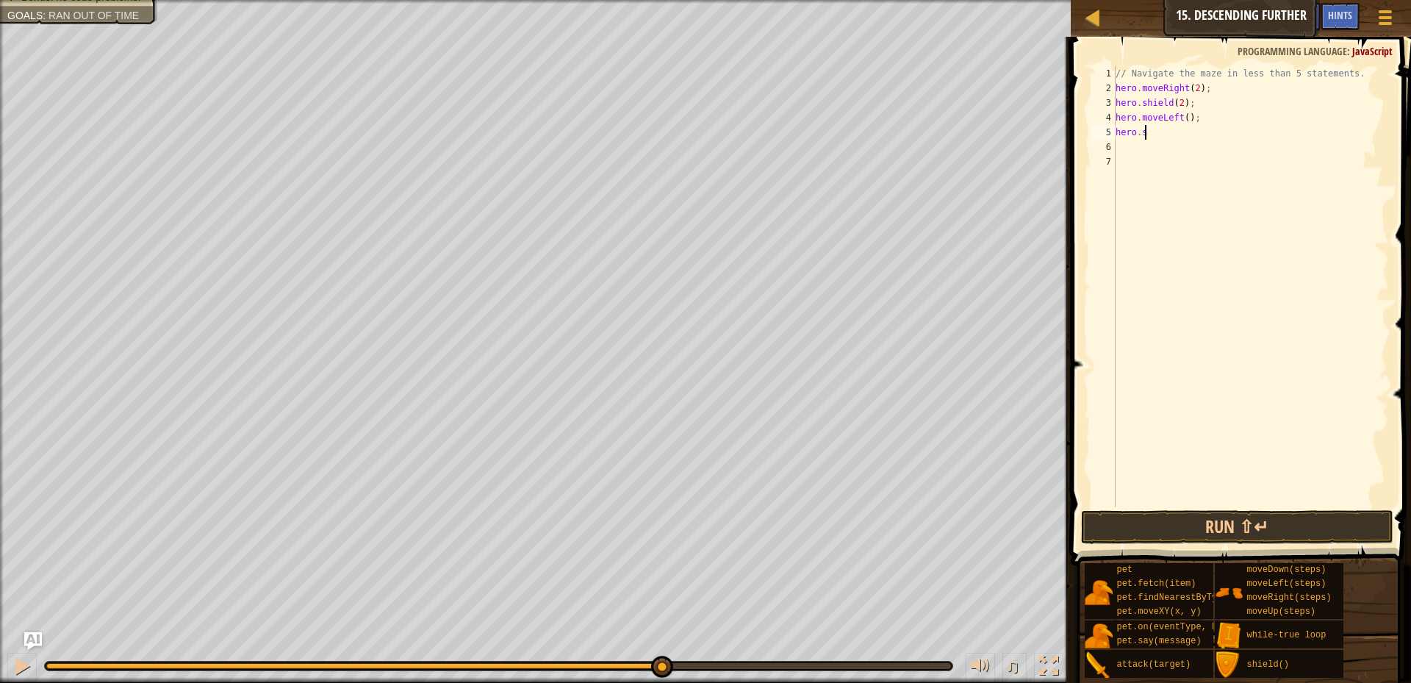
type textarea "h"
click at [1206, 526] on button "Run ⇧↵" at bounding box center [1237, 527] width 312 height 34
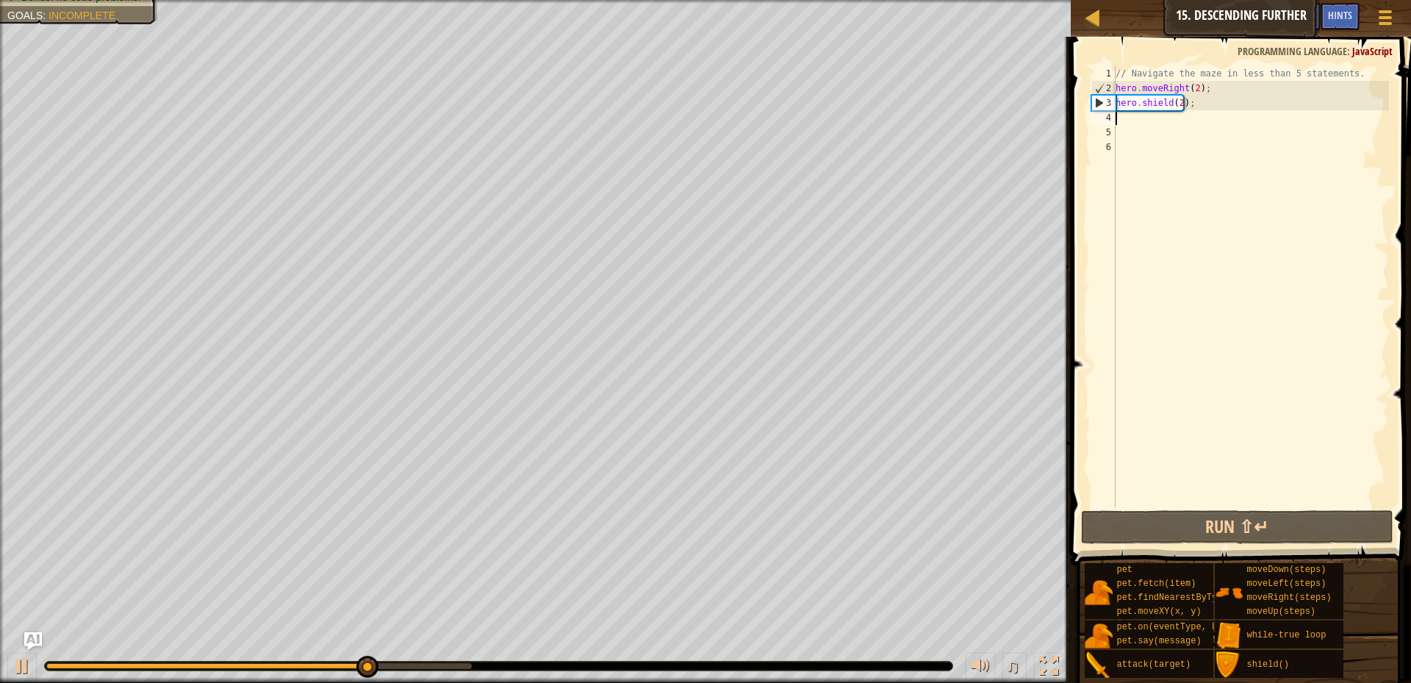
type textarea "m"
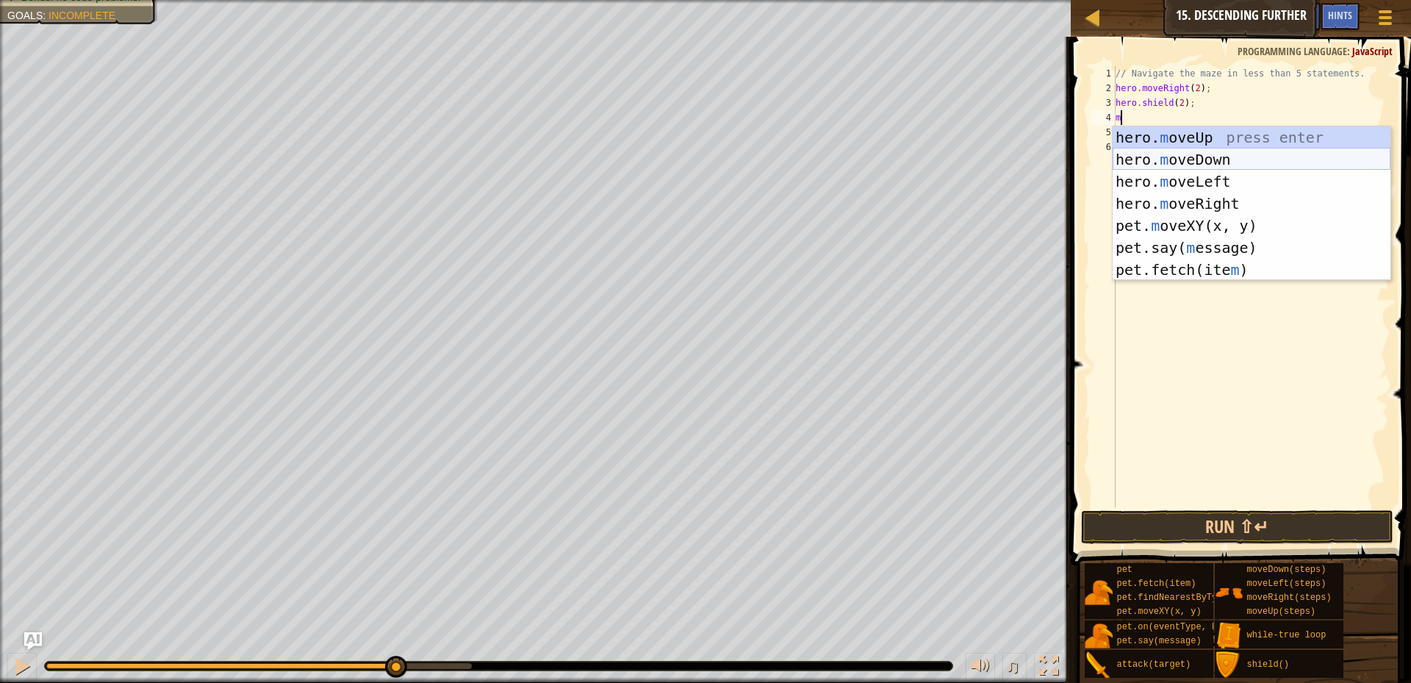
click at [1211, 156] on div "hero. m oveUp press enter hero. m oveDown press enter hero. m oveLeft press ent…" at bounding box center [1251, 225] width 278 height 198
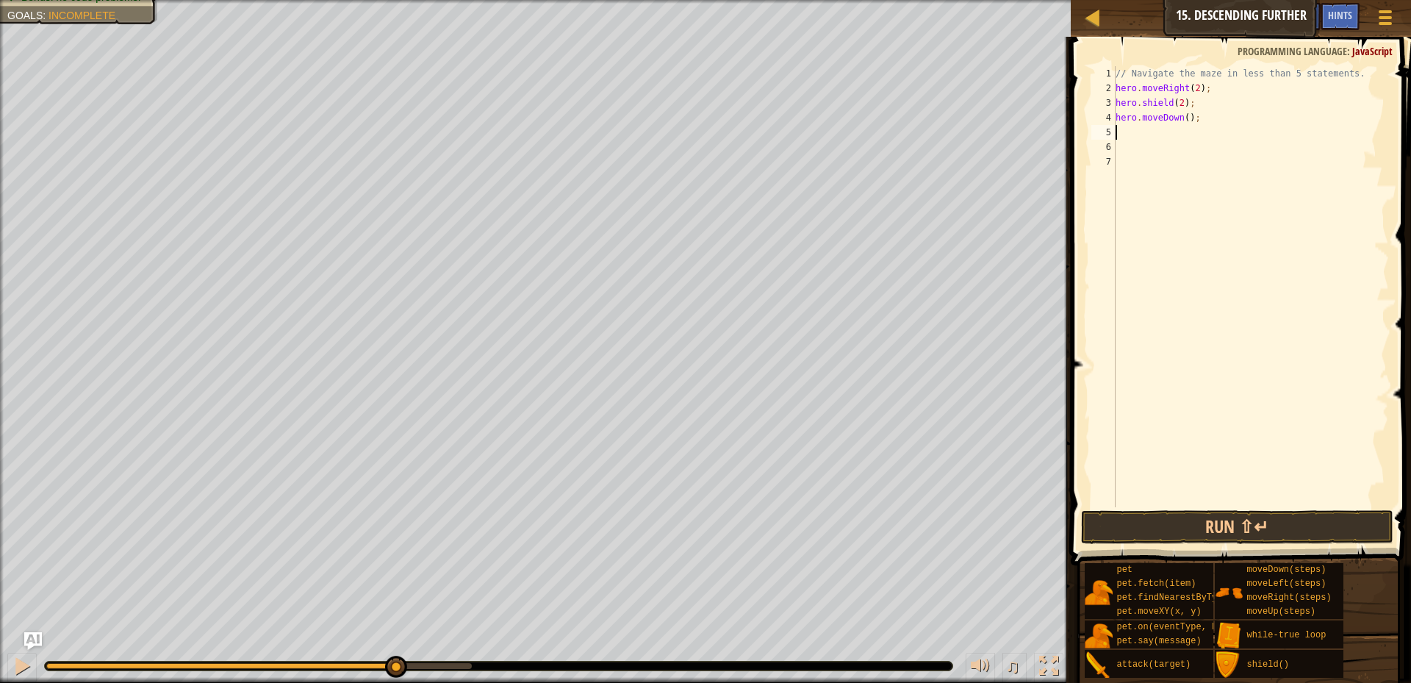
type textarea "s"
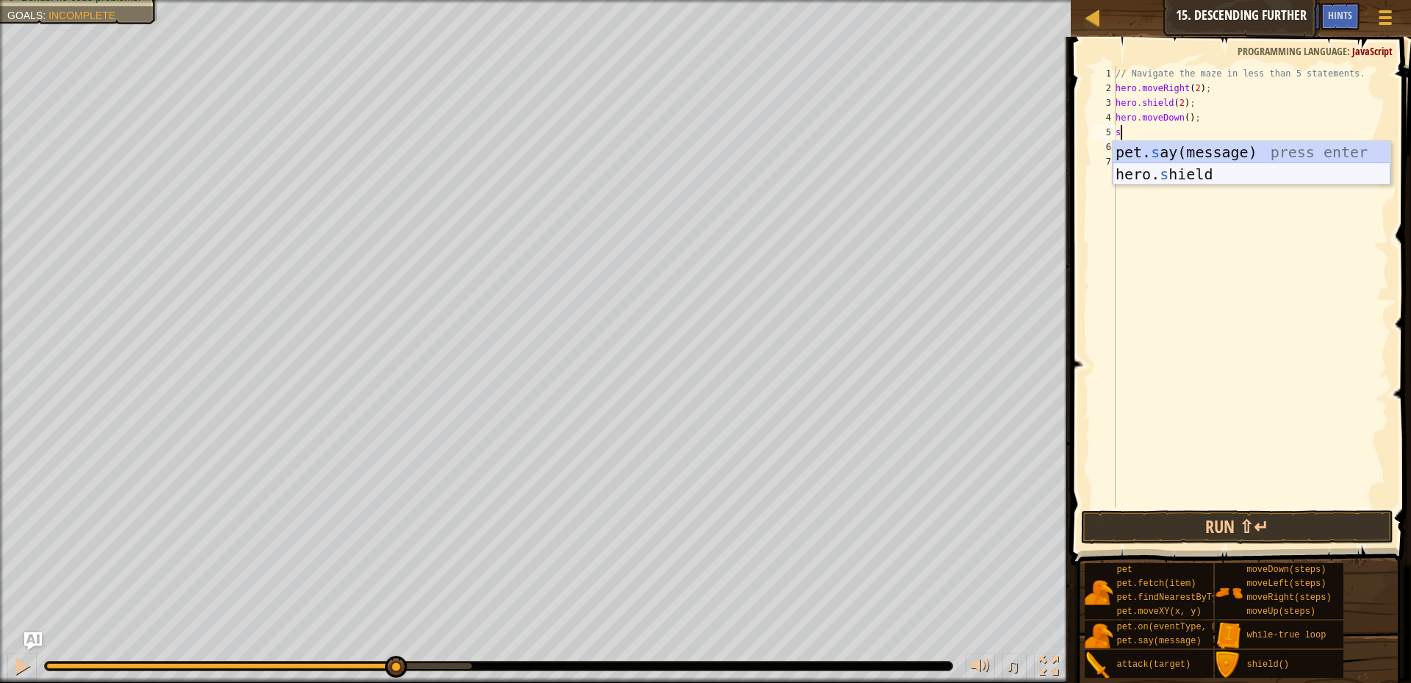
click at [1192, 173] on div "pet. s ay(message) press enter hero. s hield press enter" at bounding box center [1251, 185] width 278 height 88
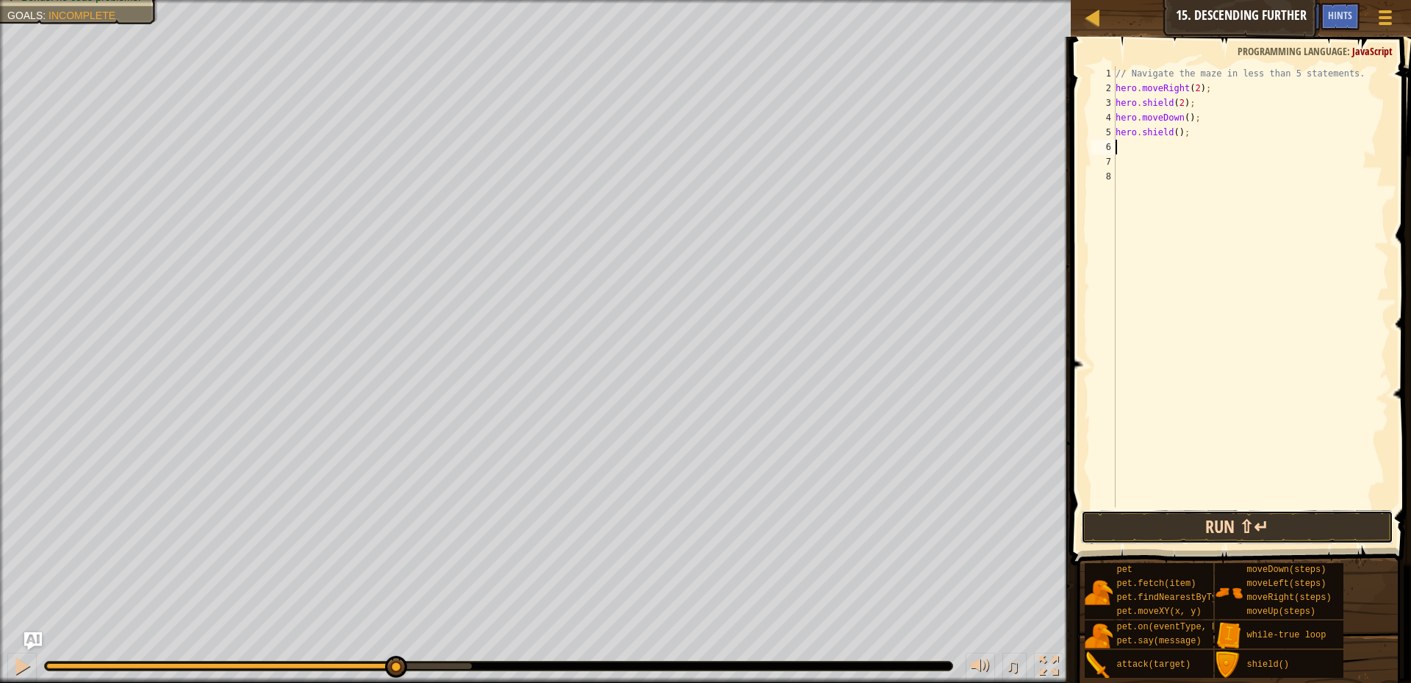
click at [1214, 537] on button "Run ⇧↵" at bounding box center [1237, 527] width 312 height 34
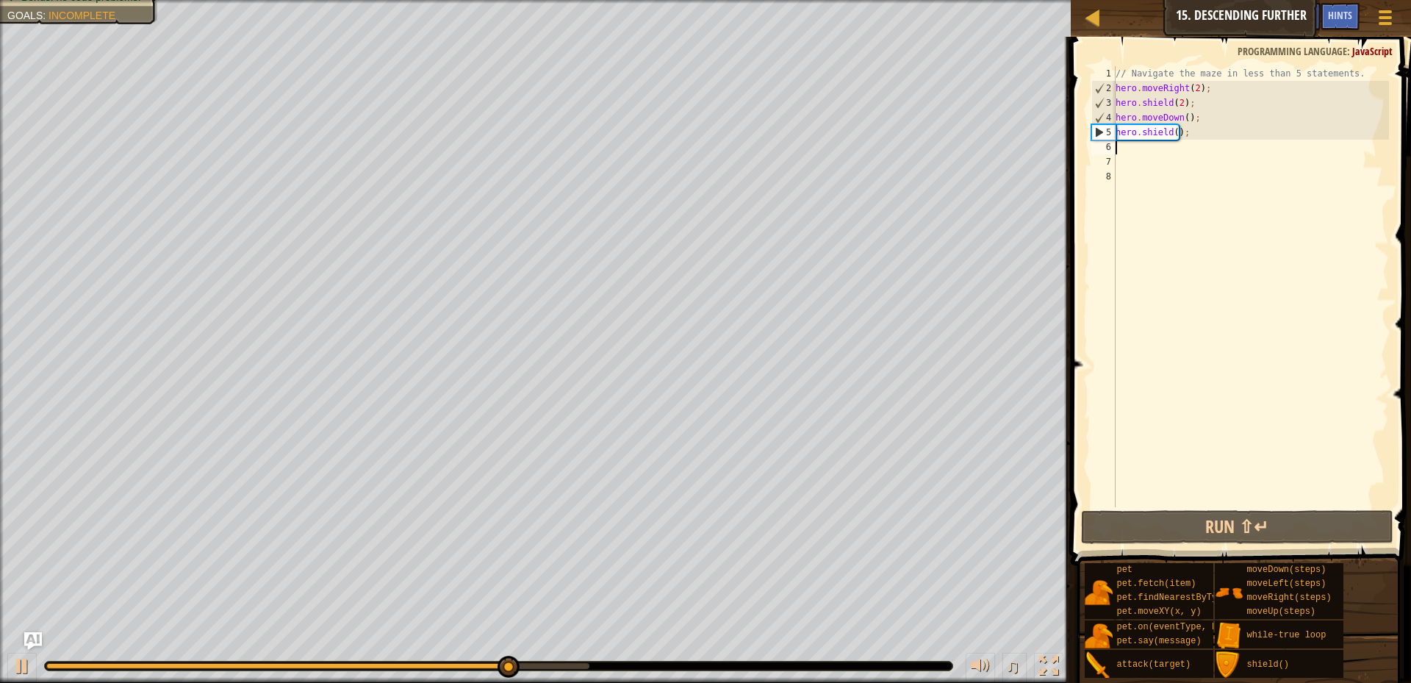
type textarea "m"
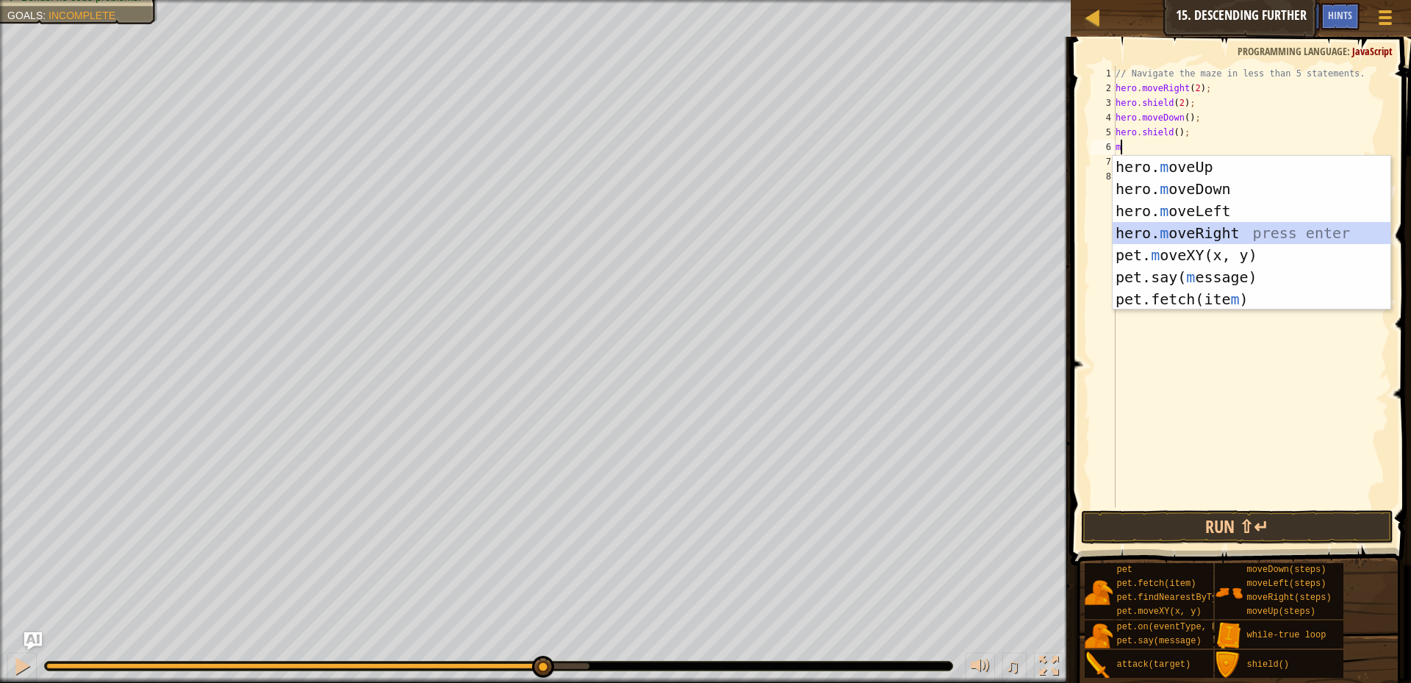
click at [1209, 226] on div "hero. m oveUp press enter hero. m oveDown press enter hero. m oveLeft press ent…" at bounding box center [1251, 255] width 278 height 198
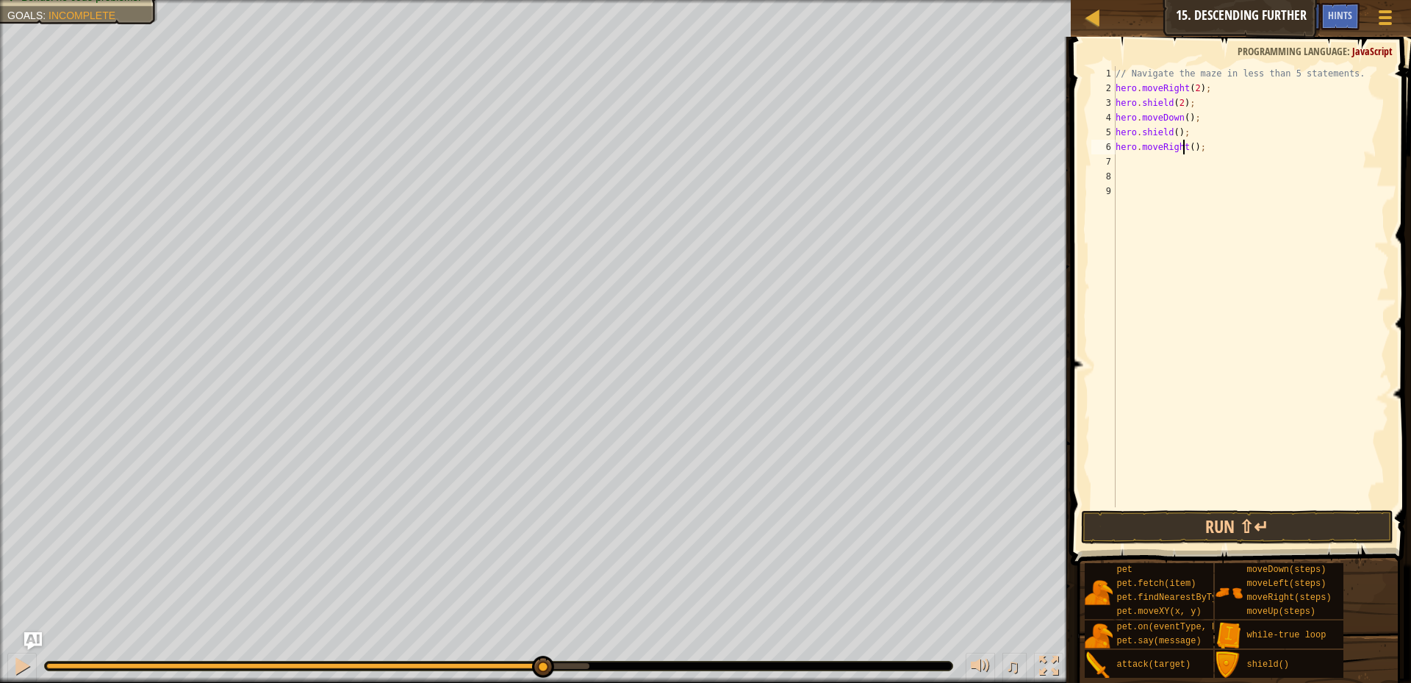
click at [1185, 149] on div "// Navigate the maze in less than 5 statements. hero . moveRight ( 2 ) ; hero .…" at bounding box center [1250, 301] width 276 height 470
click at [1186, 144] on div "// Navigate the maze in less than 5 statements. hero . moveRight ( 2 ) ; hero .…" at bounding box center [1250, 301] width 276 height 470
click at [1186, 143] on div "// Navigate the maze in less than 5 statements. hero . moveRight ( 2 ) ; hero .…" at bounding box center [1250, 301] width 276 height 470
type textarea "hero.moveRight(2);"
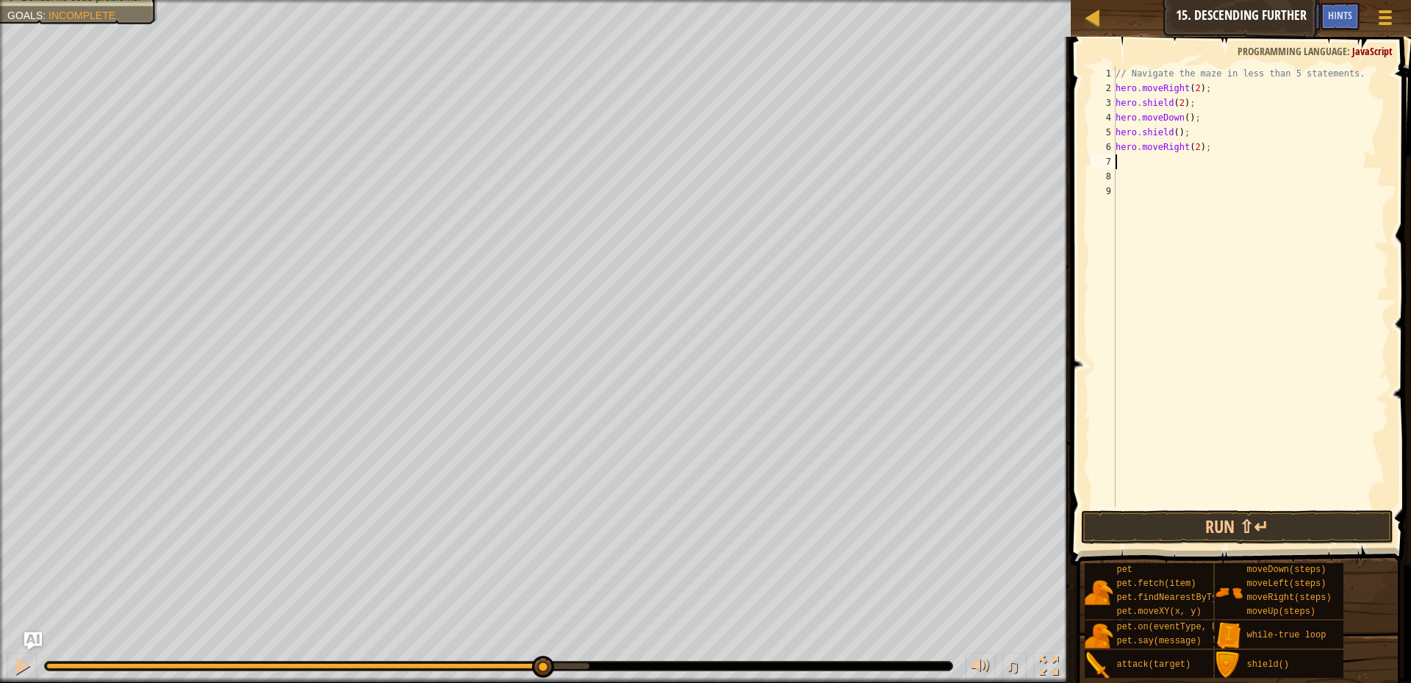
click at [1125, 162] on div "// Navigate the maze in less than 5 statements. hero . moveRight ( 2 ) ; hero .…" at bounding box center [1250, 301] width 276 height 470
click at [1173, 517] on button "Run ⇧↵" at bounding box center [1237, 527] width 312 height 34
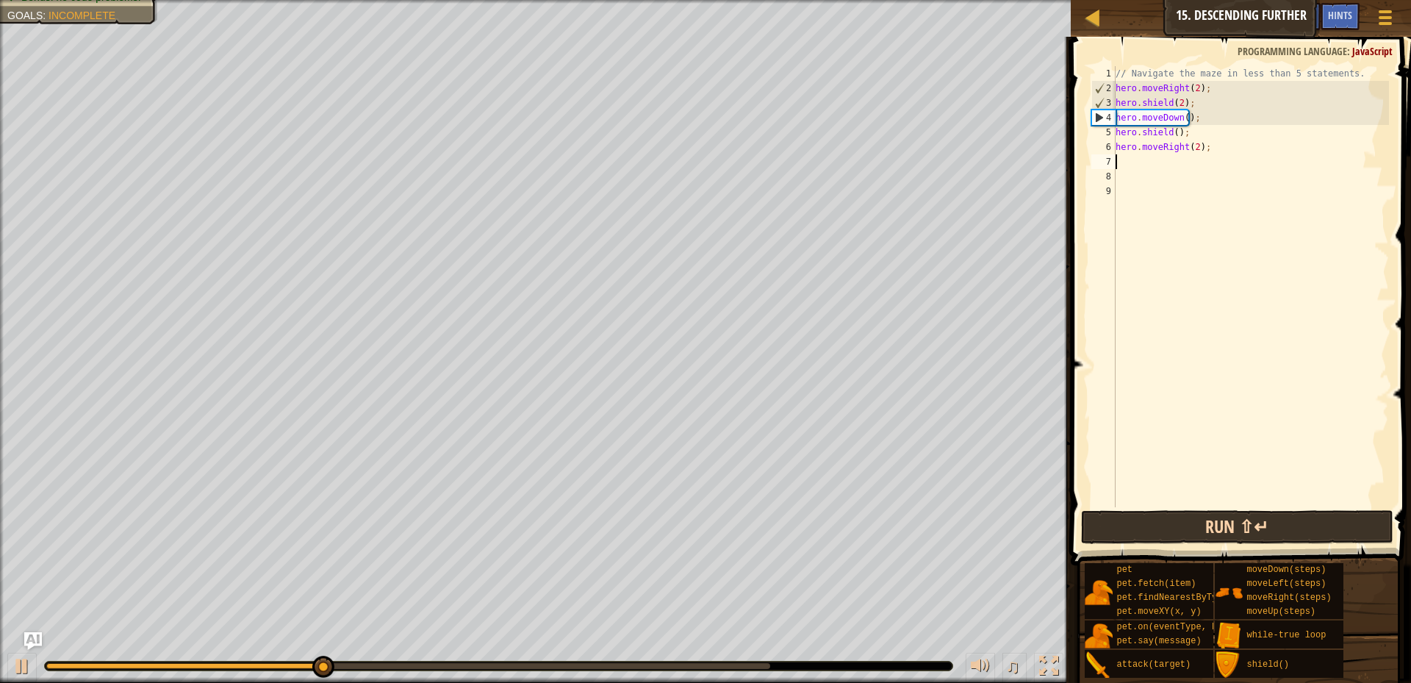
type textarea "m"
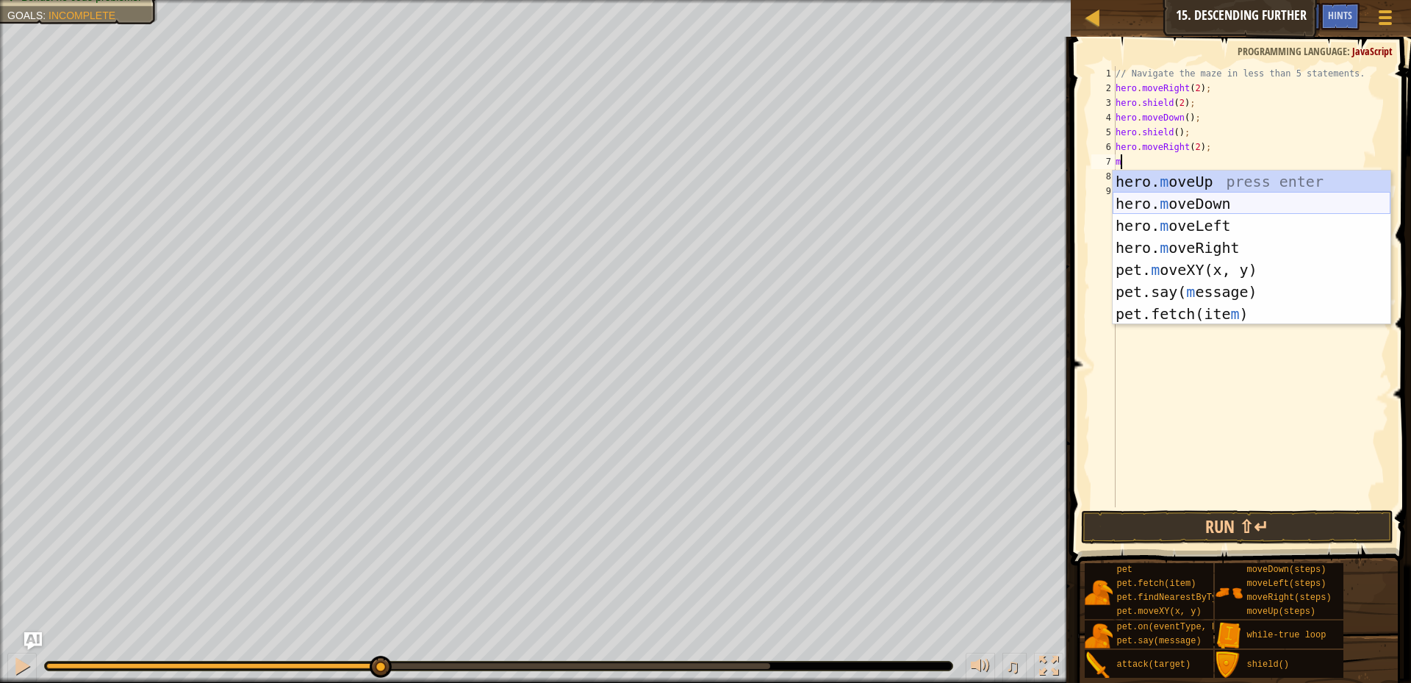
click at [1184, 200] on div "hero. m oveUp press enter hero. m oveDown press enter hero. m oveLeft press ent…" at bounding box center [1251, 269] width 278 height 198
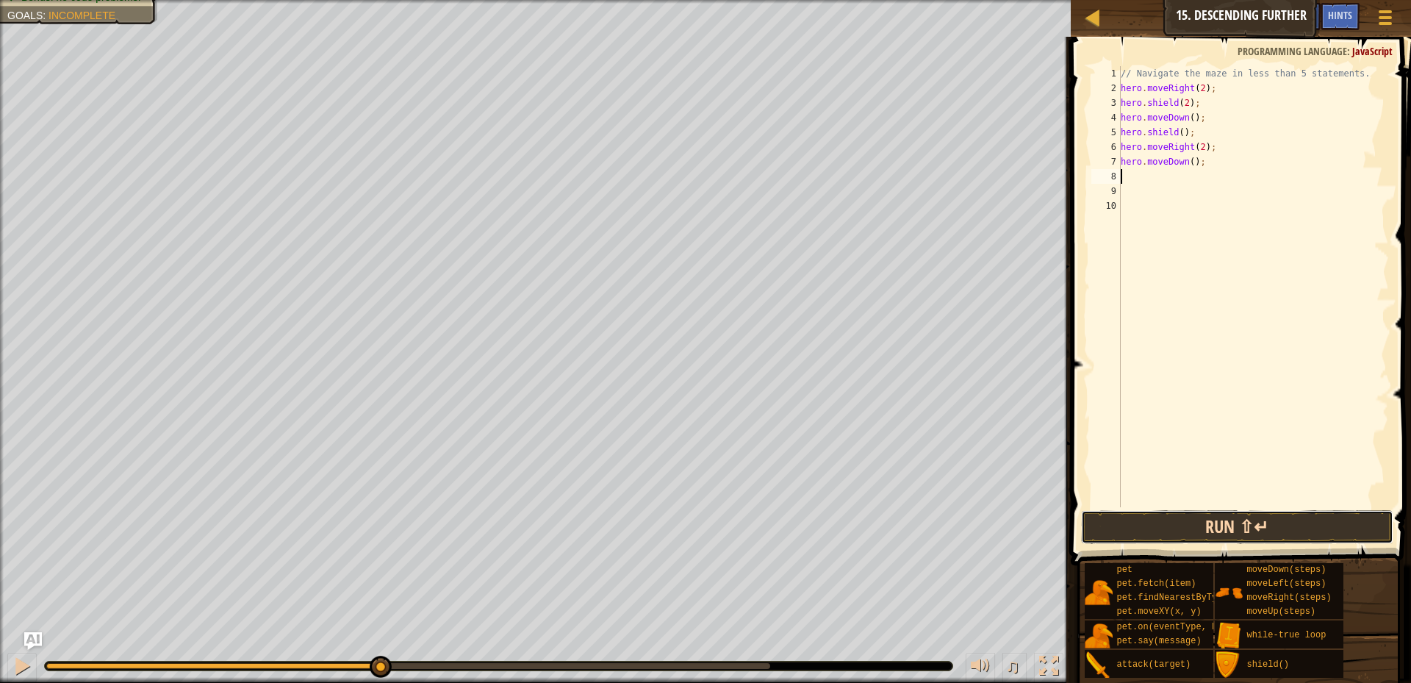
click at [1195, 526] on button "Run ⇧↵" at bounding box center [1237, 527] width 312 height 34
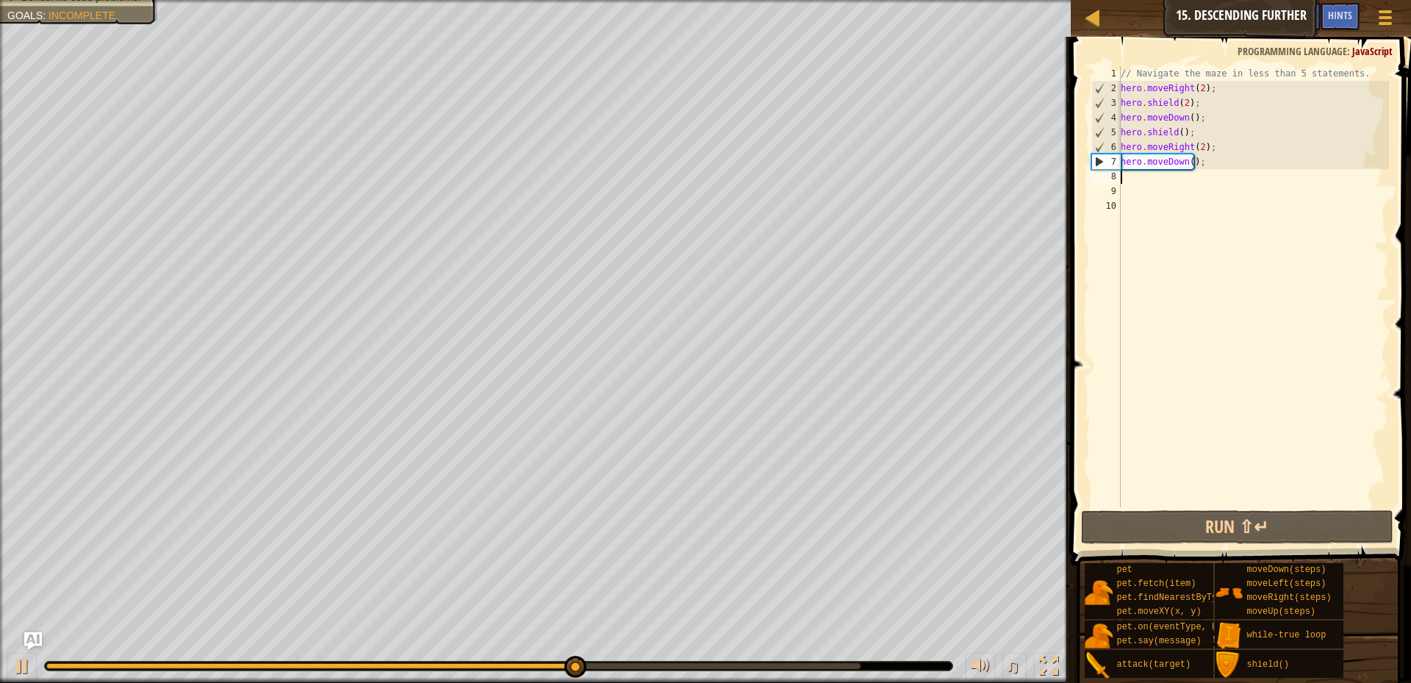
type textarea "m"
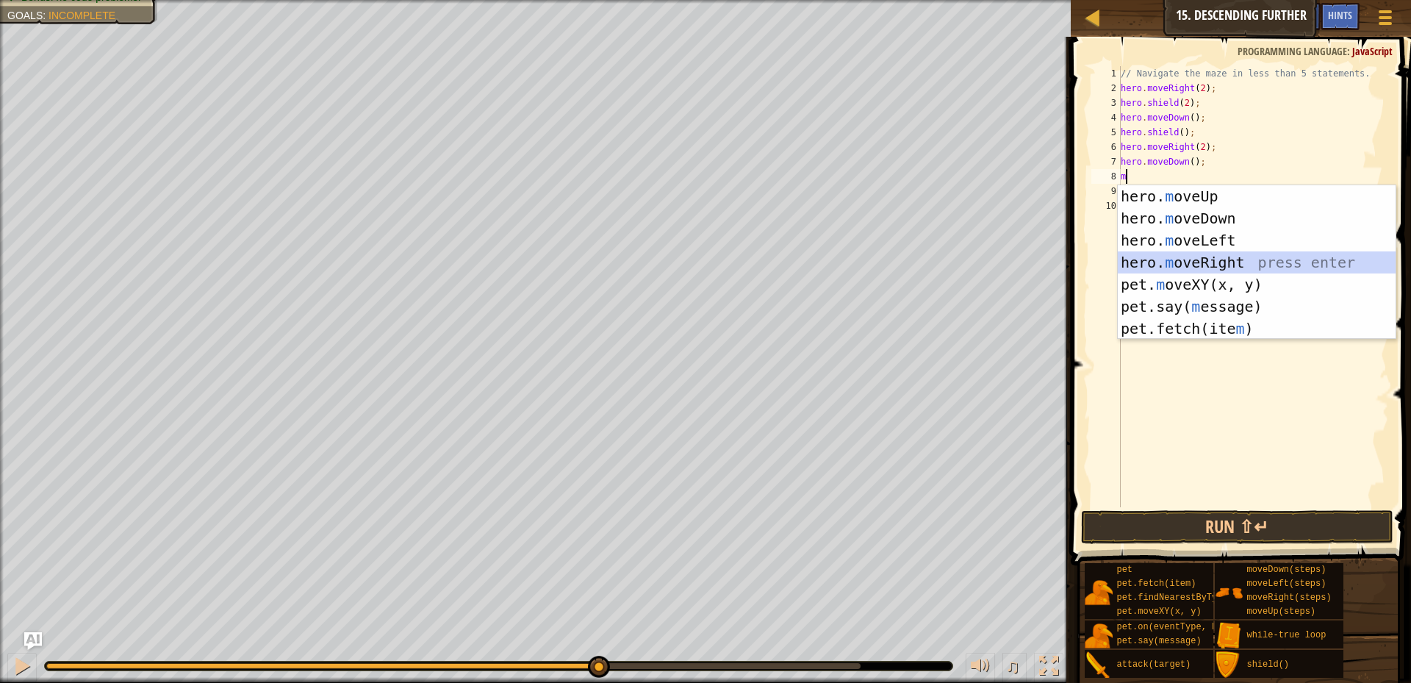
click at [1209, 270] on div "hero. m oveUp press enter hero. m oveDown press enter hero. m oveLeft press ent…" at bounding box center [1256, 284] width 278 height 198
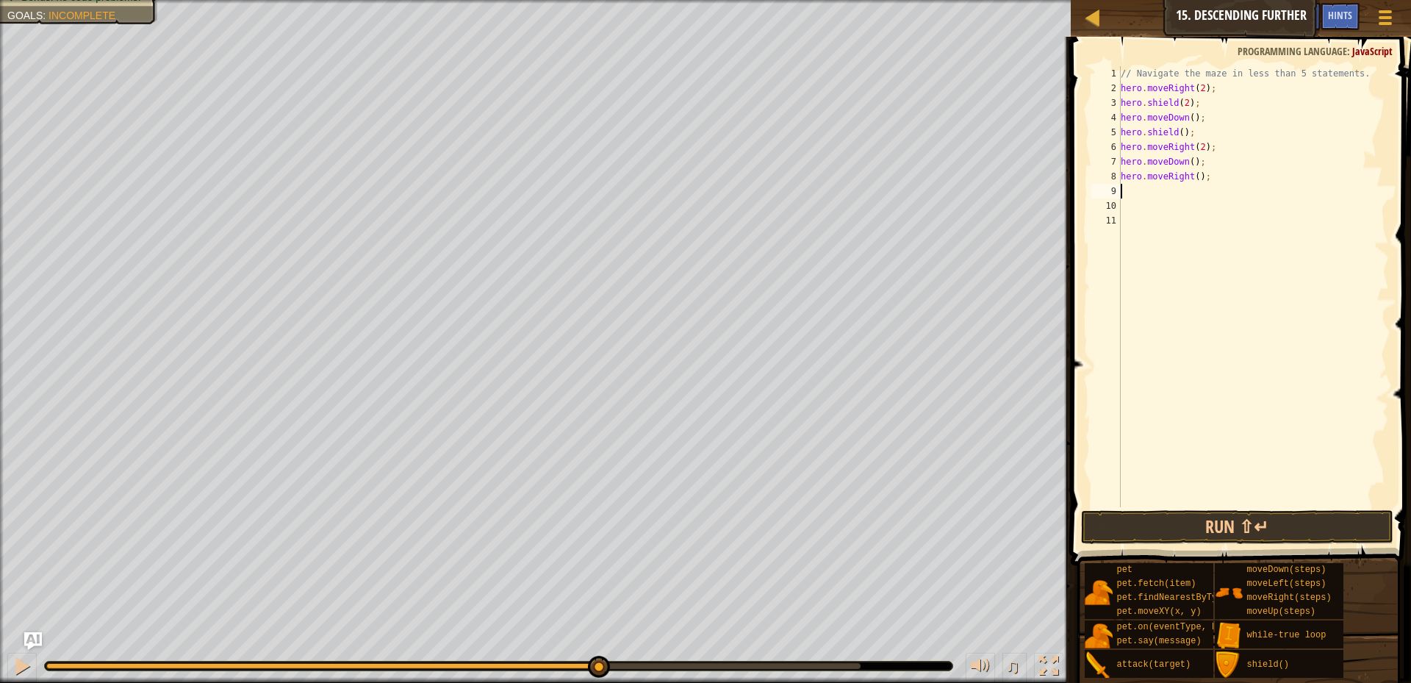
click at [1192, 176] on div "// Navigate the maze in less than 5 statements. hero . moveRight ( 2 ) ; hero .…" at bounding box center [1253, 301] width 272 height 470
type textarea "hero.moveRight(2);"
click at [1117, 517] on button "Run ⇧↵" at bounding box center [1237, 527] width 312 height 34
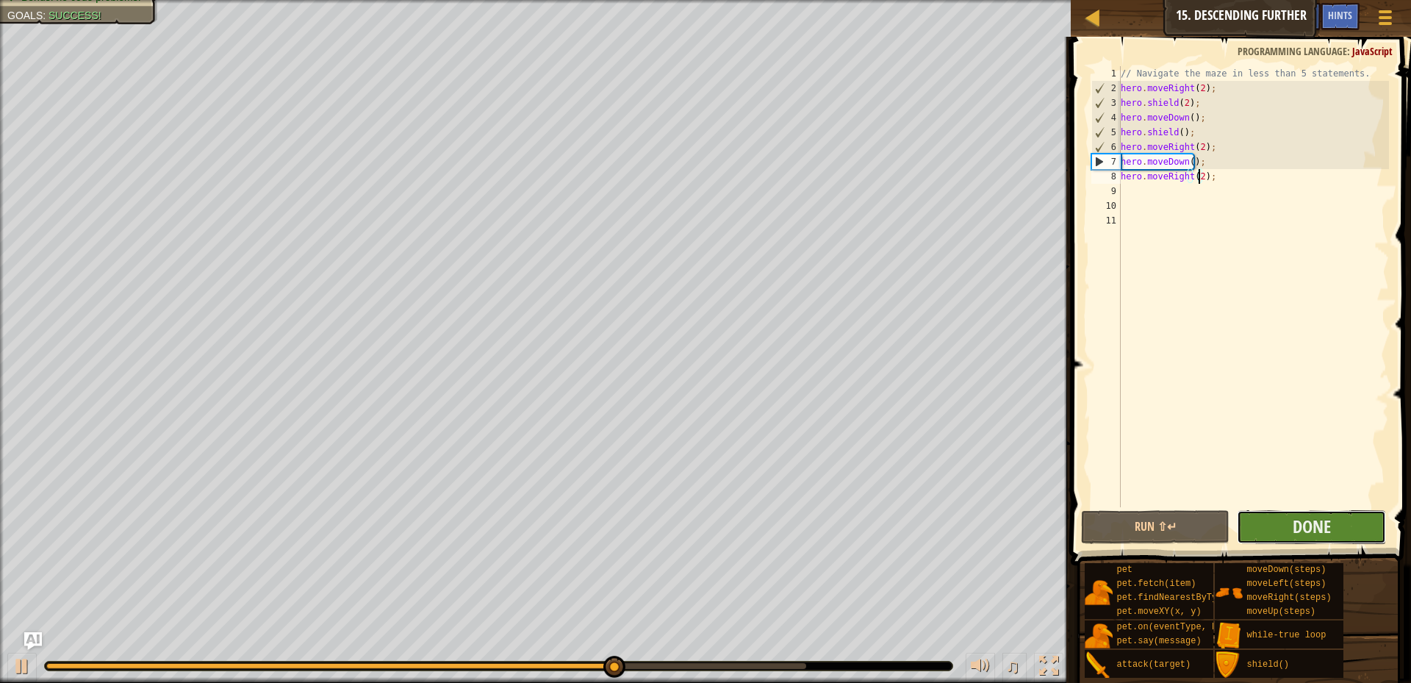
click at [1325, 513] on button "Done" at bounding box center [1310, 527] width 149 height 34
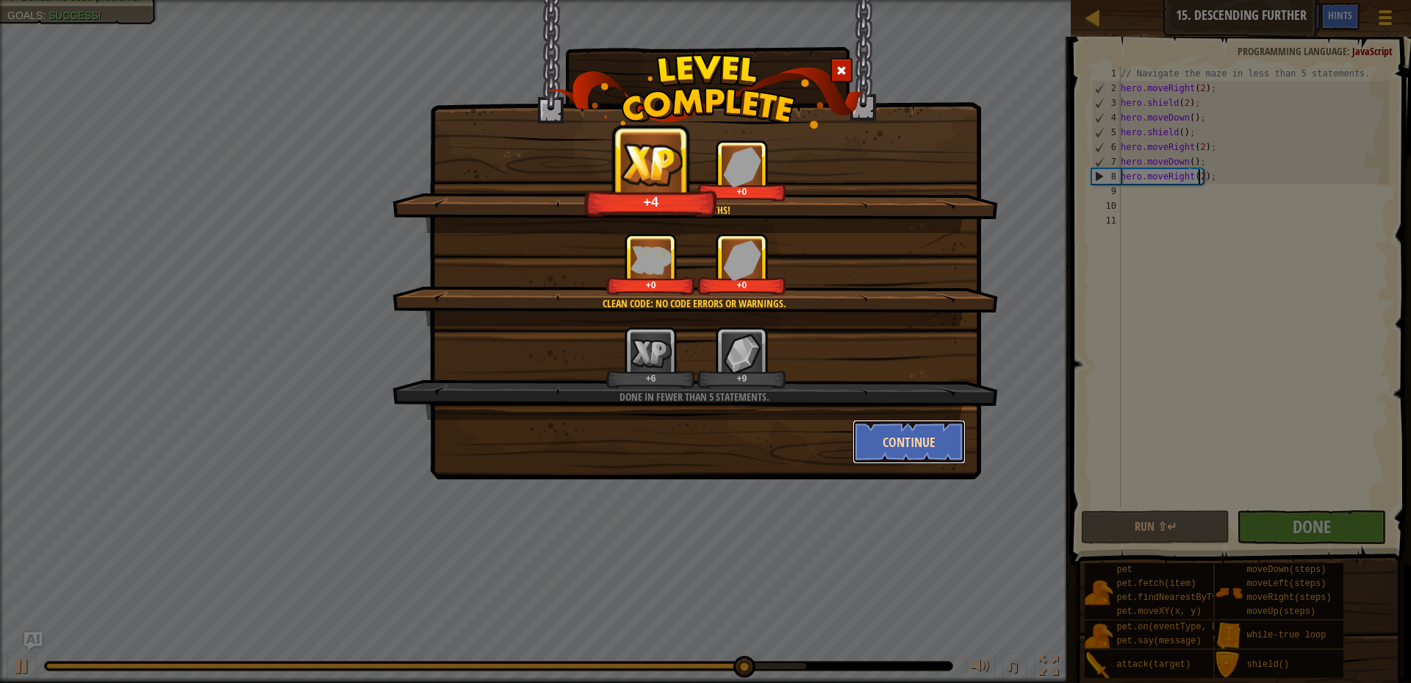
click at [939, 437] on button "Continue" at bounding box center [909, 441] width 114 height 44
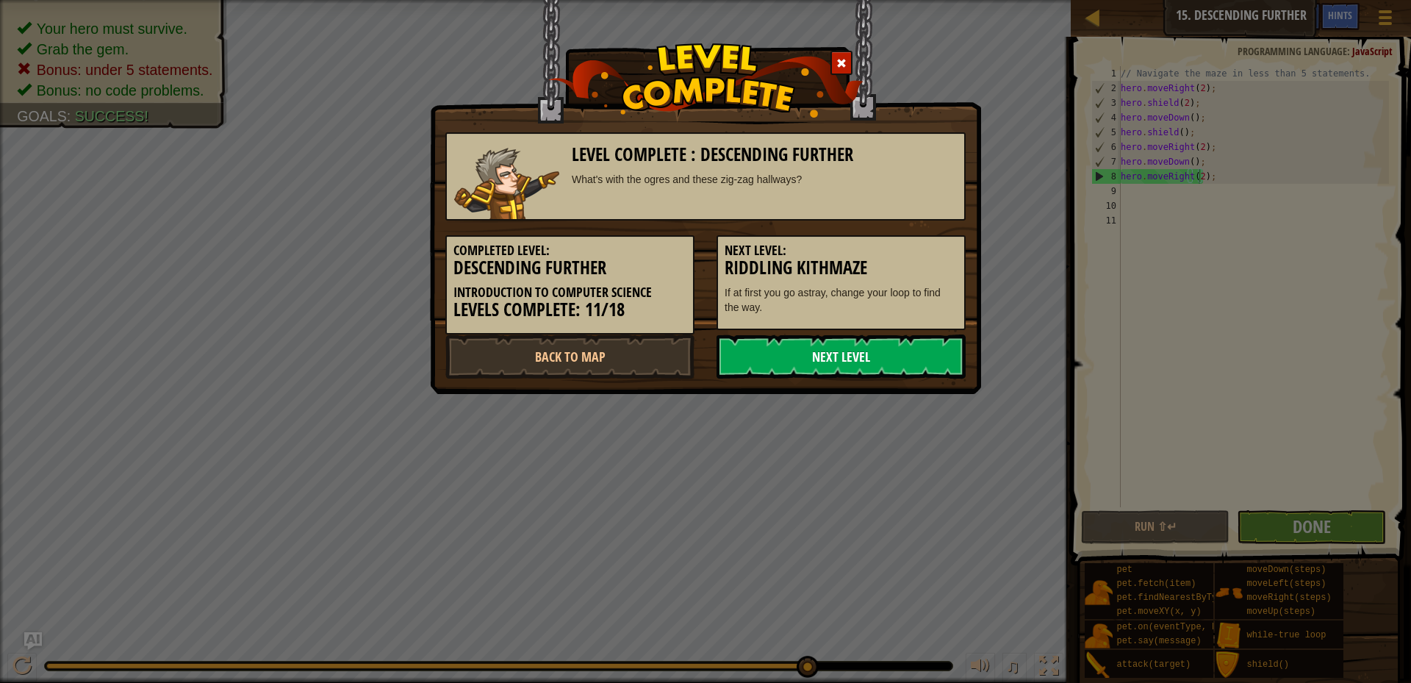
drag, startPoint x: 787, startPoint y: 372, endPoint x: 804, endPoint y: 342, distance: 34.5
click at [800, 346] on link "Next Level" at bounding box center [840, 356] width 249 height 44
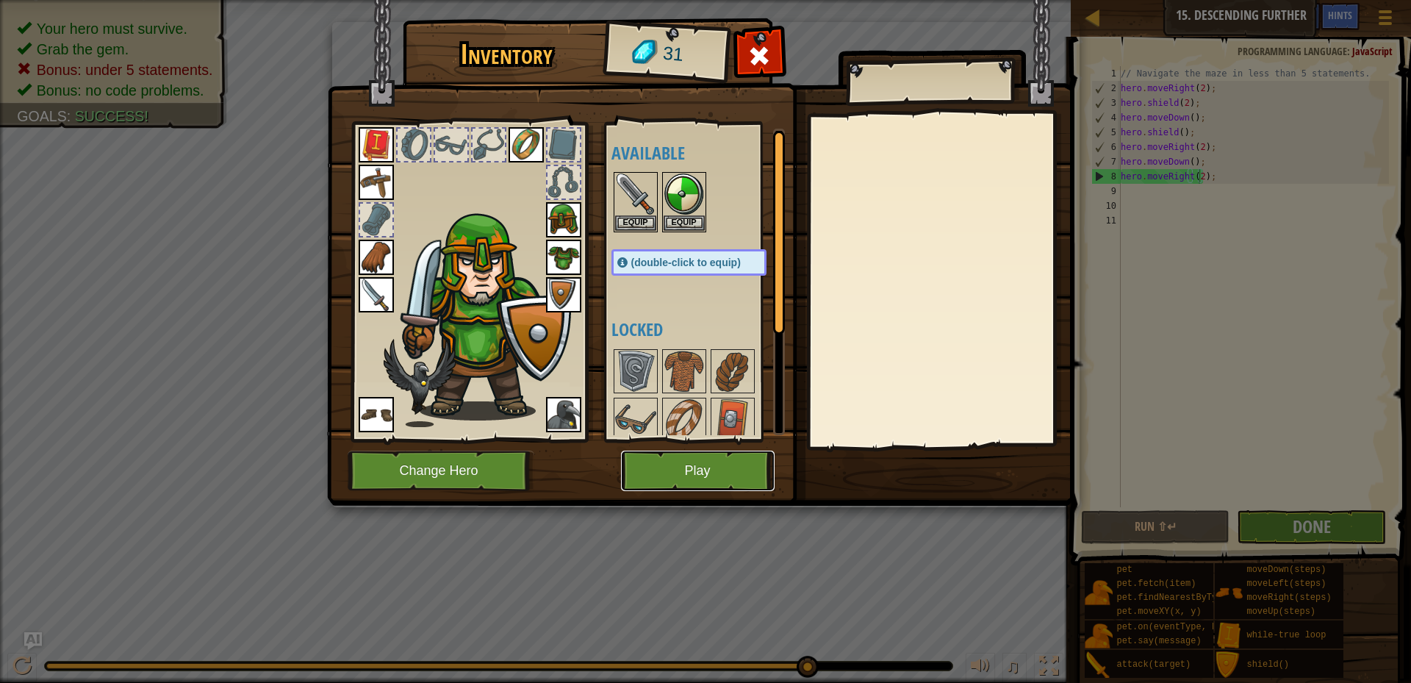
click at [716, 472] on button "Play" at bounding box center [698, 470] width 154 height 40
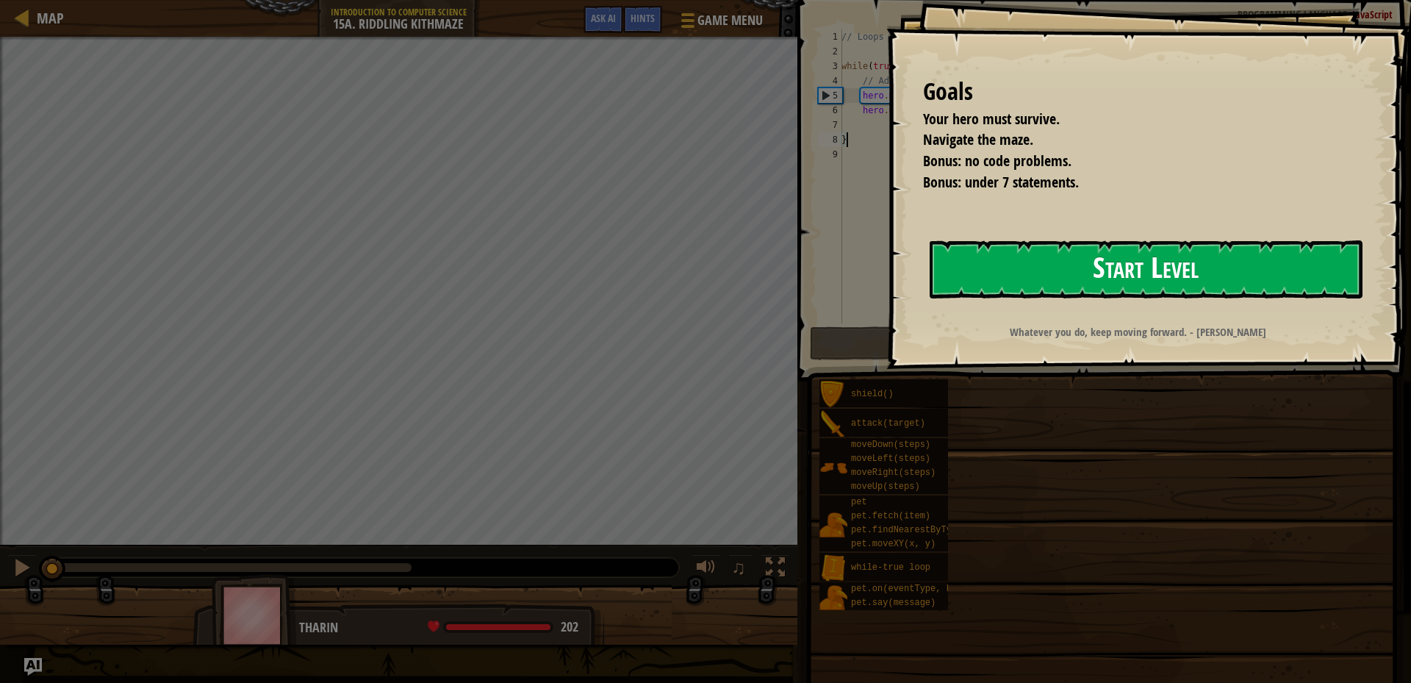
click at [1100, 293] on button "Start Level" at bounding box center [1145, 269] width 433 height 58
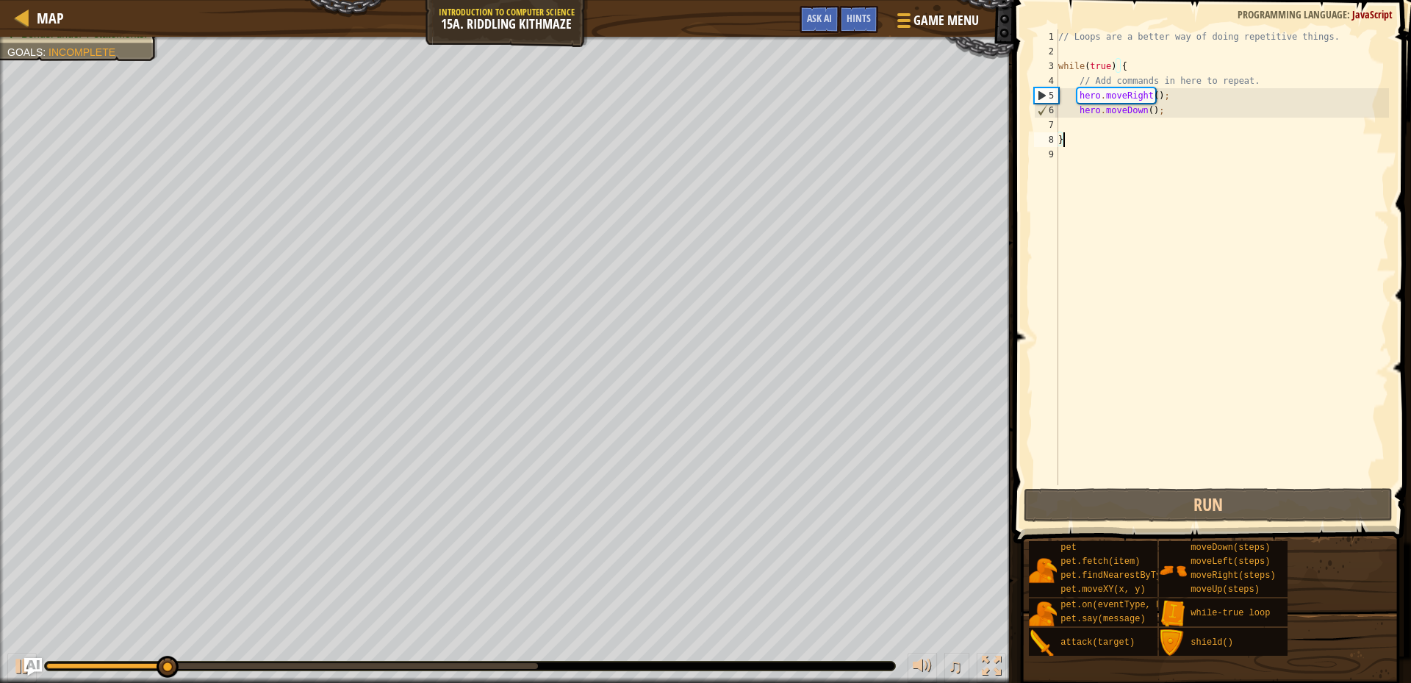
click at [1170, 121] on div "// Loops are a better way of doing repetitive things. while ( true ) { // Add c…" at bounding box center [1222, 271] width 334 height 485
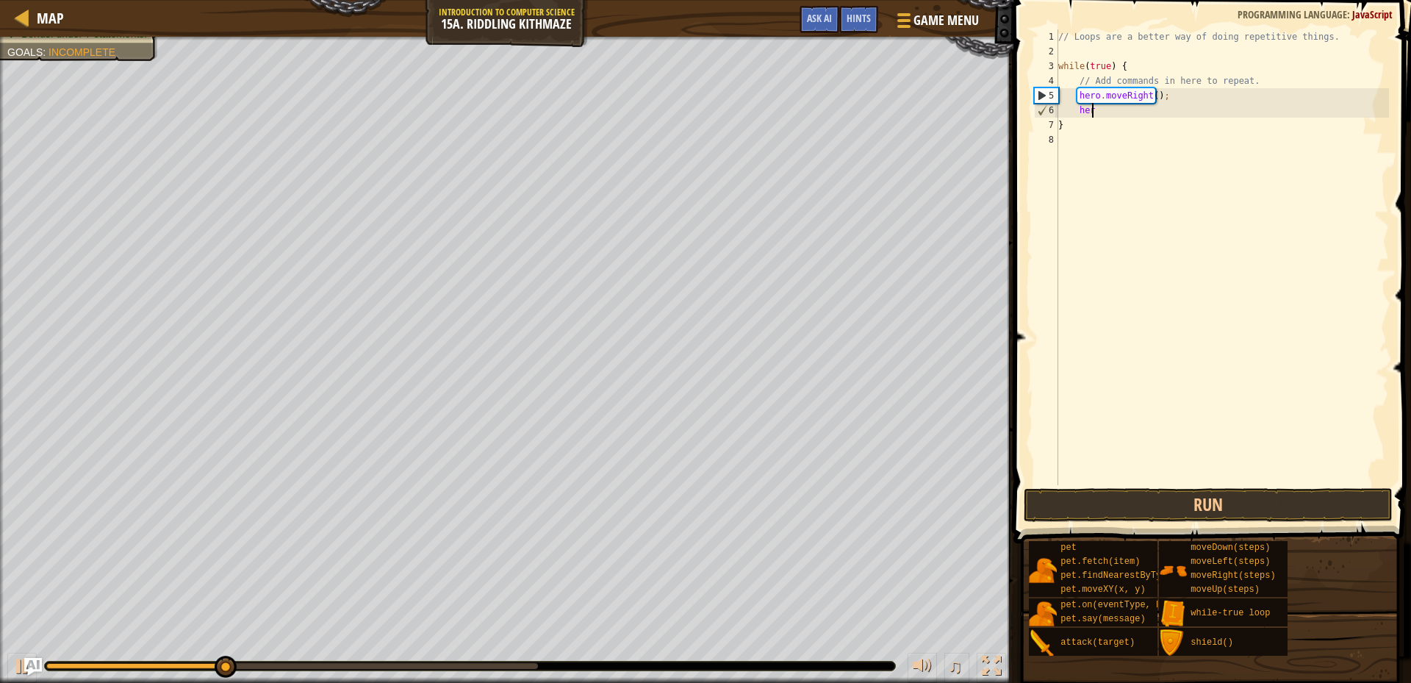
type textarea "h"
click at [1081, 112] on div "// Loops are a better way of doing repetitive things. while ( true ) { // Add c…" at bounding box center [1222, 271] width 334 height 485
type textarea "}"
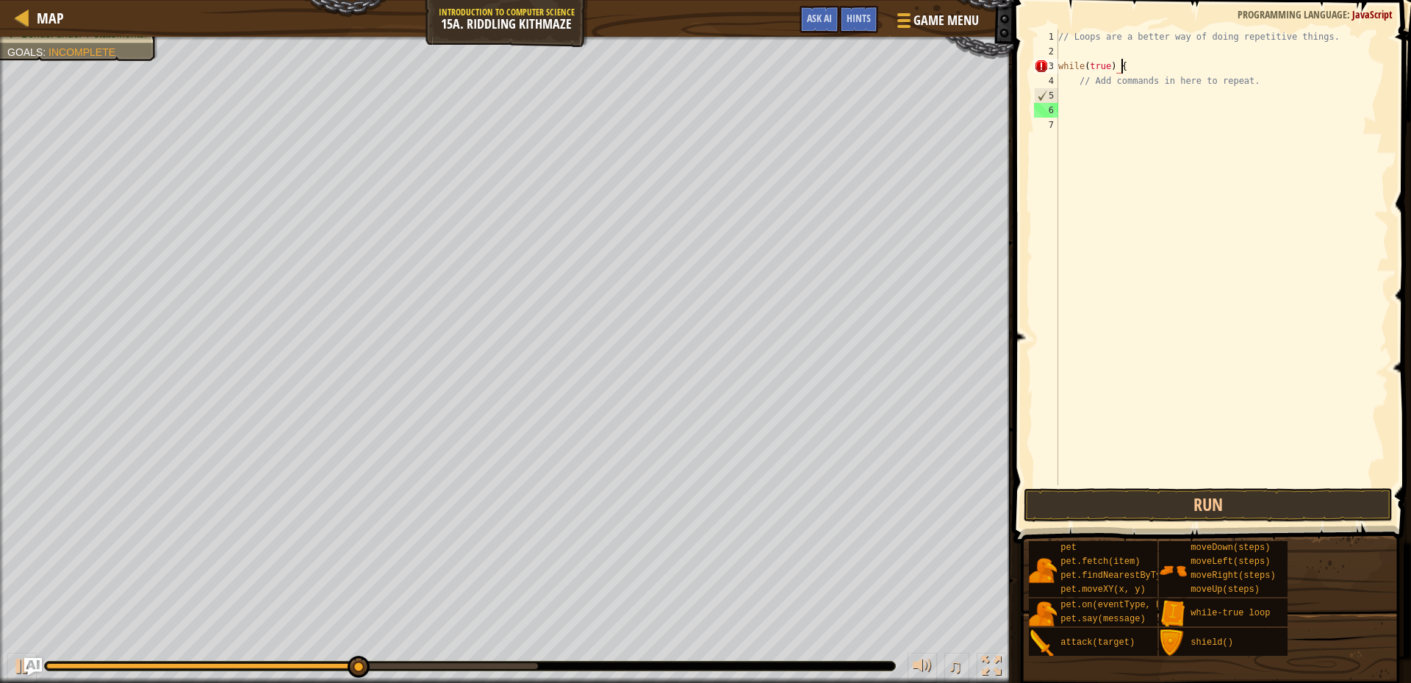
click at [1123, 63] on div "// Loops are a better way of doing repetitive things. while ( true ) { // Add c…" at bounding box center [1222, 271] width 334 height 485
type textarea "w"
click at [1067, 100] on div "// Loops are a better way of doing repetitive things. // Add commands in here t…" at bounding box center [1222, 271] width 334 height 485
click at [1164, 494] on button "Run" at bounding box center [1207, 505] width 369 height 34
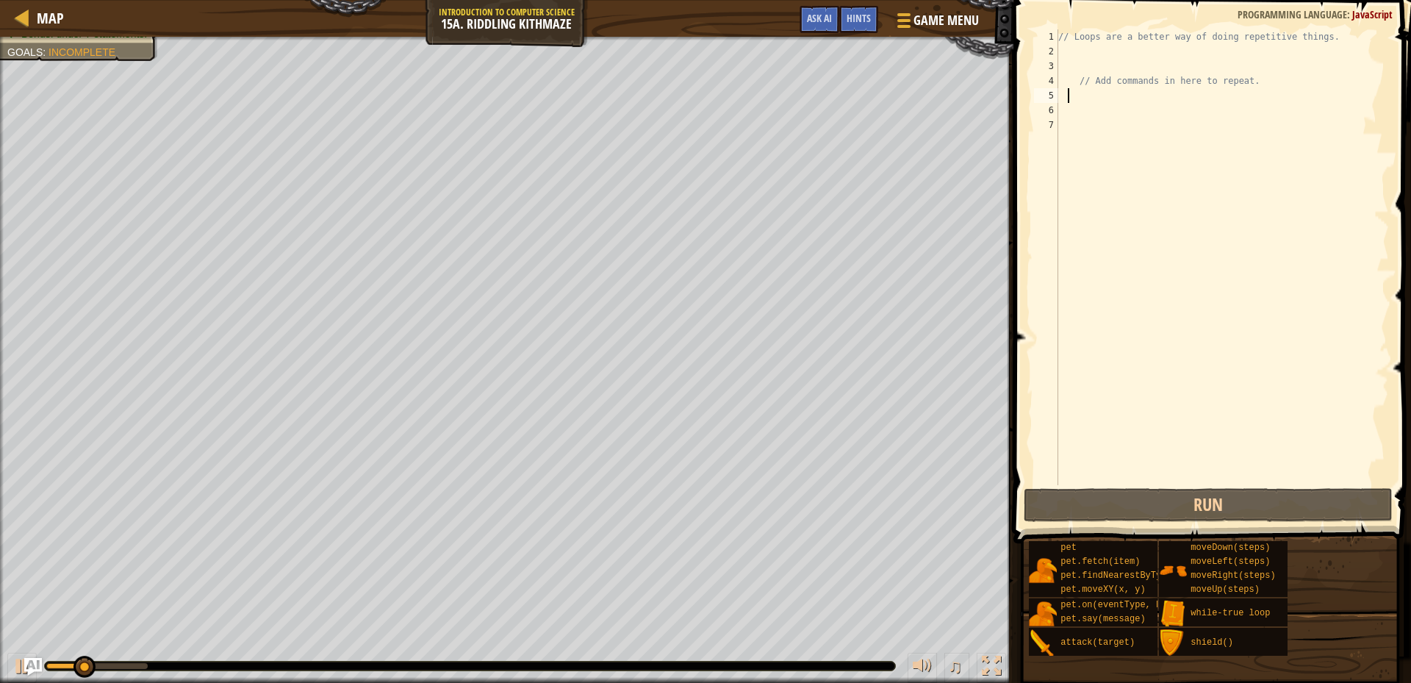
type textarea "m"
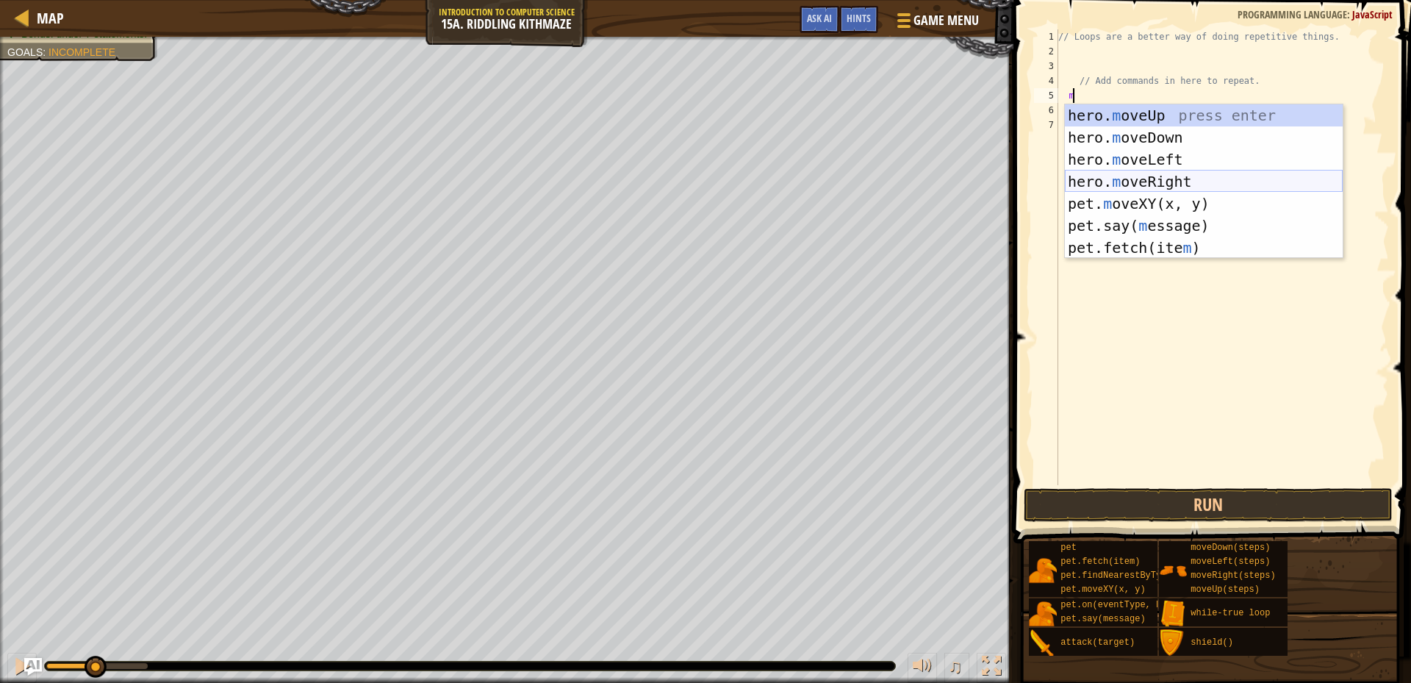
click at [1132, 175] on div "hero. m oveUp press enter hero. m oveDown press enter hero. m oveLeft press ent…" at bounding box center [1204, 203] width 278 height 198
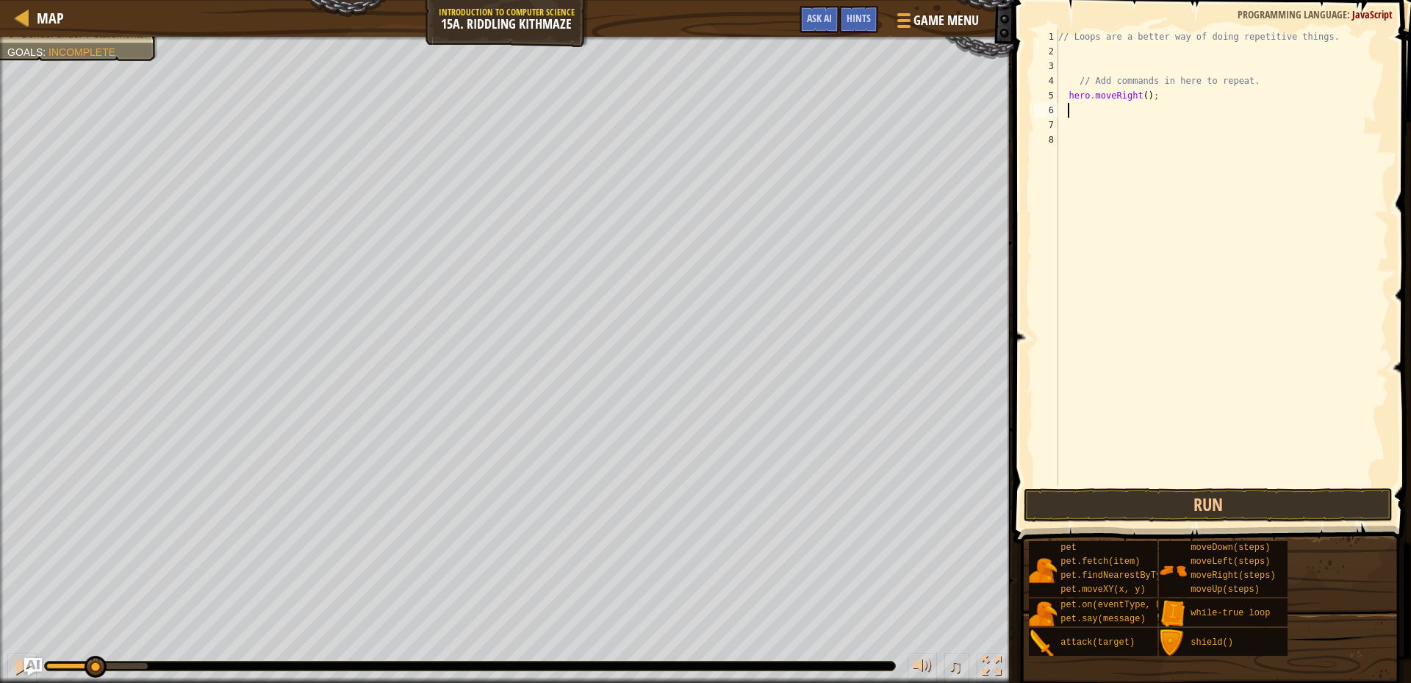
type textarea "m"
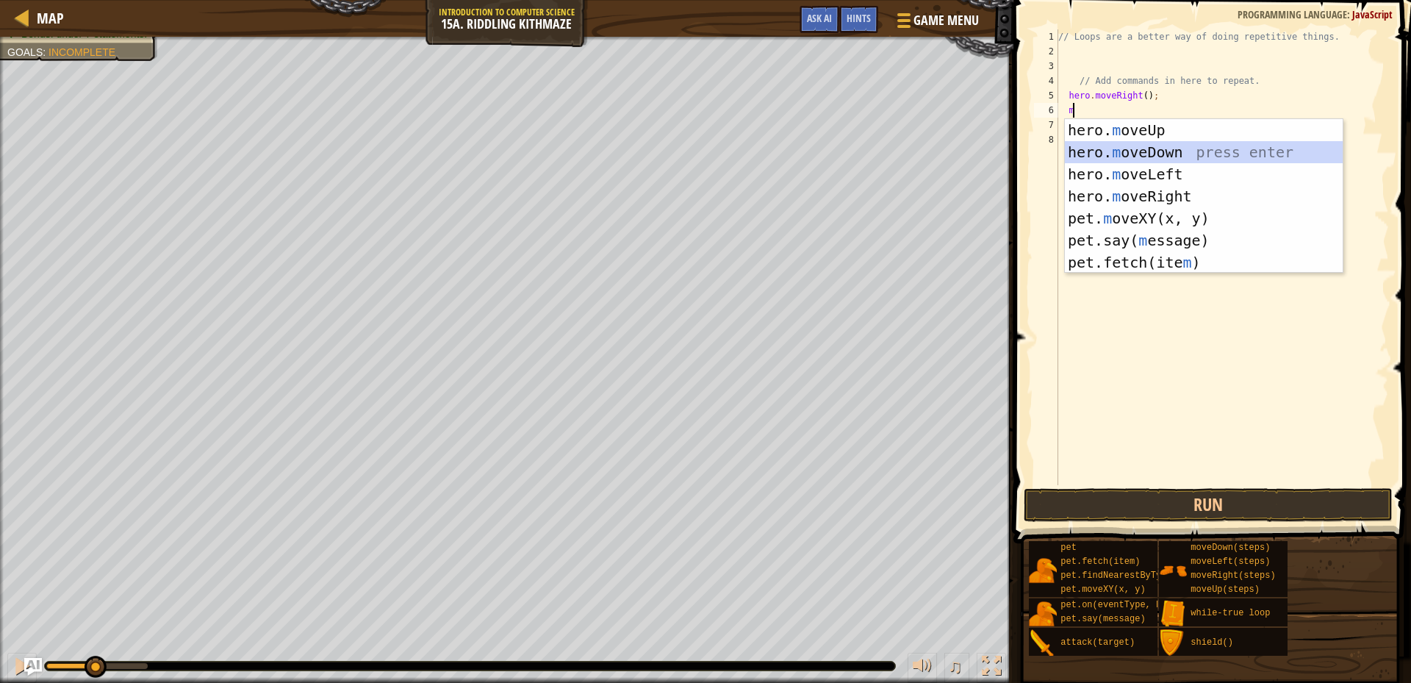
drag, startPoint x: 1148, startPoint y: 147, endPoint x: 1148, endPoint y: 155, distance: 8.1
click at [1148, 150] on div "hero. m oveUp press enter hero. m oveDown press enter hero. m oveLeft press ent…" at bounding box center [1204, 218] width 278 height 198
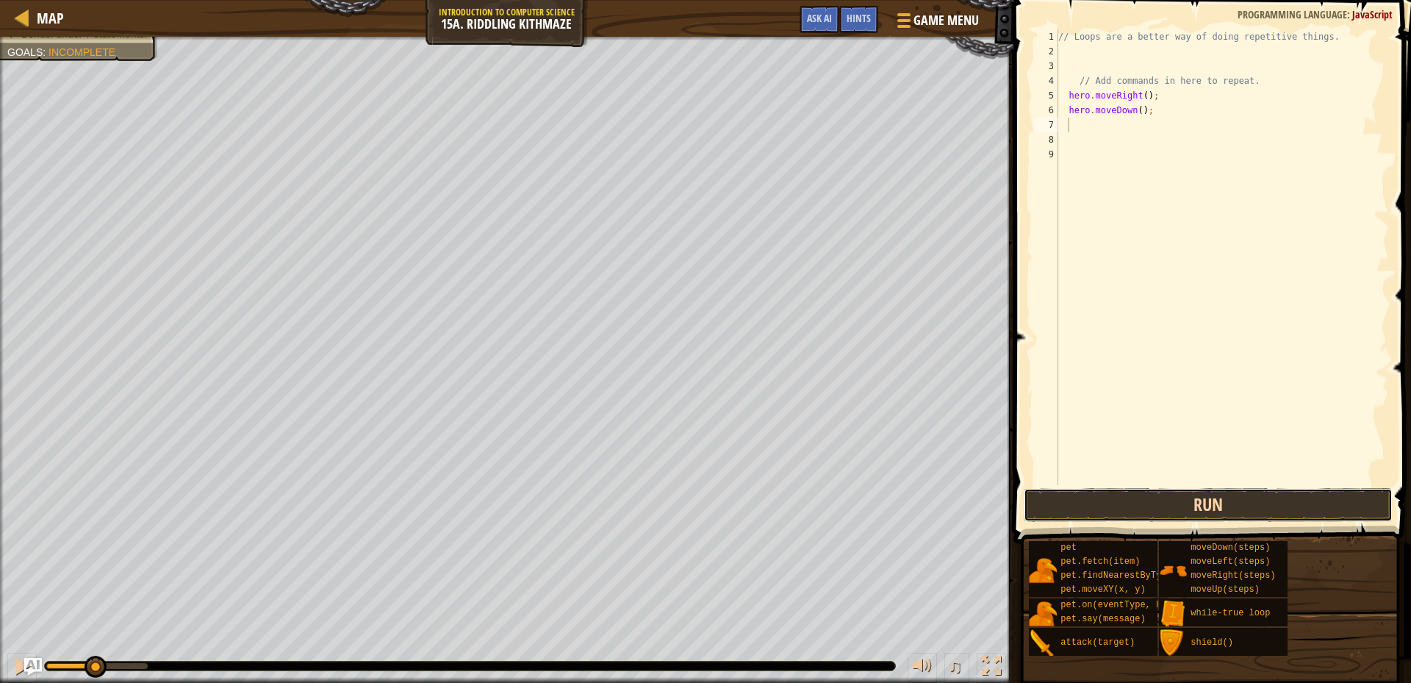
click at [1085, 499] on button "Run" at bounding box center [1207, 505] width 369 height 34
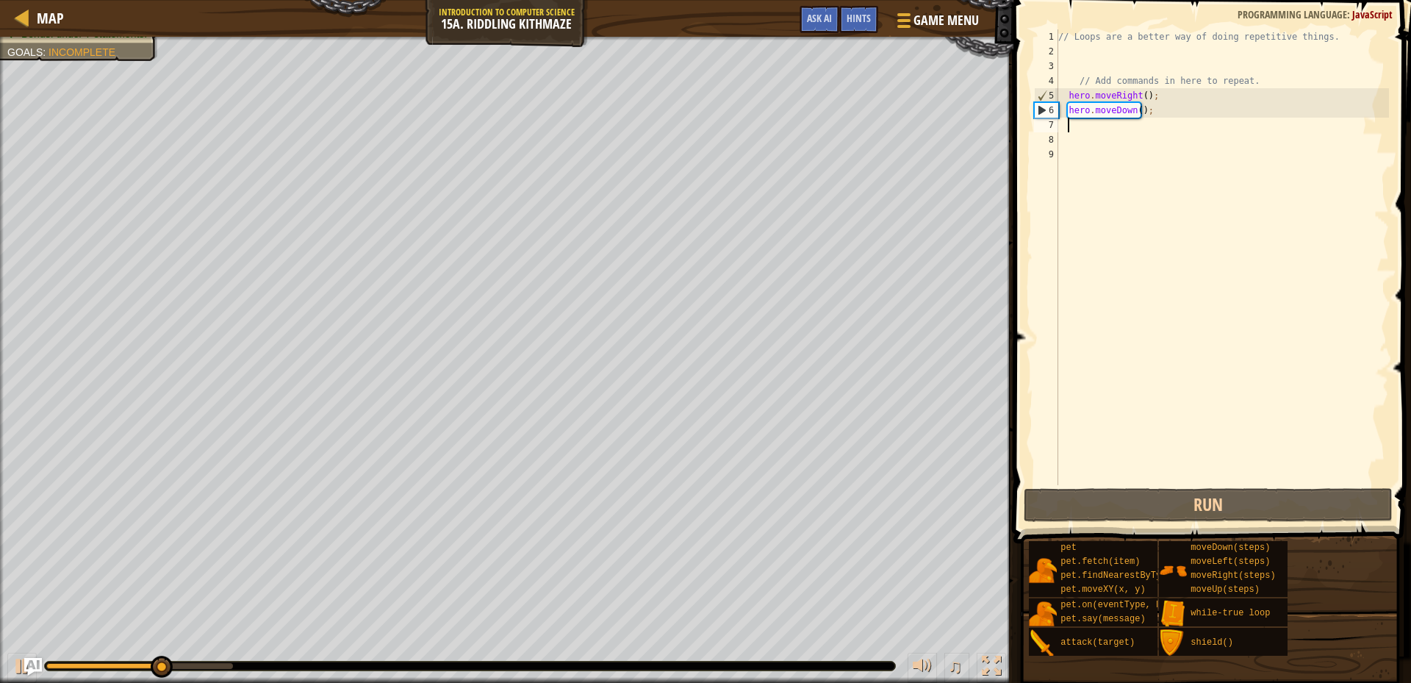
type textarea "m"
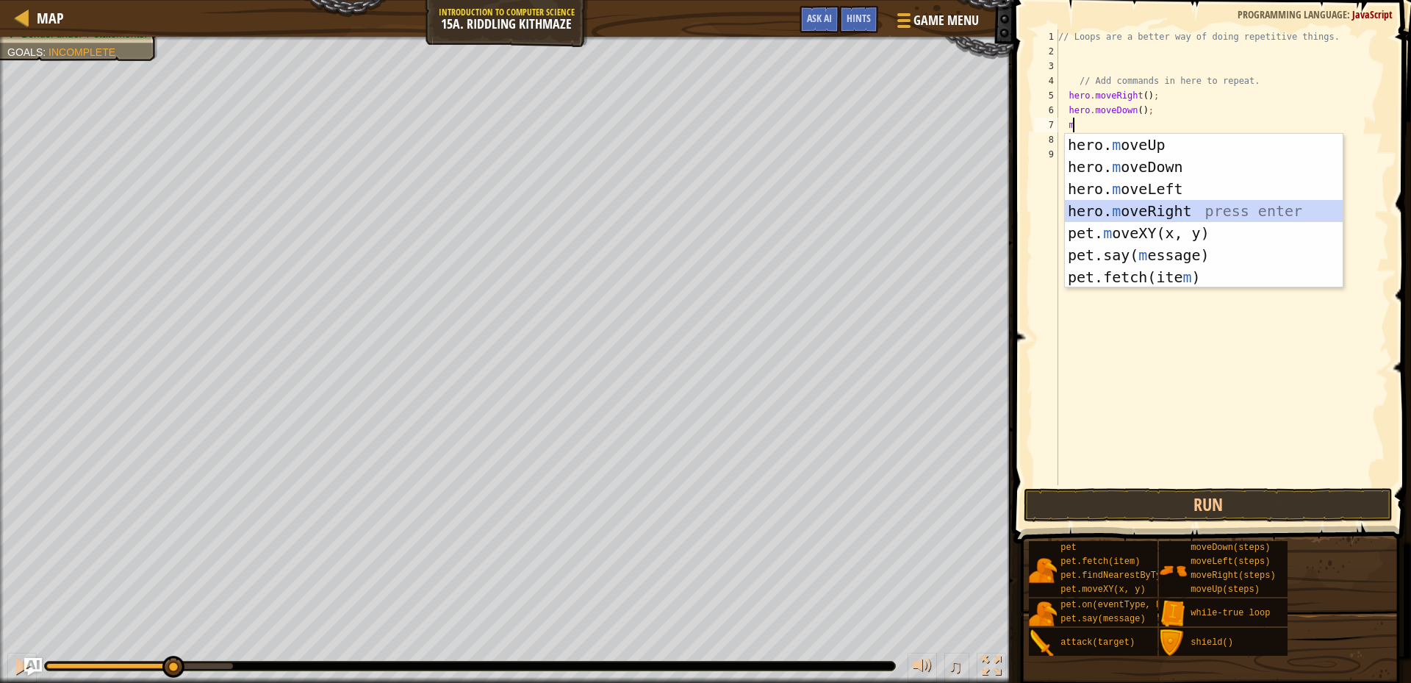
click at [1161, 212] on div "hero. m oveUp press enter hero. m oveDown press enter hero. m oveLeft press ent…" at bounding box center [1204, 233] width 278 height 198
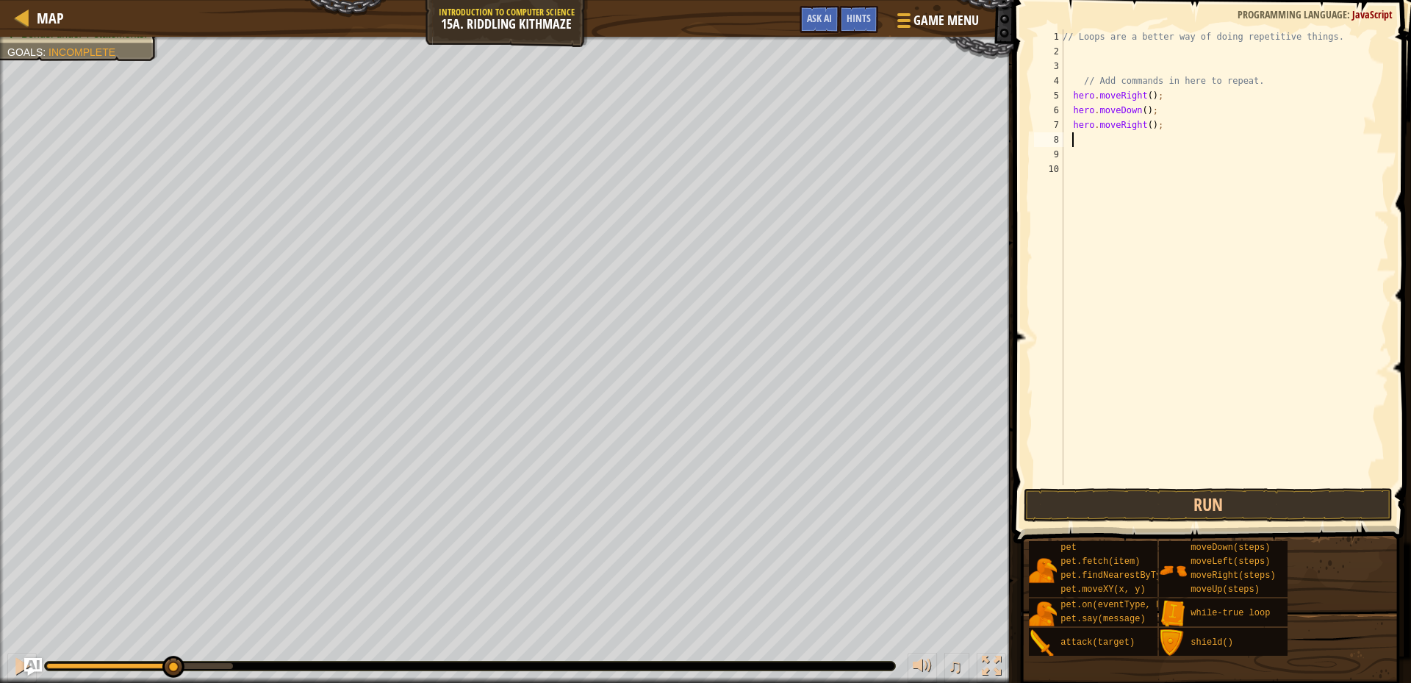
click at [1143, 125] on div "// Loops are a better way of doing repetitive things. // Add commands in here t…" at bounding box center [1223, 271] width 329 height 485
type textarea "hero.moveRight(2);"
click at [1215, 505] on button "Run" at bounding box center [1207, 505] width 369 height 34
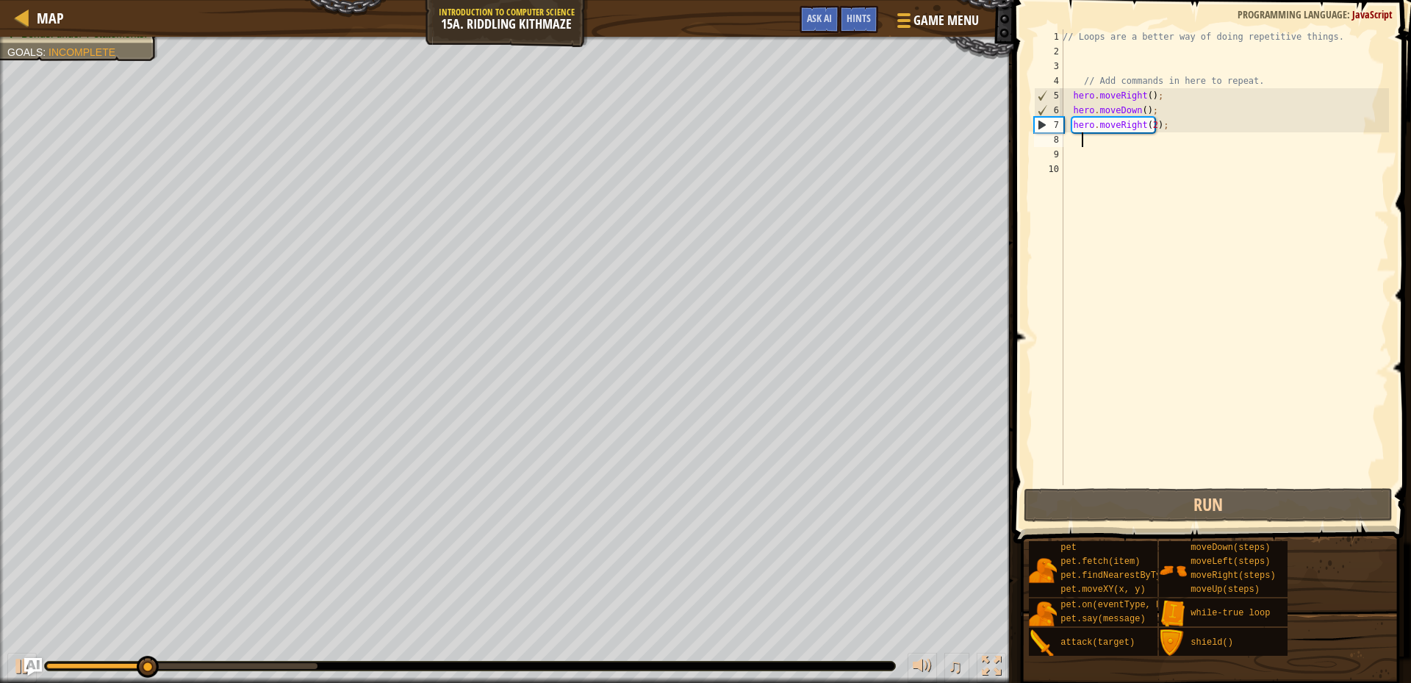
click at [1081, 144] on div "// Loops are a better way of doing repetitive things. // Add commands in here t…" at bounding box center [1223, 271] width 329 height 485
click at [1071, 142] on div "// Loops are a better way of doing repetitive things. // Add commands in here t…" at bounding box center [1223, 271] width 329 height 485
type textarea "m"
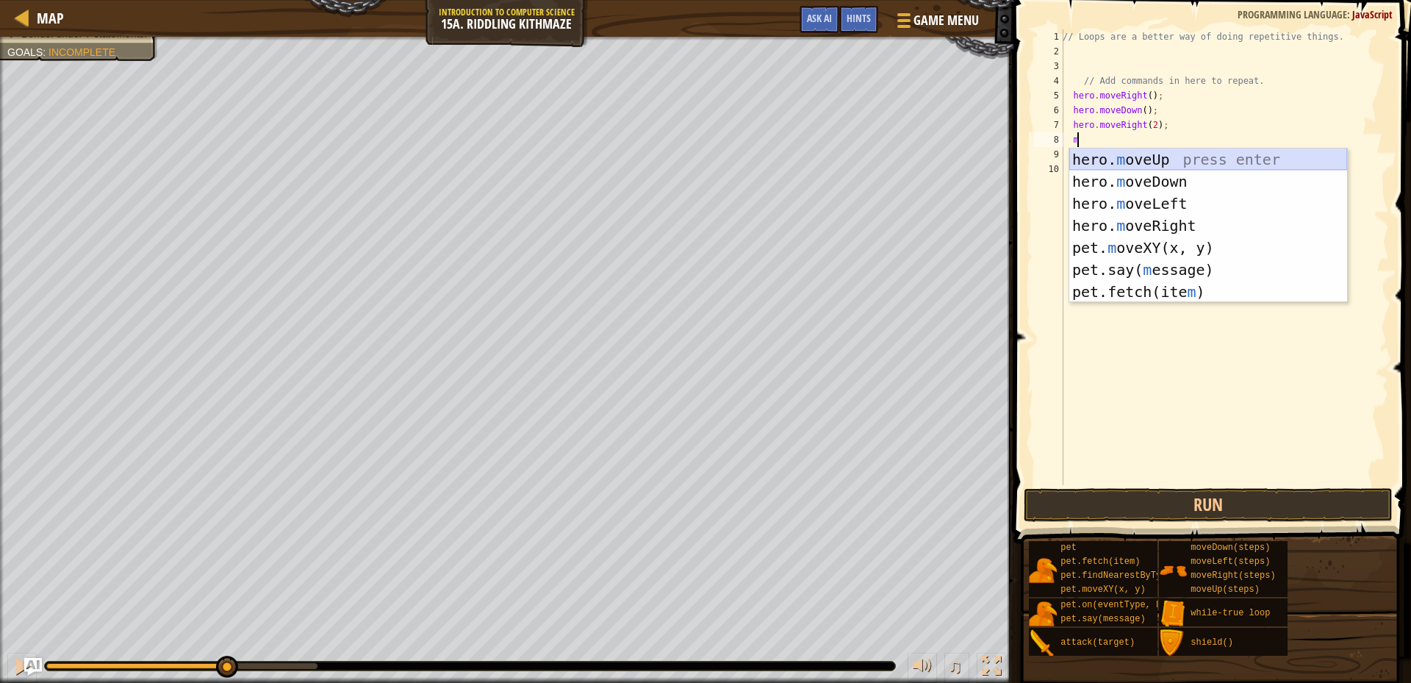
click at [1162, 161] on div "hero. m oveUp press enter hero. m oveDown press enter hero. m oveLeft press ent…" at bounding box center [1208, 247] width 278 height 198
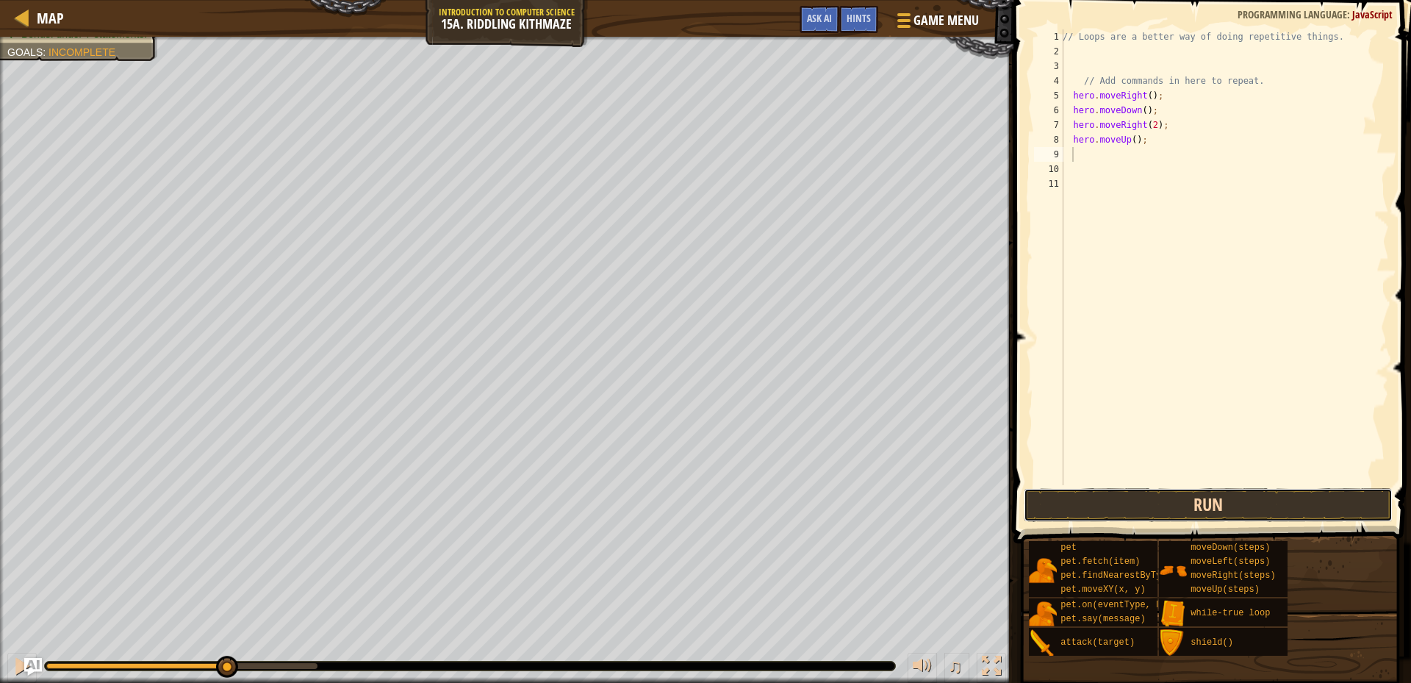
click at [1185, 493] on button "Run" at bounding box center [1207, 505] width 369 height 34
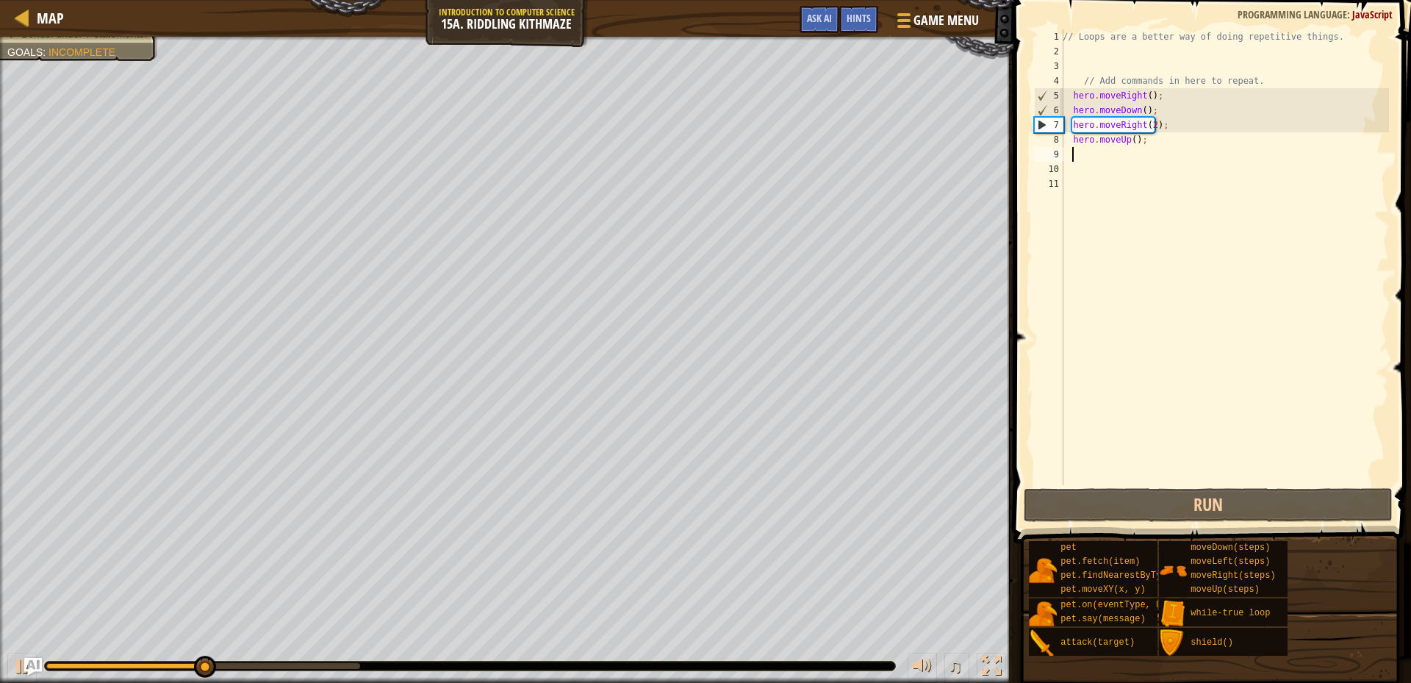
type textarea "m"
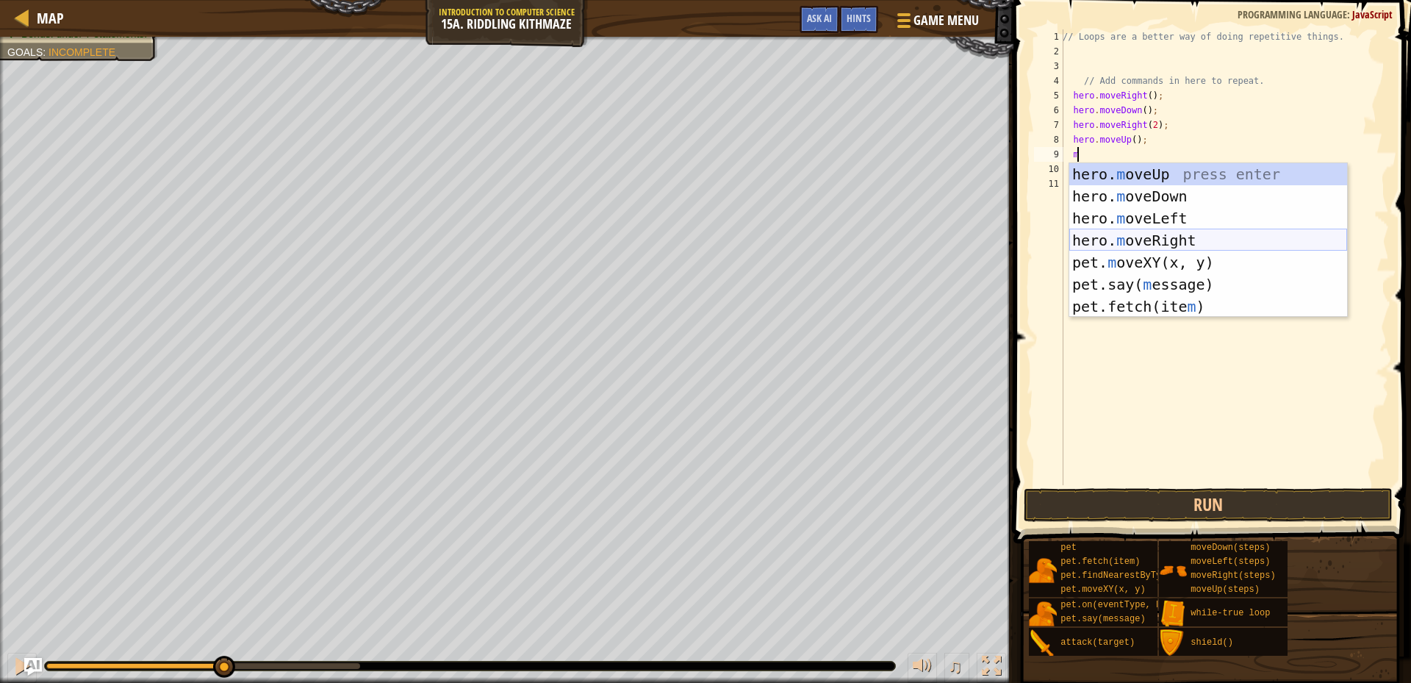
click at [1178, 244] on div "hero. m oveUp press enter hero. m oveDown press enter hero. m oveLeft press ent…" at bounding box center [1208, 262] width 278 height 198
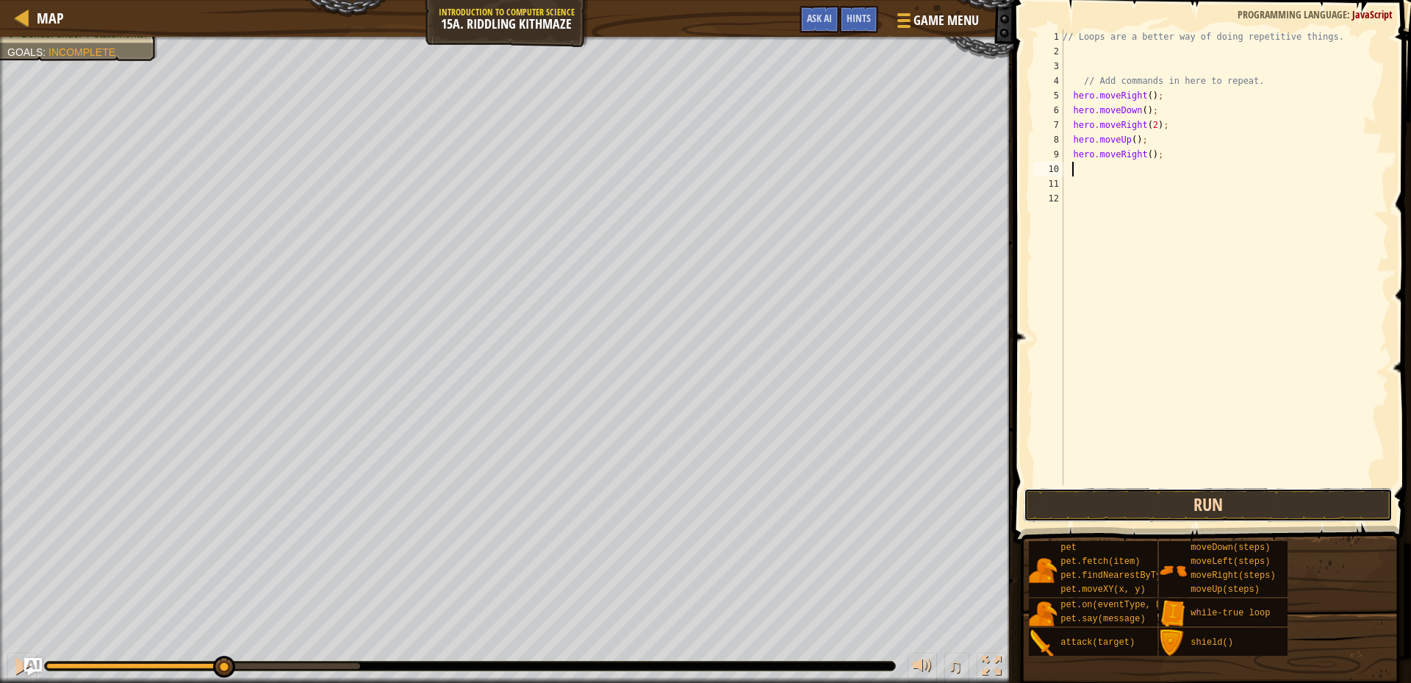
click at [1125, 495] on button "Run" at bounding box center [1207, 505] width 369 height 34
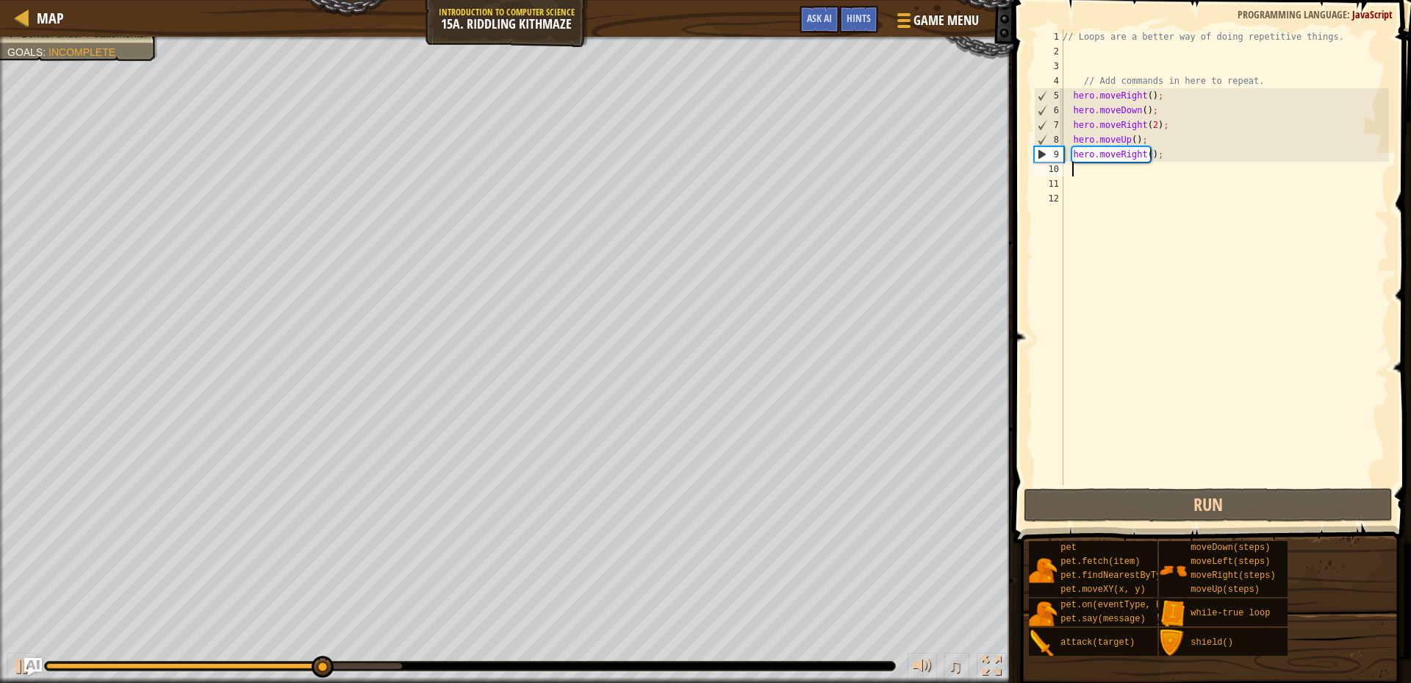
type textarea "m"
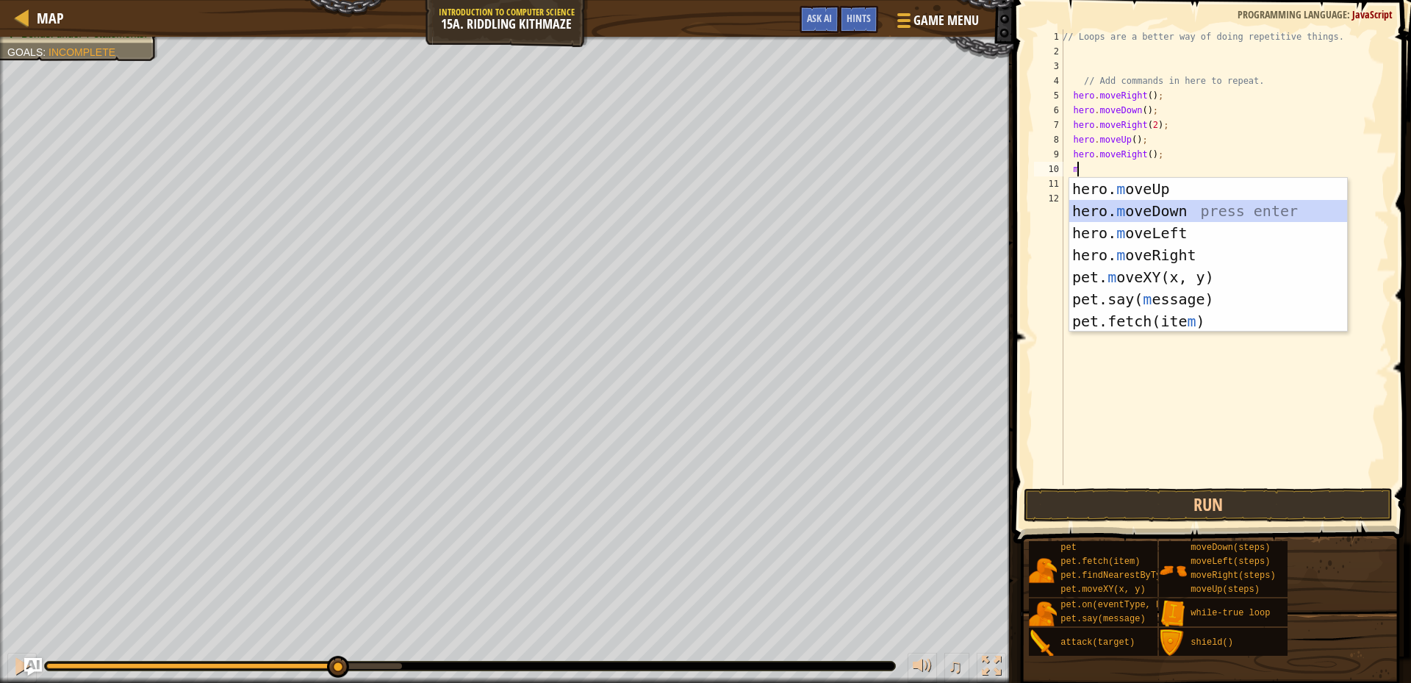
click at [1149, 217] on div "hero. m oveUp press enter hero. m oveDown press enter hero. m oveLeft press ent…" at bounding box center [1208, 277] width 278 height 198
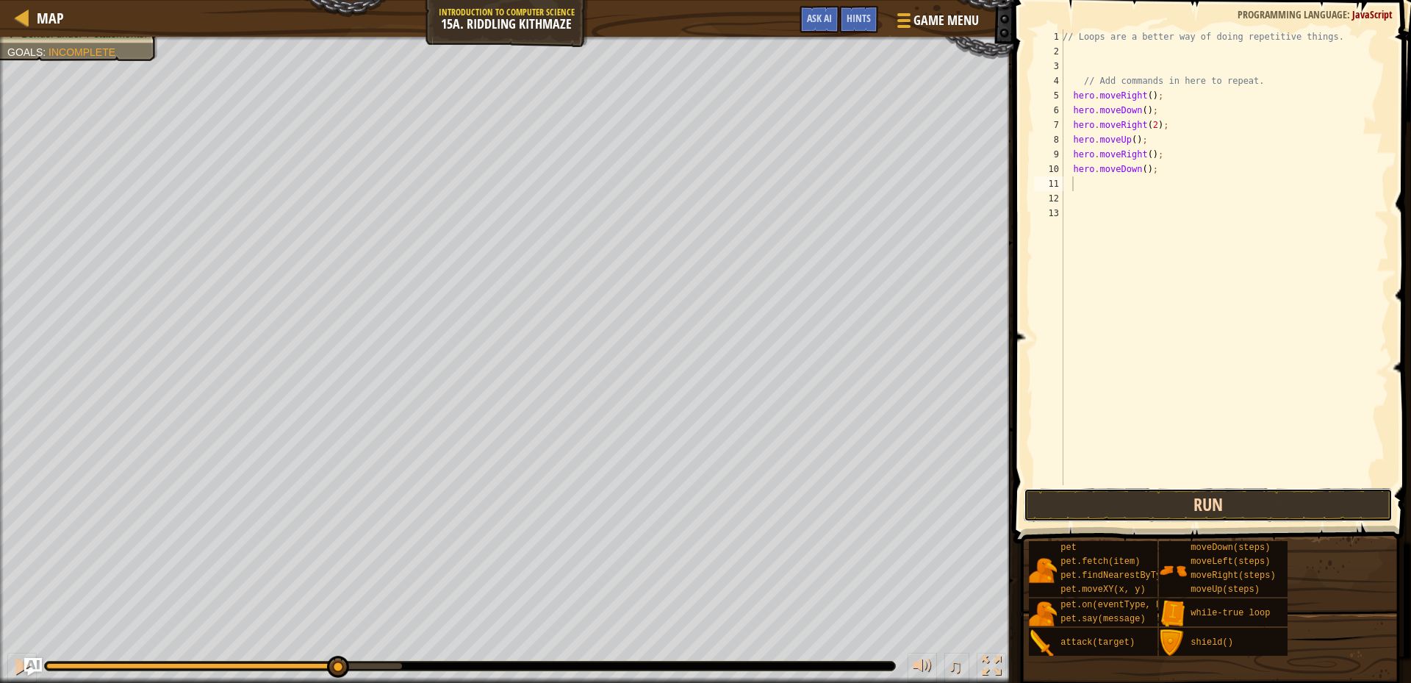
click at [1145, 503] on button "Run" at bounding box center [1207, 505] width 369 height 34
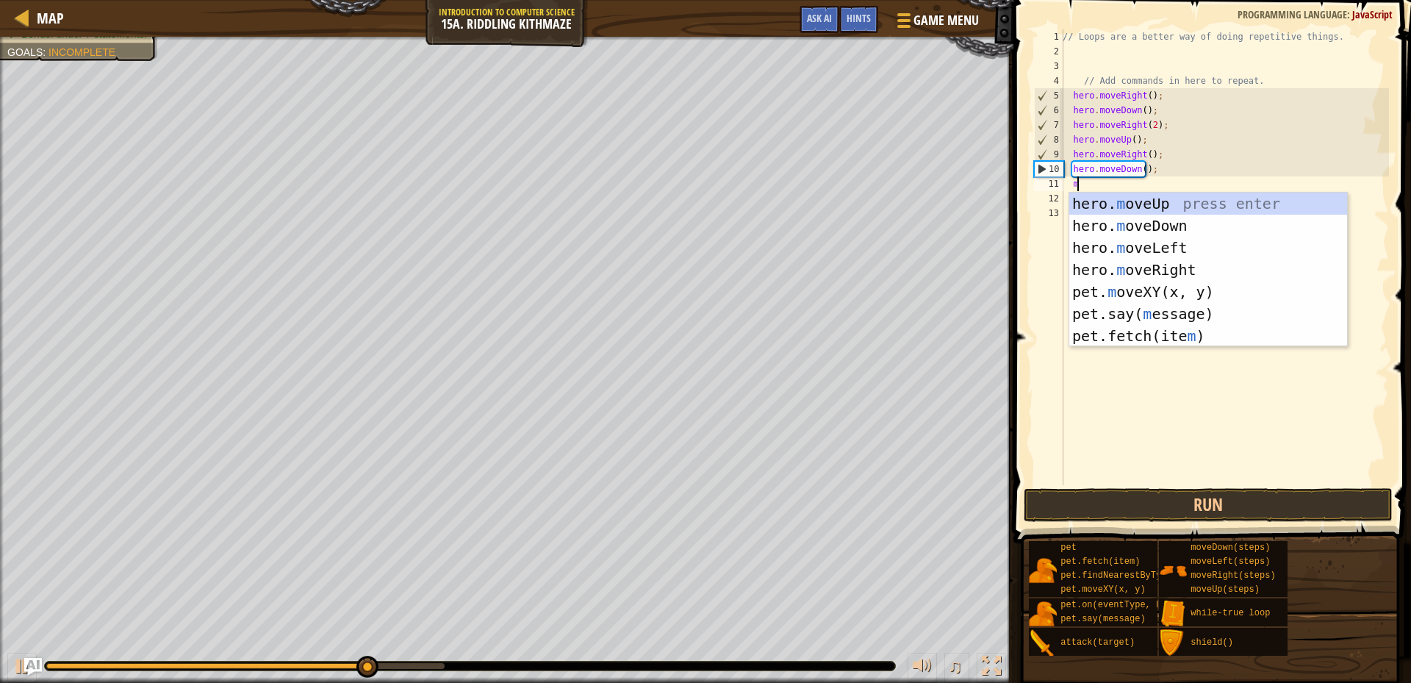
type textarea "mo"
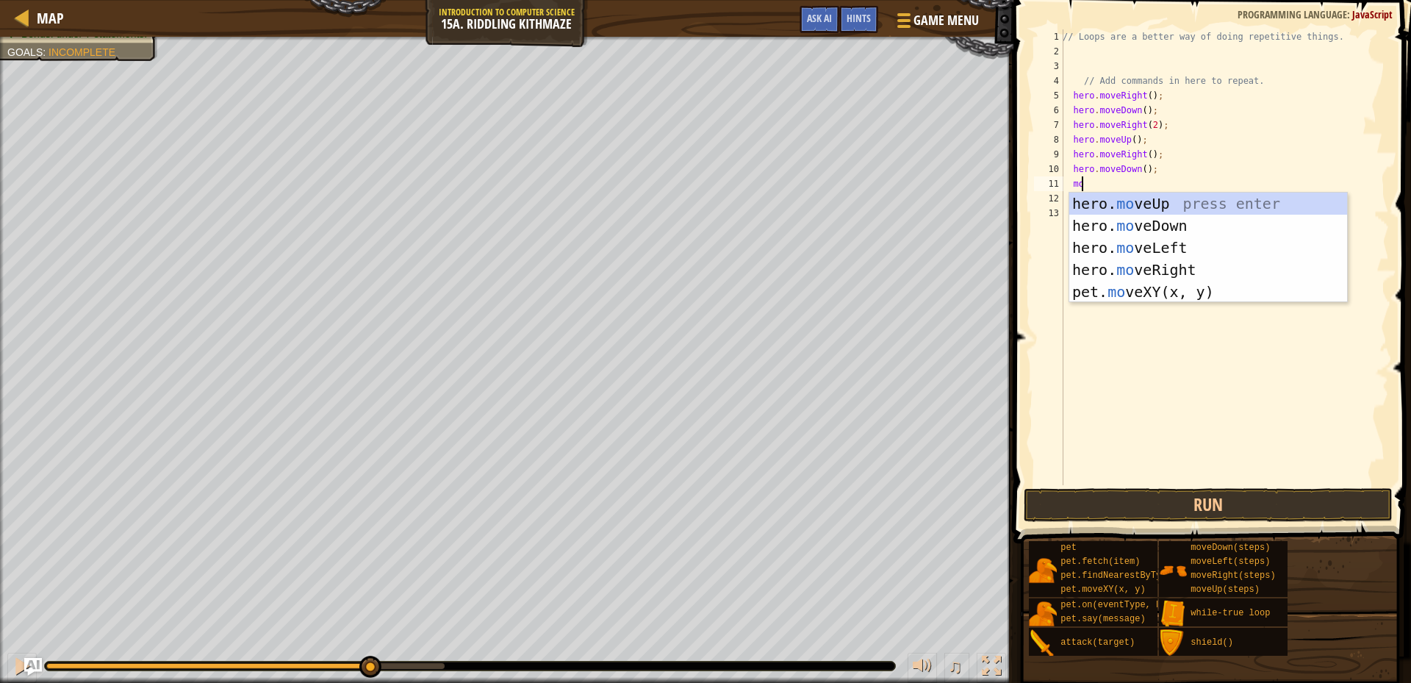
scroll to position [7, 1]
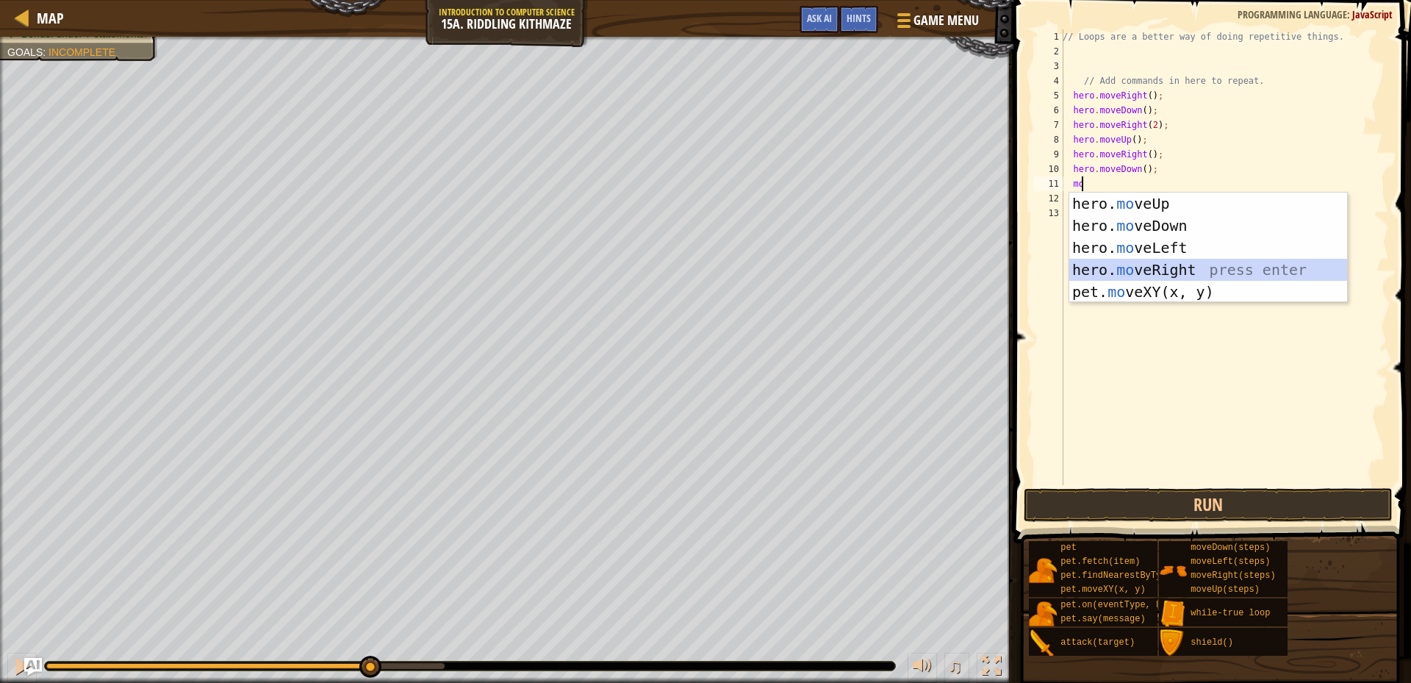
click at [1150, 264] on div "hero. mo veUp press enter hero. mo veDown press enter hero. mo veLeft press ent…" at bounding box center [1208, 269] width 278 height 154
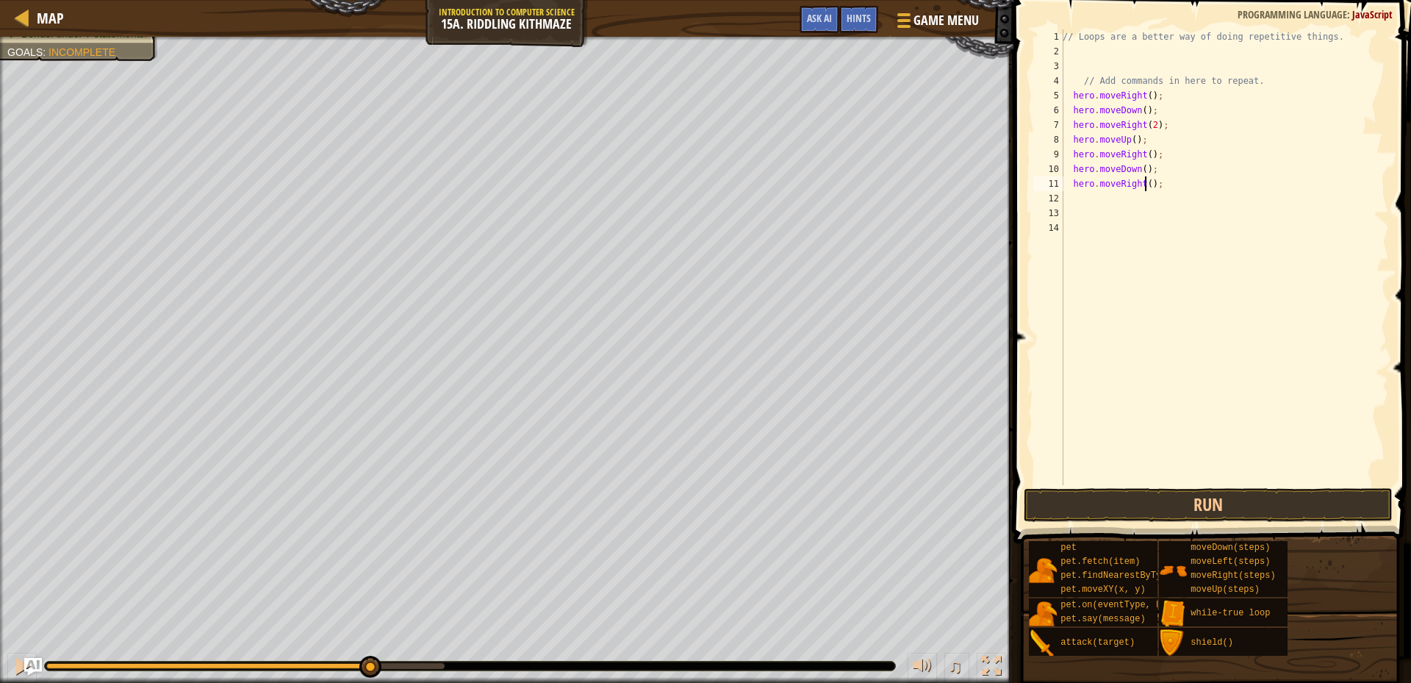
click at [1145, 184] on div "// Loops are a better way of doing repetitive things. // Add commands in here t…" at bounding box center [1223, 271] width 329 height 485
type textarea "hero.moveRight(2);"
click at [1219, 516] on button "Run" at bounding box center [1207, 505] width 369 height 34
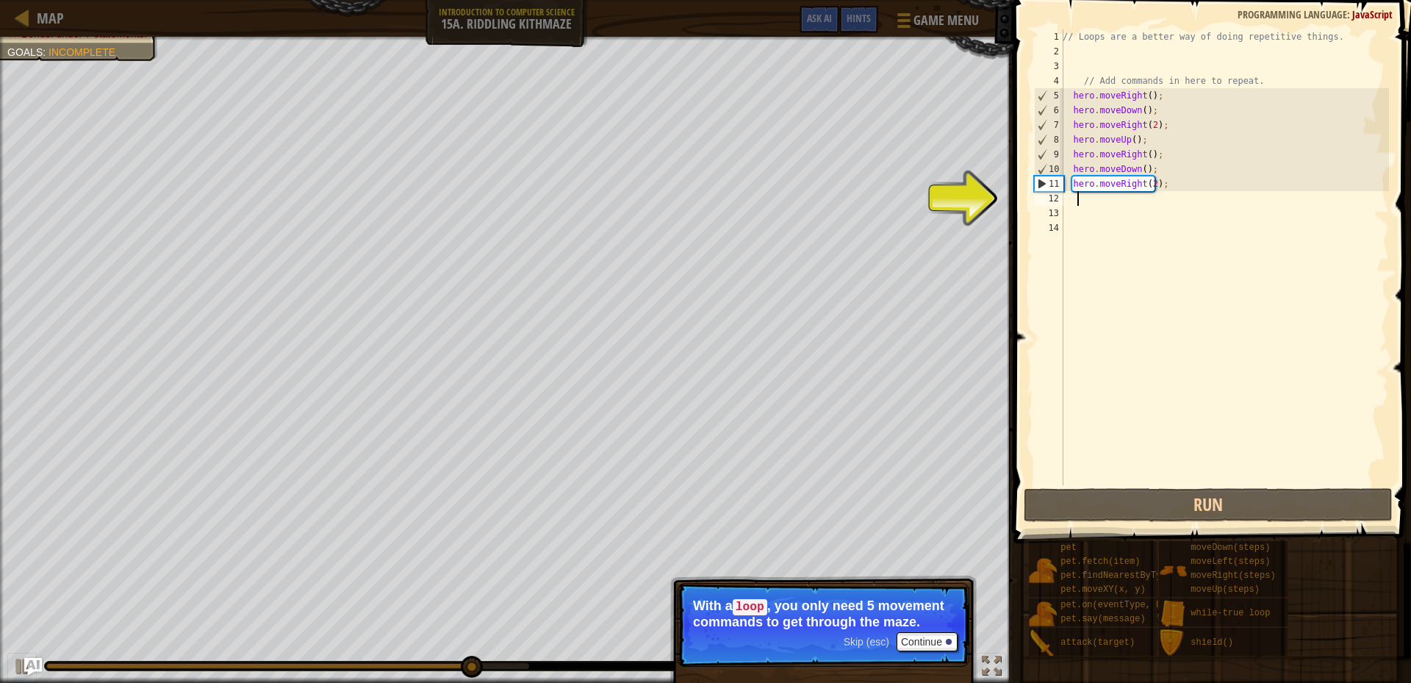
click at [1076, 201] on div "// Loops are a better way of doing repetitive things. // Add commands in here t…" at bounding box center [1223, 271] width 329 height 485
click at [1067, 207] on div "// Loops are a better way of doing repetitive things. // Add commands in here t…" at bounding box center [1223, 271] width 329 height 485
click at [1073, 199] on div "// Loops are a better way of doing repetitive things. // Add commands in here t…" at bounding box center [1223, 271] width 329 height 485
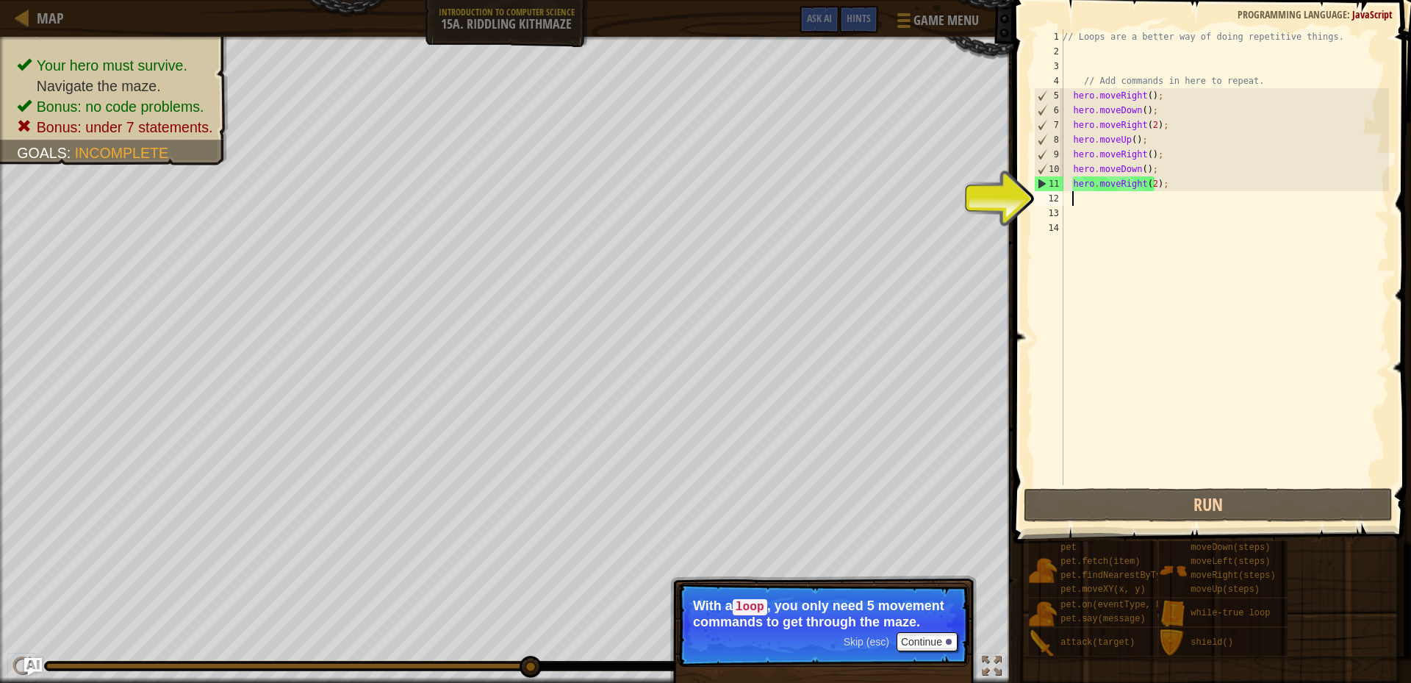
type textarea "m"
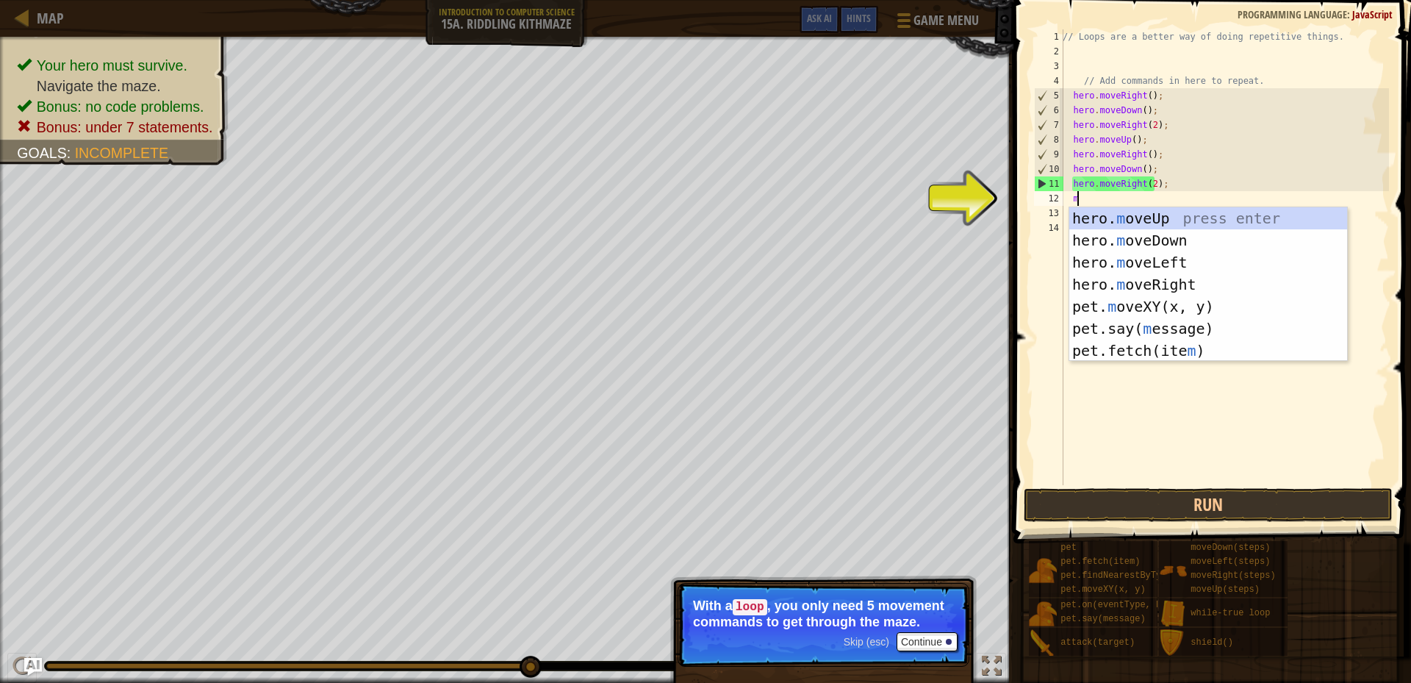
scroll to position [7, 1]
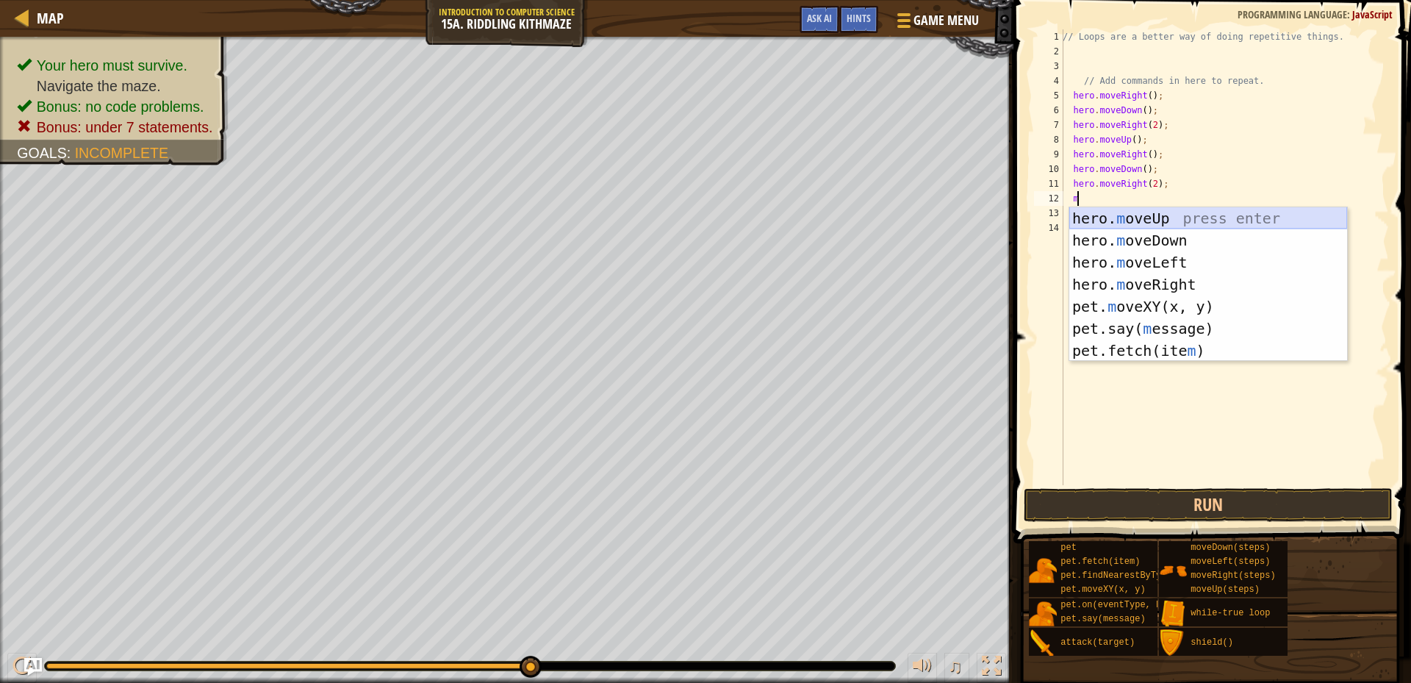
click at [1135, 223] on div "hero. m oveUp press enter hero. m oveDown press enter hero. m oveLeft press ent…" at bounding box center [1208, 306] width 278 height 198
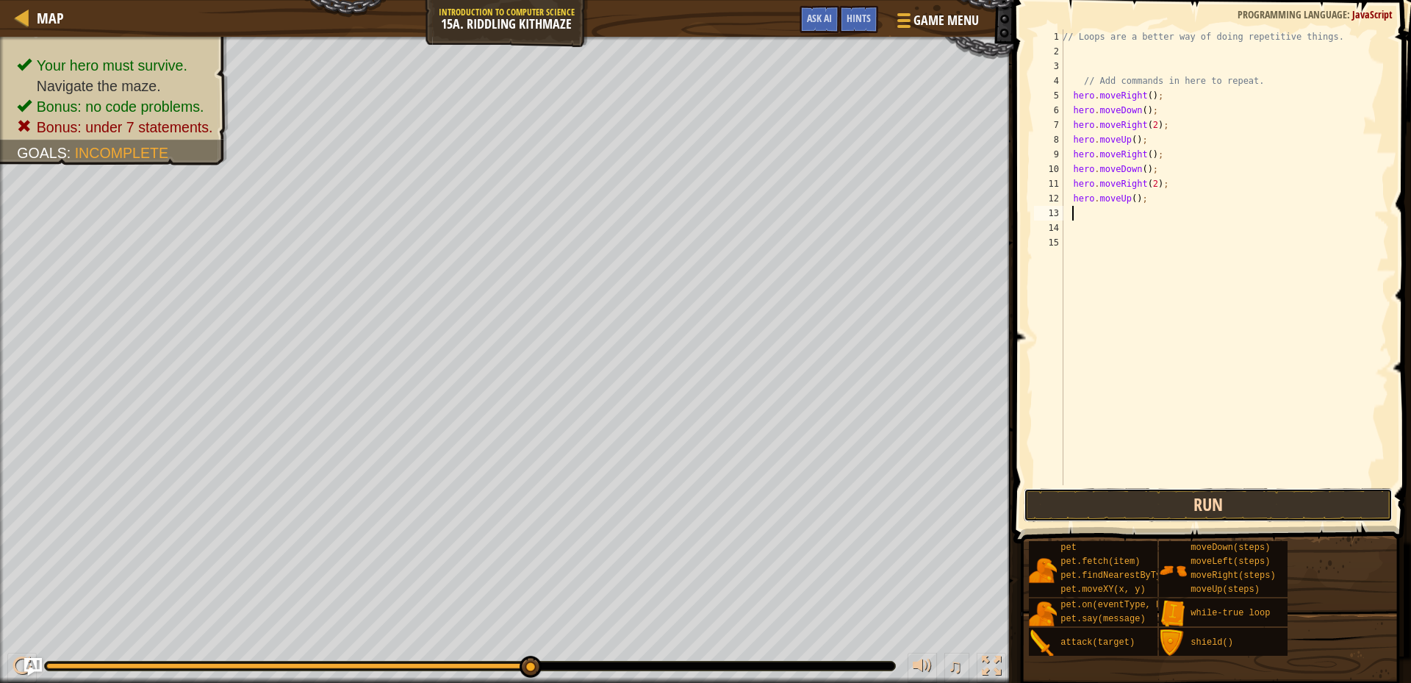
click at [1109, 494] on button "Run" at bounding box center [1207, 505] width 369 height 34
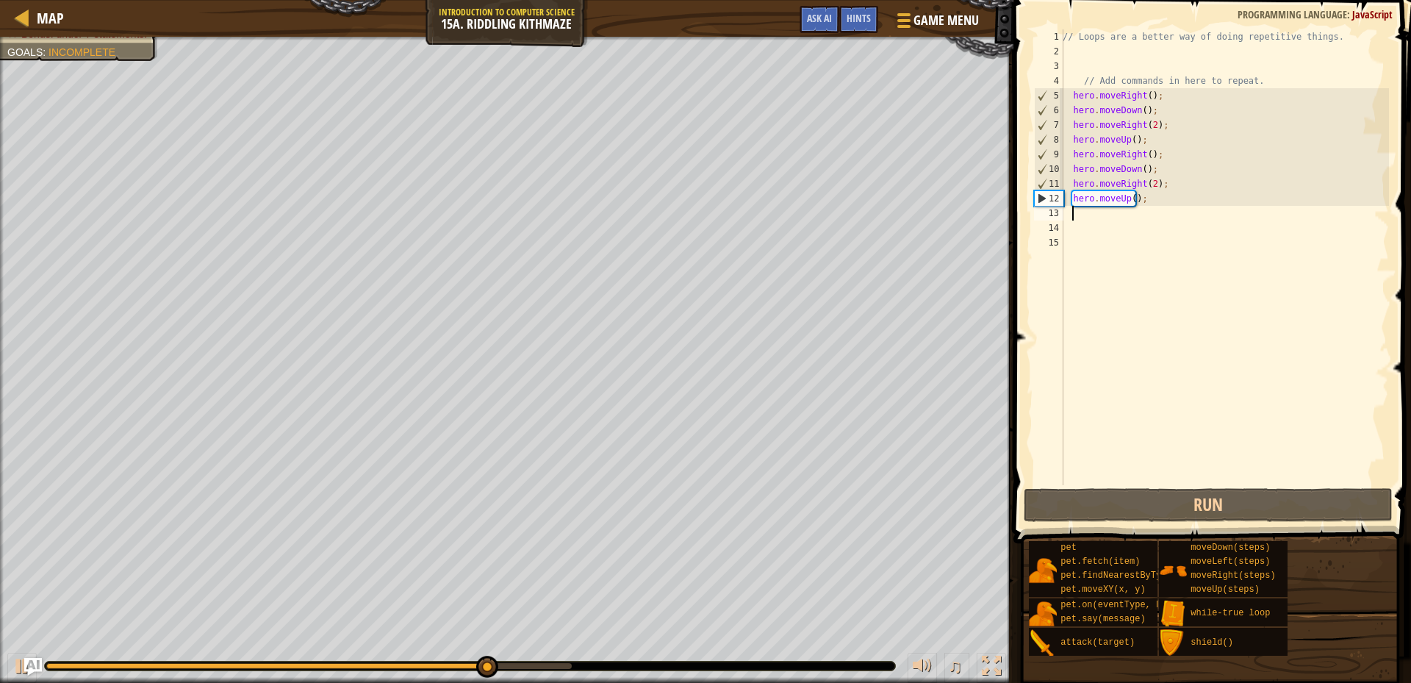
type textarea "m"
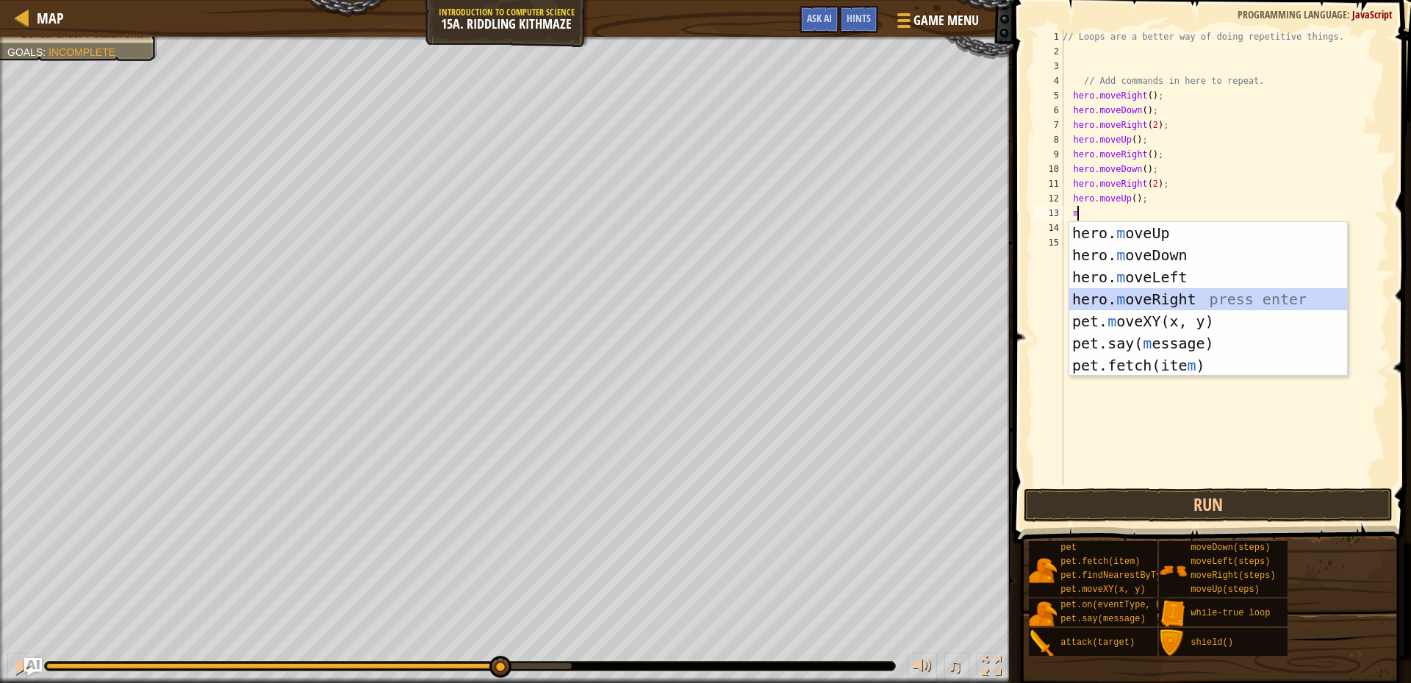
click at [1179, 295] on div "hero. m oveUp press enter hero. m oveDown press enter hero. m oveLeft press ent…" at bounding box center [1208, 321] width 278 height 198
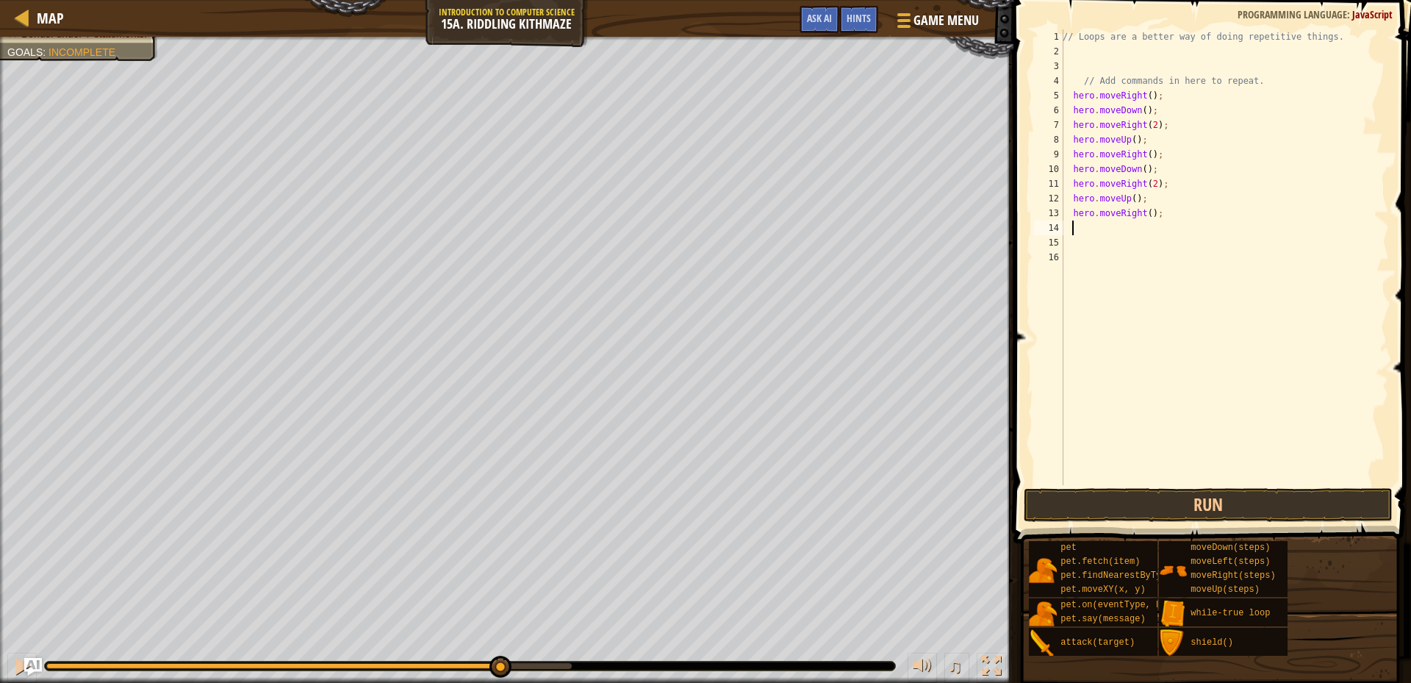
type textarea "m"
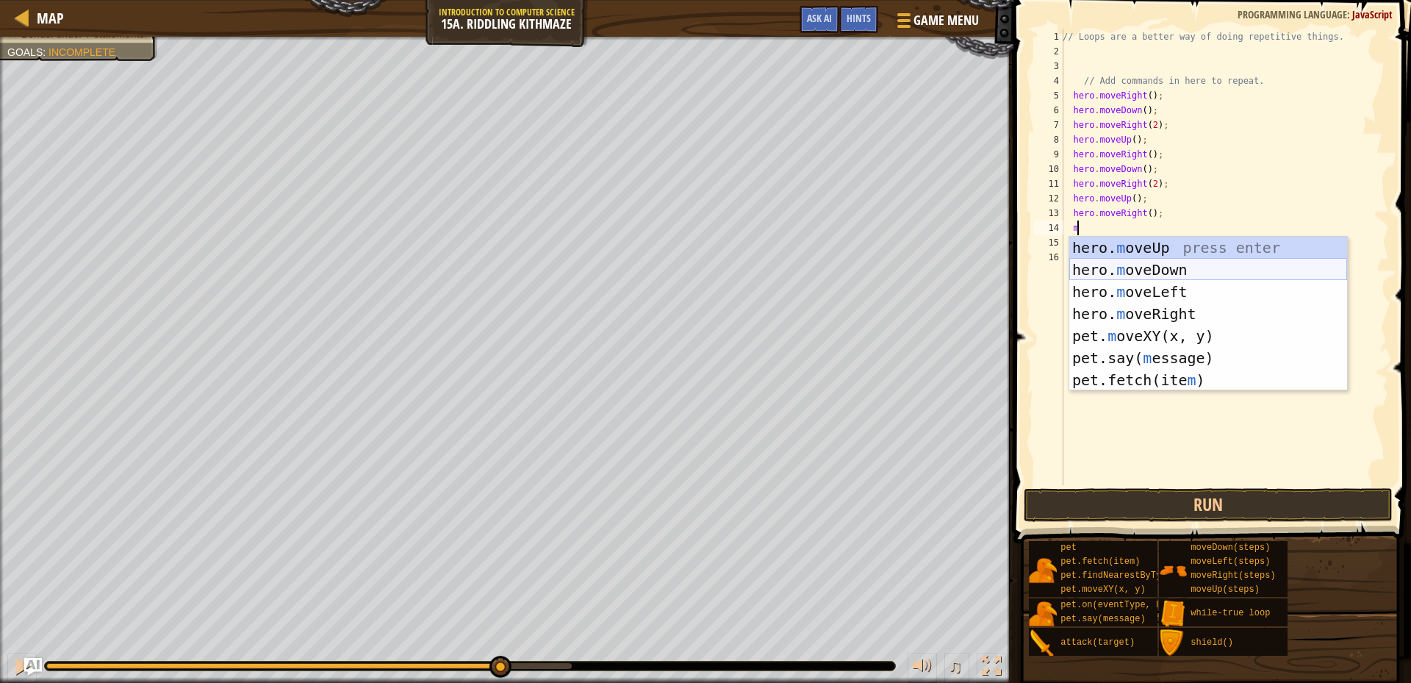
click at [1142, 274] on div "hero. m oveUp press enter hero. m oveDown press enter hero. m oveLeft press ent…" at bounding box center [1208, 336] width 278 height 198
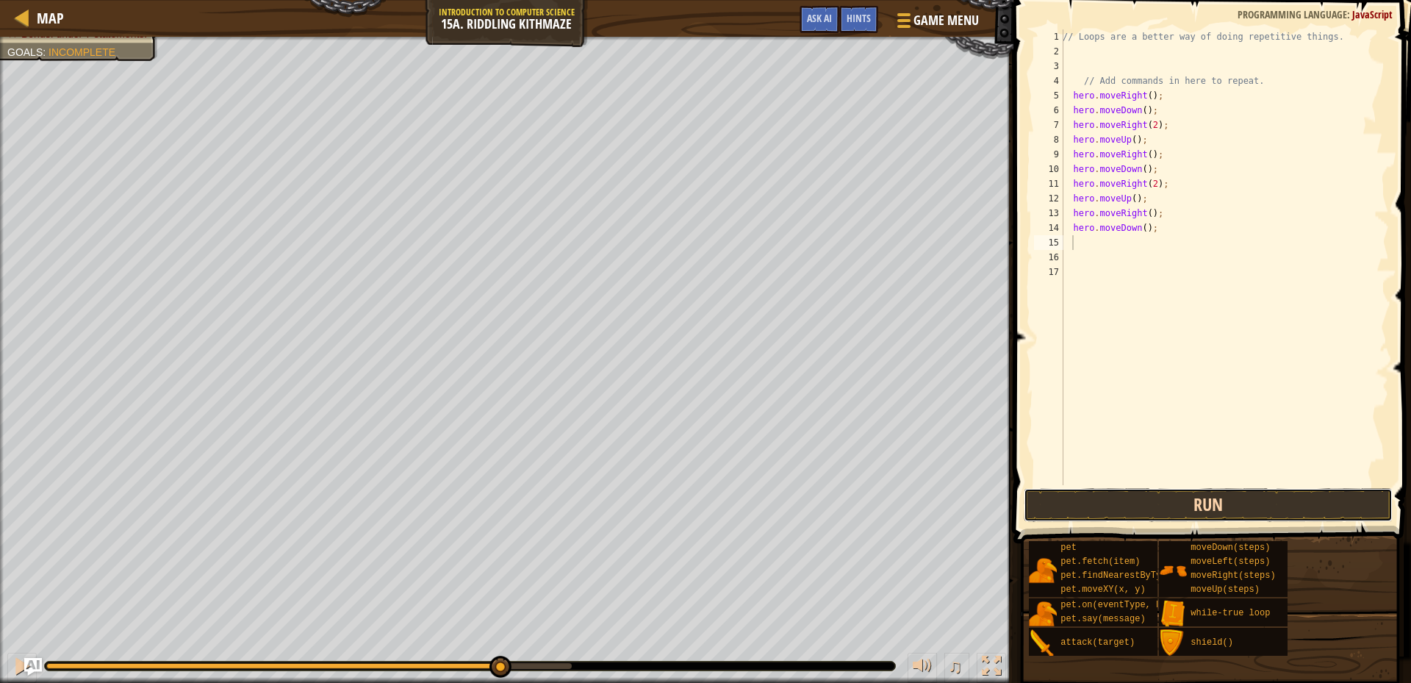
click at [1113, 494] on button "Run" at bounding box center [1207, 505] width 369 height 34
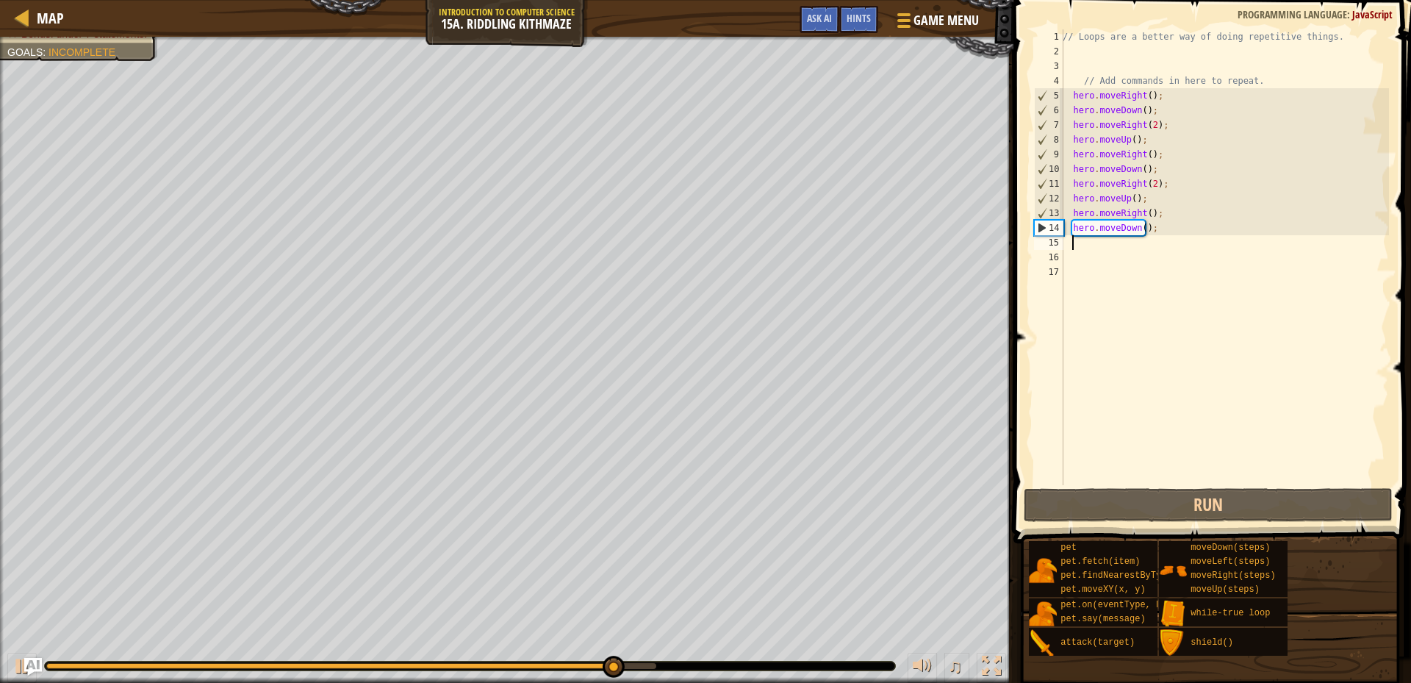
type textarea "m"
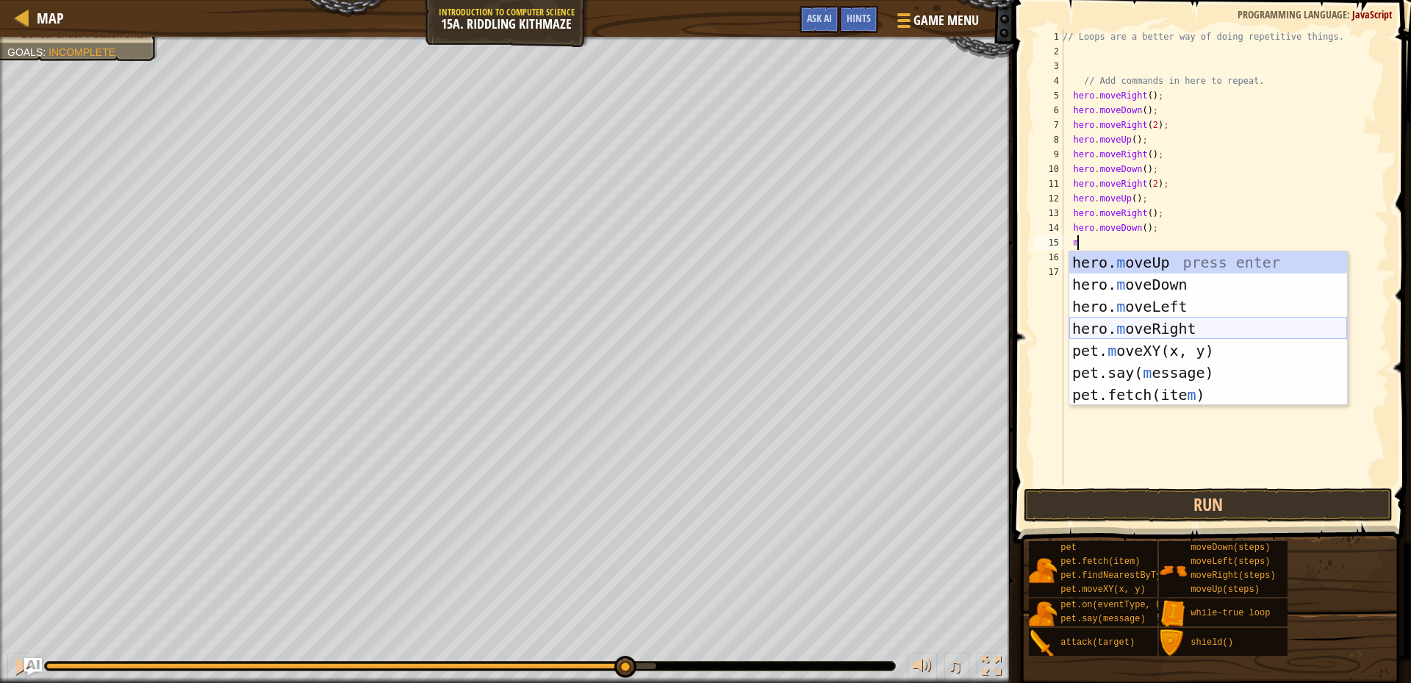
drag, startPoint x: 1158, startPoint y: 325, endPoint x: 1158, endPoint y: 317, distance: 8.1
click at [1158, 318] on div "hero. m oveUp press enter hero. m oveDown press enter hero. m oveLeft press ent…" at bounding box center [1208, 350] width 278 height 198
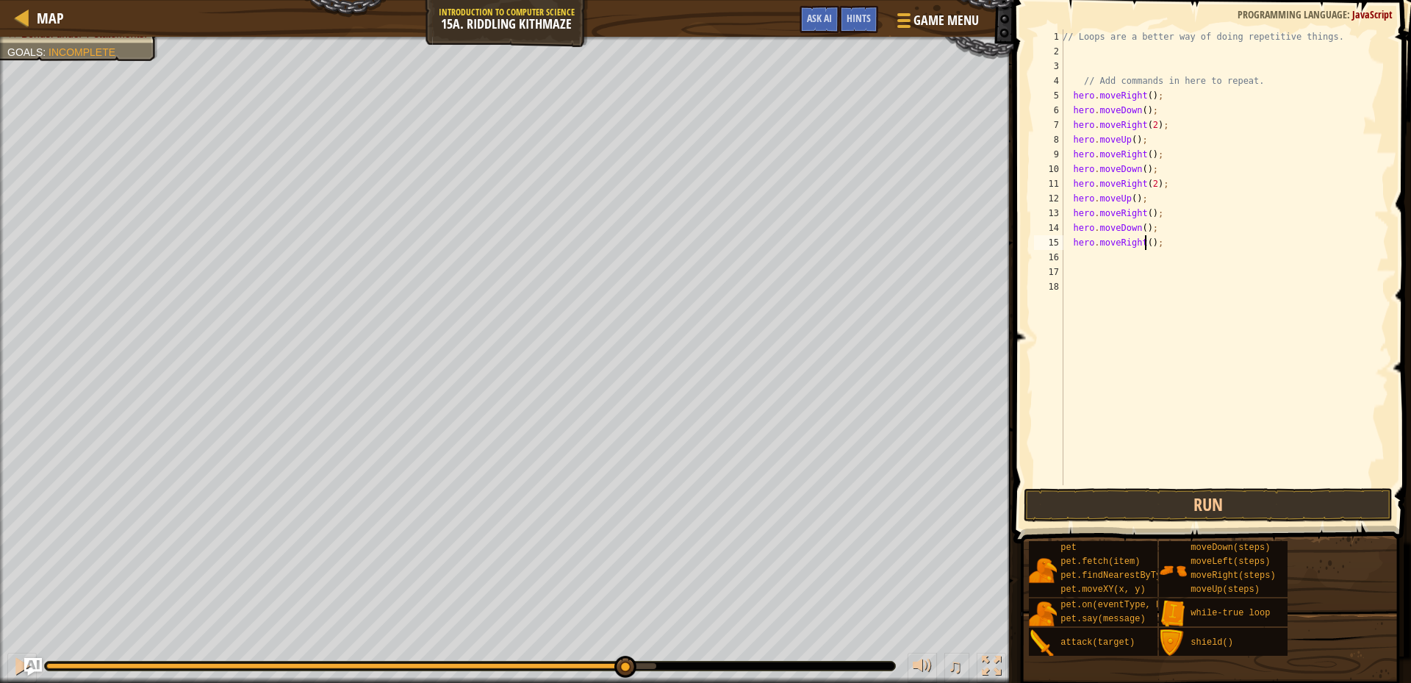
click at [1145, 243] on div "// Loops are a better way of doing repetitive things. // Add commands in here t…" at bounding box center [1223, 271] width 329 height 485
type textarea "hero.moveRight(2);"
click at [1182, 508] on button "Run" at bounding box center [1207, 505] width 369 height 34
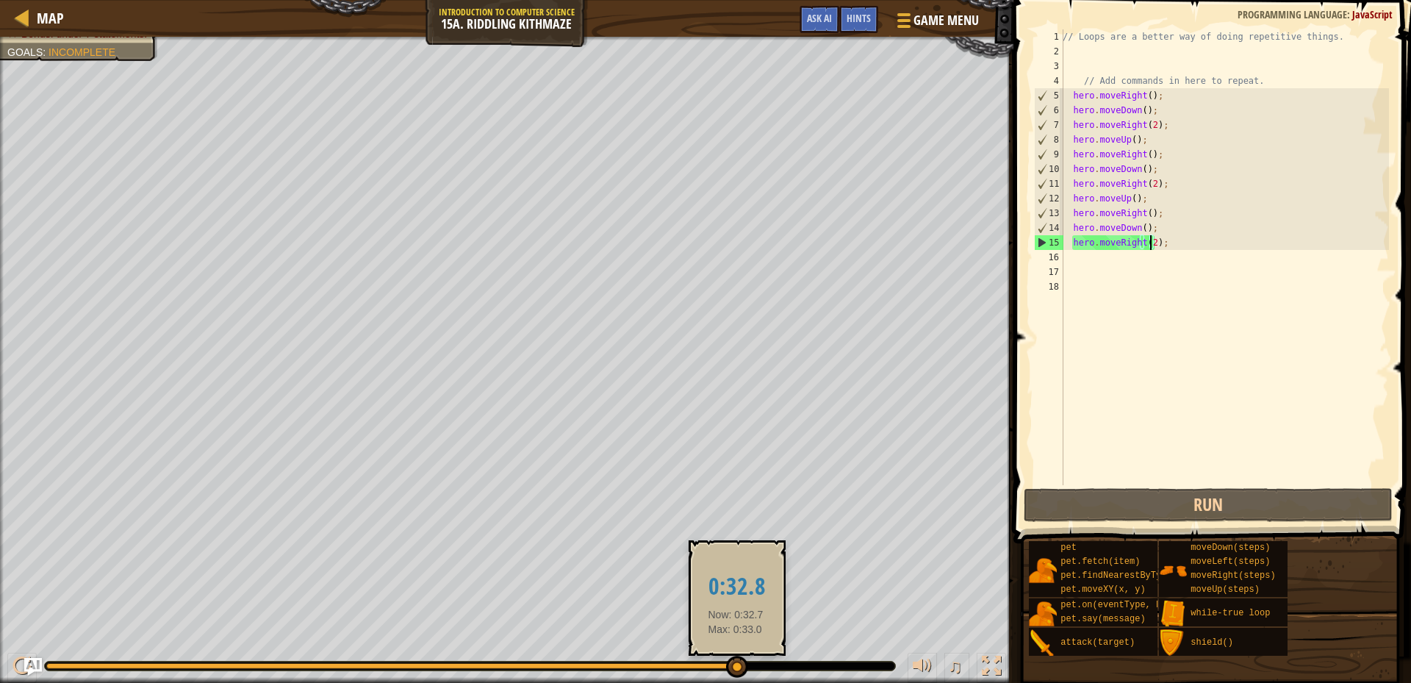
click at [735, 666] on div at bounding box center [393, 666] width 694 height 6
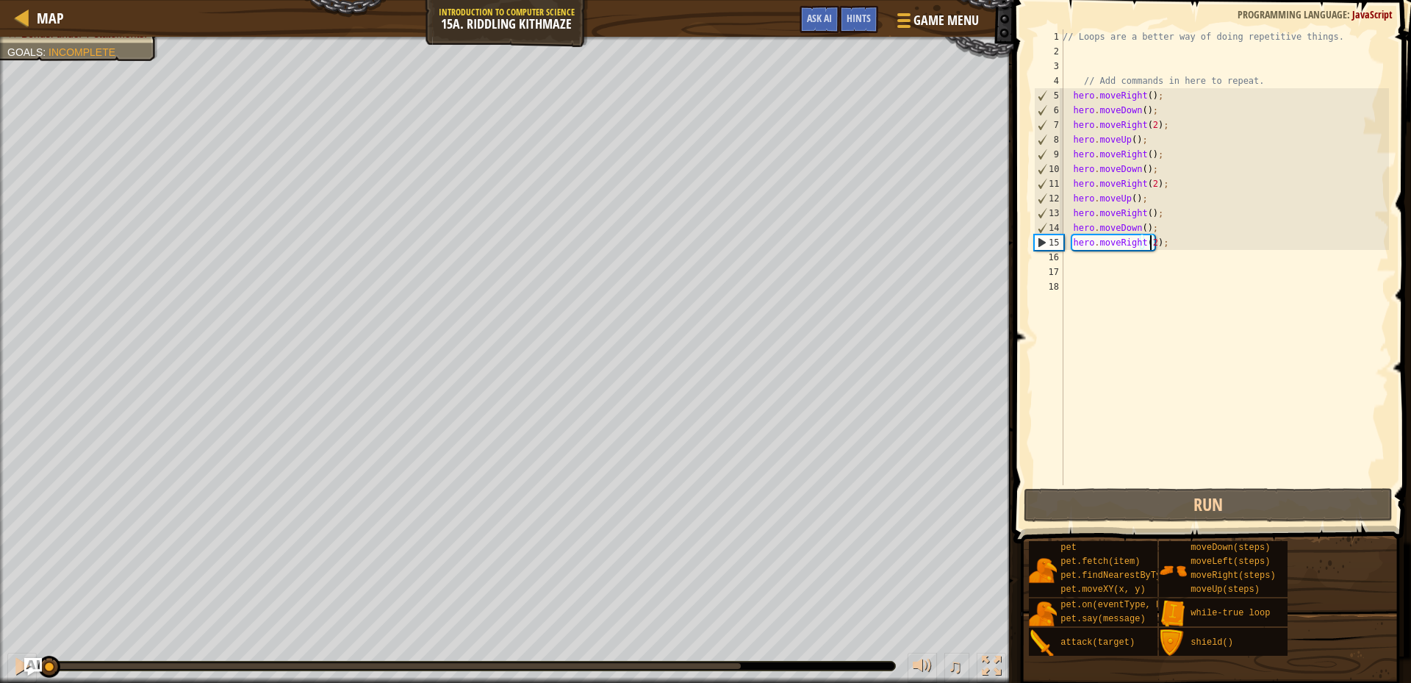
click at [1077, 256] on div "// Loops are a better way of doing repetitive things. // Add commands in here t…" at bounding box center [1223, 271] width 329 height 485
type textarea "m"
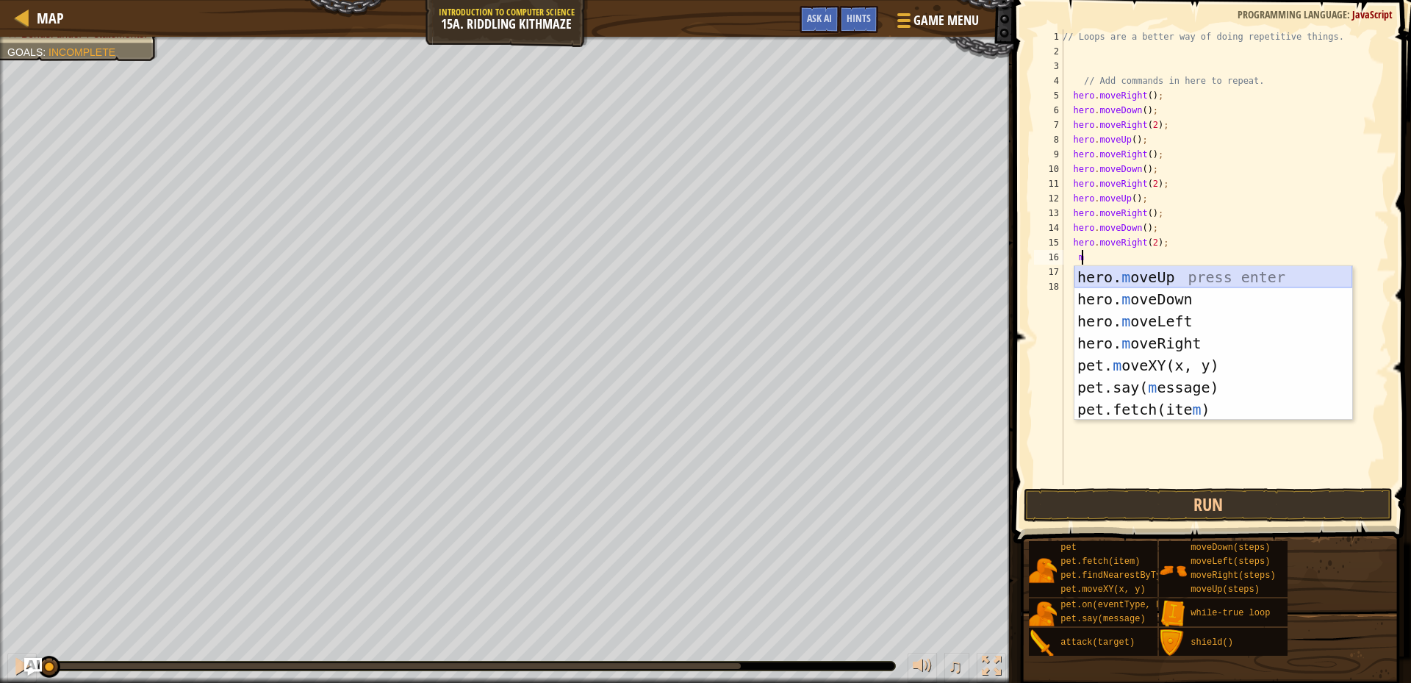
click at [1148, 278] on div "hero. m oveUp press enter hero. m oveDown press enter hero. m oveLeft press ent…" at bounding box center [1213, 365] width 278 height 198
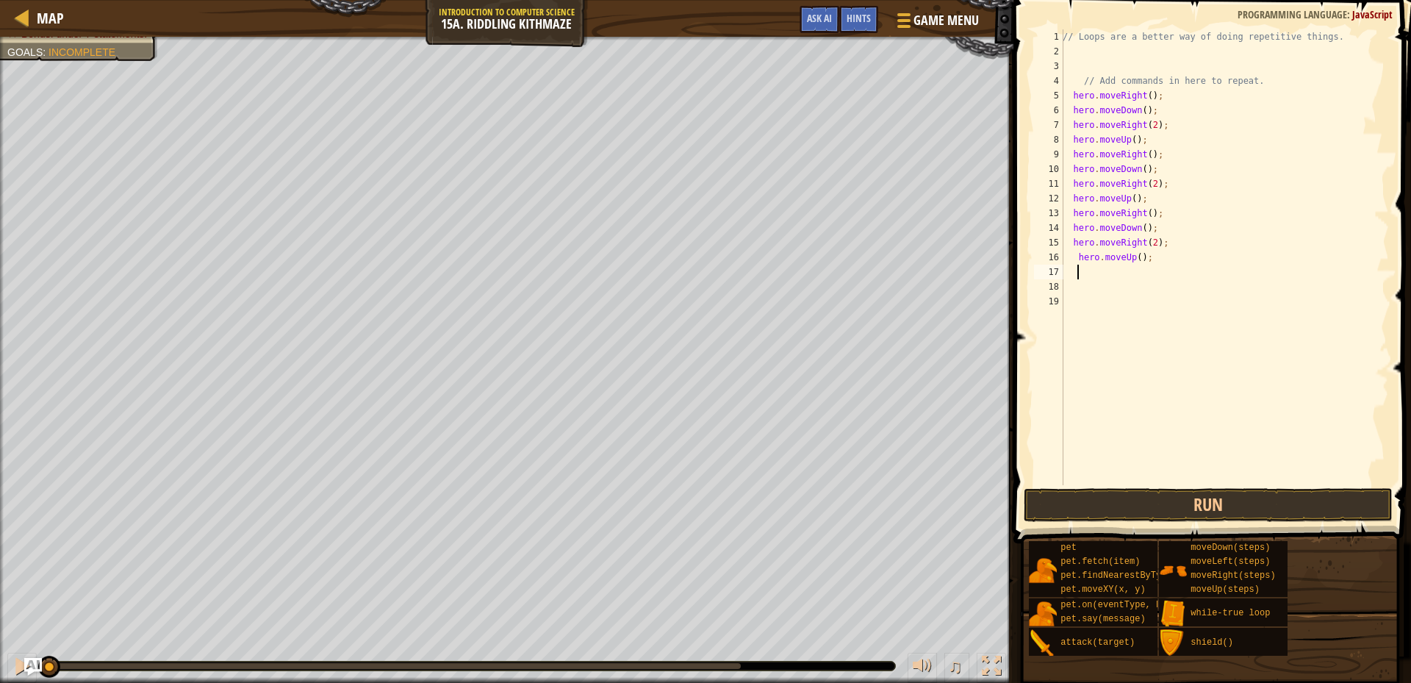
type textarea "m"
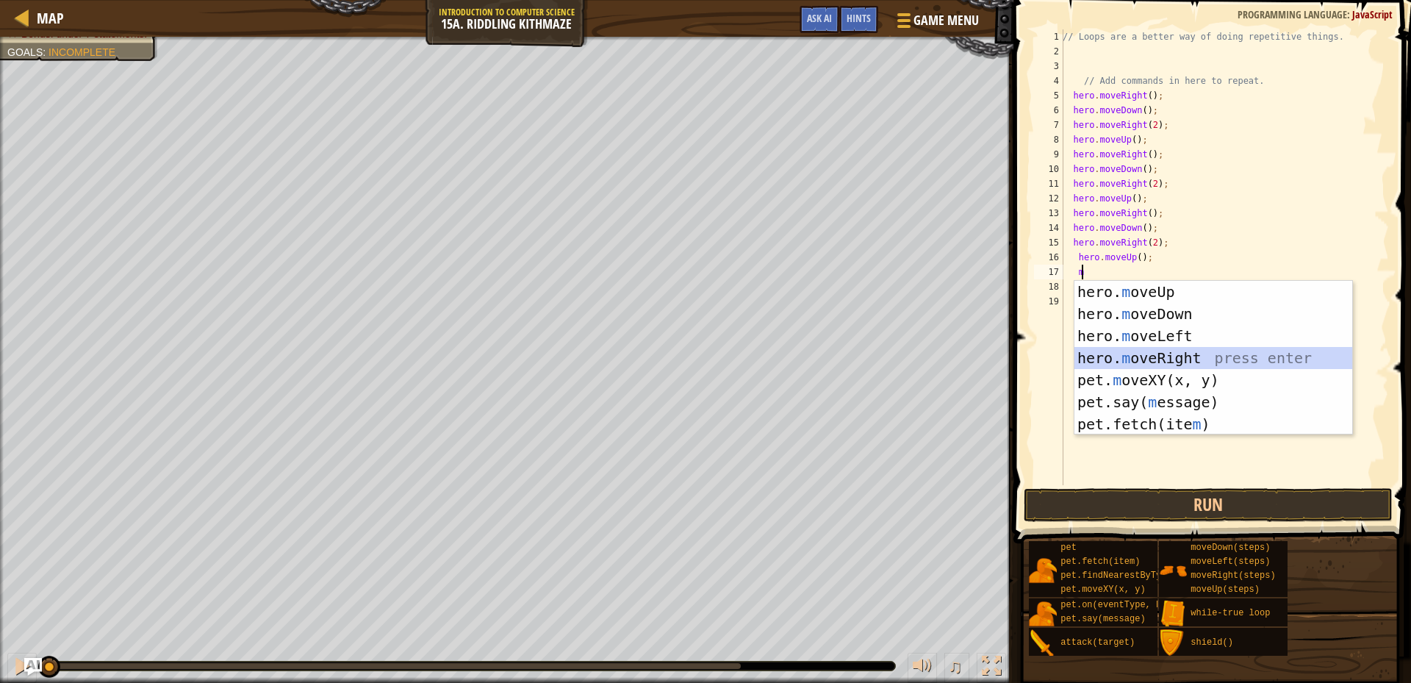
click at [1167, 360] on div "hero. m oveUp press enter hero. m oveDown press enter hero. m oveLeft press ent…" at bounding box center [1213, 380] width 278 height 198
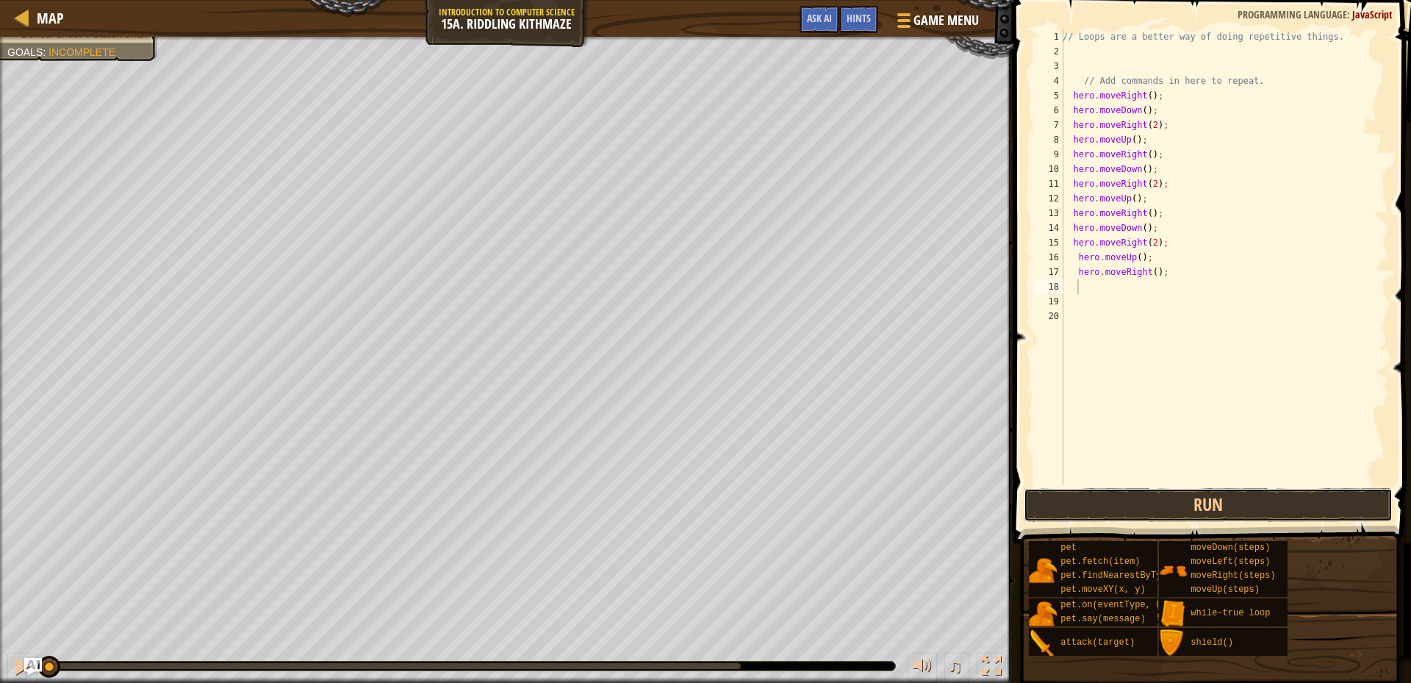
drag, startPoint x: 1080, startPoint y: 494, endPoint x: 1020, endPoint y: 497, distance: 60.3
click at [1079, 494] on button "Run" at bounding box center [1207, 505] width 369 height 34
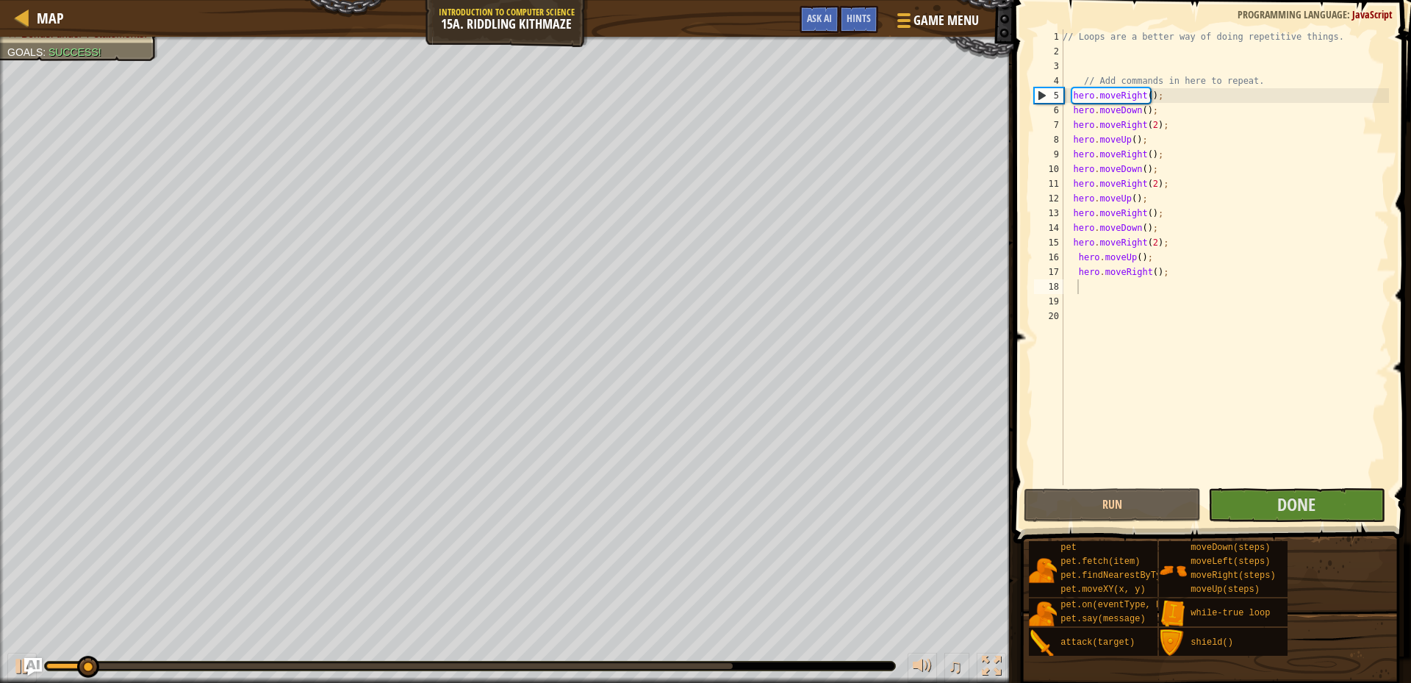
click at [890, 671] on div "♫" at bounding box center [506, 662] width 1013 height 44
drag, startPoint x: 726, startPoint y: 663, endPoint x: 705, endPoint y: 669, distance: 21.4
click at [743, 673] on div "♫" at bounding box center [506, 662] width 1013 height 44
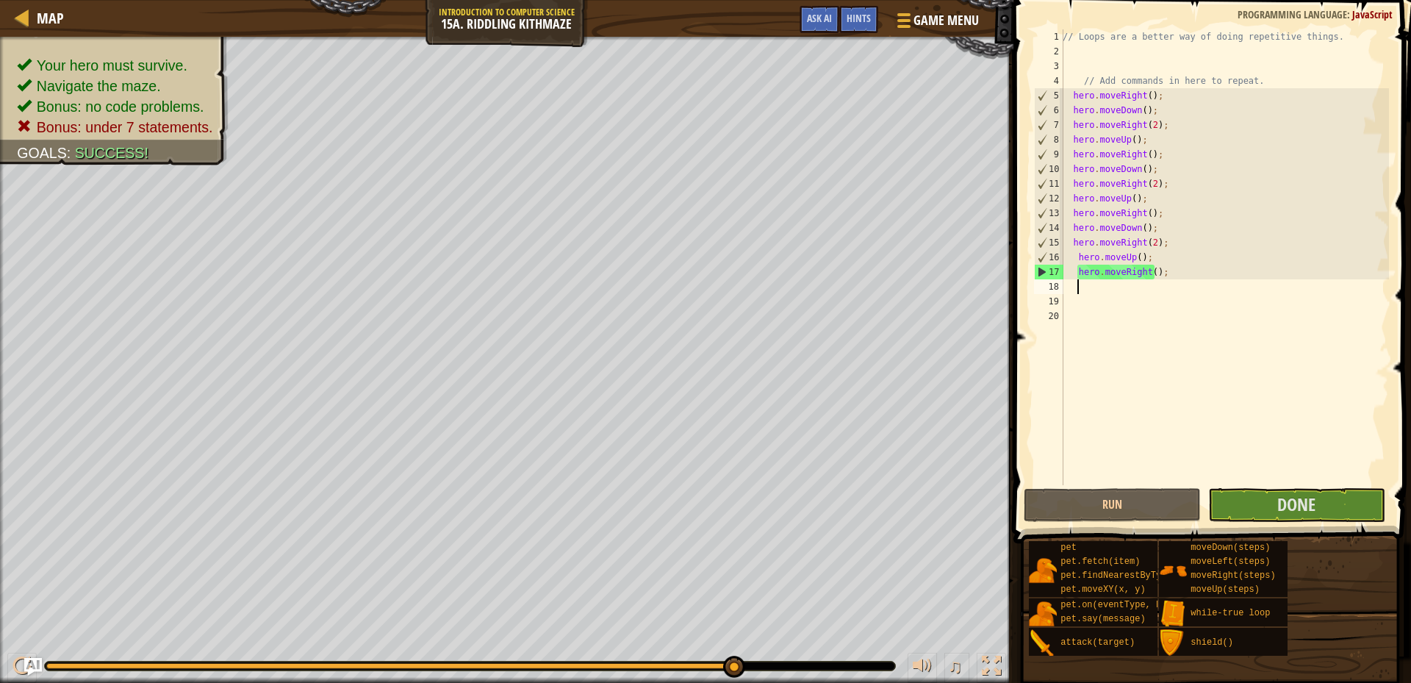
drag, startPoint x: 685, startPoint y: 666, endPoint x: 751, endPoint y: 666, distance: 66.1
click at [749, 667] on div at bounding box center [470, 665] width 850 height 9
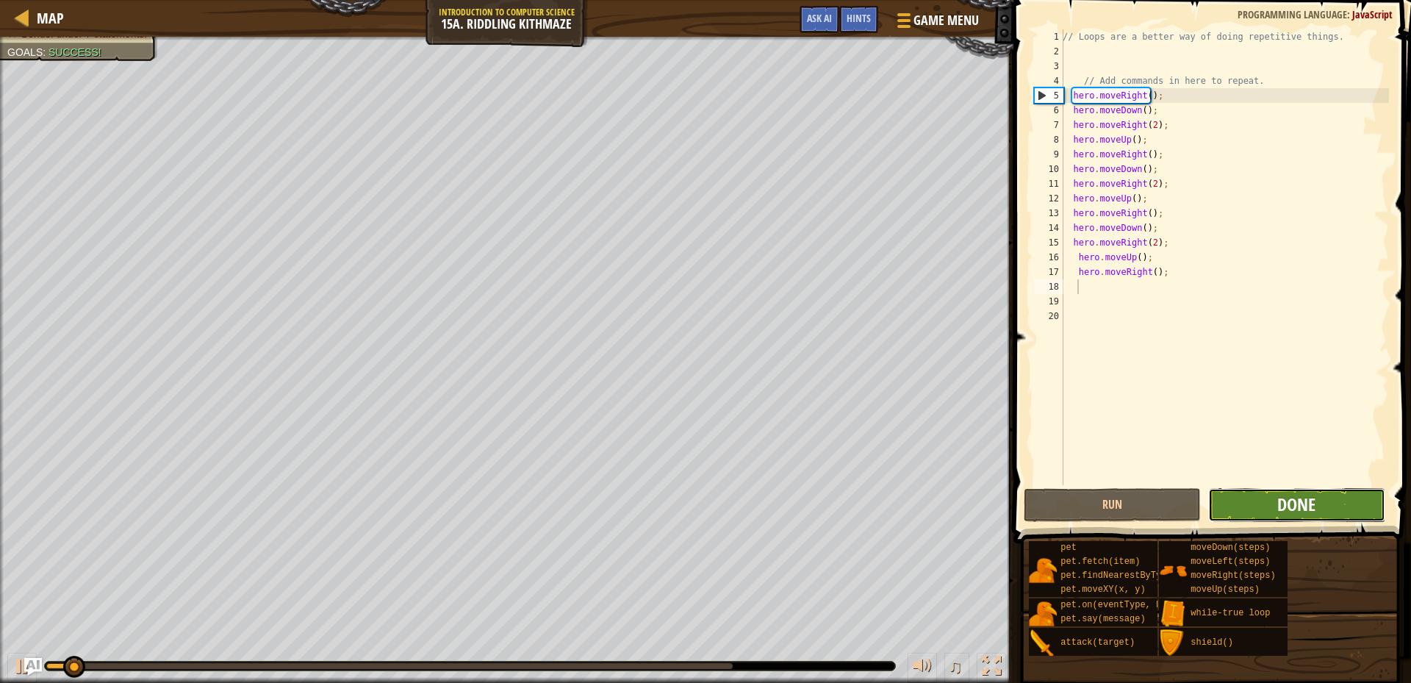
click at [1277, 508] on button "Done" at bounding box center [1296, 505] width 177 height 34
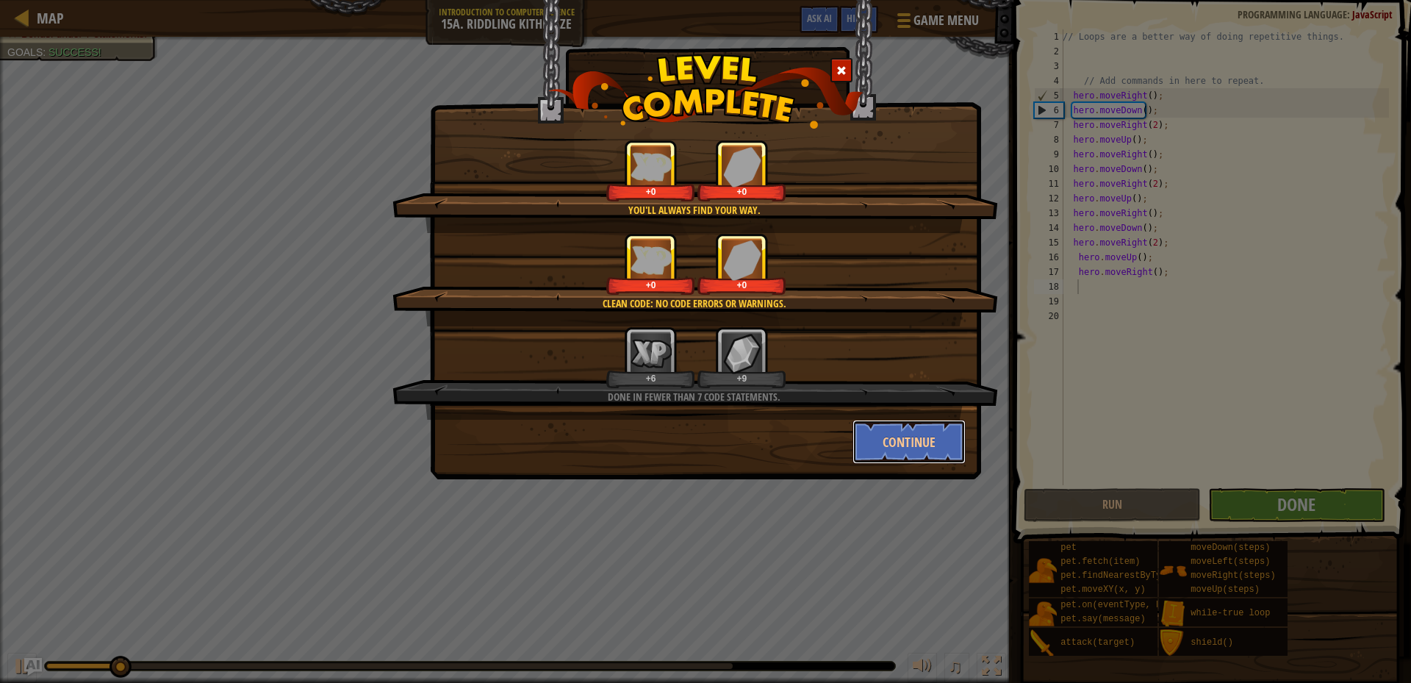
drag, startPoint x: 892, startPoint y: 447, endPoint x: 927, endPoint y: 446, distance: 35.3
click at [890, 454] on button "Continue" at bounding box center [909, 441] width 114 height 44
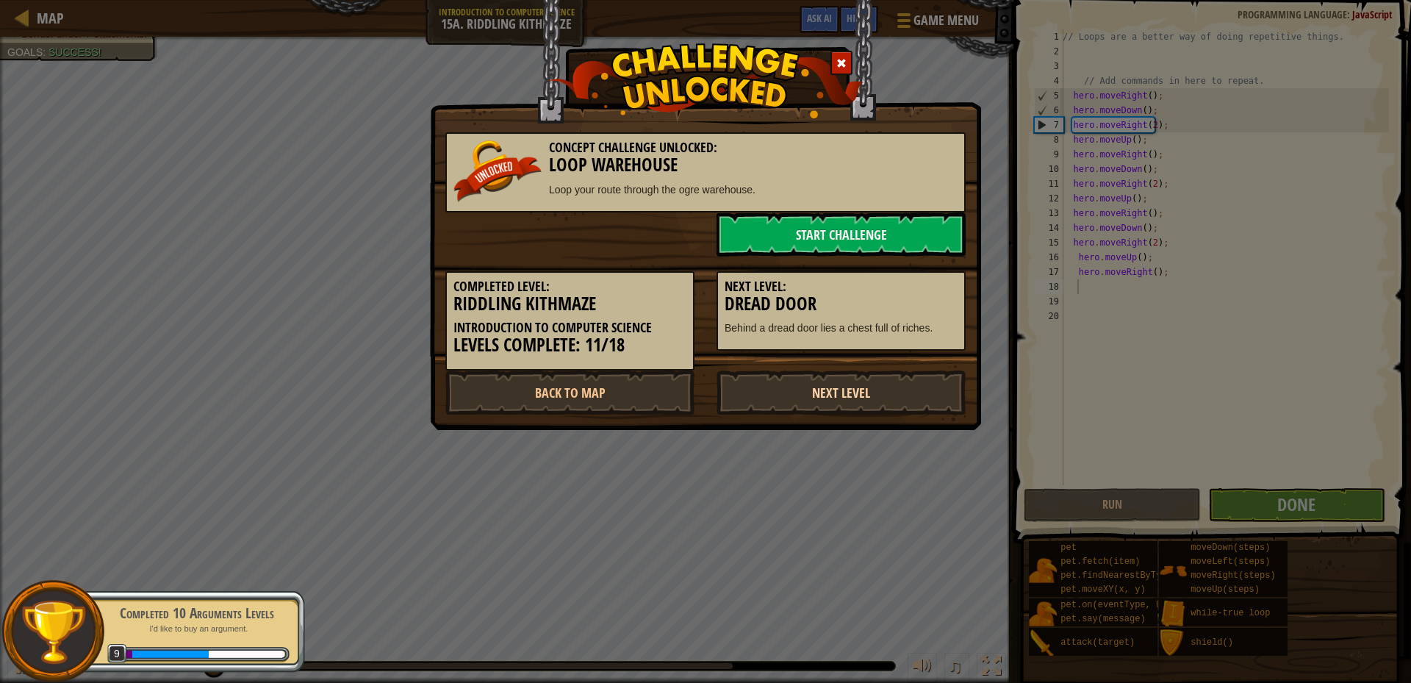
click at [880, 398] on link "Next Level" at bounding box center [840, 392] width 249 height 44
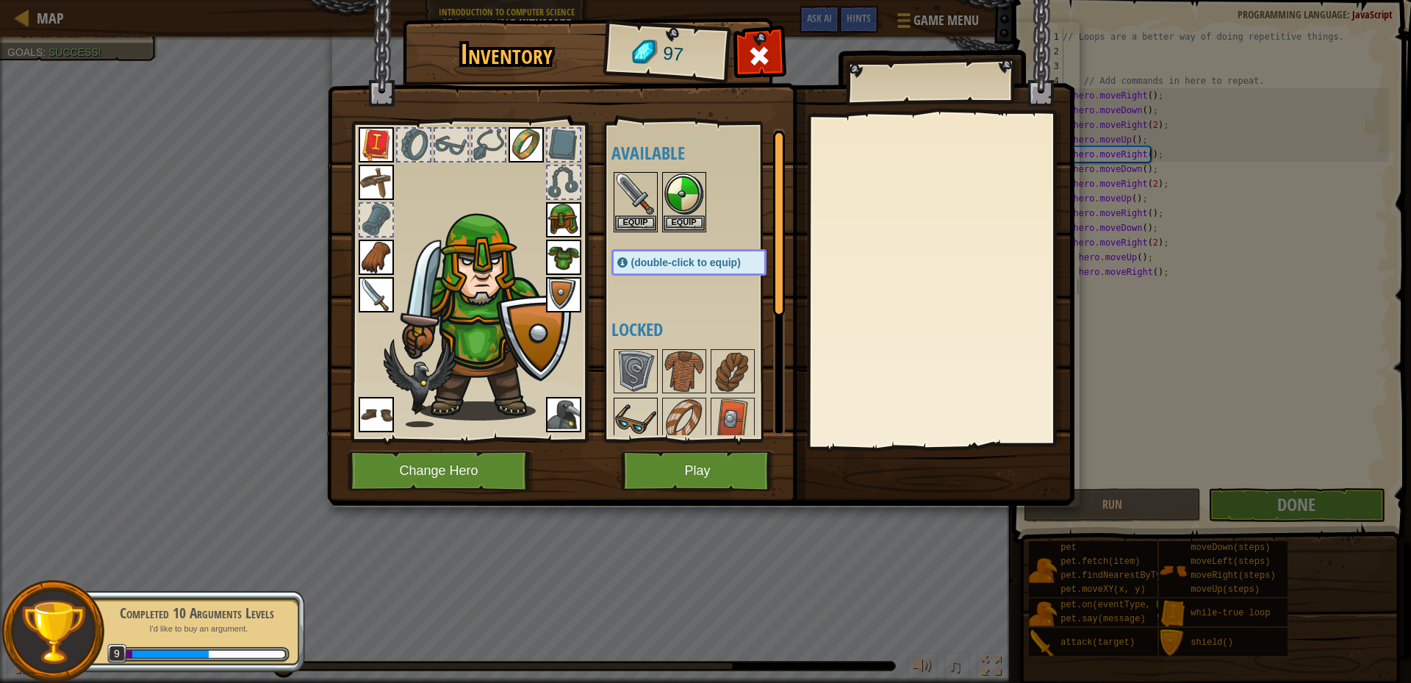
click at [646, 431] on img at bounding box center [635, 419] width 41 height 41
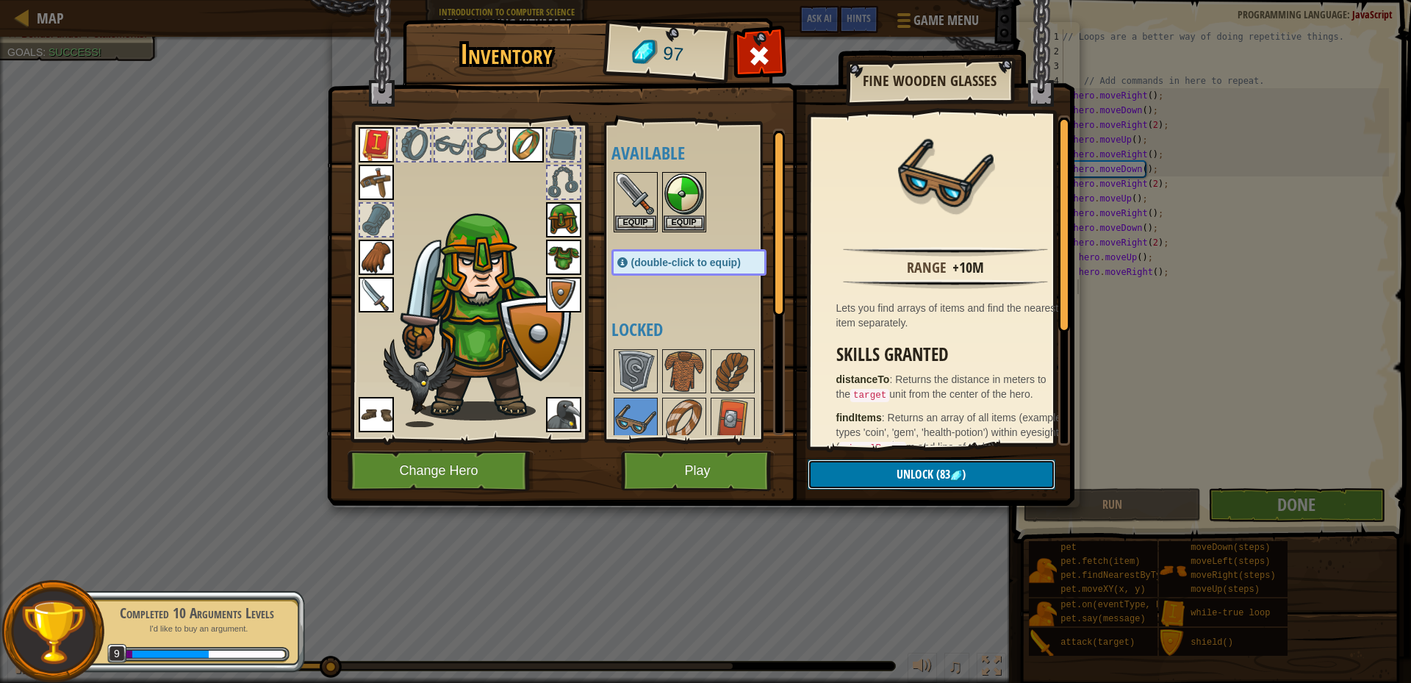
click at [905, 469] on span "Unlock" at bounding box center [914, 474] width 37 height 16
click at [905, 474] on button "Confirm" at bounding box center [931, 474] width 248 height 30
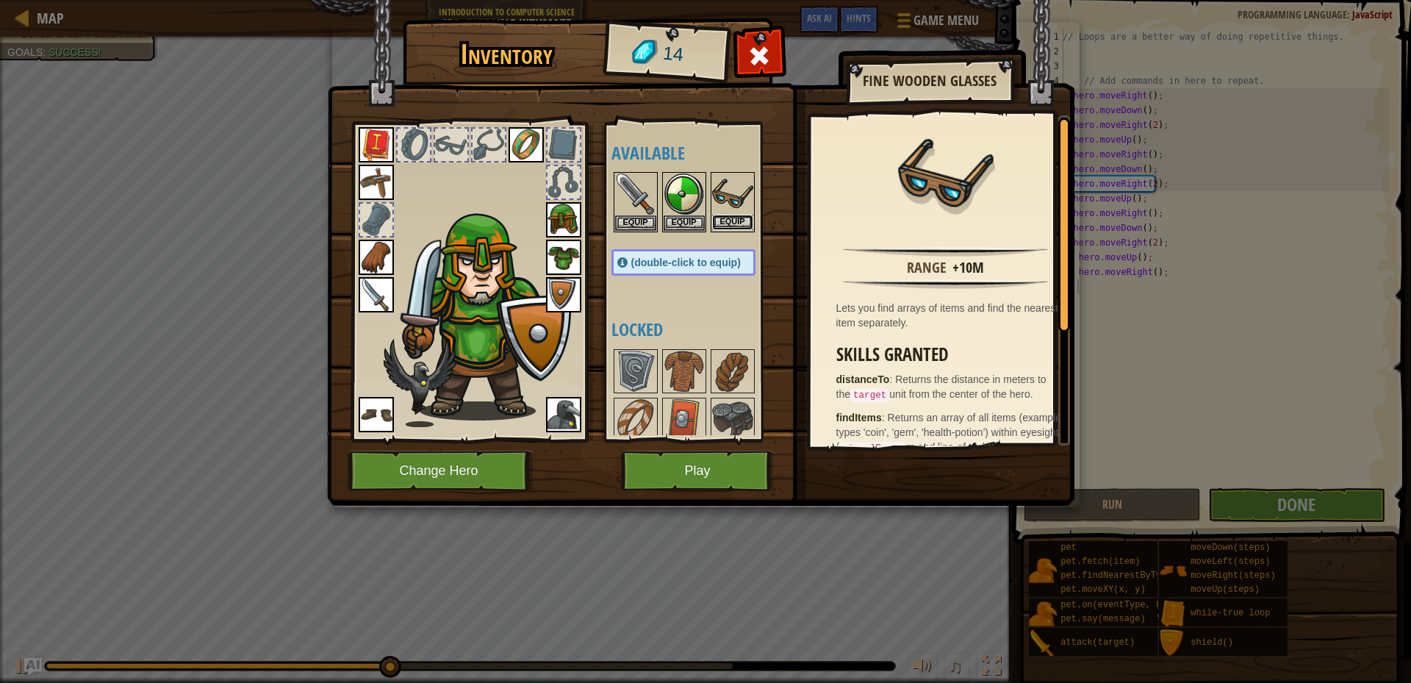
click at [738, 217] on button "Equip" at bounding box center [732, 222] width 41 height 15
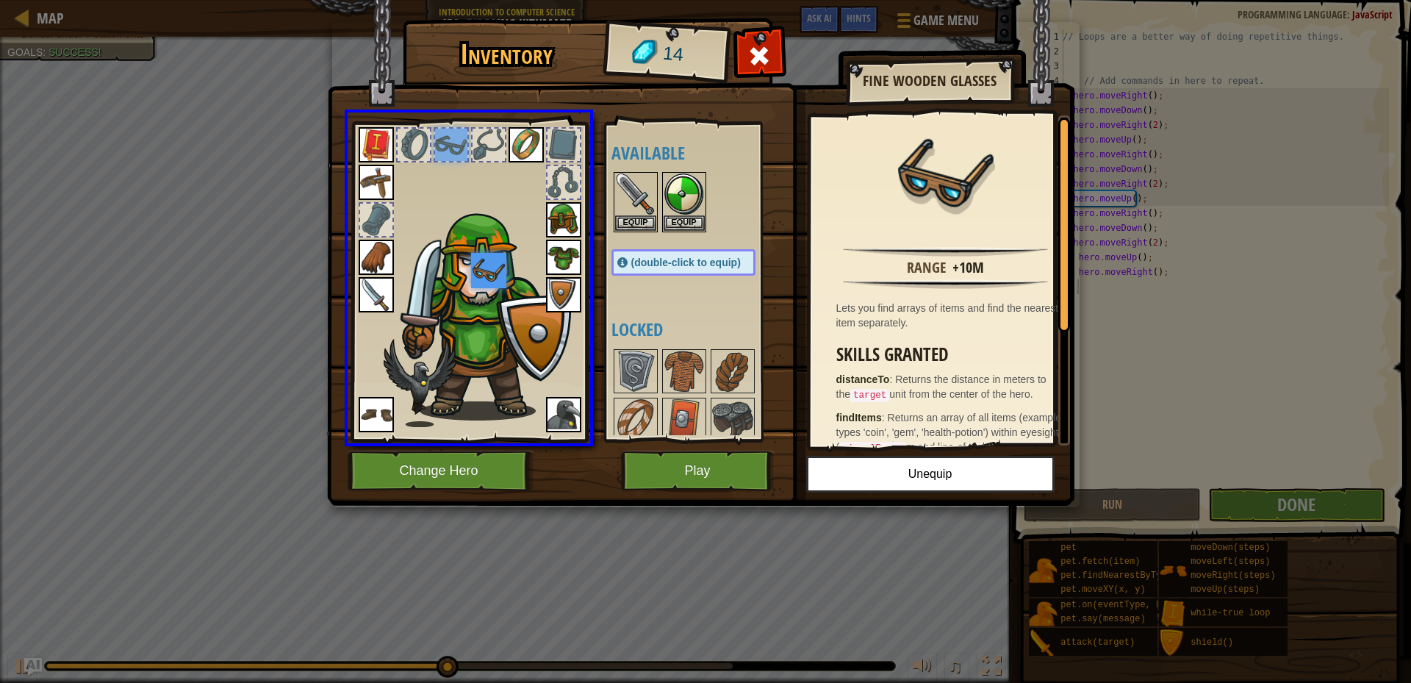
drag, startPoint x: 447, startPoint y: 152, endPoint x: 497, endPoint y: 278, distance: 135.6
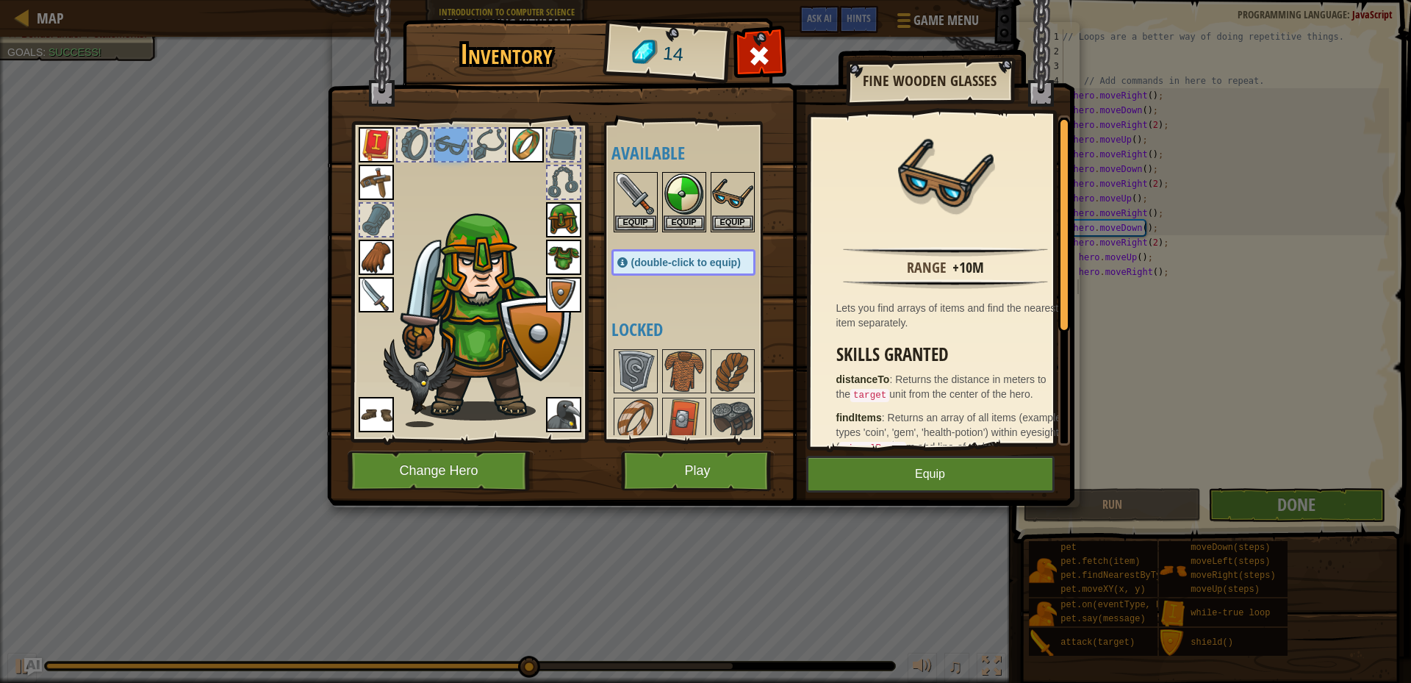
click at [381, 174] on img at bounding box center [376, 182] width 35 height 35
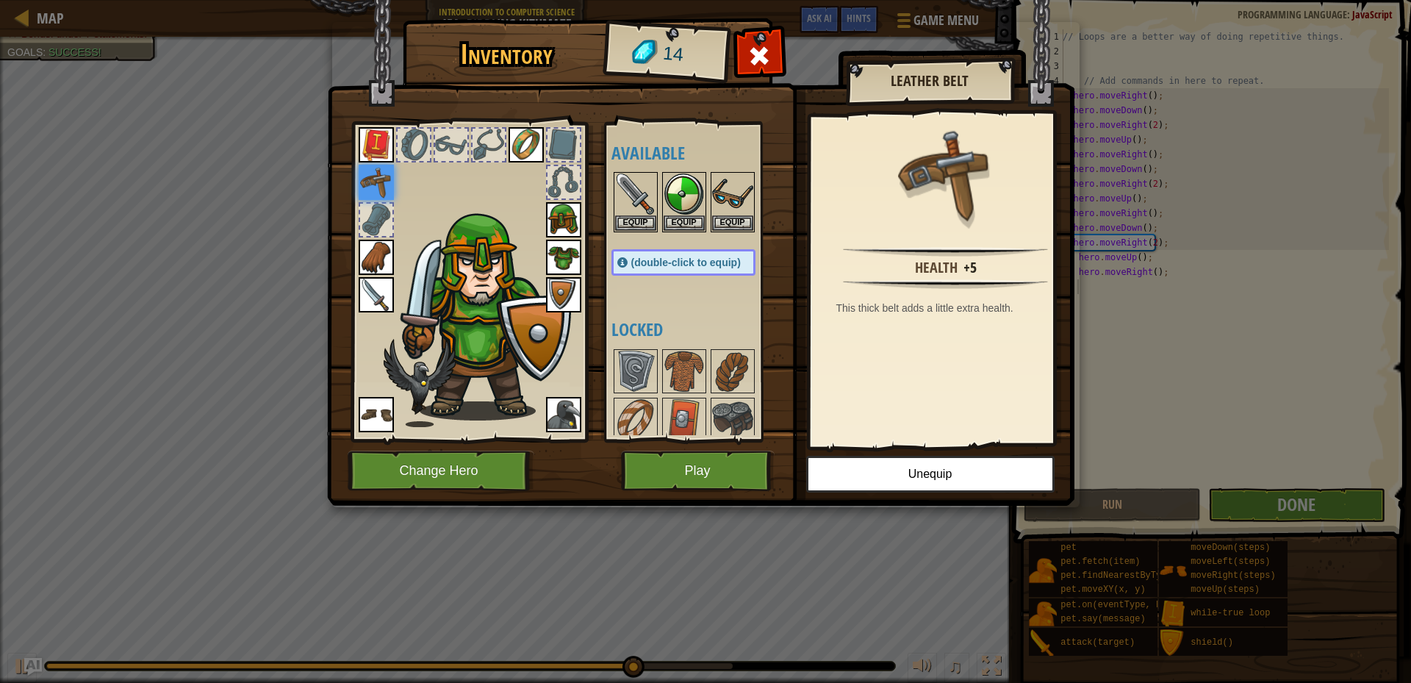
click at [413, 384] on img at bounding box center [419, 383] width 72 height 88
click at [575, 417] on img at bounding box center [563, 414] width 35 height 35
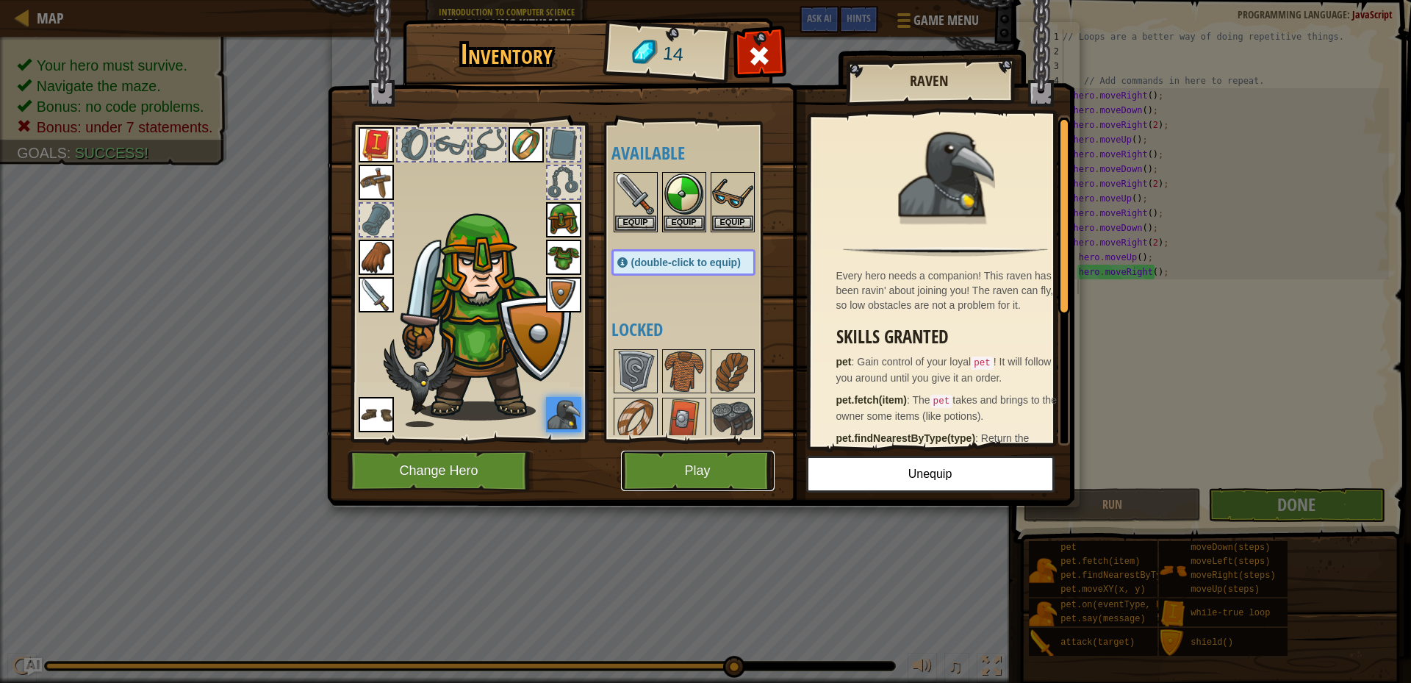
click at [717, 465] on button "Play" at bounding box center [698, 470] width 154 height 40
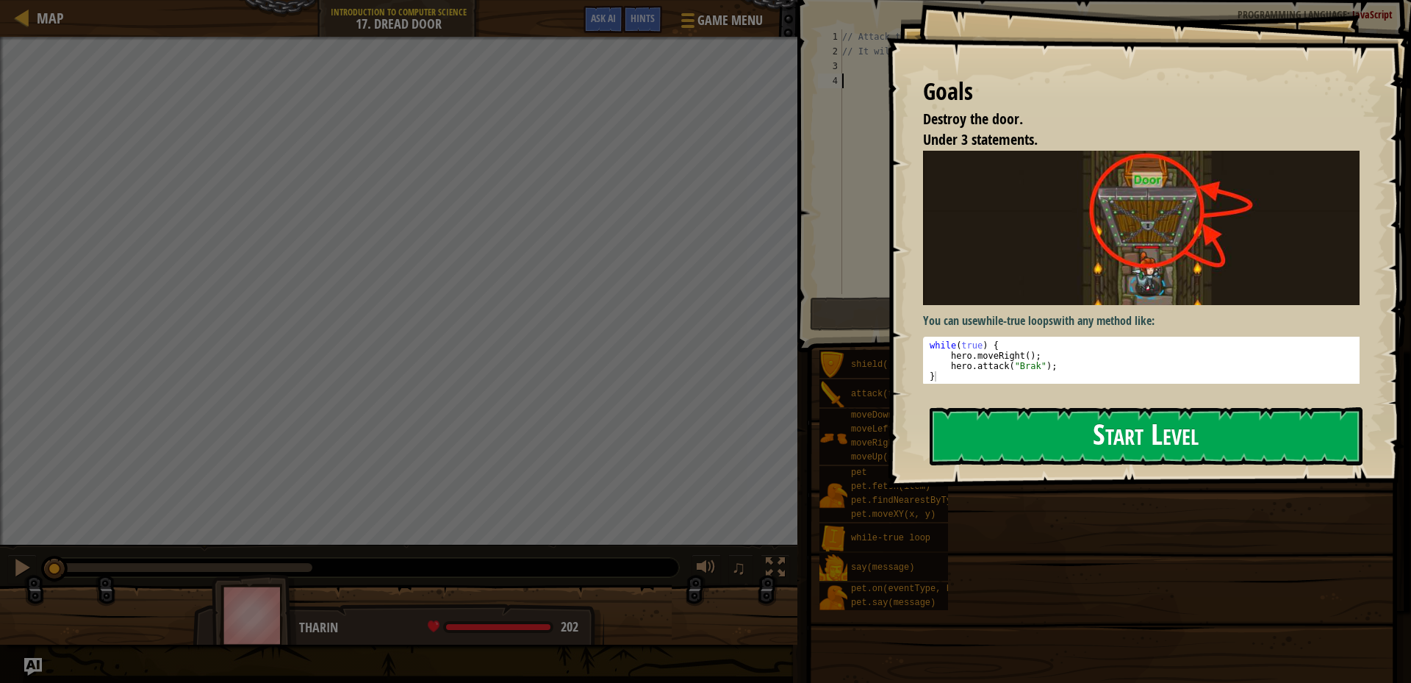
click at [954, 441] on button "Start Level" at bounding box center [1145, 436] width 433 height 58
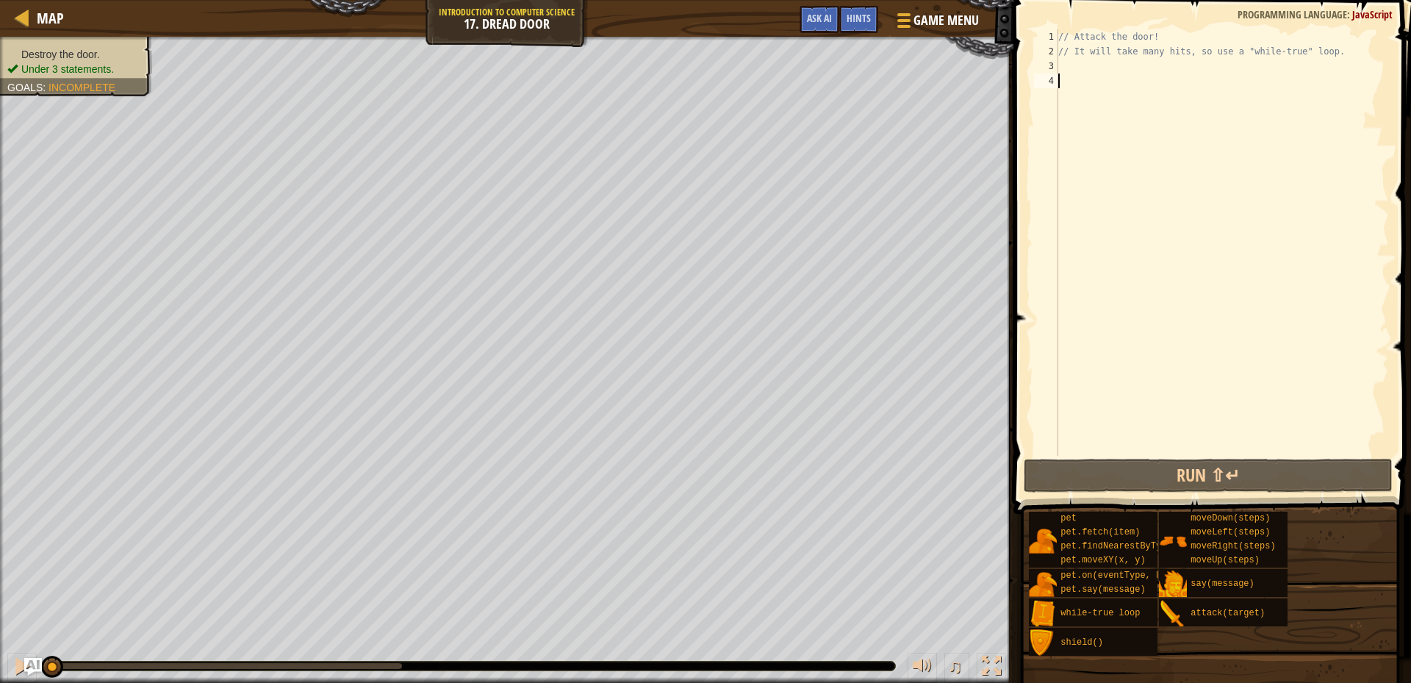
scroll to position [7, 0]
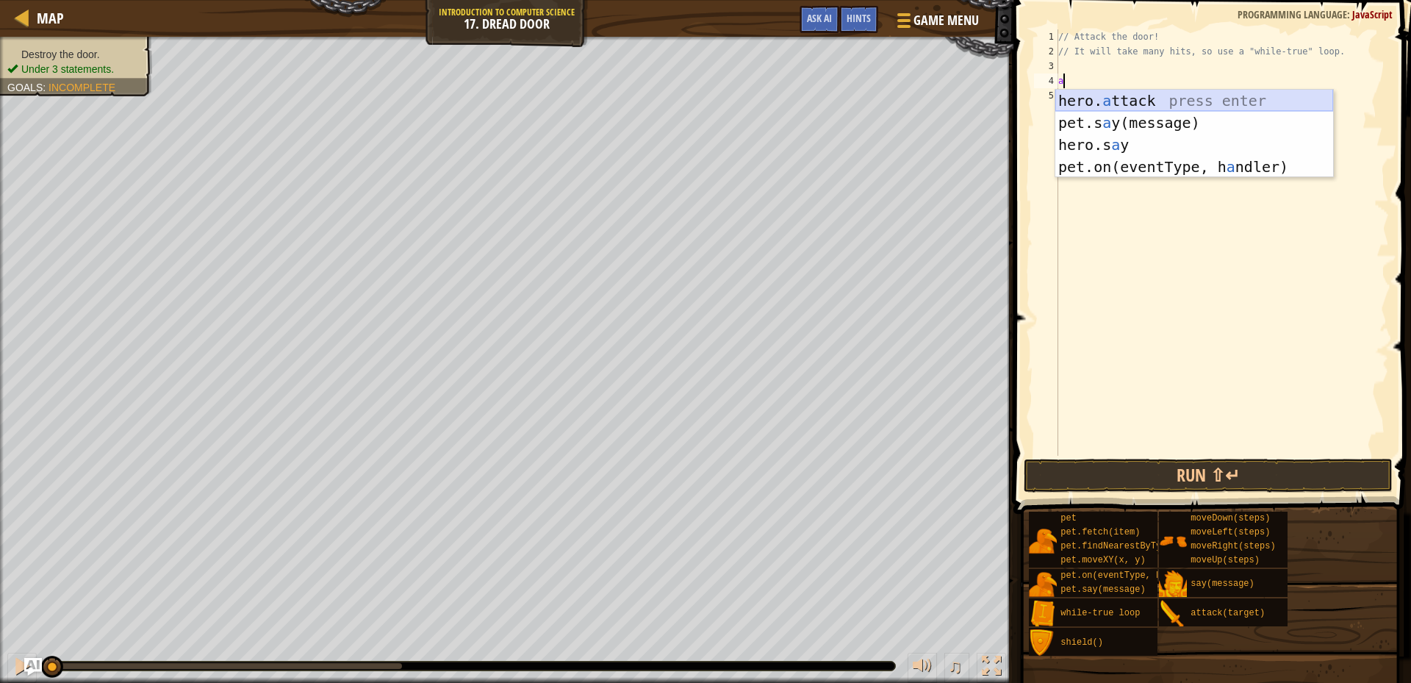
click at [1181, 93] on div "hero. a ttack press enter pet.s a y(message) press enter hero.s a y press enter…" at bounding box center [1194, 156] width 278 height 132
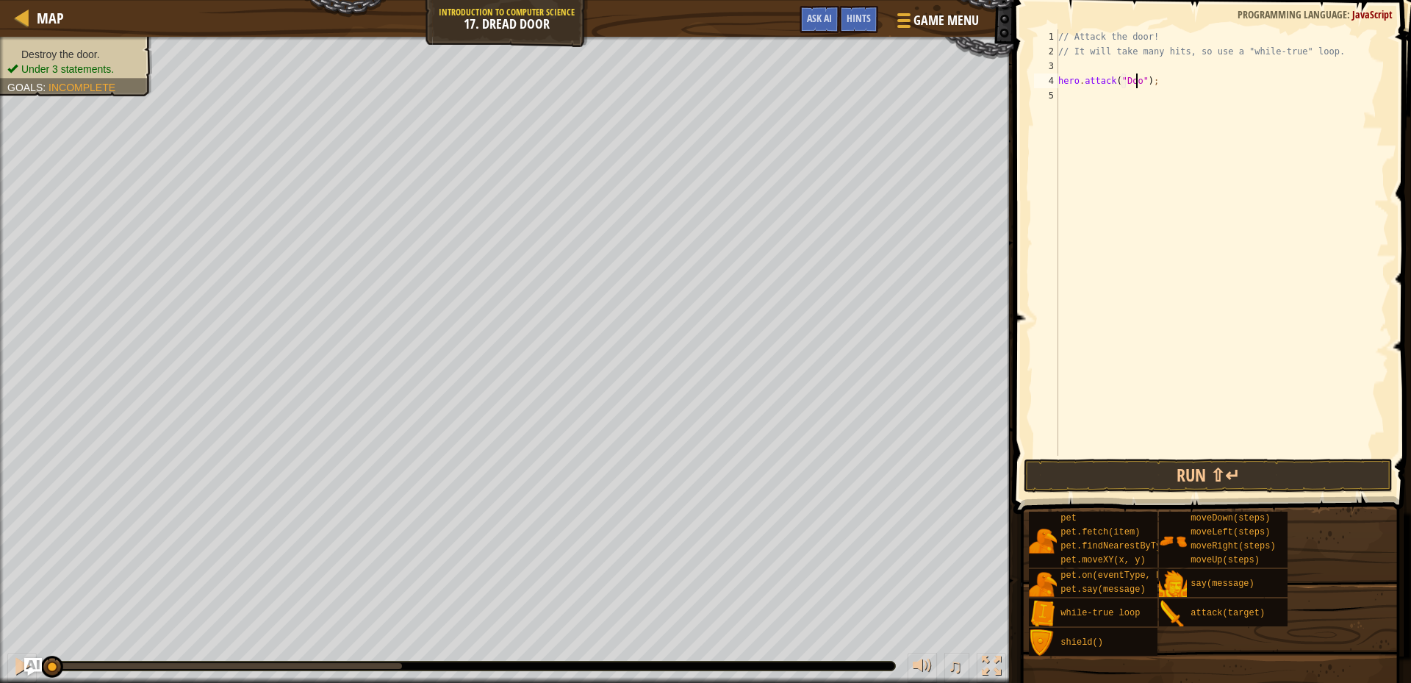
scroll to position [7, 7]
type textarea "hero.attack("Door");"
click at [1203, 479] on button "Run ⇧↵" at bounding box center [1207, 475] width 369 height 34
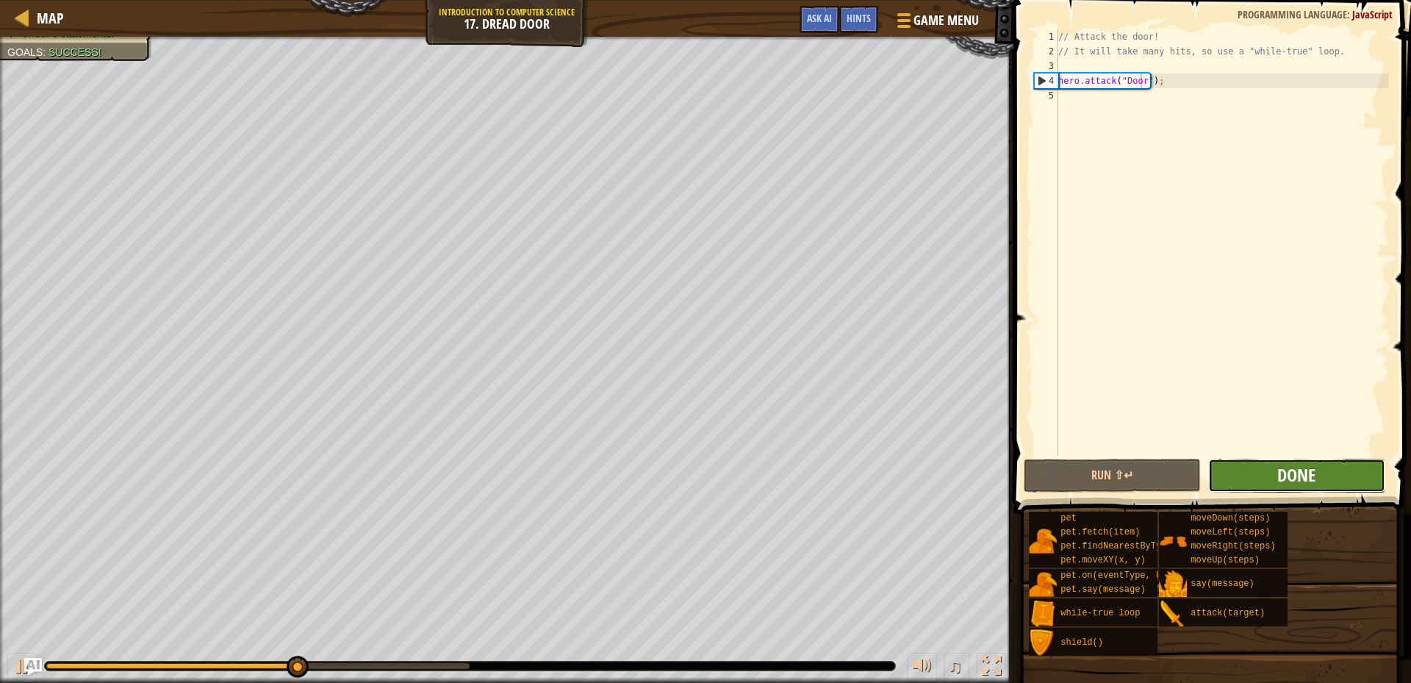
click at [1314, 478] on span "Done" at bounding box center [1296, 475] width 38 height 24
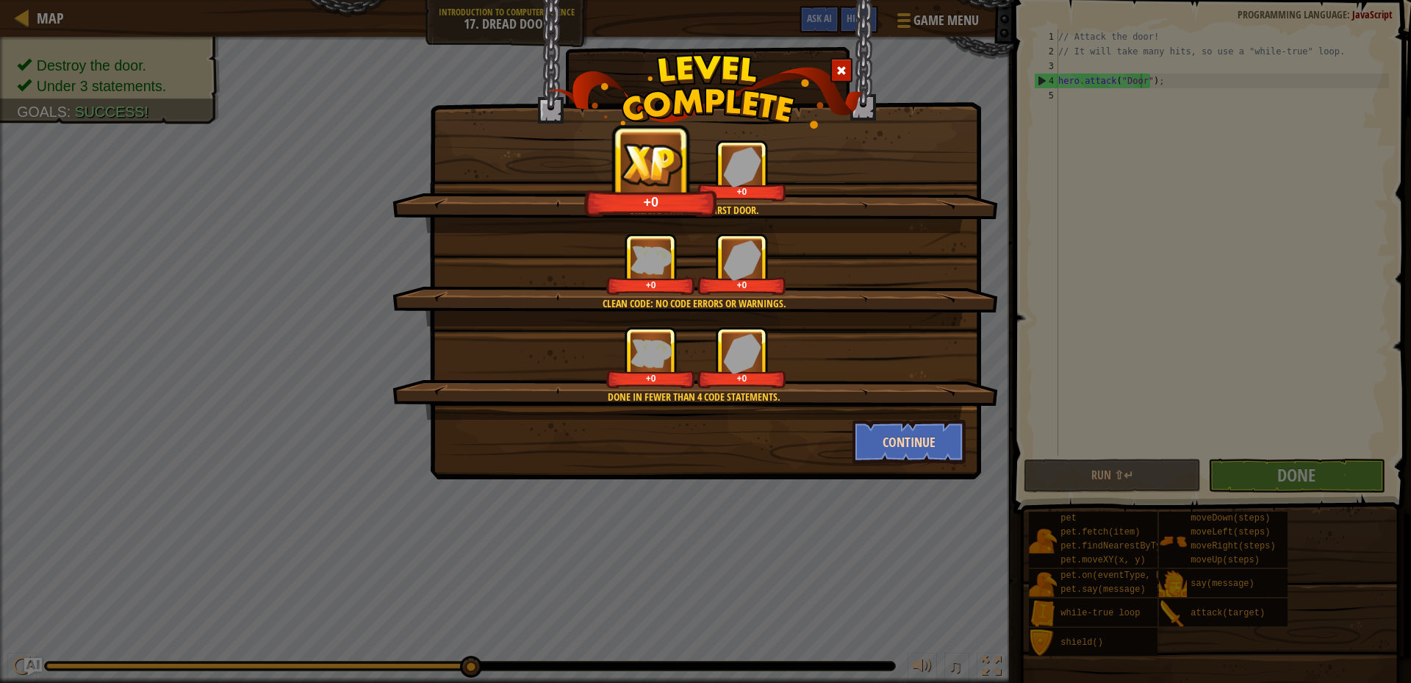
drag, startPoint x: 932, startPoint y: 408, endPoint x: 931, endPoint y: 436, distance: 28.0
click at [928, 411] on div "Done in fewer than 4 code statements. +0 +0" at bounding box center [694, 372] width 605 height 93
click at [943, 446] on button "Continue" at bounding box center [909, 441] width 114 height 44
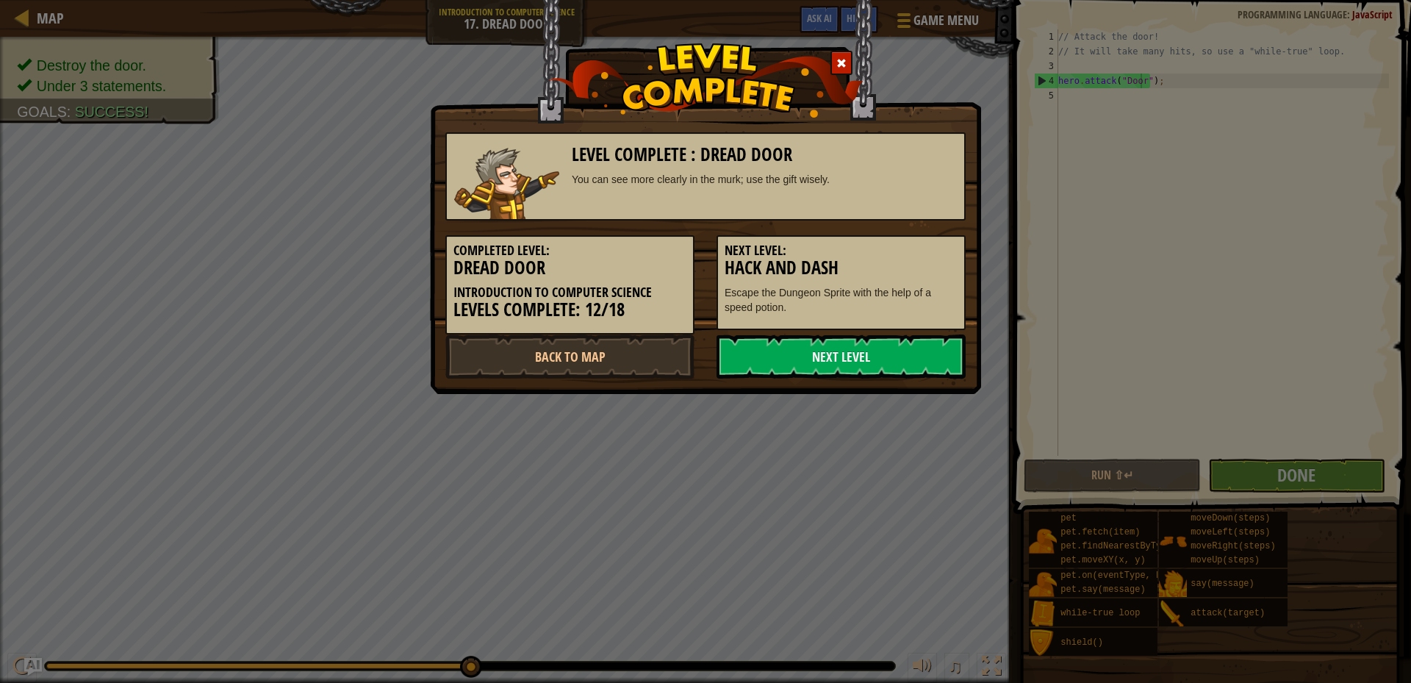
drag, startPoint x: 879, startPoint y: 342, endPoint x: 861, endPoint y: 328, distance: 22.5
click at [865, 328] on div "Level Complete : Dread Door You can see more clearly in the murk; use the gift …" at bounding box center [705, 248] width 520 height 261
click at [915, 370] on link "Next Level" at bounding box center [840, 356] width 249 height 44
click at [898, 363] on link "Next Level" at bounding box center [840, 356] width 249 height 44
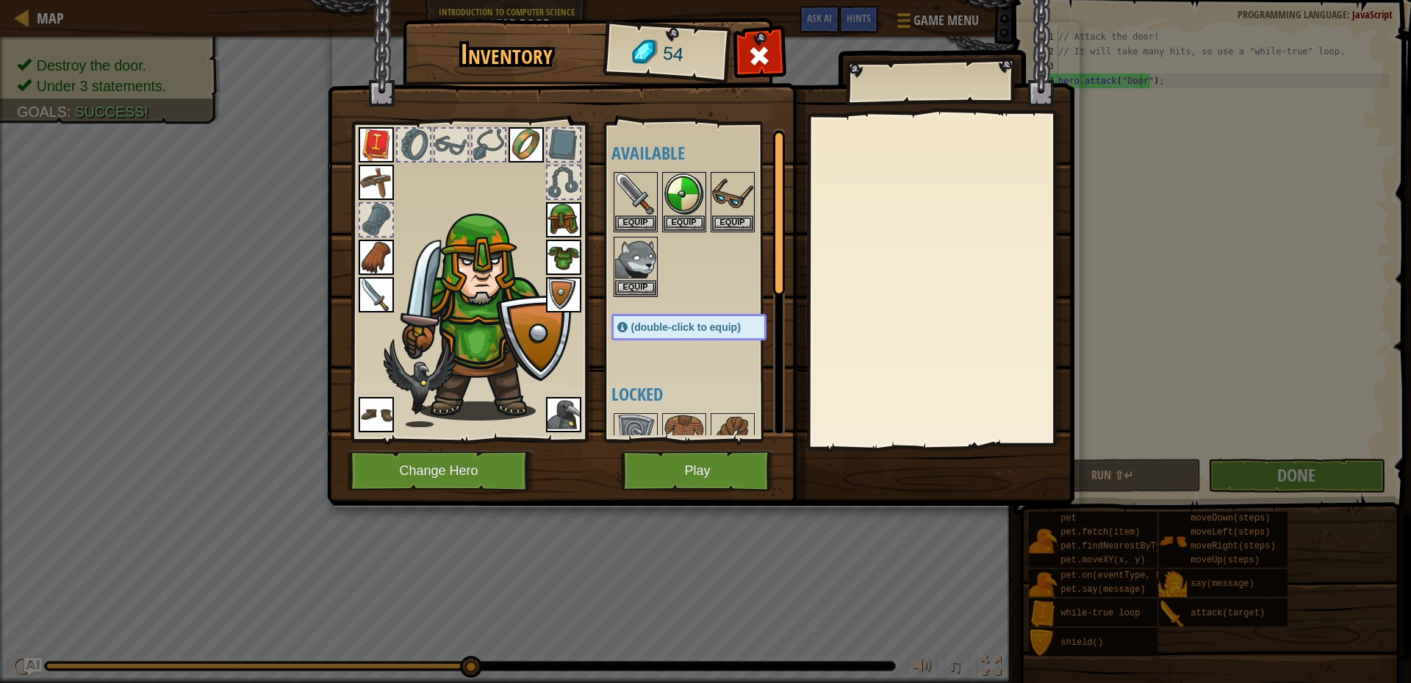
click at [1288, 477] on div "Inventory 54 Available Equip Equip Equip Equip Equip Equip Equip Equip Equip Eq…" at bounding box center [705, 341] width 1411 height 683
click at [727, 473] on button "Play" at bounding box center [698, 470] width 154 height 40
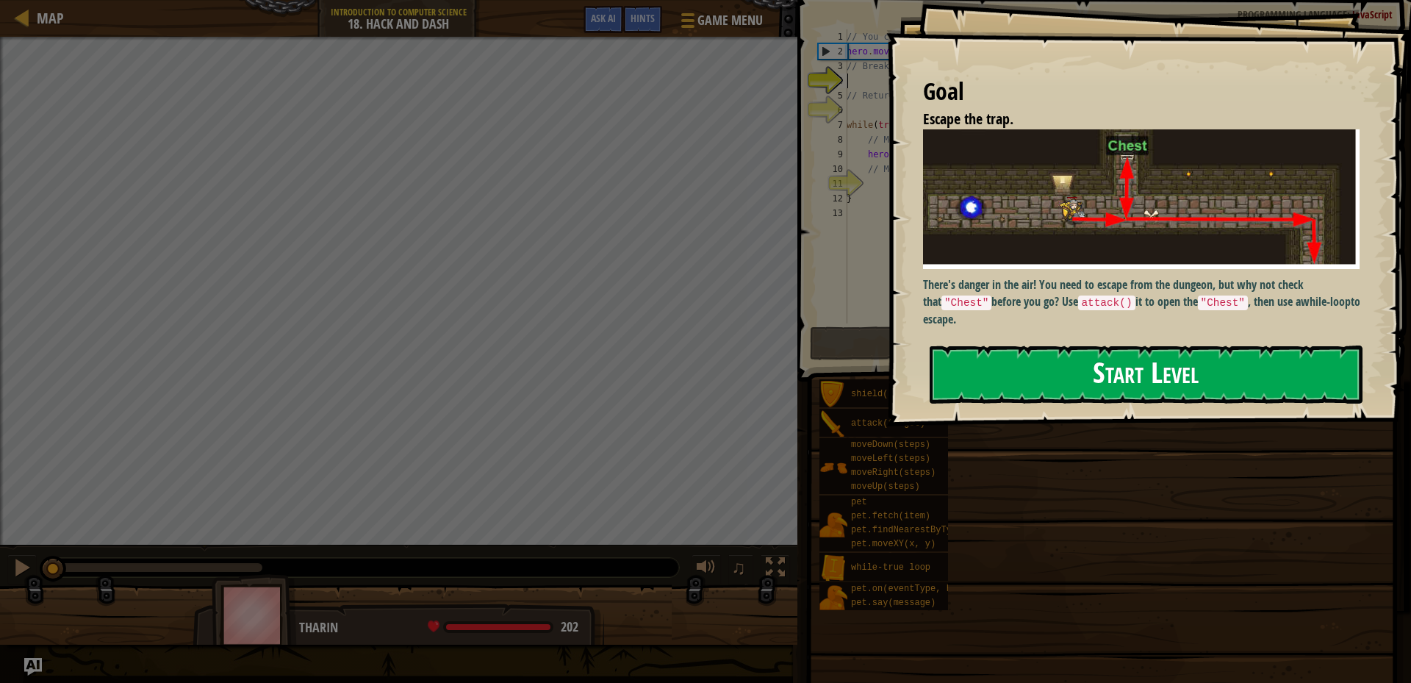
drag, startPoint x: 978, startPoint y: 301, endPoint x: 987, endPoint y: 303, distance: 9.7
click at [987, 345] on button "Start Level" at bounding box center [1145, 374] width 433 height 58
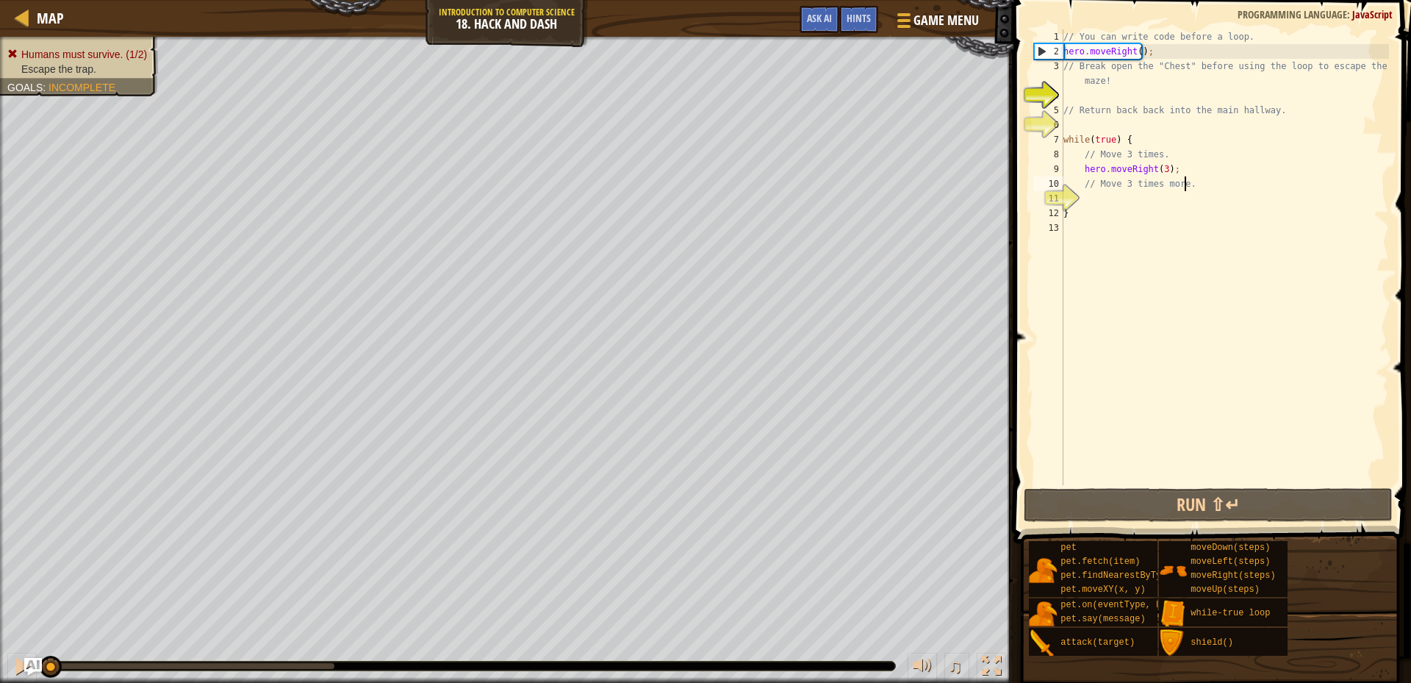
click at [1210, 179] on div "// You can write code before a loop. hero . moveRight ( ) ; // Break open the "…" at bounding box center [1224, 271] width 328 height 485
type textarea "/"
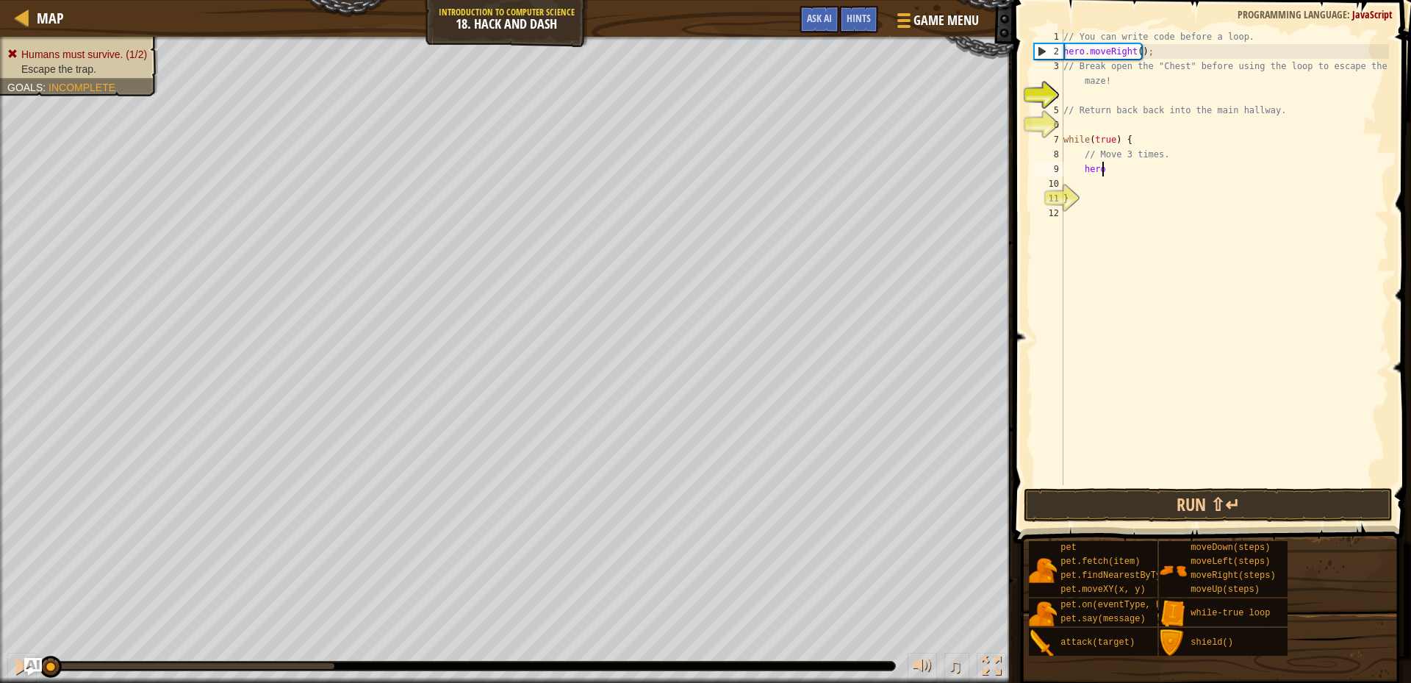
type textarea "h"
type textarea "/"
type textarea "w"
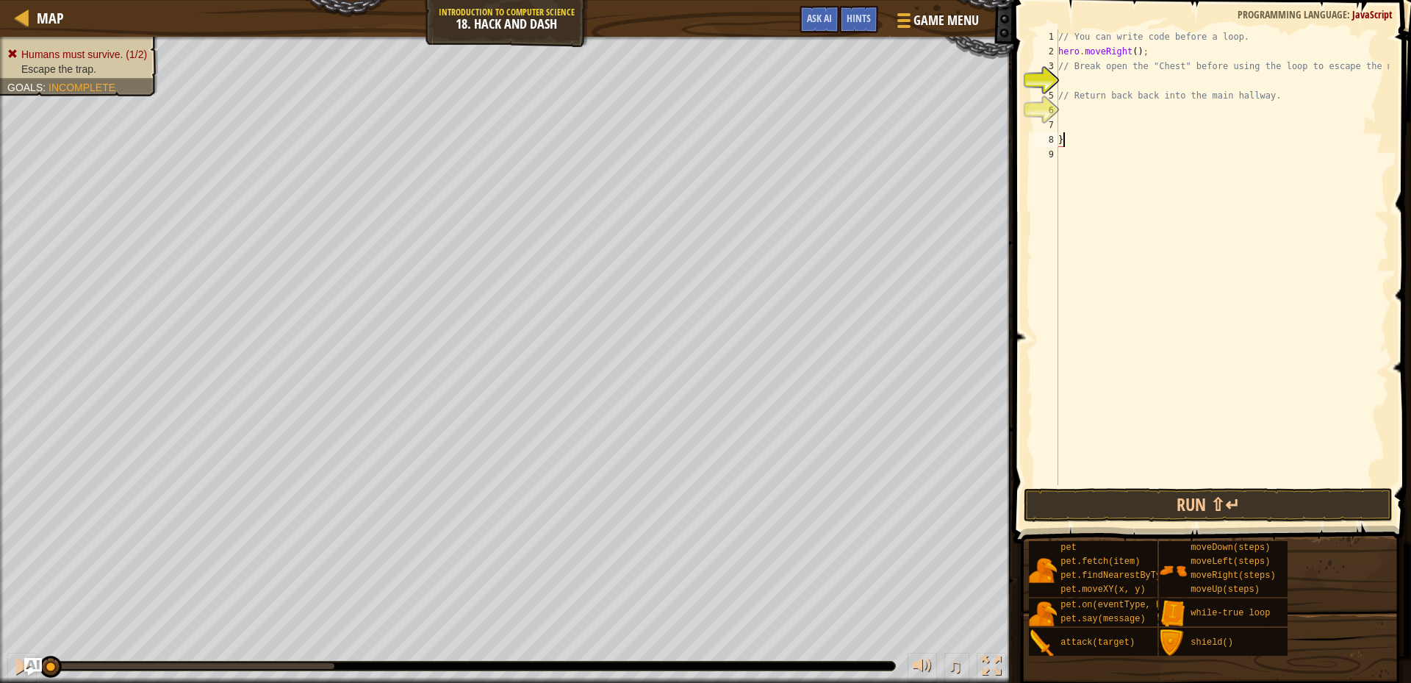
click at [1072, 141] on div "// You can write code before a loop. hero . moveRight ( ) ; // Break open the "…" at bounding box center [1222, 271] width 334 height 485
type textarea "}"
drag, startPoint x: 1222, startPoint y: 491, endPoint x: 1218, endPoint y: 500, distance: 9.9
click at [1219, 501] on button "Run ⇧↵" at bounding box center [1207, 505] width 369 height 34
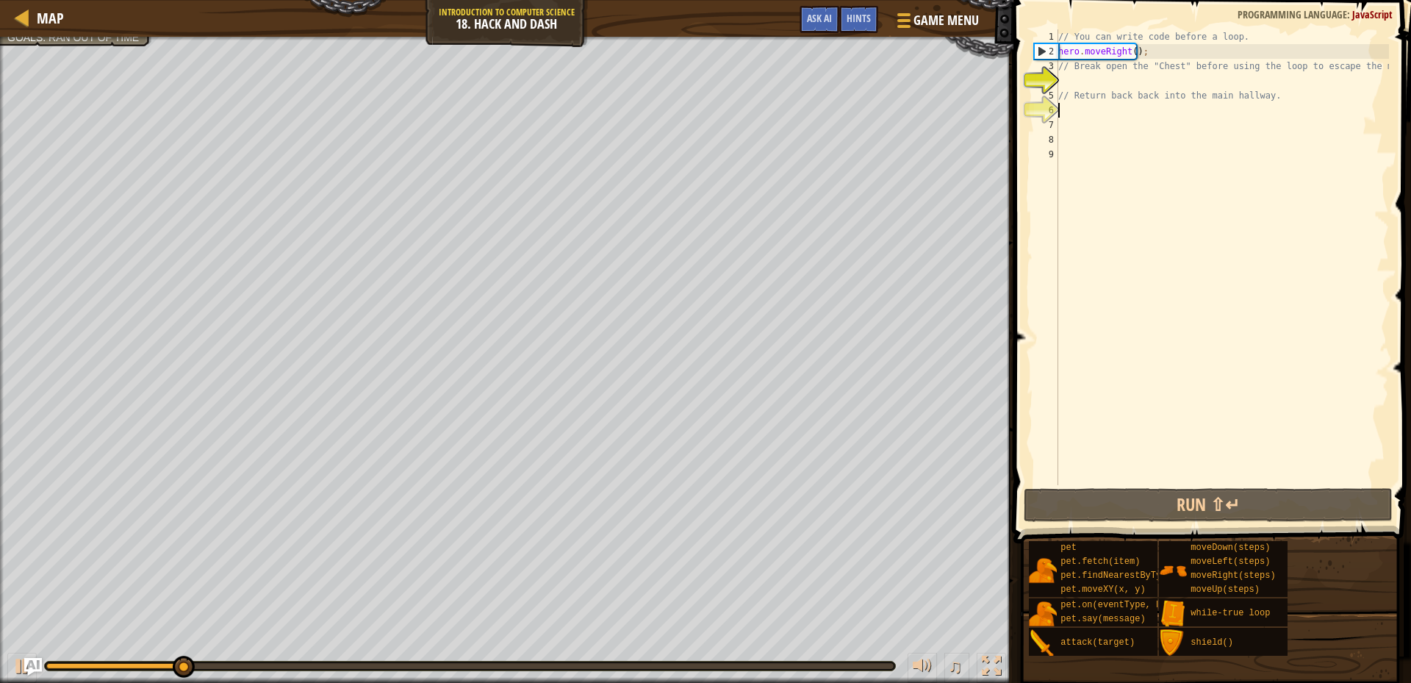
click at [1070, 106] on div "// You can write code before a loop. hero . moveRight ( ) ; // Break open the "…" at bounding box center [1222, 271] width 334 height 485
type textarea "m"
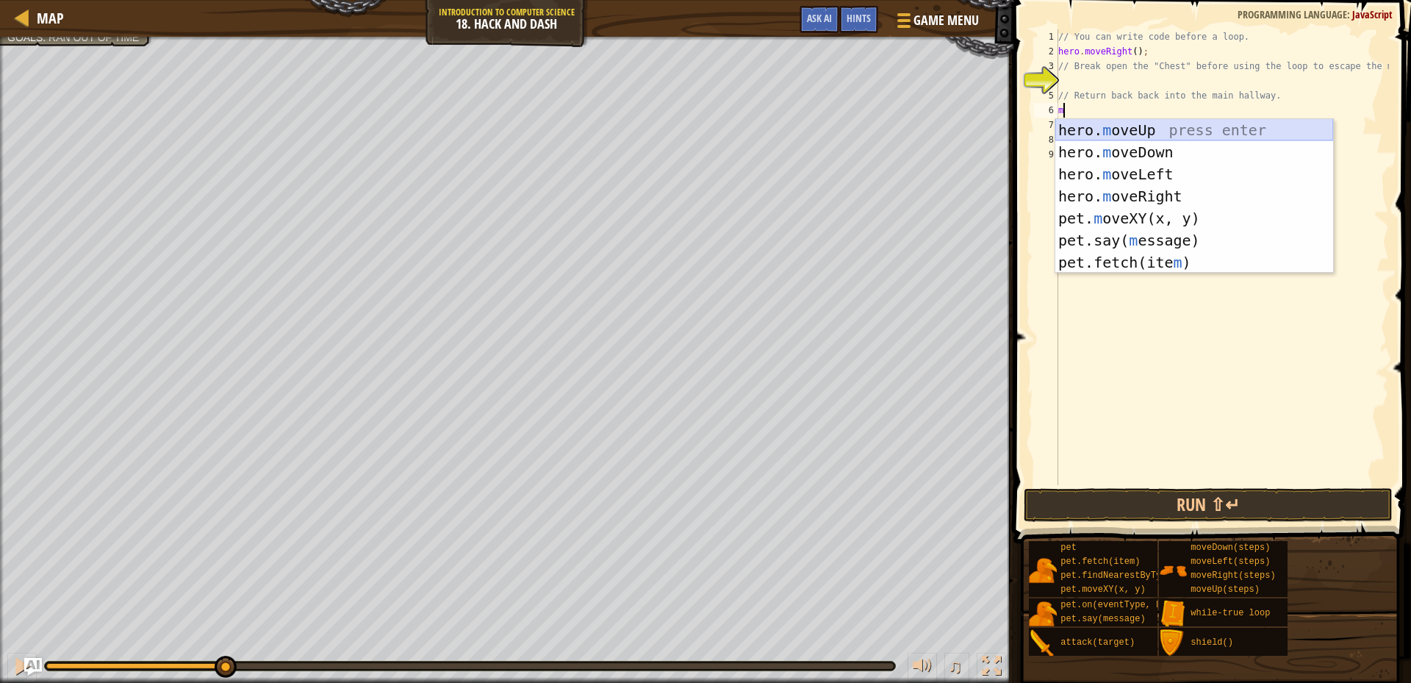
click at [1152, 126] on div "hero. m oveUp press enter hero. m oveDown press enter hero. m oveLeft press ent…" at bounding box center [1194, 218] width 278 height 198
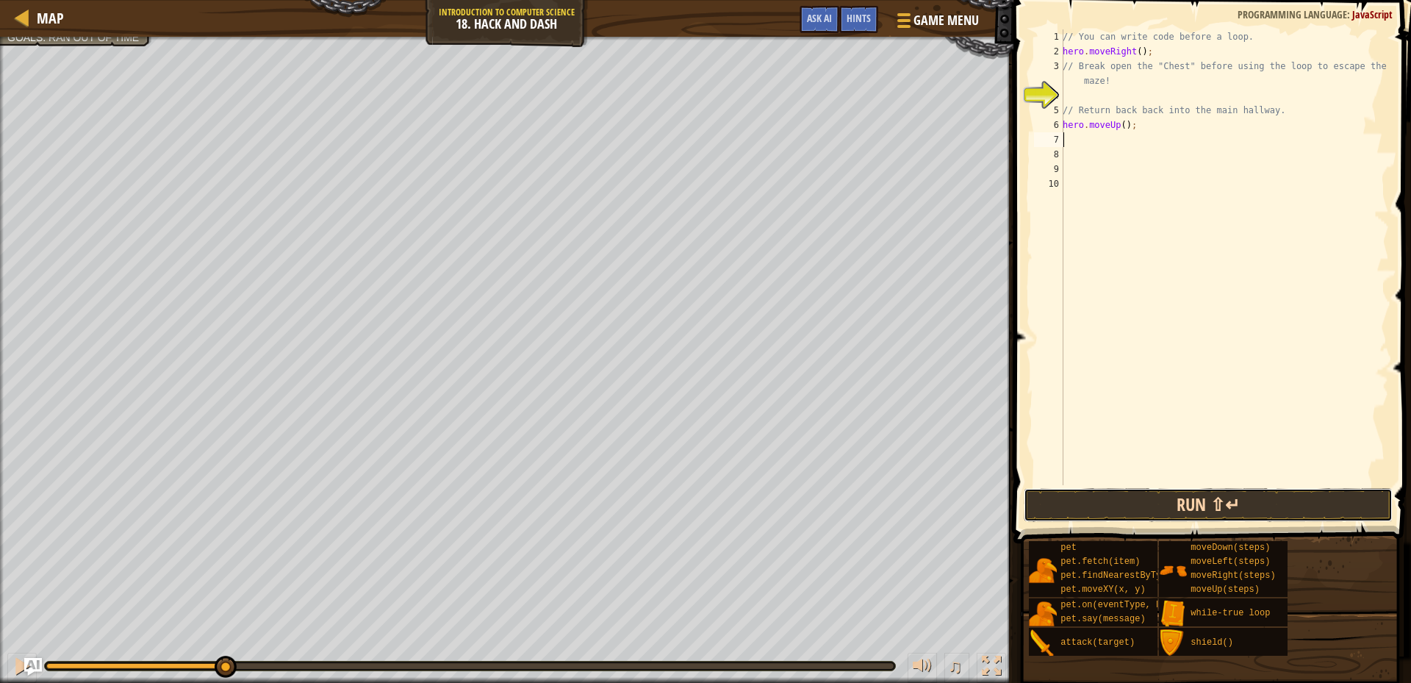
click at [1112, 509] on button "Run ⇧↵" at bounding box center [1207, 505] width 369 height 34
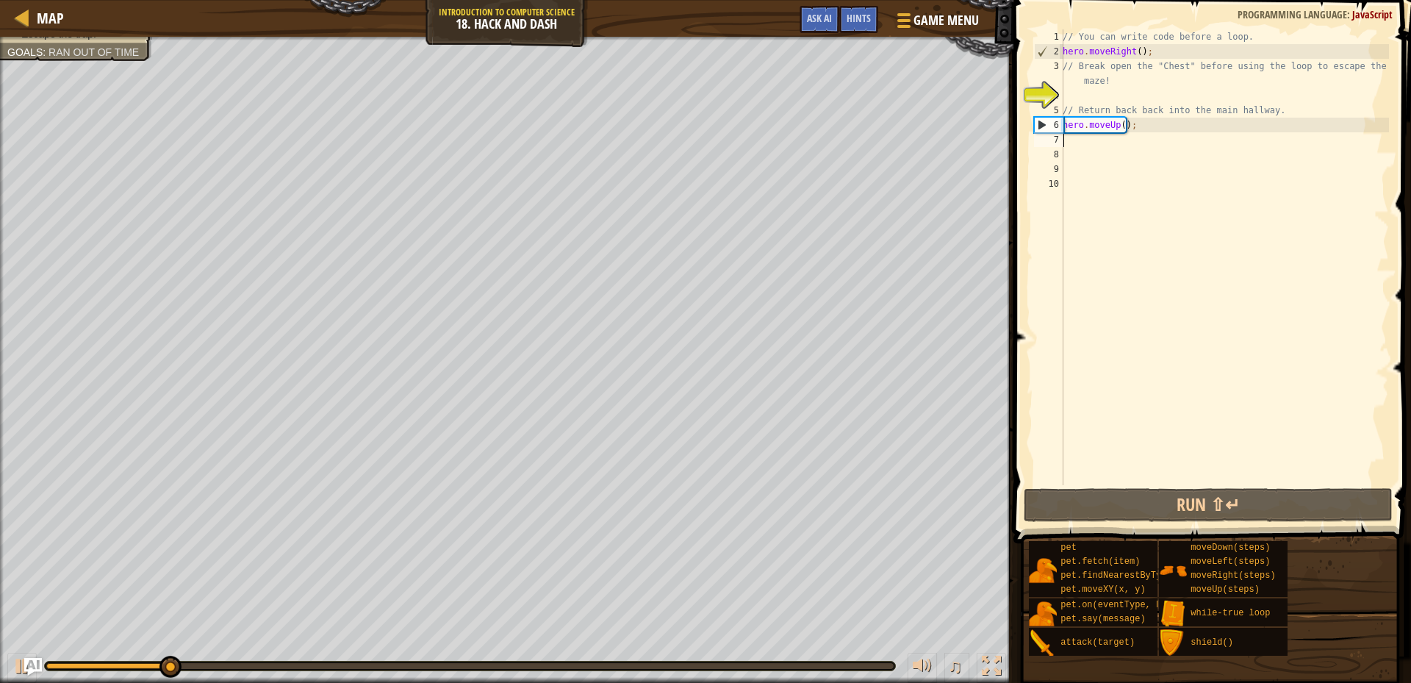
click at [1083, 137] on div "// You can write code before a loop. hero . moveRight ( ) ; // Break open the "…" at bounding box center [1223, 271] width 329 height 485
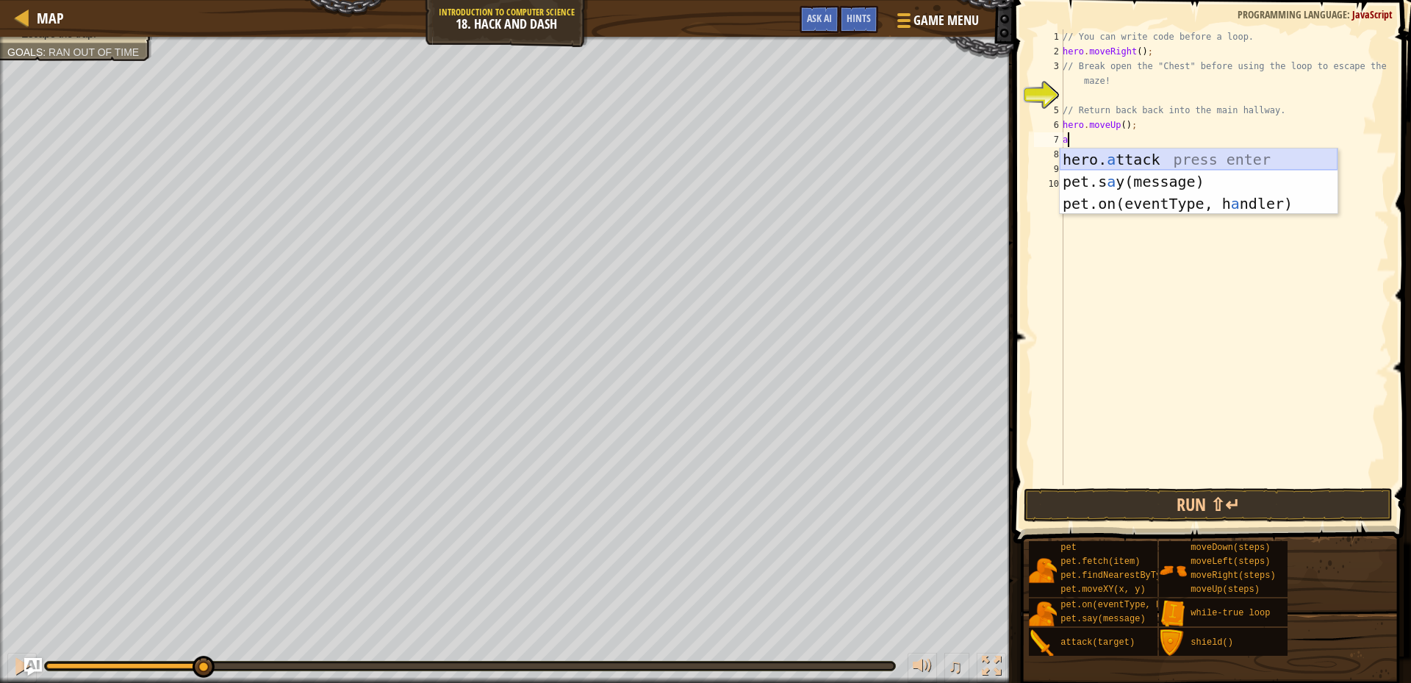
click at [1148, 158] on div "hero. a ttack press enter pet.s a y(message) press enter pet.on(eventType, h a …" at bounding box center [1198, 203] width 278 height 110
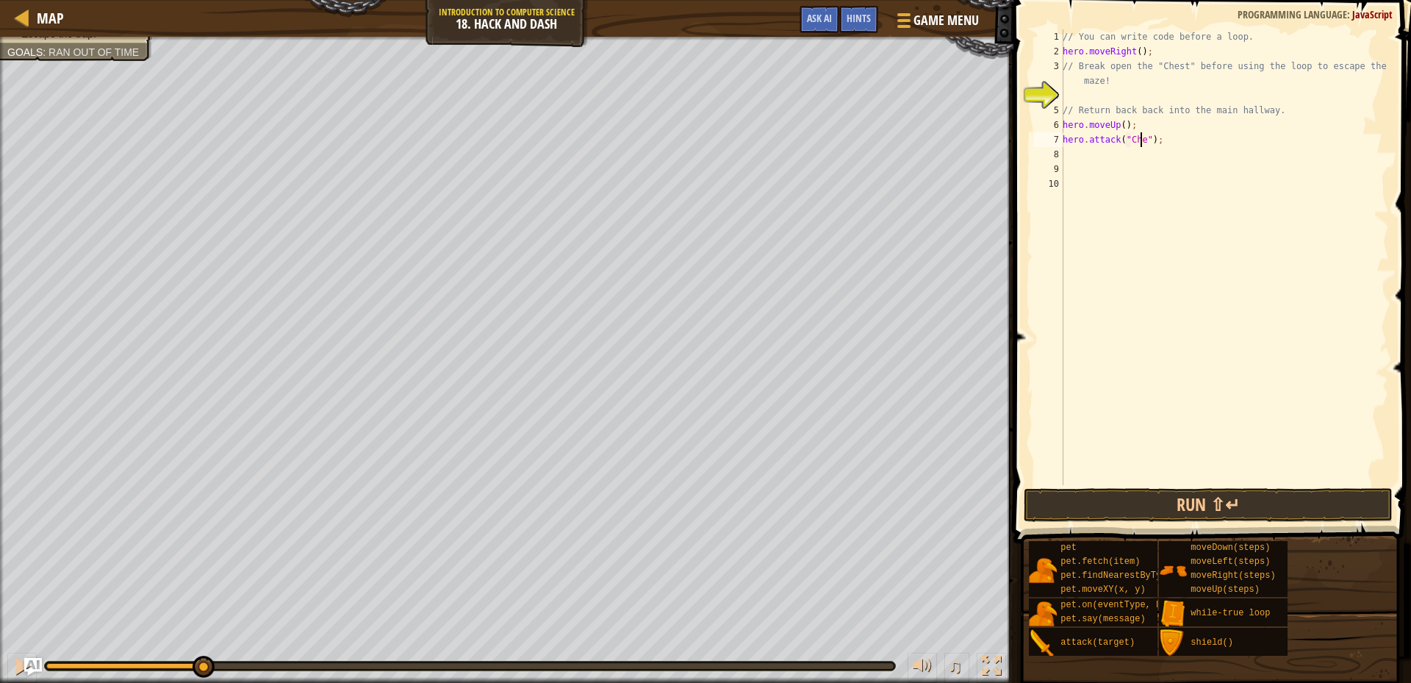
scroll to position [7, 7]
type textarea "hero.attack("Chest");"
click at [1189, 508] on button "Run ⇧↵" at bounding box center [1207, 505] width 369 height 34
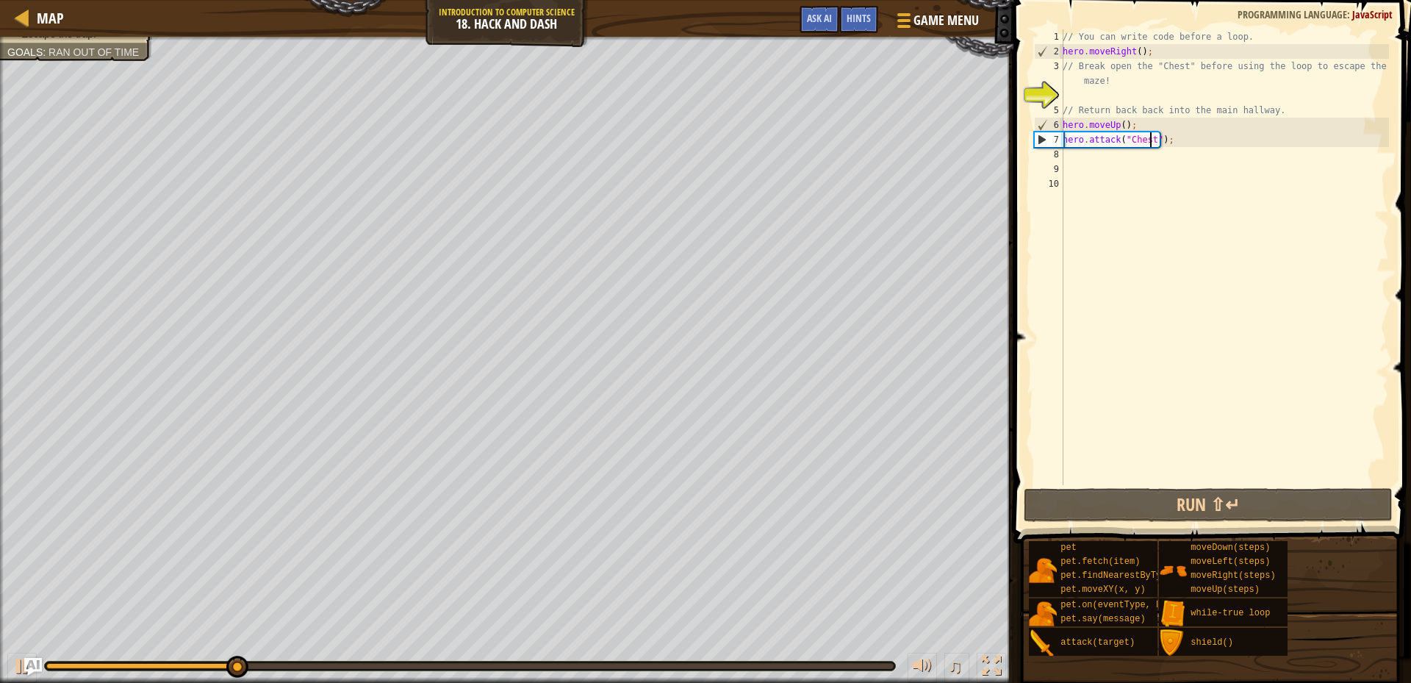
click at [1081, 158] on div "// You can write code before a loop. hero . moveRight ( ) ; // Break open the "…" at bounding box center [1223, 271] width 329 height 485
